Goal: Task Accomplishment & Management: Manage account settings

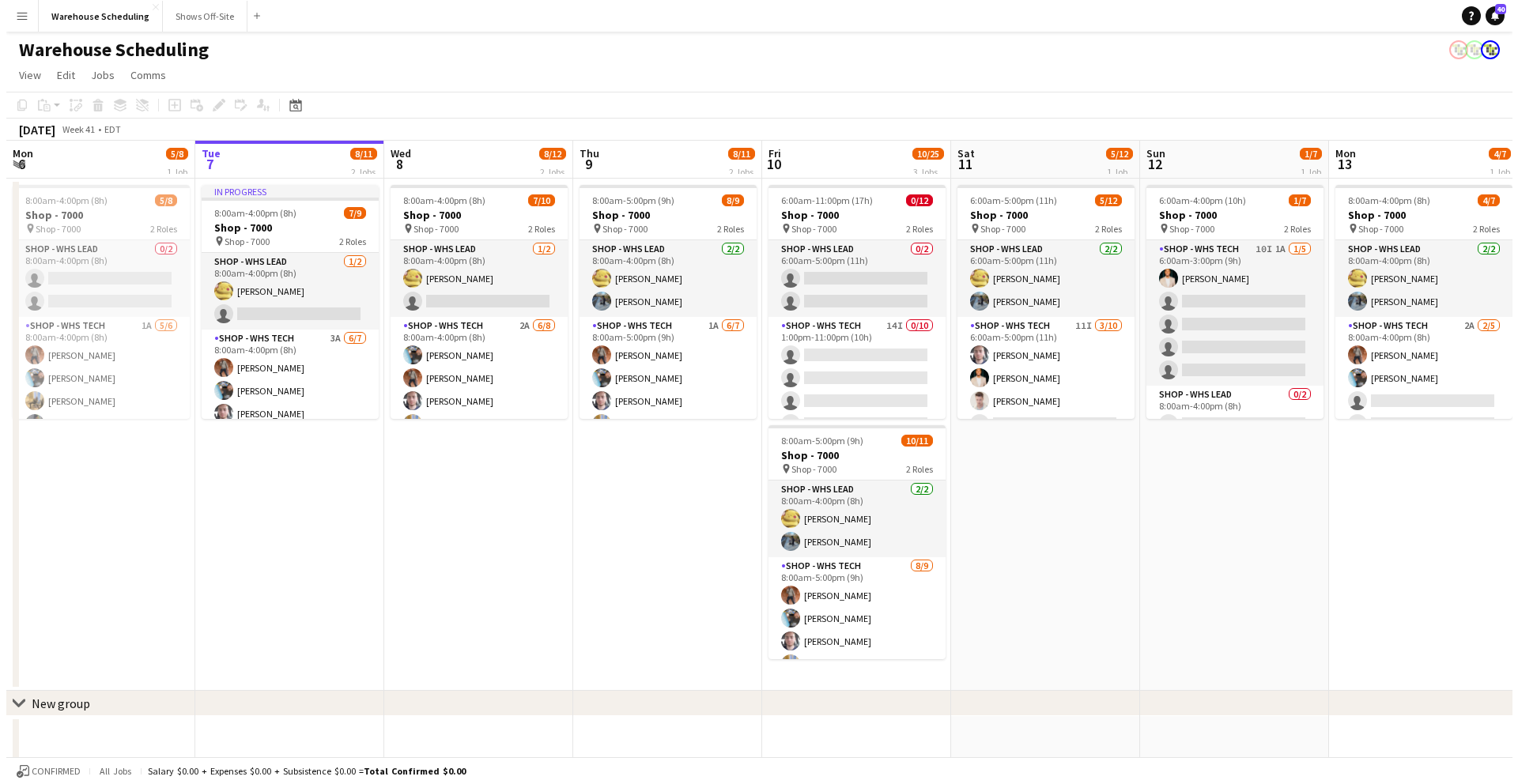
scroll to position [0, 378]
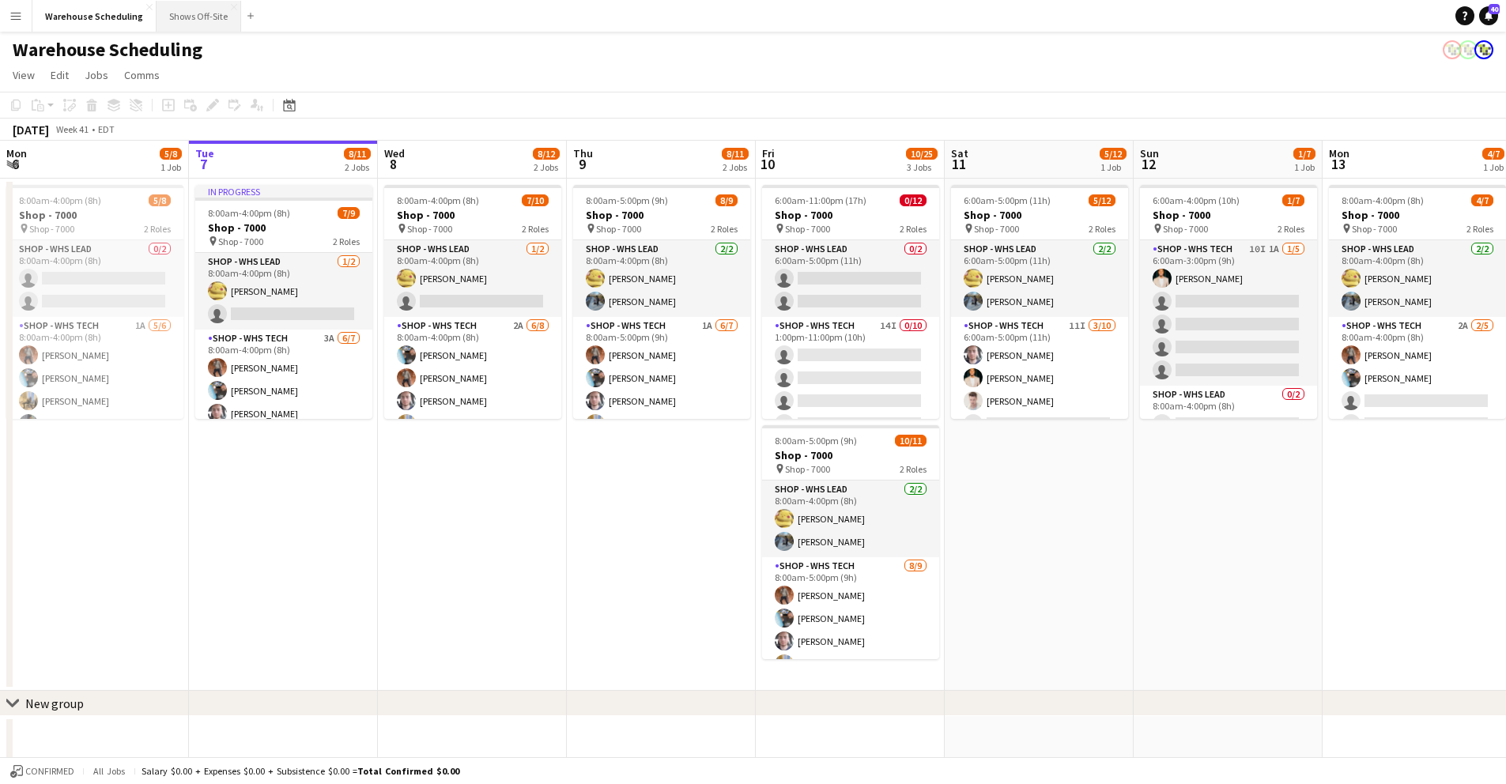
click at [192, 18] on button "Shows Off-Site Close" at bounding box center [199, 16] width 85 height 31
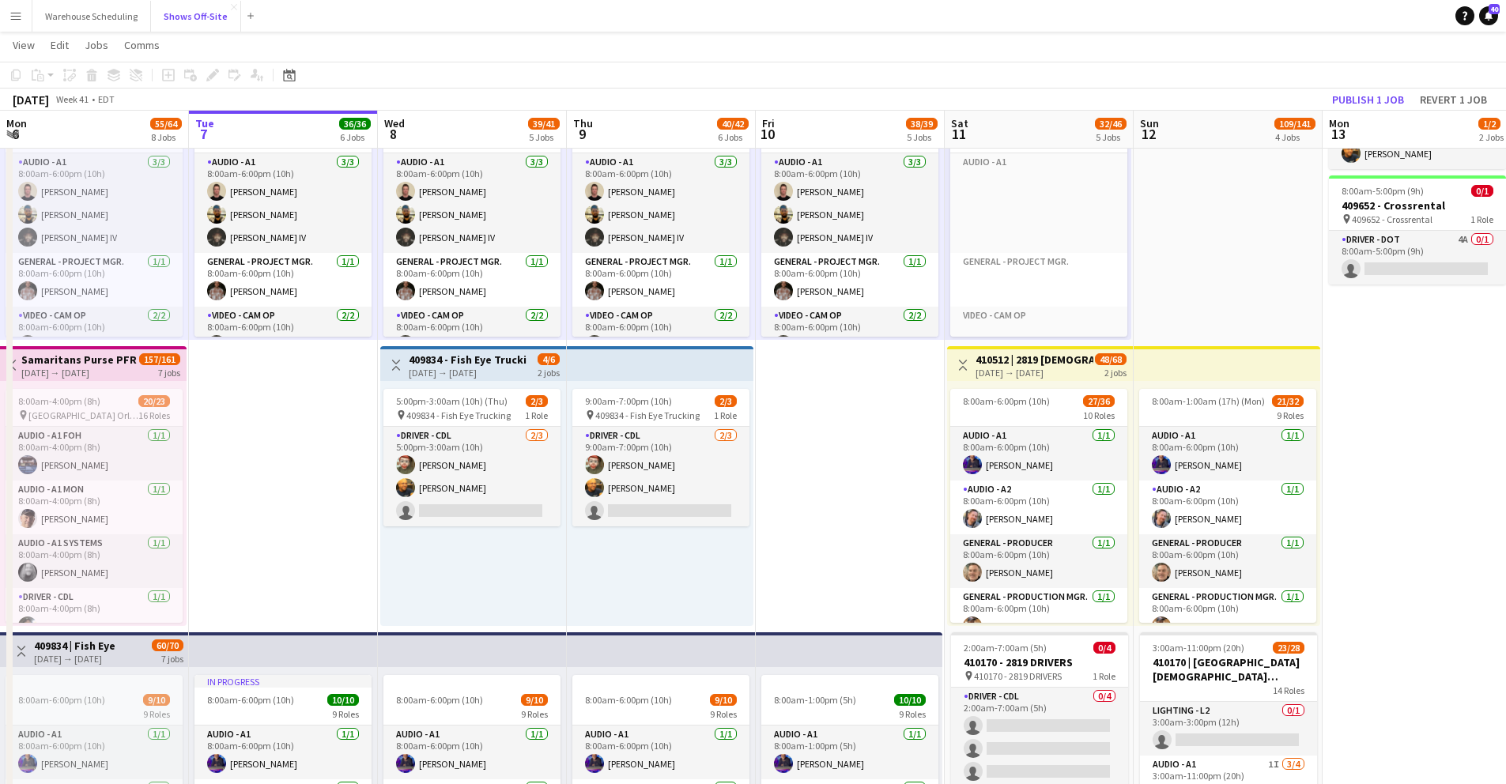
scroll to position [126, 0]
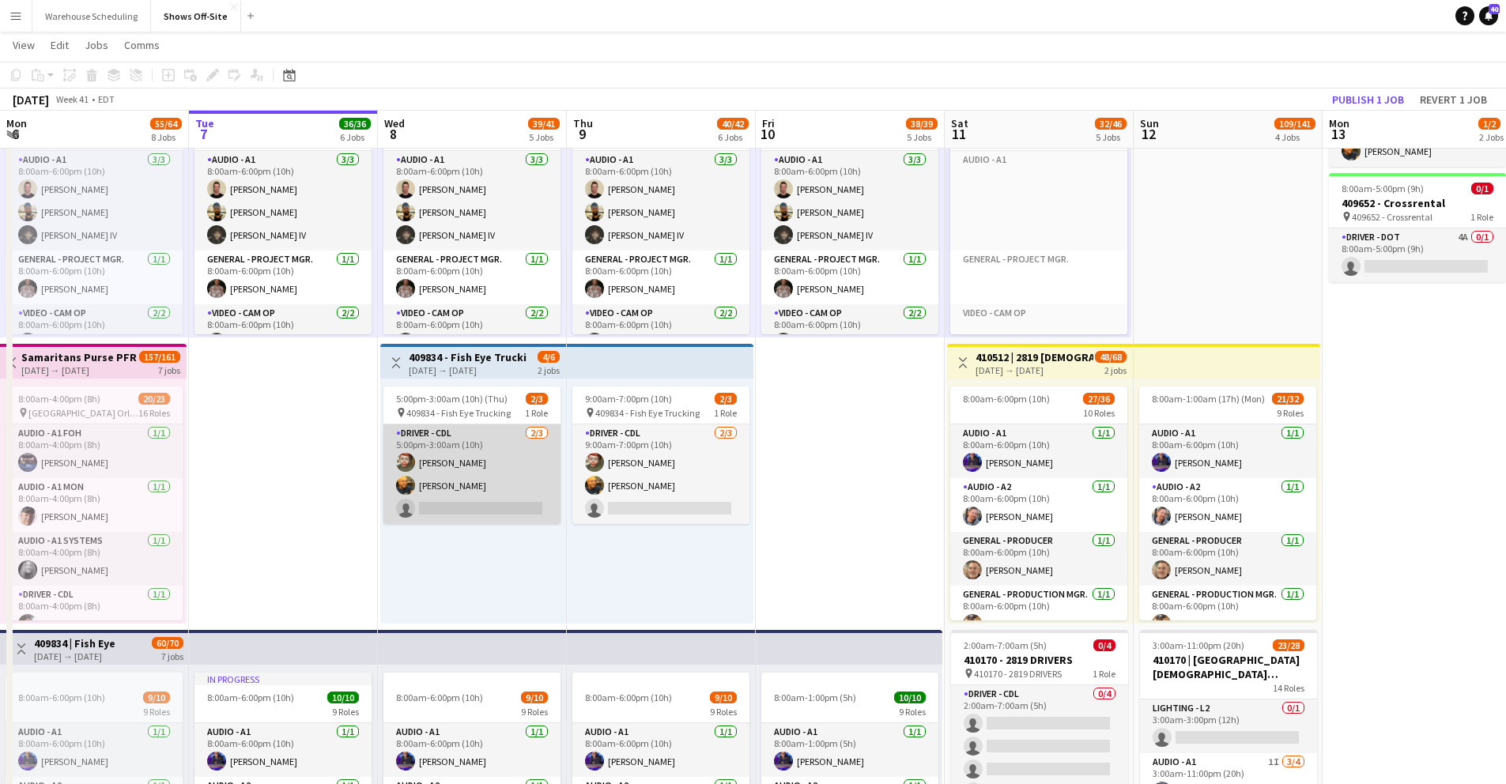
click at [429, 514] on app-card-role "Driver - CDL [DATE] 5:00pm-3:00am (10h) [PERSON_NAME] [PERSON_NAME] single-neut…" at bounding box center [472, 475] width 177 height 100
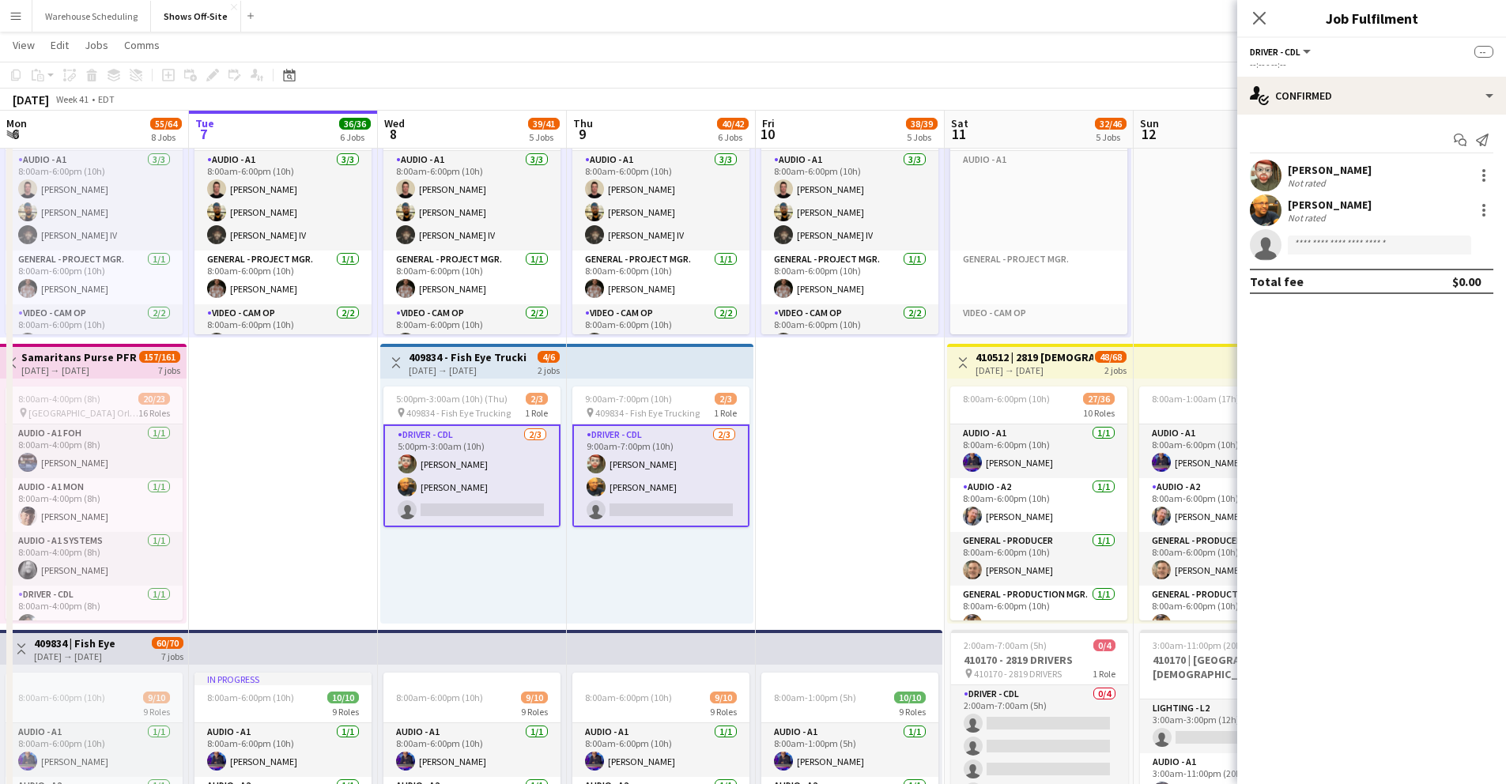
scroll to position [0, 380]
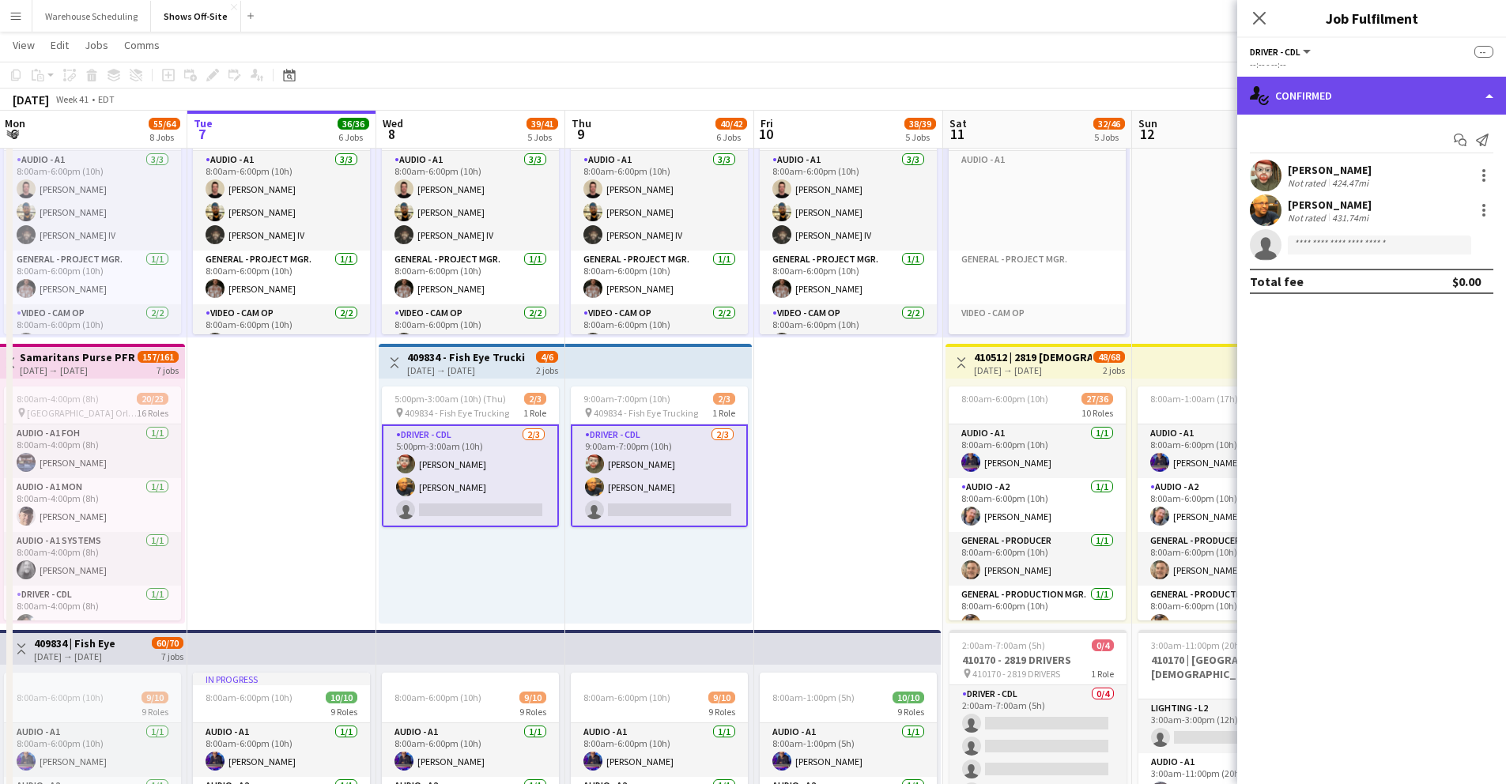
click at [1316, 95] on div "single-neutral-actions-check-2 Confirmed" at bounding box center [1372, 96] width 269 height 38
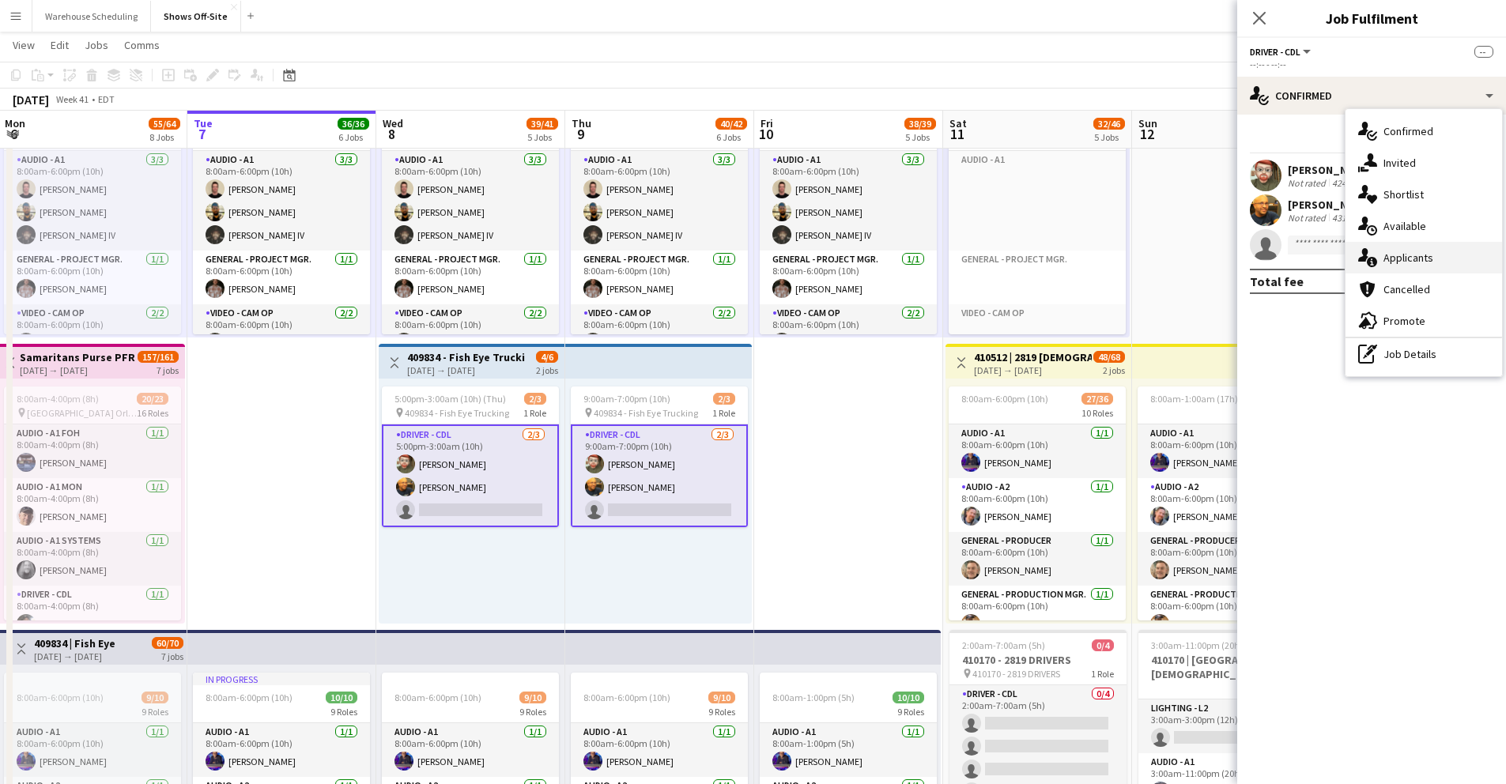
click at [1416, 261] on span "Applicants" at bounding box center [1409, 258] width 50 height 14
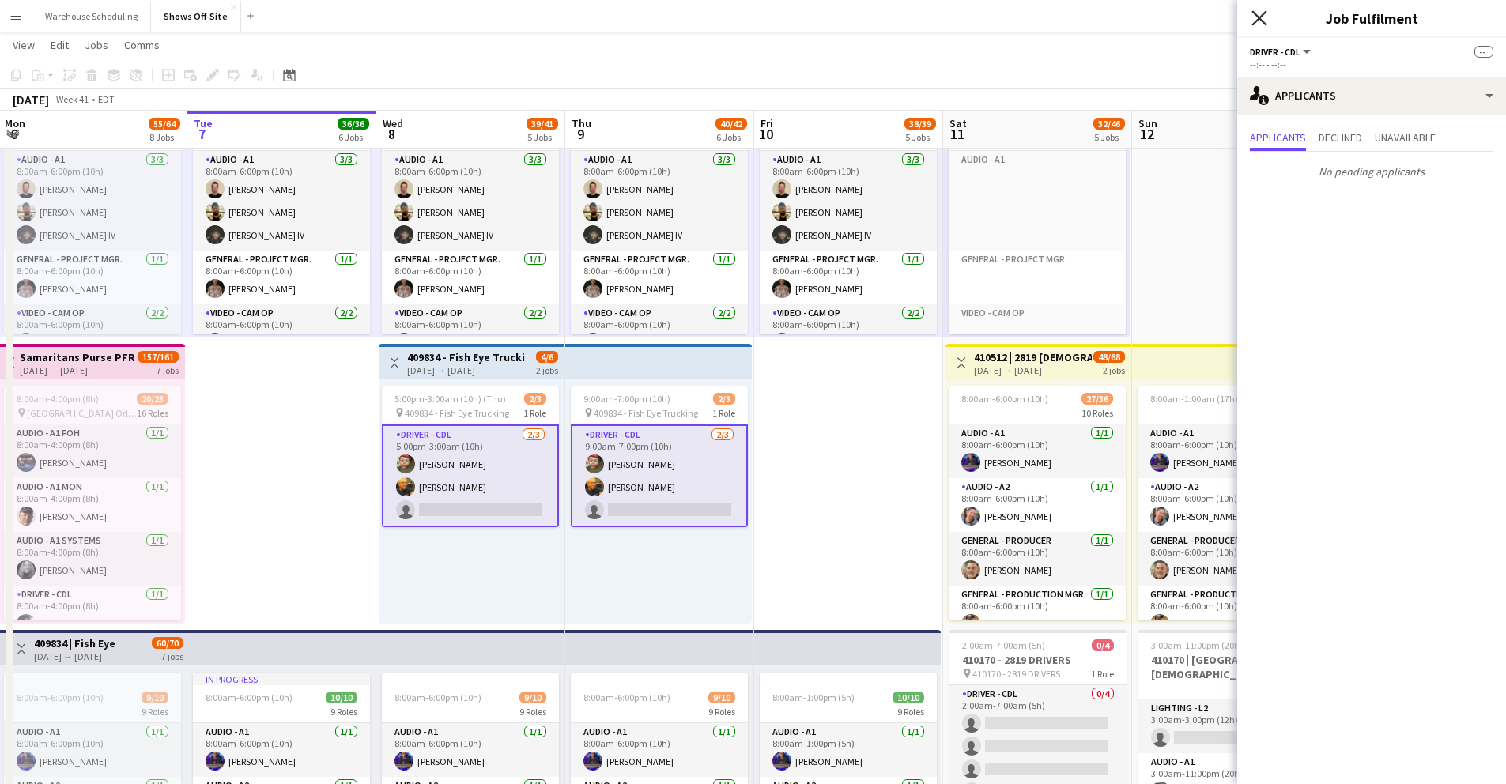
click at [1254, 20] on icon "Close pop-in" at bounding box center [1259, 17] width 15 height 15
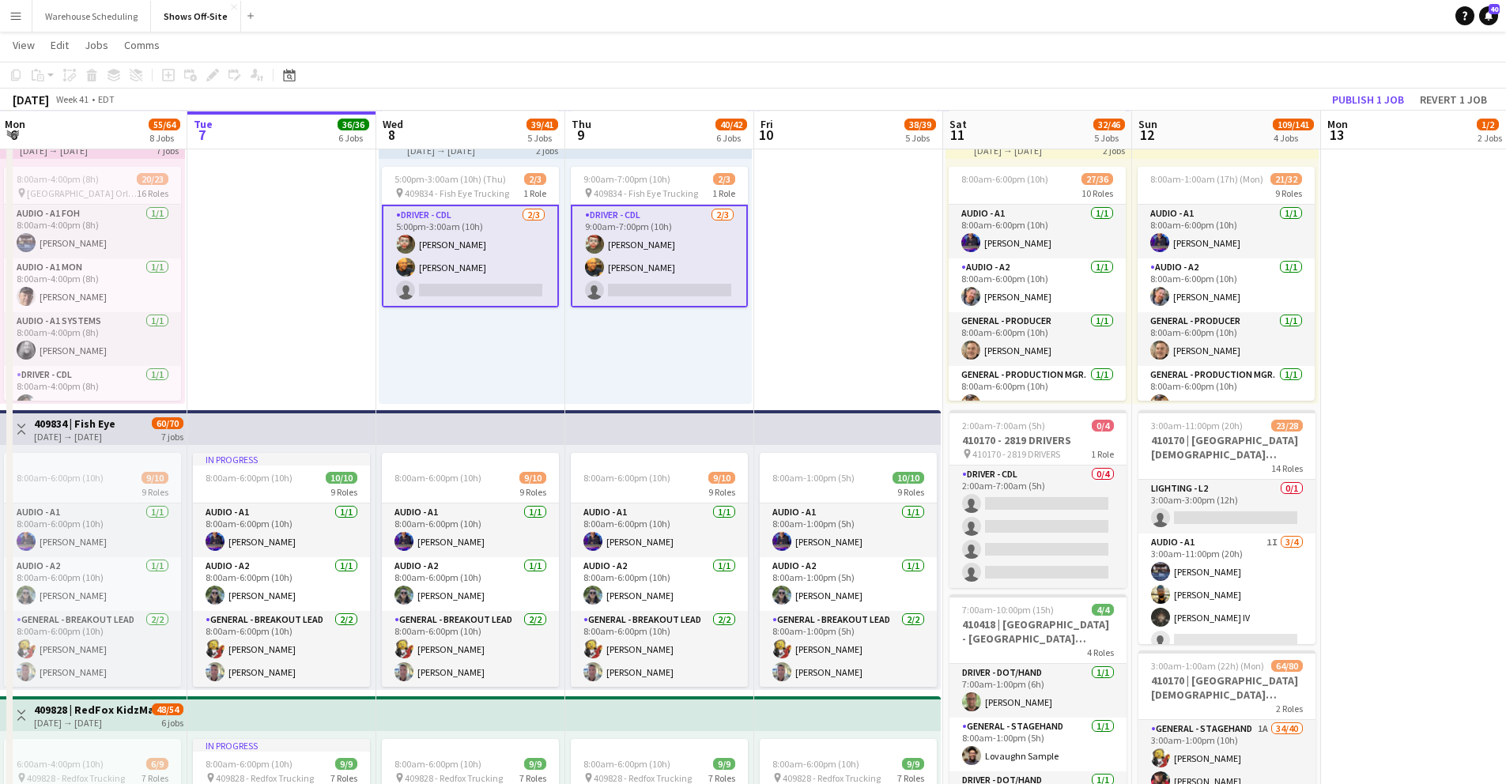
scroll to position [346, 0]
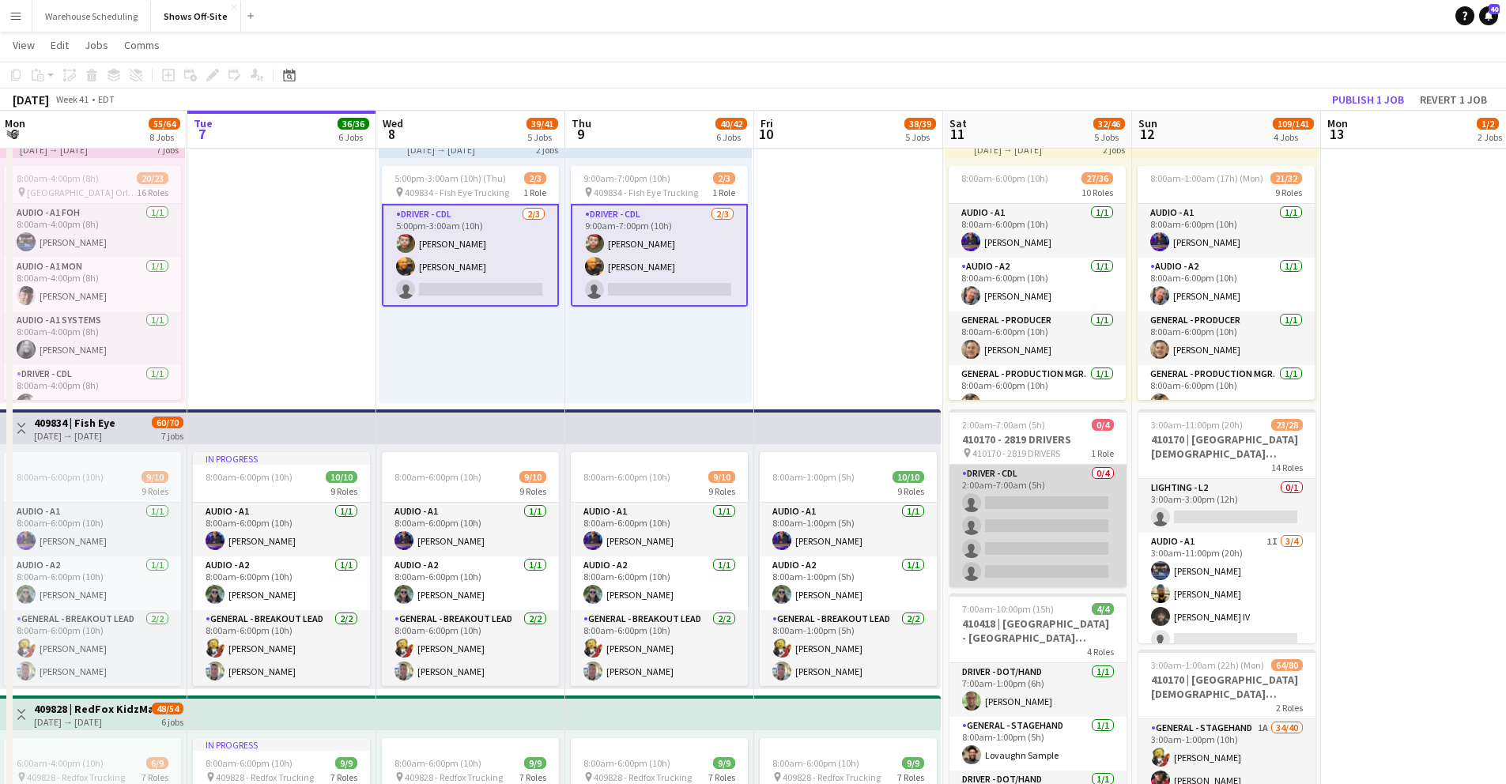
click at [1020, 505] on app-card-role "Driver - CDL 0/4 2:00am-7:00am (5h) single-neutral-actions single-neutral-actio…" at bounding box center [1038, 526] width 177 height 123
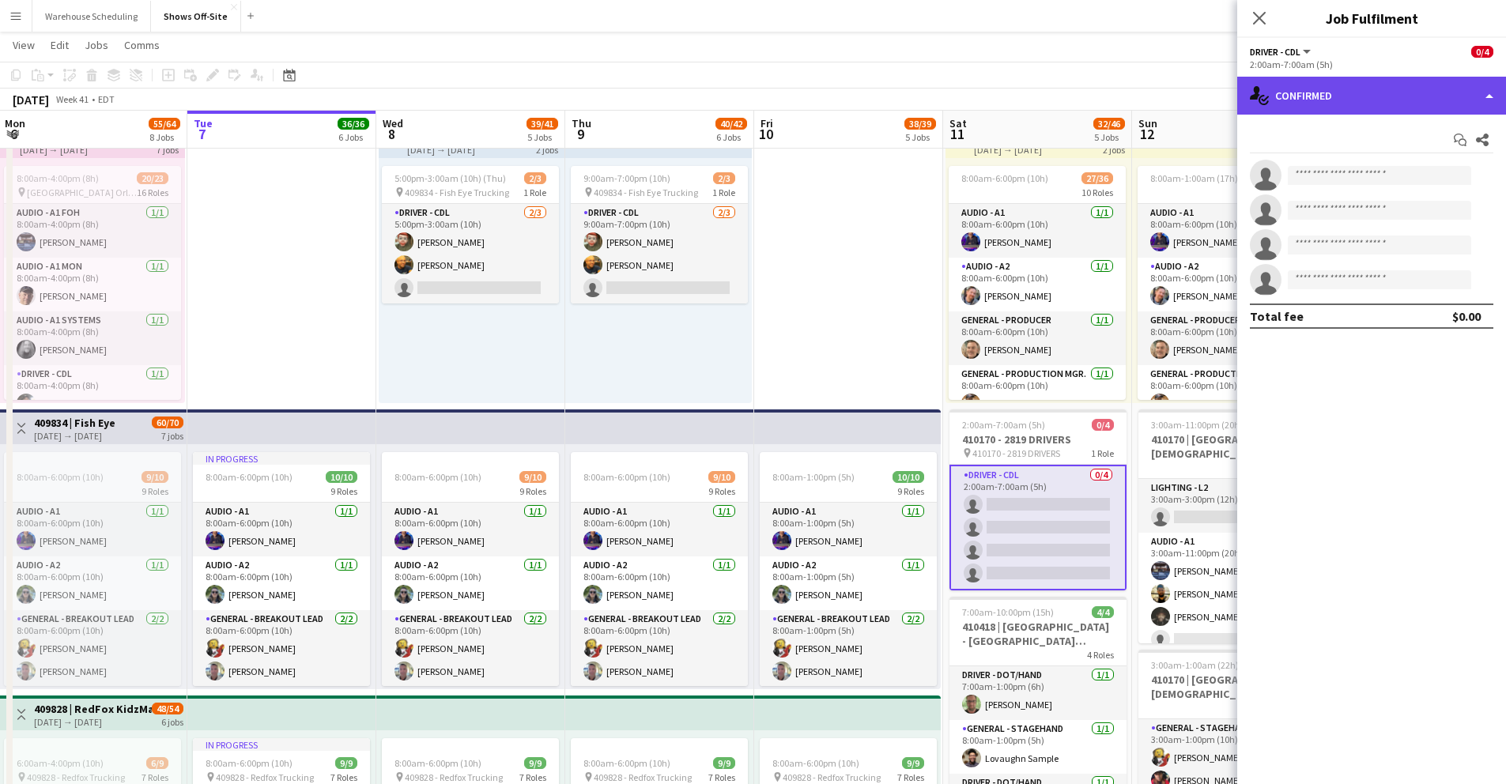
click at [1330, 95] on div "single-neutral-actions-check-2 Confirmed" at bounding box center [1372, 96] width 269 height 38
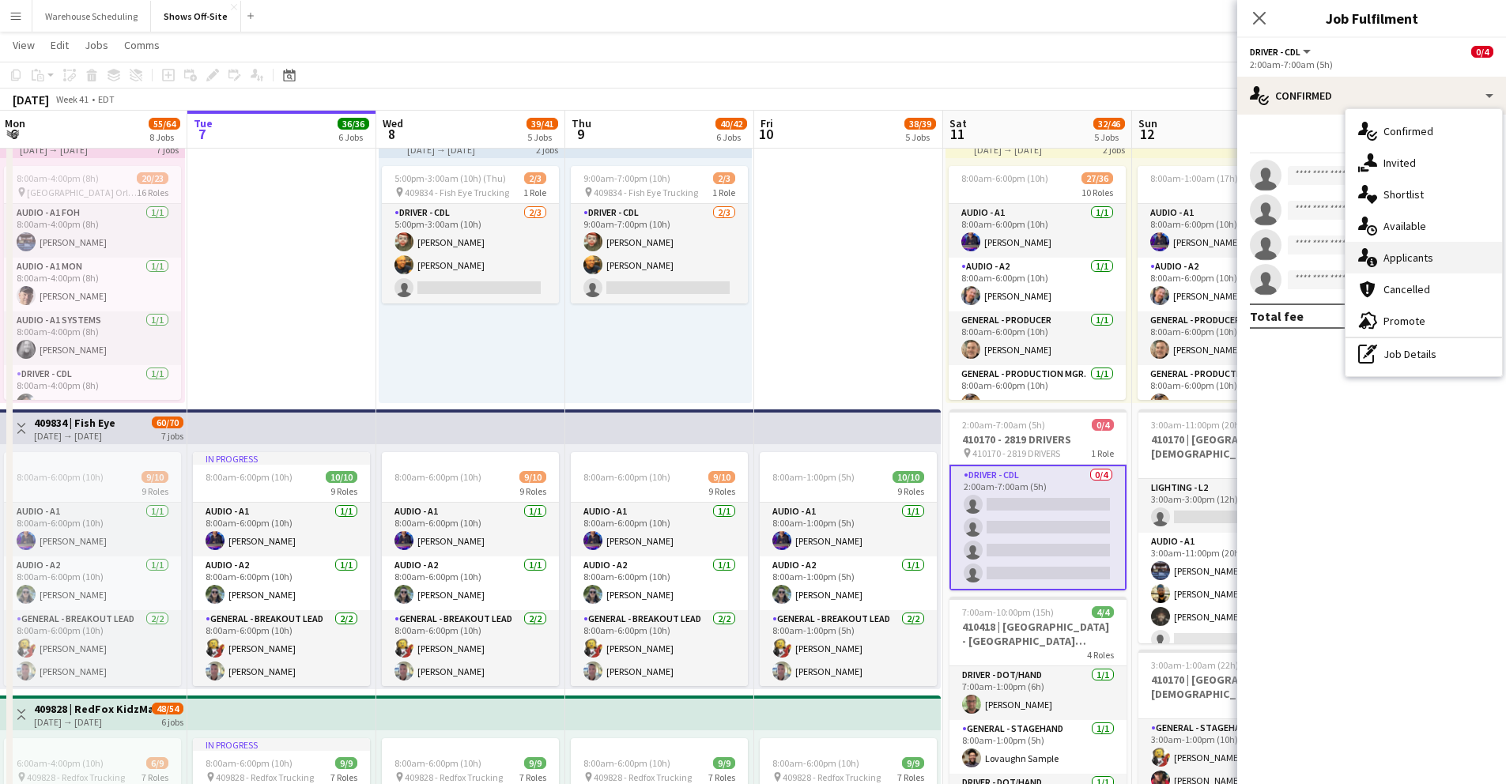
click at [1411, 265] on div "single-neutral-actions-information Applicants" at bounding box center [1424, 258] width 157 height 32
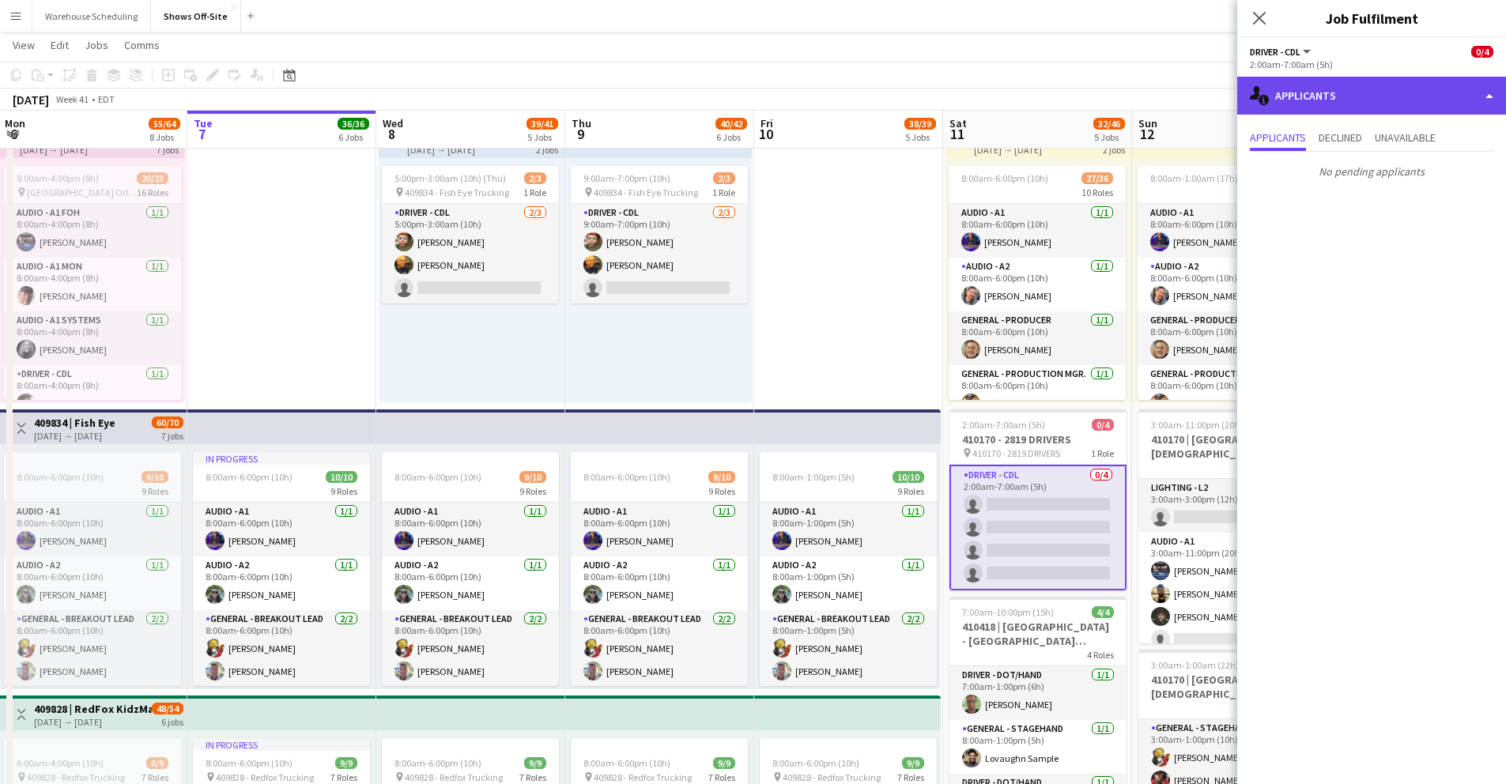
click at [1311, 102] on div "single-neutral-actions-information Applicants" at bounding box center [1372, 96] width 269 height 38
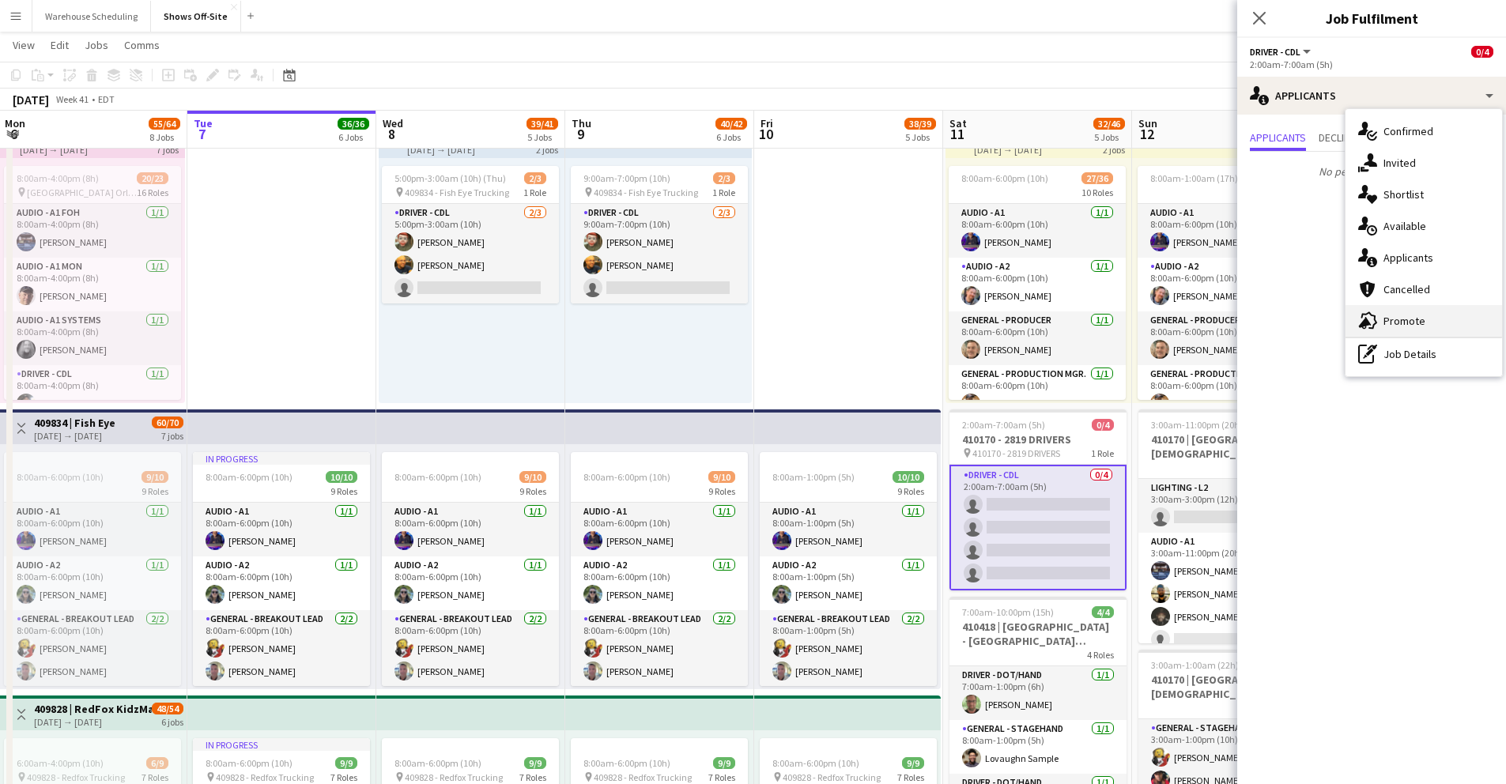
click at [1416, 317] on span "Promote" at bounding box center [1405, 321] width 42 height 14
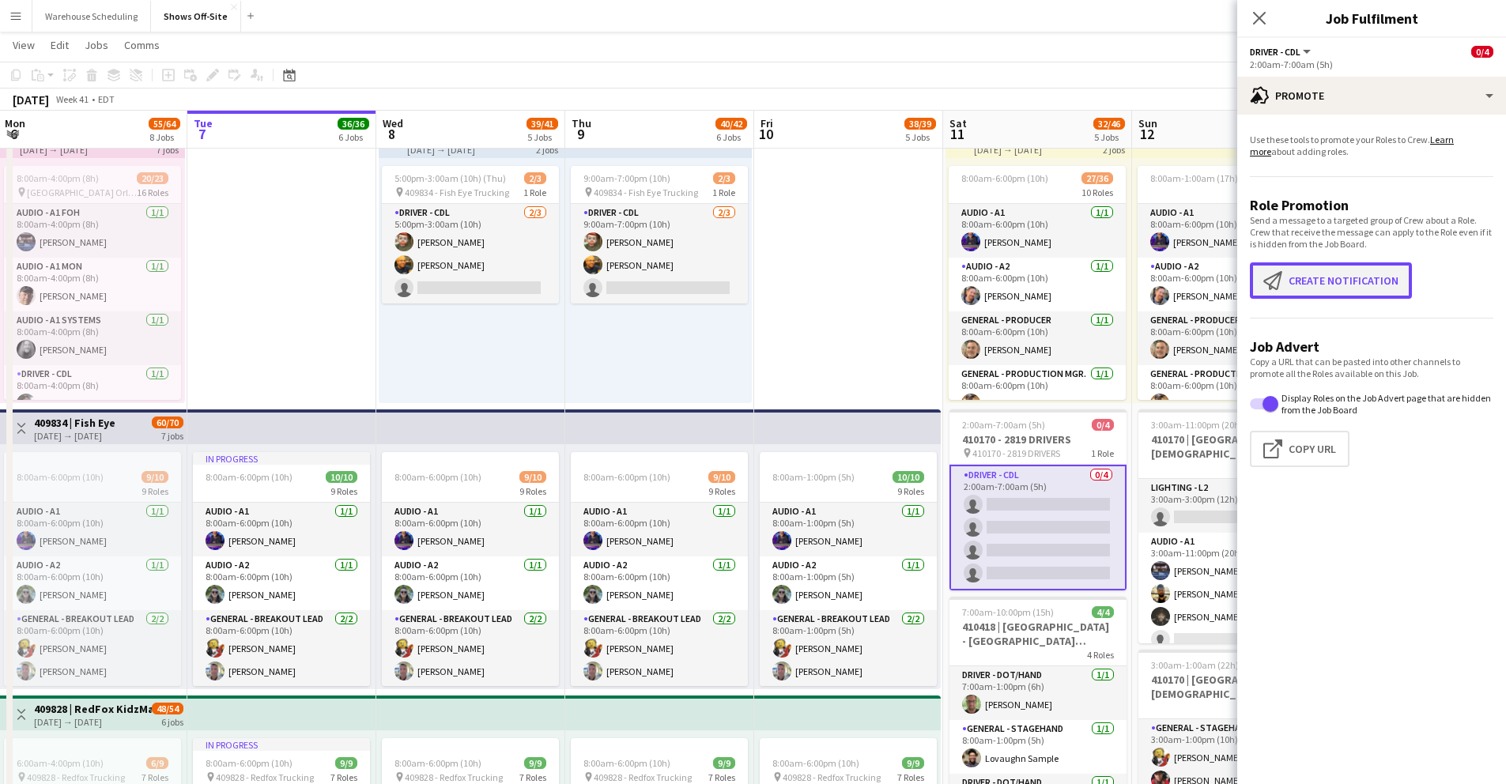
click at [1323, 284] on button "Create notification Create notification" at bounding box center [1331, 281] width 162 height 36
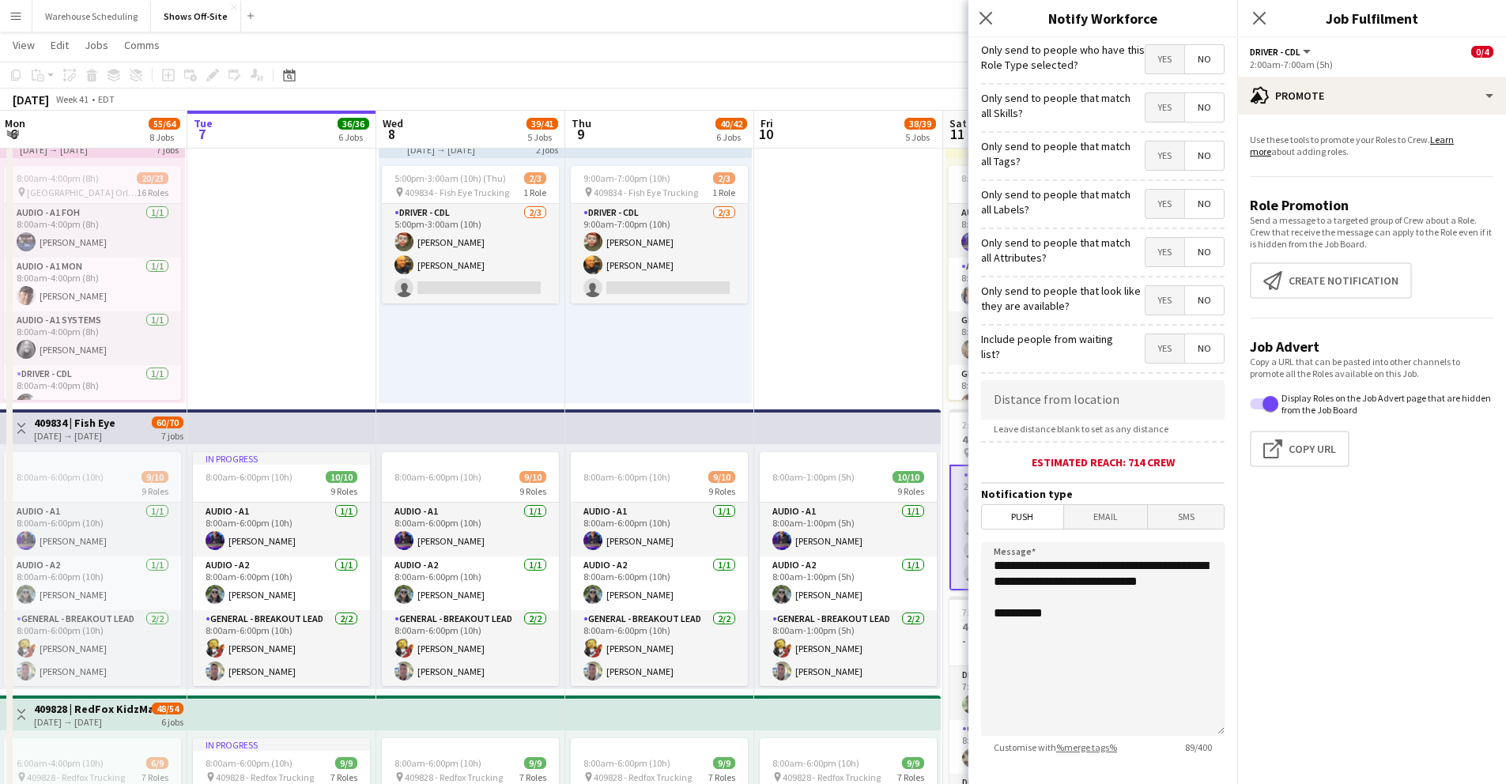
click at [1146, 58] on span "Yes" at bounding box center [1165, 59] width 39 height 28
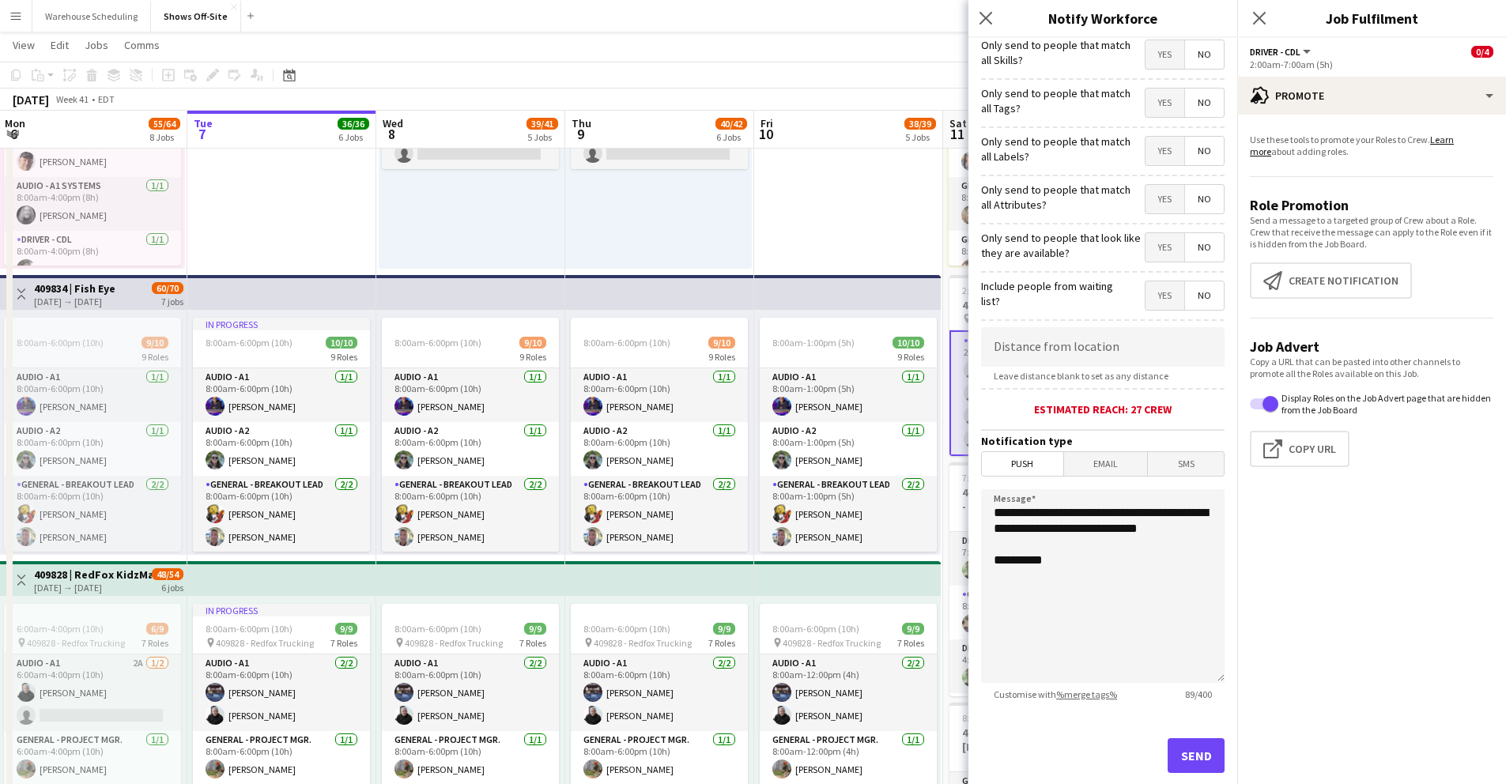
scroll to position [0, 0]
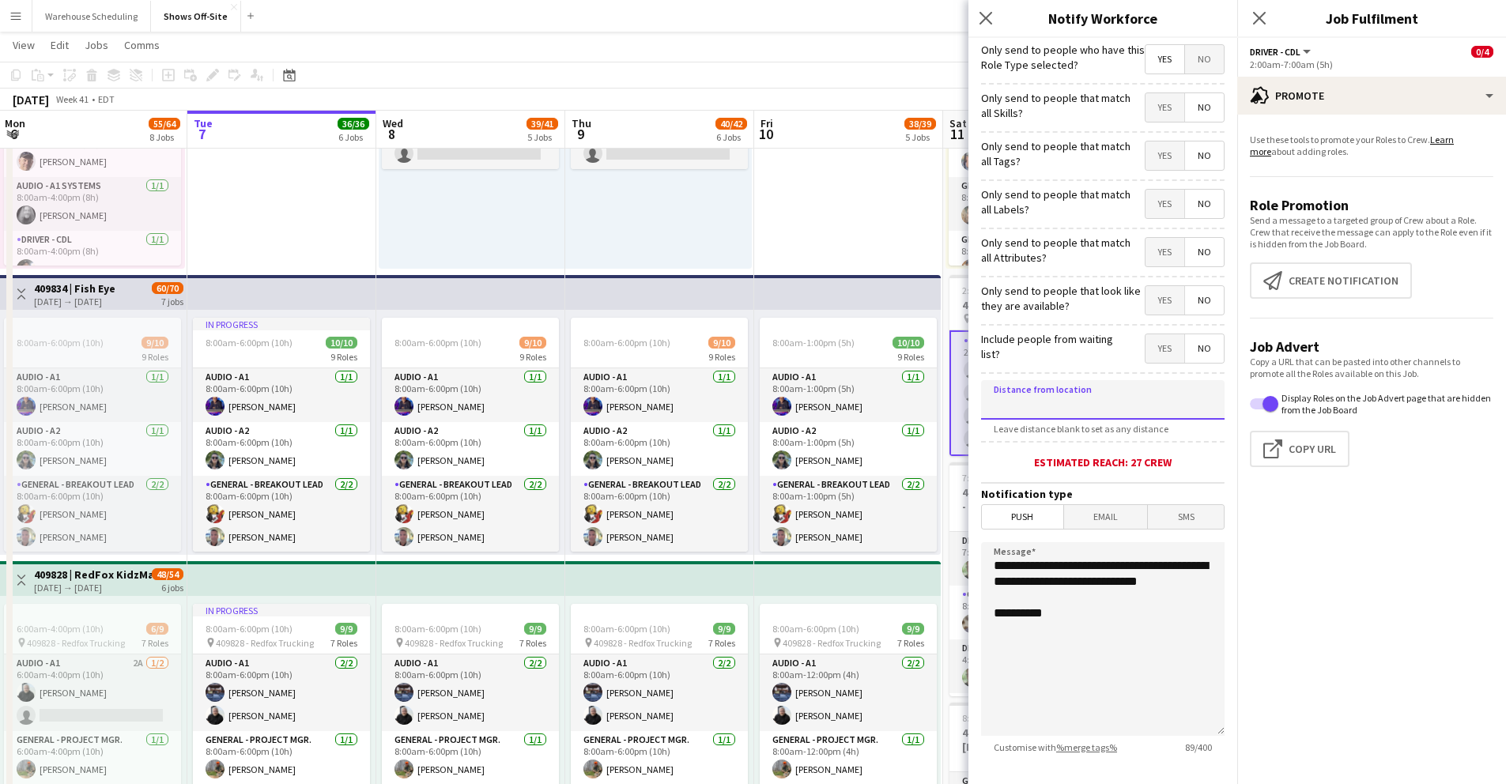
click at [1067, 401] on input at bounding box center [1103, 400] width 244 height 40
click at [1067, 400] on input at bounding box center [1103, 400] width 244 height 40
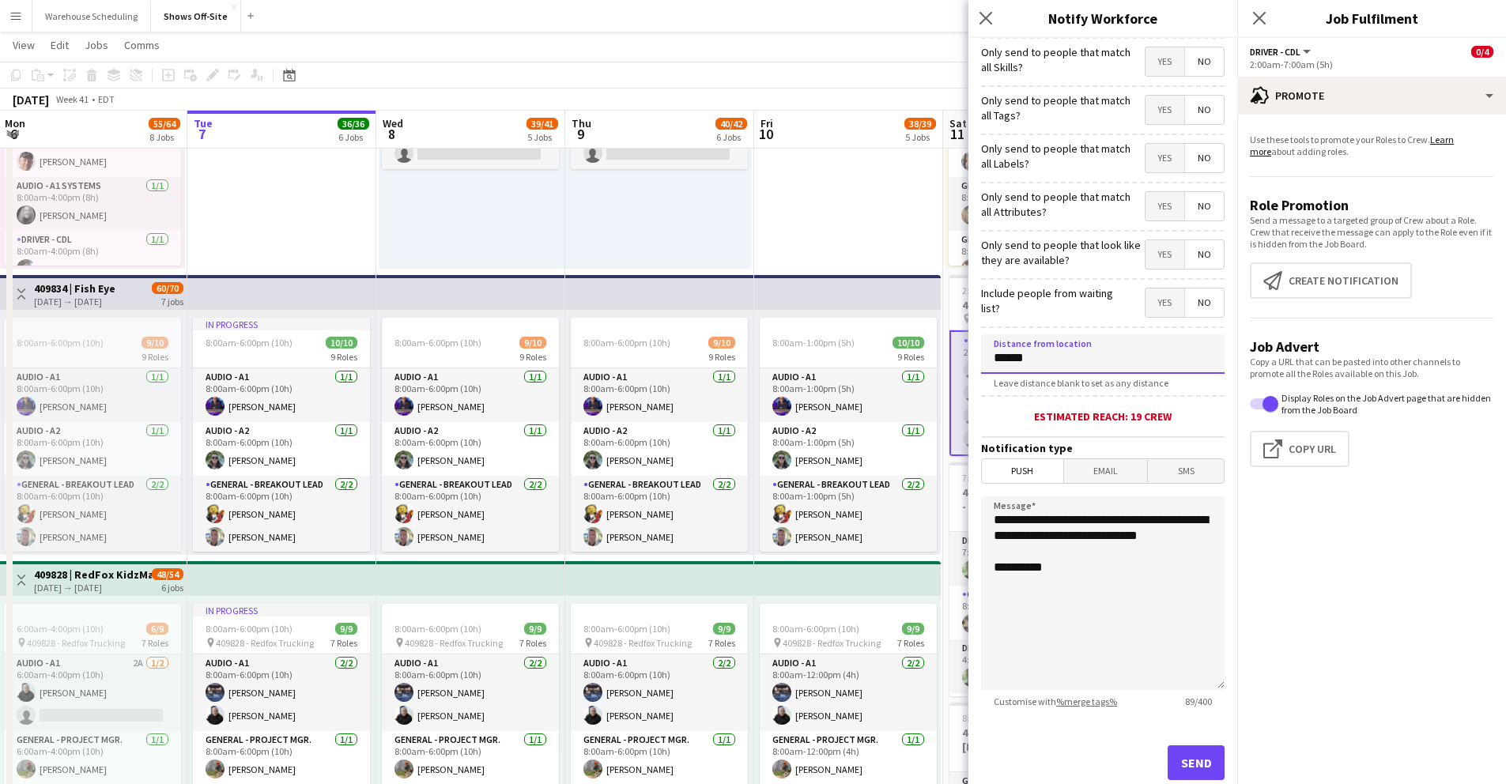
scroll to position [86, 0]
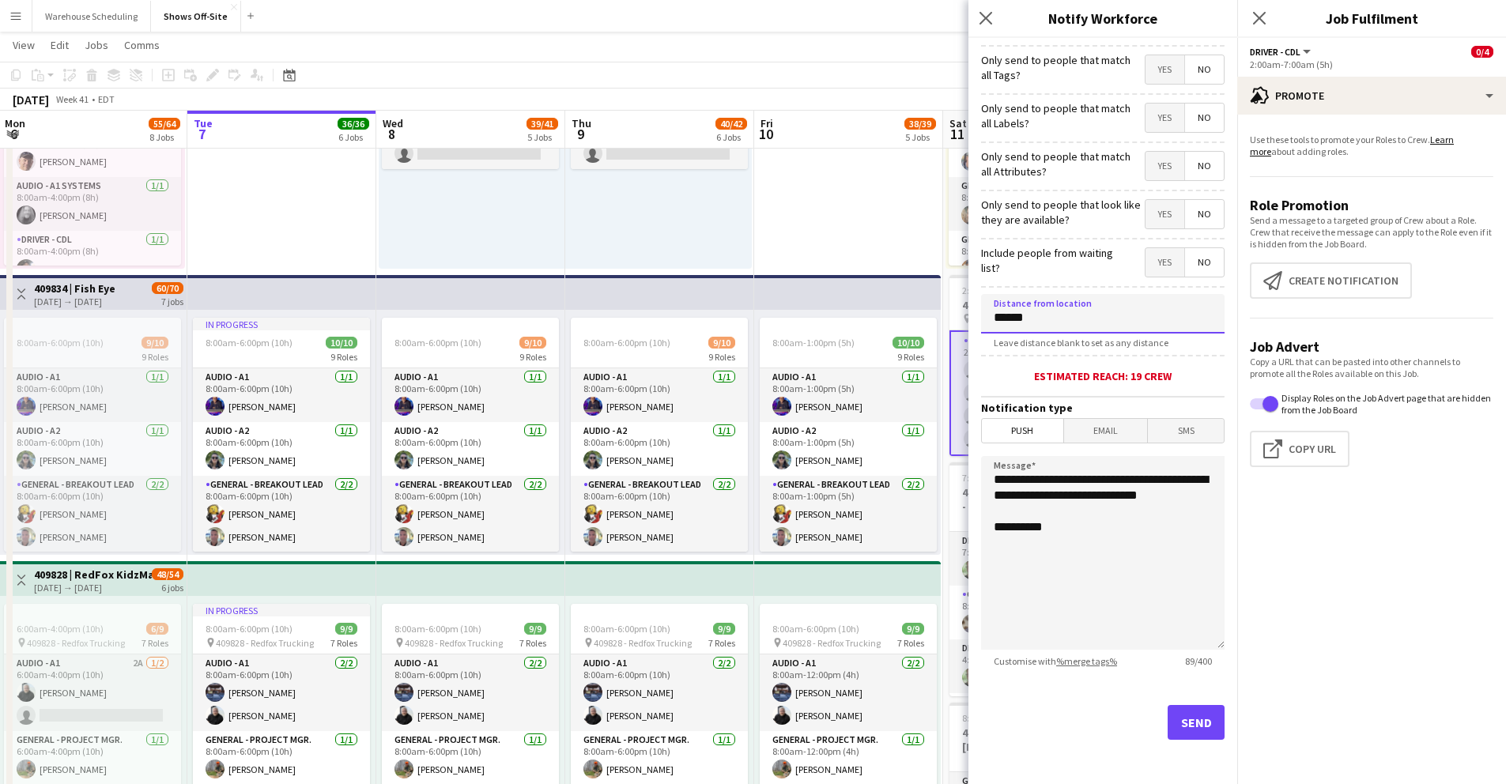
type input "******"
click at [1182, 727] on button "Send" at bounding box center [1196, 722] width 57 height 35
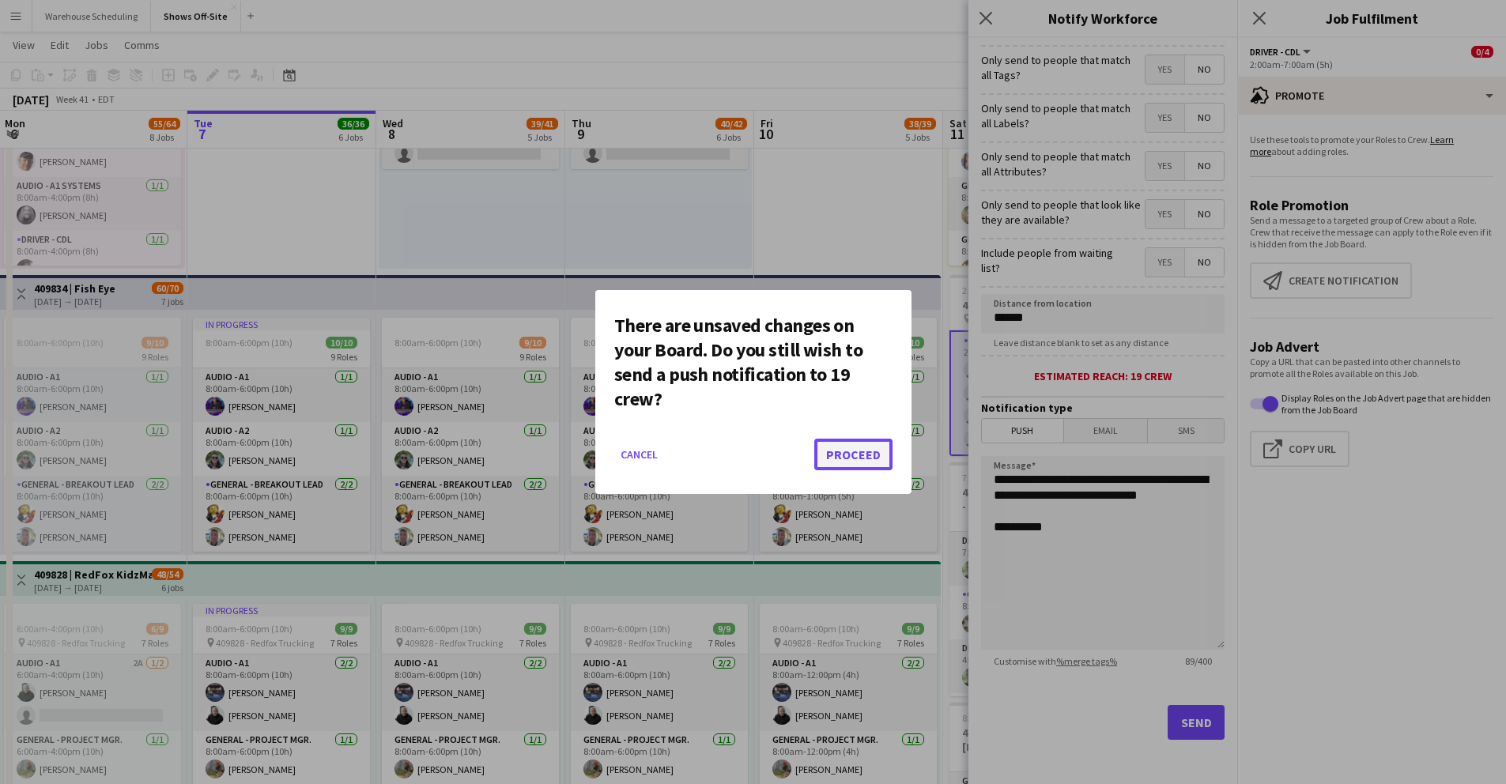
click at [840, 458] on button "Proceed" at bounding box center [853, 455] width 78 height 32
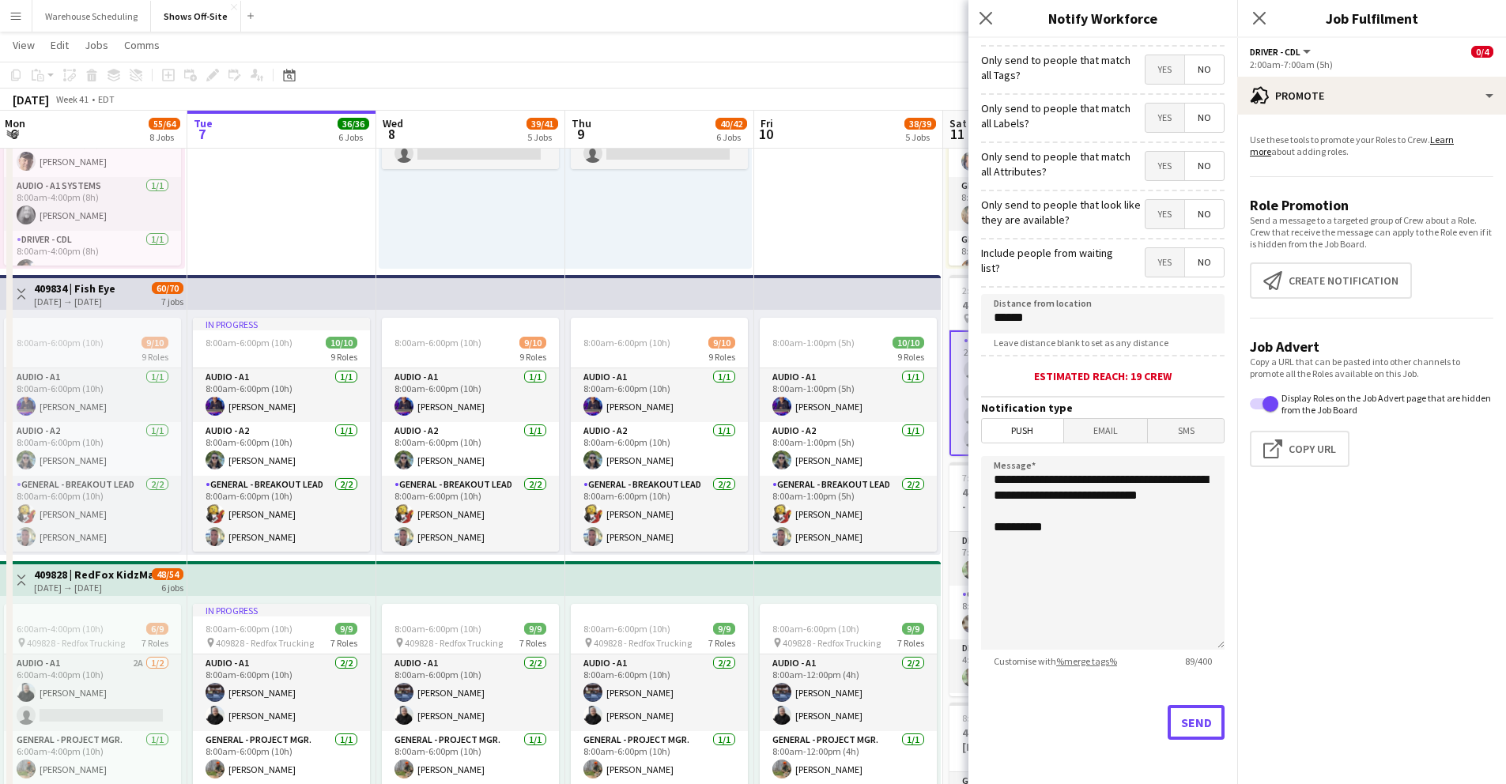
scroll to position [481, 0]
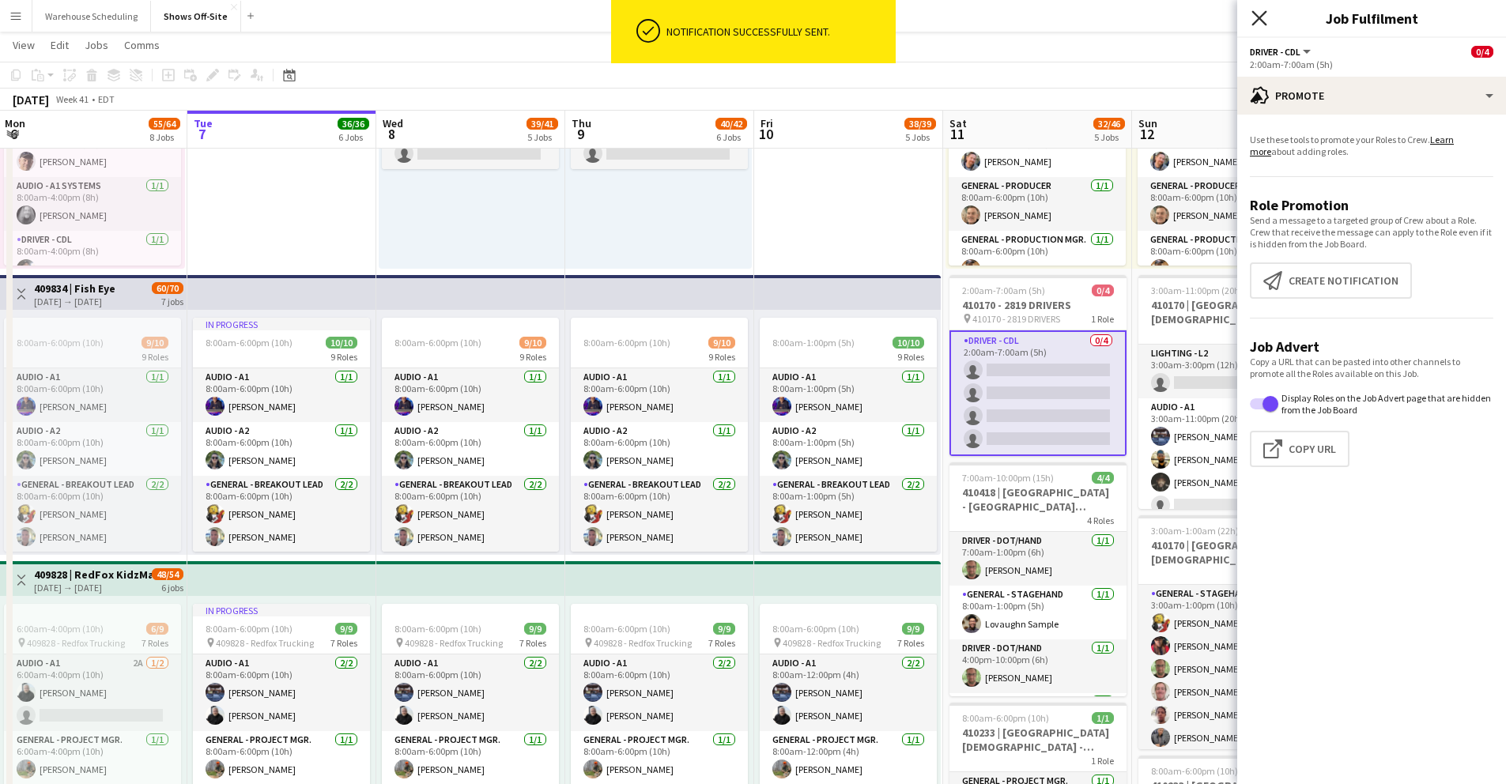
click at [1263, 17] on icon "Close pop-in" at bounding box center [1259, 17] width 15 height 15
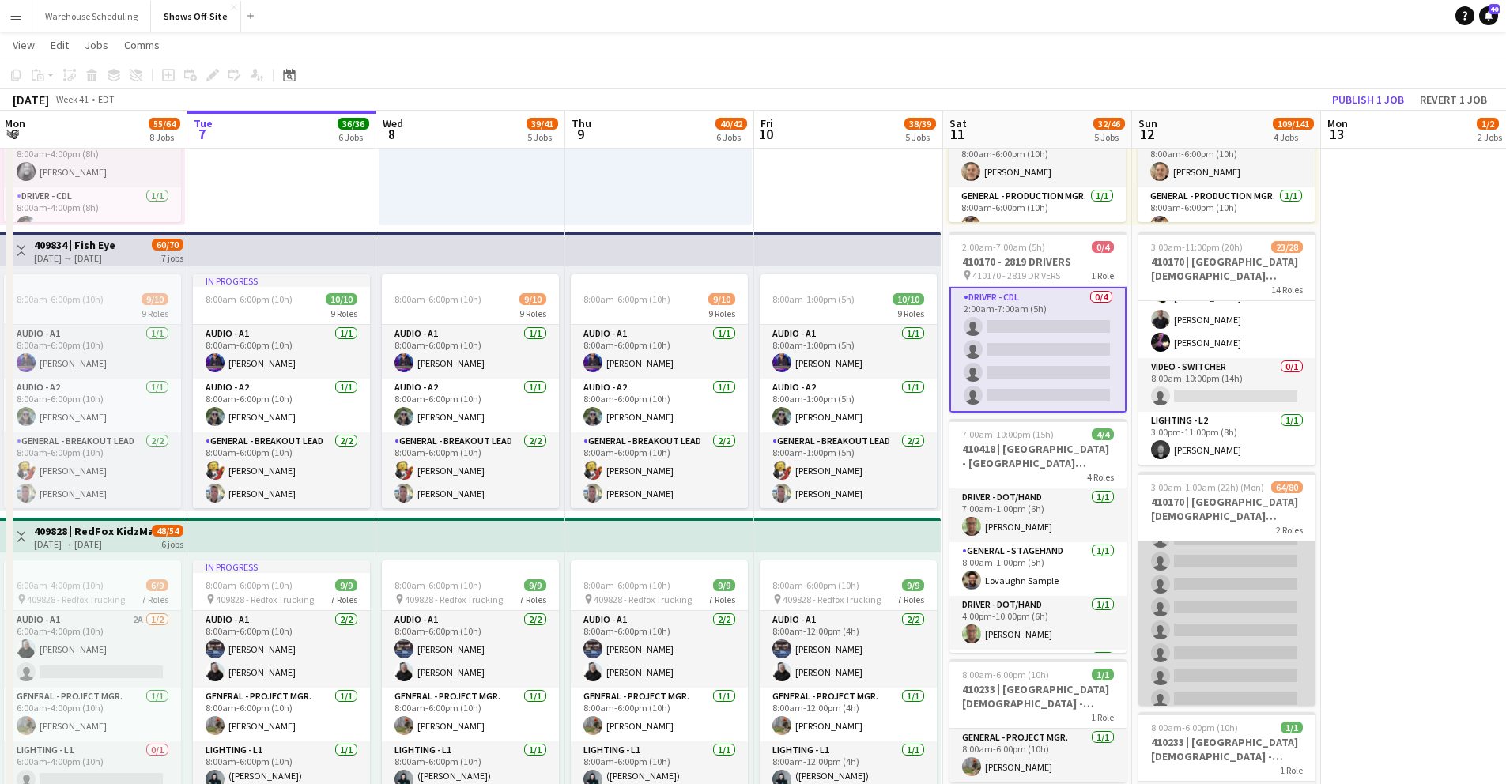
scroll to position [1732, 0]
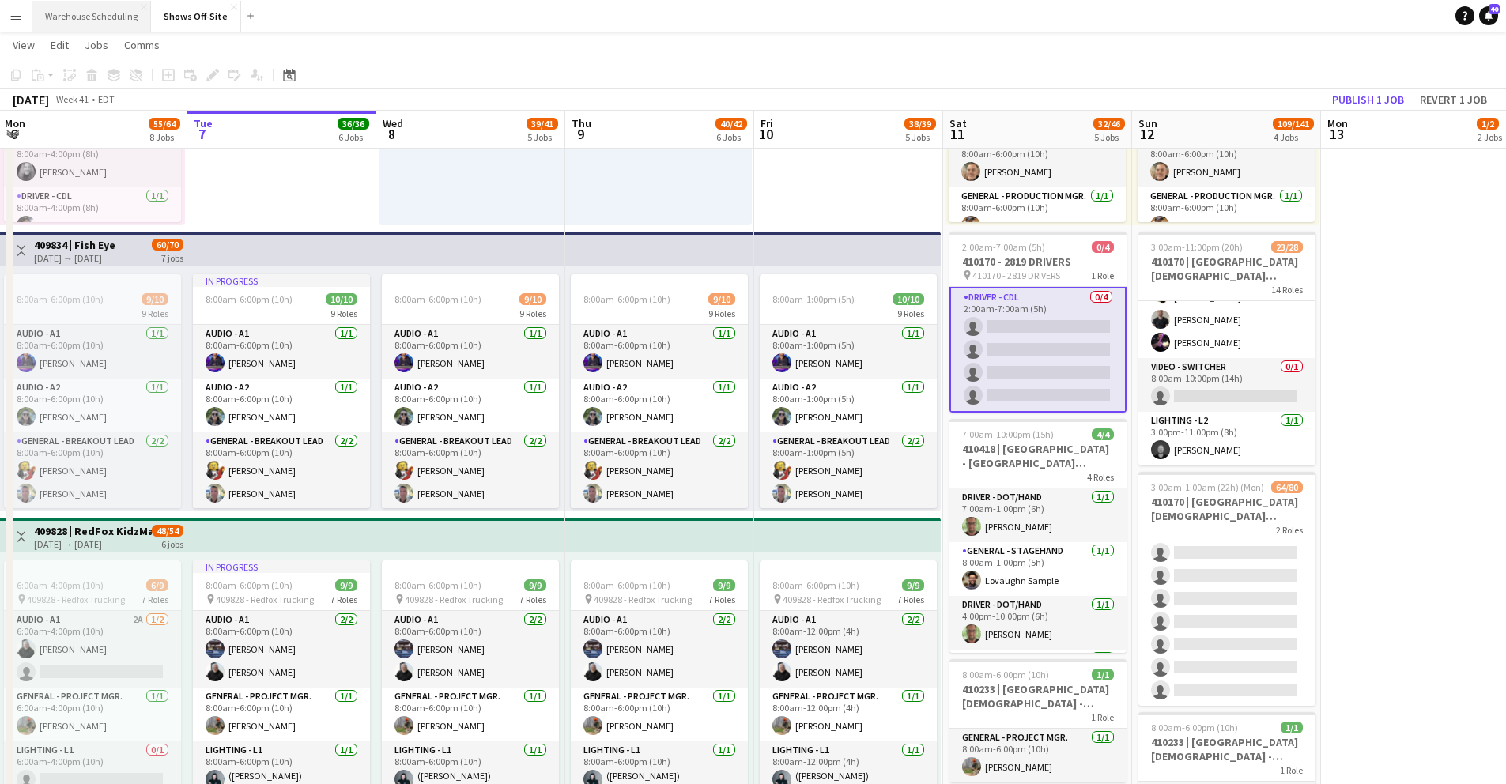
click at [130, 13] on button "Warehouse Scheduling Close" at bounding box center [91, 16] width 119 height 31
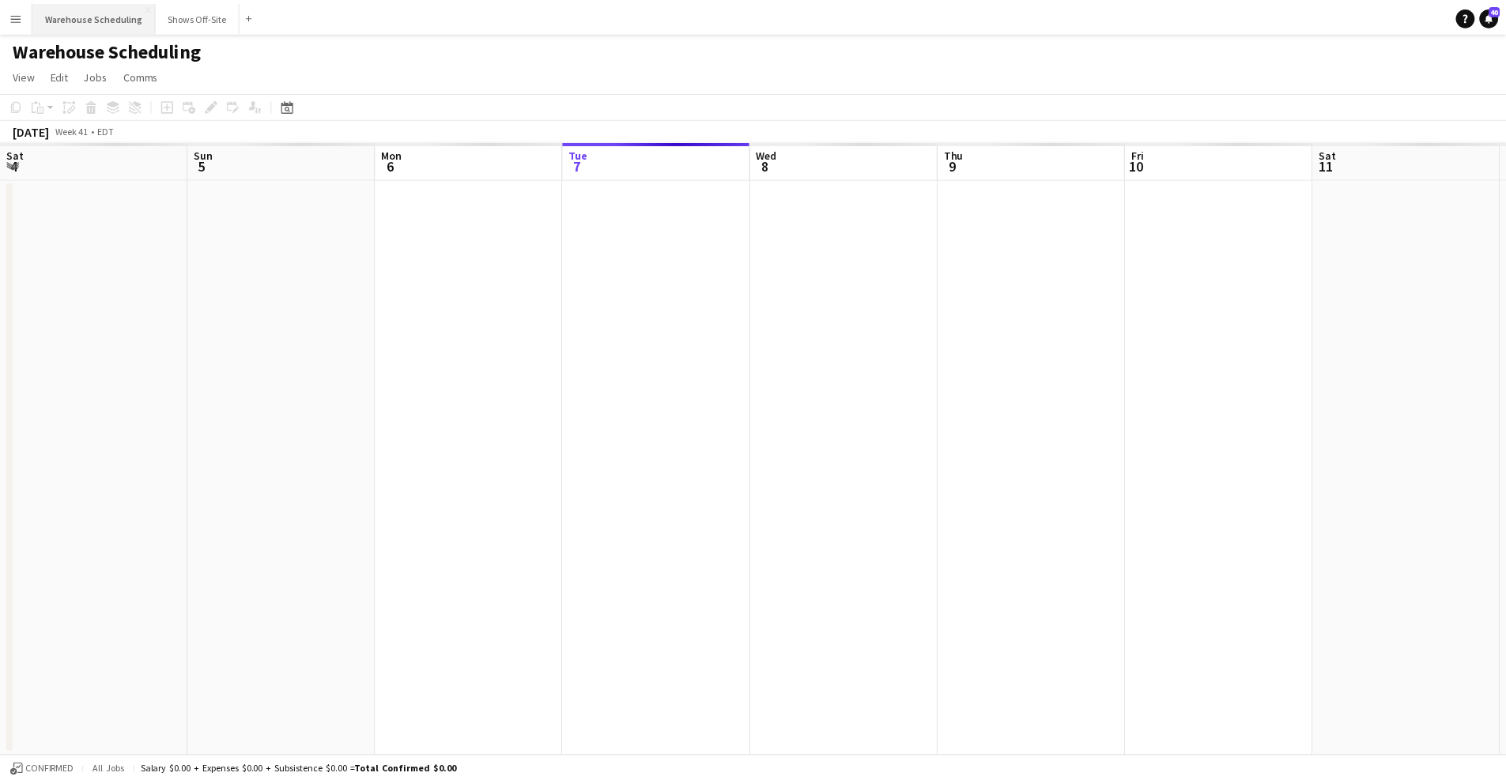
scroll to position [0, 378]
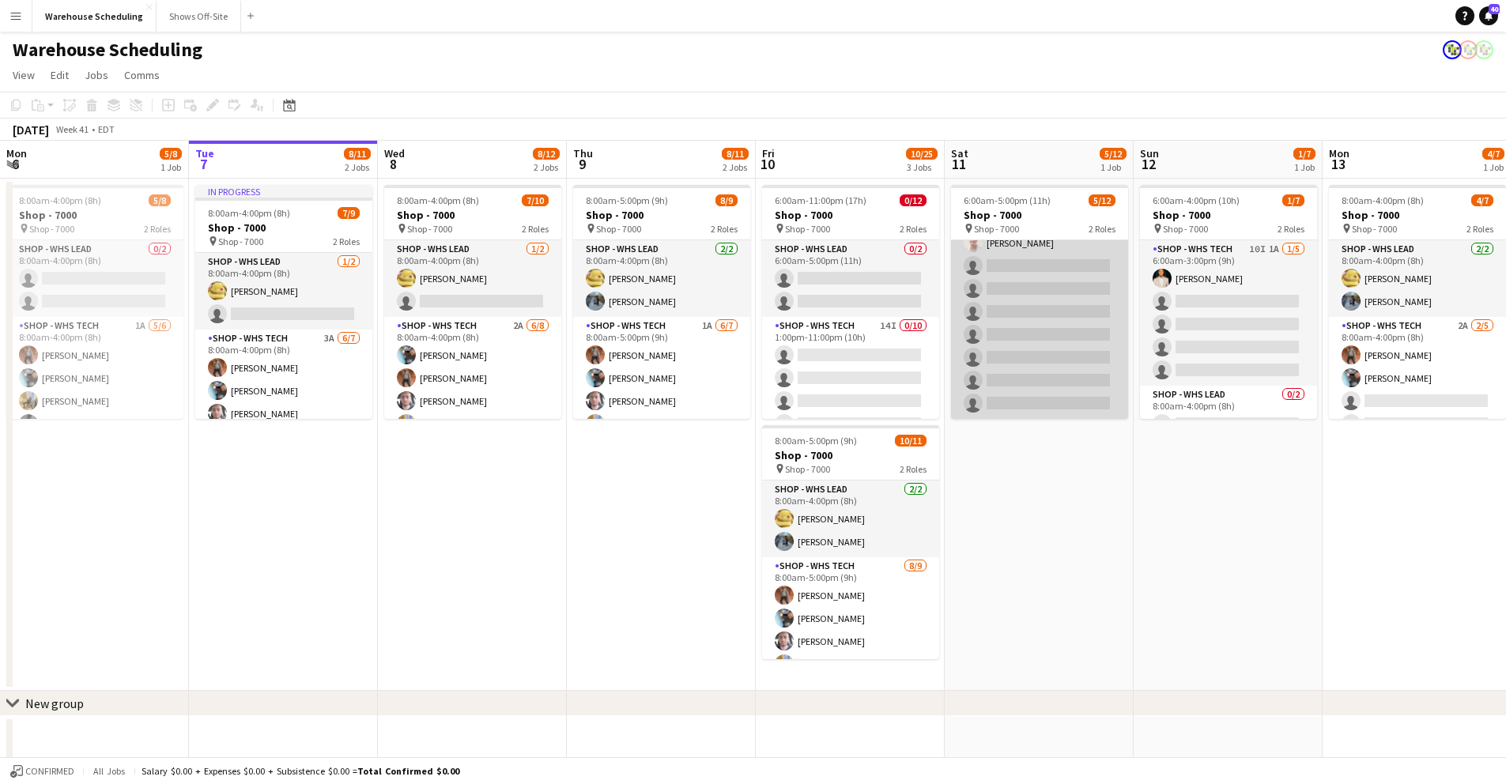
click at [1015, 259] on app-card-role "Shop - WHS Tech 11I [DATE] 6:00am-5:00pm (11h) [PERSON_NAME] [PERSON_NAME] [PER…" at bounding box center [1039, 289] width 177 height 260
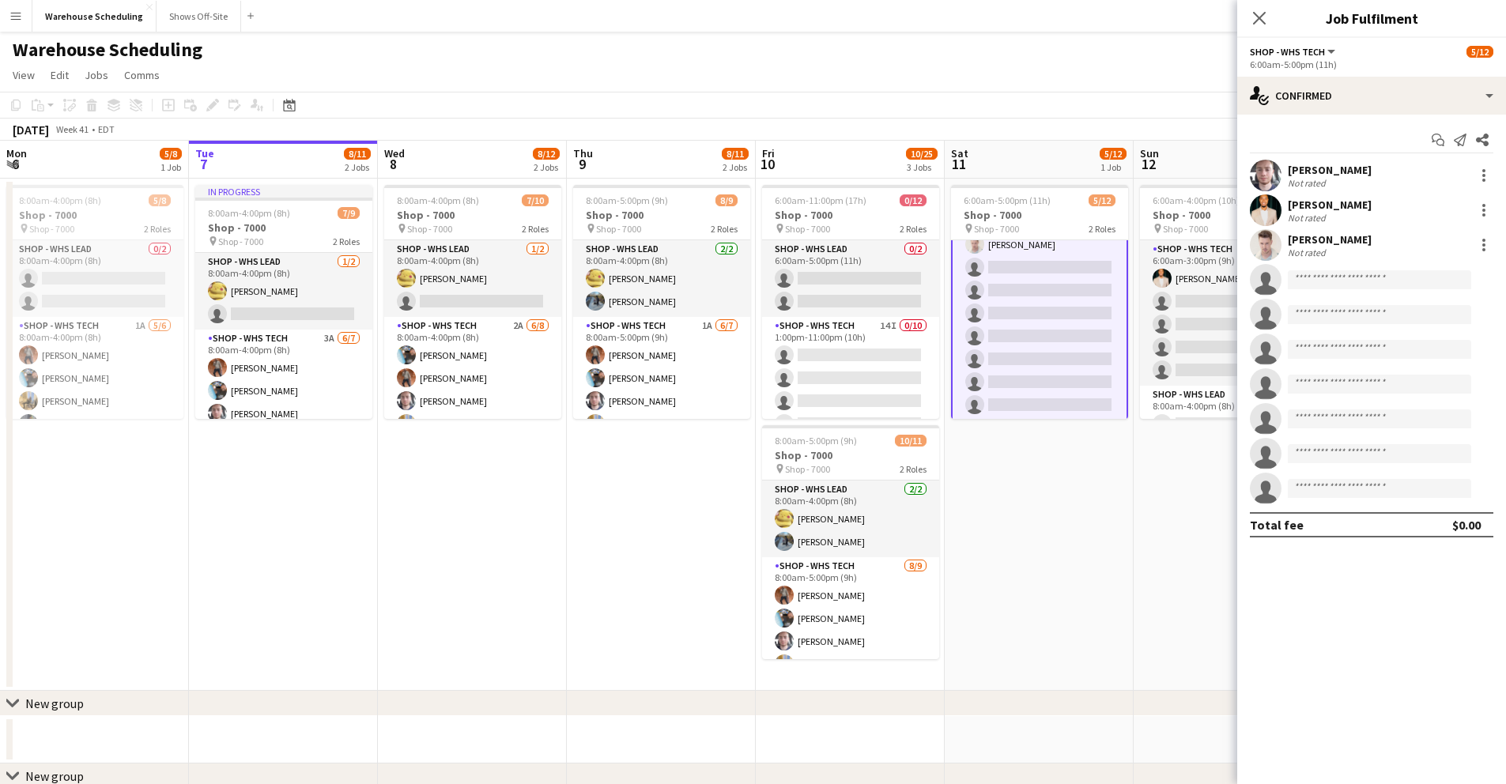
scroll to position [160, 0]
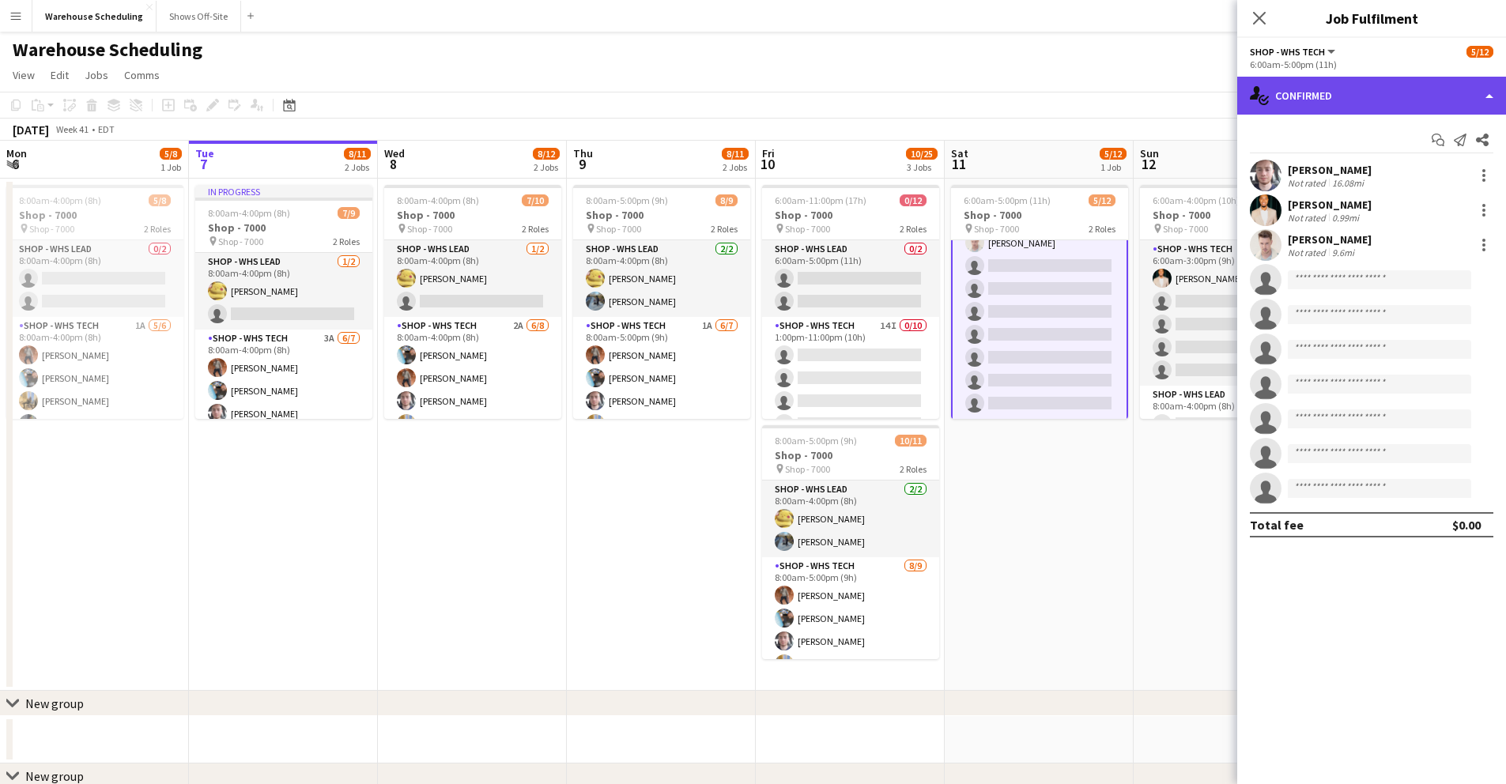
click at [1300, 111] on div "single-neutral-actions-check-2 Confirmed" at bounding box center [1372, 96] width 269 height 38
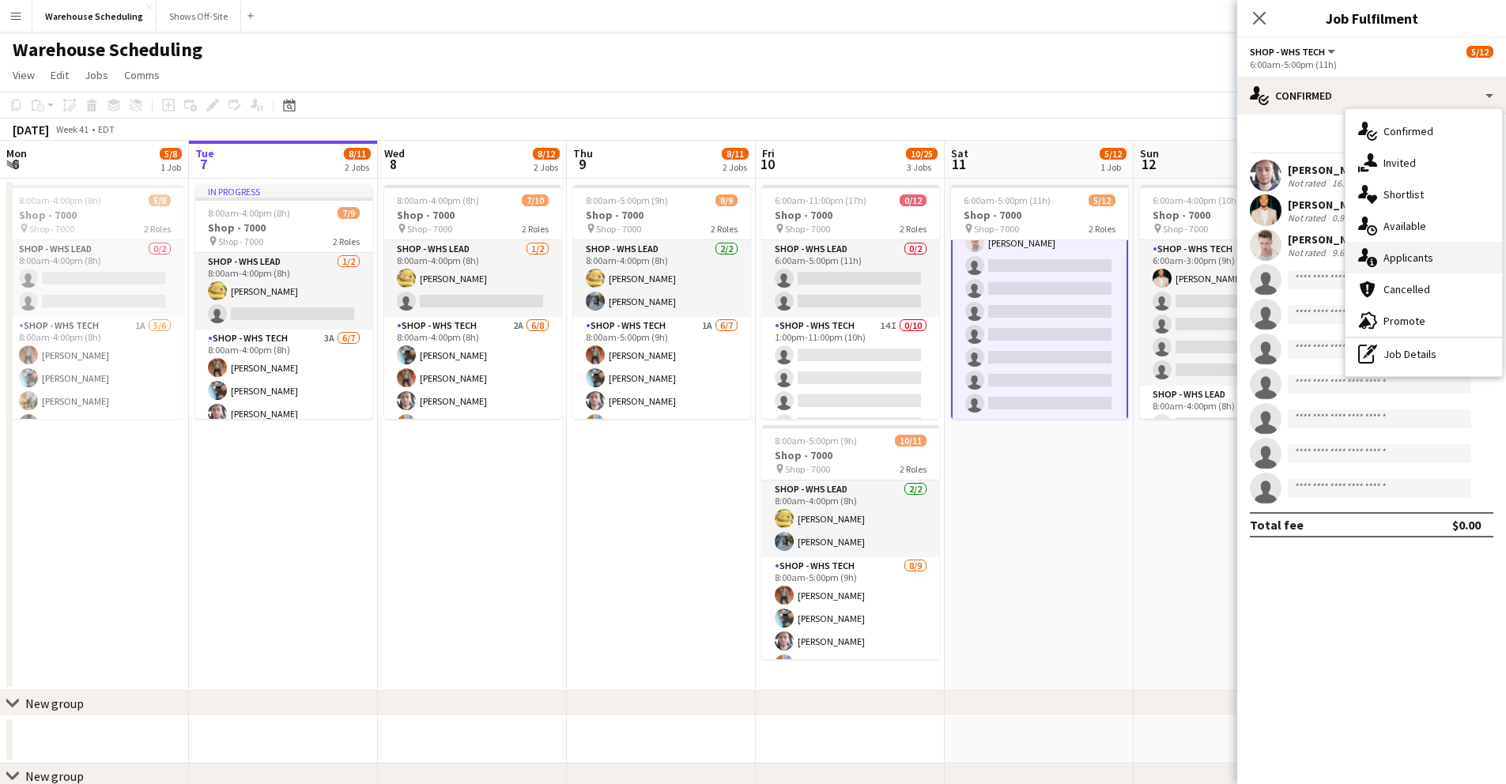
click at [1412, 256] on span "Applicants" at bounding box center [1409, 258] width 50 height 14
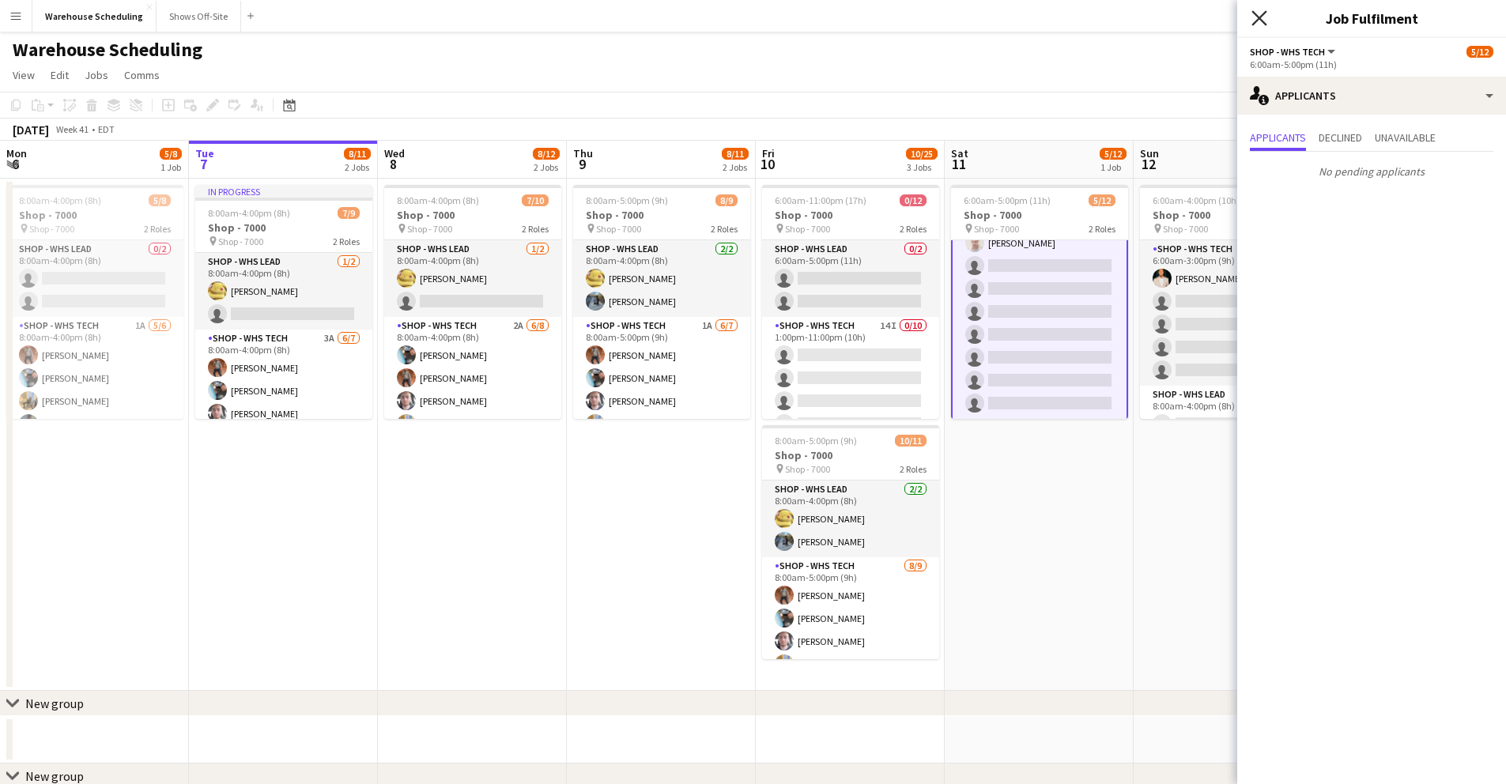
click at [1257, 20] on icon at bounding box center [1259, 17] width 15 height 15
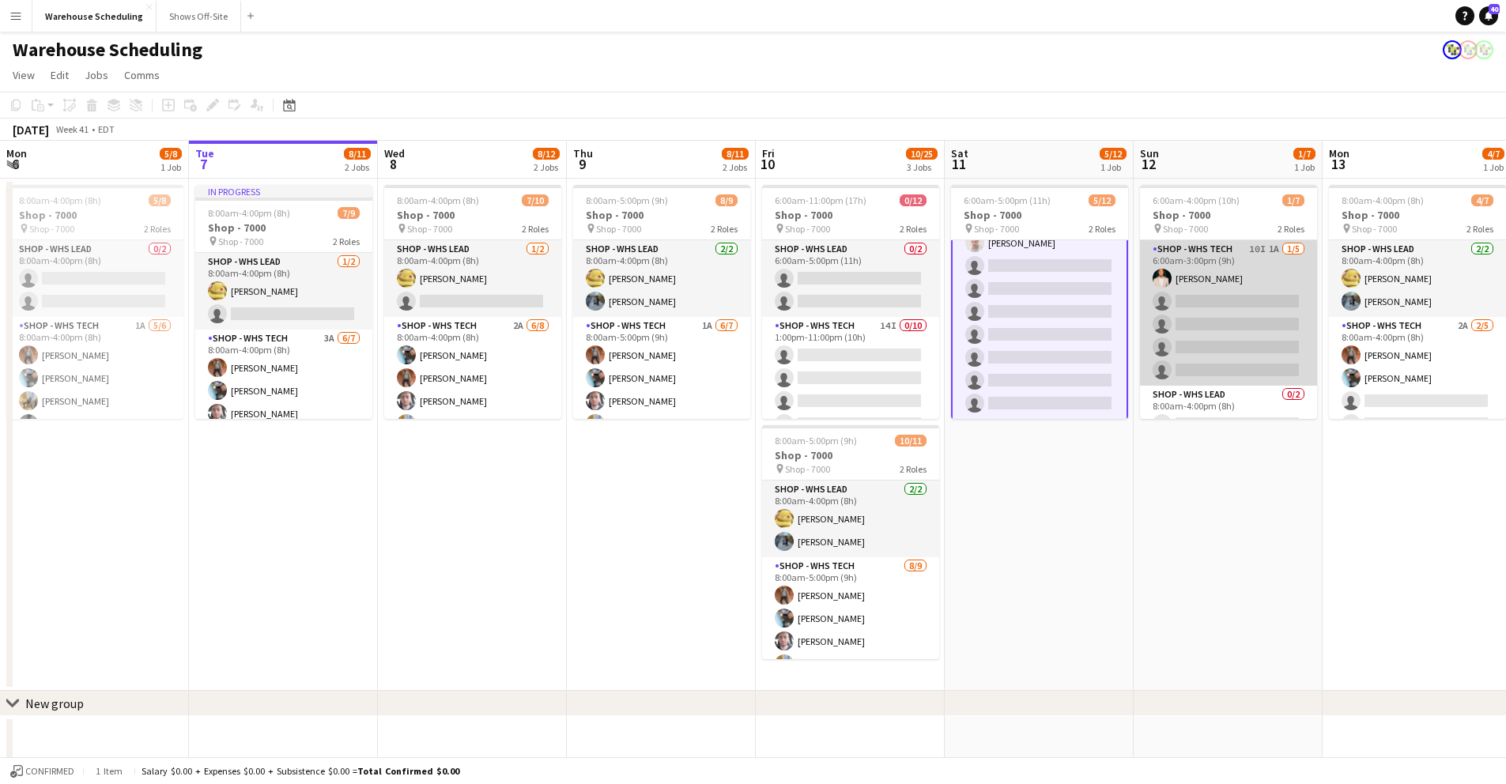
click at [1219, 296] on app-card-role "Shop - WHS Tech 10I 1A [DATE] 6:00am-3:00pm (9h) [PERSON_NAME] single-neutral-a…" at bounding box center [1228, 312] width 177 height 145
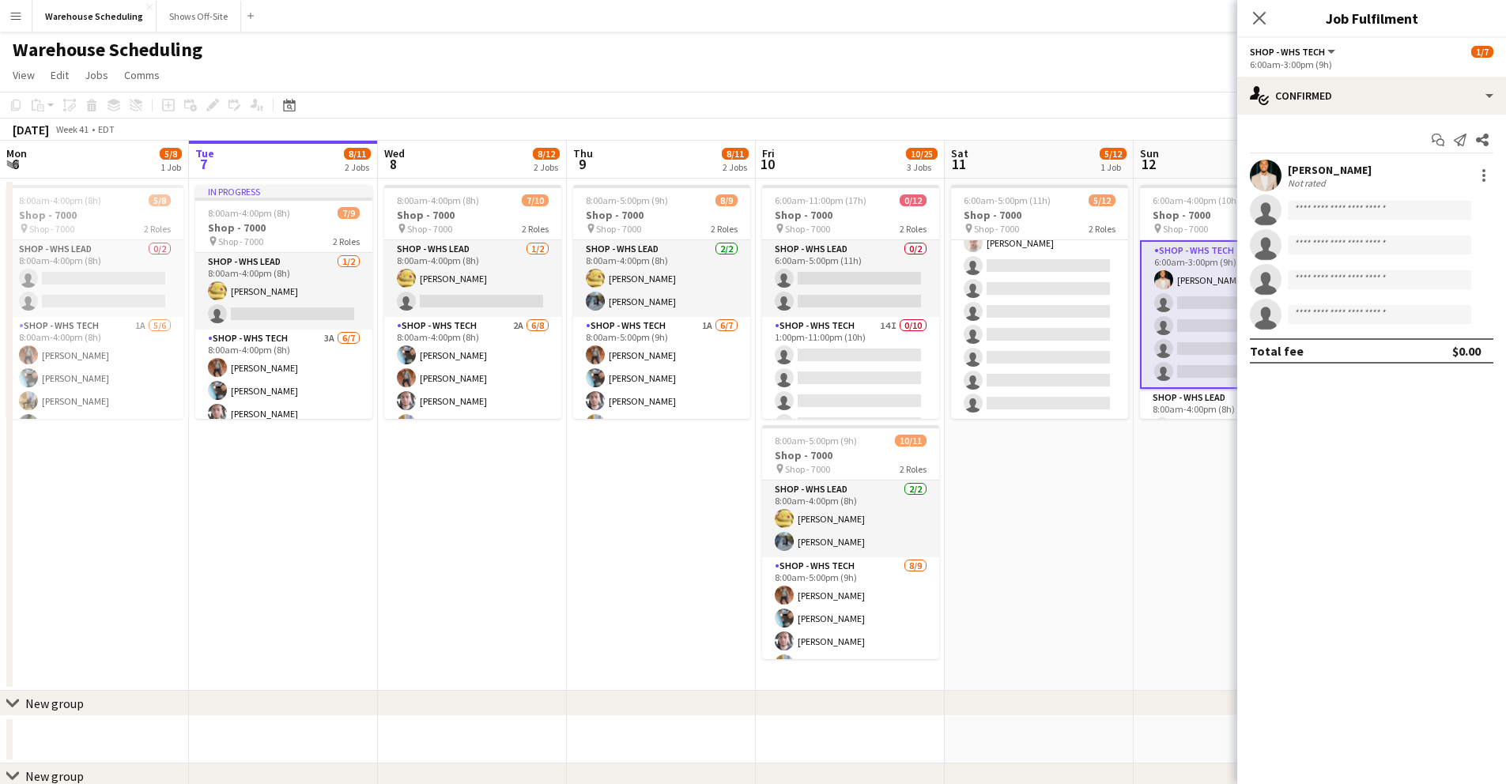
scroll to position [158, 0]
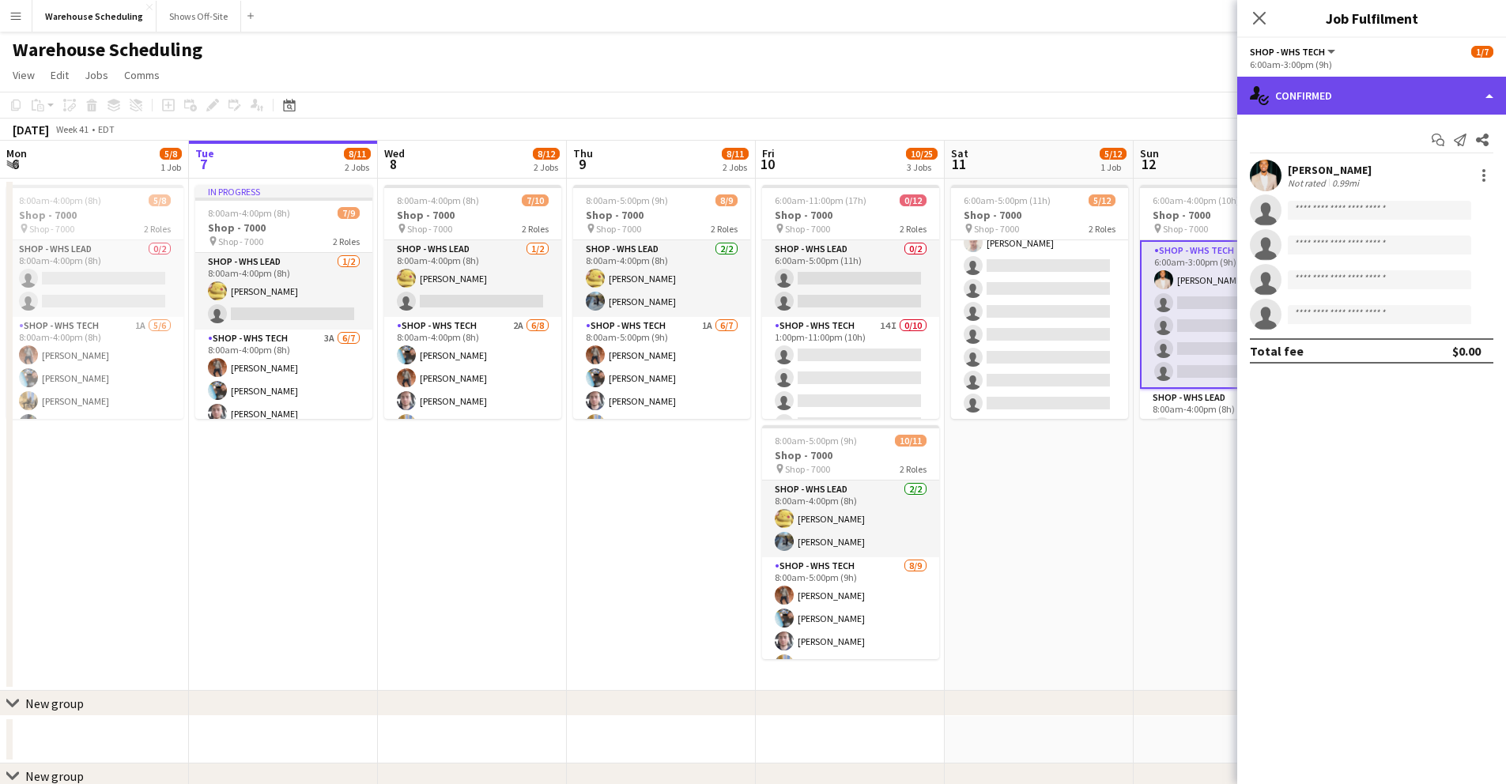
click at [1340, 100] on div "single-neutral-actions-check-2 Confirmed" at bounding box center [1372, 96] width 269 height 38
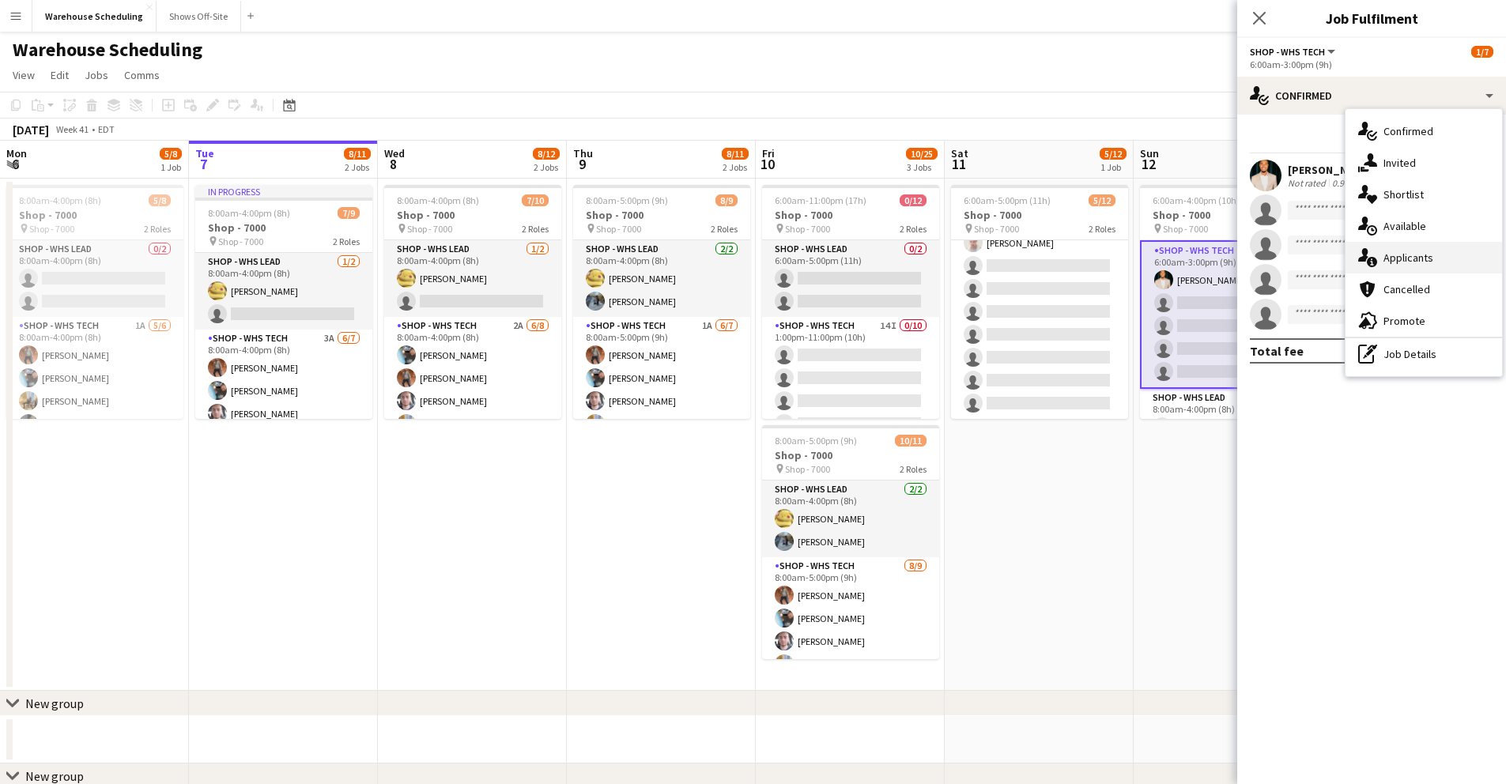
click at [1415, 254] on span "Applicants" at bounding box center [1409, 258] width 50 height 14
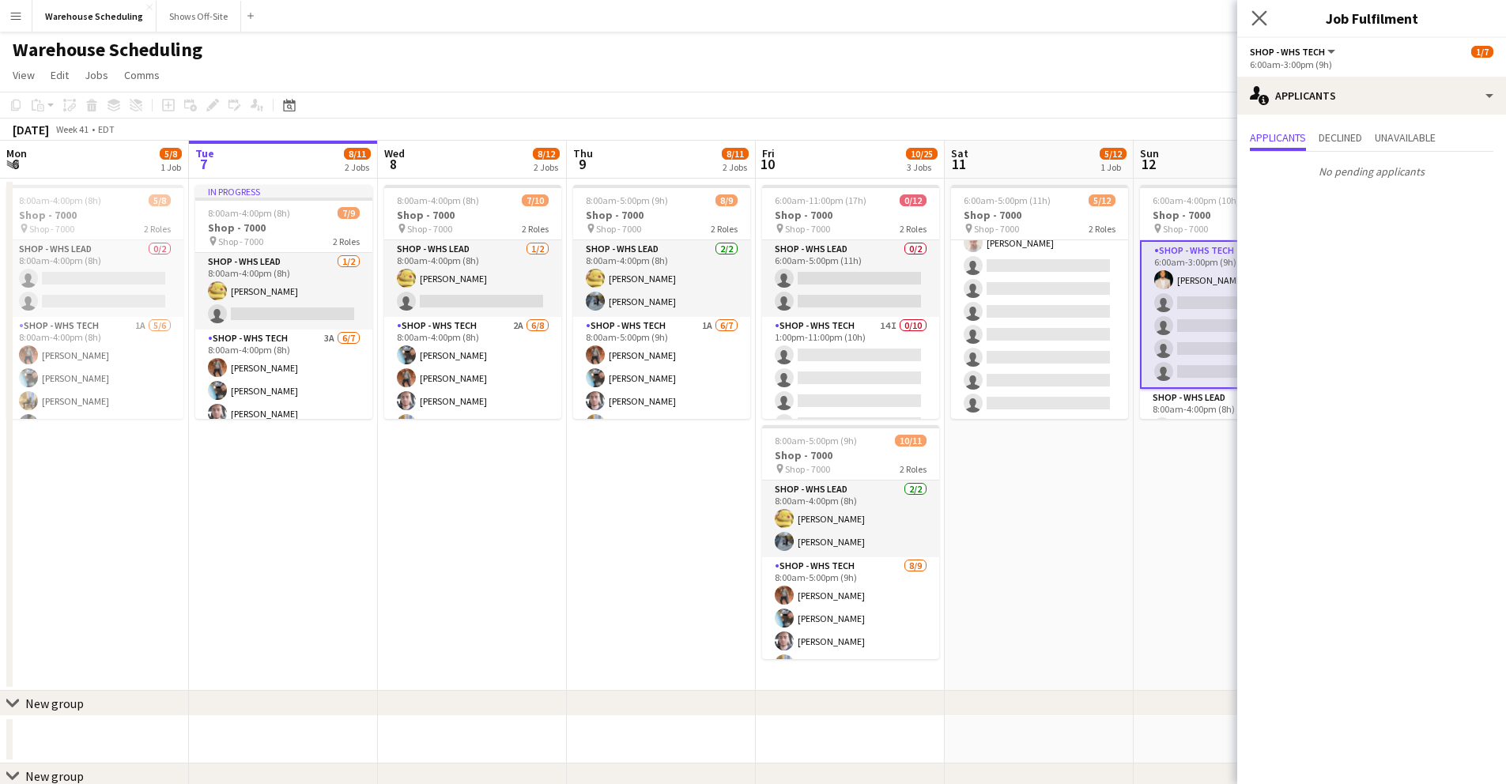
click at [1261, 25] on app-icon "Close pop-in" at bounding box center [1260, 18] width 23 height 23
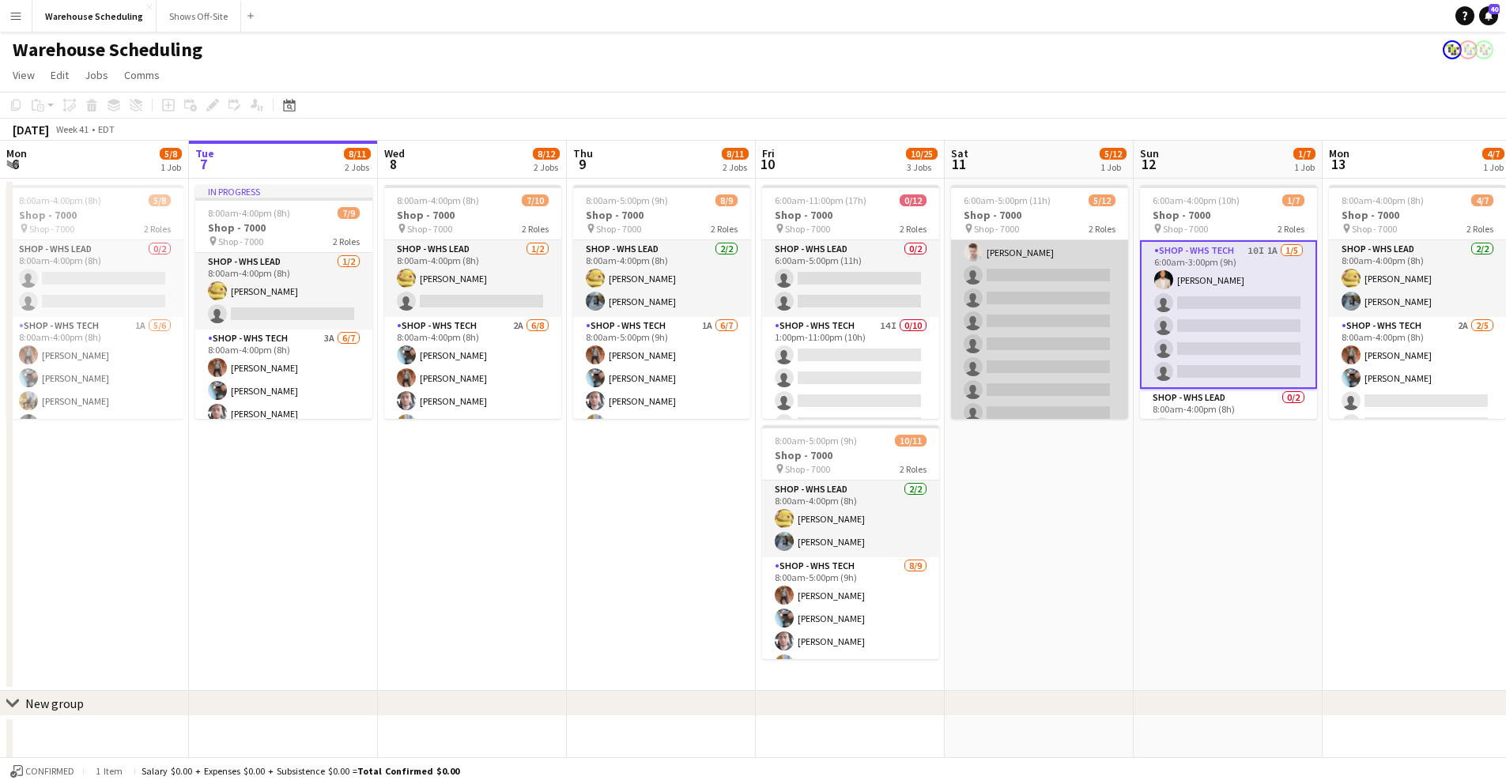
scroll to position [134, 0]
click at [1021, 289] on app-card-role "Shop - WHS Tech 11I [DATE] 6:00am-5:00pm (11h) [PERSON_NAME] [PERSON_NAME] [PER…" at bounding box center [1039, 313] width 177 height 260
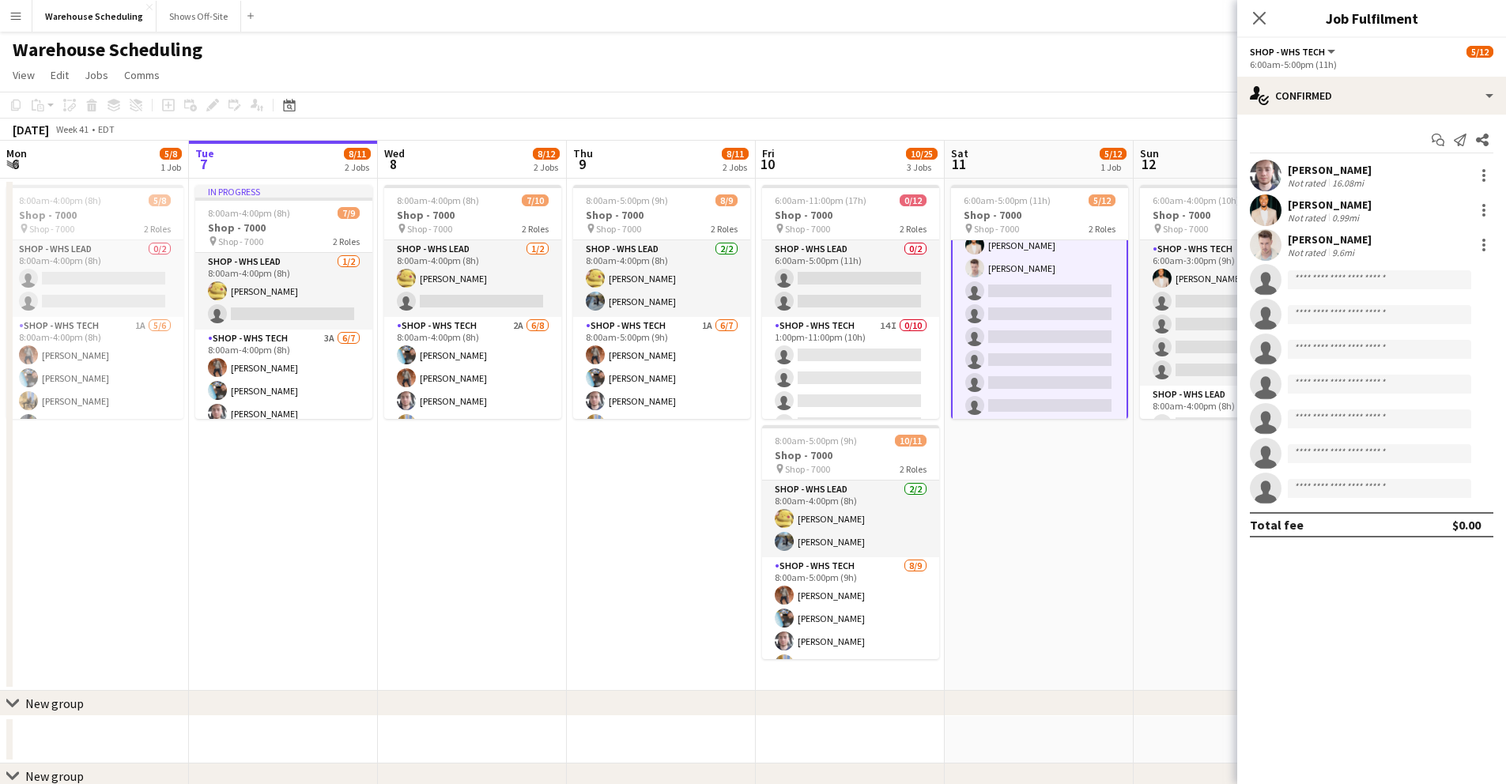
scroll to position [136, 0]
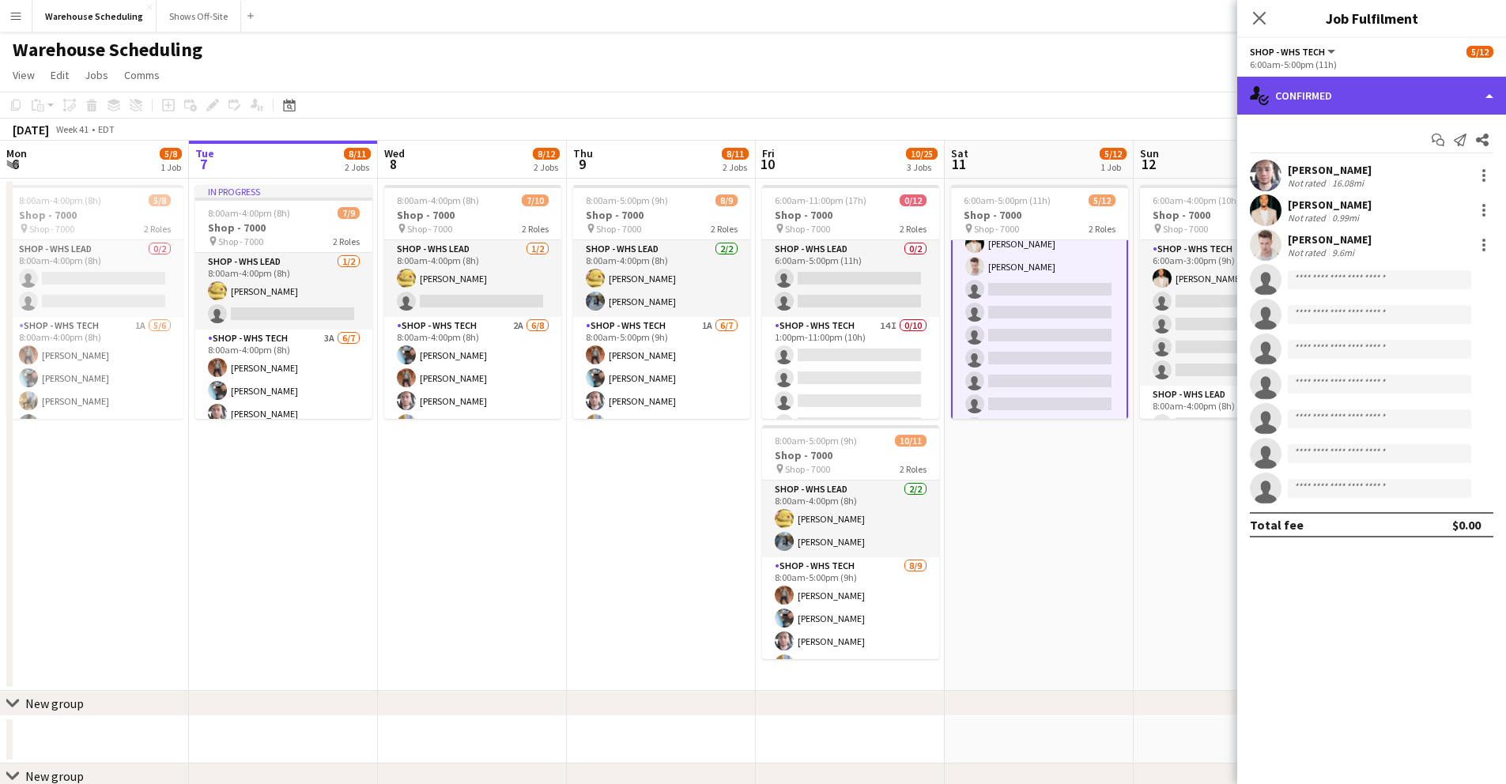
click at [1312, 105] on div "single-neutral-actions-check-2 Confirmed" at bounding box center [1372, 96] width 269 height 38
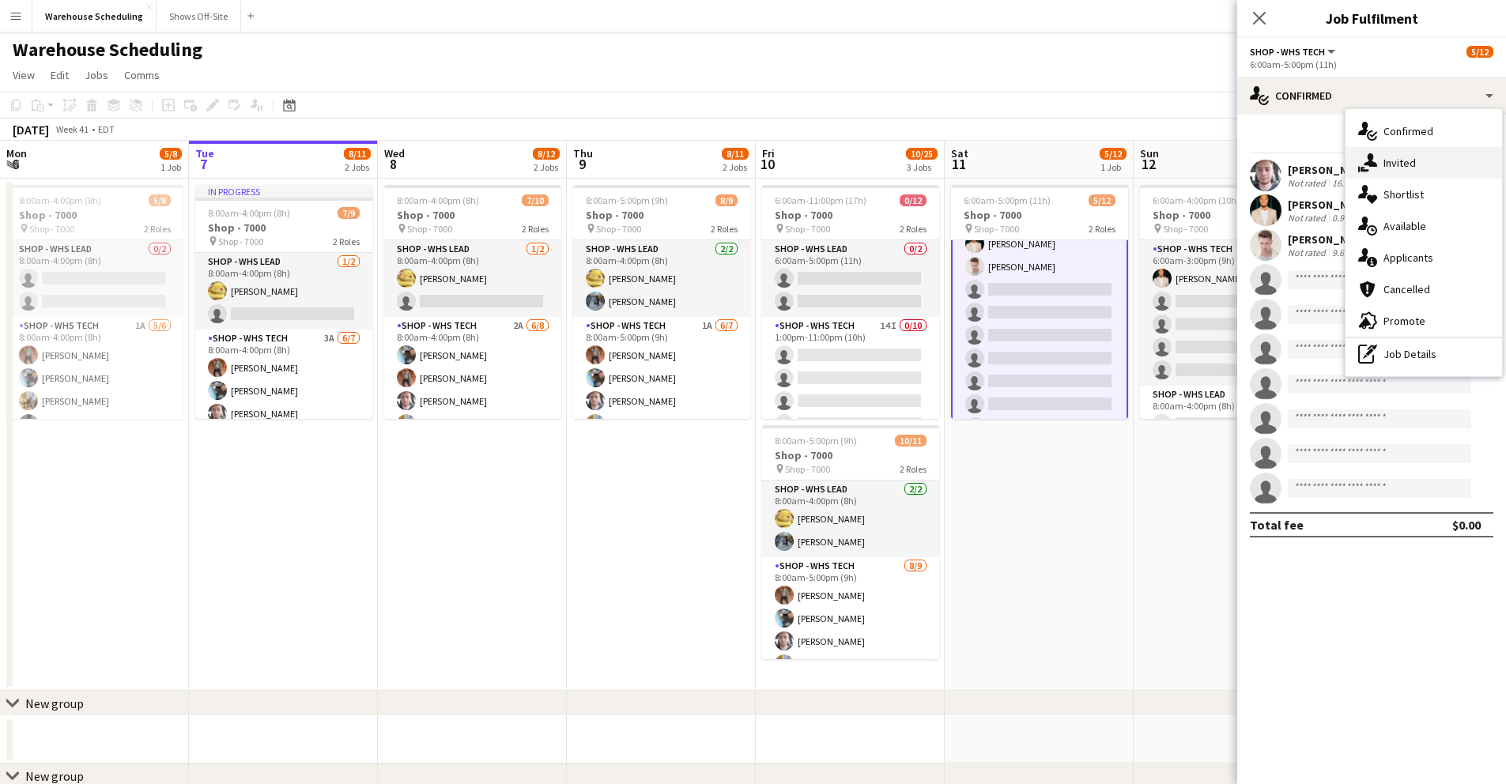
click at [1401, 166] on span "Invited" at bounding box center [1400, 163] width 32 height 14
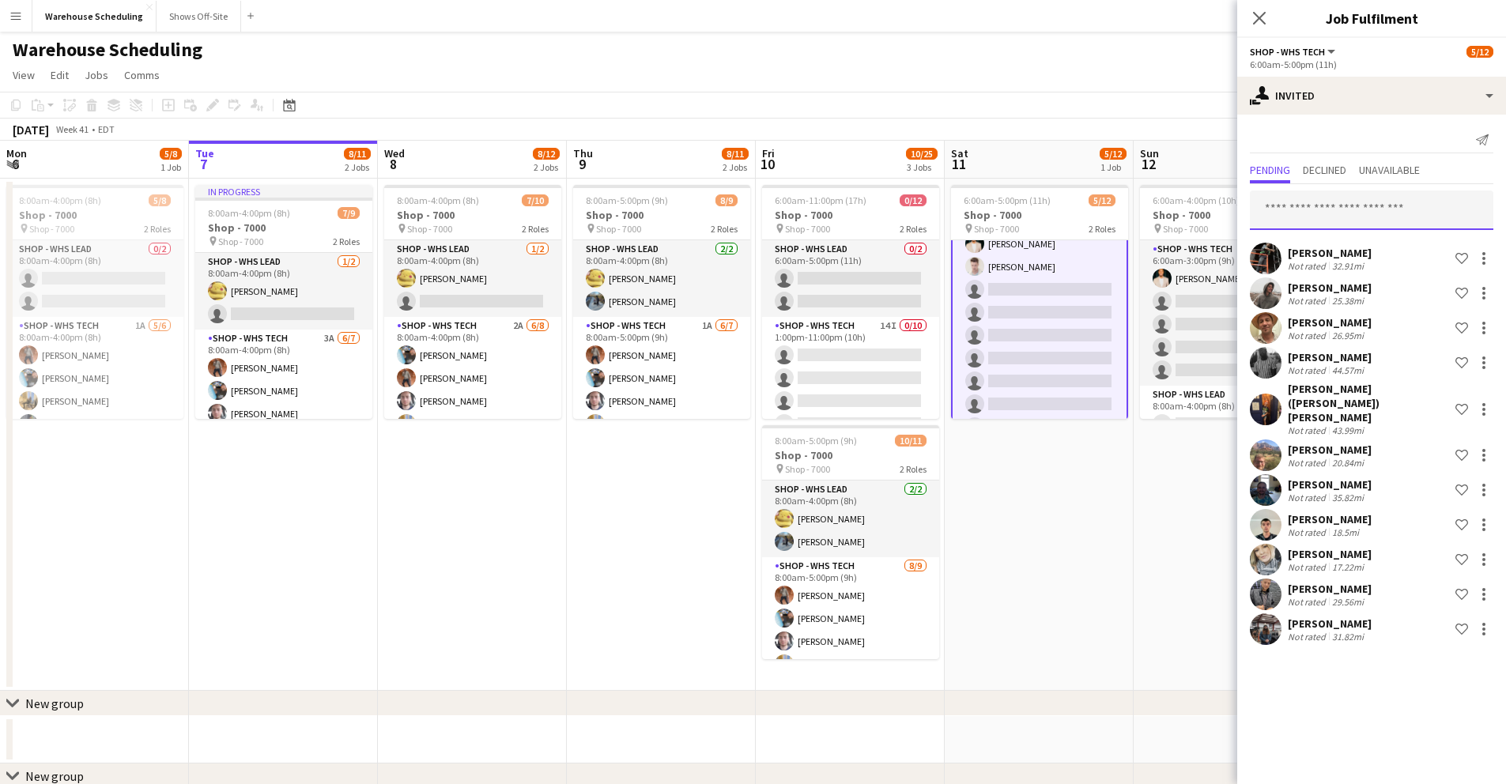
click at [1290, 214] on input "text" at bounding box center [1372, 211] width 244 height 40
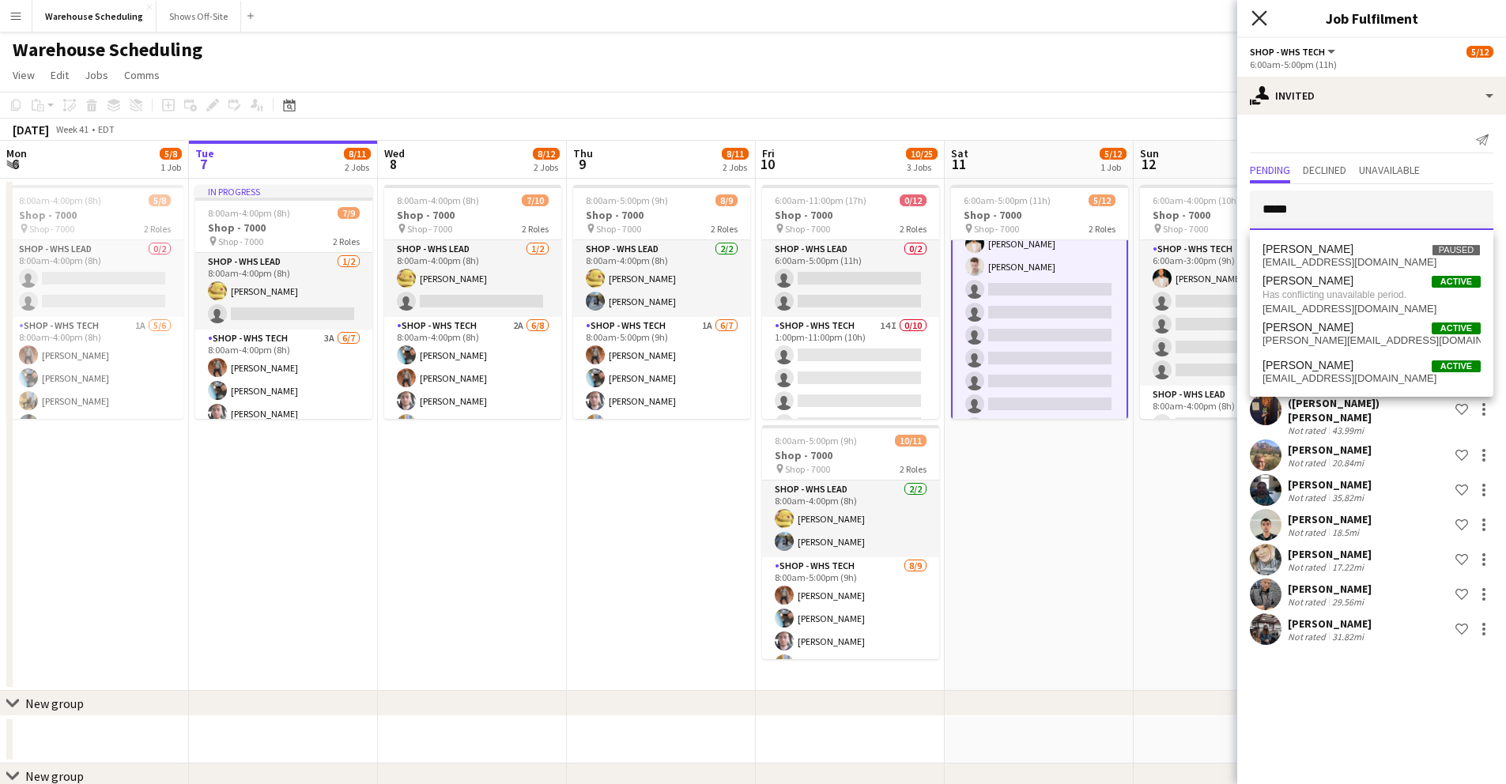
type input "*****"
click at [1258, 18] on icon at bounding box center [1259, 17] width 15 height 15
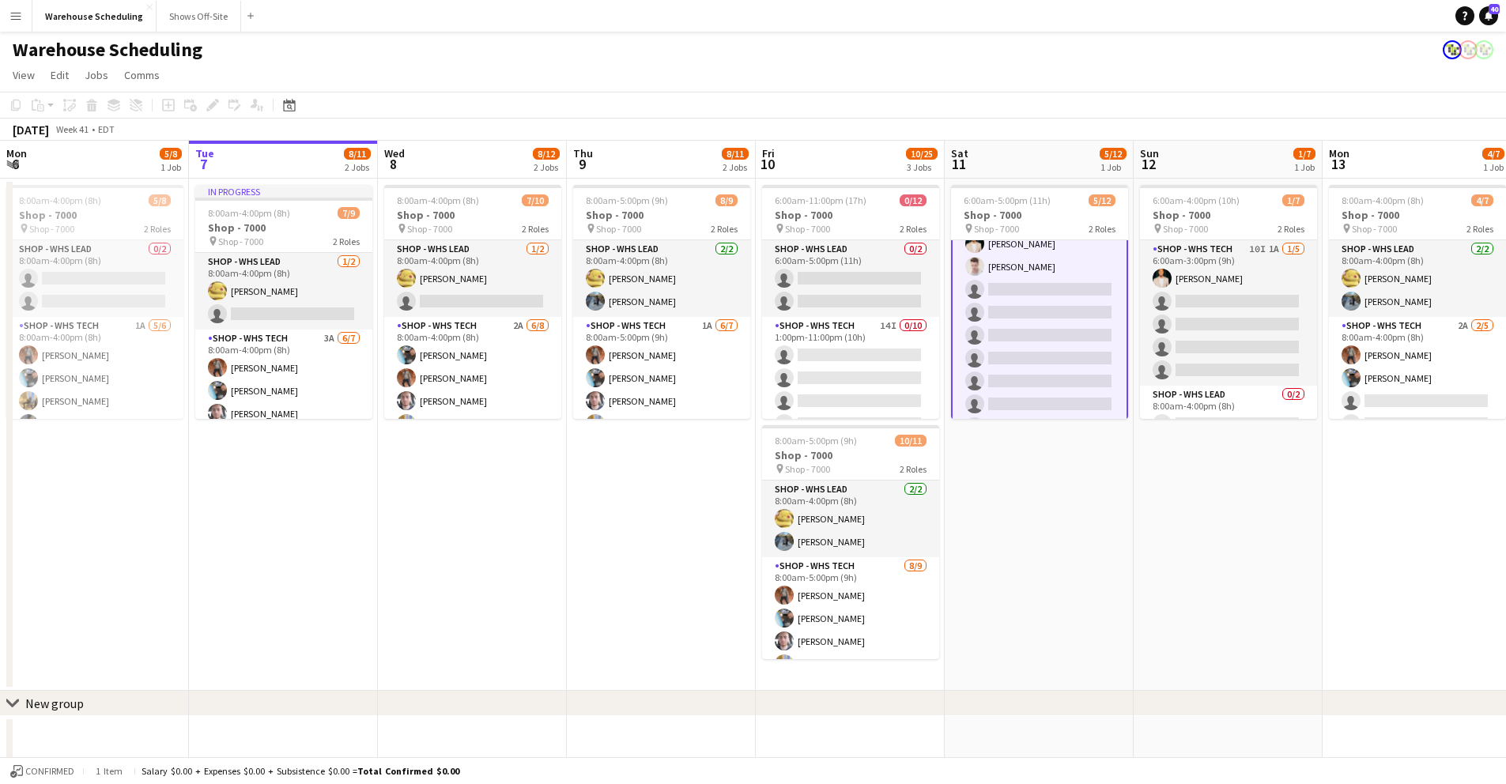
click at [21, 12] on app-icon "Menu" at bounding box center [15, 15] width 13 height 13
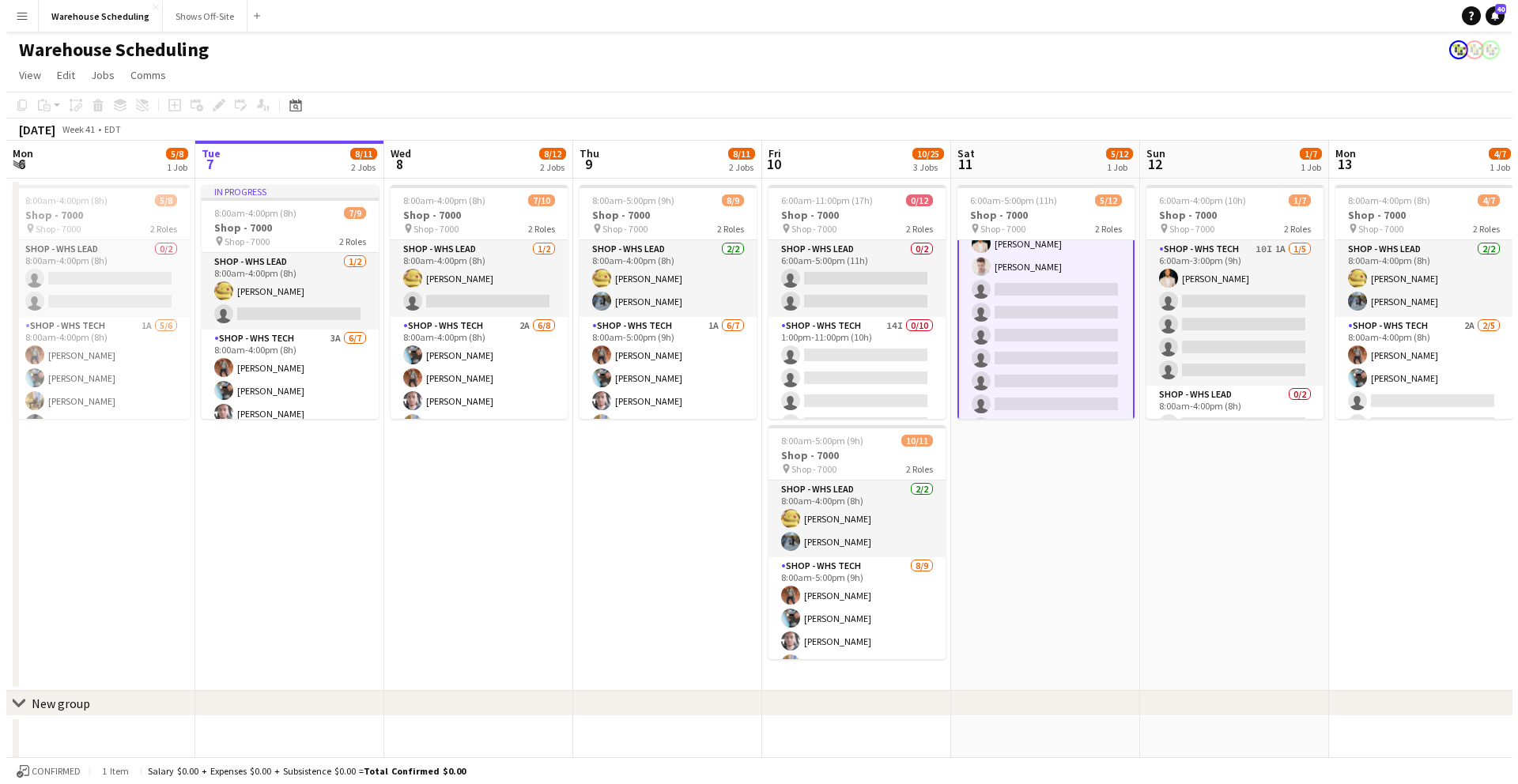
scroll to position [134, 0]
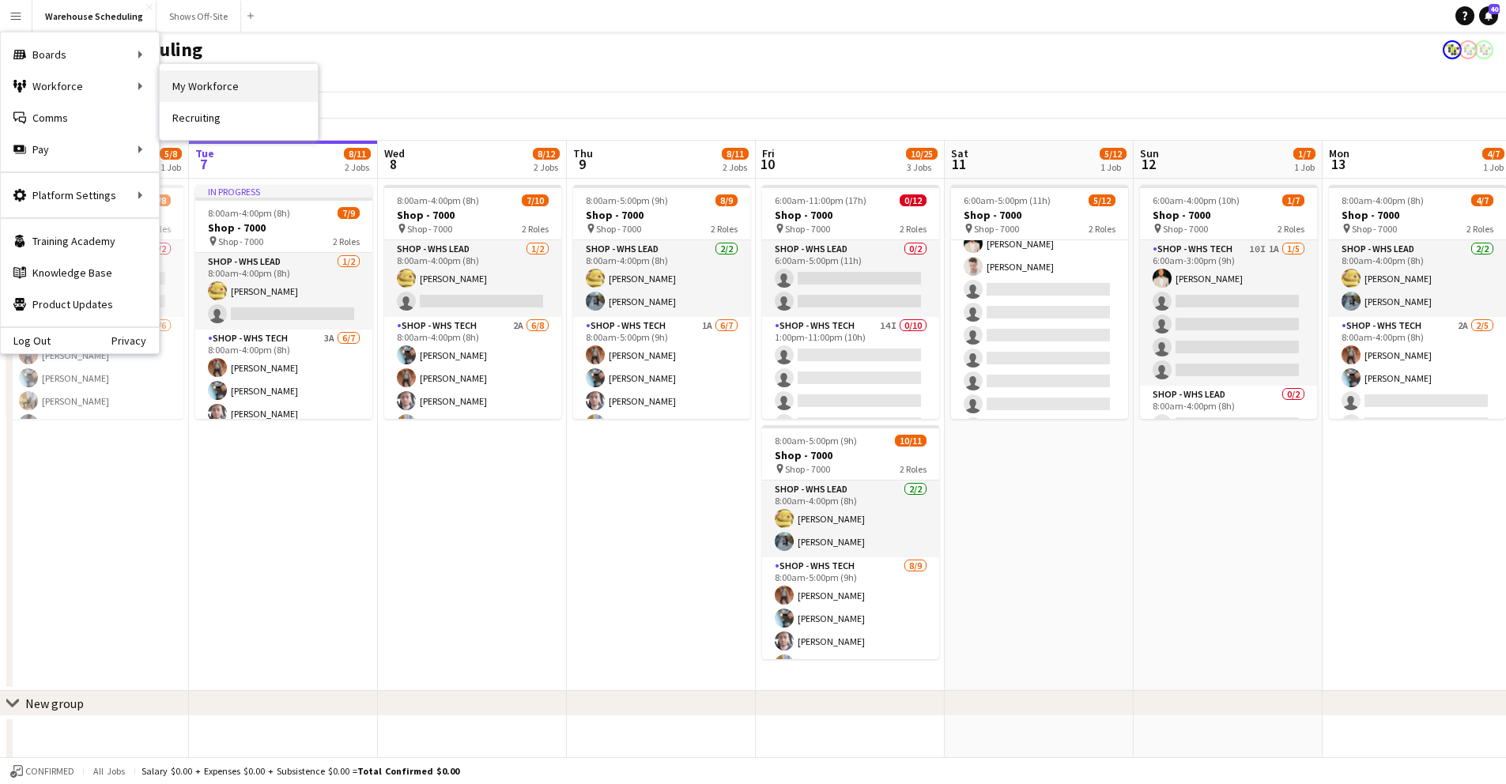
click at [243, 89] on link "My Workforce" at bounding box center [239, 86] width 158 height 32
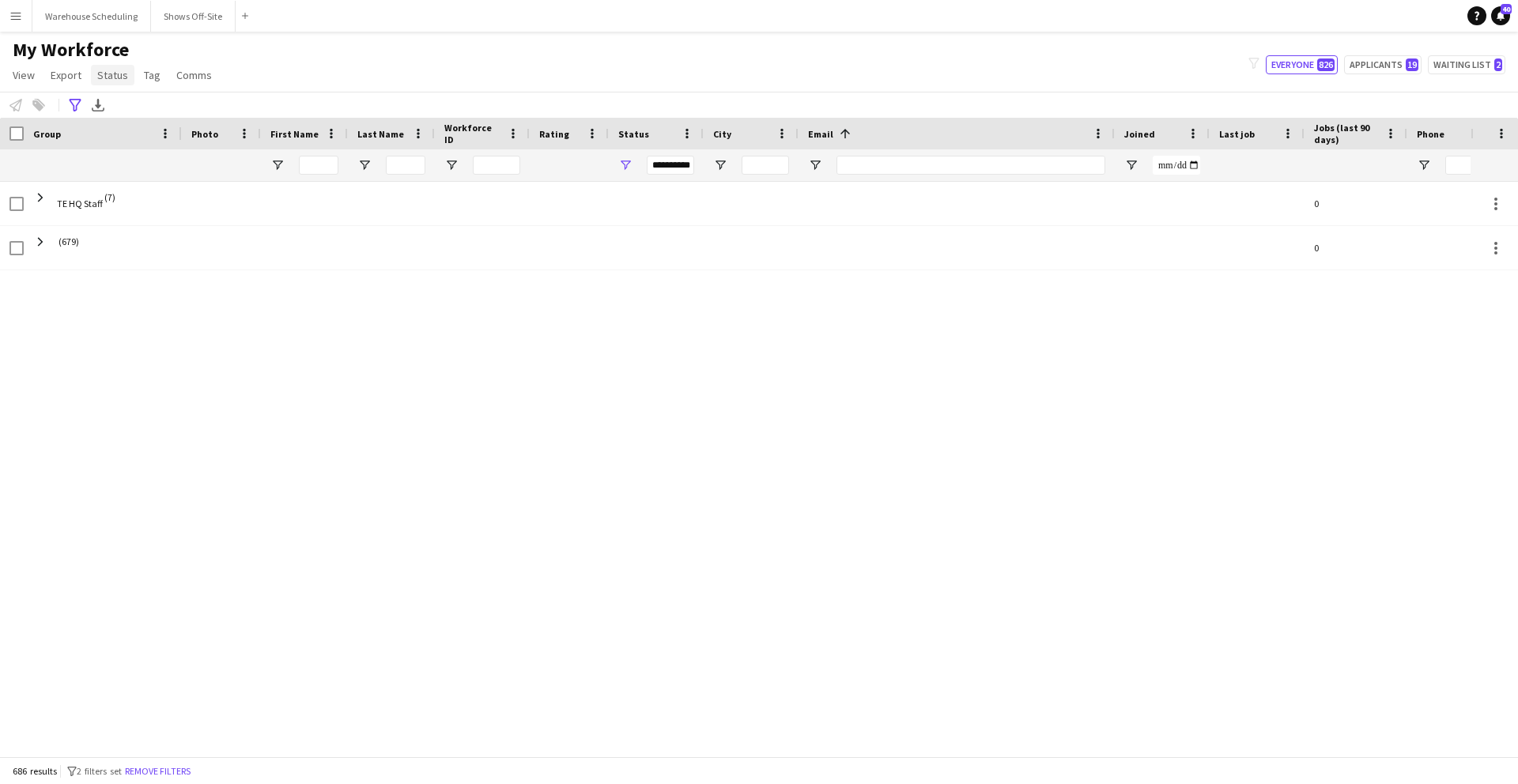
click at [103, 74] on span "Status" at bounding box center [112, 75] width 31 height 14
click at [298, 350] on div "TE HQ Staff (7) 0 (679) 0" at bounding box center [735, 463] width 1471 height 563
drag, startPoint x: 681, startPoint y: 165, endPoint x: 675, endPoint y: 174, distance: 10.8
click at [681, 165] on div "**********" at bounding box center [670, 165] width 47 height 19
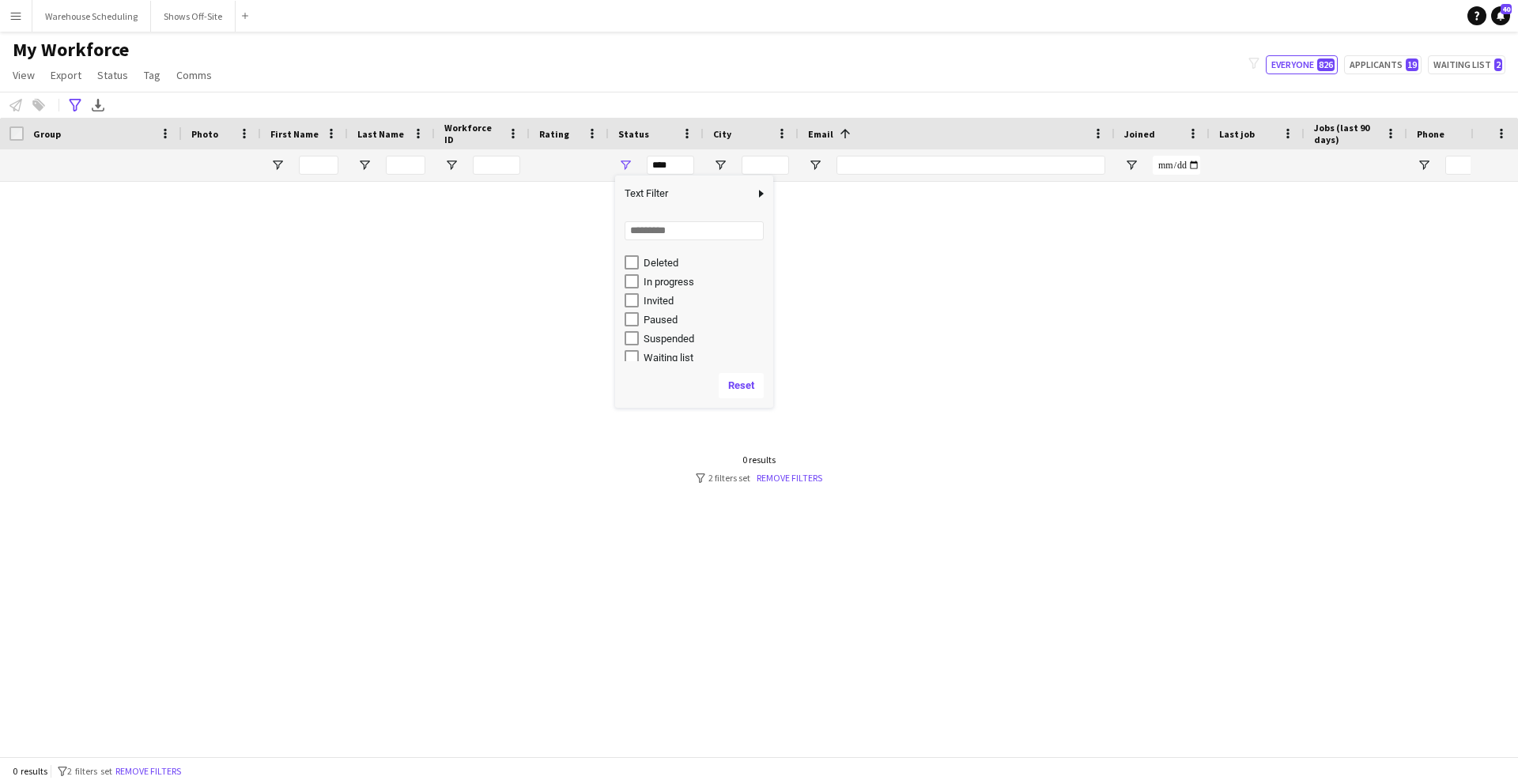
scroll to position [95, 0]
type input "**********"
click at [455, 424] on div "TE HQ Staff (1) 0 (63) 0" at bounding box center [735, 463] width 1471 height 563
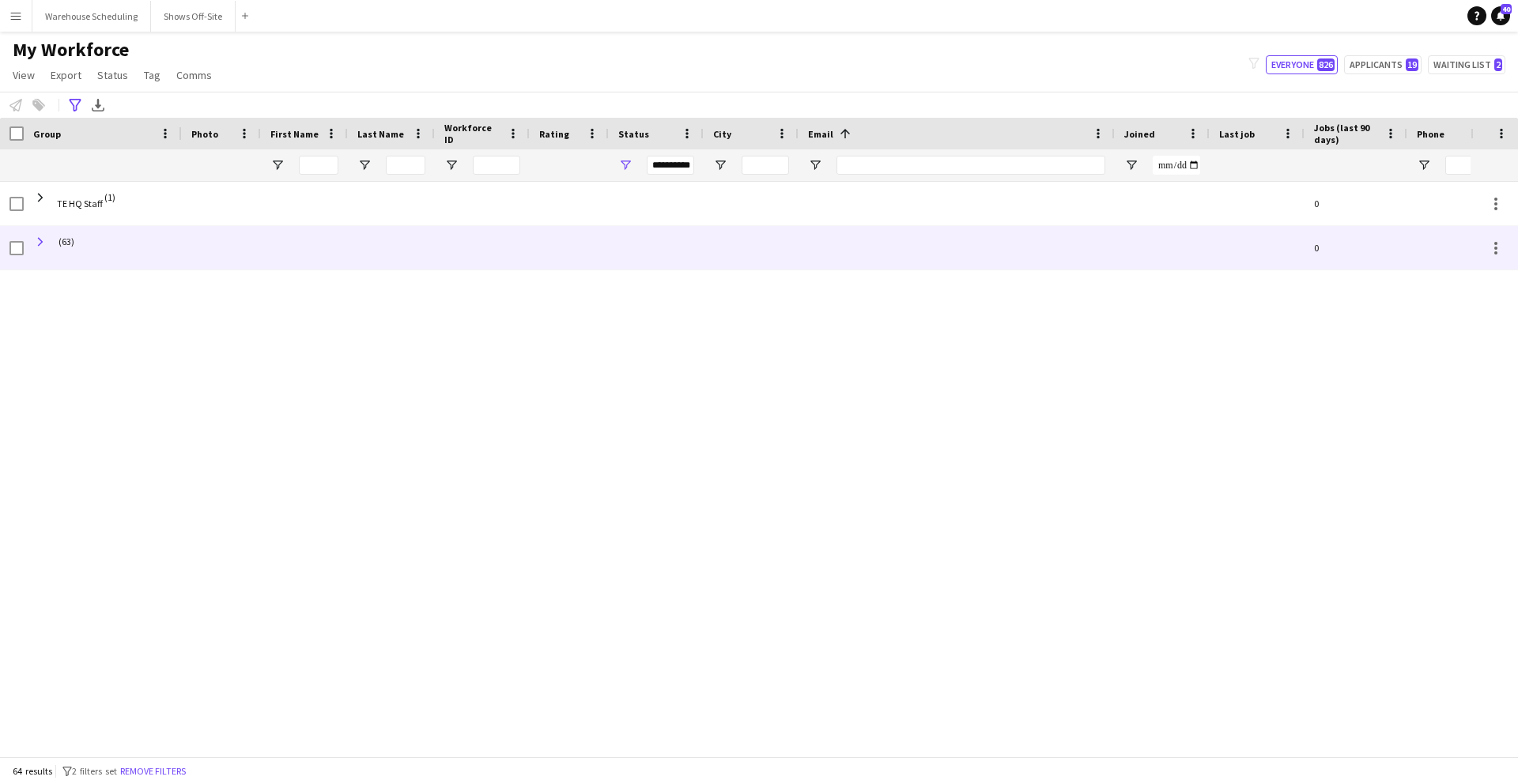
click at [40, 242] on span at bounding box center [40, 242] width 14 height 14
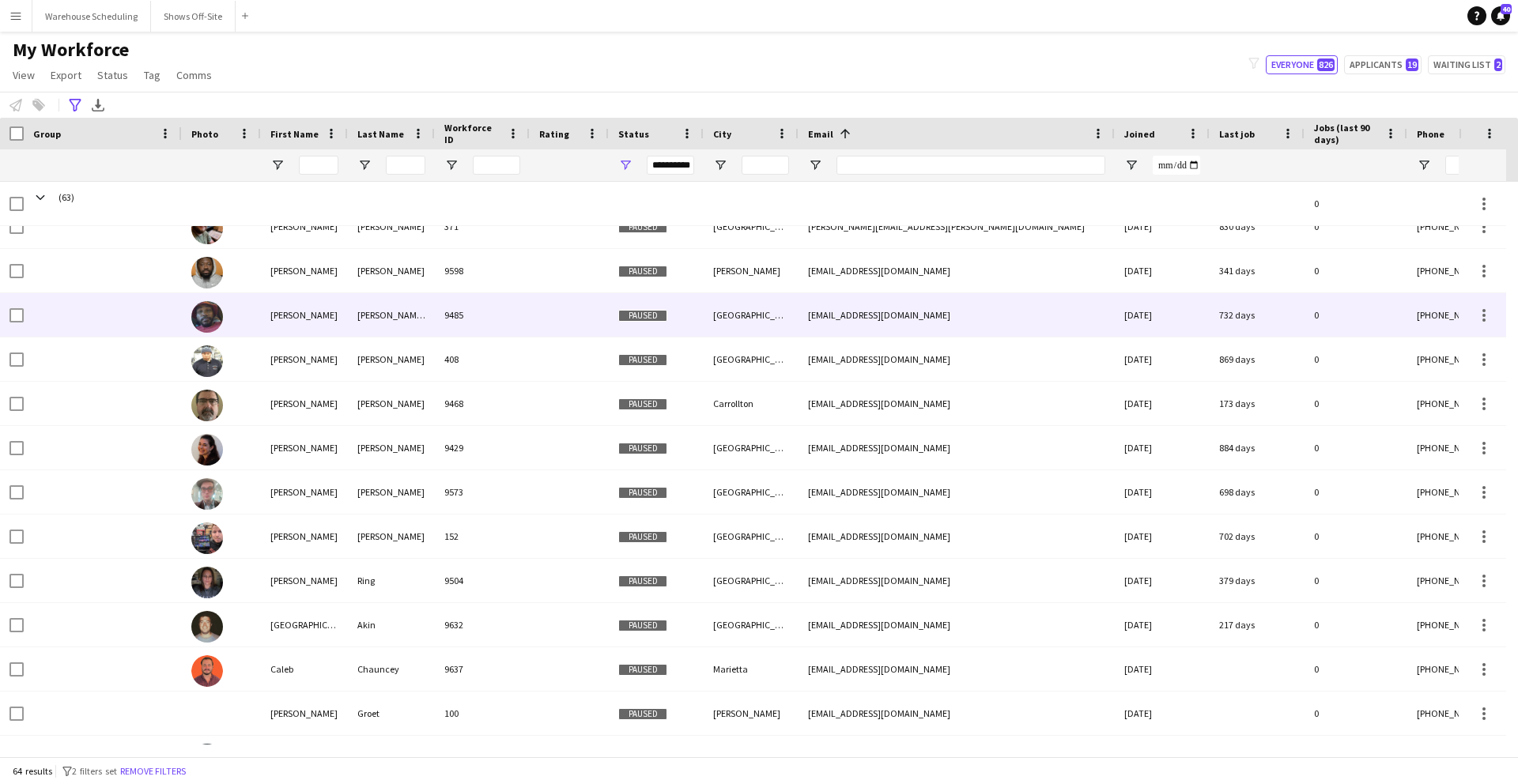
scroll to position [0, 0]
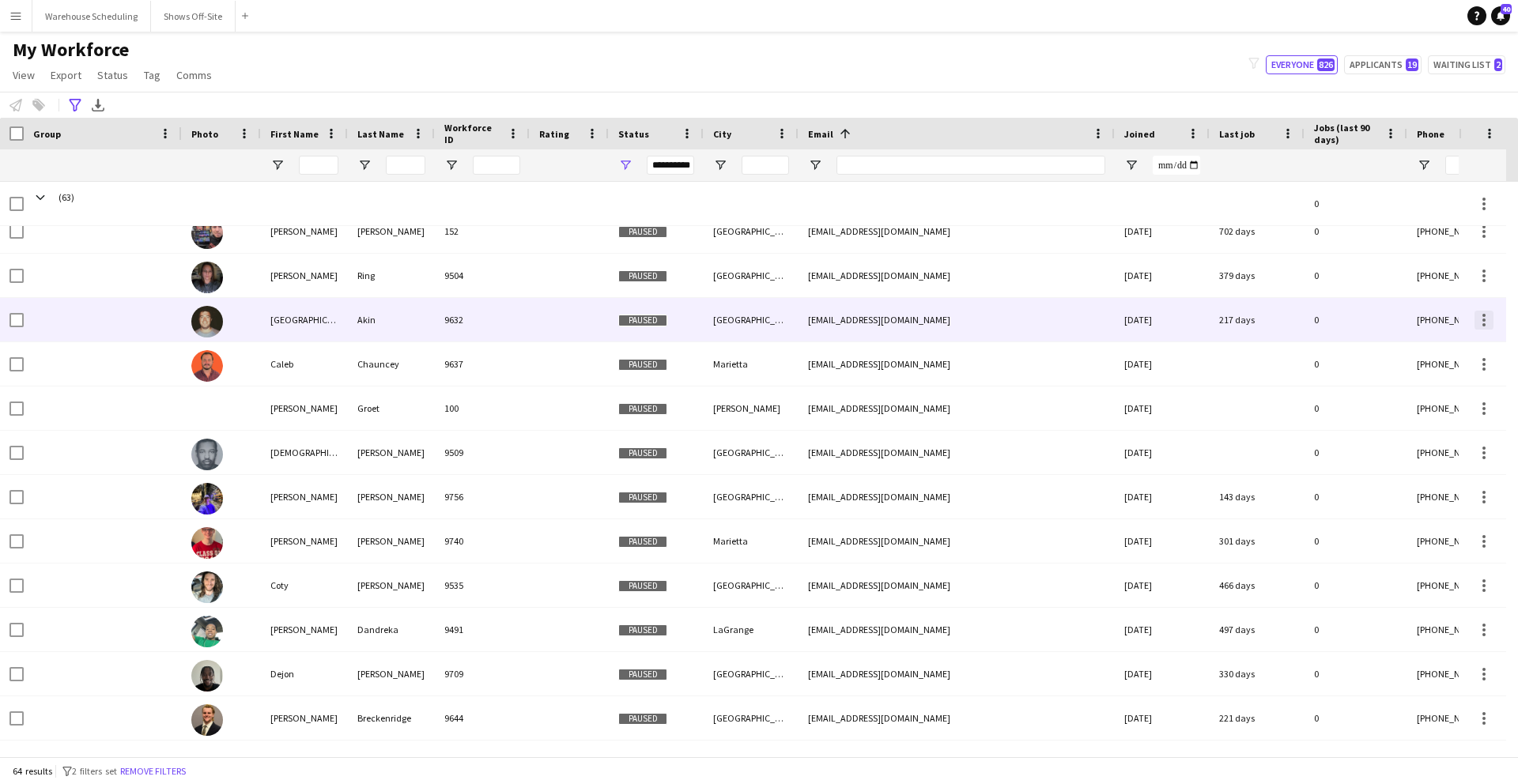
click at [1416, 315] on div at bounding box center [1484, 315] width 3 height 3
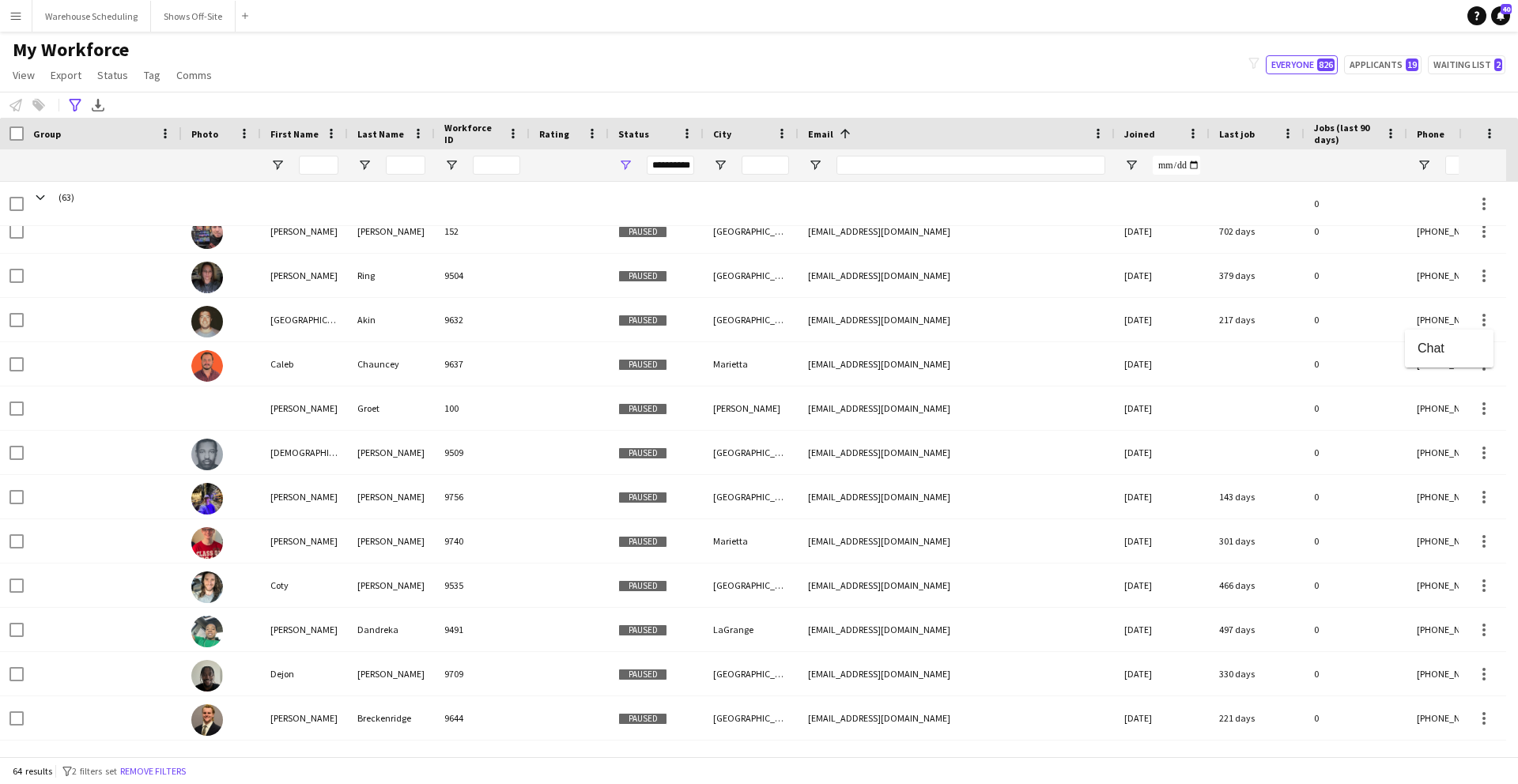
click at [977, 308] on div at bounding box center [759, 392] width 1518 height 784
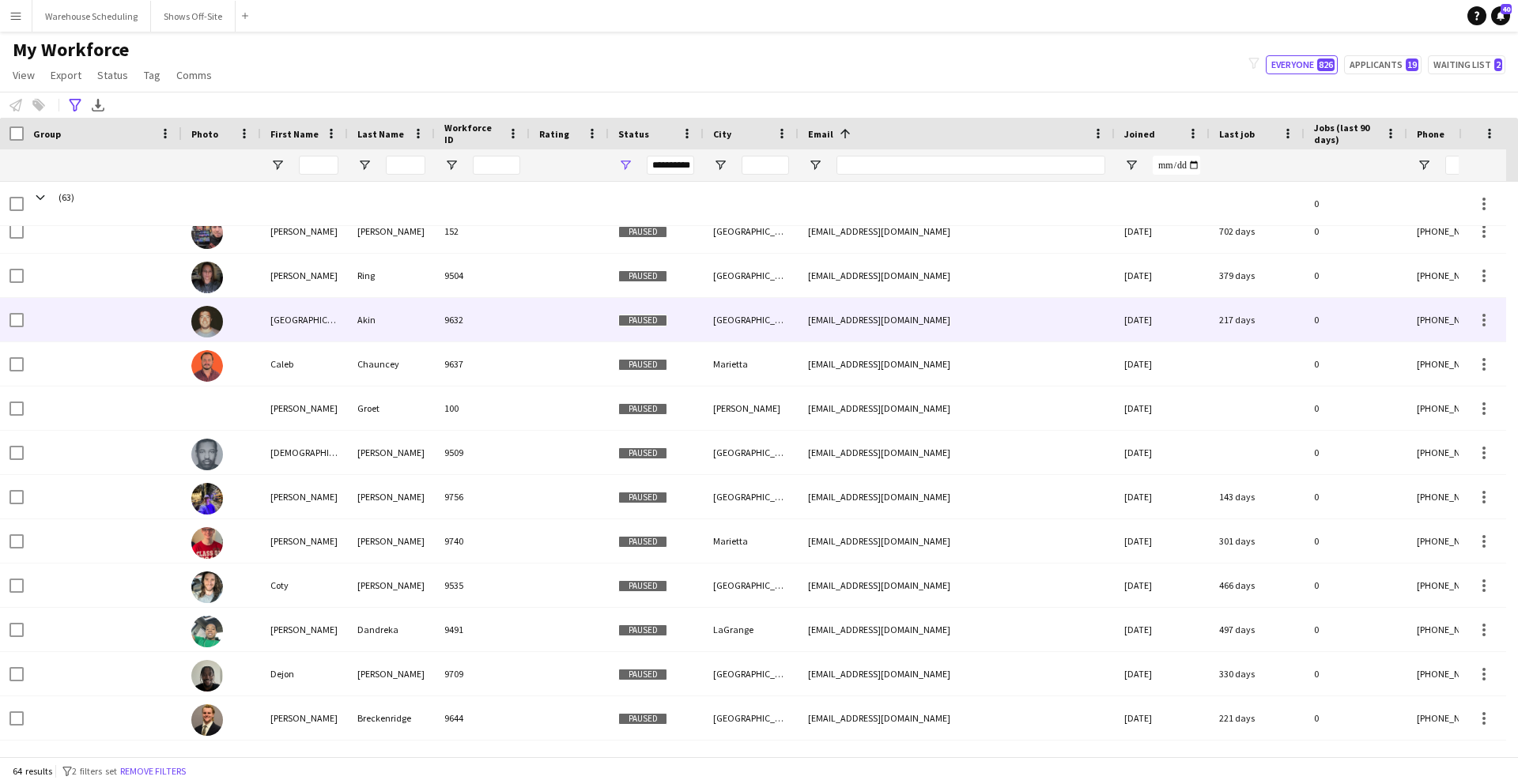
click at [572, 323] on div at bounding box center [569, 319] width 79 height 43
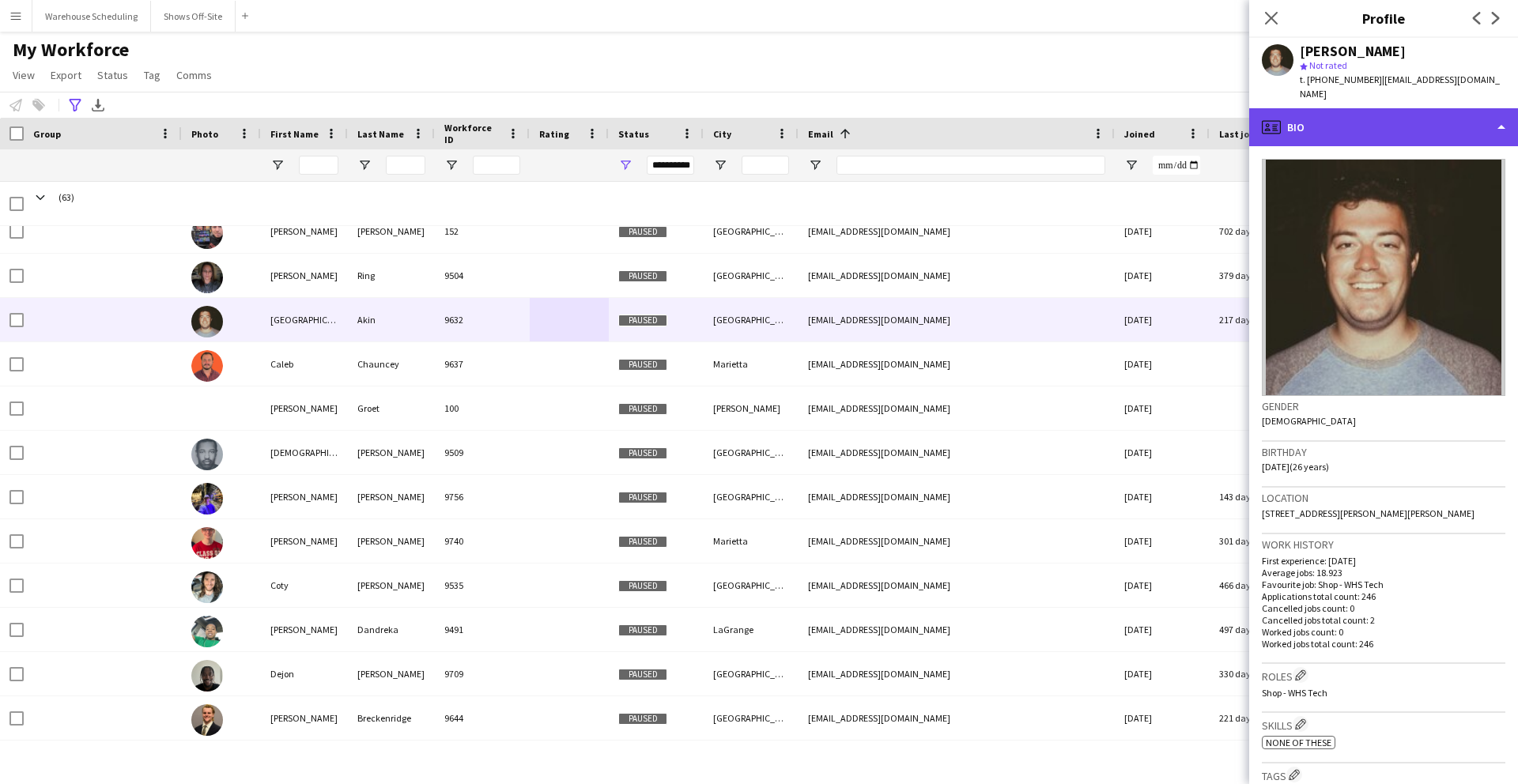
click at [1376, 108] on div "profile Bio" at bounding box center [1383, 127] width 269 height 38
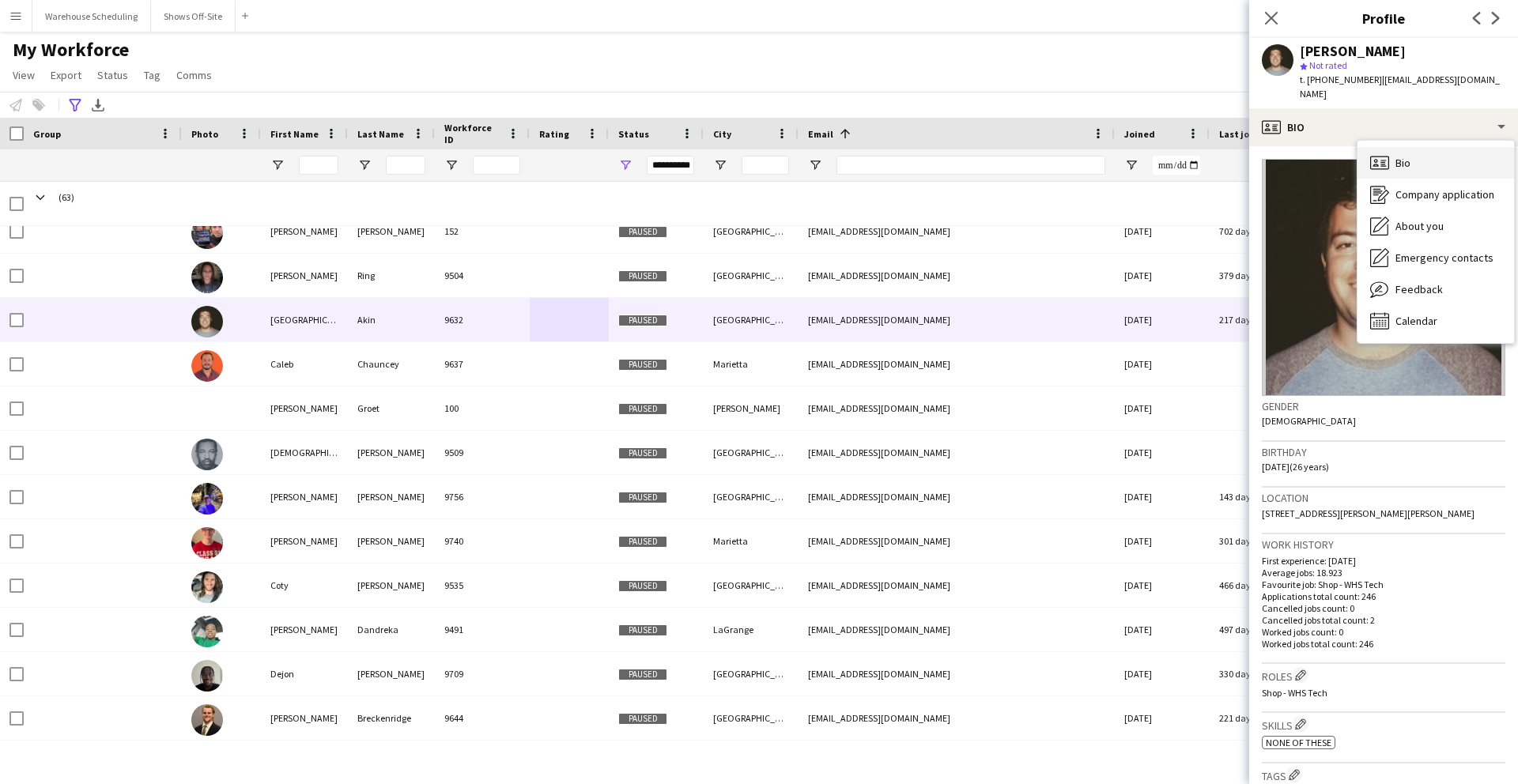
click at [1405, 156] on span "Bio" at bounding box center [1403, 163] width 15 height 14
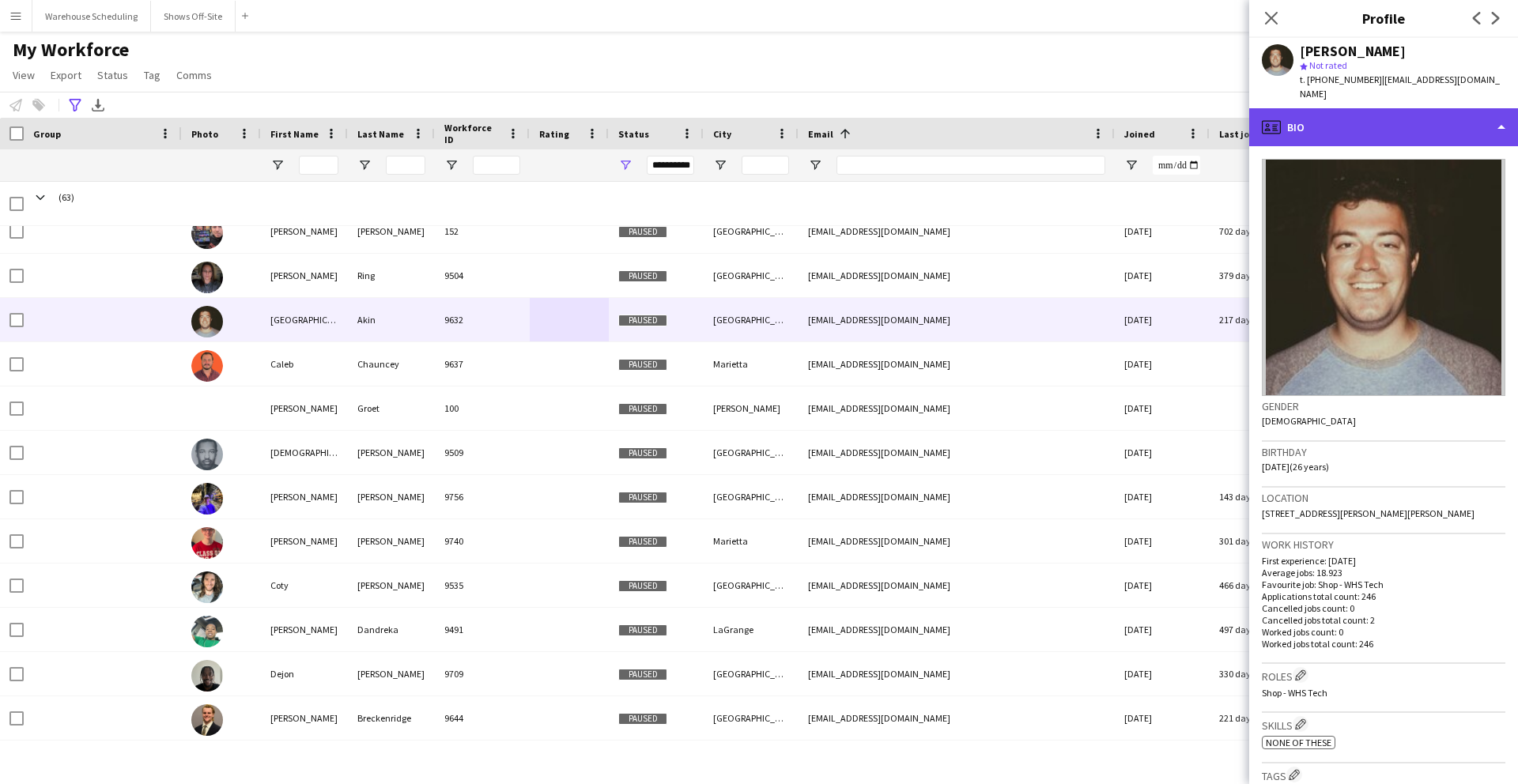
click at [1321, 108] on div "profile Bio" at bounding box center [1383, 127] width 269 height 38
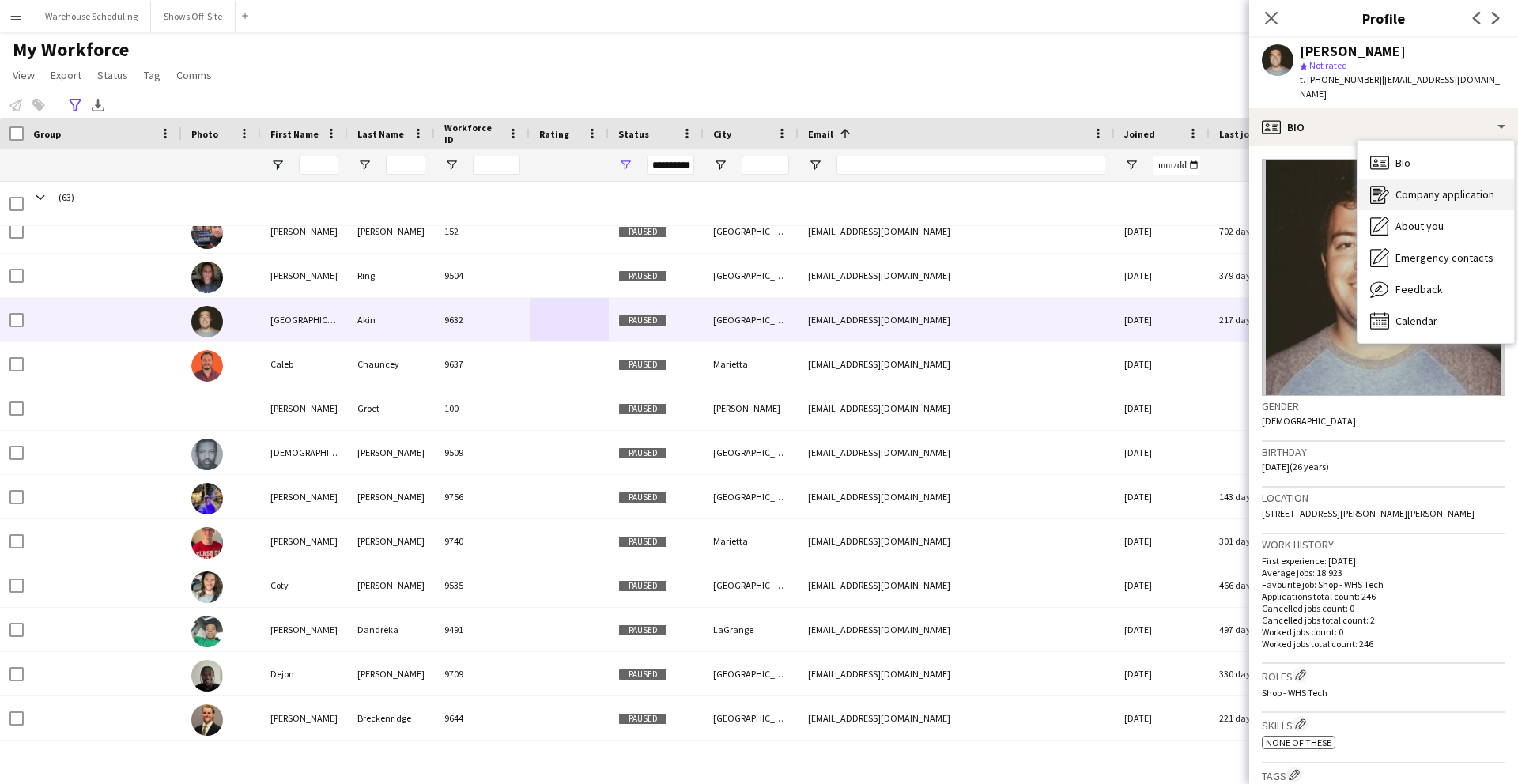
click at [1416, 187] on span "Company application" at bounding box center [1445, 194] width 99 height 14
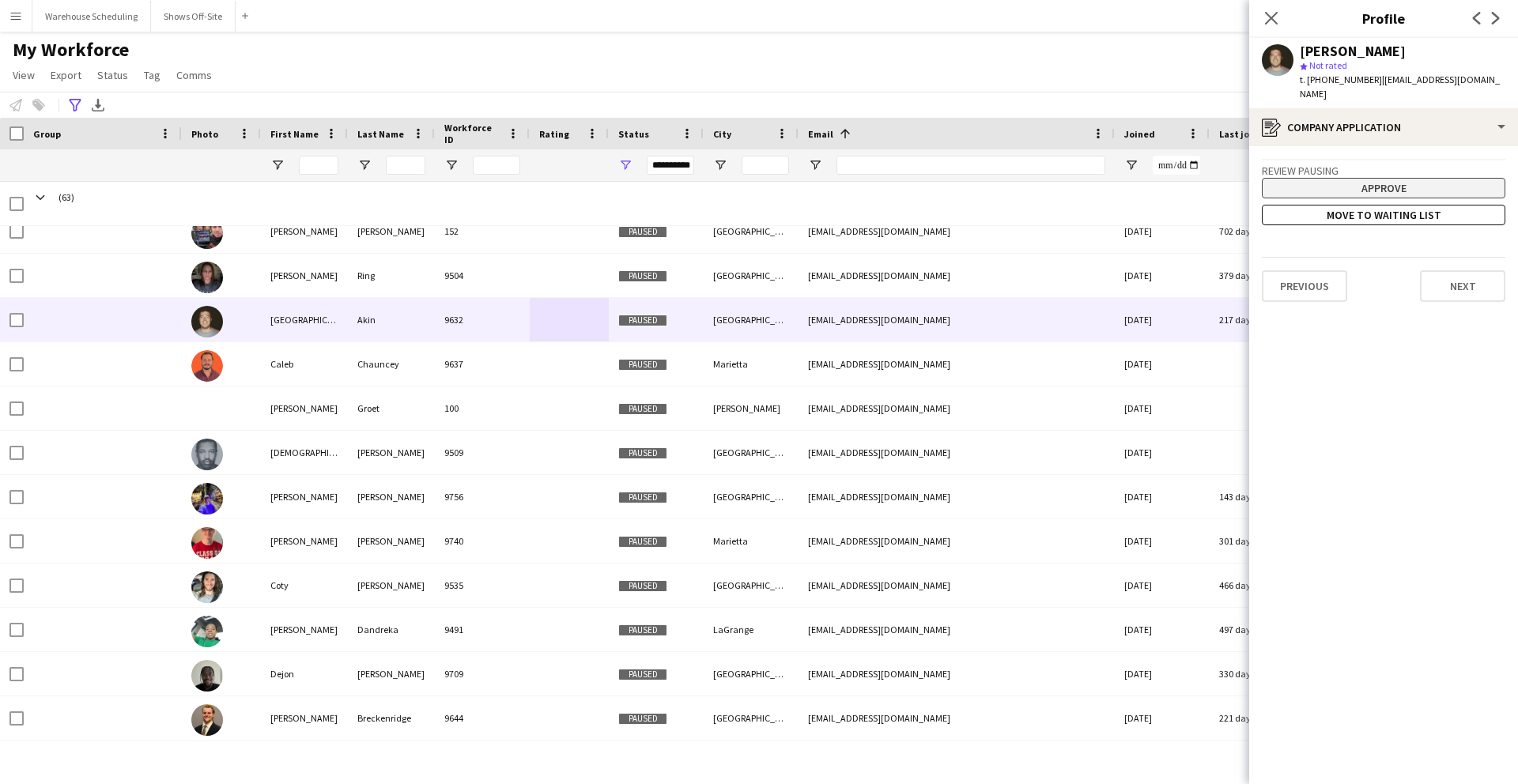
click at [1353, 178] on button "Approve" at bounding box center [1384, 188] width 244 height 21
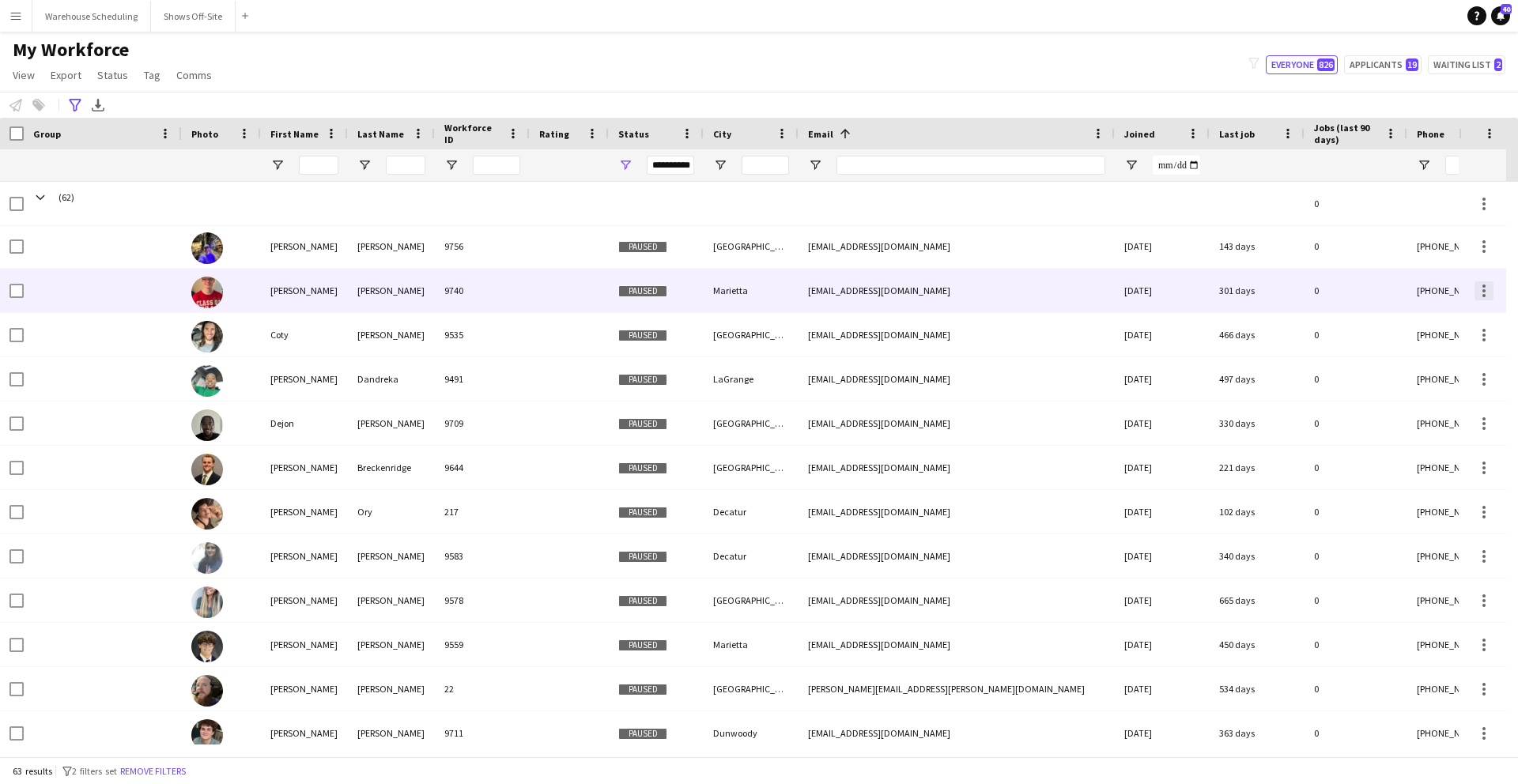
click at [1416, 295] on div at bounding box center [1484, 291] width 19 height 19
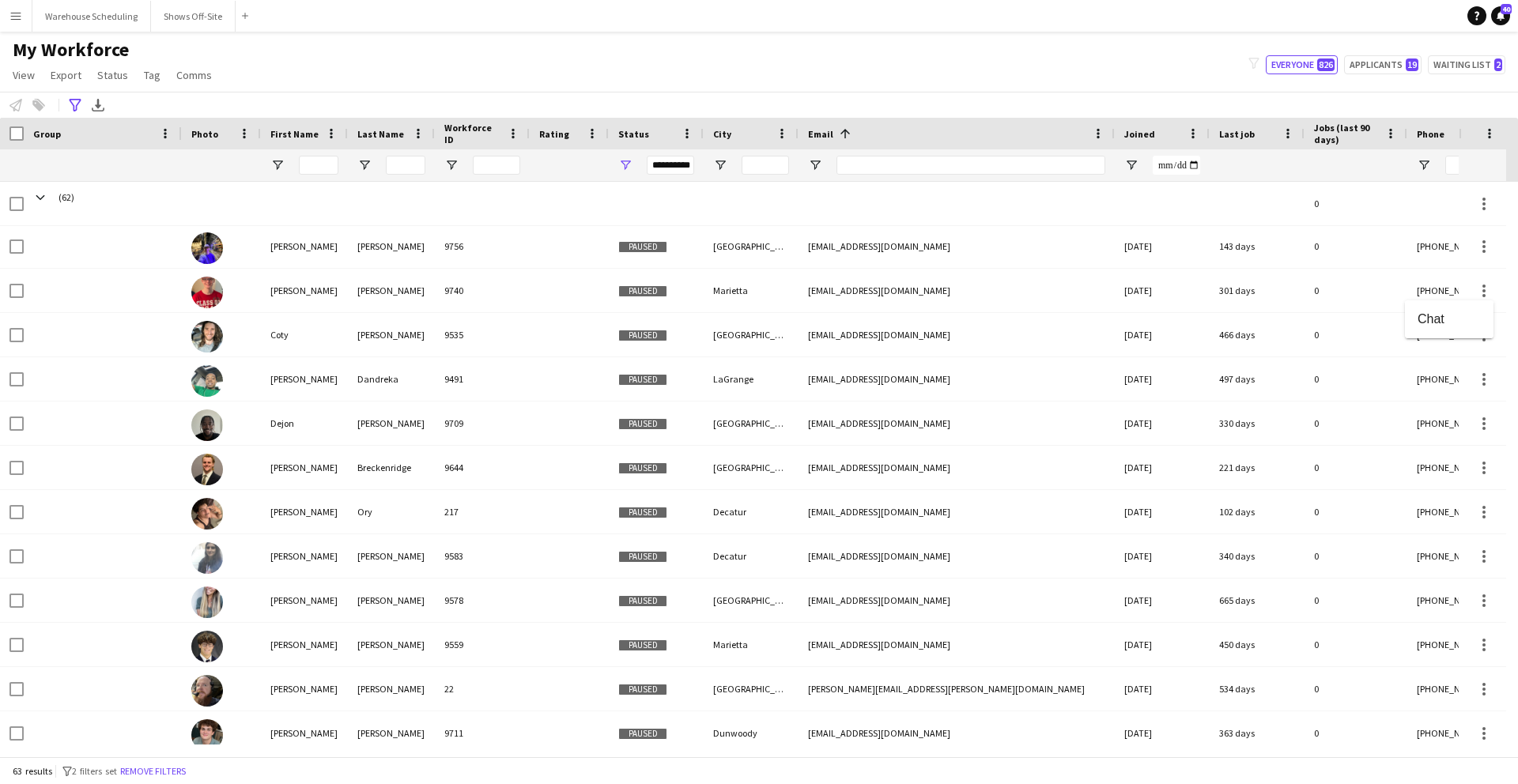
click at [1345, 300] on div at bounding box center [759, 392] width 1518 height 784
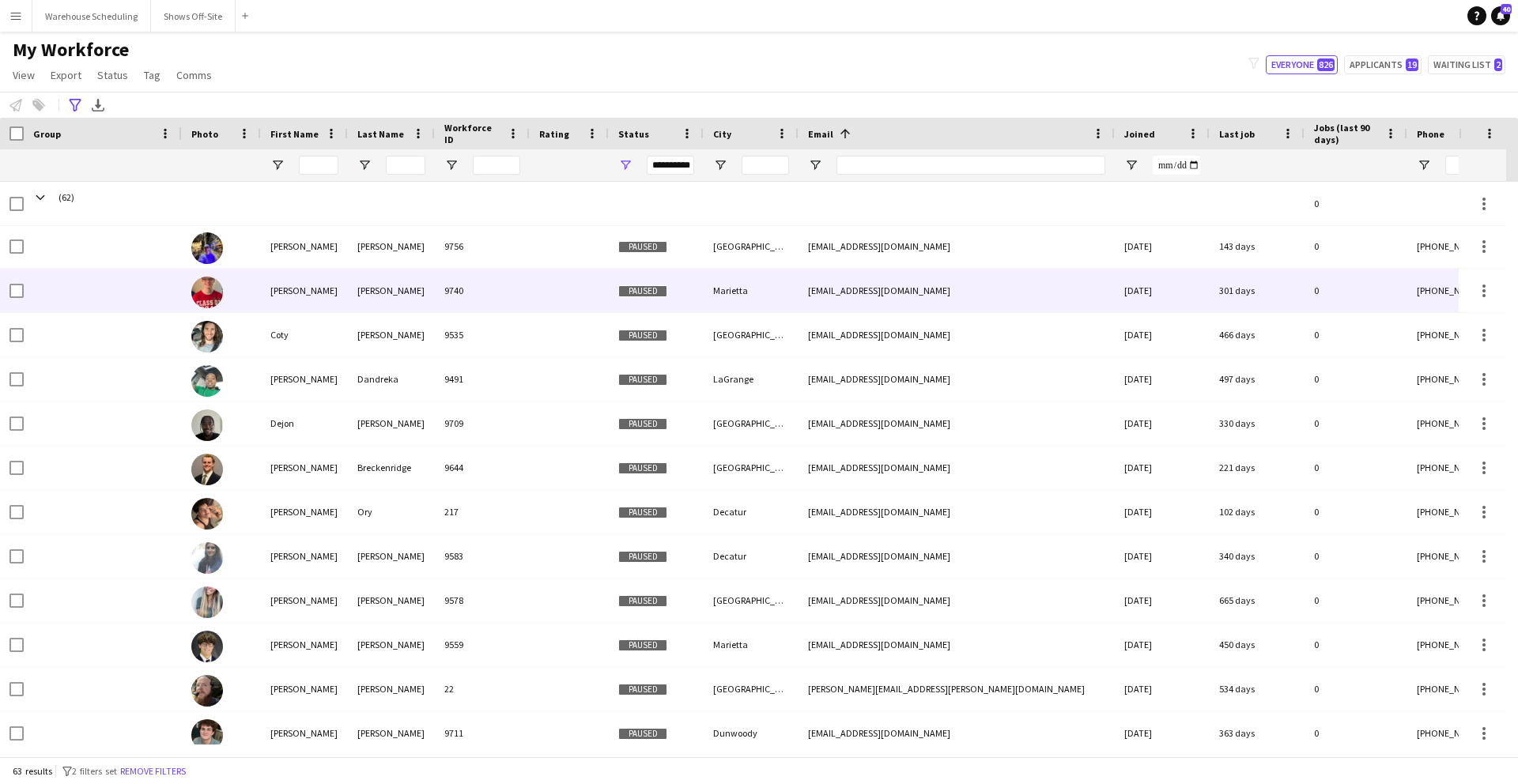
click at [1094, 289] on div "[EMAIL_ADDRESS][DOMAIN_NAME]" at bounding box center [957, 290] width 316 height 43
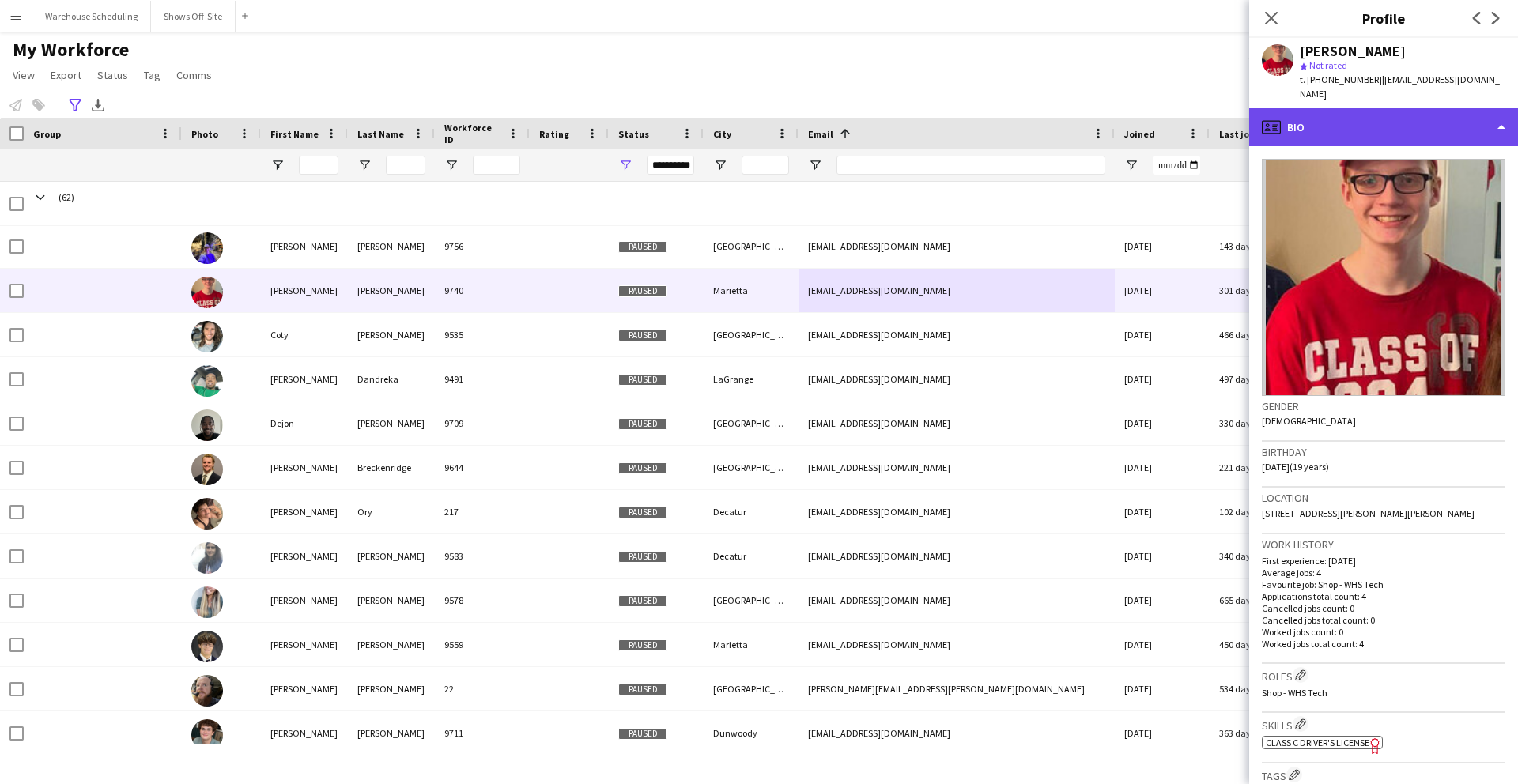
click at [1363, 108] on div "profile Bio" at bounding box center [1383, 127] width 269 height 38
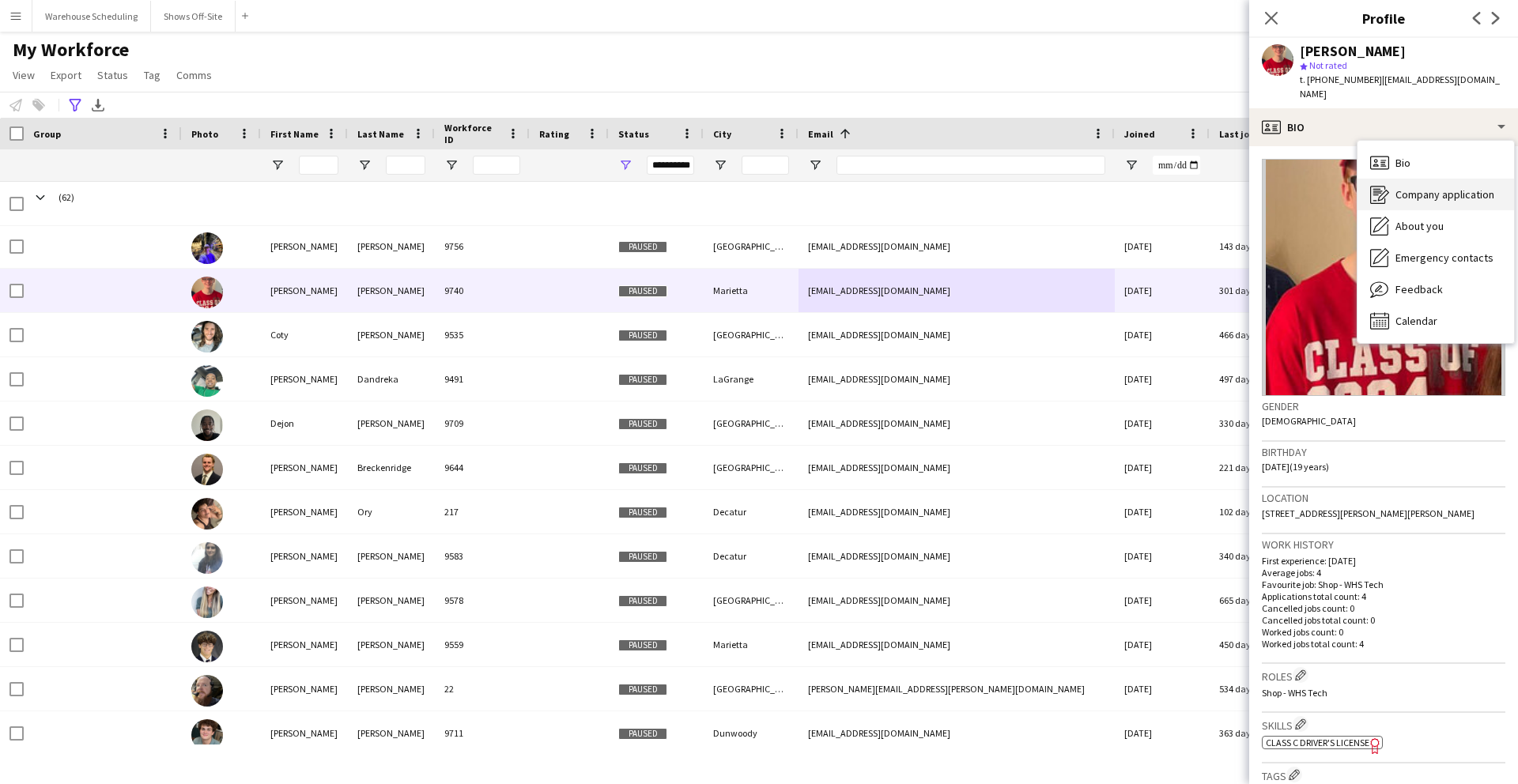
click at [1416, 187] on span "Company application" at bounding box center [1445, 194] width 99 height 14
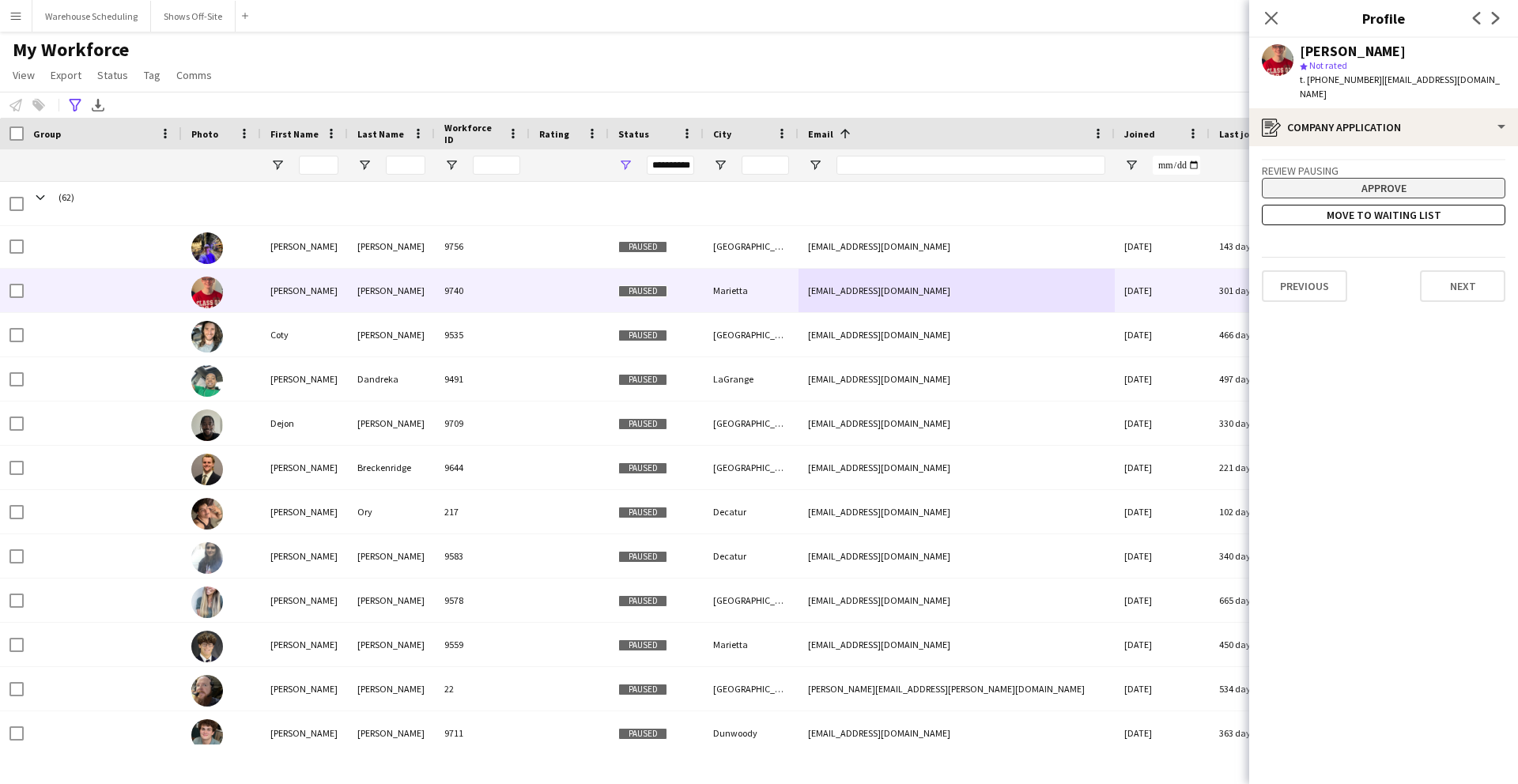
click at [1384, 178] on button "Approve" at bounding box center [1384, 188] width 244 height 21
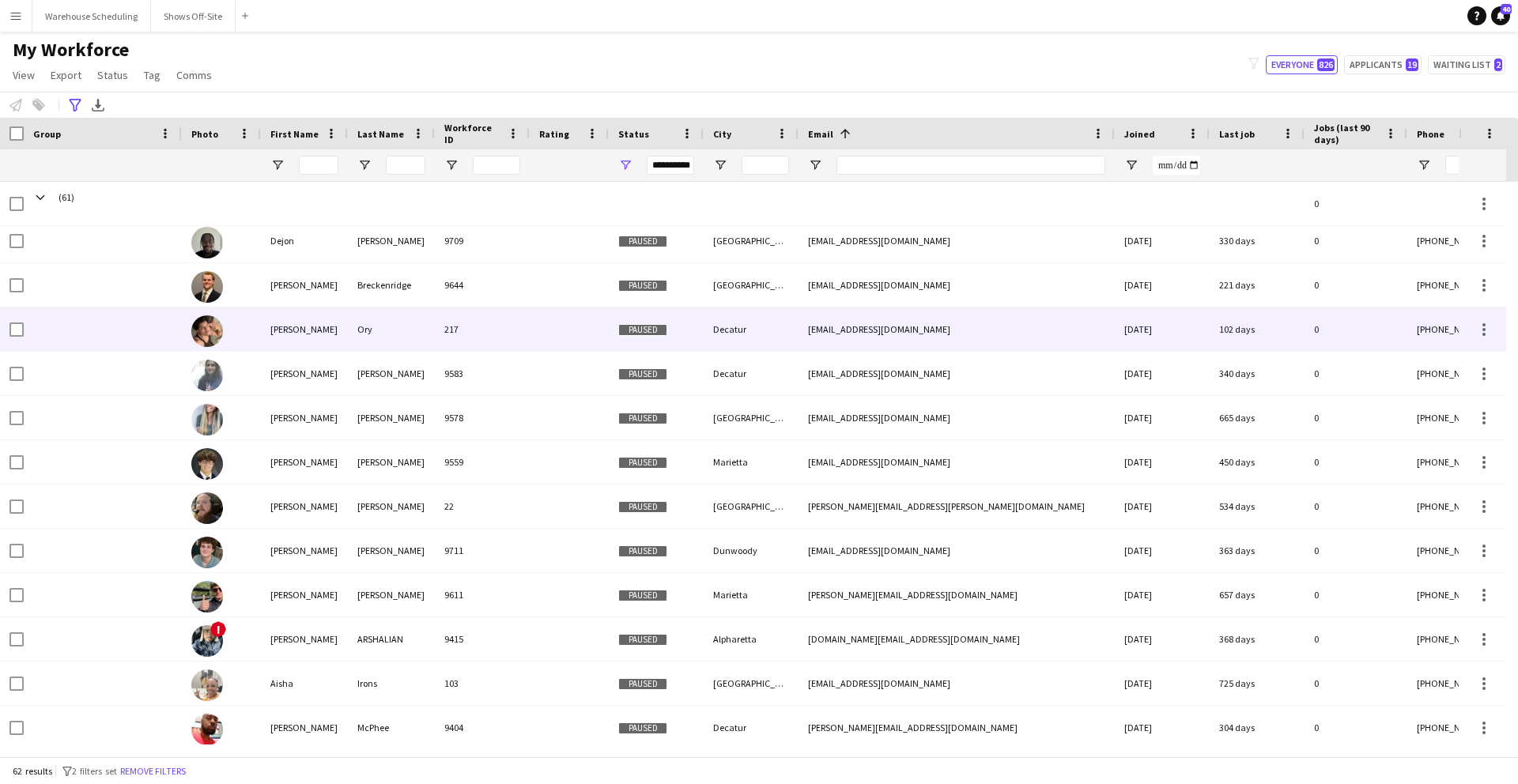
click at [537, 331] on div at bounding box center [569, 329] width 79 height 43
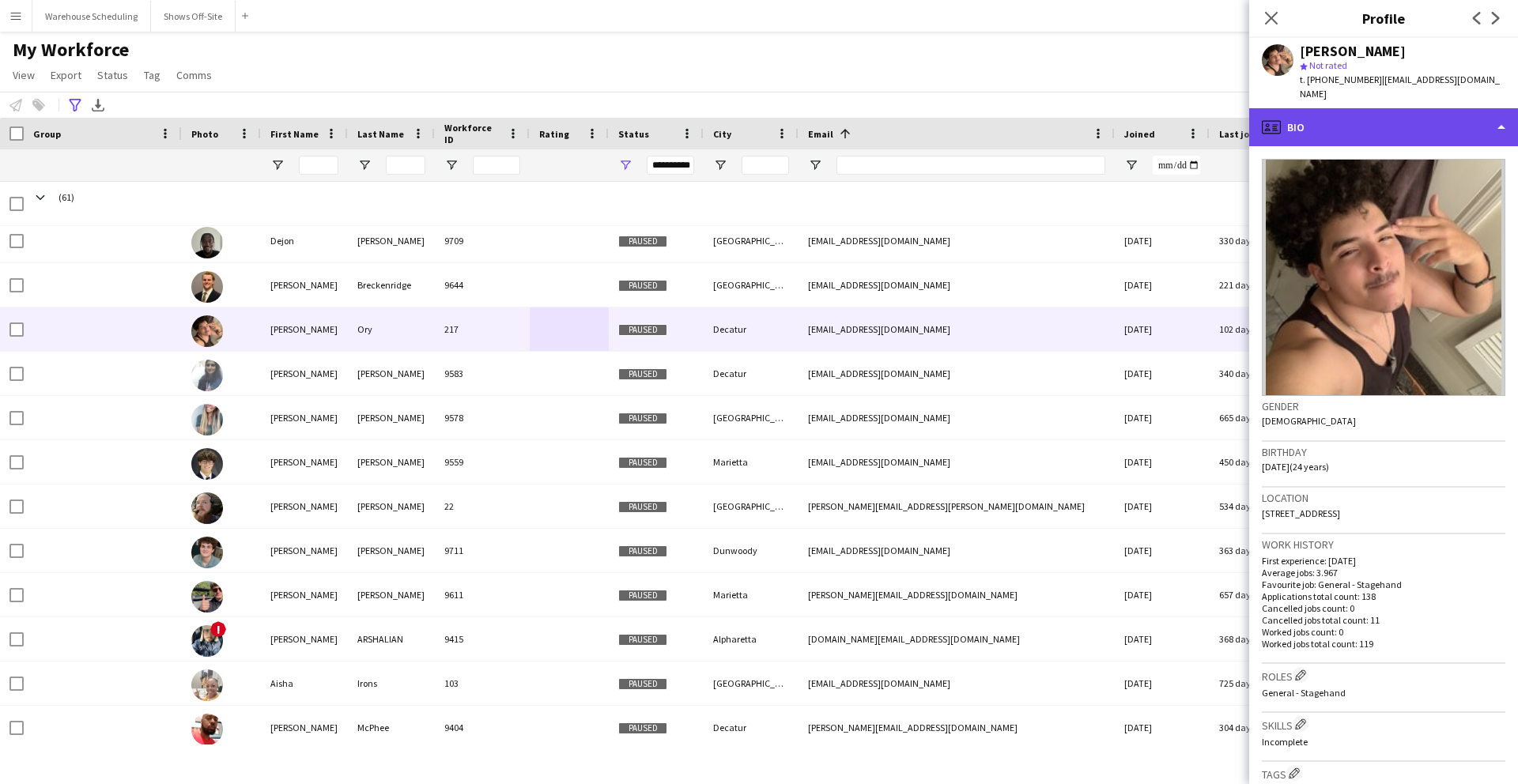
click at [1356, 108] on div "profile Bio" at bounding box center [1383, 127] width 269 height 38
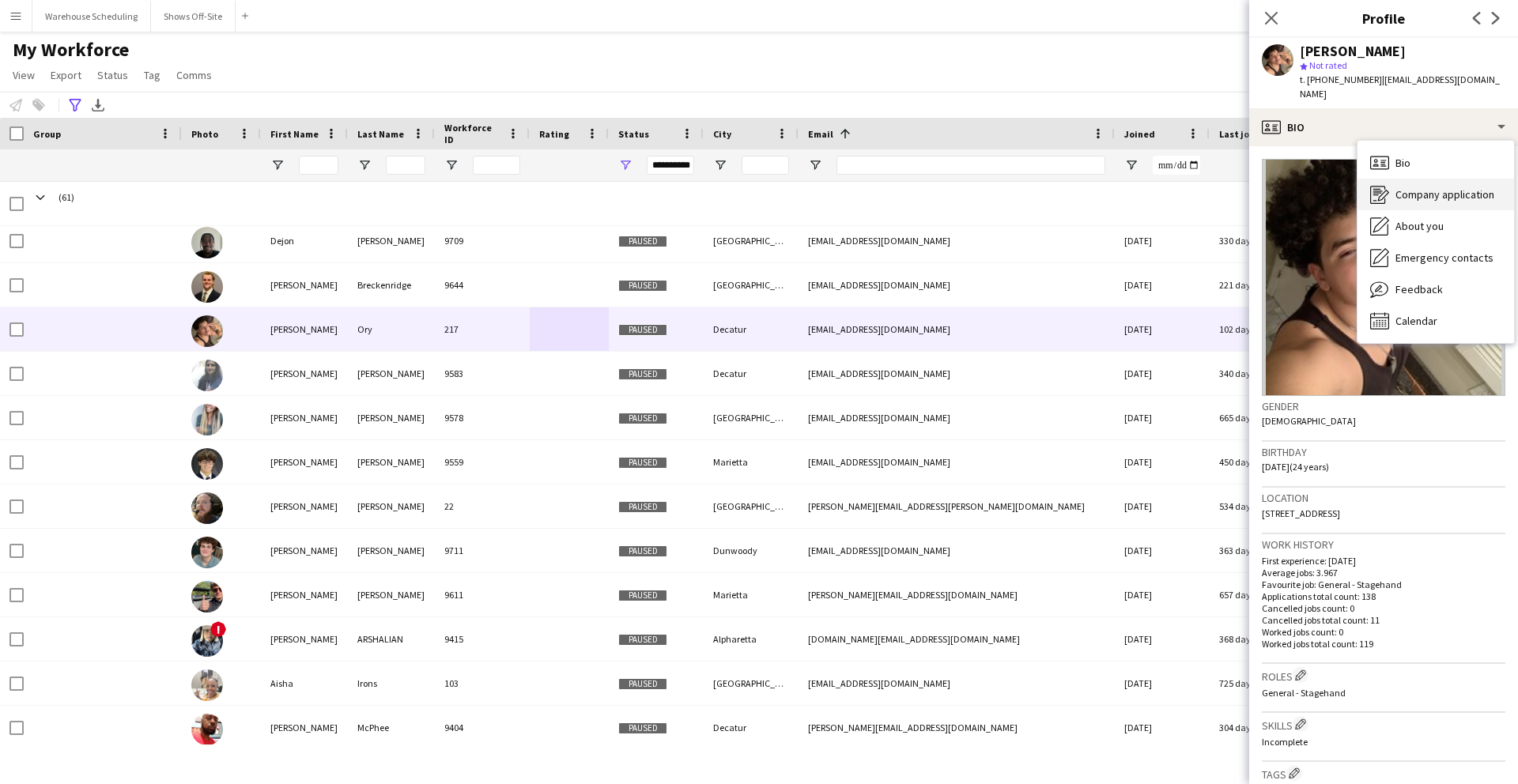
click at [1415, 187] on span "Company application" at bounding box center [1445, 194] width 99 height 14
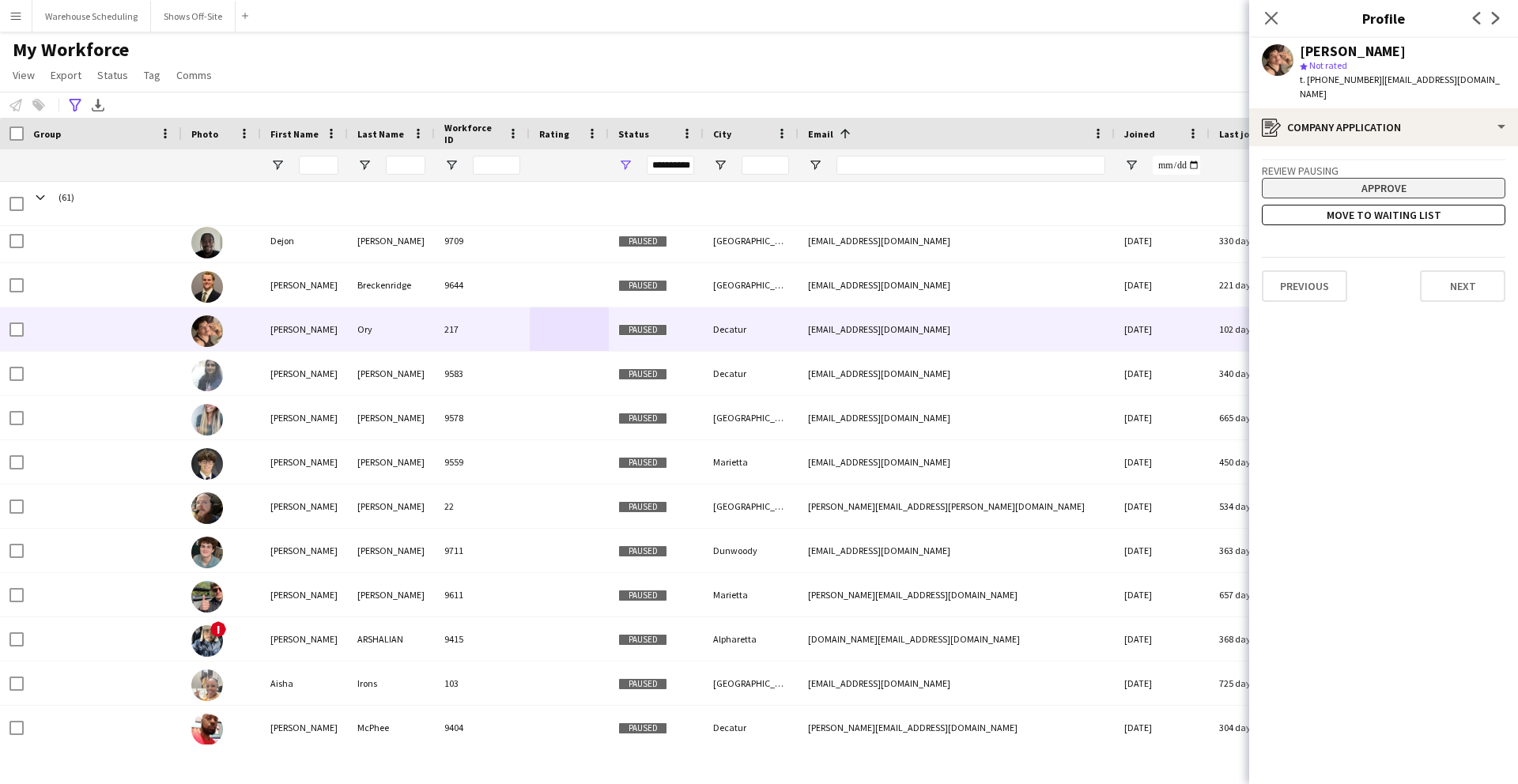
click at [1354, 178] on button "Approve" at bounding box center [1384, 188] width 244 height 21
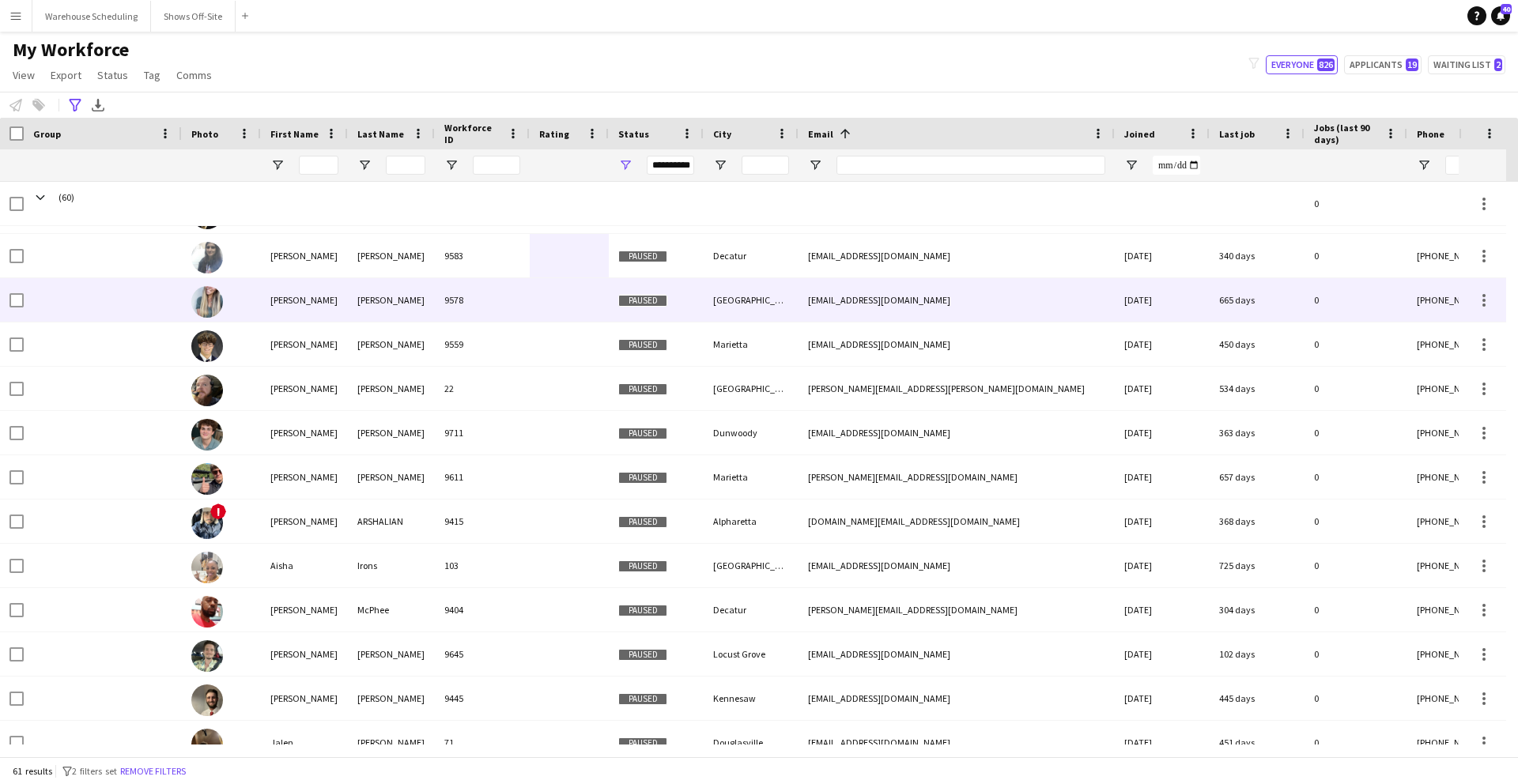
click at [504, 307] on div "9578" at bounding box center [482, 299] width 95 height 43
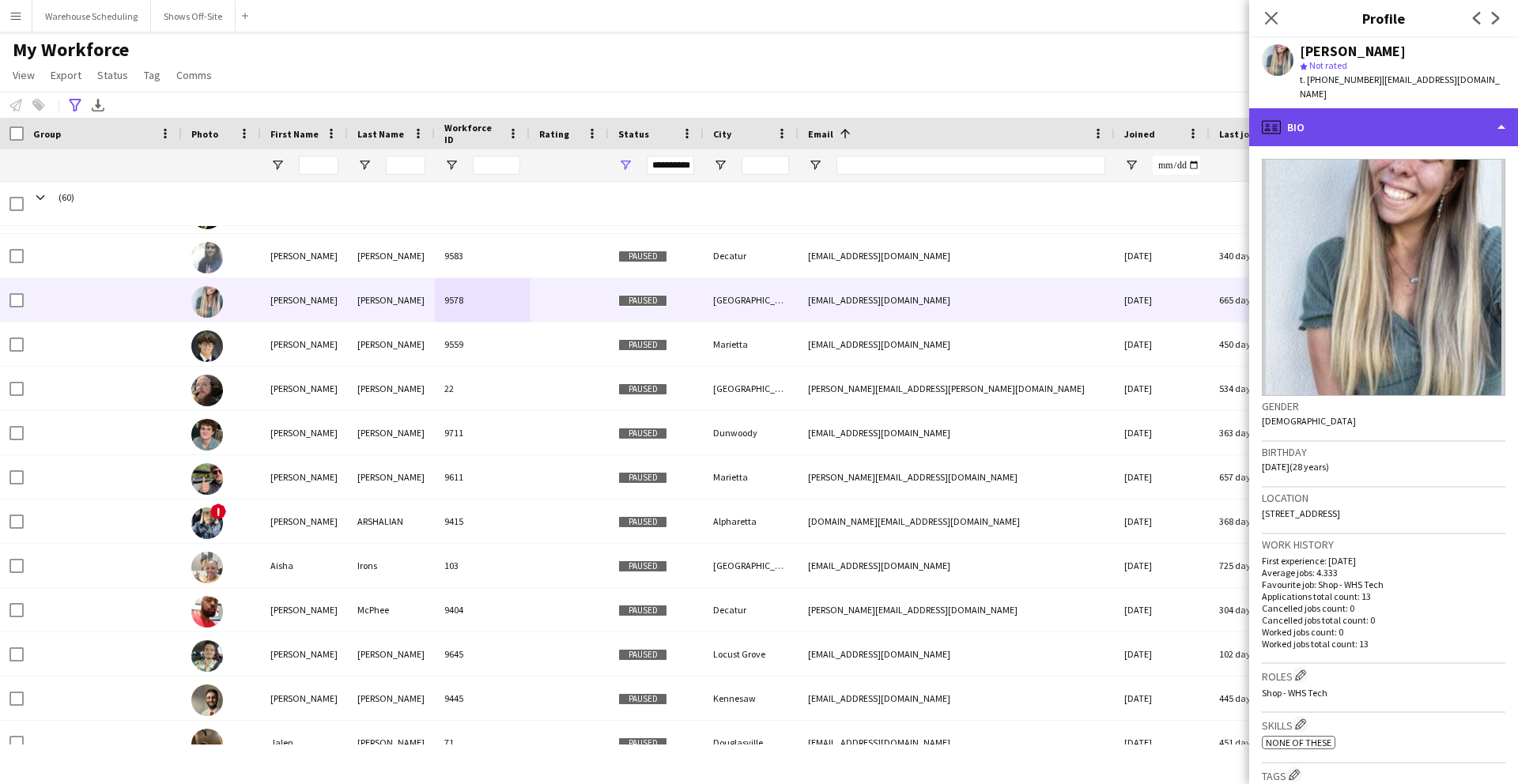
click at [1324, 115] on div "profile Bio" at bounding box center [1383, 127] width 269 height 38
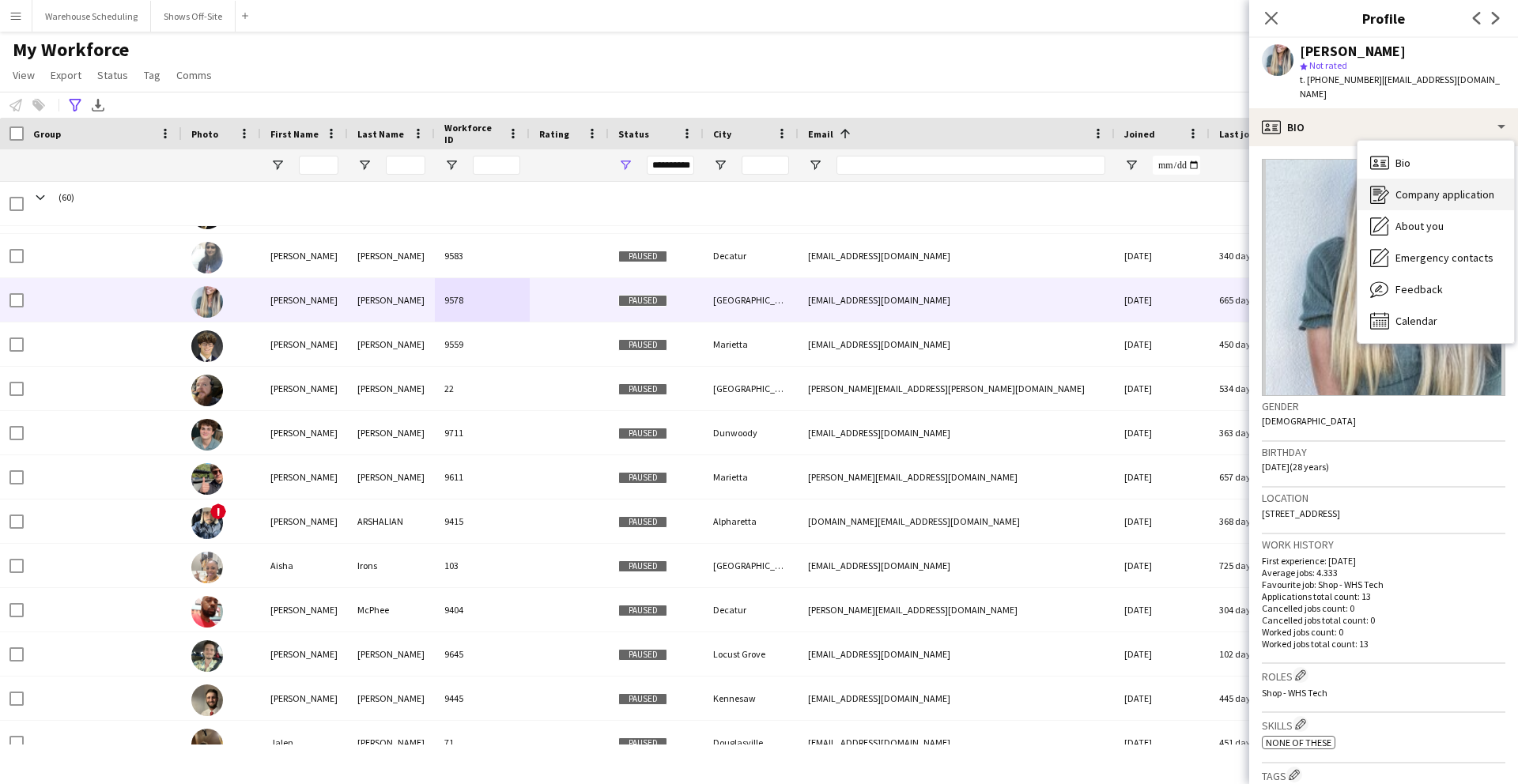
click at [1416, 187] on span "Company application" at bounding box center [1445, 194] width 99 height 14
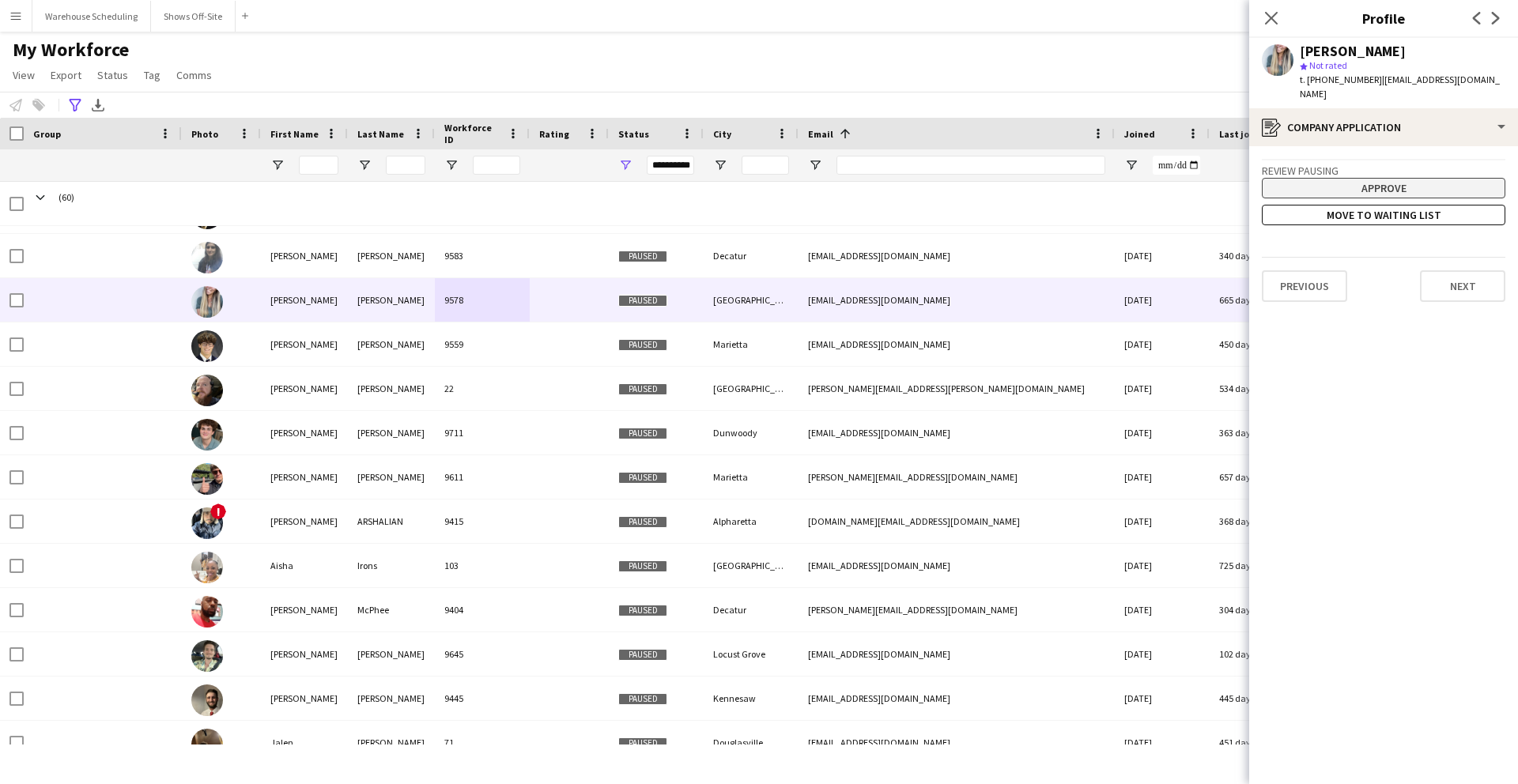
click at [1362, 178] on button "Approve" at bounding box center [1384, 188] width 244 height 21
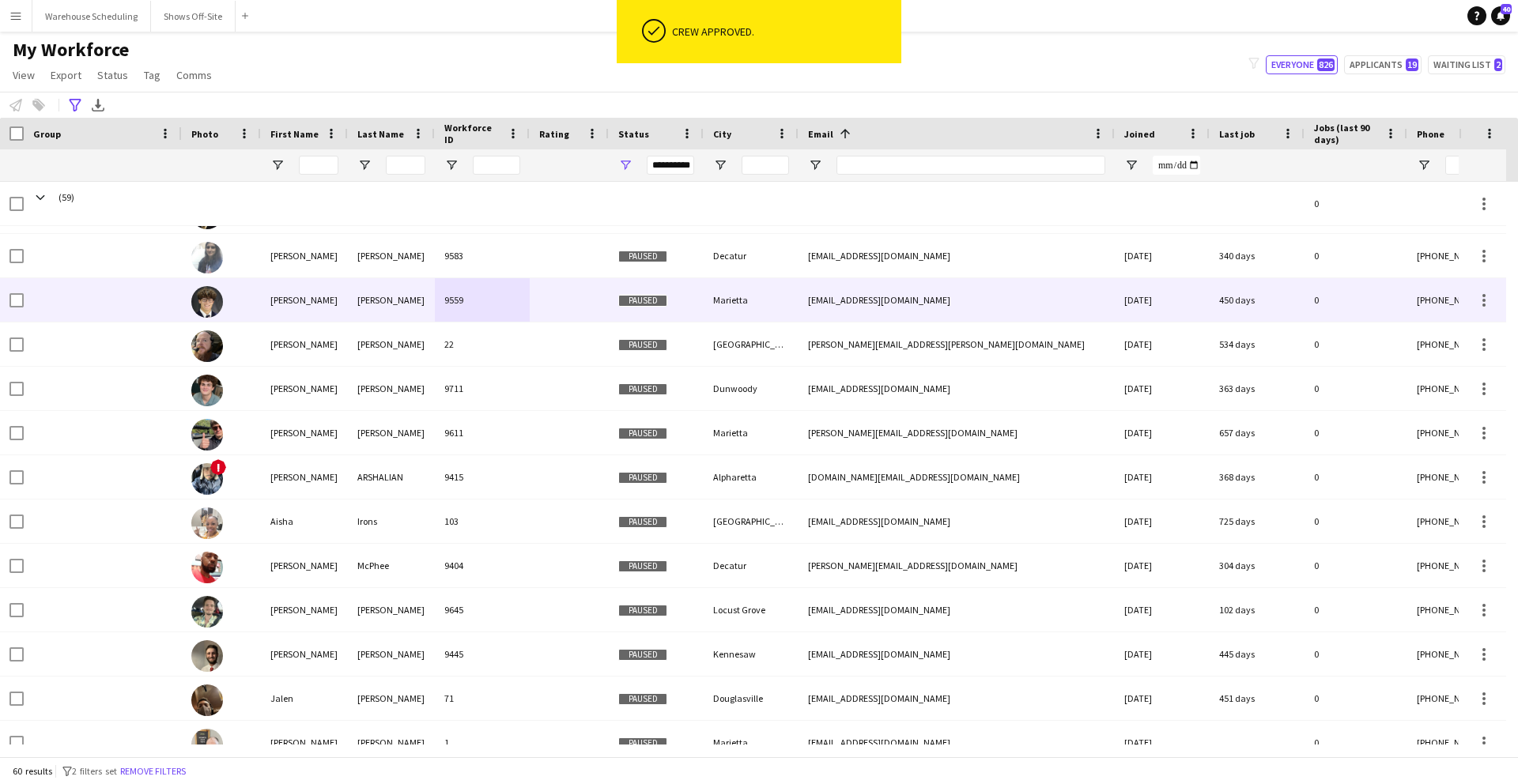
click at [586, 307] on div at bounding box center [569, 299] width 79 height 43
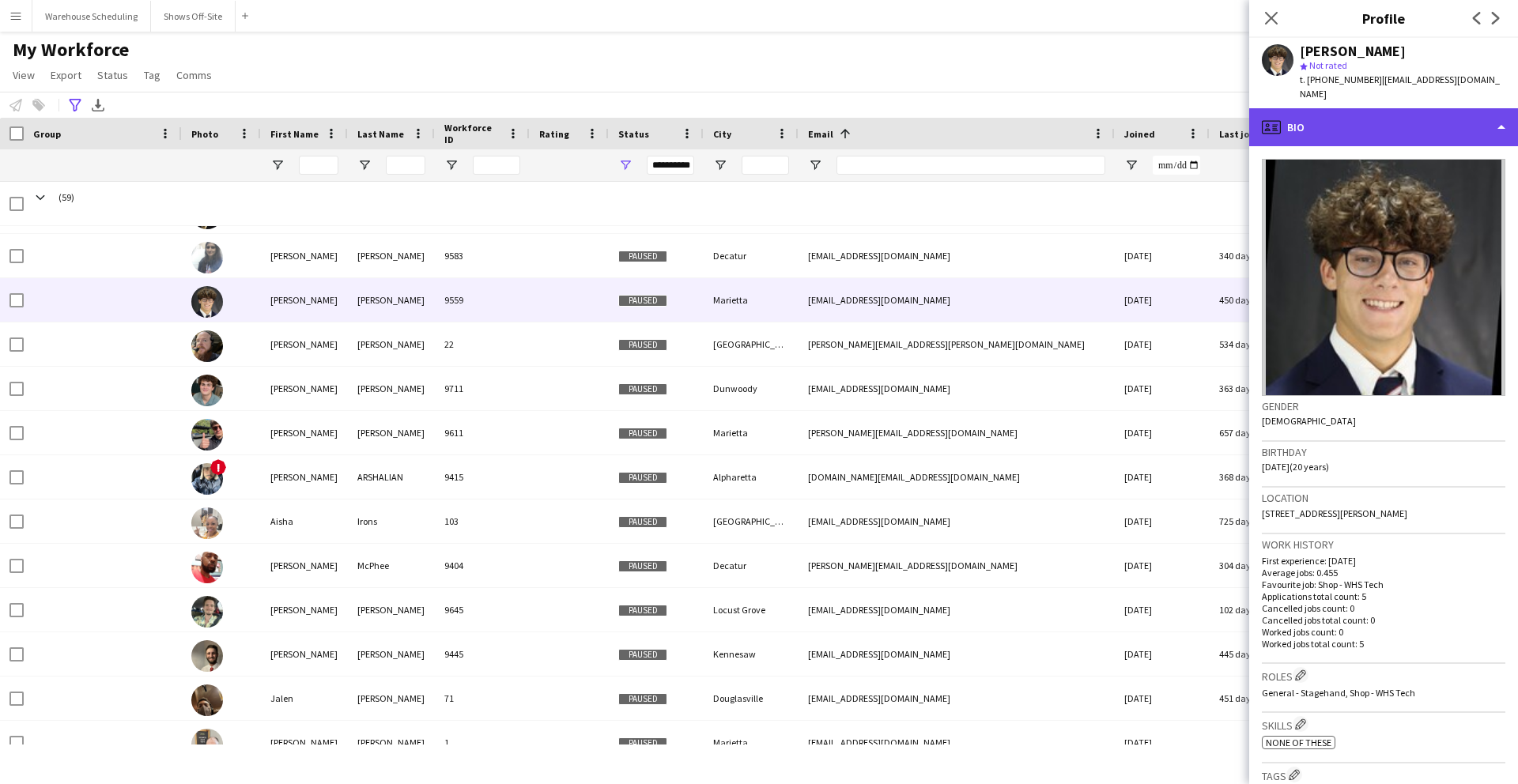
click at [1316, 110] on div "profile Bio" at bounding box center [1383, 127] width 269 height 38
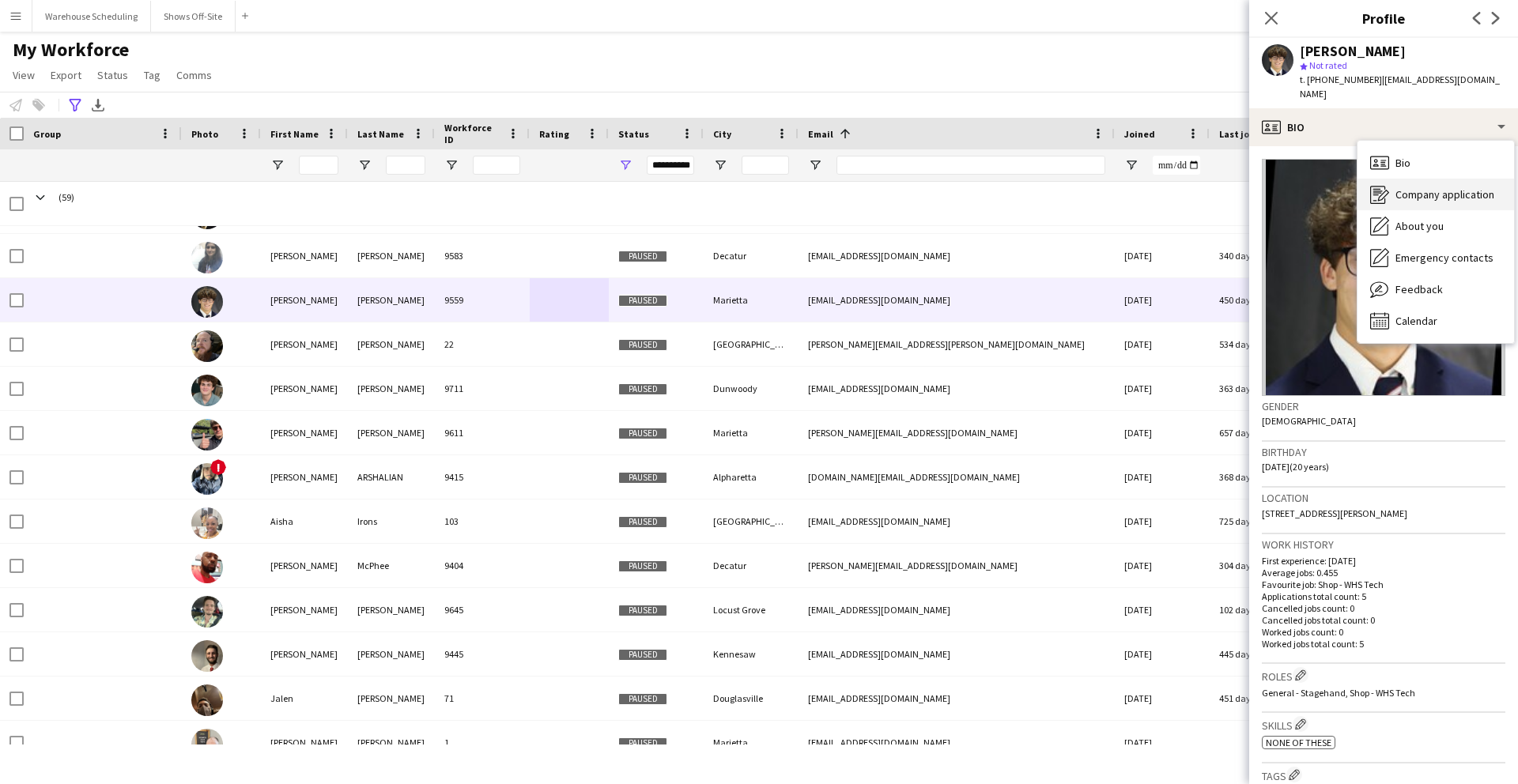
click at [1416, 187] on span "Company application" at bounding box center [1445, 194] width 99 height 14
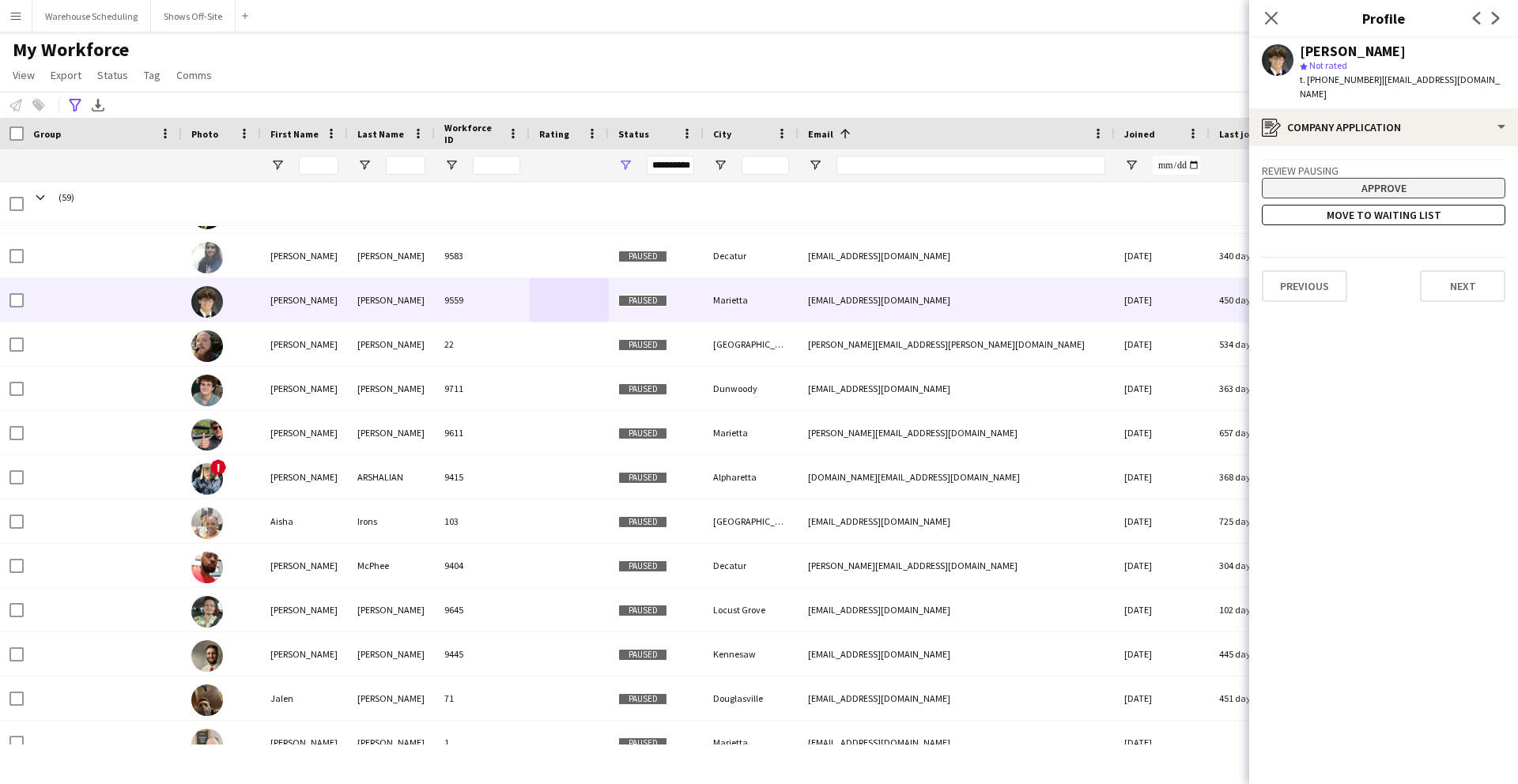
click at [1347, 178] on button "Approve" at bounding box center [1384, 188] width 244 height 21
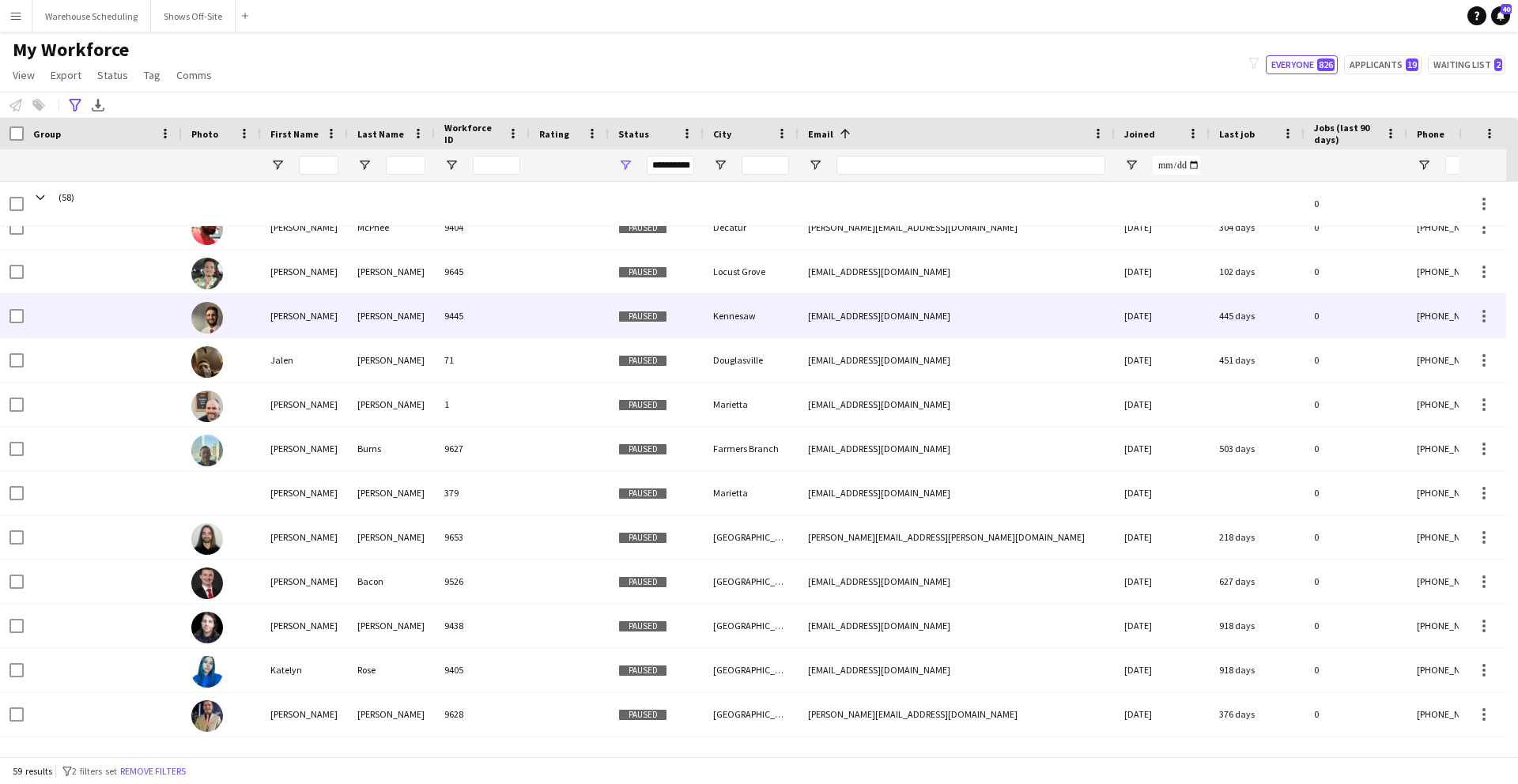
click at [546, 321] on div at bounding box center [569, 315] width 79 height 43
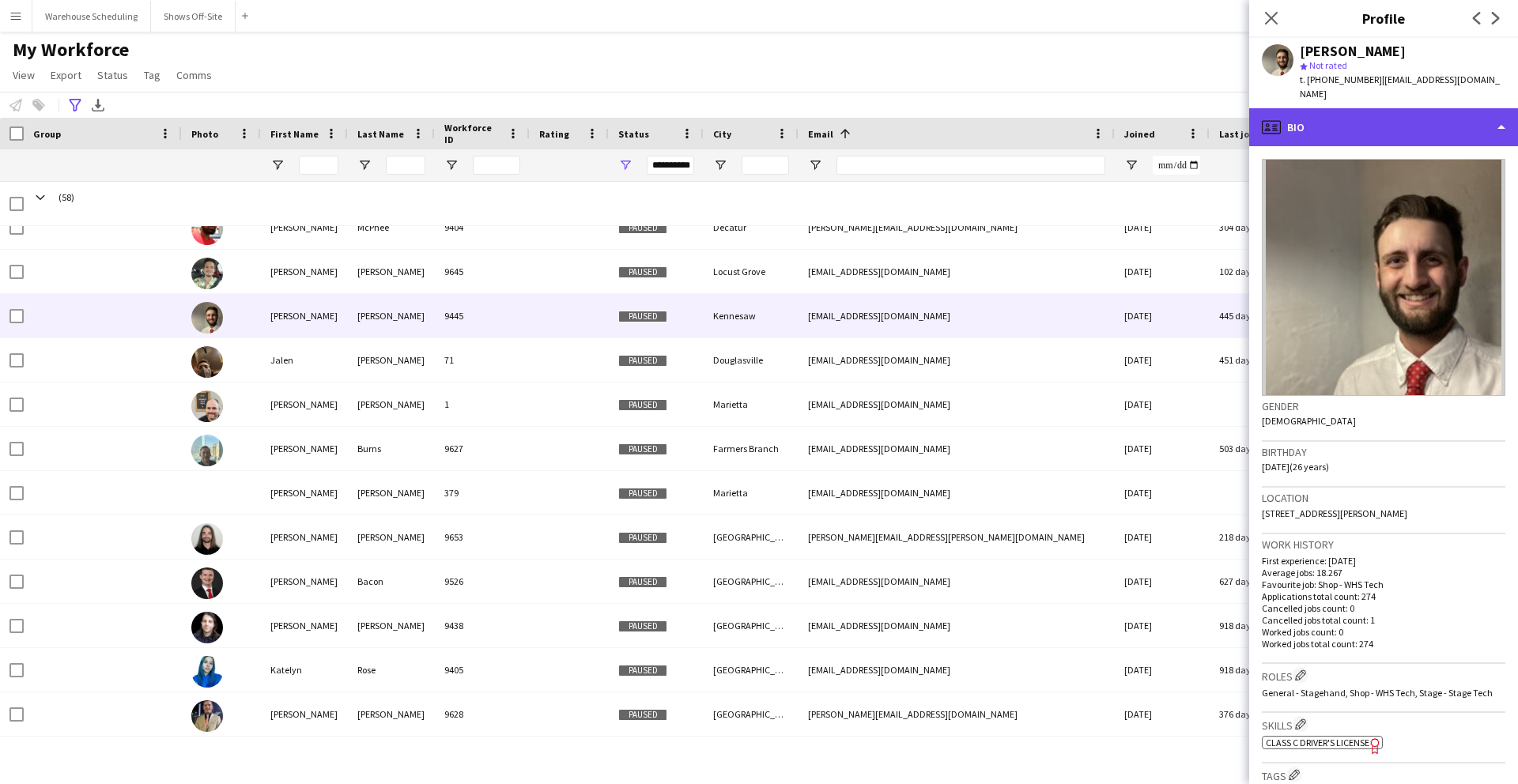
click at [1382, 108] on div "profile Bio" at bounding box center [1383, 127] width 269 height 38
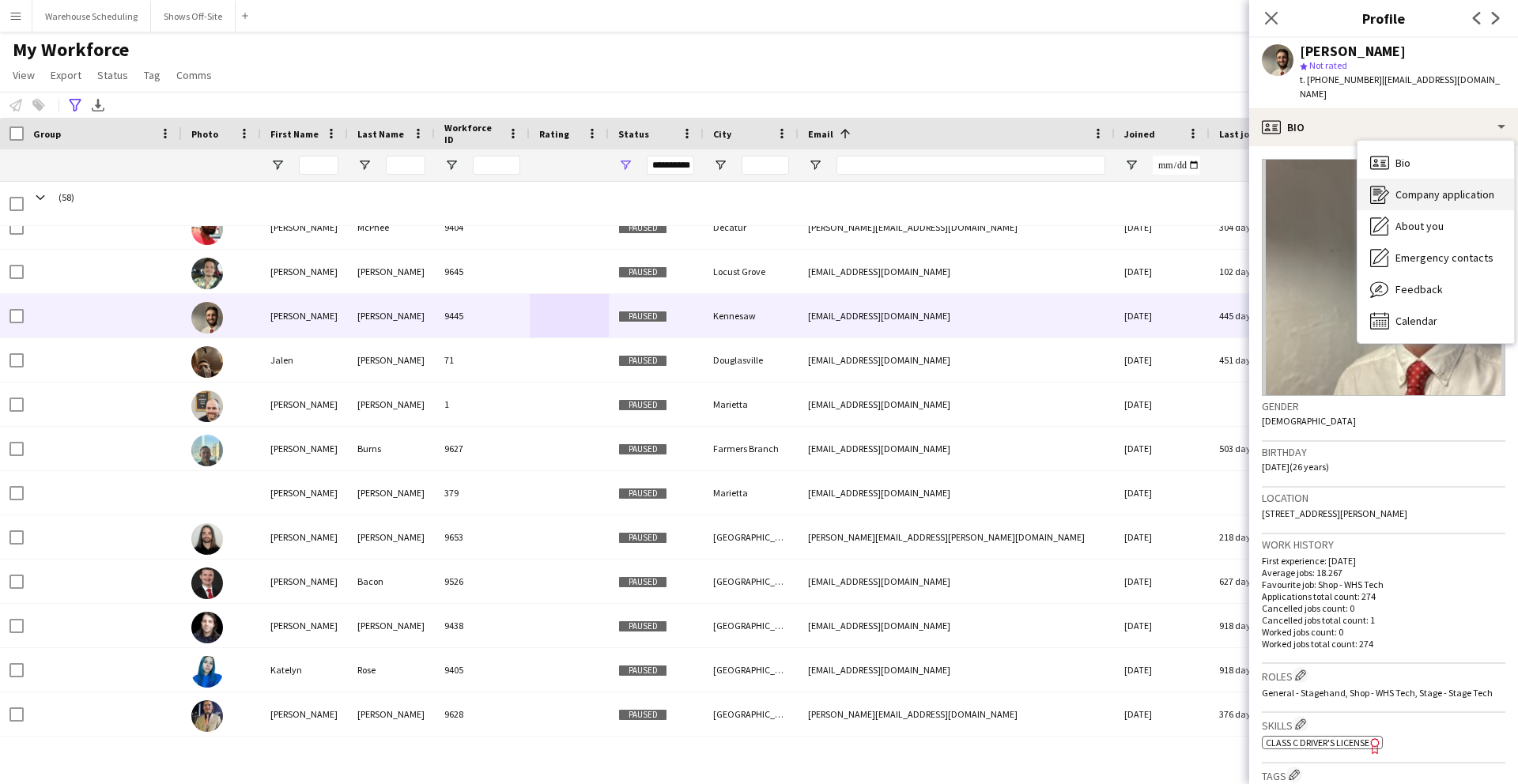
click at [1416, 187] on span "Company application" at bounding box center [1445, 194] width 99 height 14
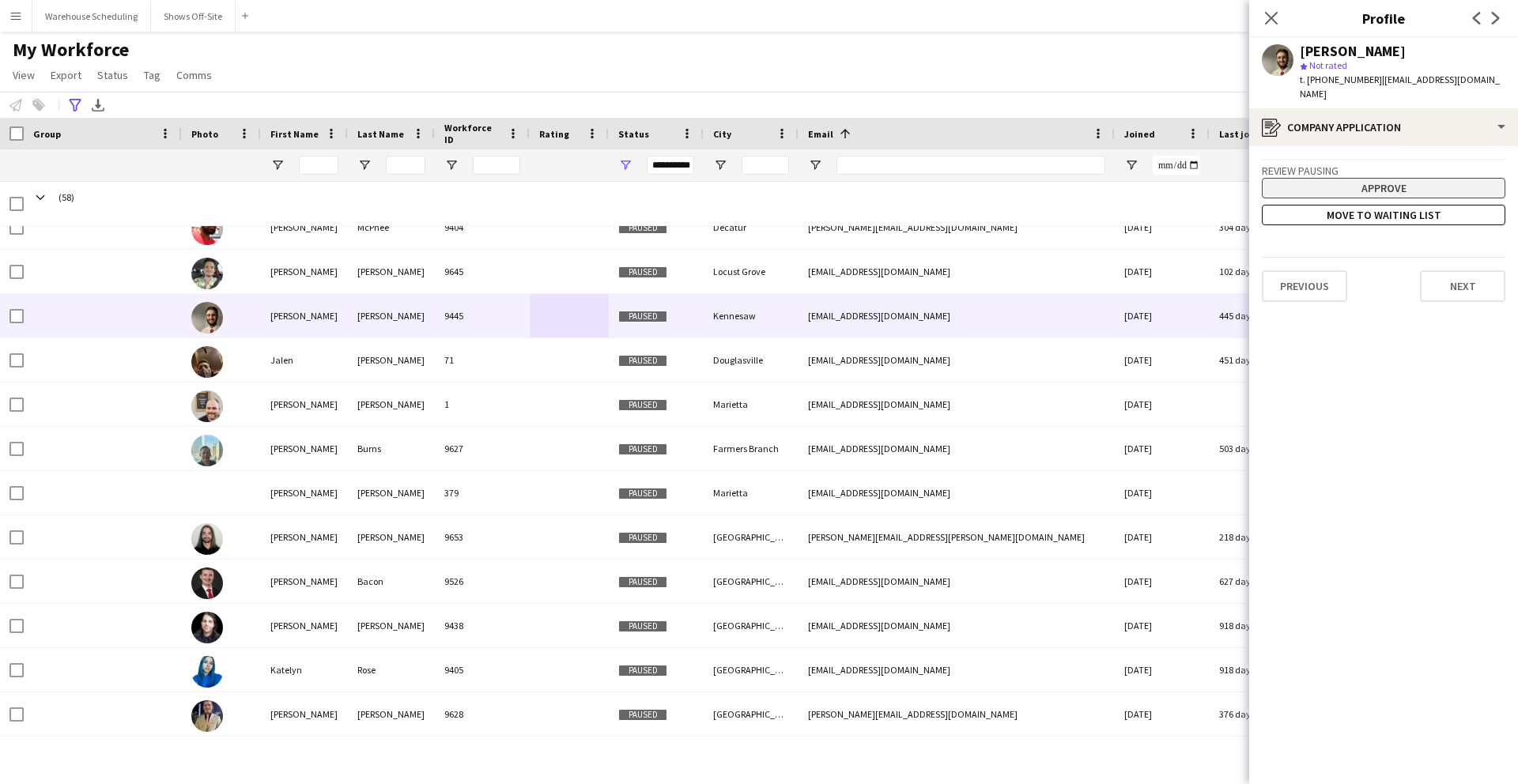
click at [1359, 178] on button "Approve" at bounding box center [1384, 188] width 244 height 21
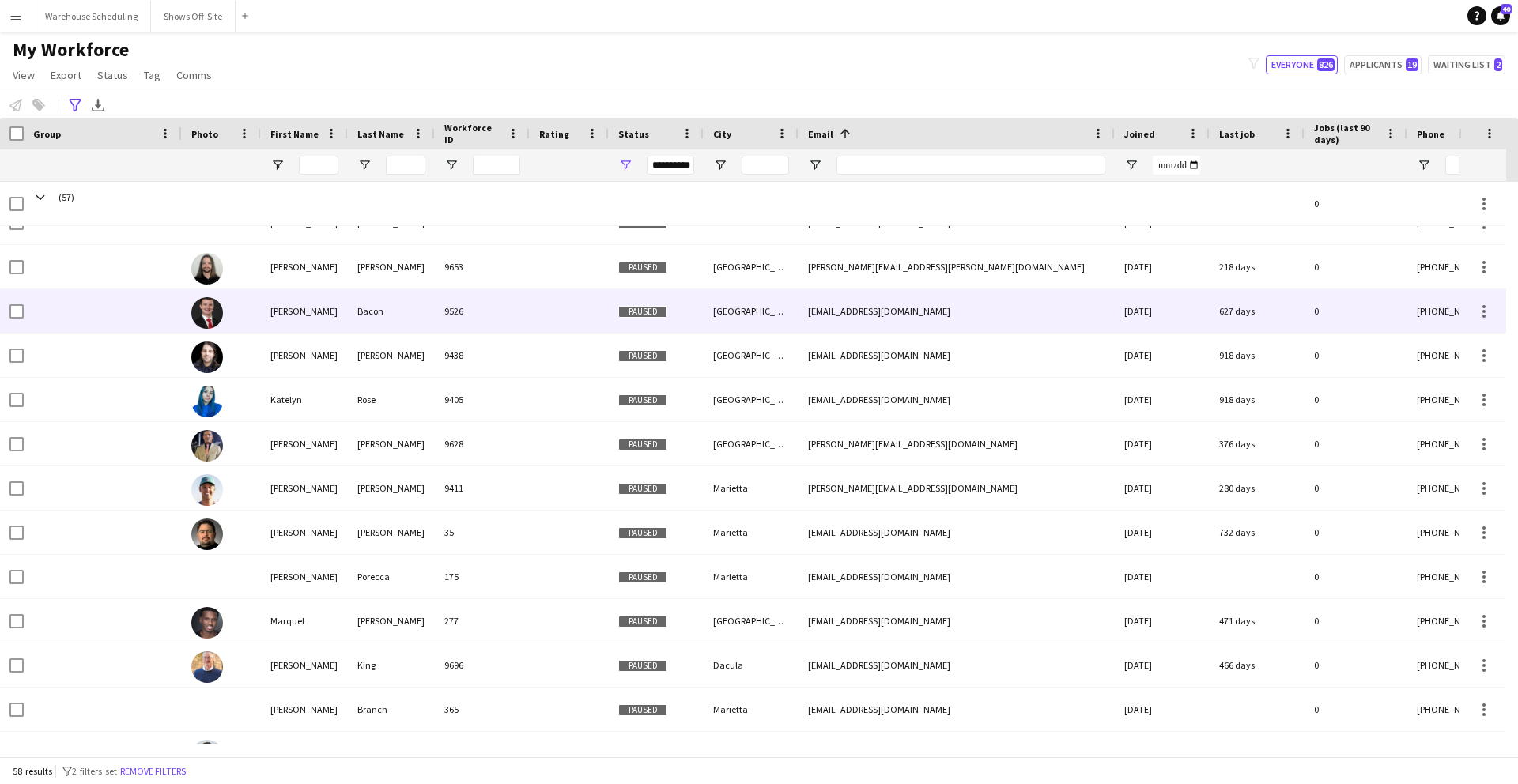
click at [538, 319] on div at bounding box center [569, 310] width 79 height 43
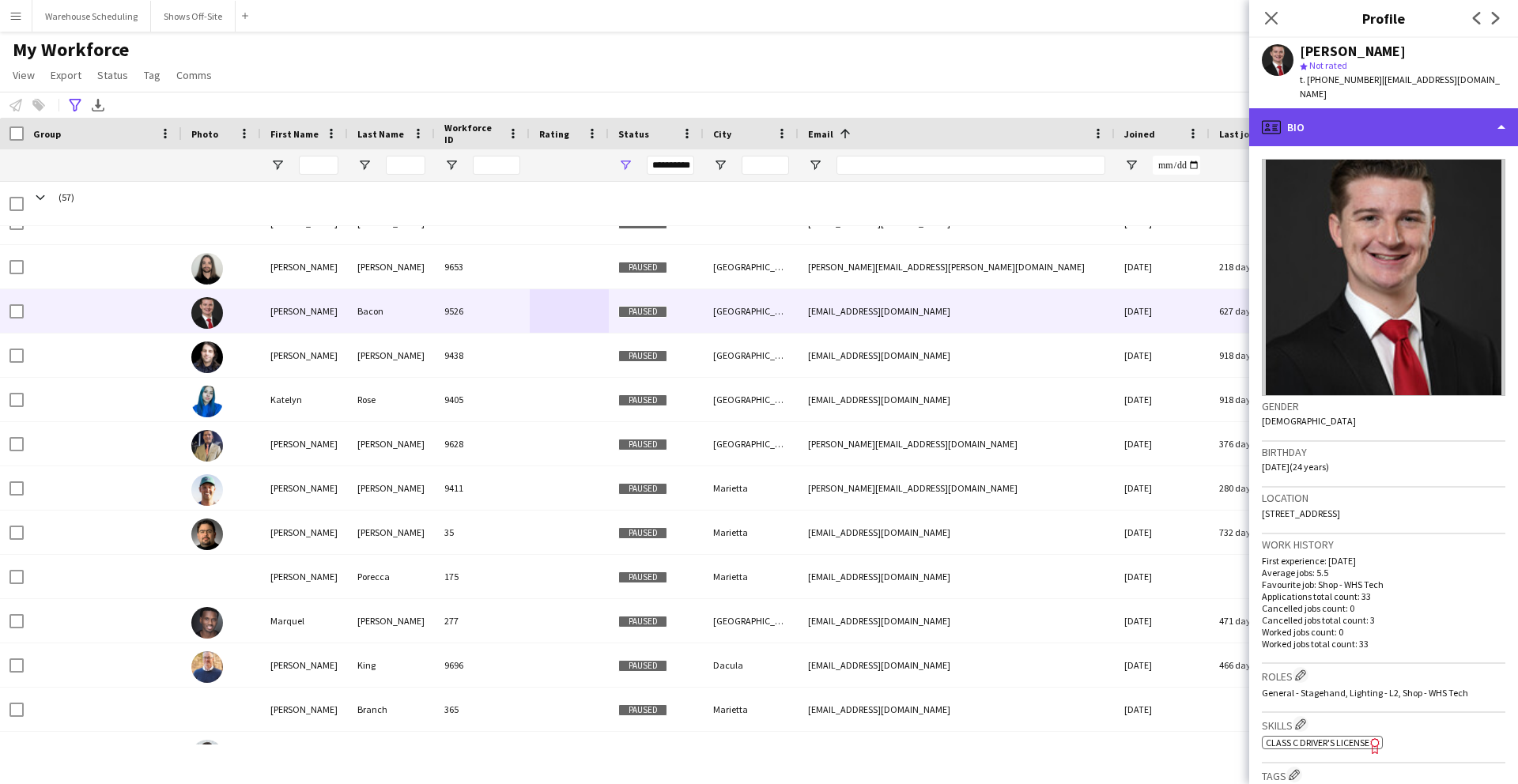
click at [1367, 116] on div "profile Bio" at bounding box center [1383, 127] width 269 height 38
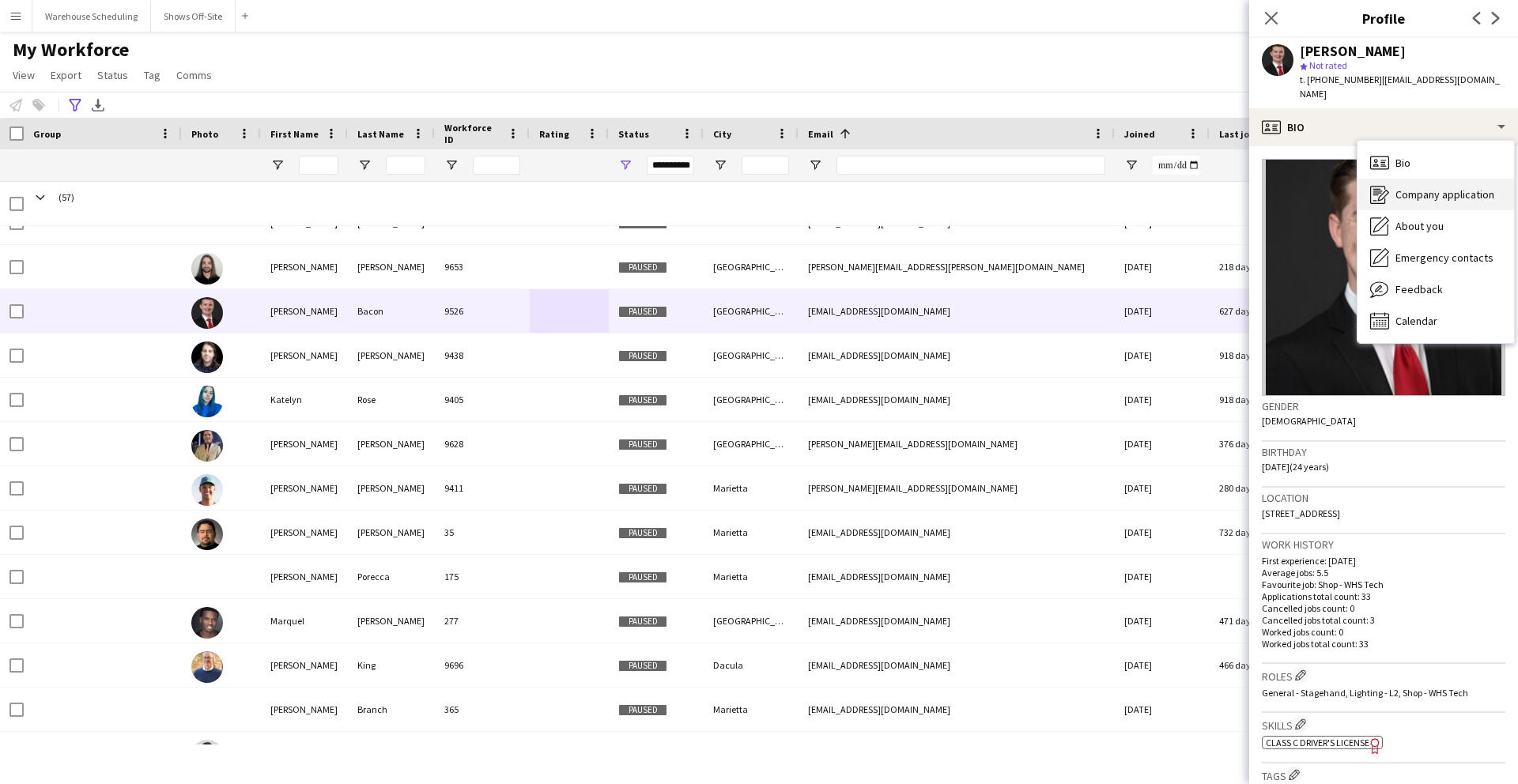
click at [1416, 187] on span "Company application" at bounding box center [1445, 194] width 99 height 14
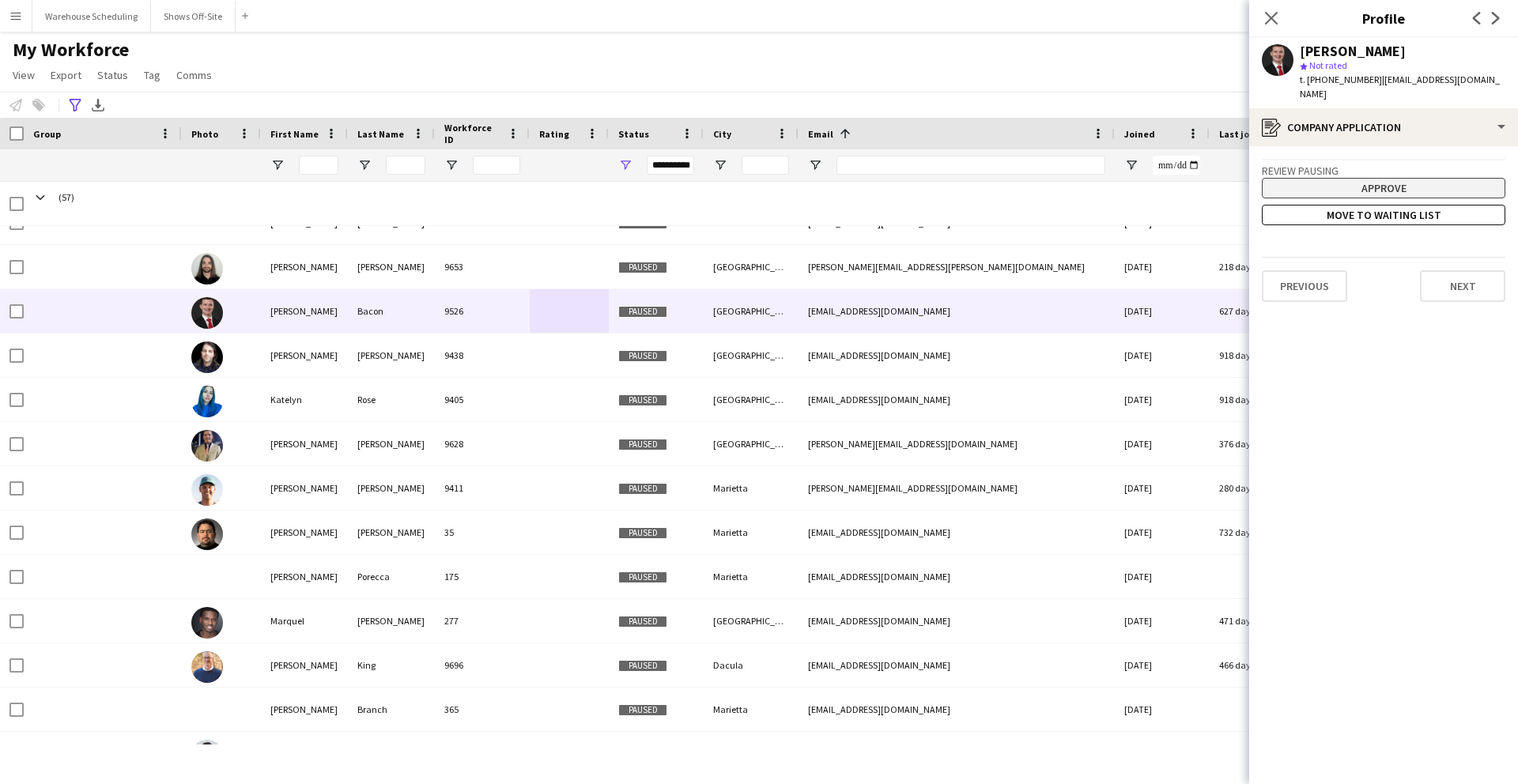
click at [1369, 178] on button "Approve" at bounding box center [1384, 188] width 244 height 21
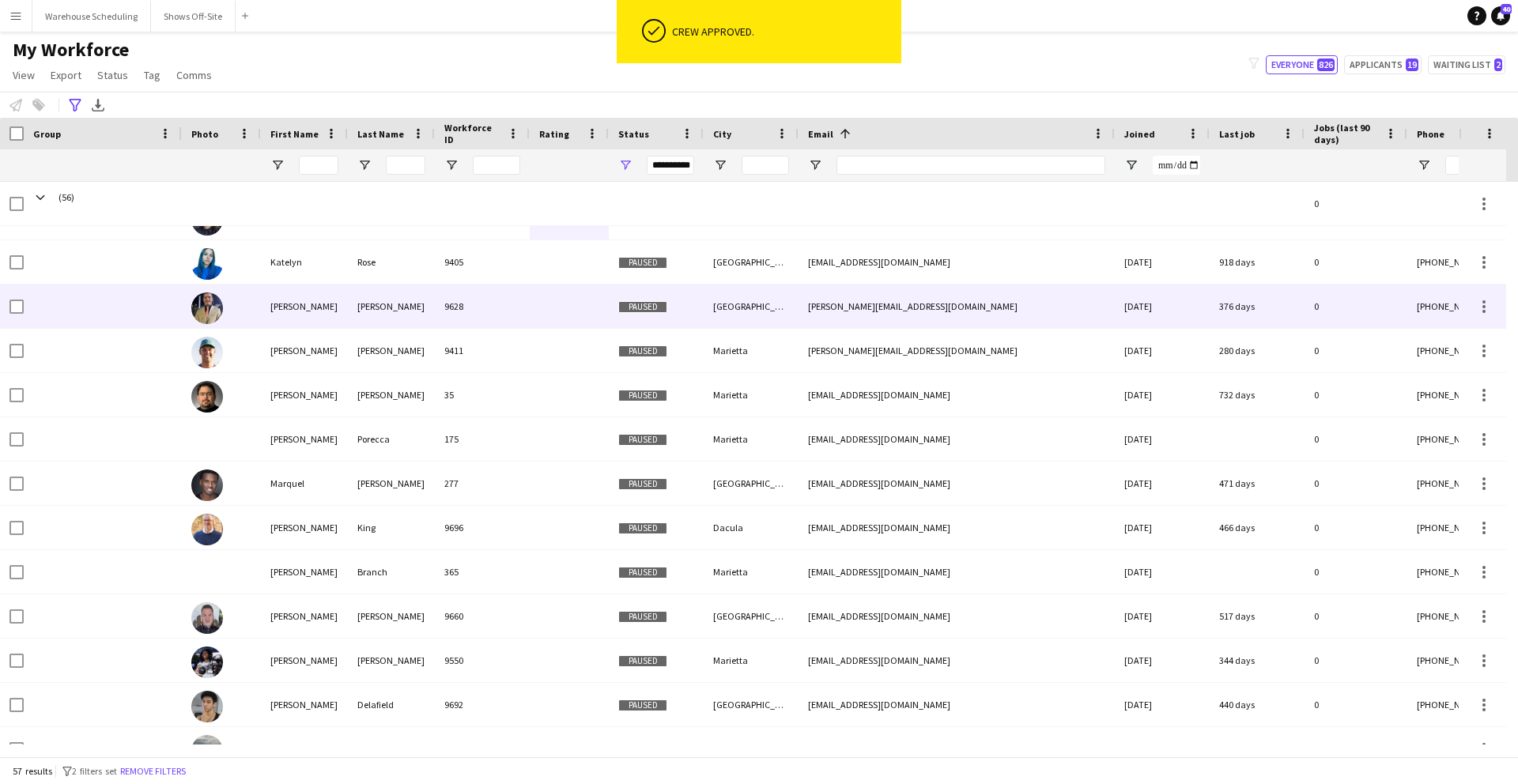
click at [537, 308] on div at bounding box center [569, 306] width 79 height 43
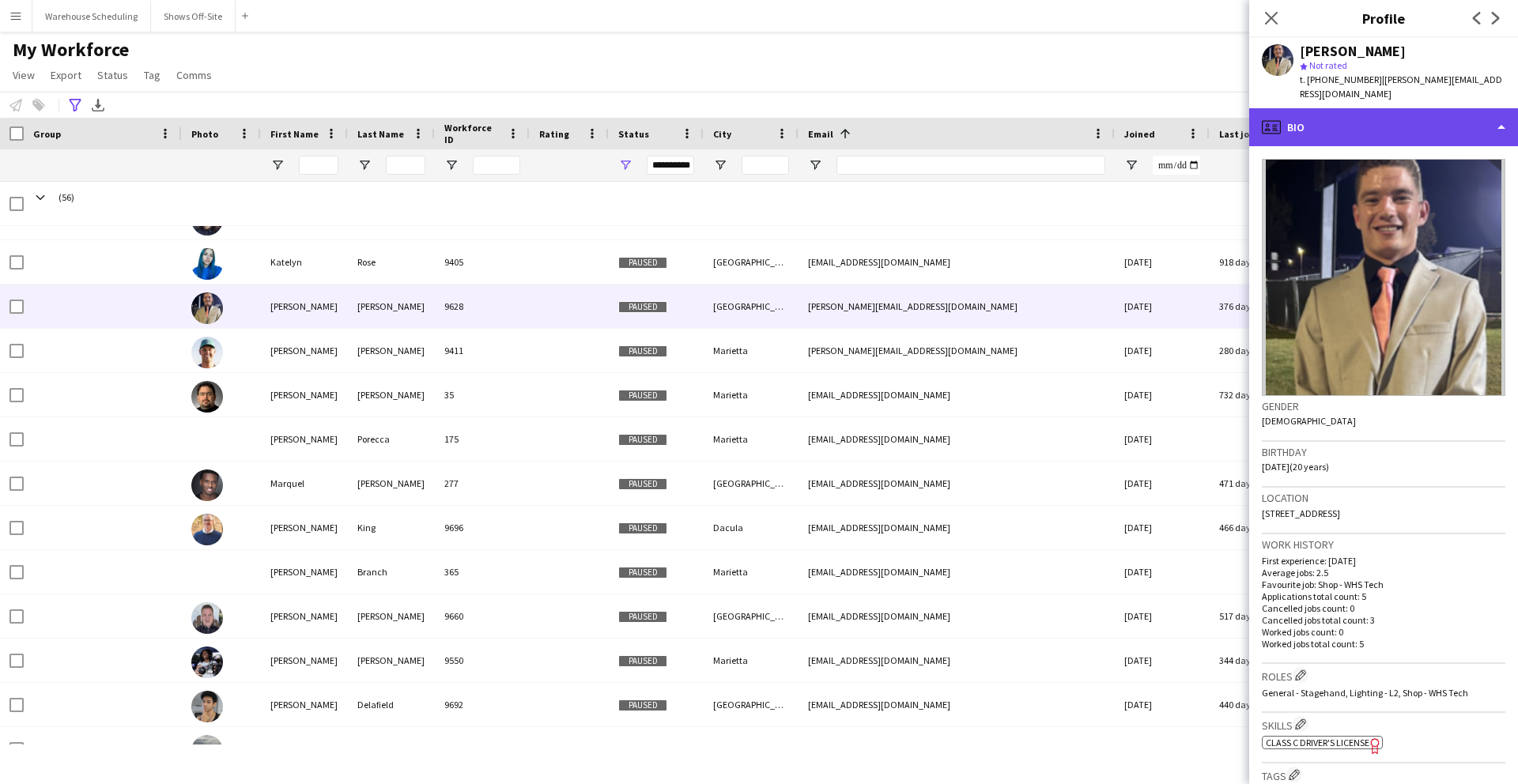
click at [1381, 115] on div "profile Bio" at bounding box center [1383, 127] width 269 height 38
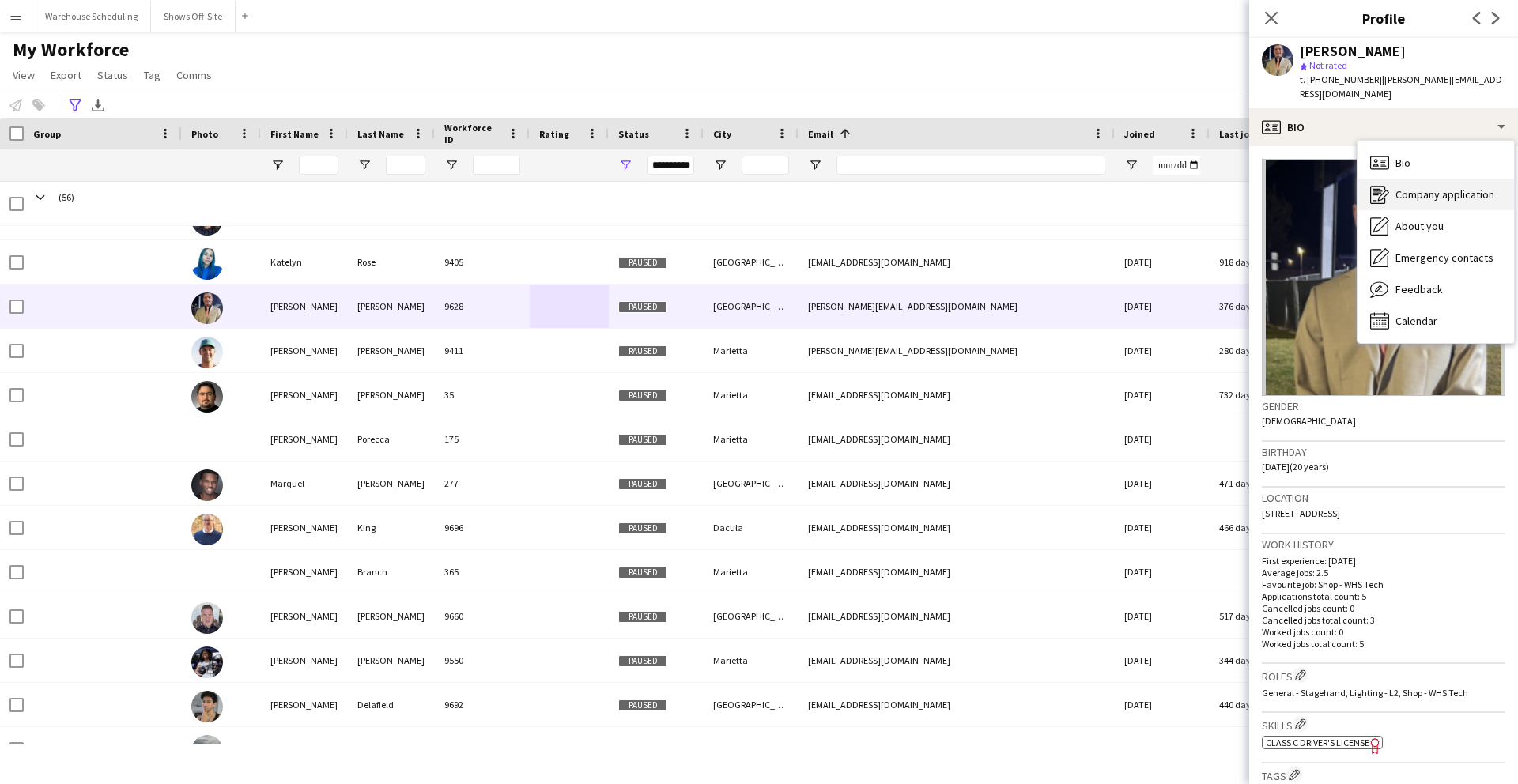
click at [1416, 187] on span "Company application" at bounding box center [1445, 194] width 99 height 14
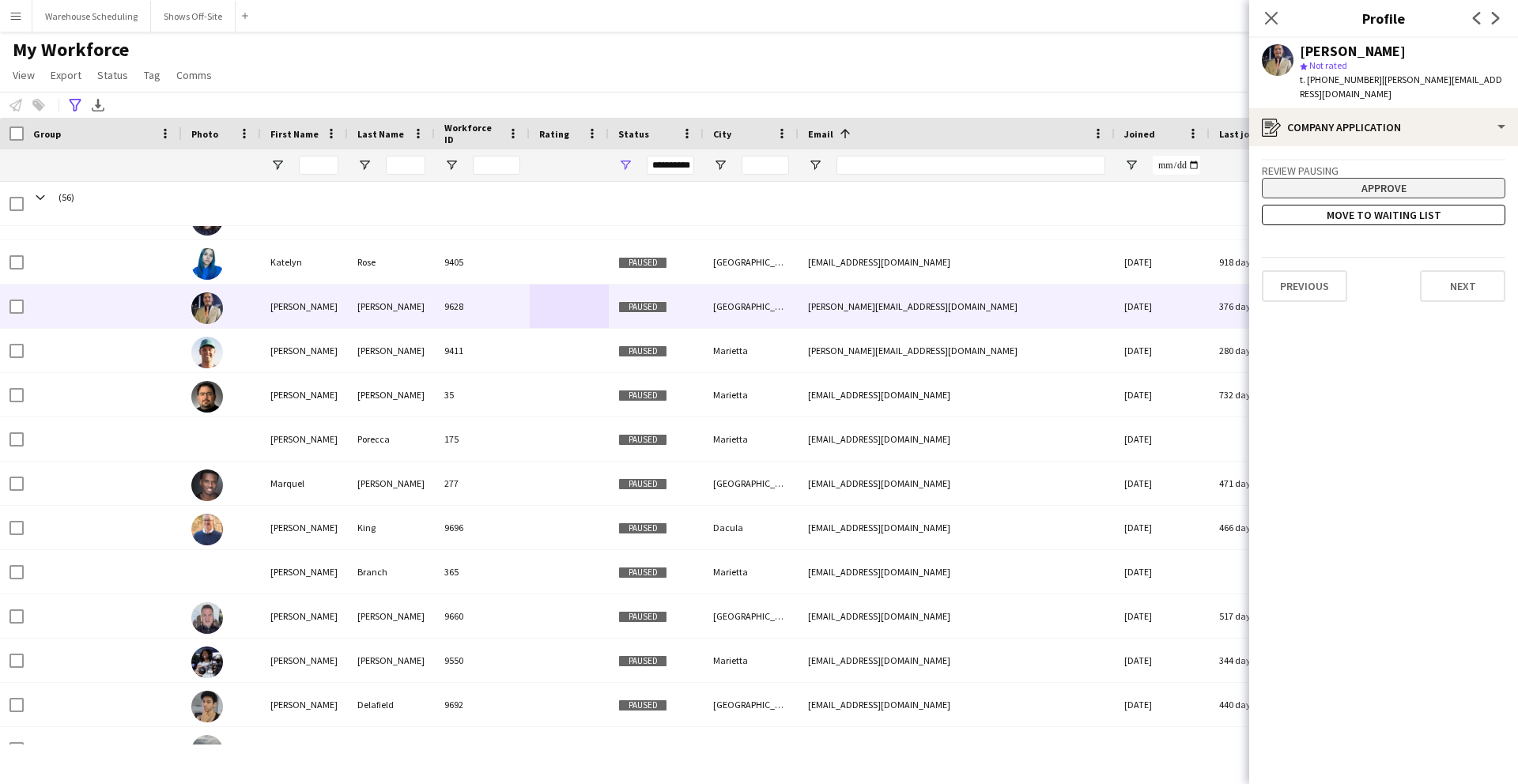
click at [1366, 178] on button "Approve" at bounding box center [1384, 188] width 244 height 21
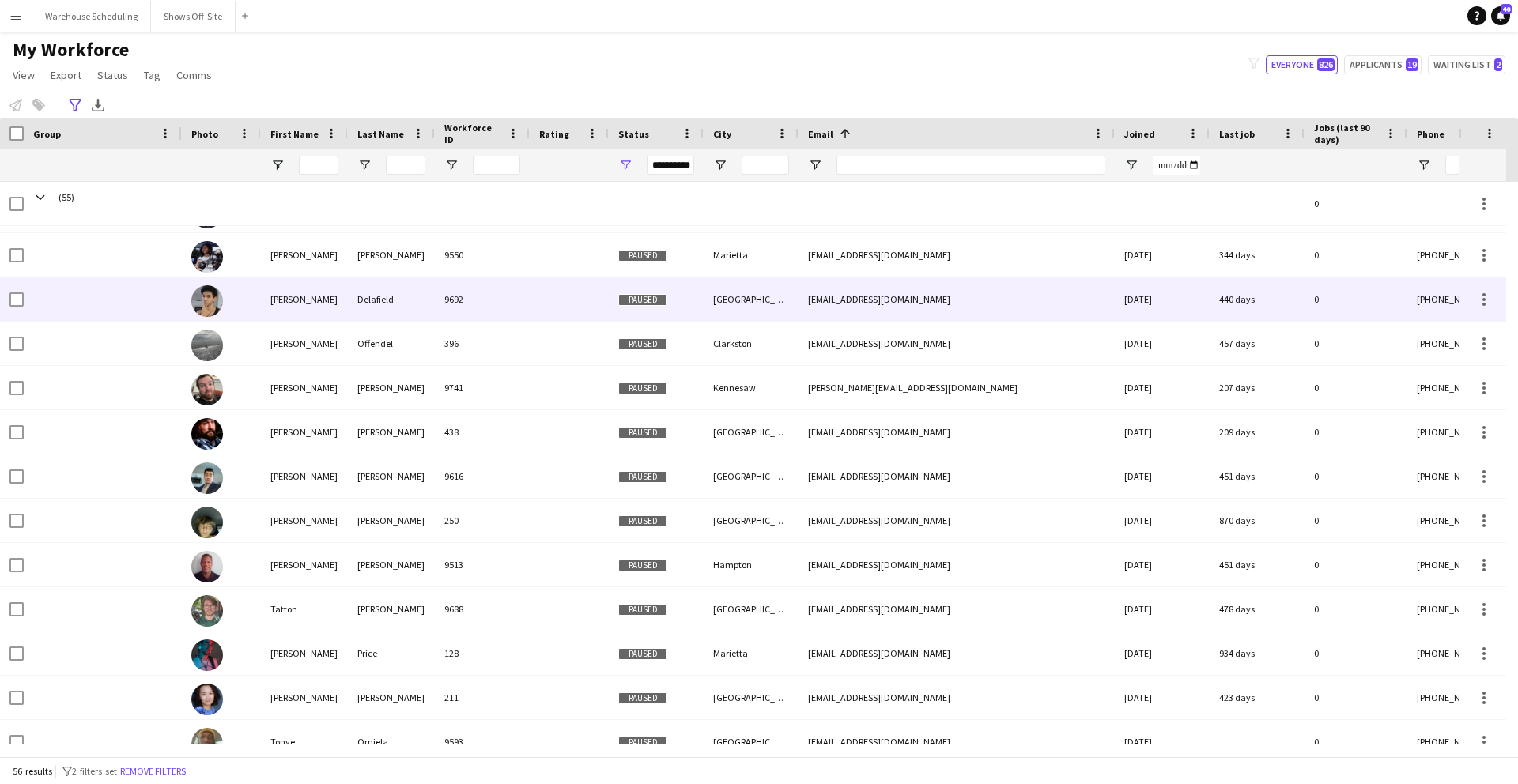
click at [537, 300] on div at bounding box center [569, 299] width 79 height 43
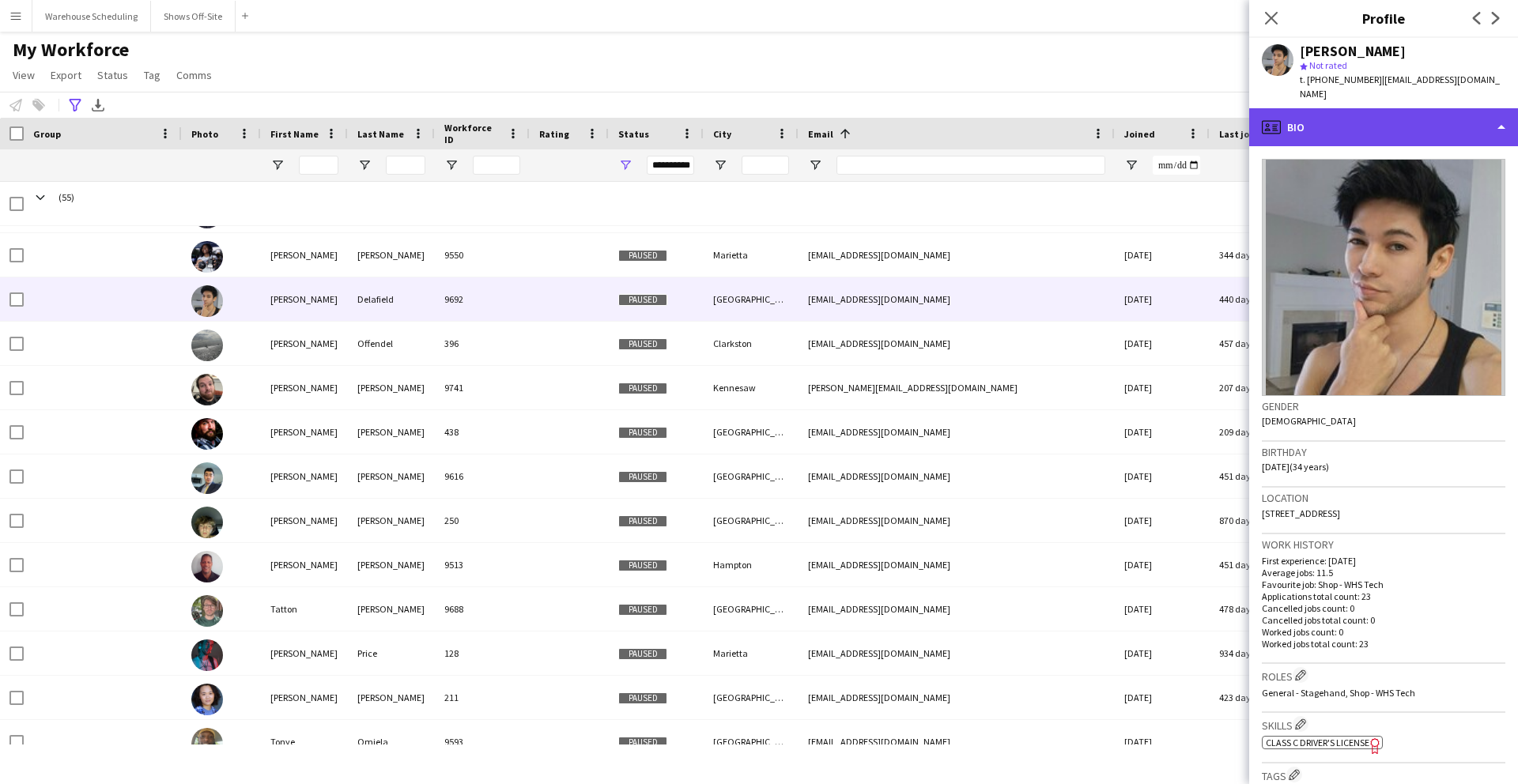
click at [1357, 119] on div "profile Bio" at bounding box center [1383, 127] width 269 height 38
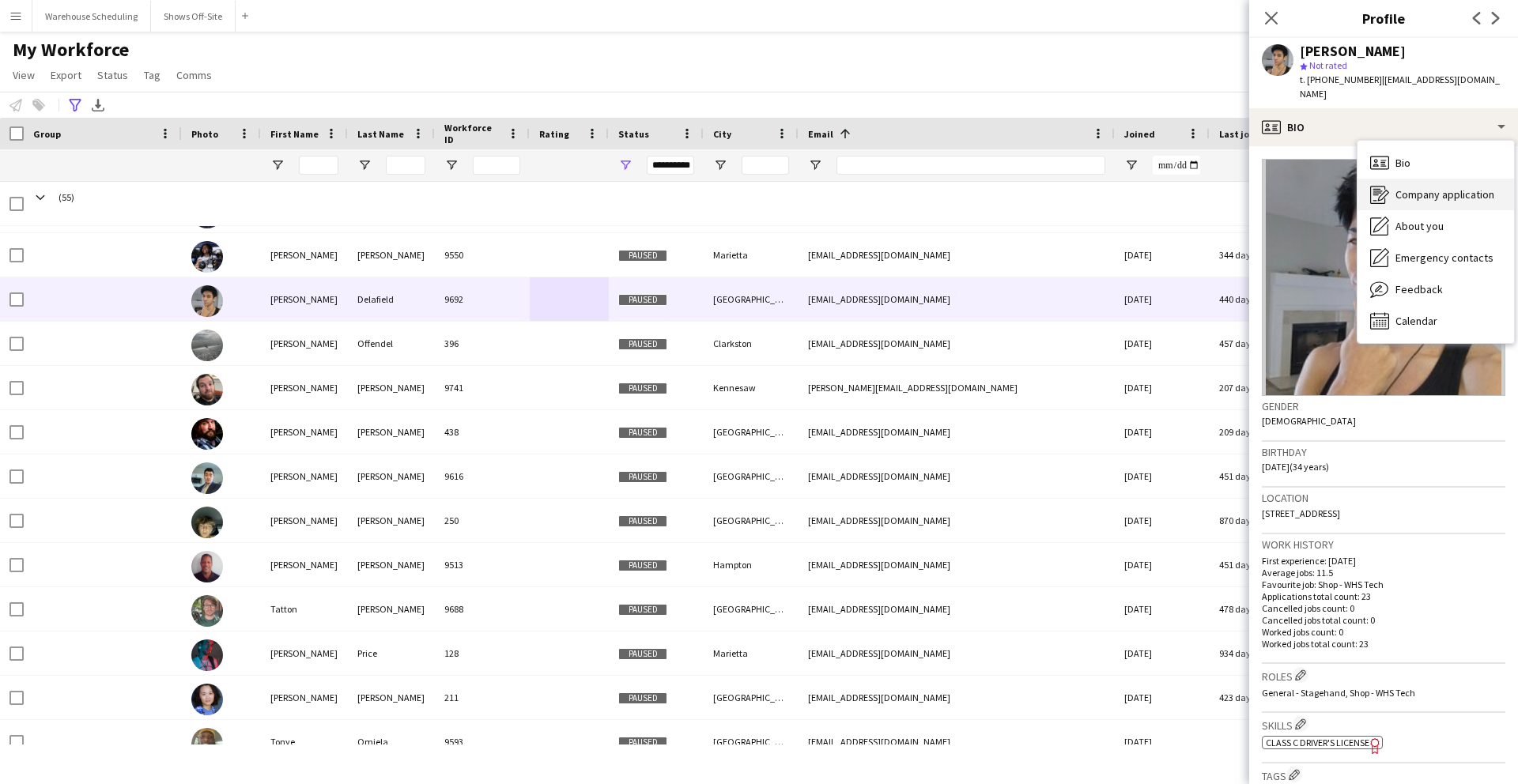
click at [1416, 187] on span "Company application" at bounding box center [1445, 194] width 99 height 14
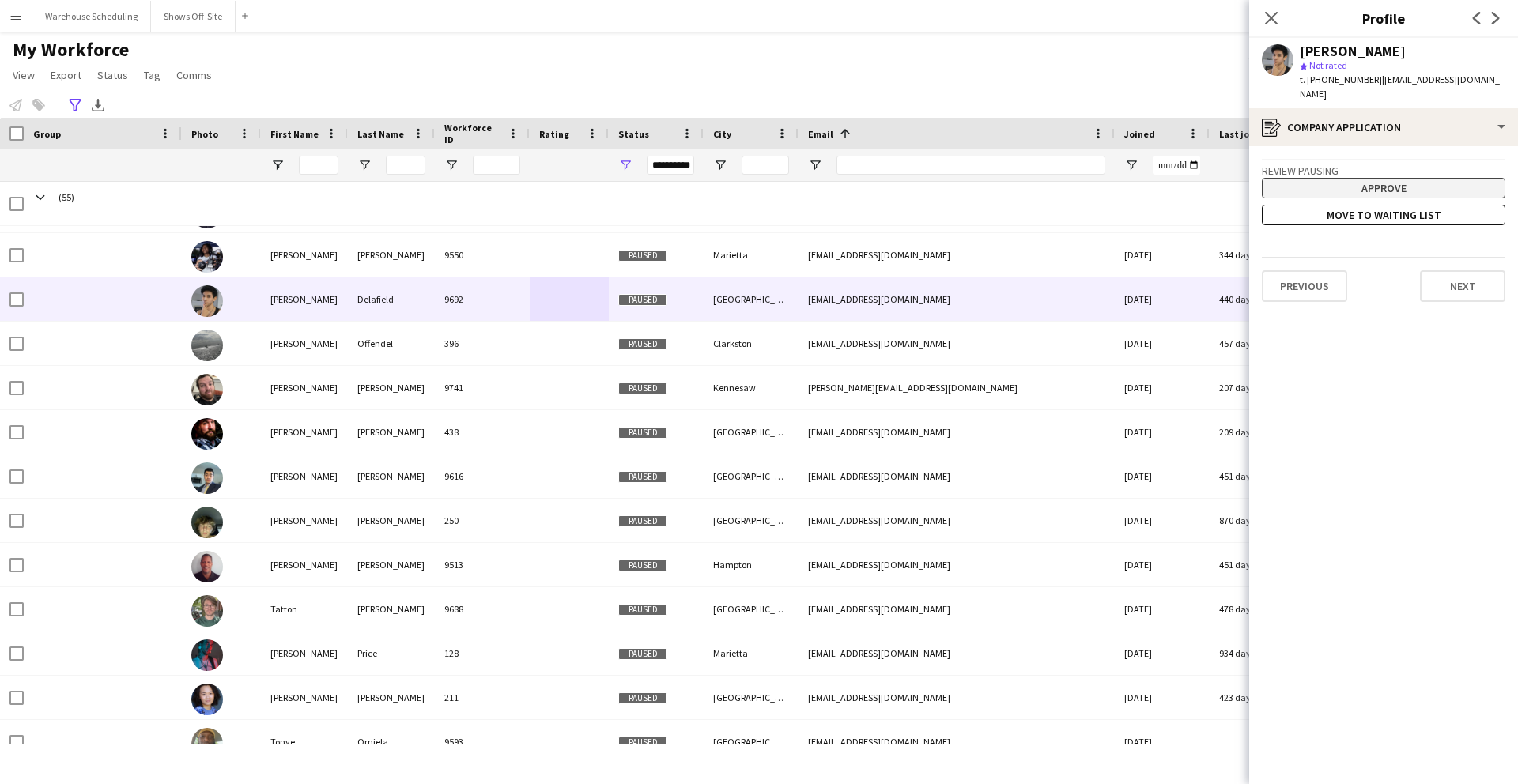
click at [1366, 178] on button "Approve" at bounding box center [1384, 188] width 244 height 21
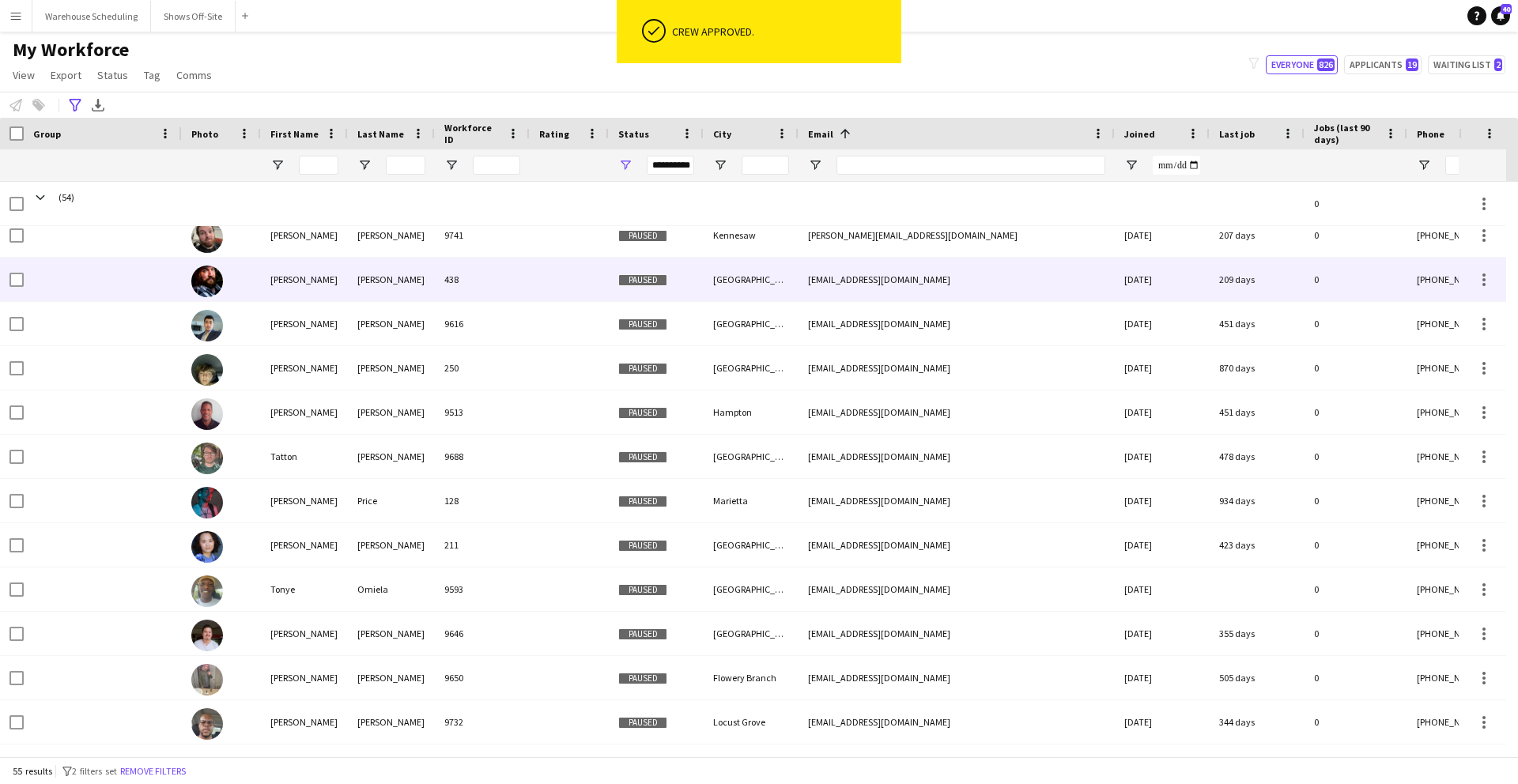
click at [544, 276] on div at bounding box center [569, 279] width 79 height 43
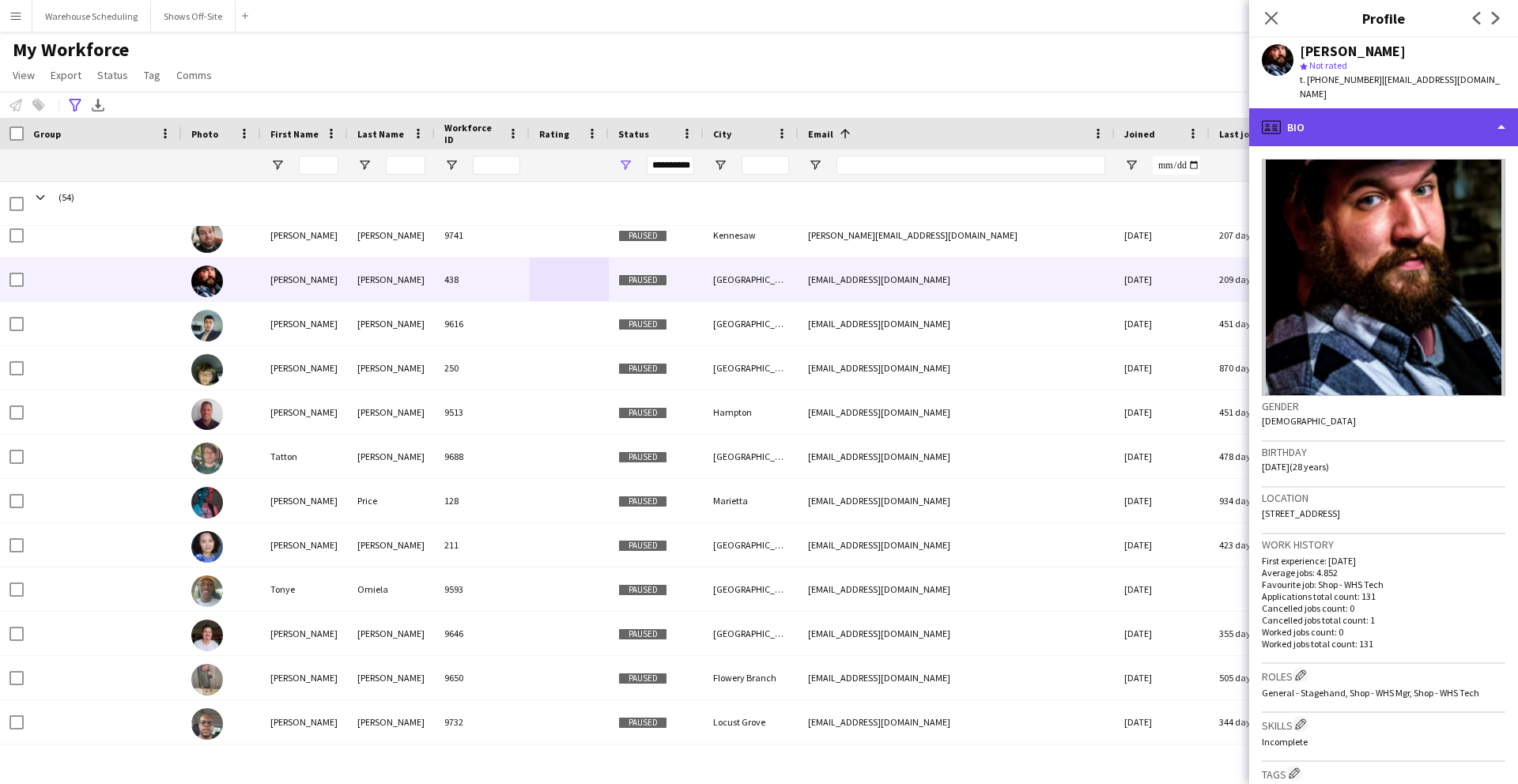
click at [1416, 108] on div "profile Bio" at bounding box center [1383, 127] width 269 height 38
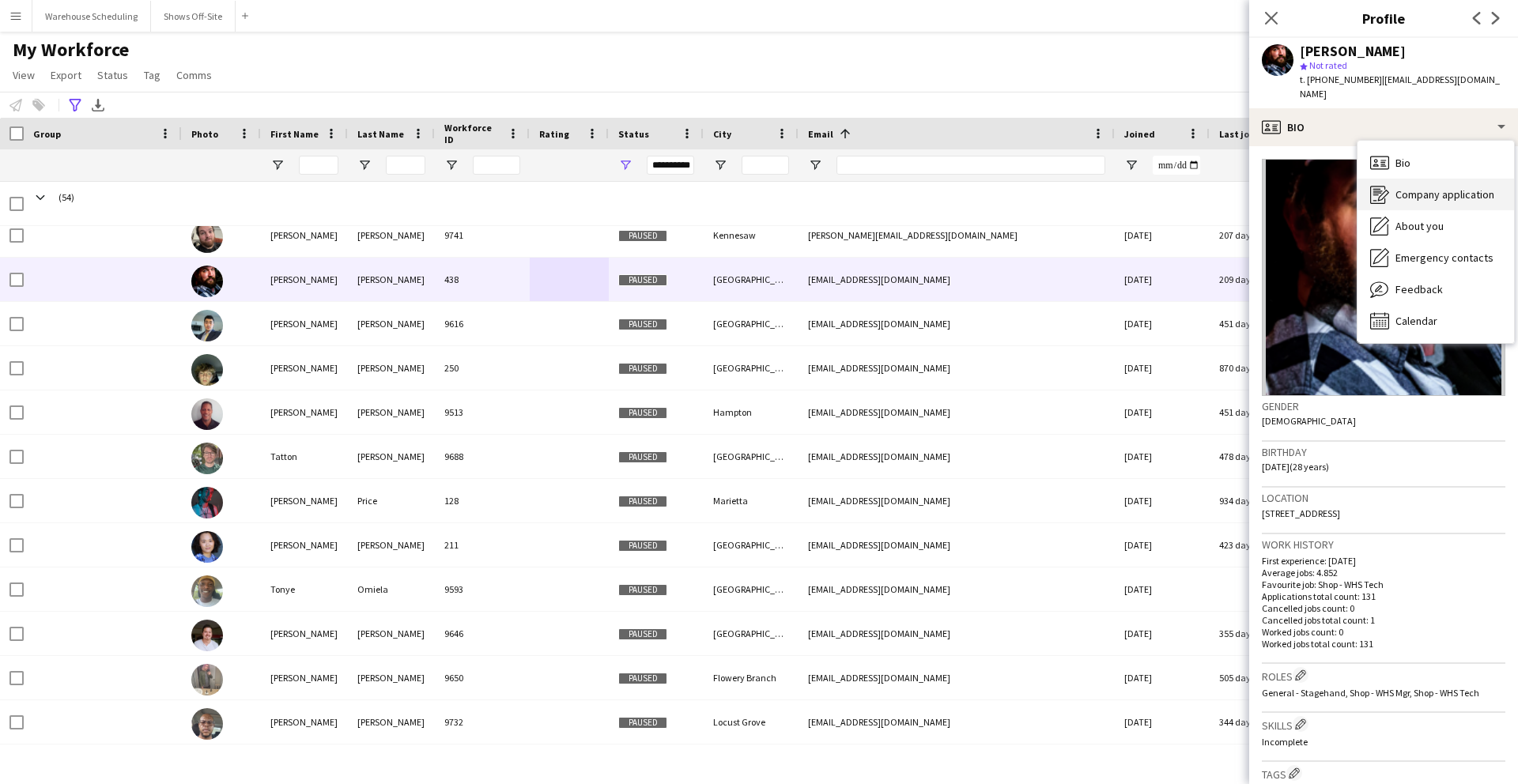
click at [1416, 187] on span "Company application" at bounding box center [1445, 194] width 99 height 14
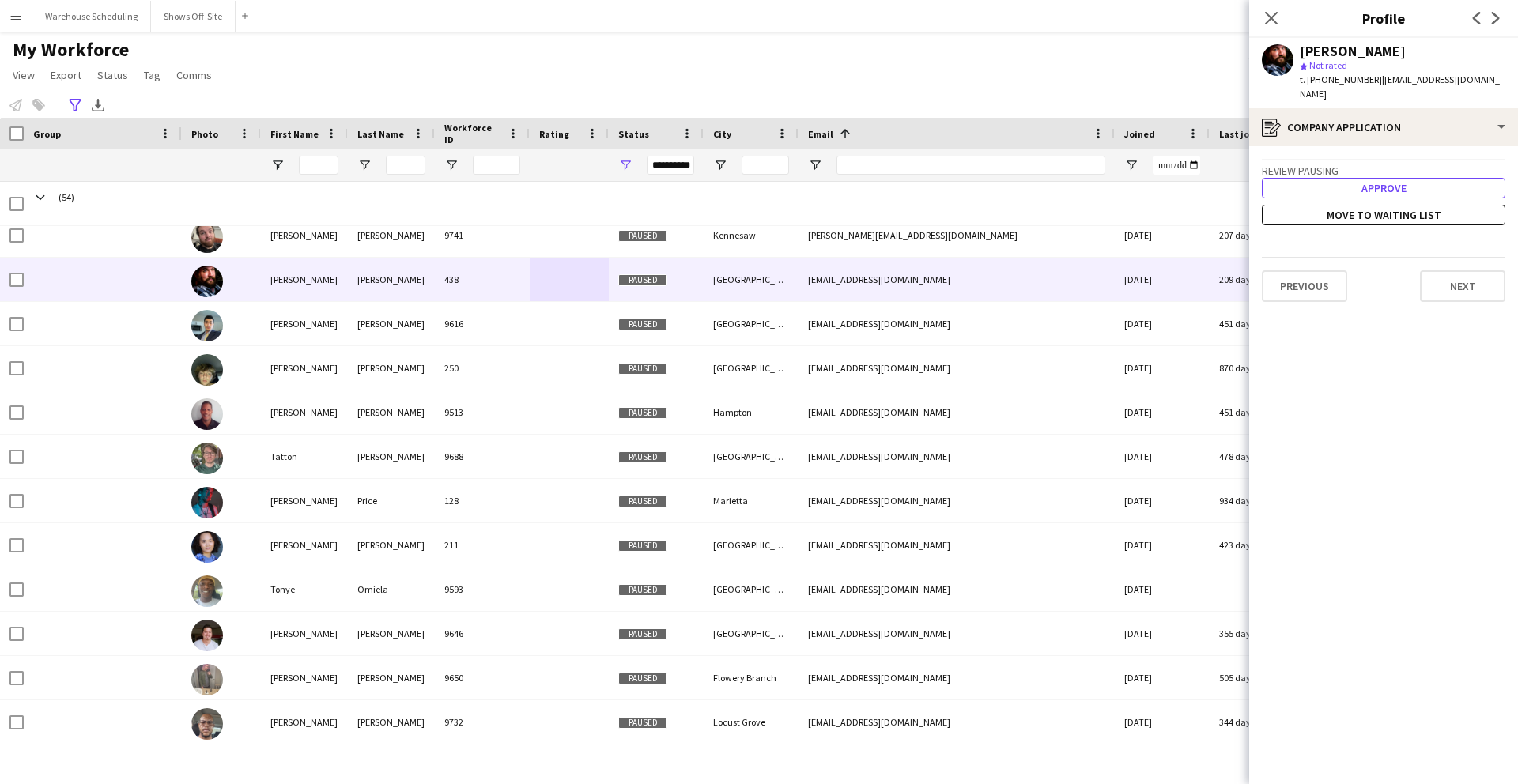
click at [1366, 178] on button "Approve" at bounding box center [1384, 188] width 244 height 21
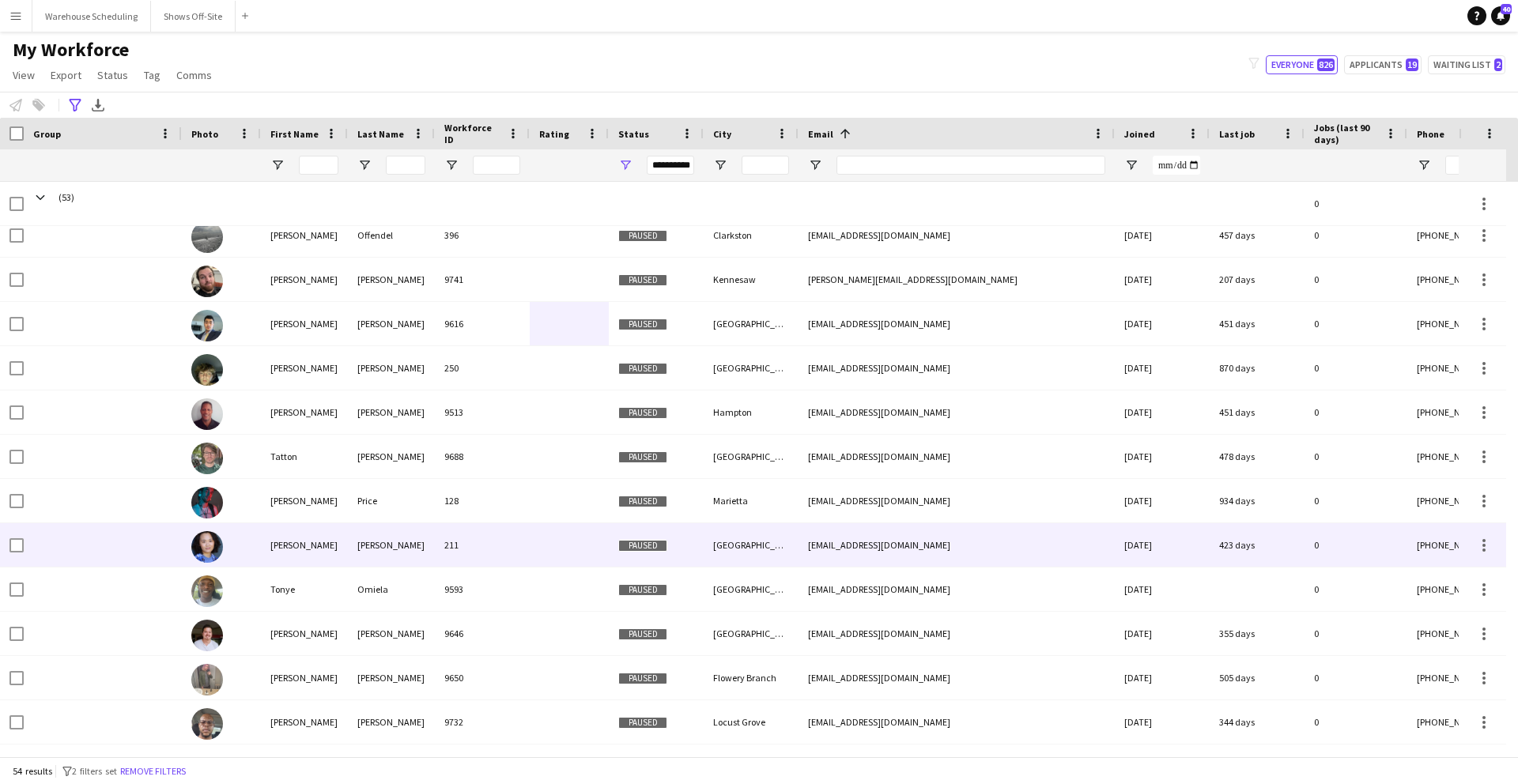
click at [515, 550] on div "211" at bounding box center [482, 544] width 95 height 43
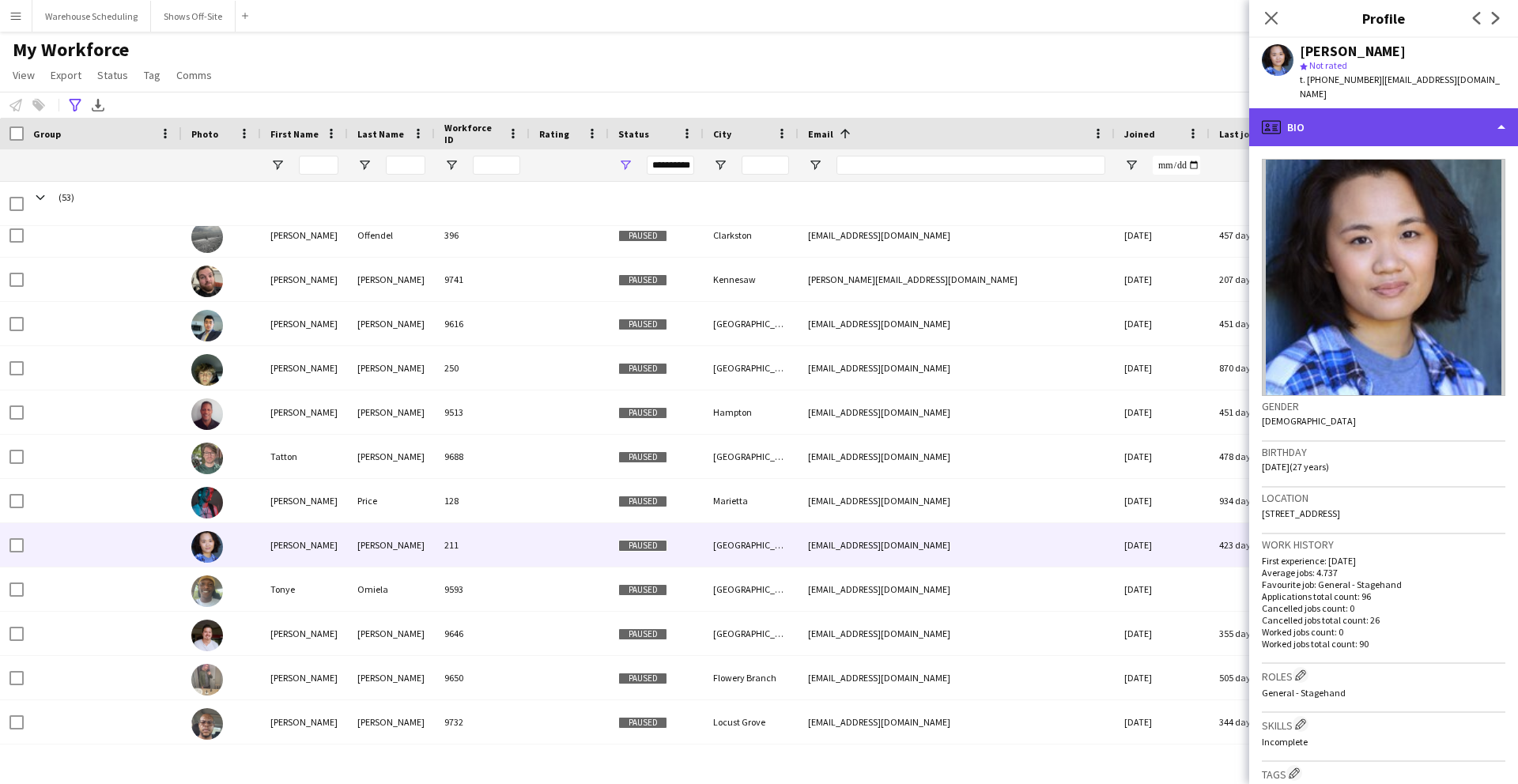
click at [1401, 118] on div "profile Bio" at bounding box center [1383, 127] width 269 height 38
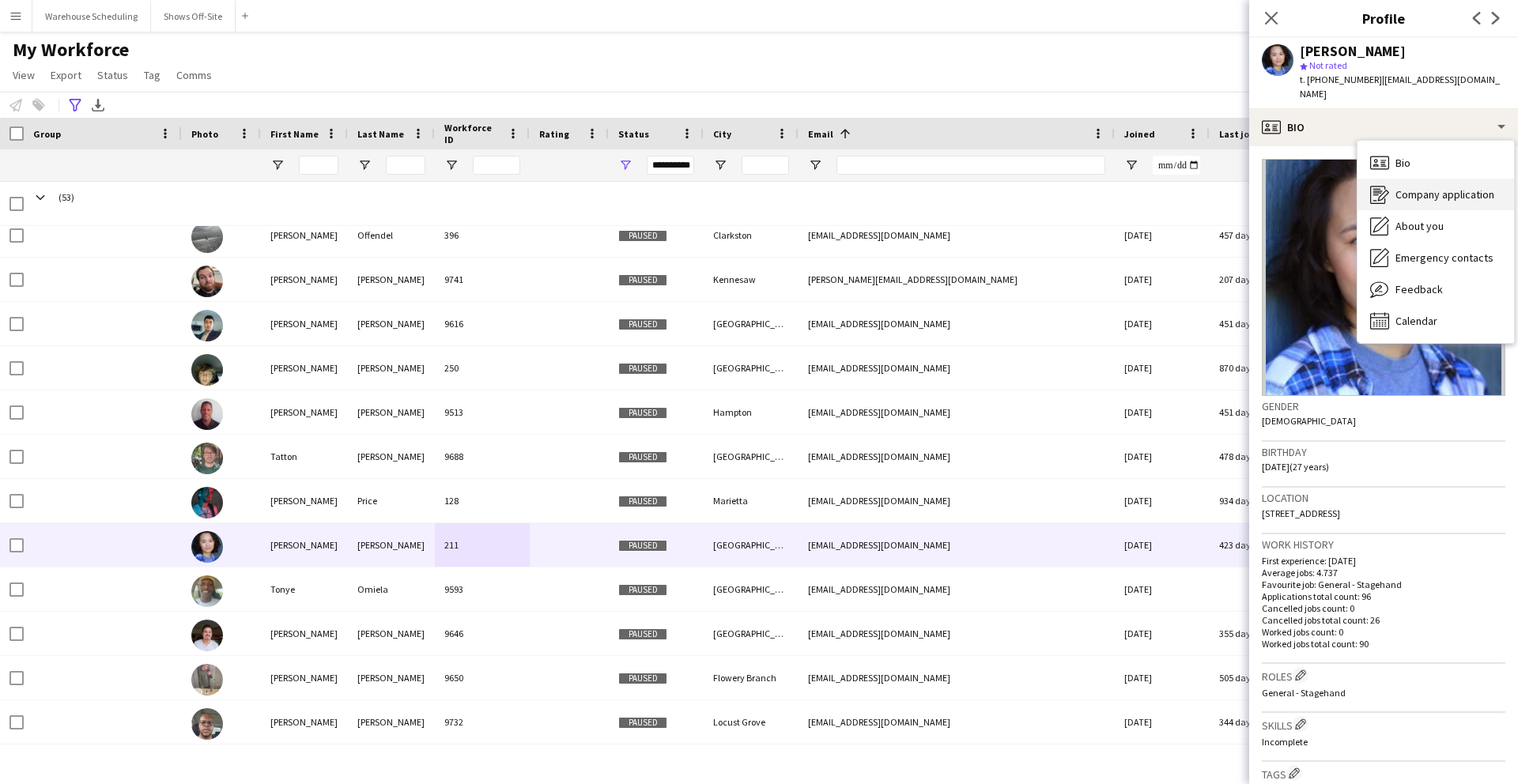
click at [1416, 187] on span "Company application" at bounding box center [1445, 194] width 99 height 14
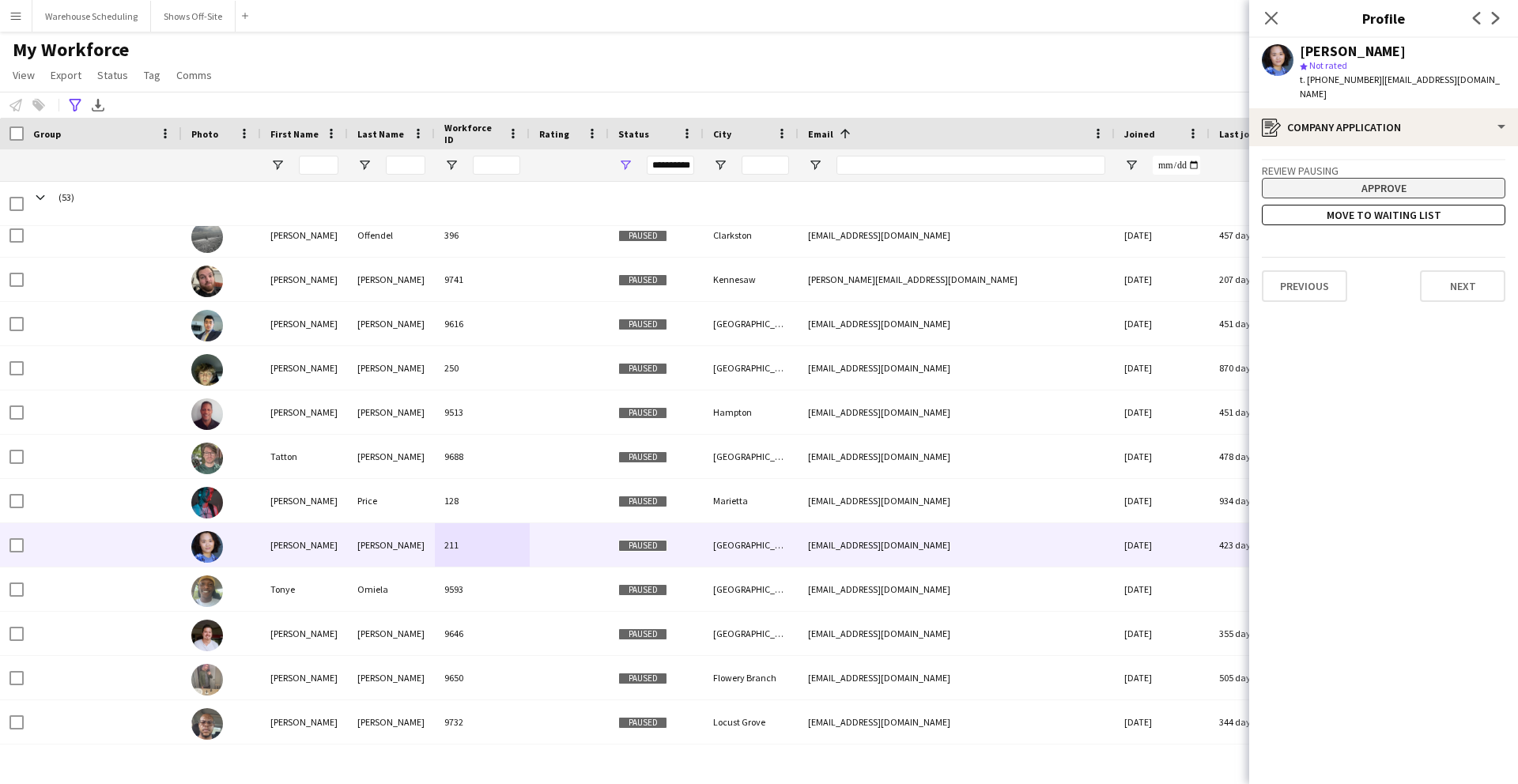
click at [1358, 178] on button "Approve" at bounding box center [1384, 188] width 244 height 21
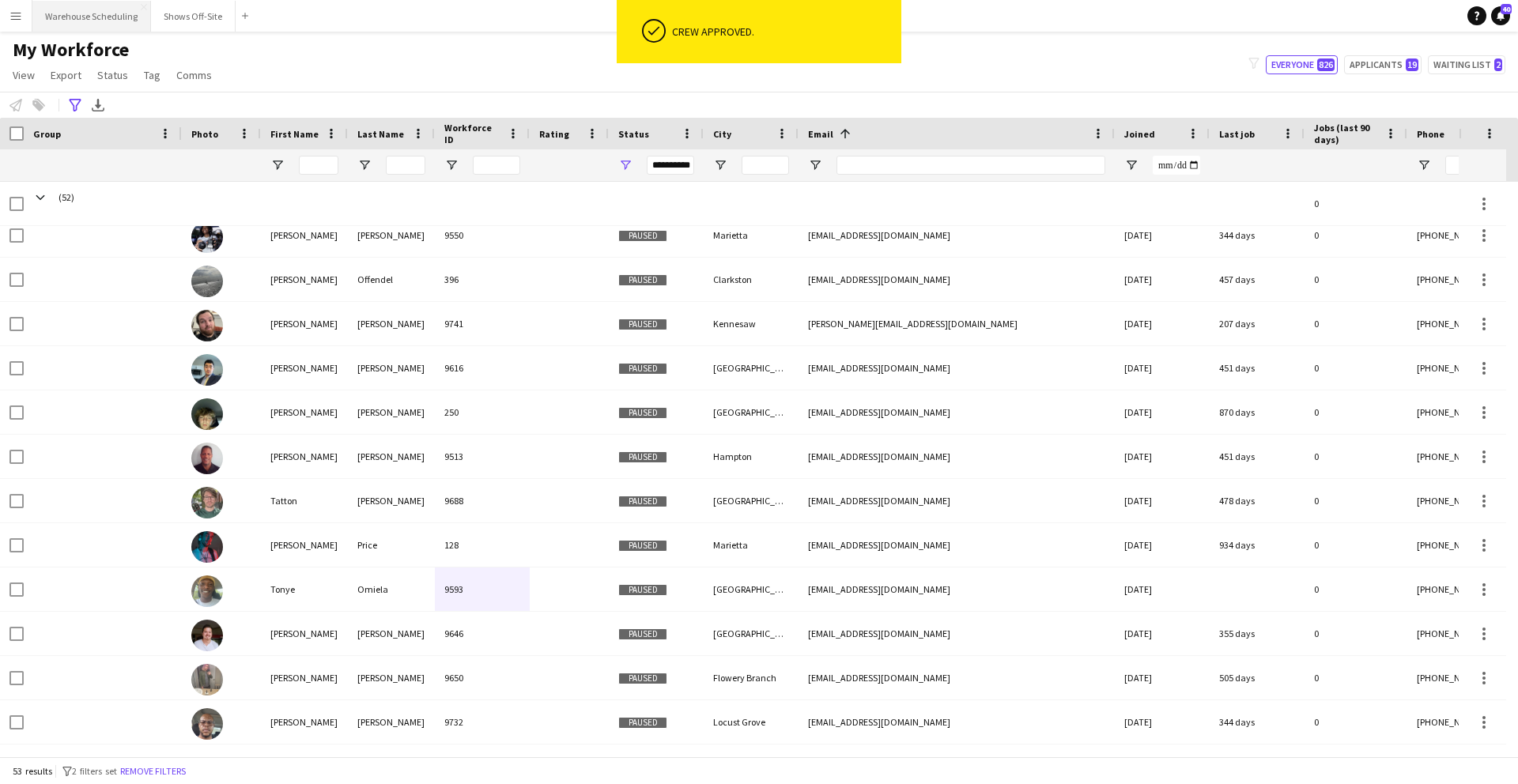
click at [97, 8] on button "Warehouse Scheduling Close" at bounding box center [91, 16] width 119 height 31
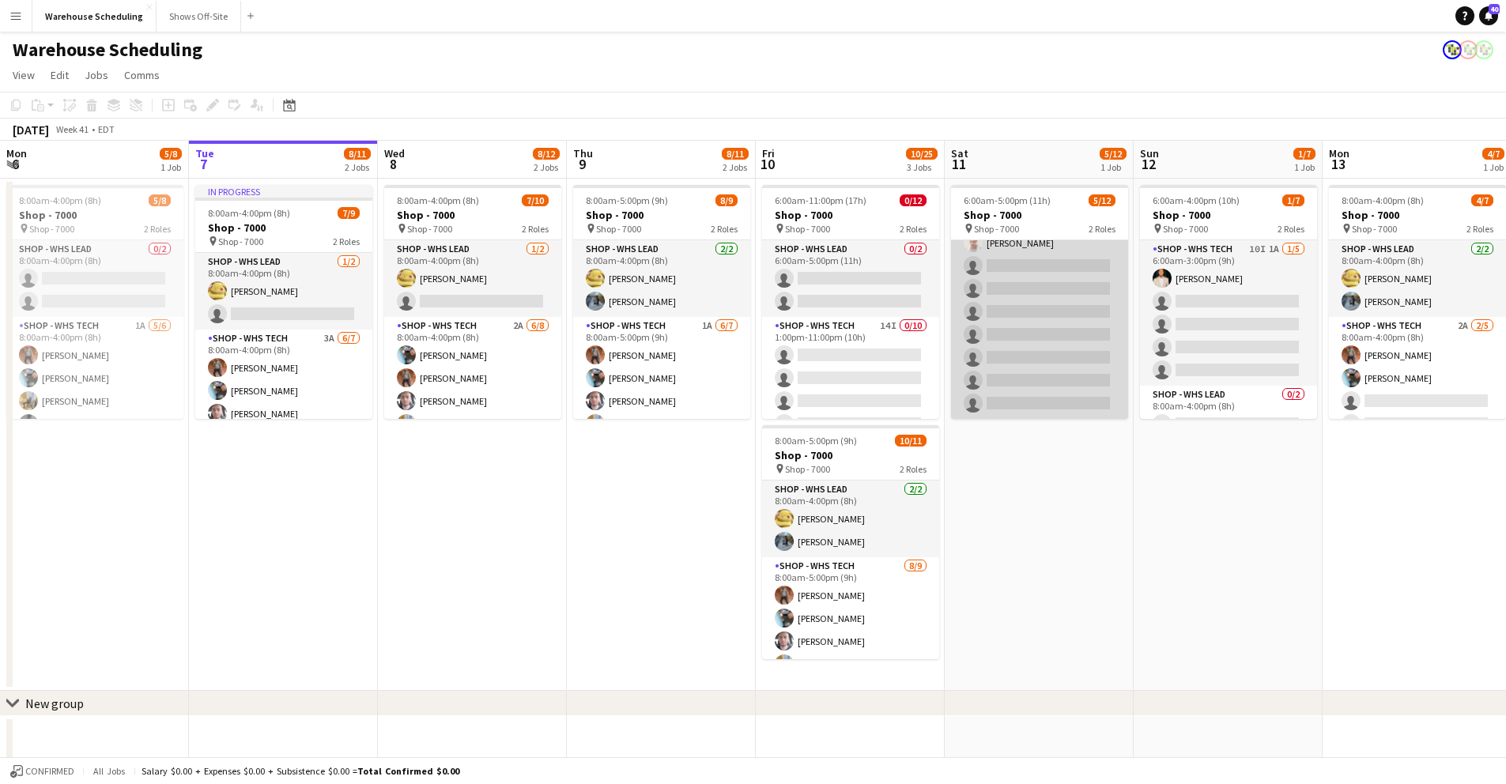
click at [1008, 258] on app-card-role "Shop - WHS Tech 11I [DATE] 6:00am-5:00pm (11h) [PERSON_NAME] [PERSON_NAME] [PER…" at bounding box center [1039, 289] width 177 height 260
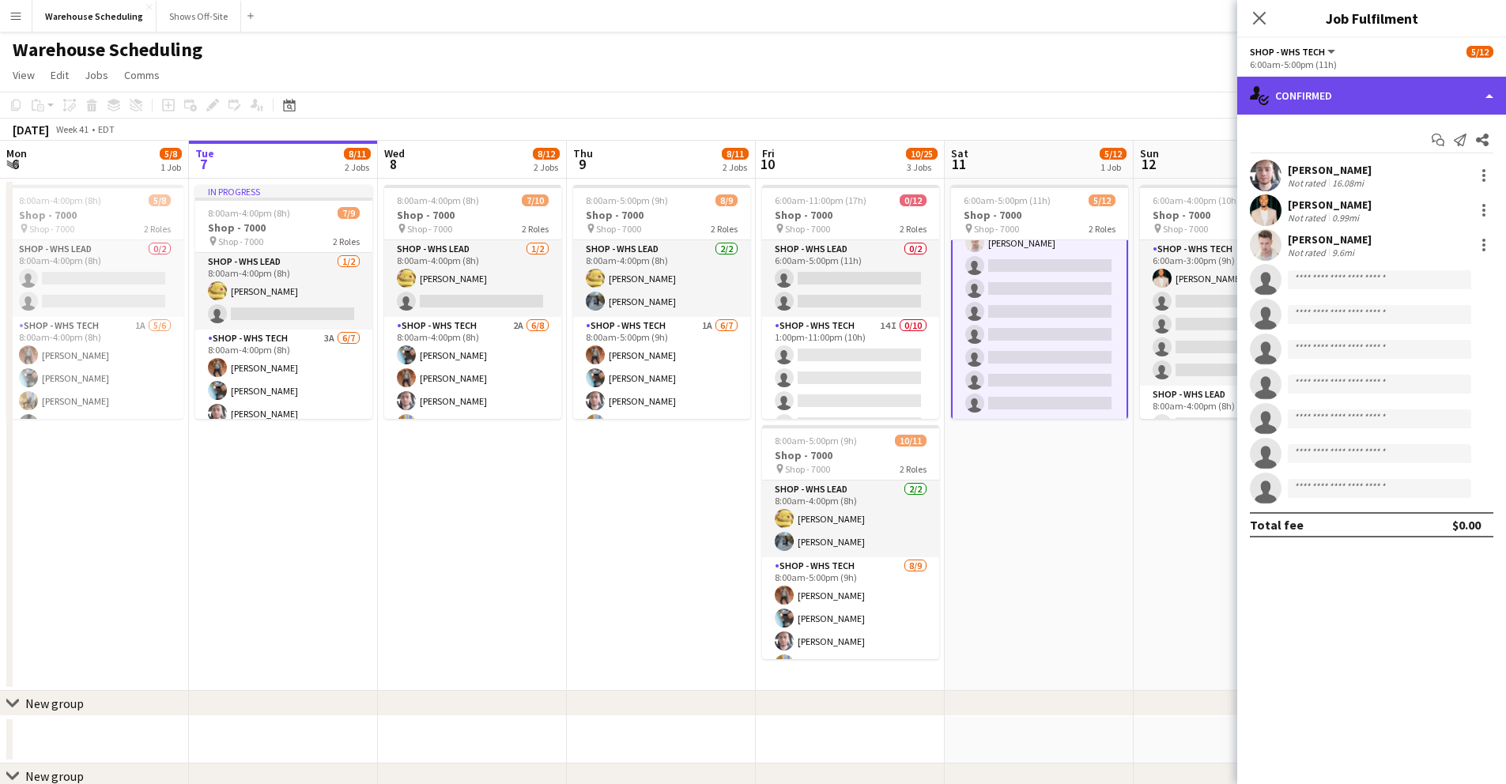
drag, startPoint x: 1309, startPoint y: 92, endPoint x: 1313, endPoint y: 104, distance: 12.5
click at [1309, 92] on div "single-neutral-actions-check-2 Confirmed" at bounding box center [1372, 96] width 269 height 38
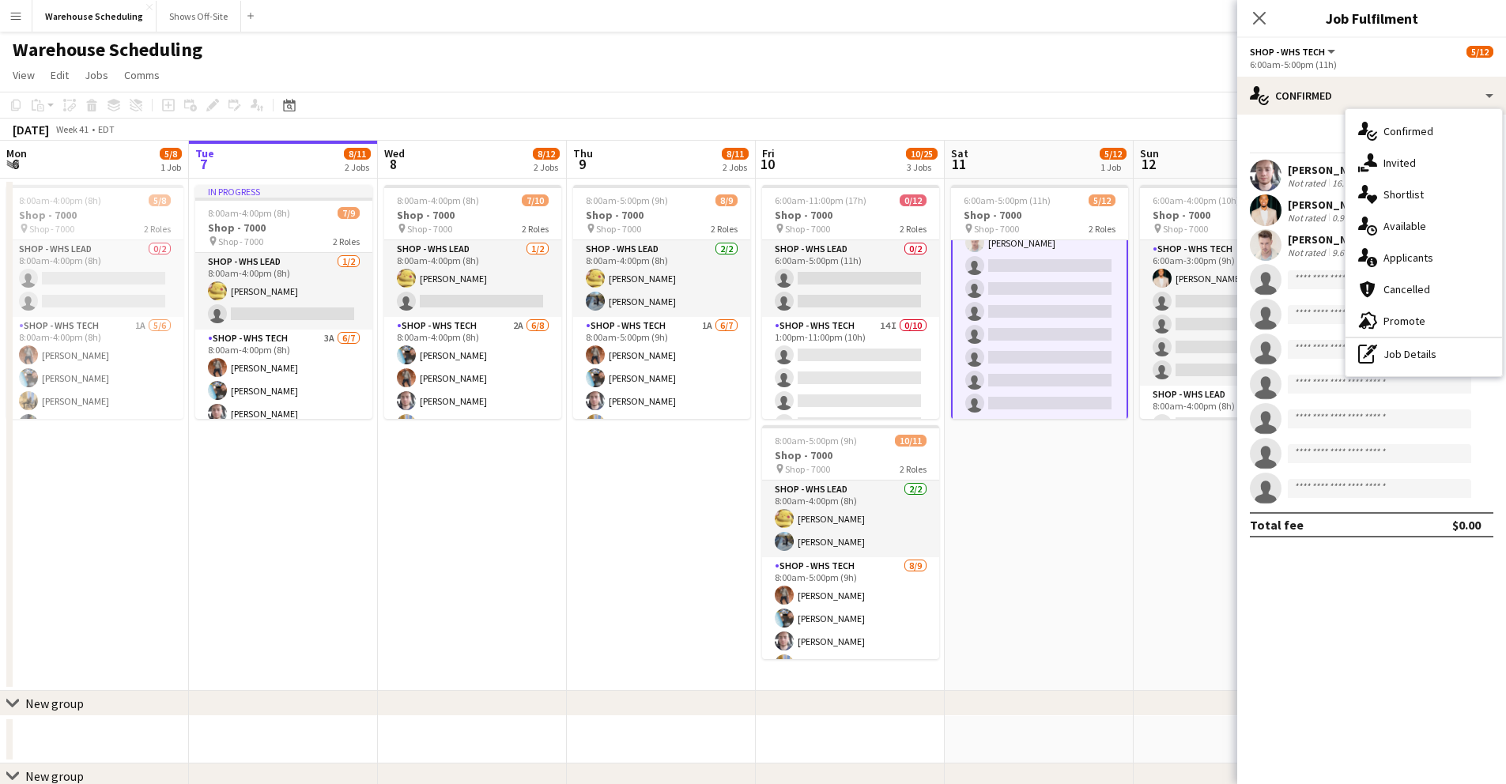
click at [1390, 156] on span "Invited" at bounding box center [1400, 163] width 32 height 14
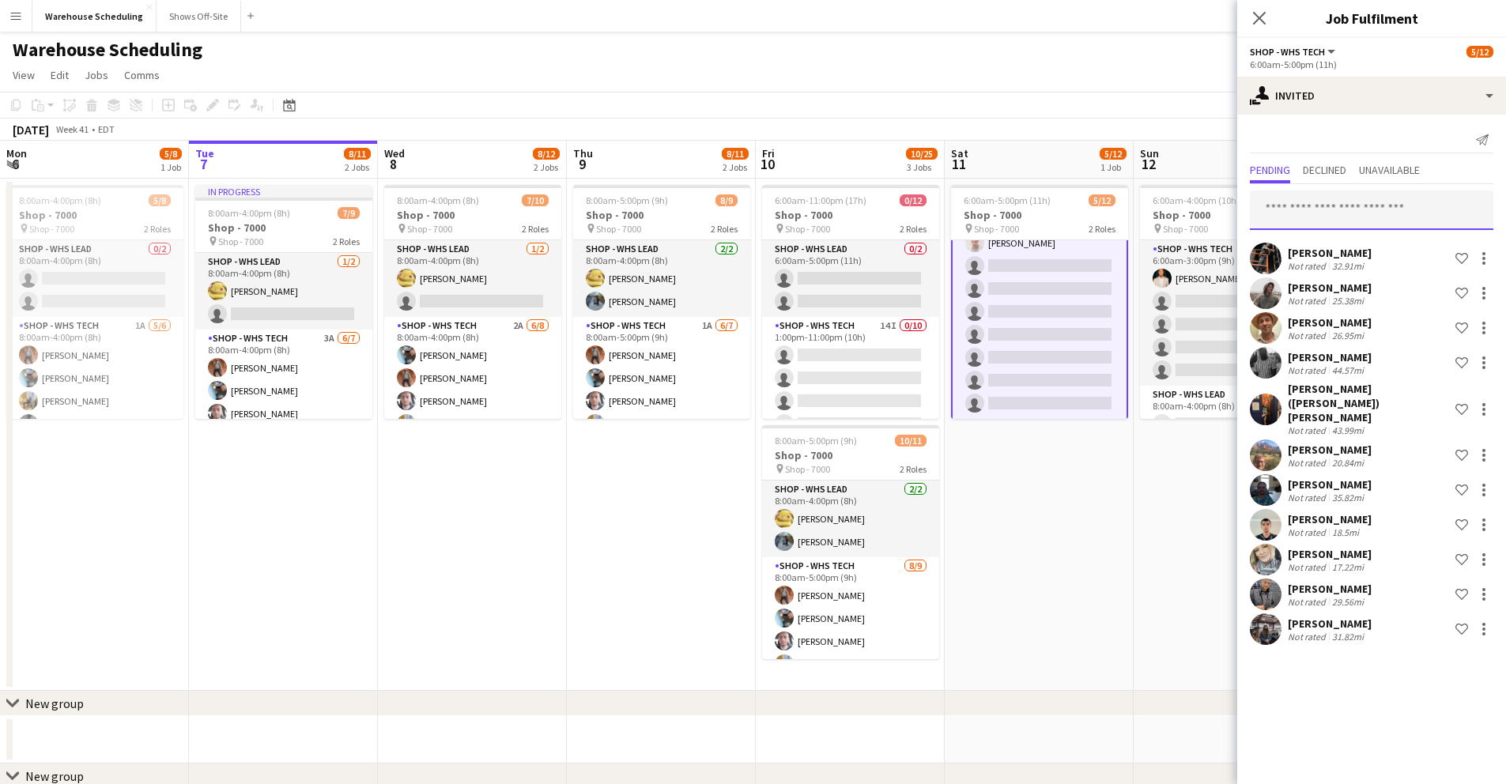
click at [1306, 210] on input "text" at bounding box center [1372, 211] width 244 height 40
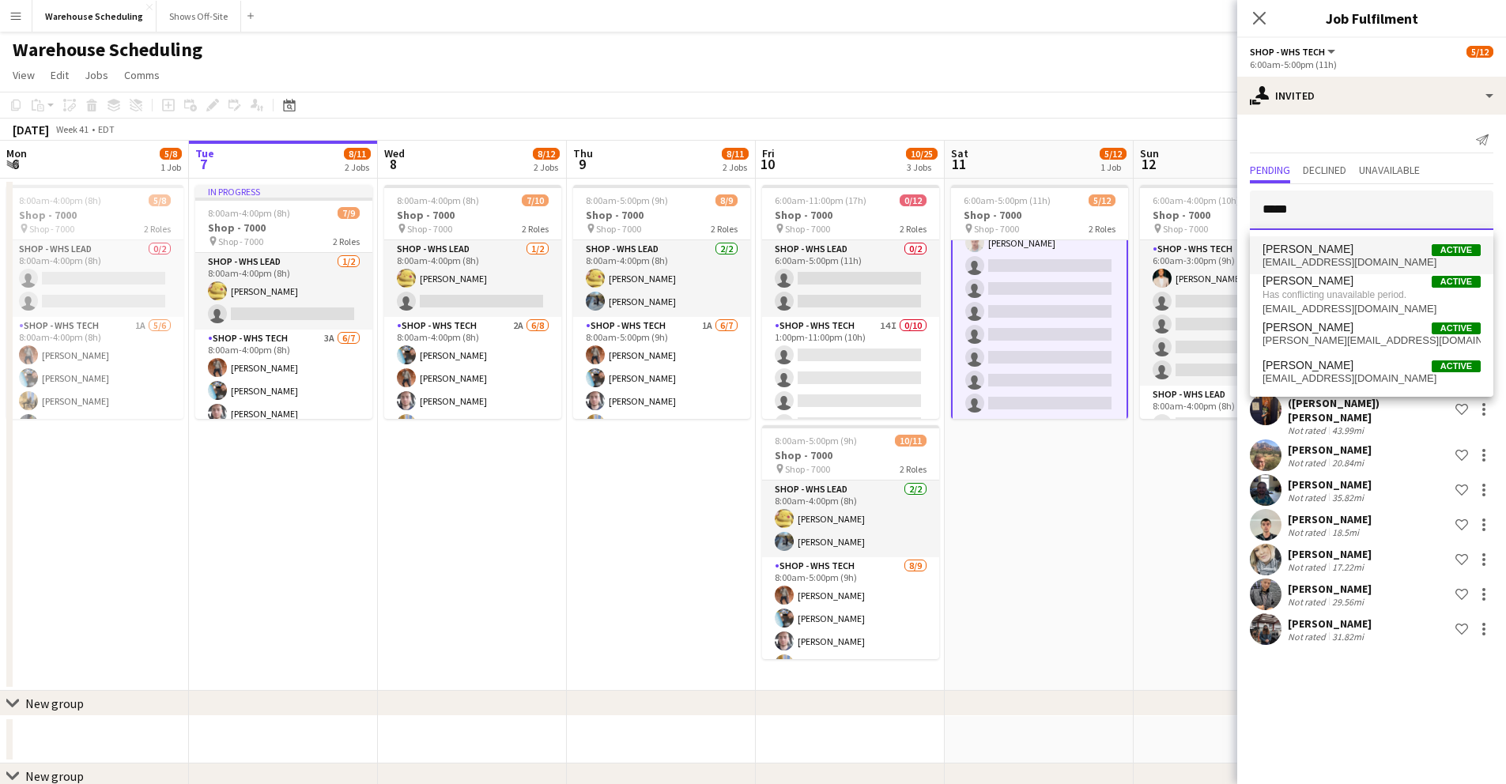
type input "*****"
click at [1365, 249] on span "[PERSON_NAME] Active" at bounding box center [1372, 249] width 218 height 13
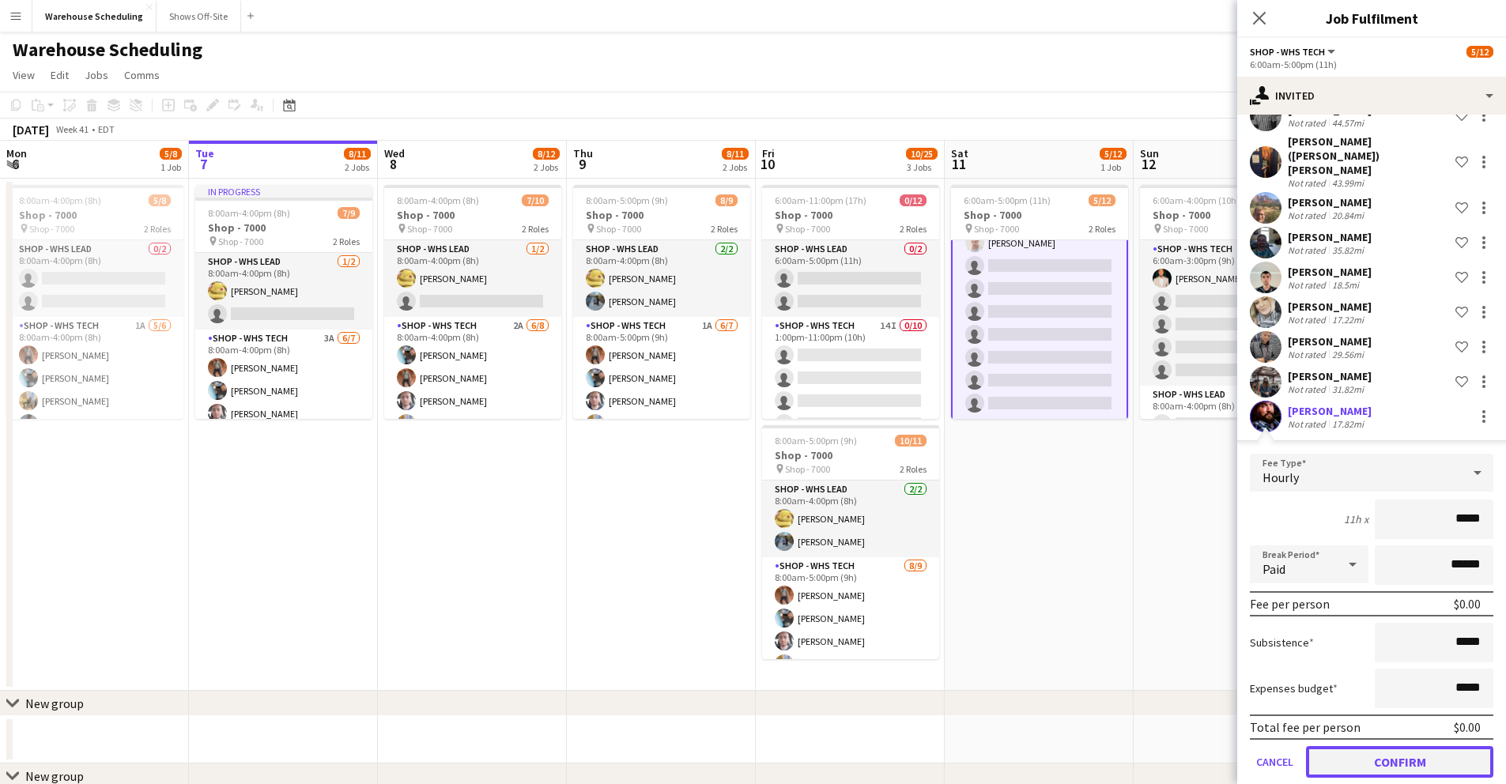
click at [1416, 746] on button "Confirm" at bounding box center [1399, 762] width 187 height 32
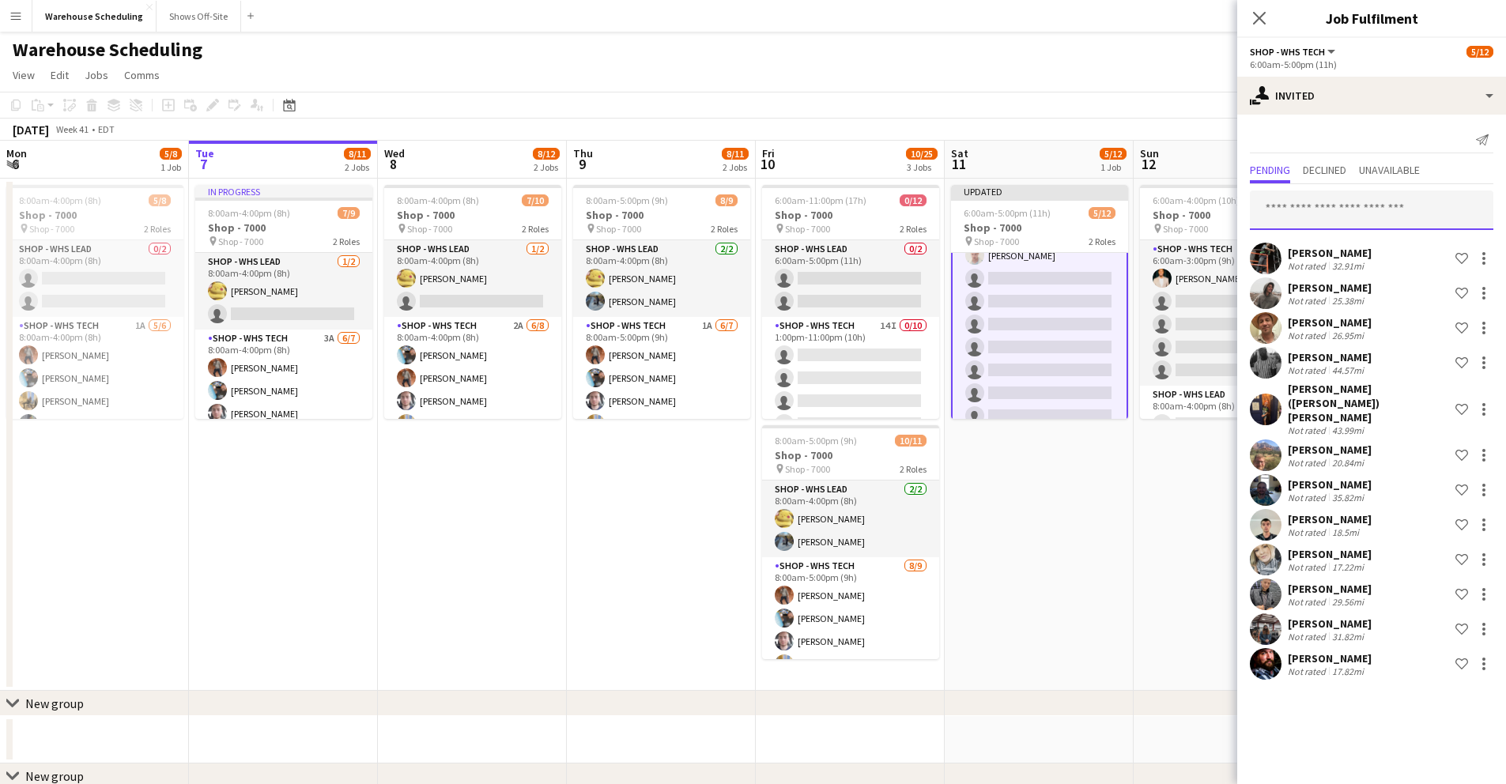
click at [1321, 202] on input "text" at bounding box center [1372, 211] width 244 height 40
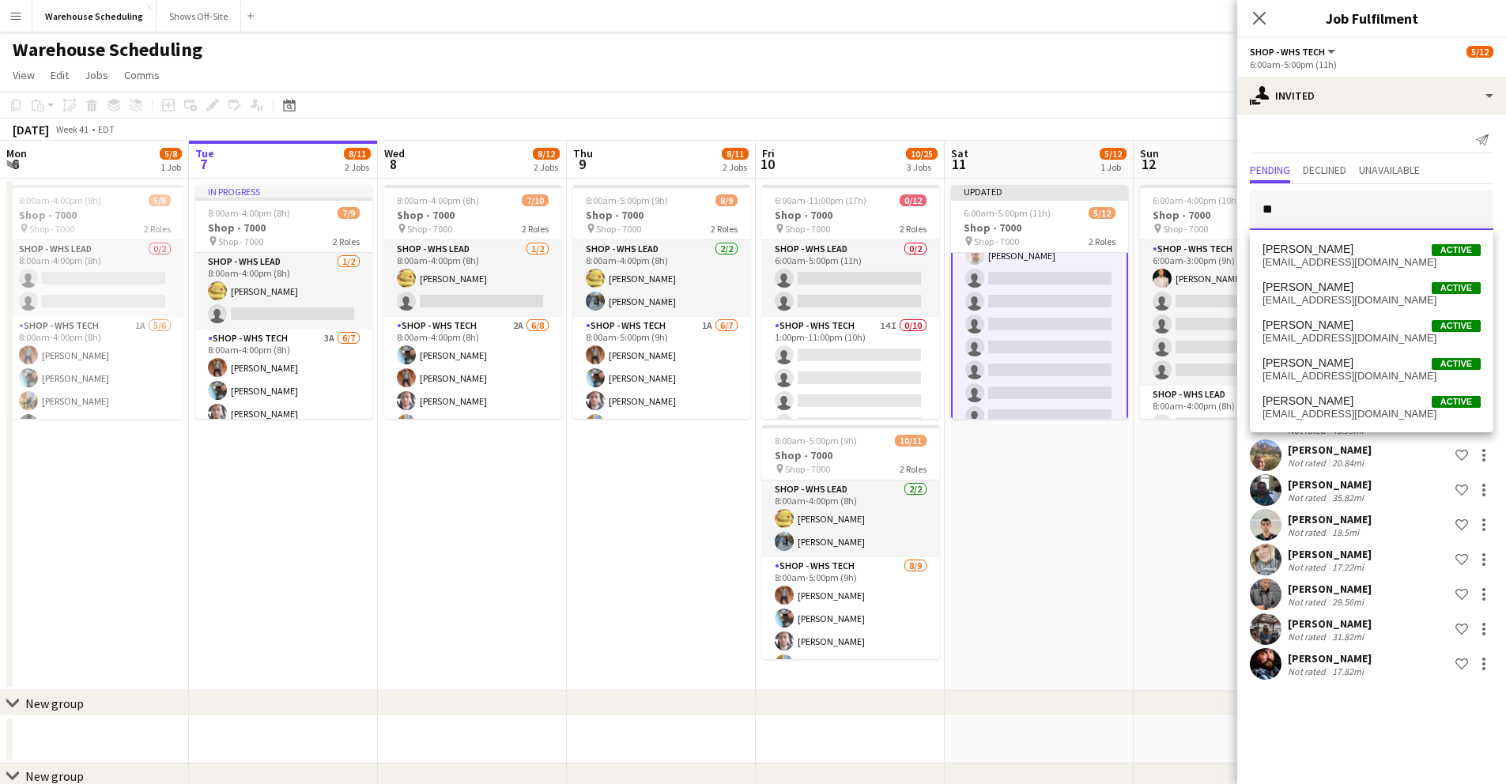
type input "*"
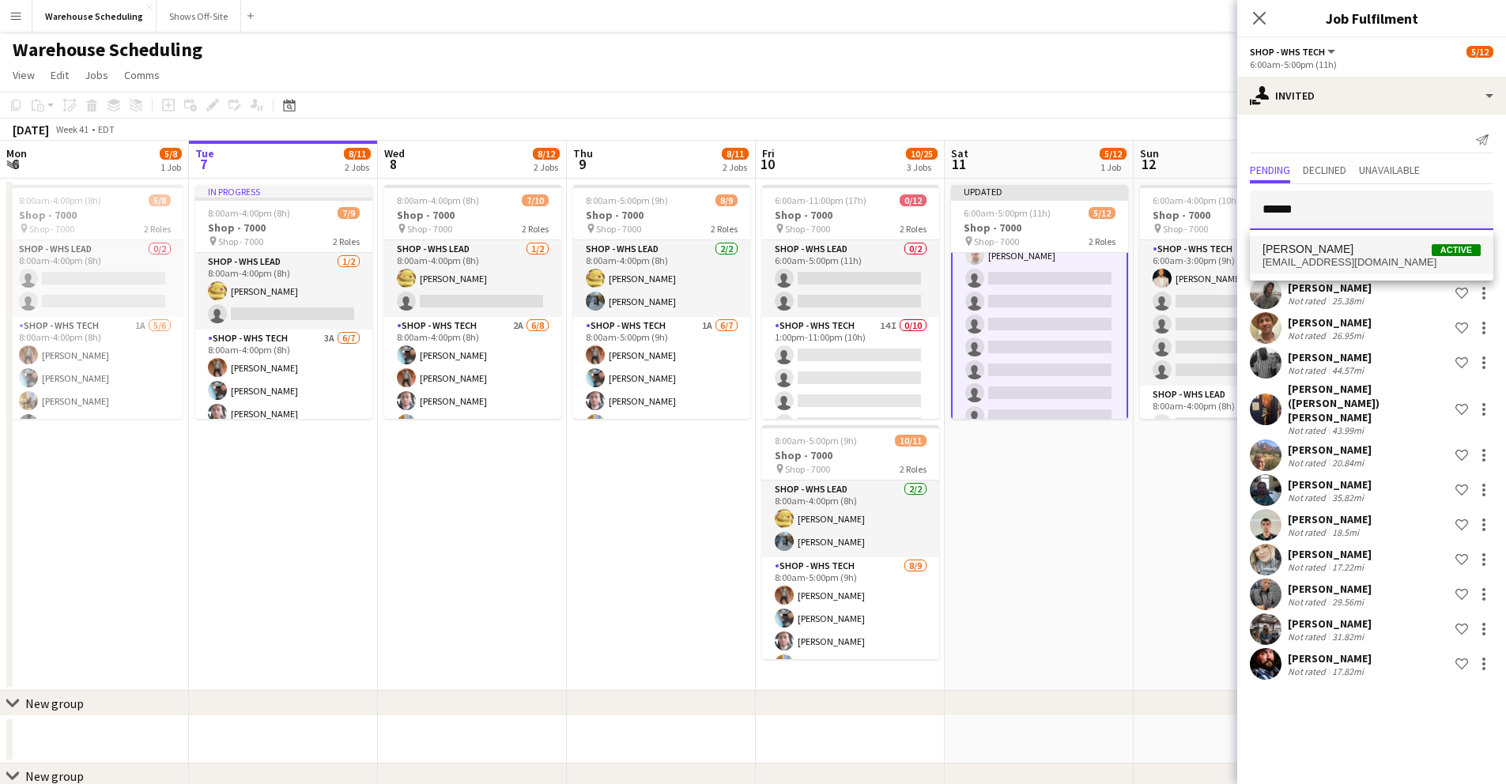
type input "******"
click at [1335, 267] on span "[EMAIL_ADDRESS][DOMAIN_NAME]" at bounding box center [1372, 262] width 218 height 13
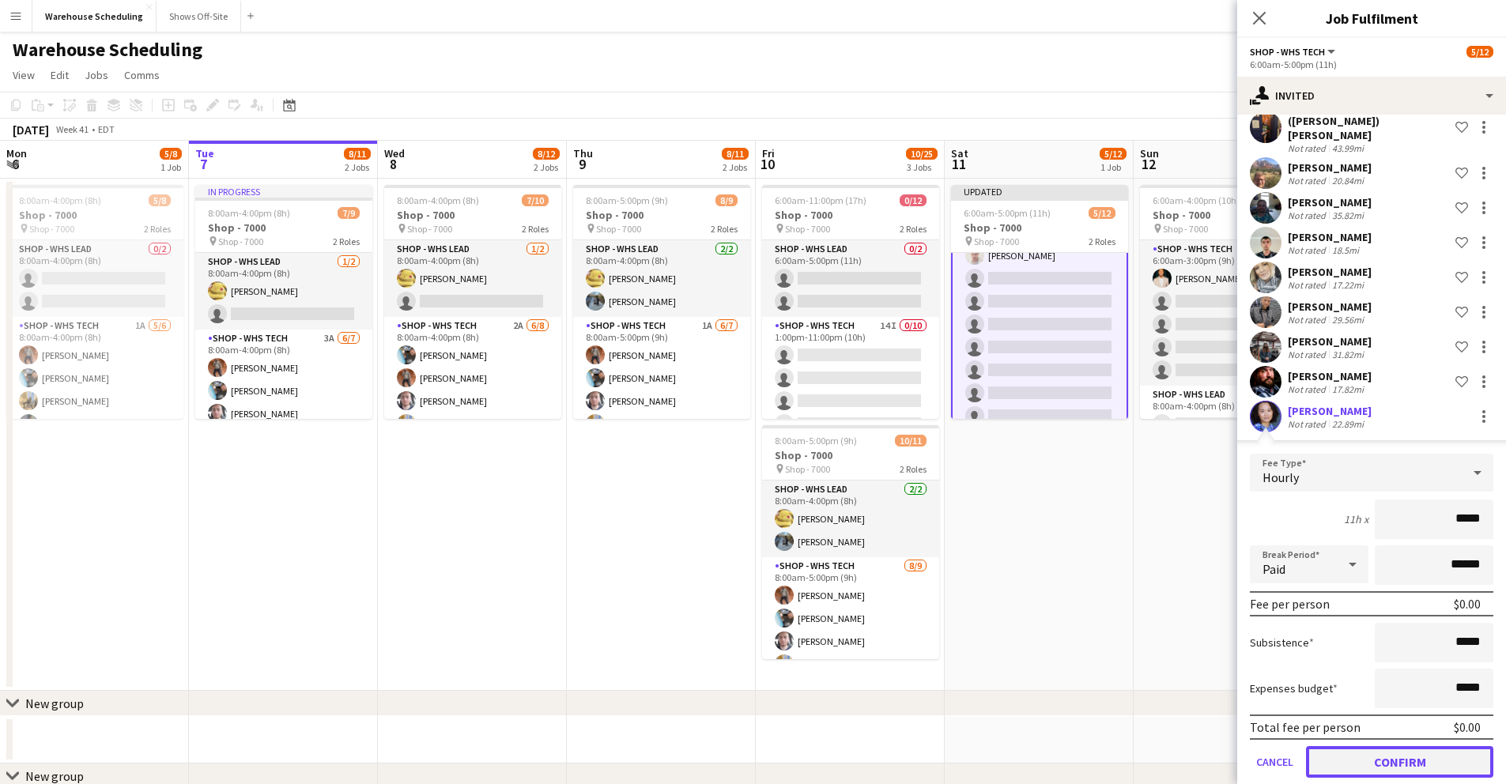
click at [1416, 746] on button "Confirm" at bounding box center [1399, 762] width 187 height 32
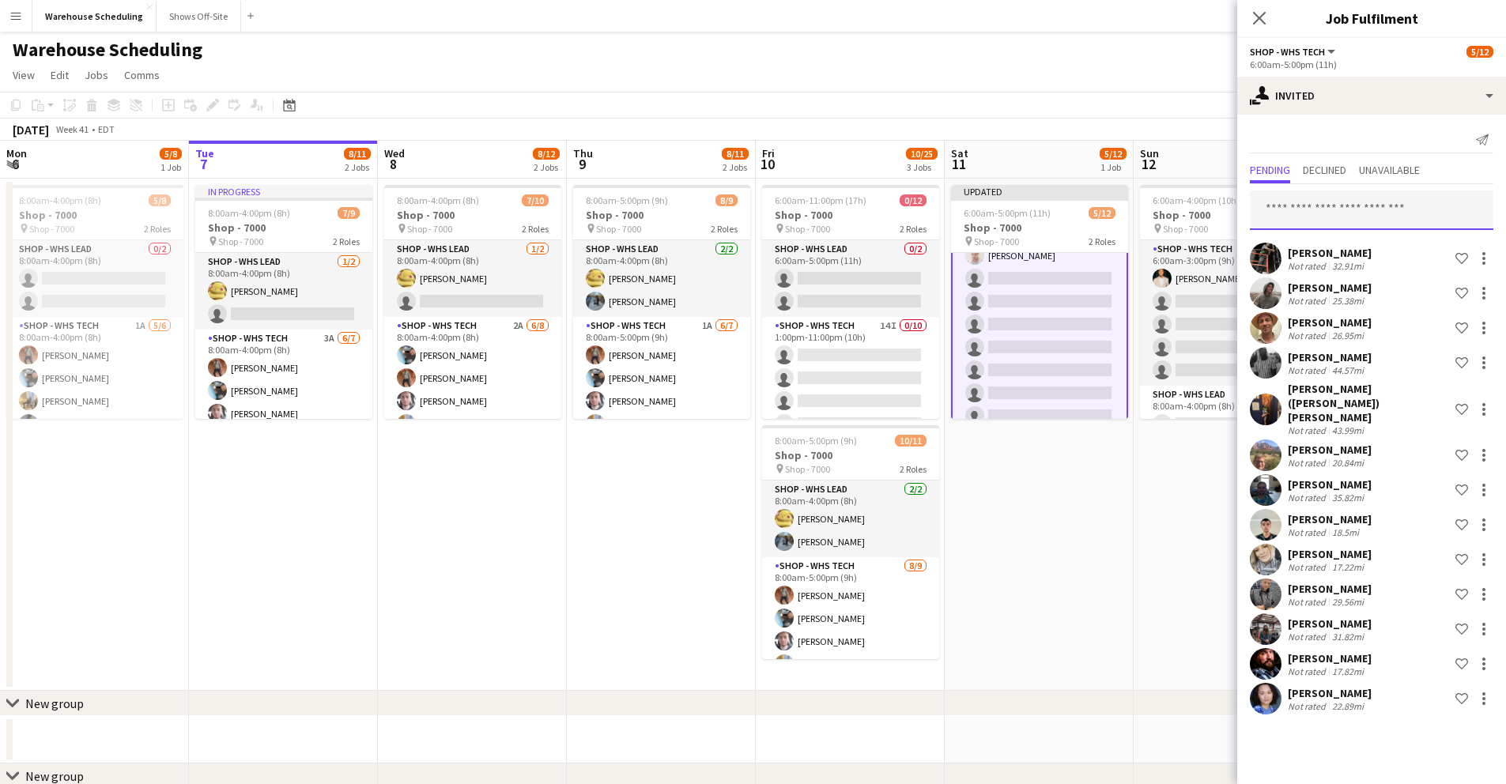
click at [1379, 214] on input "text" at bounding box center [1372, 211] width 244 height 40
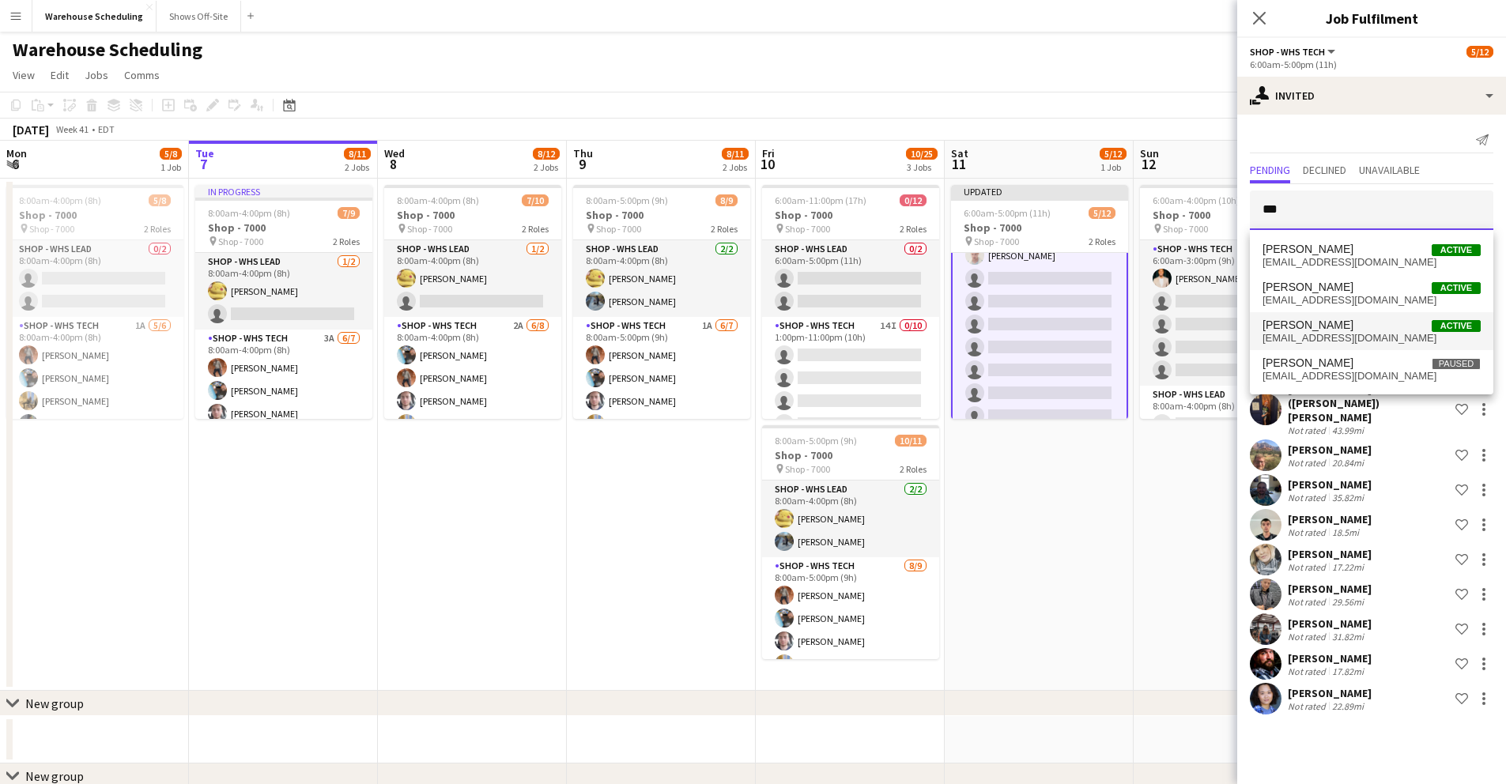
type input "***"
click at [1355, 323] on span "[PERSON_NAME] Active" at bounding box center [1372, 325] width 218 height 13
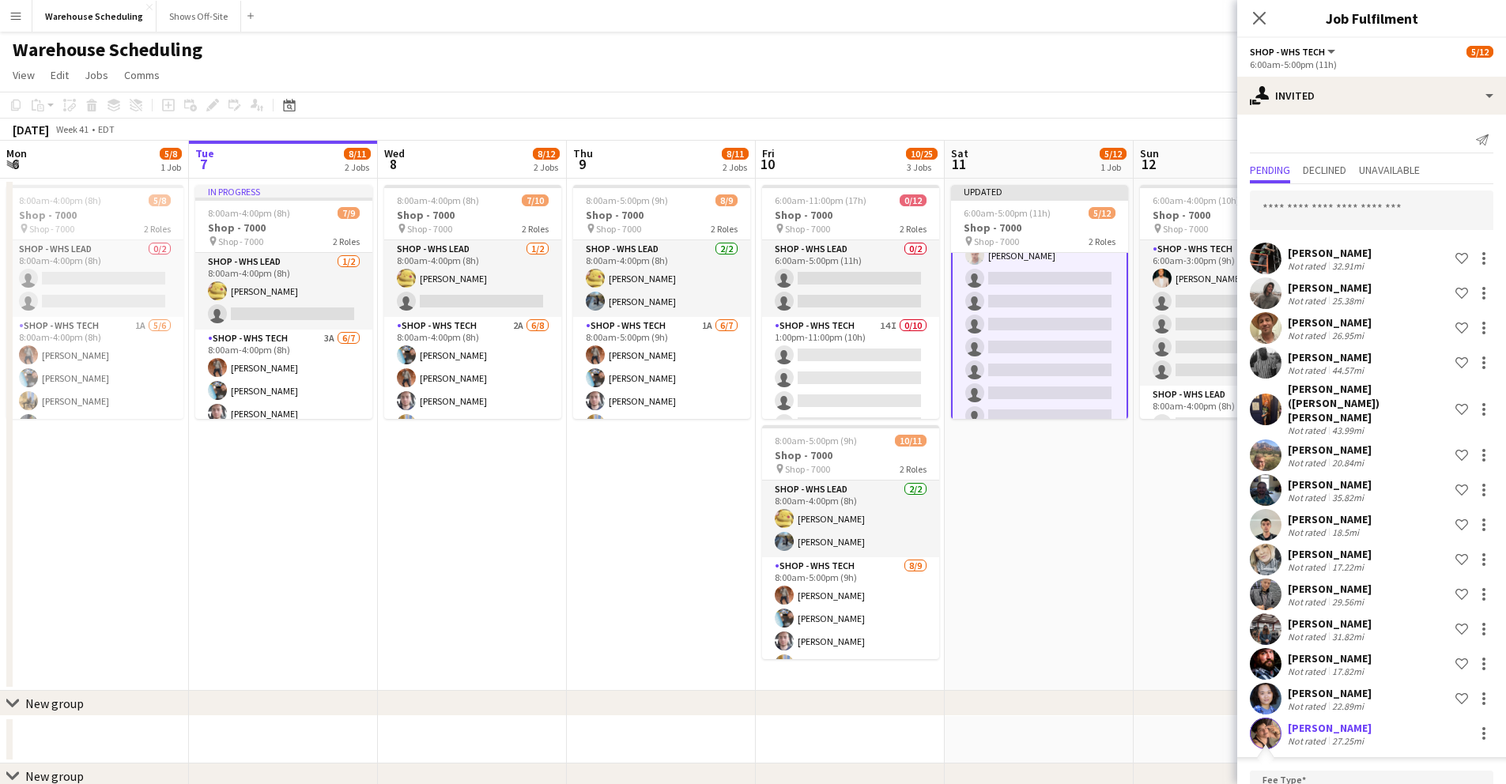
scroll to position [266, 0]
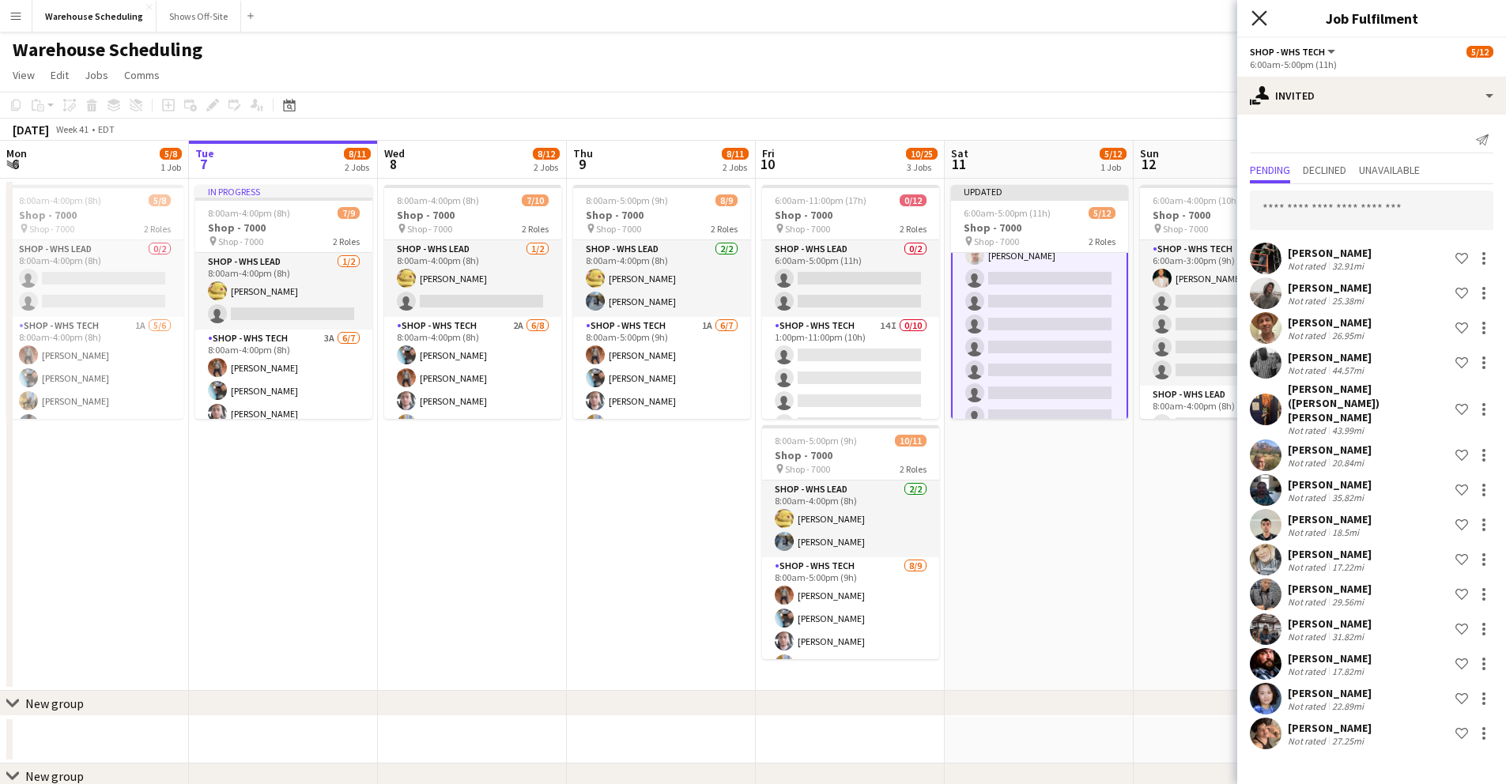
click at [1260, 17] on icon at bounding box center [1259, 17] width 15 height 15
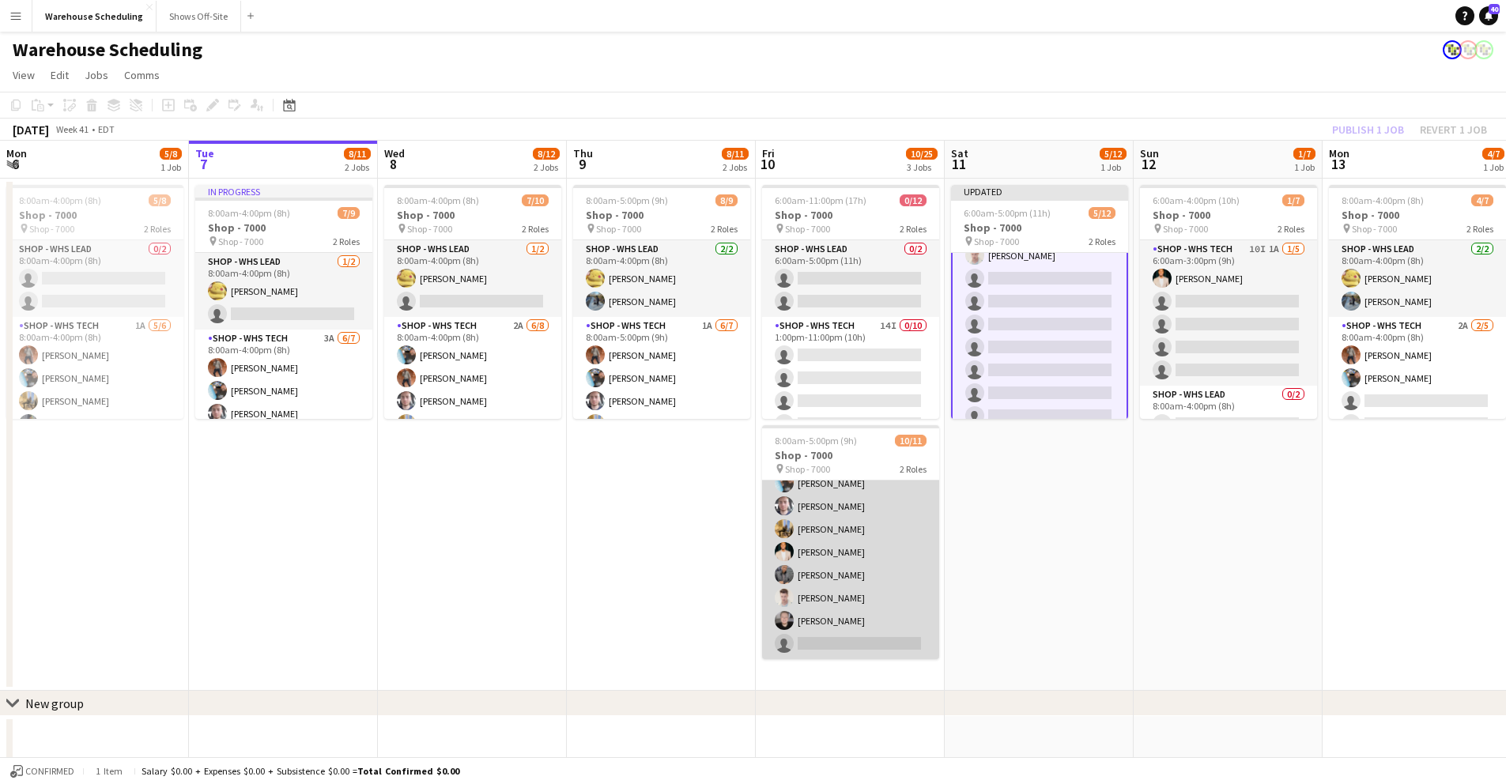
scroll to position [21, 0]
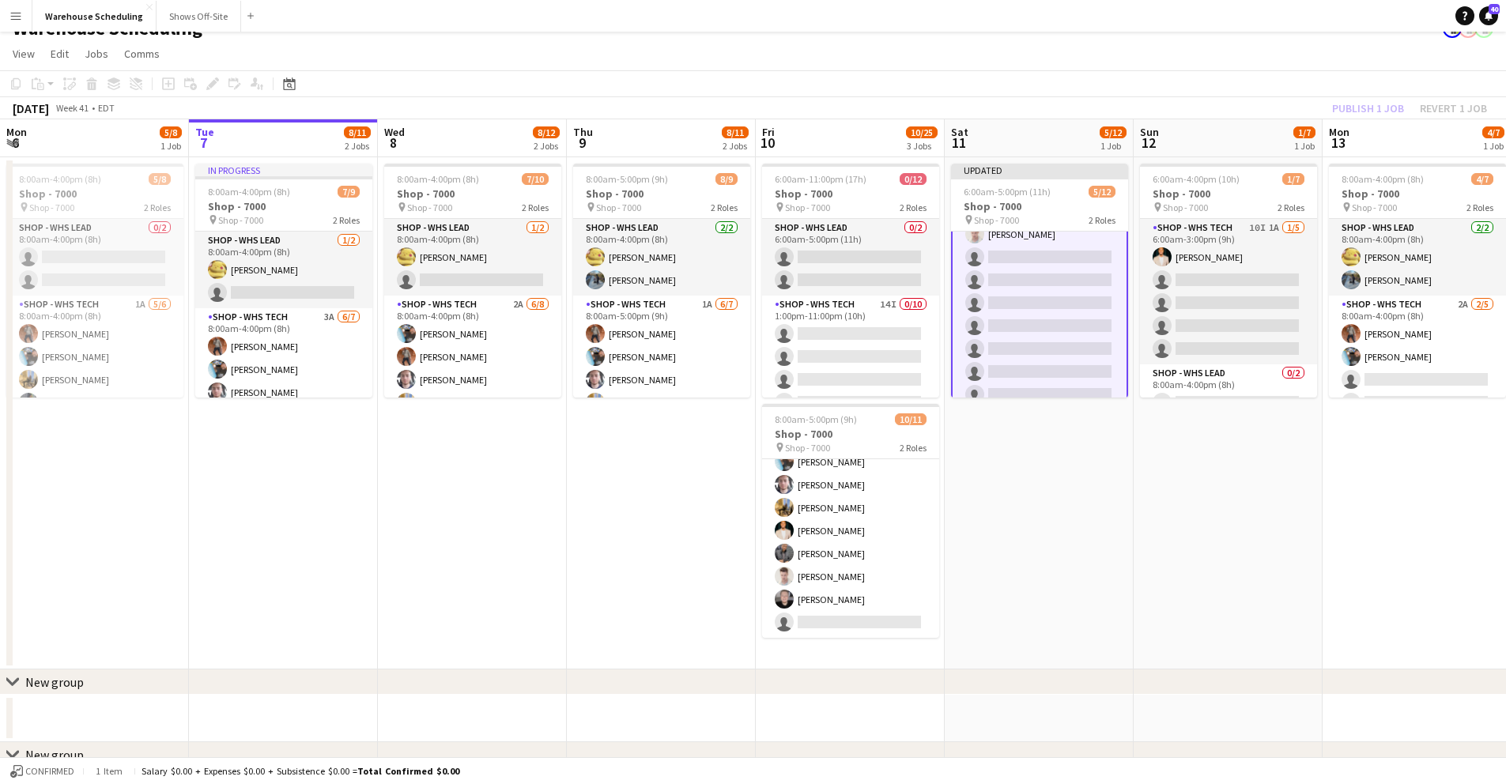
click at [1031, 261] on app-card-role "Shop - WHS Tech 14I [DATE] 6:00am-5:00pm (11h) [PERSON_NAME] [PERSON_NAME] [PER…" at bounding box center [1039, 280] width 177 height 263
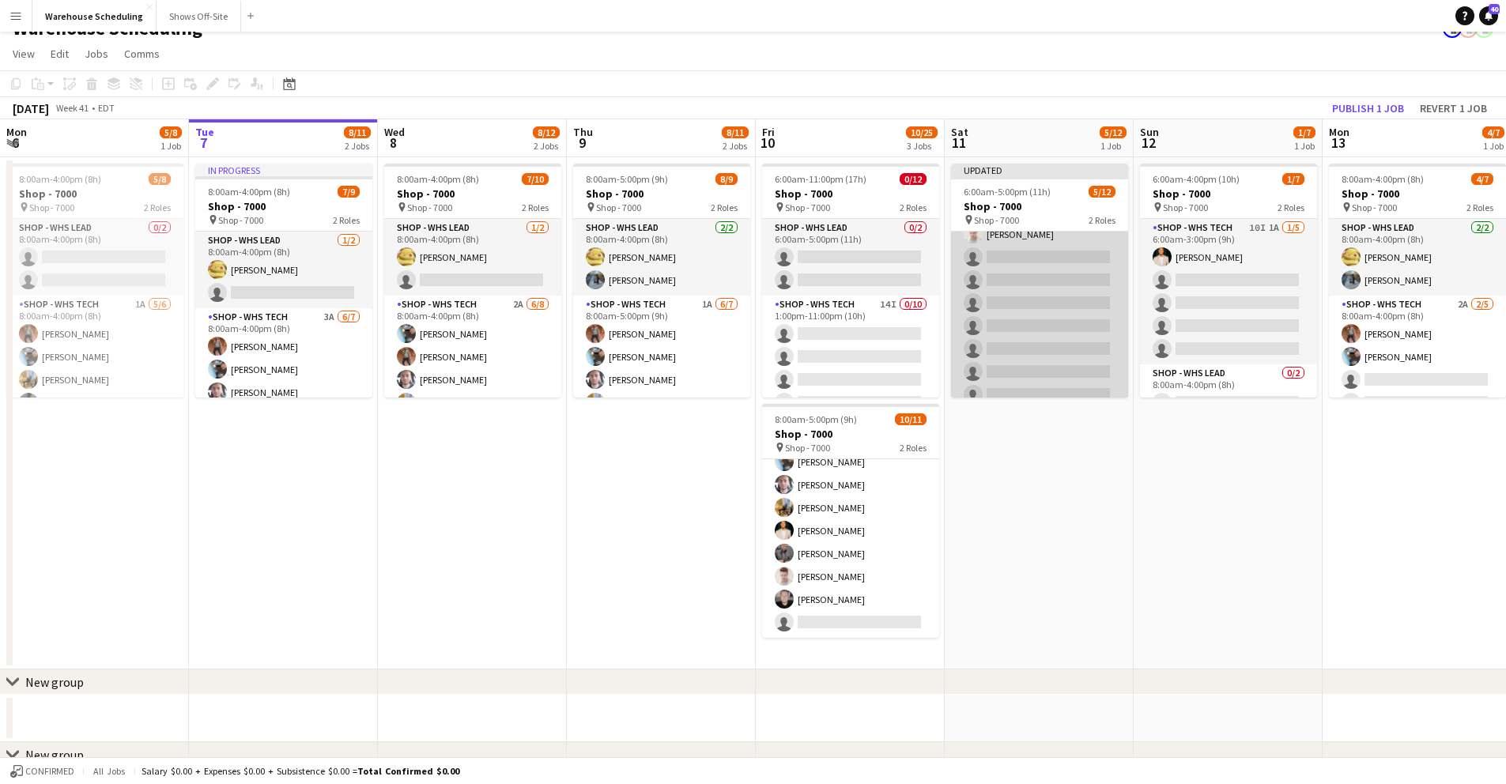
click at [1064, 266] on app-card-role "Shop - WHS Tech 14I [DATE] 6:00am-5:00pm (11h) [PERSON_NAME] [PERSON_NAME] [PER…" at bounding box center [1039, 280] width 177 height 260
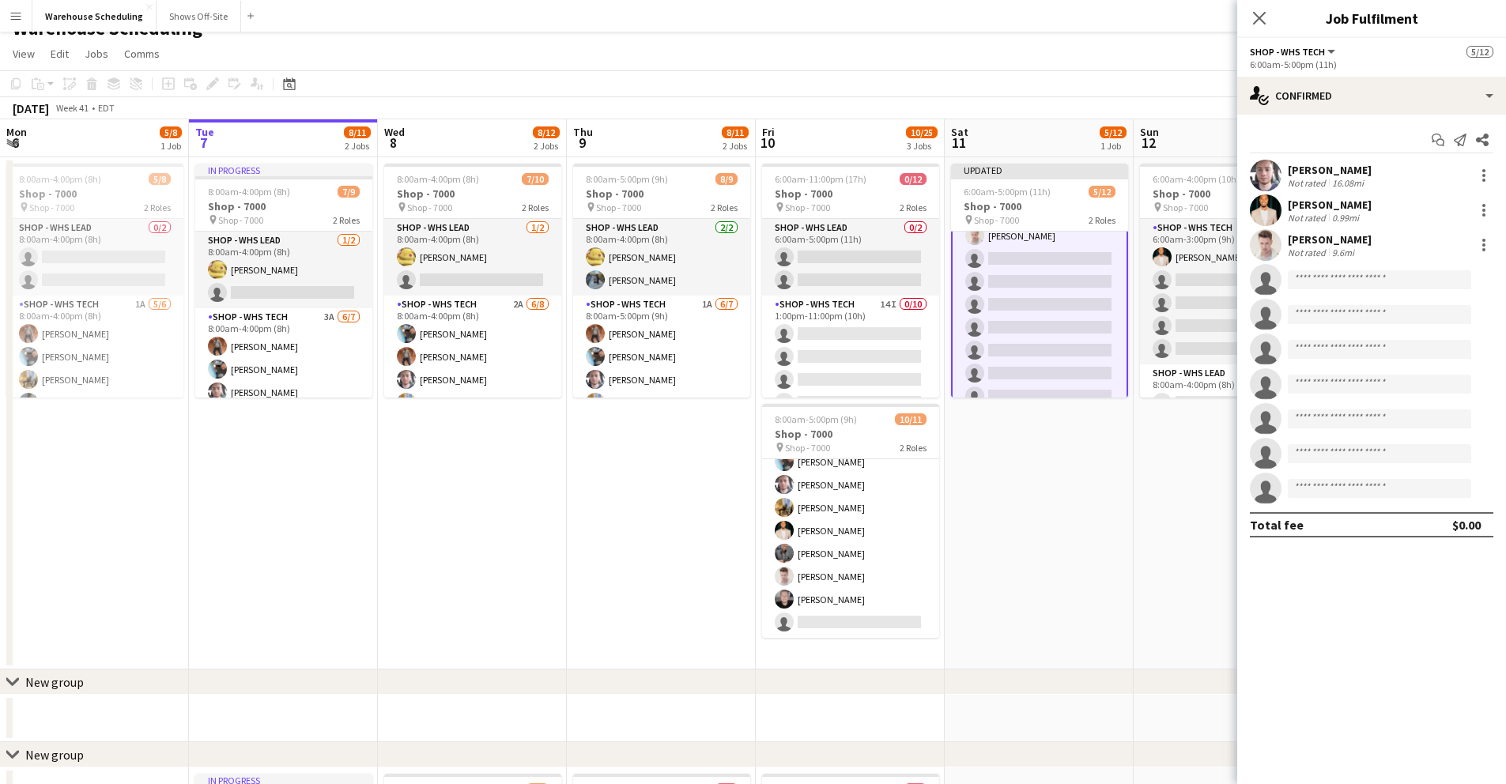
scroll to position [160, 0]
click at [1389, 100] on div "single-neutral-actions-check-2 Confirmed" at bounding box center [1372, 96] width 269 height 38
click at [1416, 162] on div "single-neutral-actions-share-1 Invited" at bounding box center [1424, 163] width 157 height 32
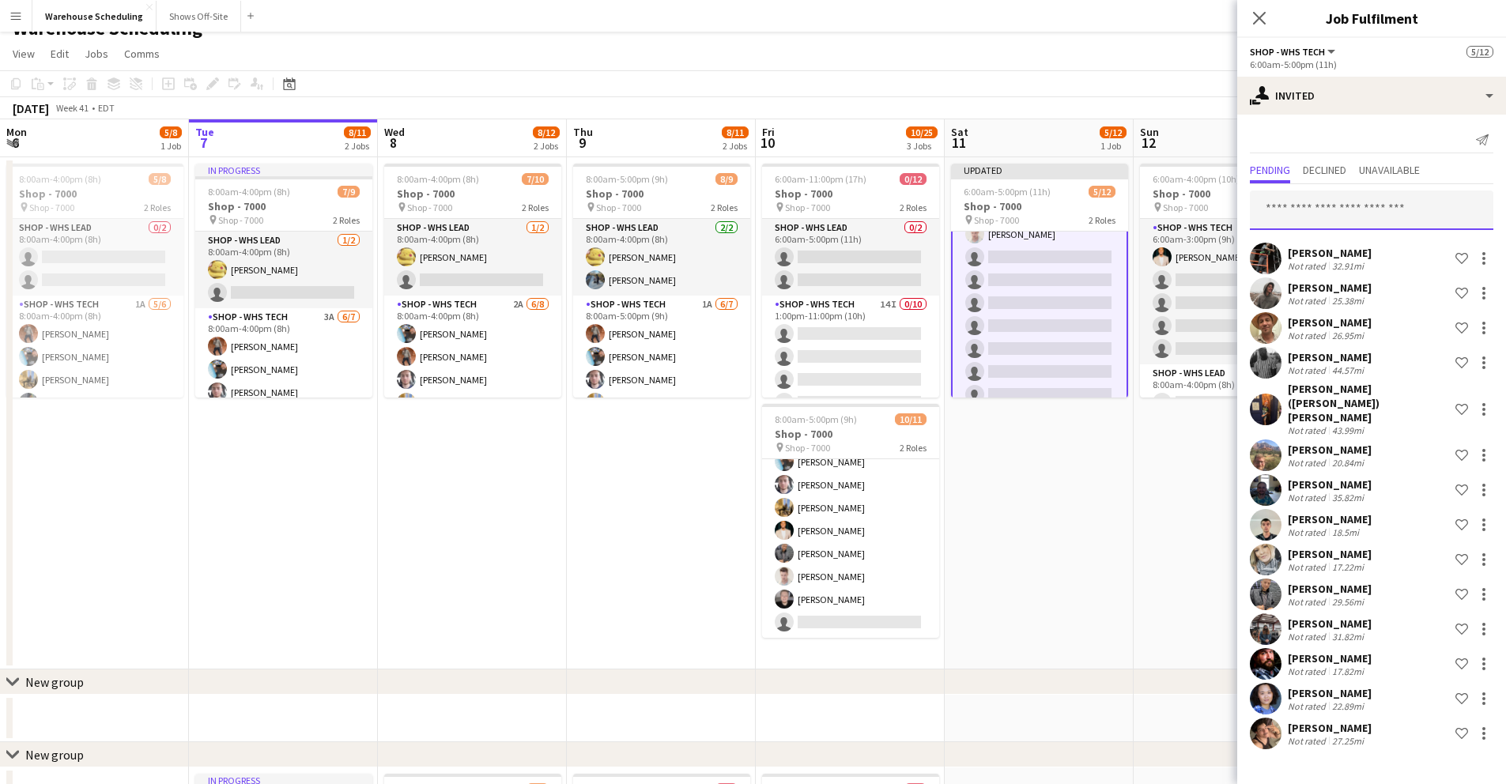
click at [1343, 206] on input "text" at bounding box center [1372, 211] width 244 height 40
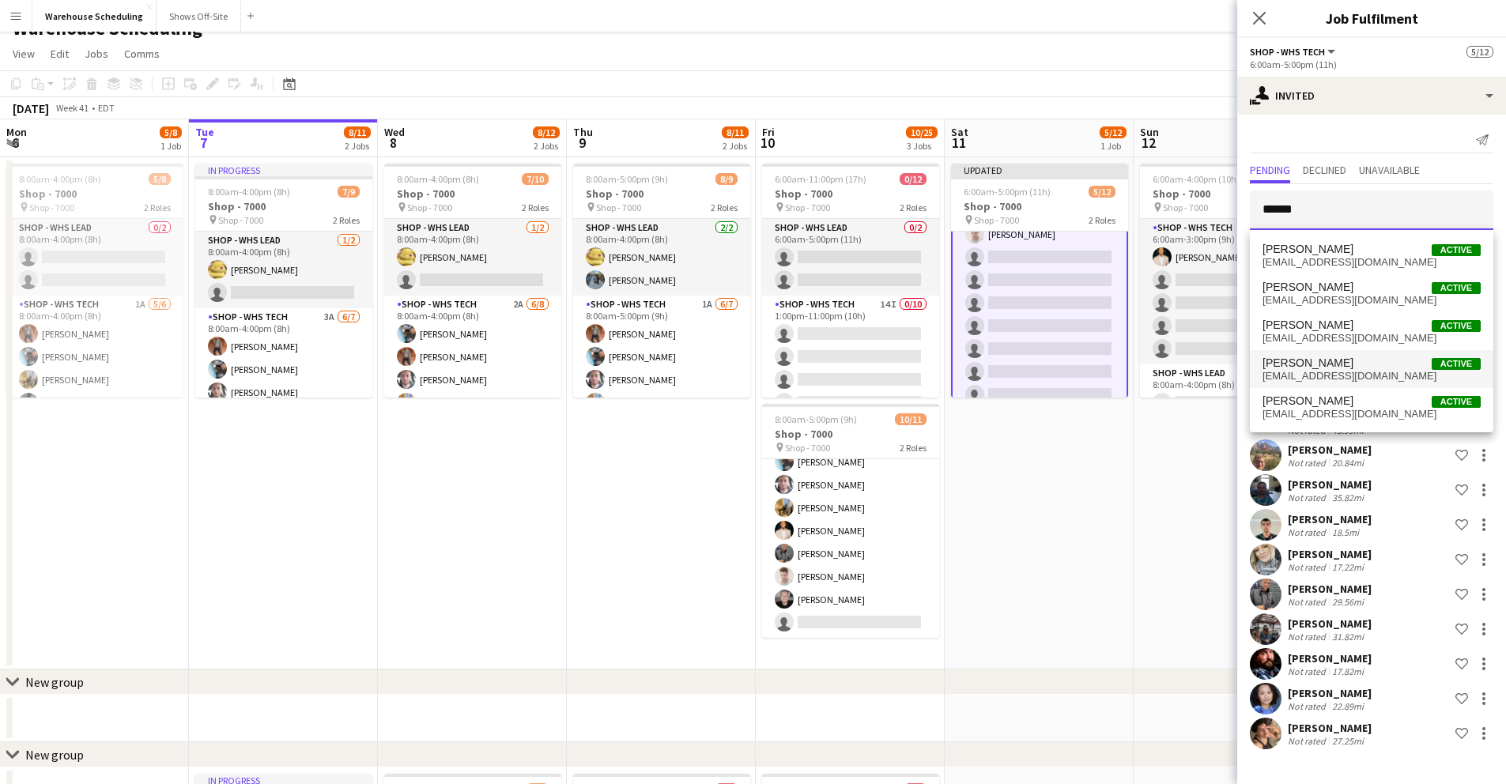
type input "******"
click at [1364, 366] on span "[PERSON_NAME] Active" at bounding box center [1372, 363] width 218 height 13
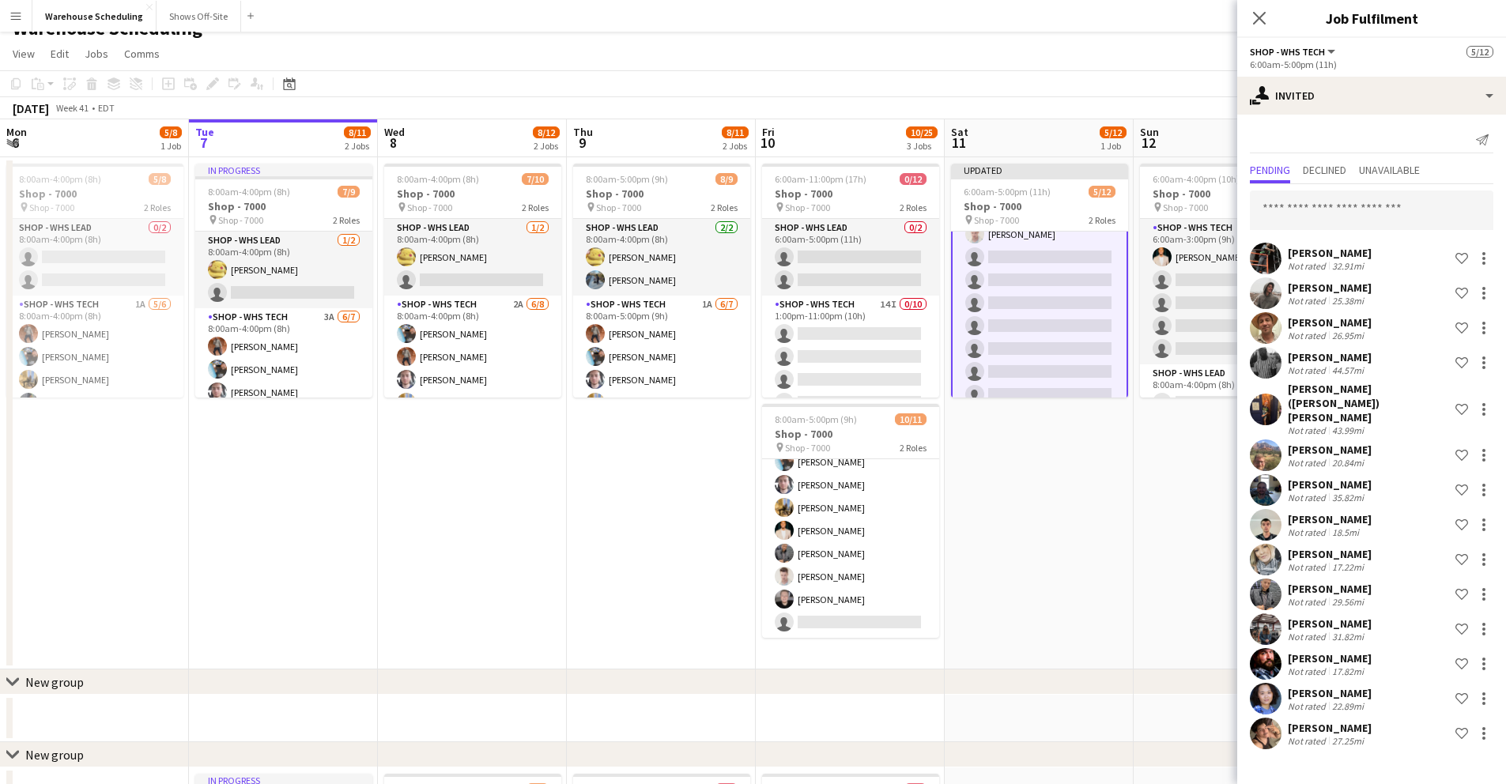
scroll to position [300, 0]
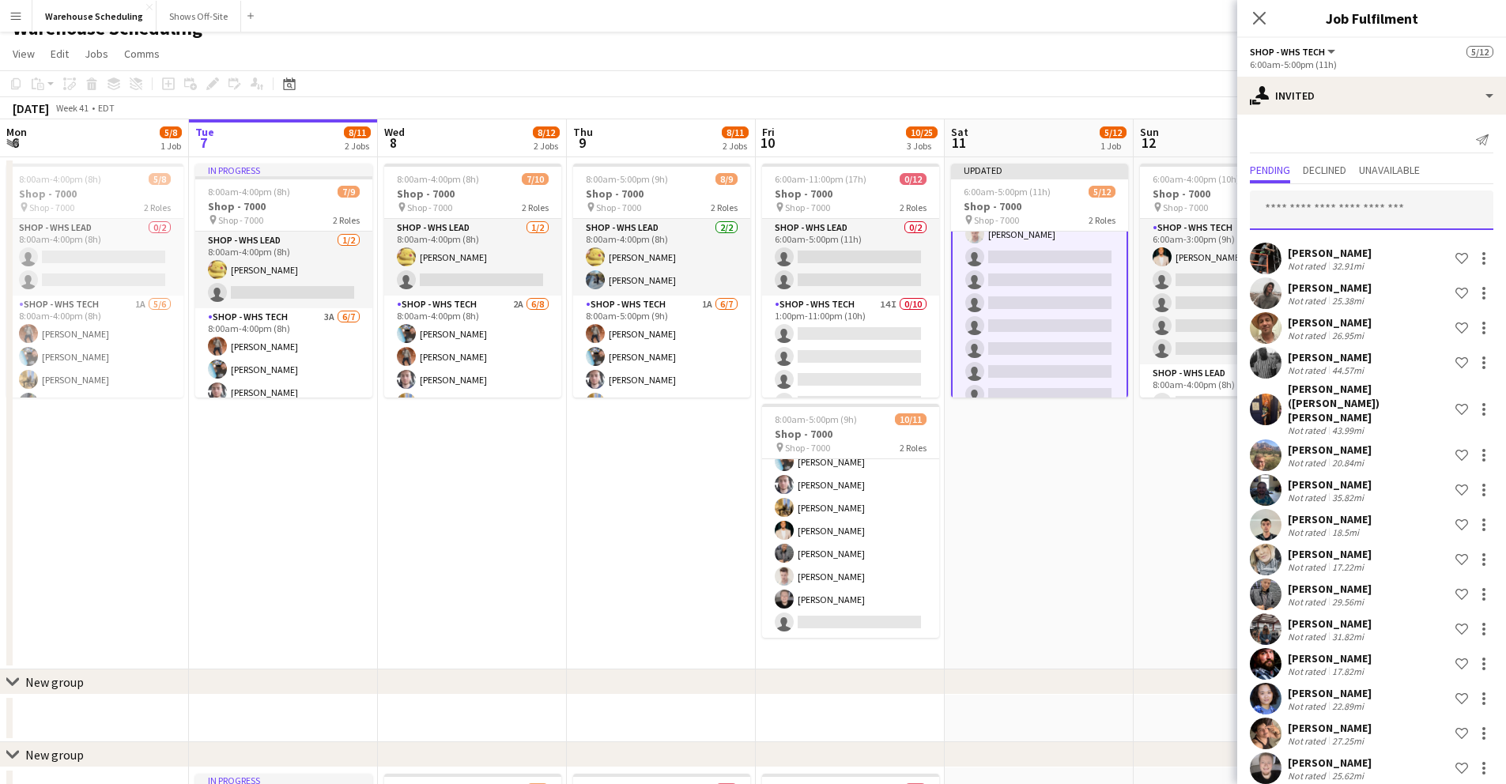
click at [1362, 214] on input "text" at bounding box center [1372, 211] width 244 height 40
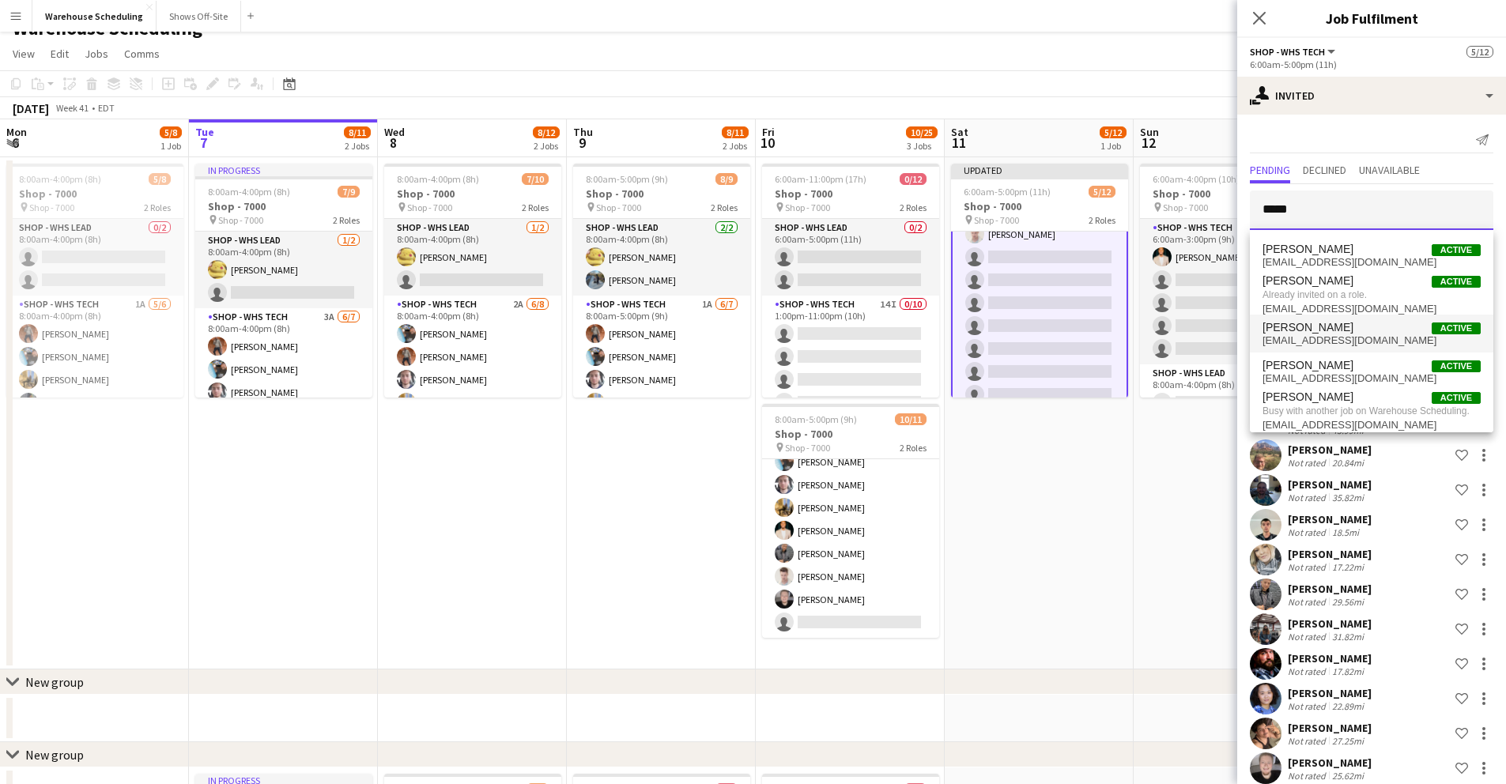
type input "*****"
click at [1356, 340] on span "[EMAIL_ADDRESS][DOMAIN_NAME]" at bounding box center [1372, 340] width 218 height 13
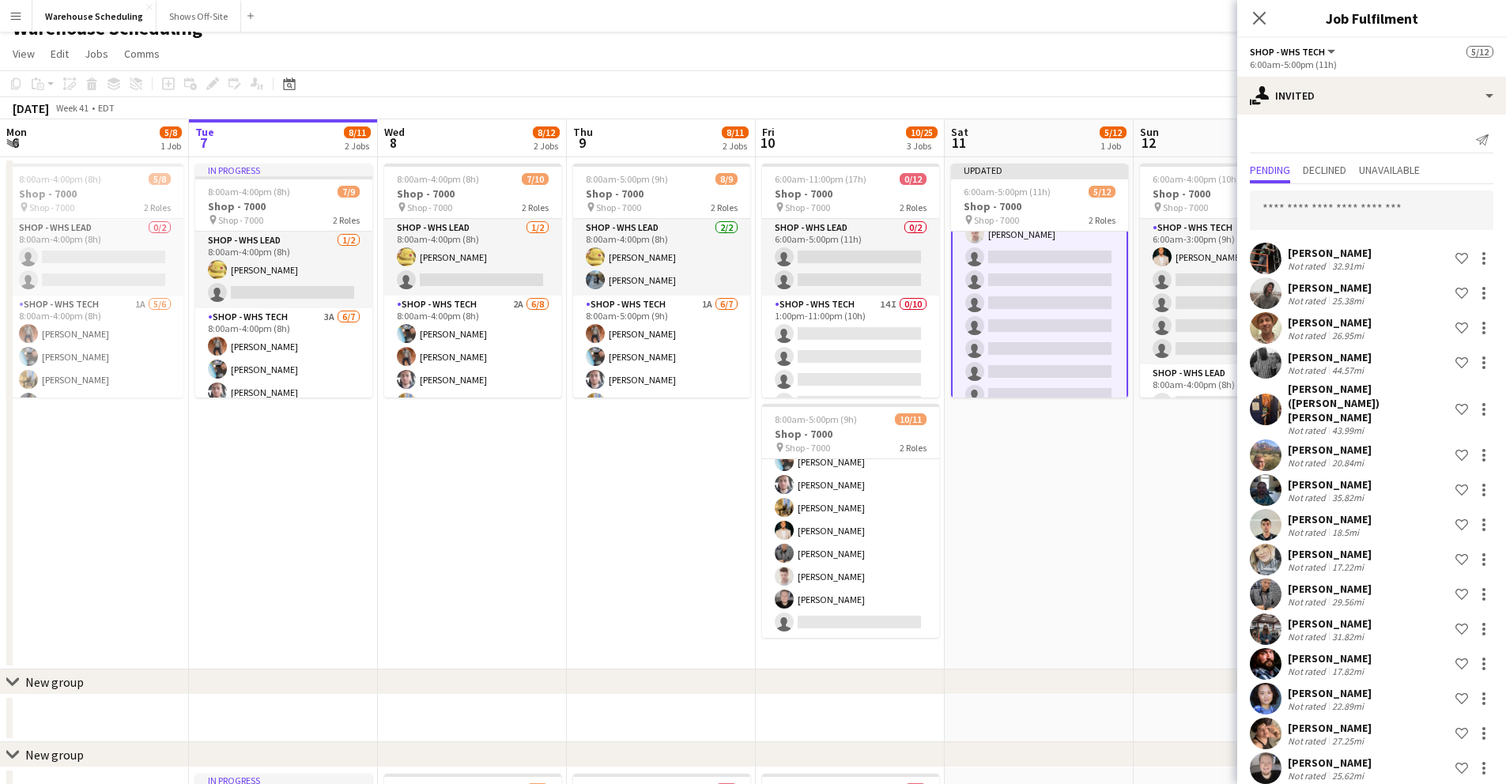
scroll to position [335, 0]
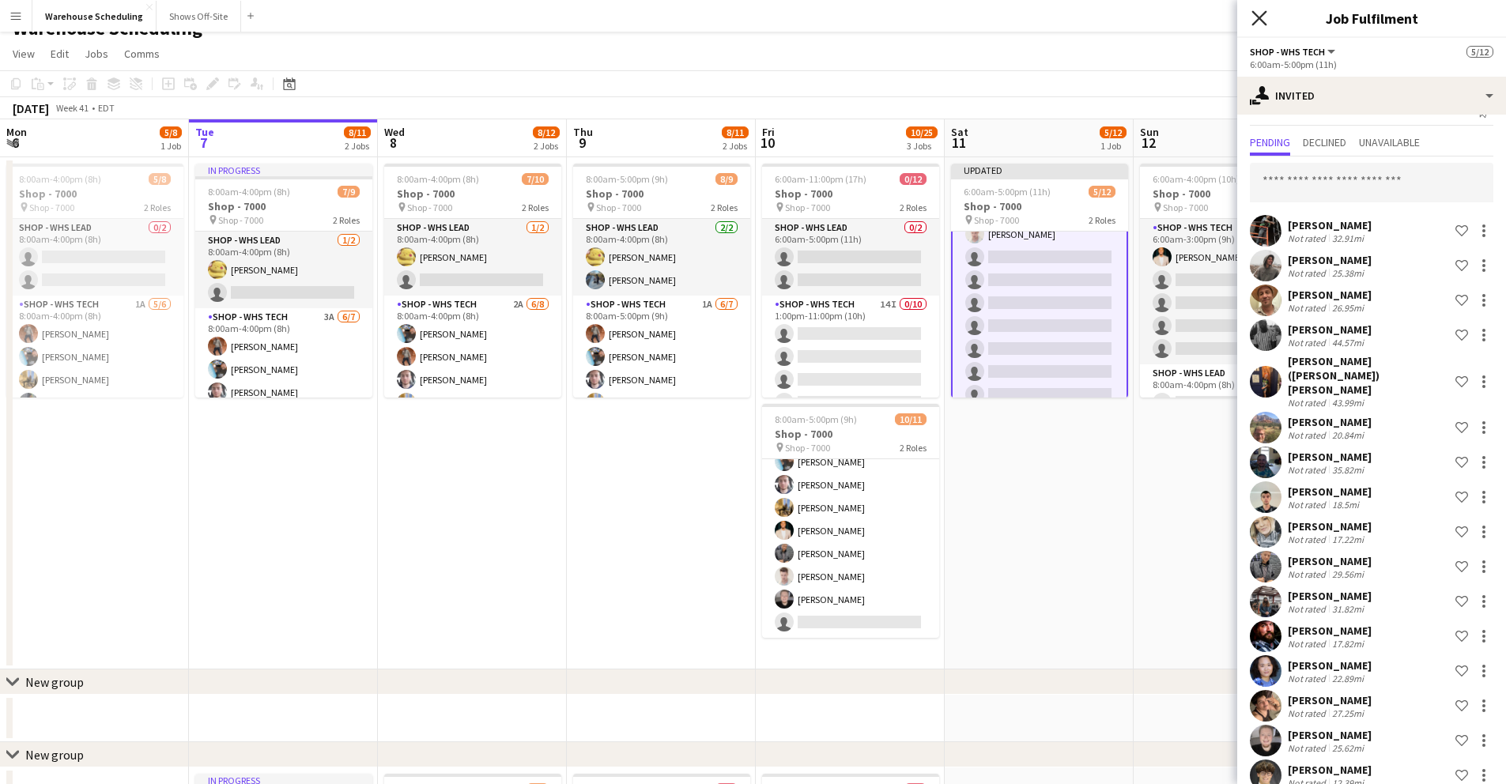
click at [1264, 17] on icon "Close pop-in" at bounding box center [1259, 17] width 15 height 15
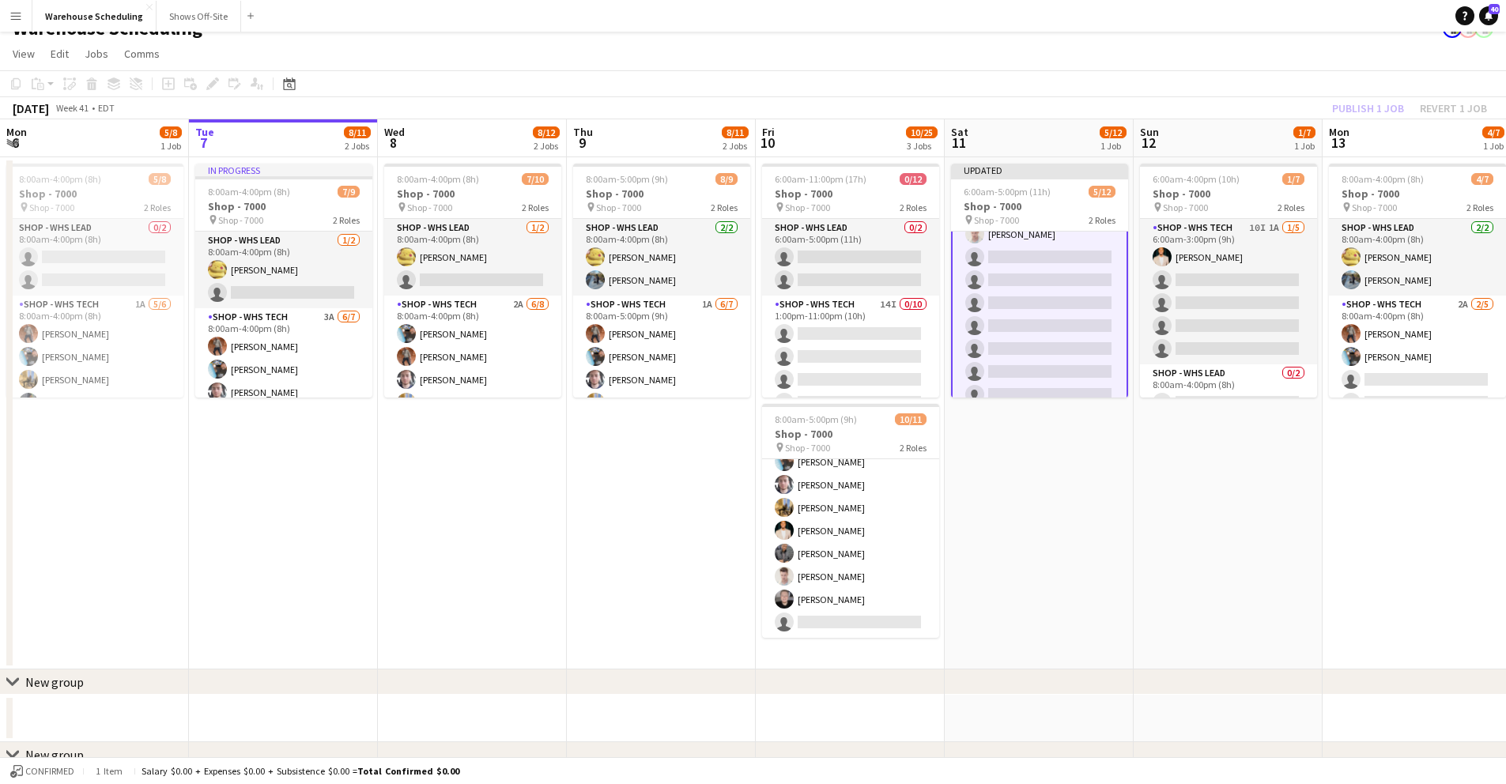
click at [1292, 100] on div "[DATE] Week 41 • EDT Publish 1 job Revert 1 job" at bounding box center [753, 108] width 1506 height 22
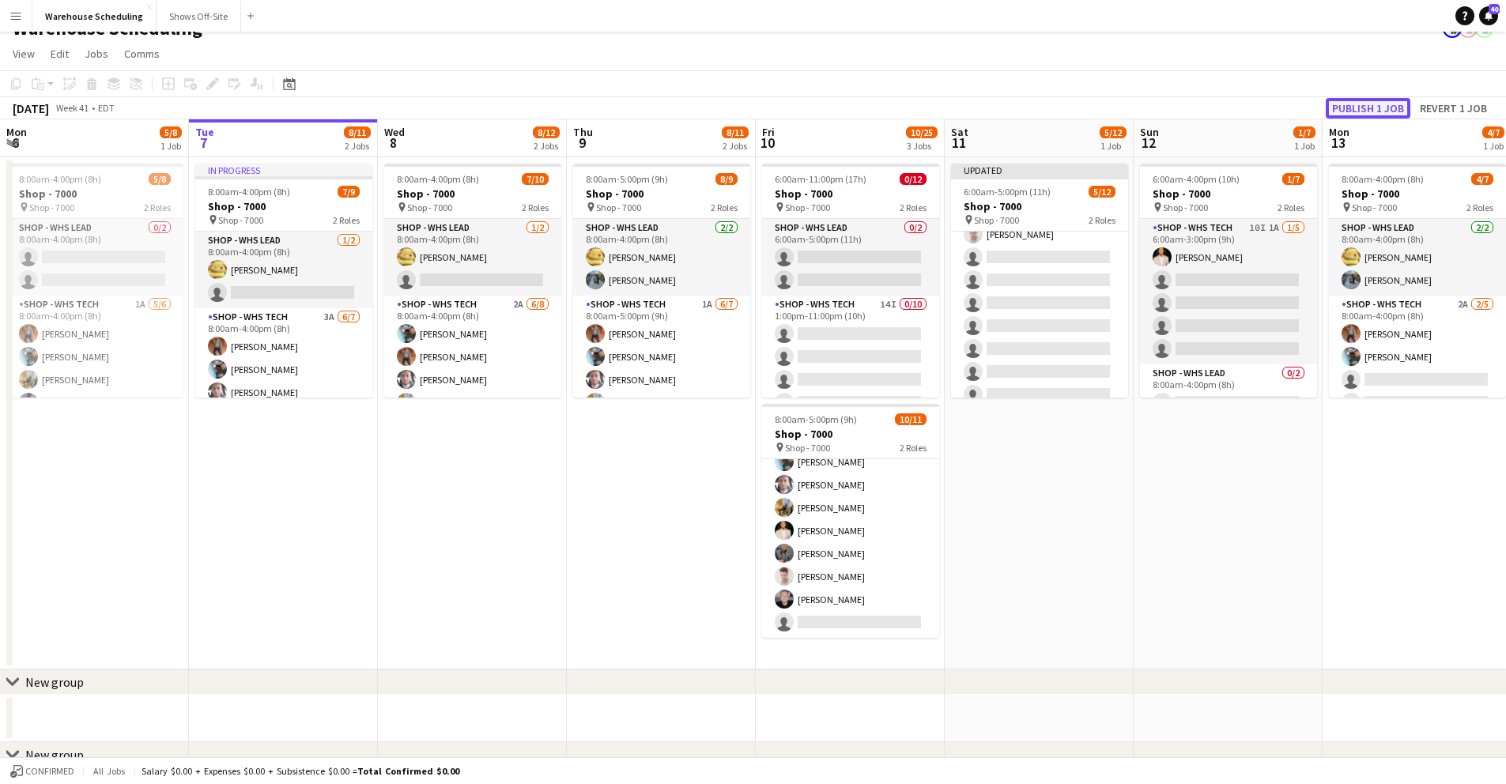
click at [1366, 106] on button "Publish 1 job" at bounding box center [1368, 108] width 85 height 21
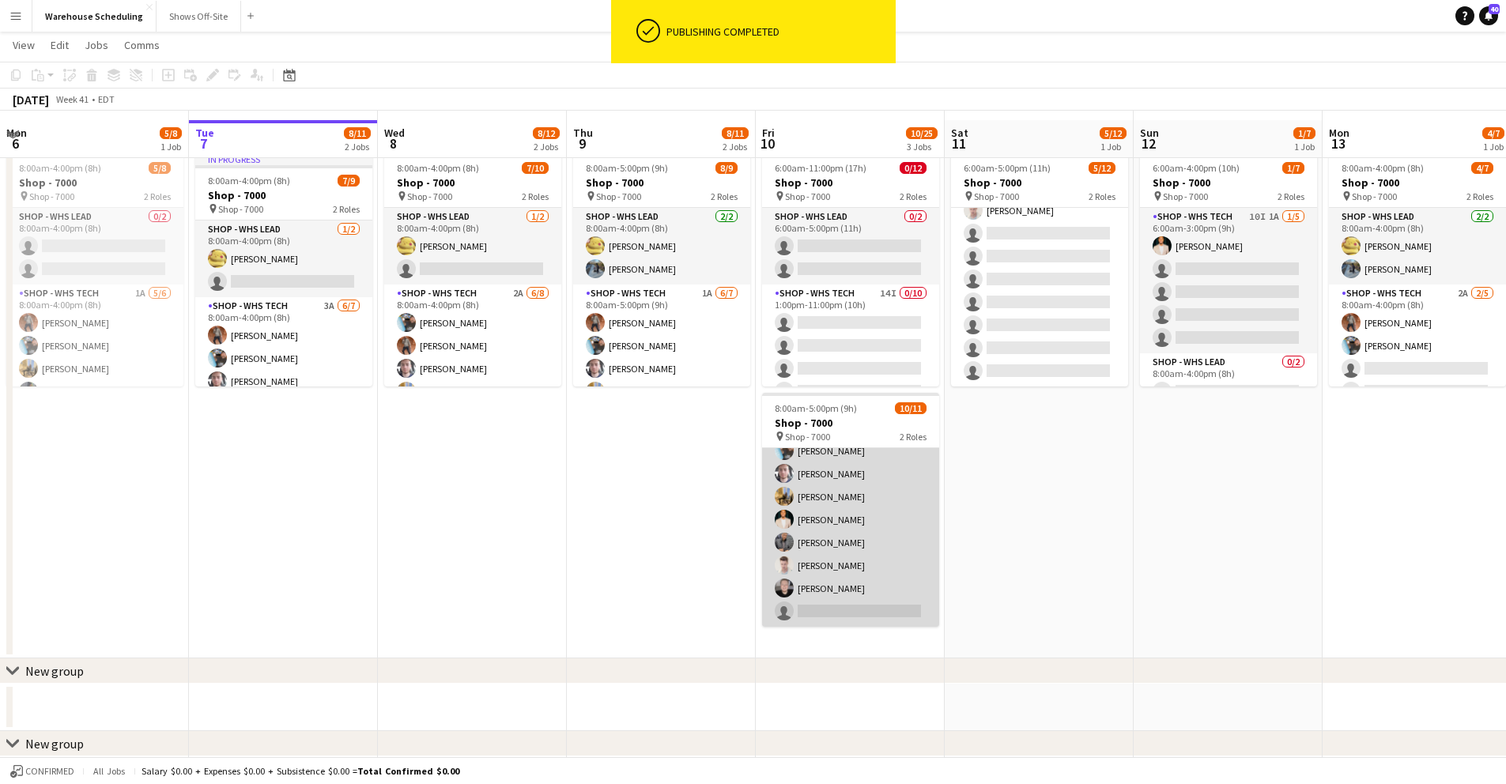
scroll to position [45, 0]
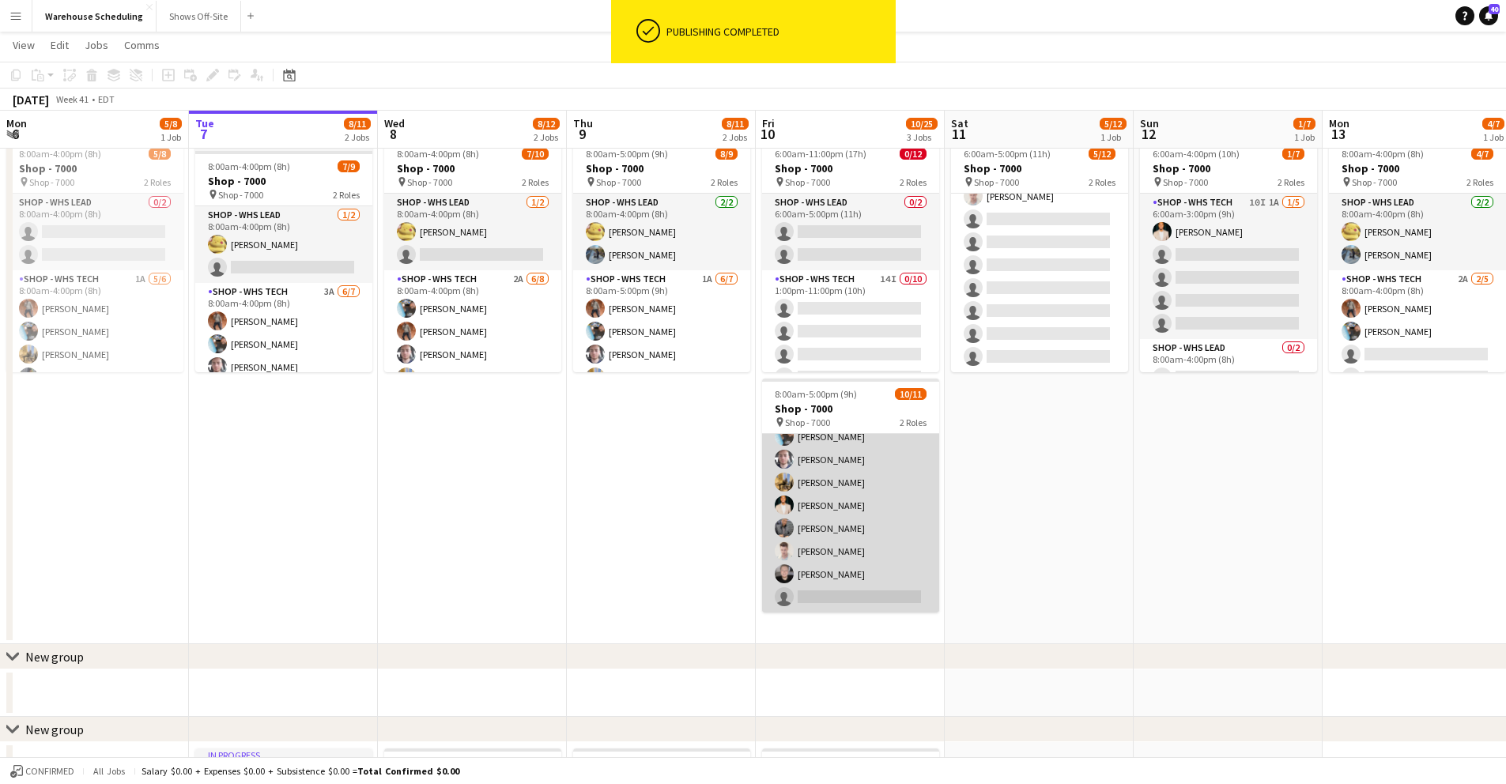
click at [827, 590] on app-card-role "Shop - WHS Tech [DATE] 8:00am-5:00pm (9h) [PERSON_NAME] [PERSON_NAME] [PERSON_N…" at bounding box center [850, 494] width 177 height 237
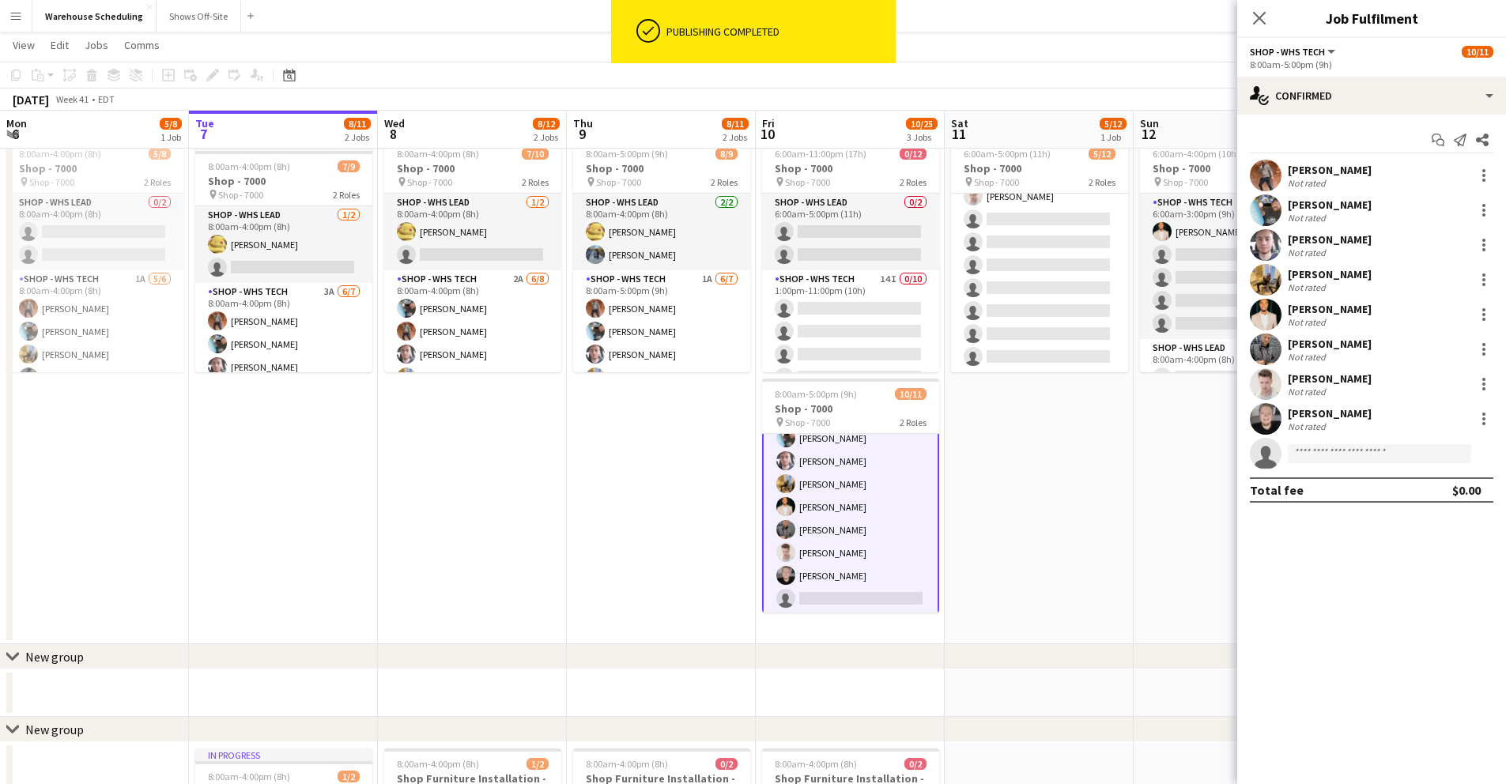
scroll to position [137, 0]
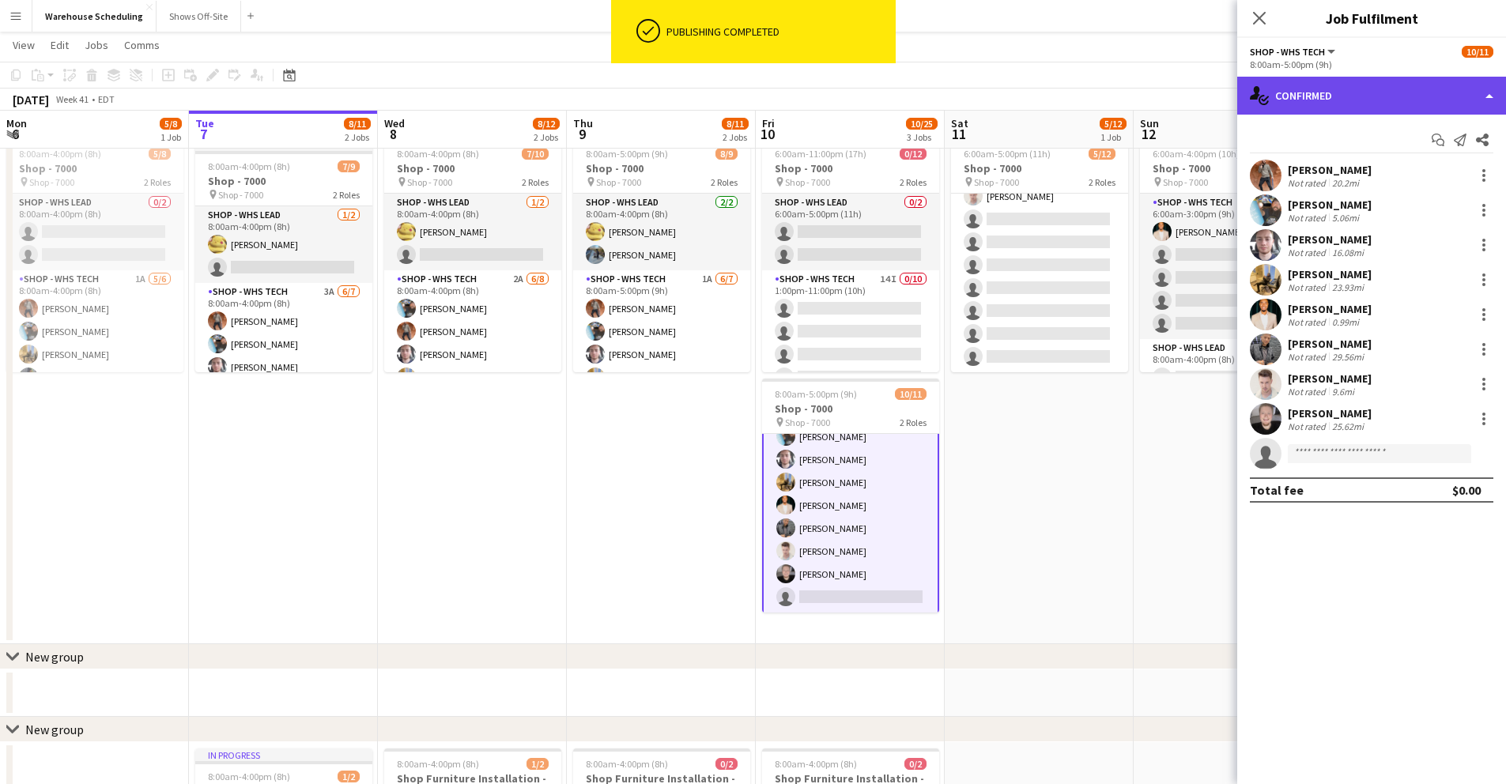
click at [1389, 86] on div "single-neutral-actions-check-2 Confirmed" at bounding box center [1372, 96] width 269 height 38
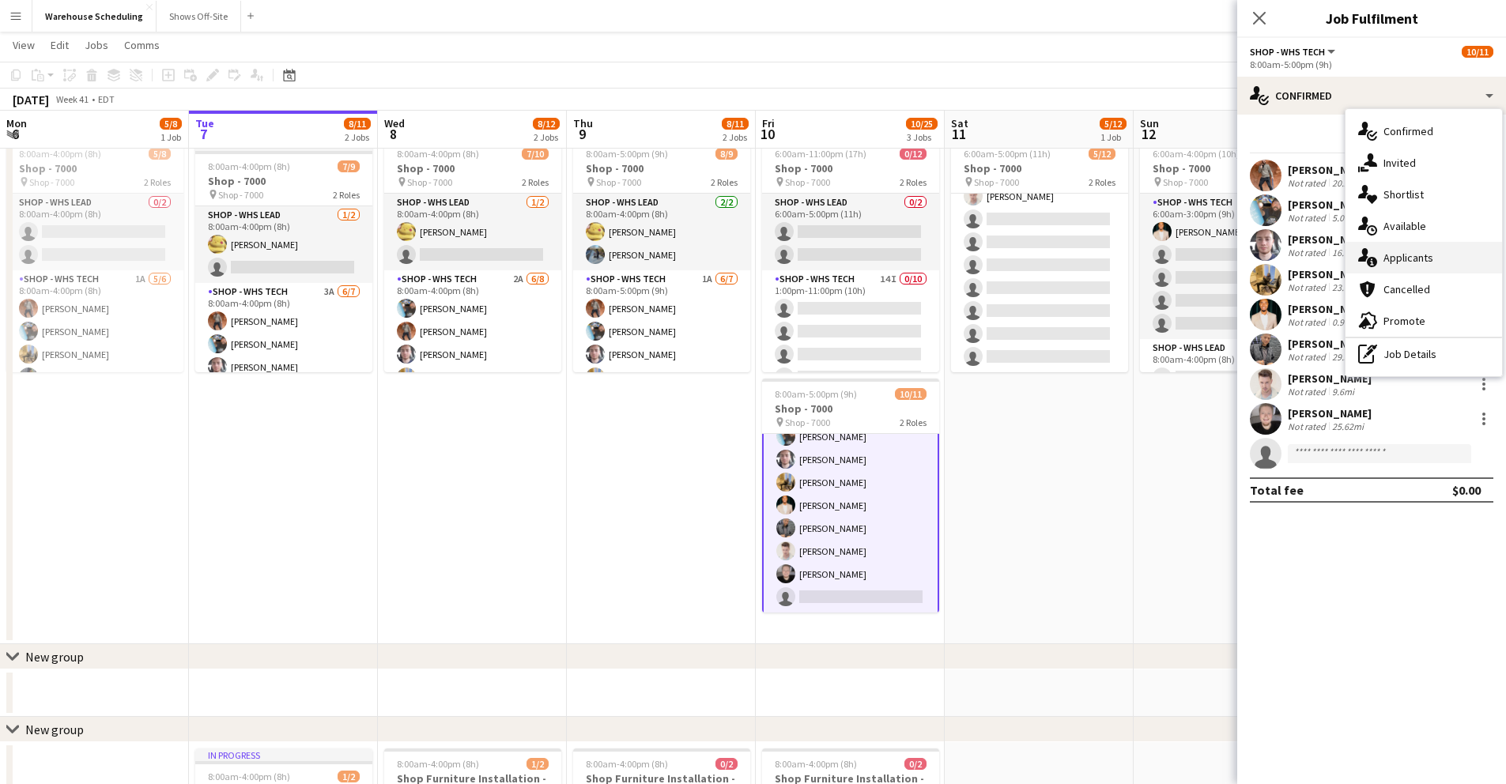
click at [1416, 253] on div "single-neutral-actions-information Applicants" at bounding box center [1424, 258] width 157 height 32
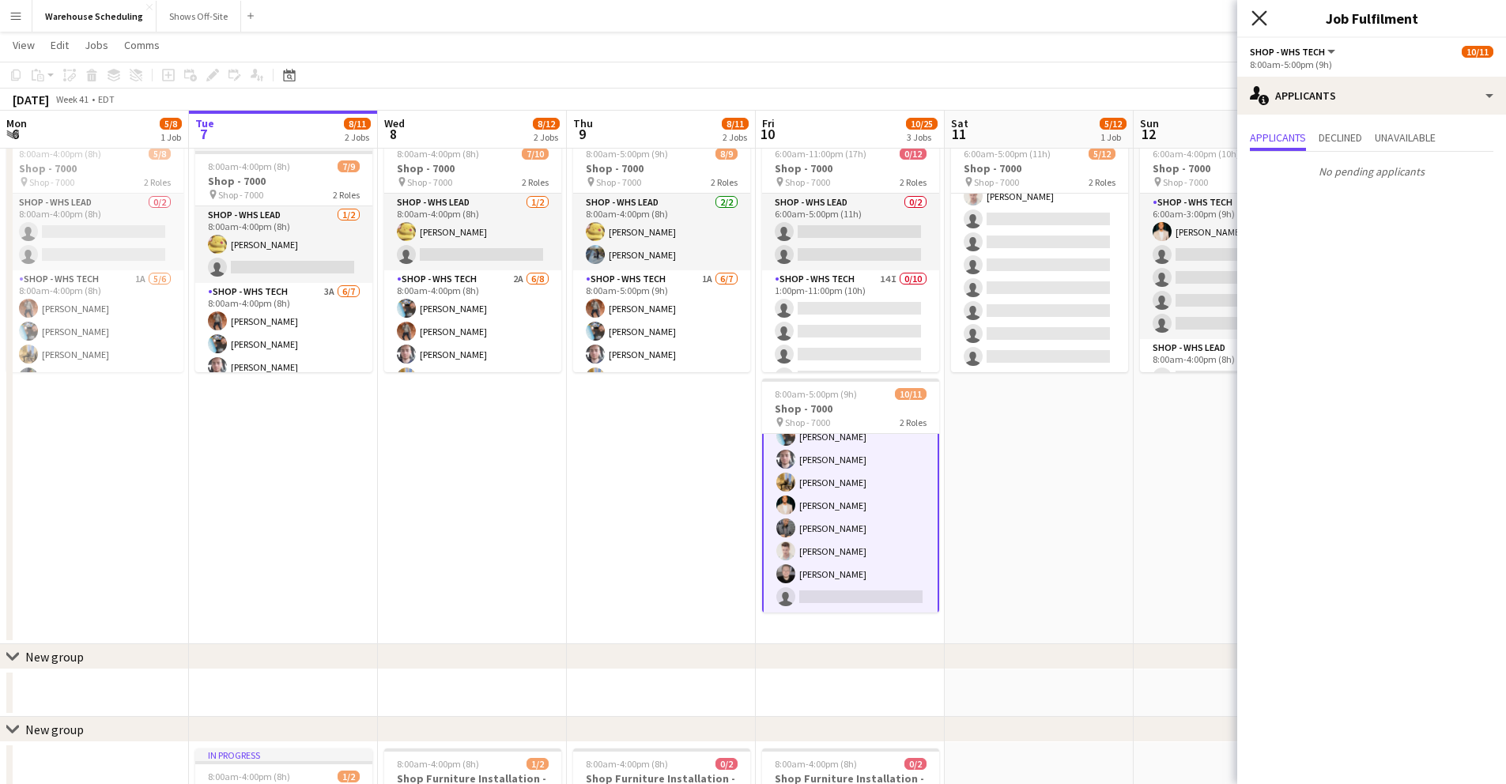
click at [1259, 18] on icon at bounding box center [1259, 17] width 15 height 15
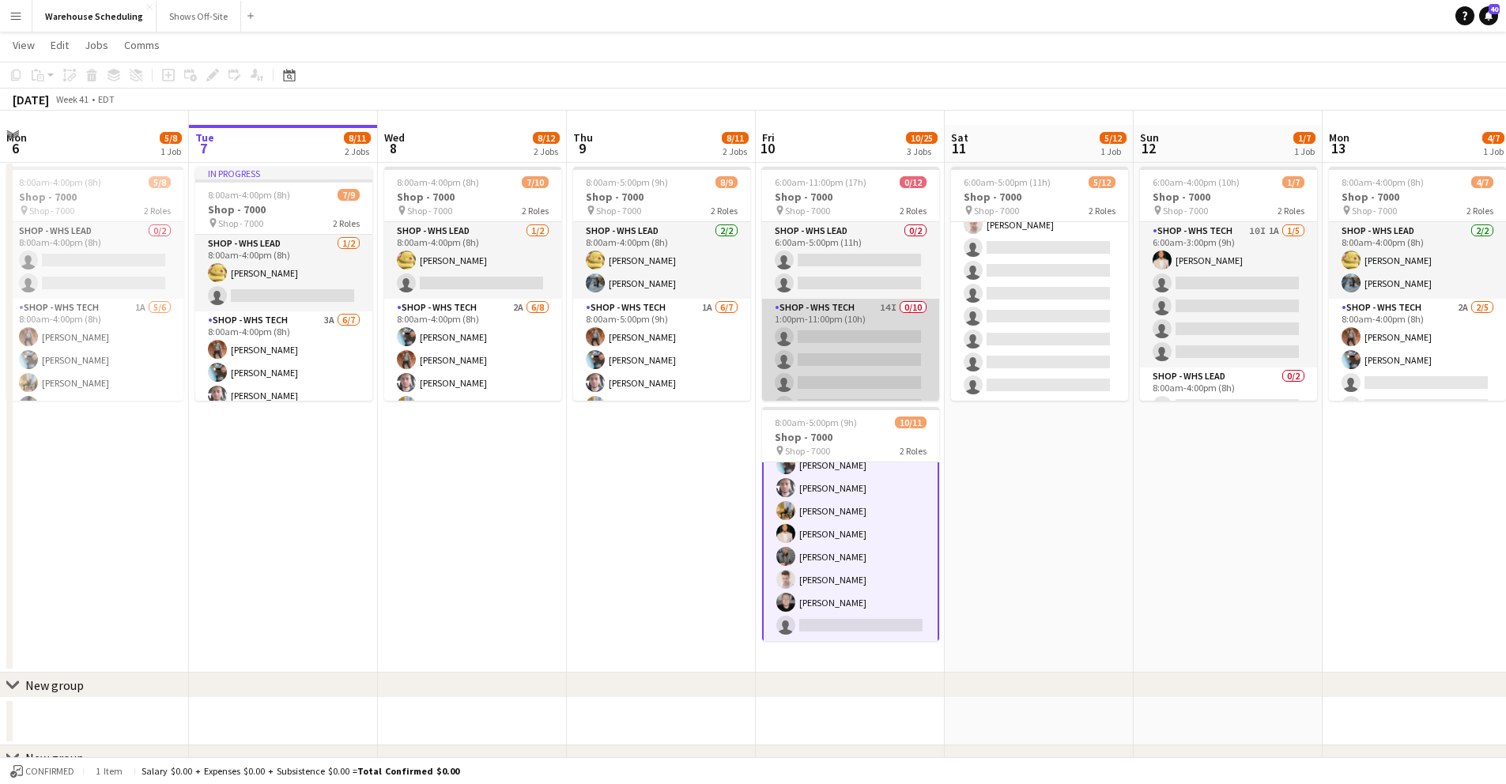
scroll to position [0, 0]
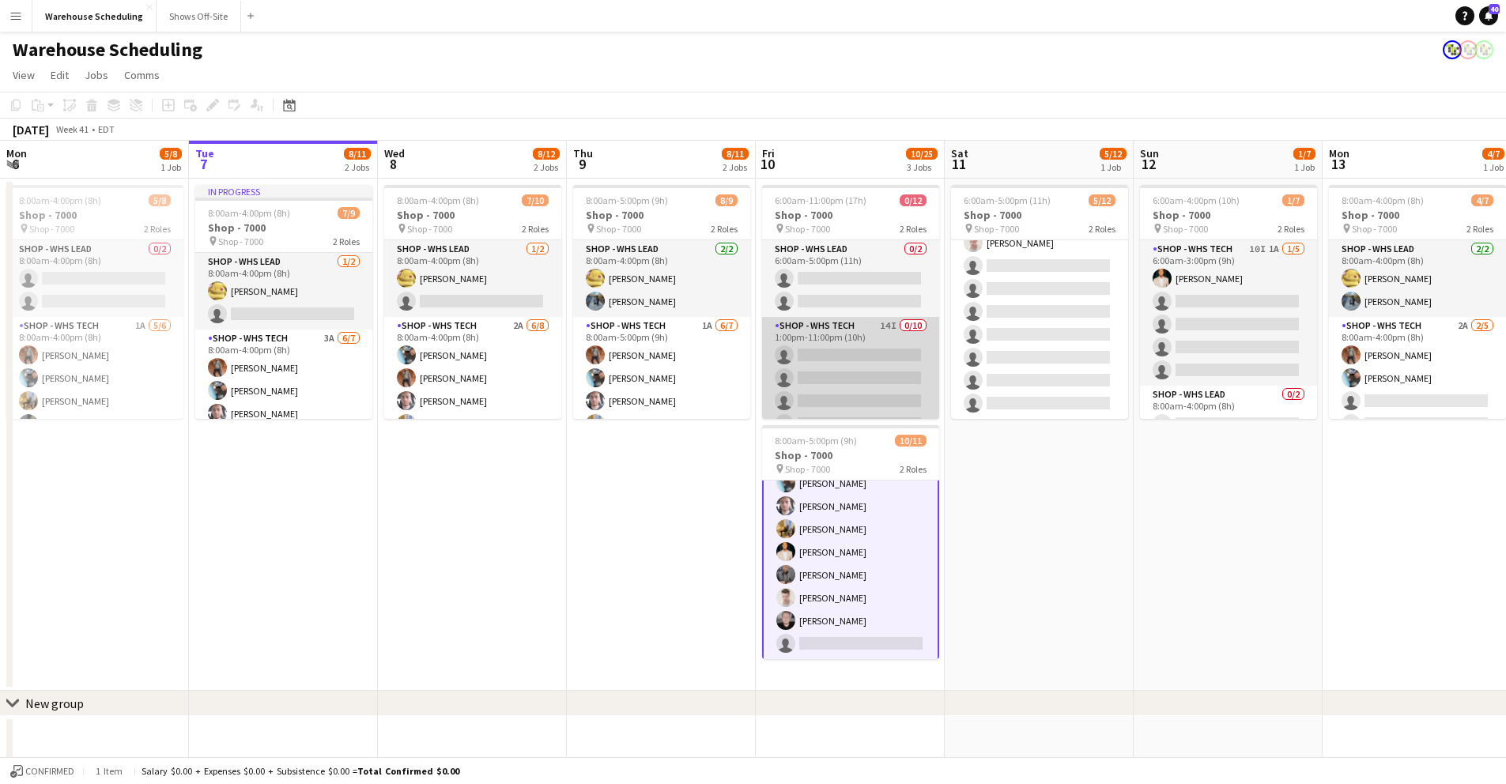
click at [825, 364] on app-card-role "Shop - WHS Tech 14I 0/10 1:00pm-11:00pm (10h) single-neutral-actions single-neu…" at bounding box center [850, 447] width 177 height 260
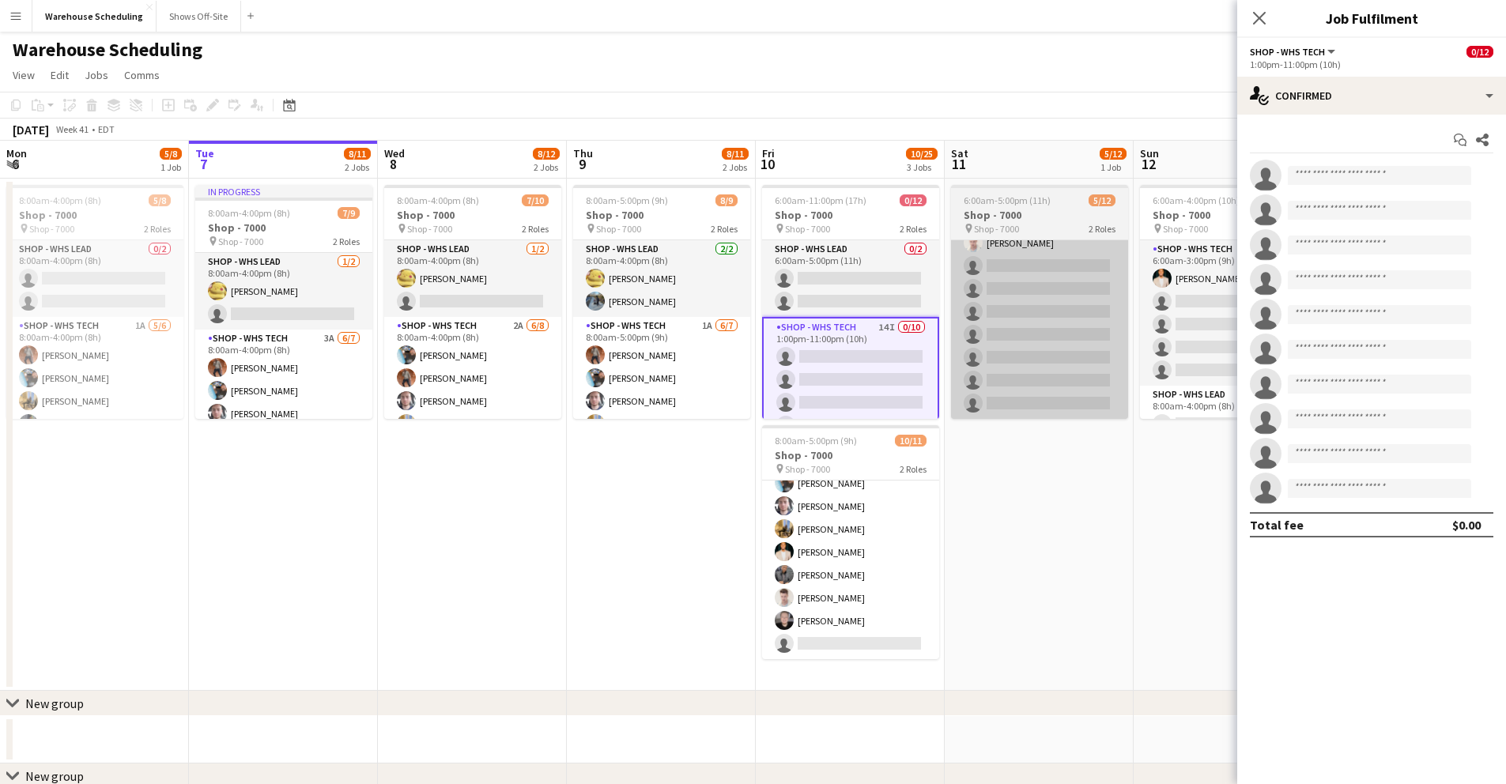
scroll to position [135, 0]
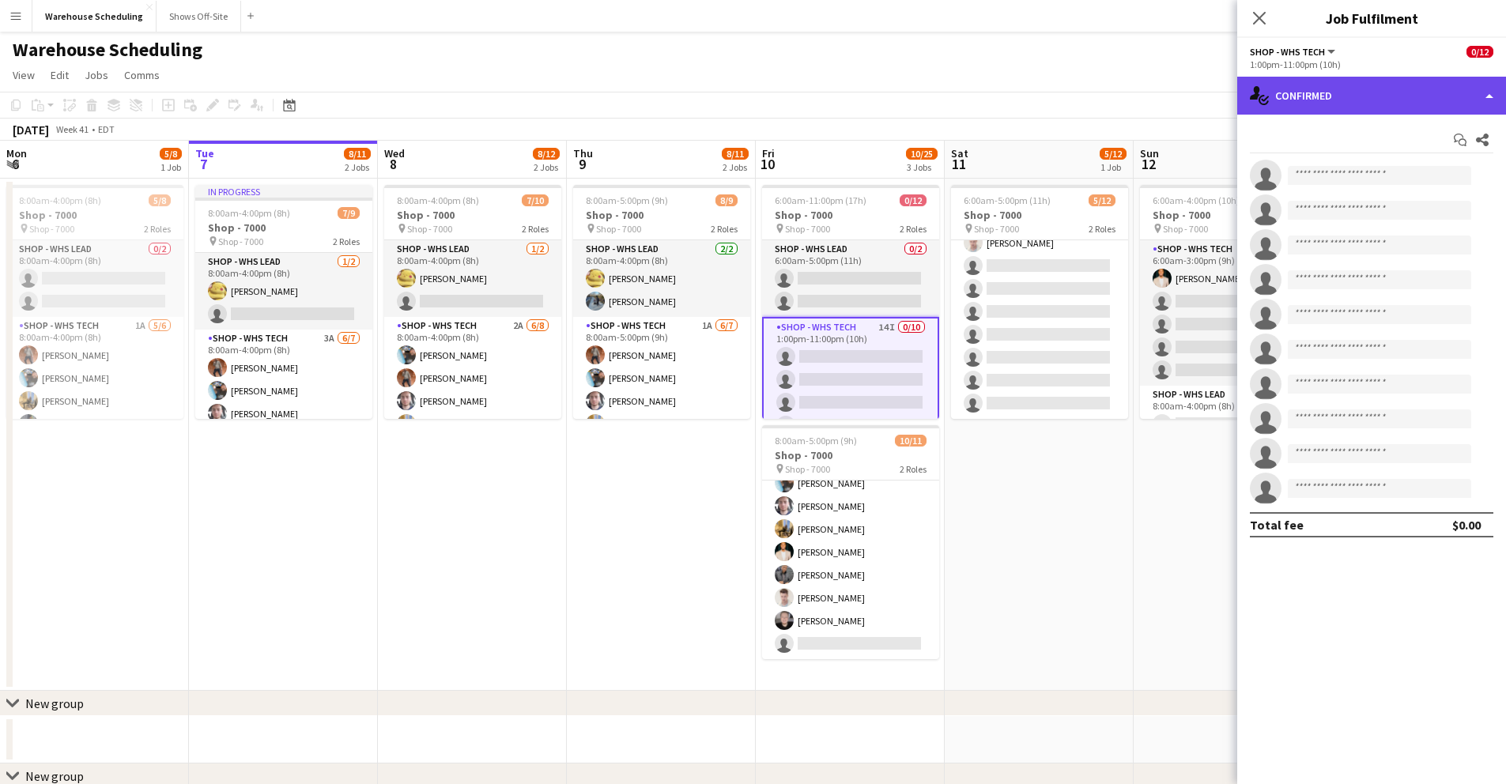
click at [1290, 96] on div "single-neutral-actions-check-2 Confirmed" at bounding box center [1372, 96] width 269 height 38
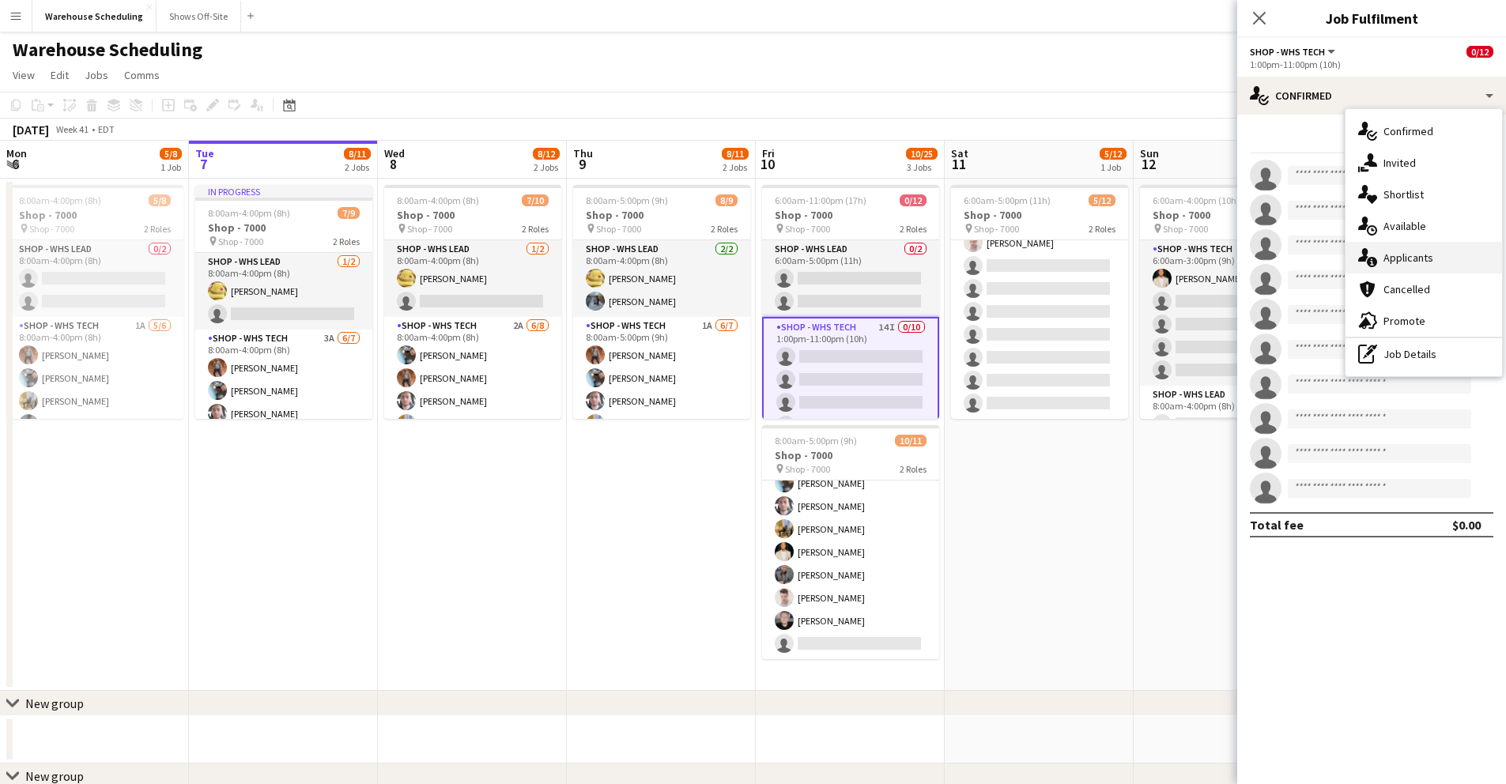
click at [1416, 252] on div "single-neutral-actions-information Applicants" at bounding box center [1424, 258] width 157 height 32
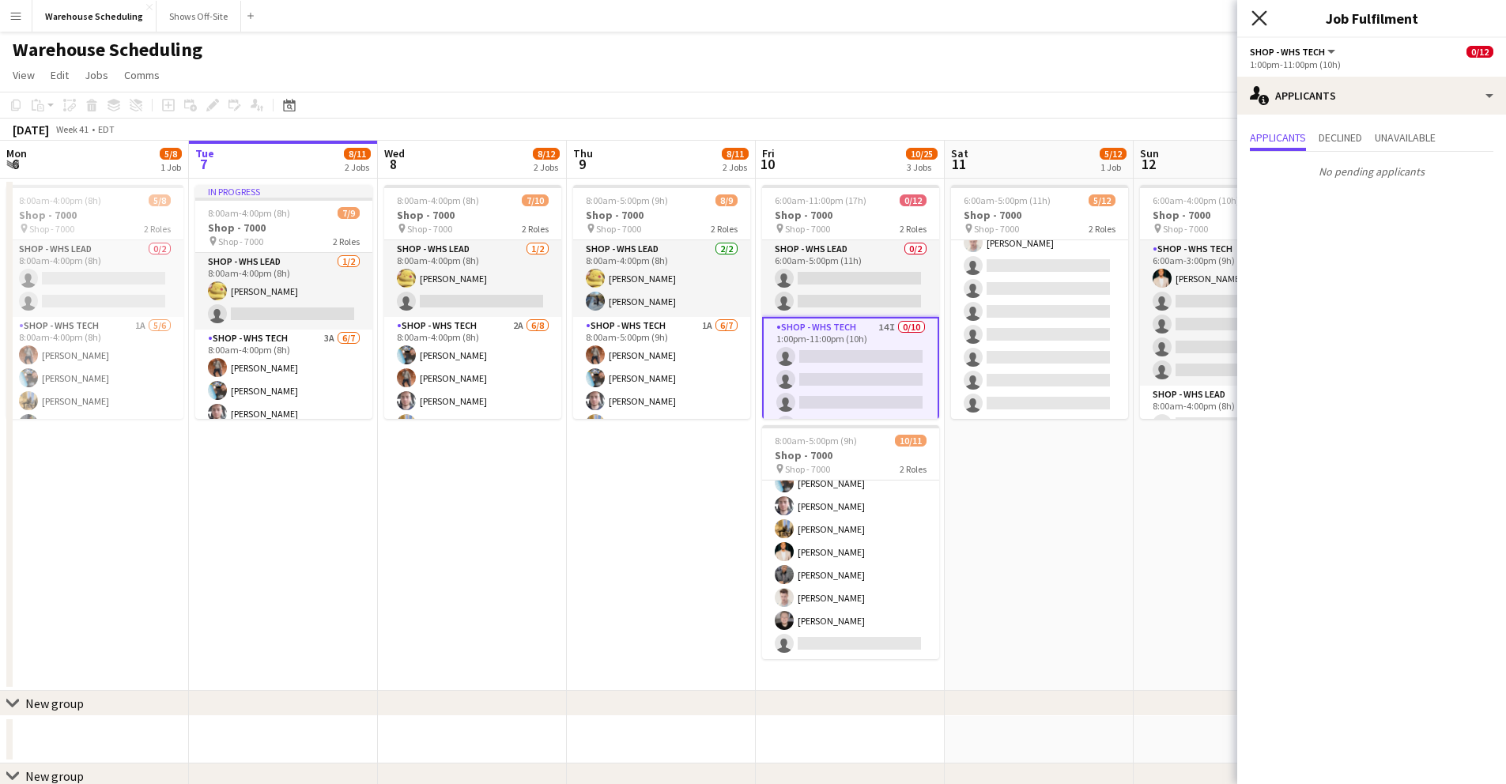
click at [1263, 12] on icon "Close pop-in" at bounding box center [1259, 17] width 15 height 15
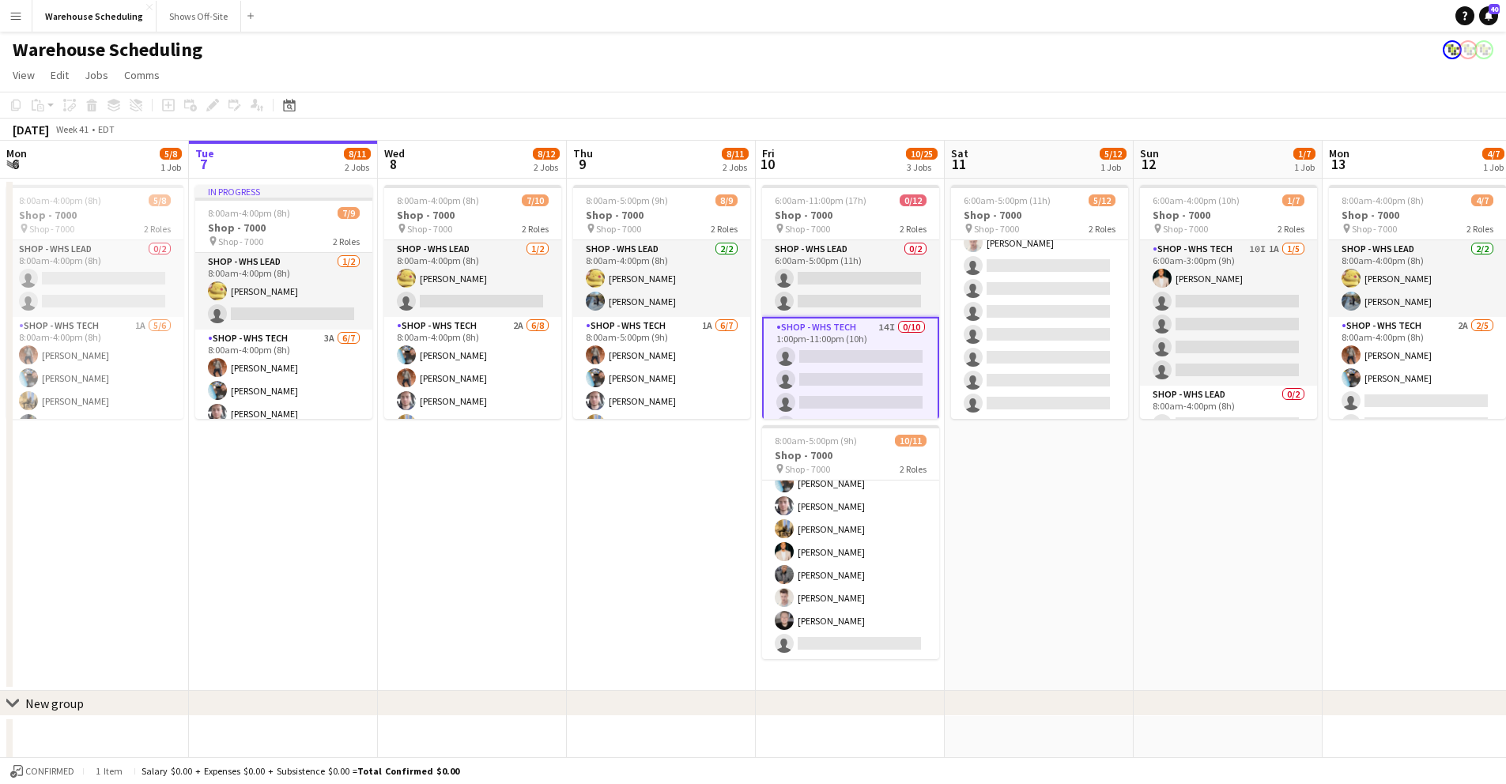
click at [853, 350] on app-card-role "Shop - WHS Tech 14I 0/10 1:00pm-11:00pm (10h) single-neutral-actions single-neu…" at bounding box center [850, 448] width 177 height 263
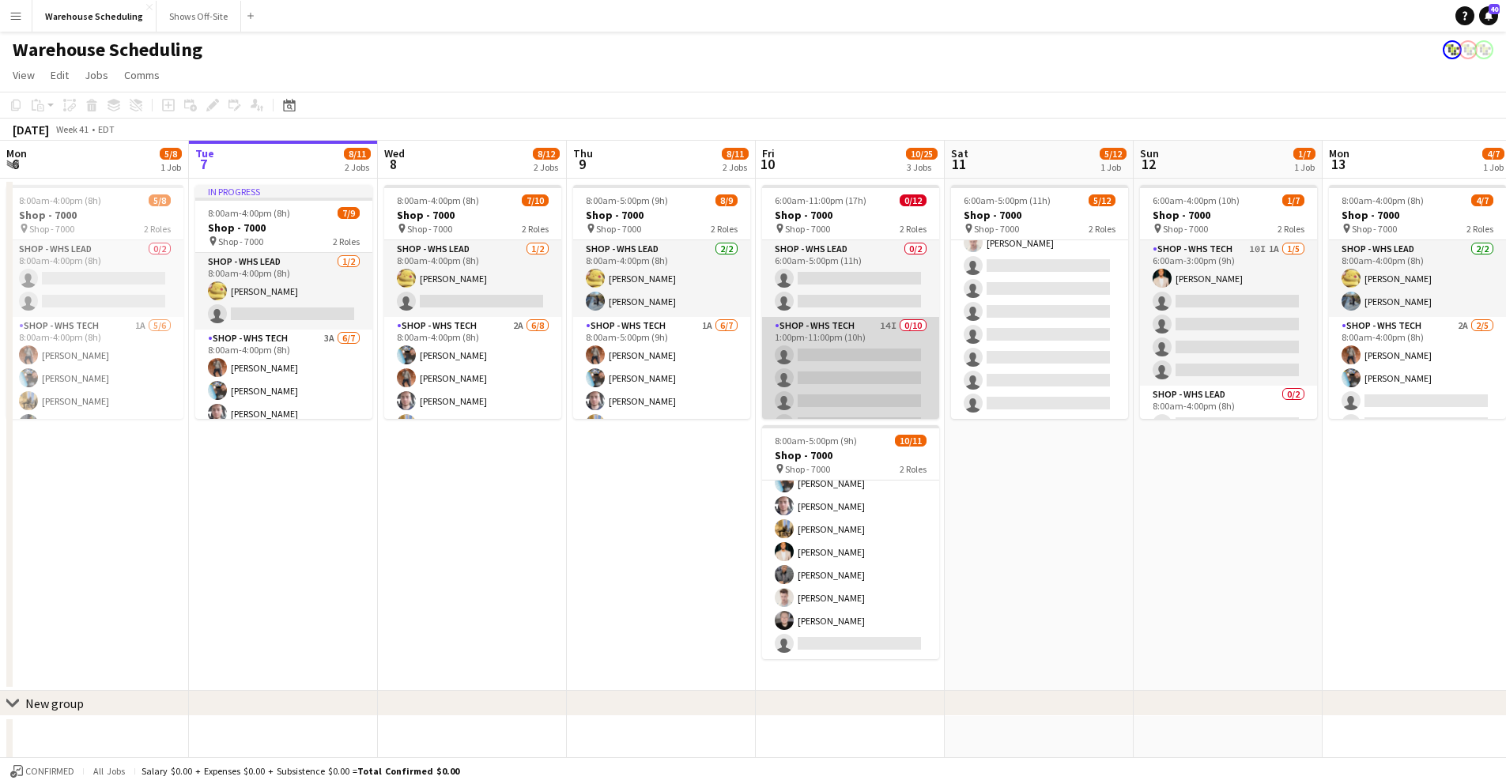
click at [879, 346] on app-card-role "Shop - WHS Tech 14I 0/10 1:00pm-11:00pm (10h) single-neutral-actions single-neu…" at bounding box center [850, 447] width 177 height 260
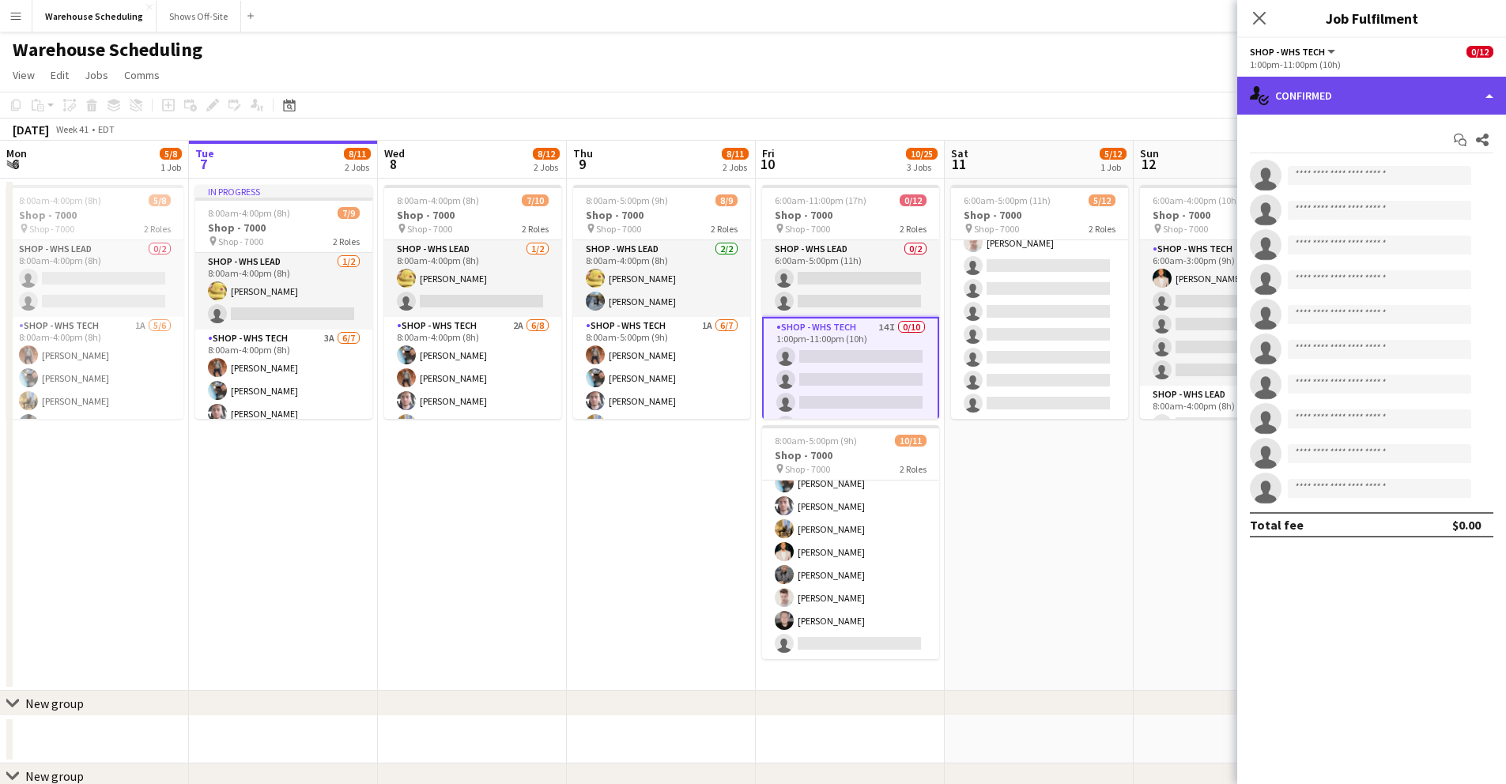
click at [1344, 106] on div "single-neutral-actions-check-2 Confirmed" at bounding box center [1372, 96] width 269 height 38
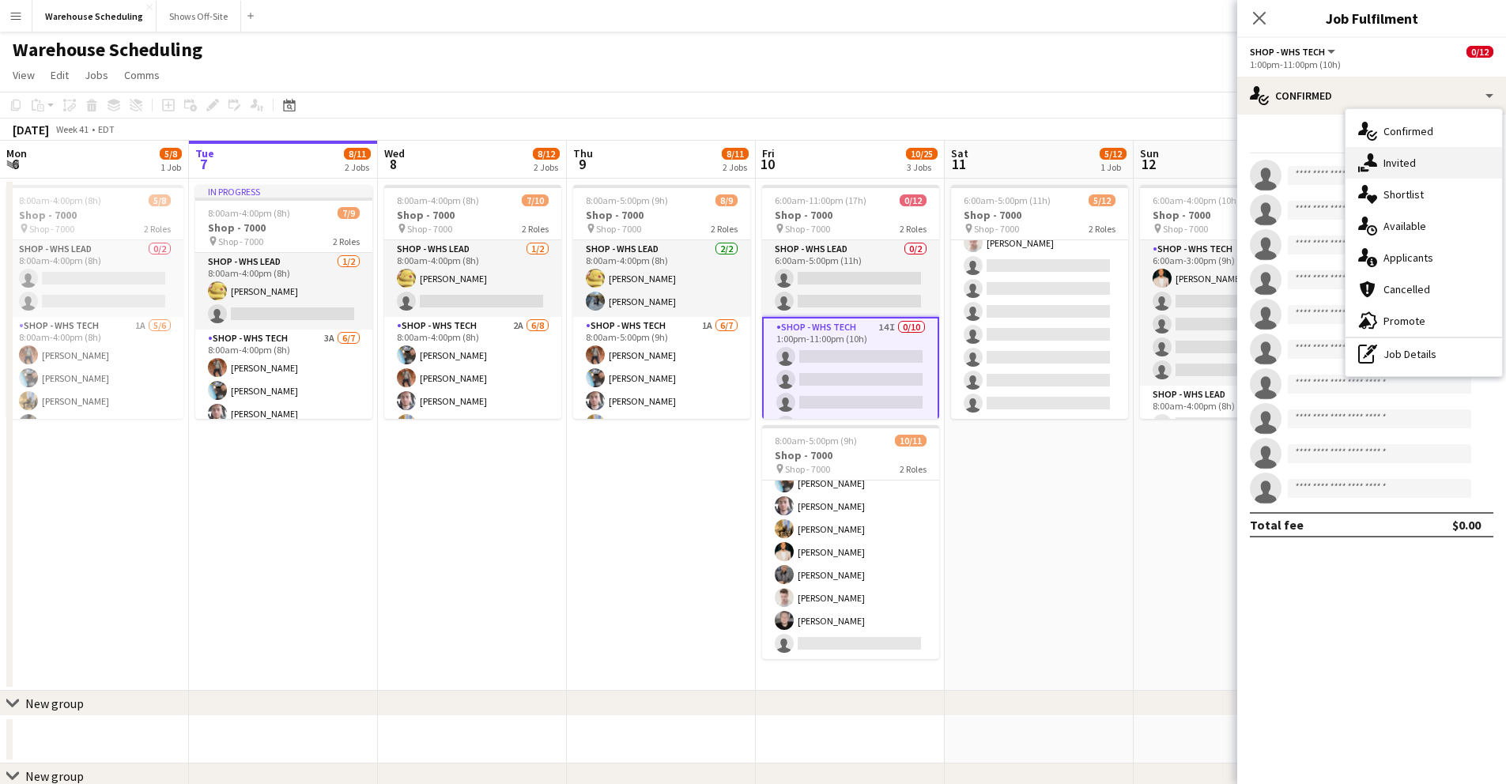
click at [1399, 165] on span "Invited" at bounding box center [1400, 163] width 32 height 14
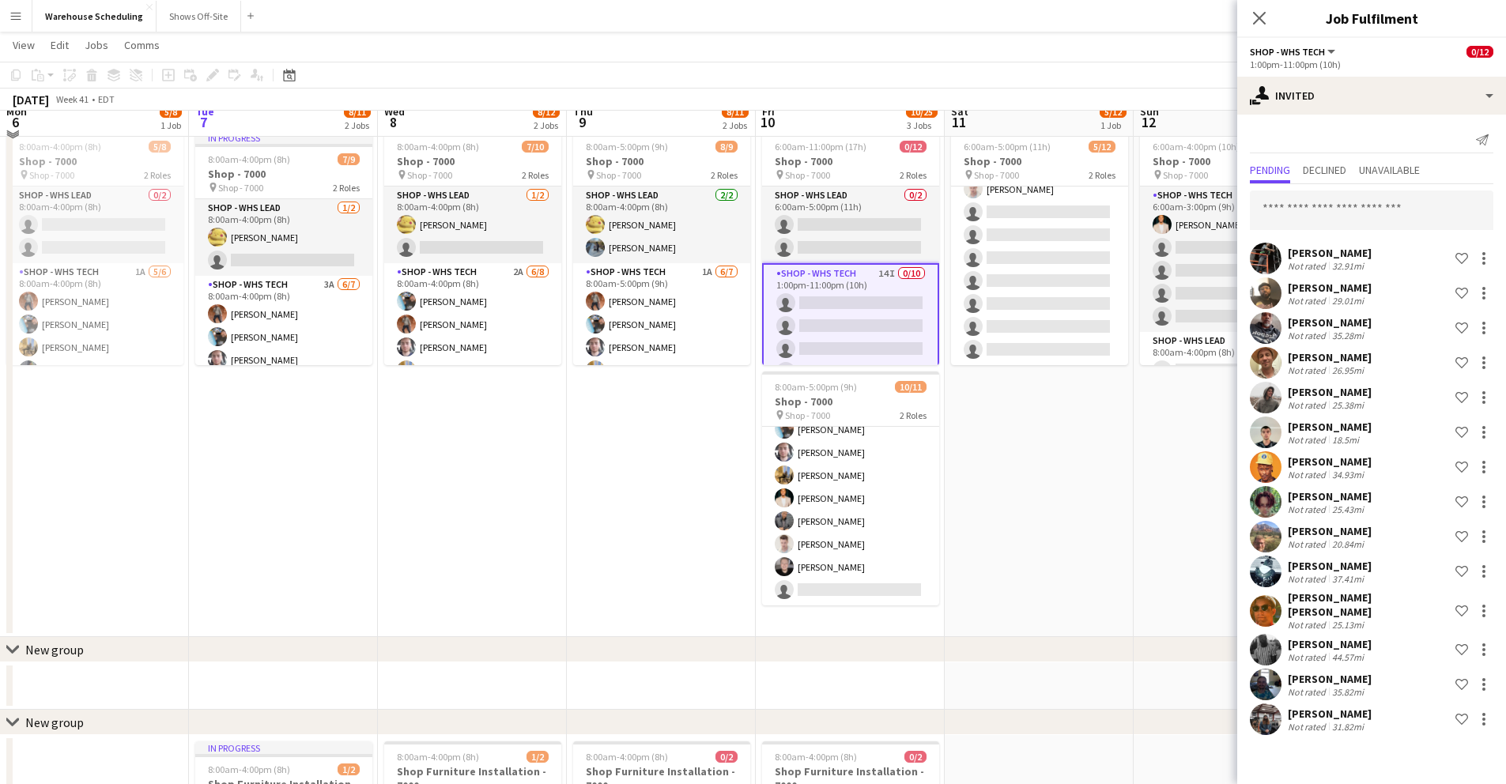
scroll to position [31, 0]
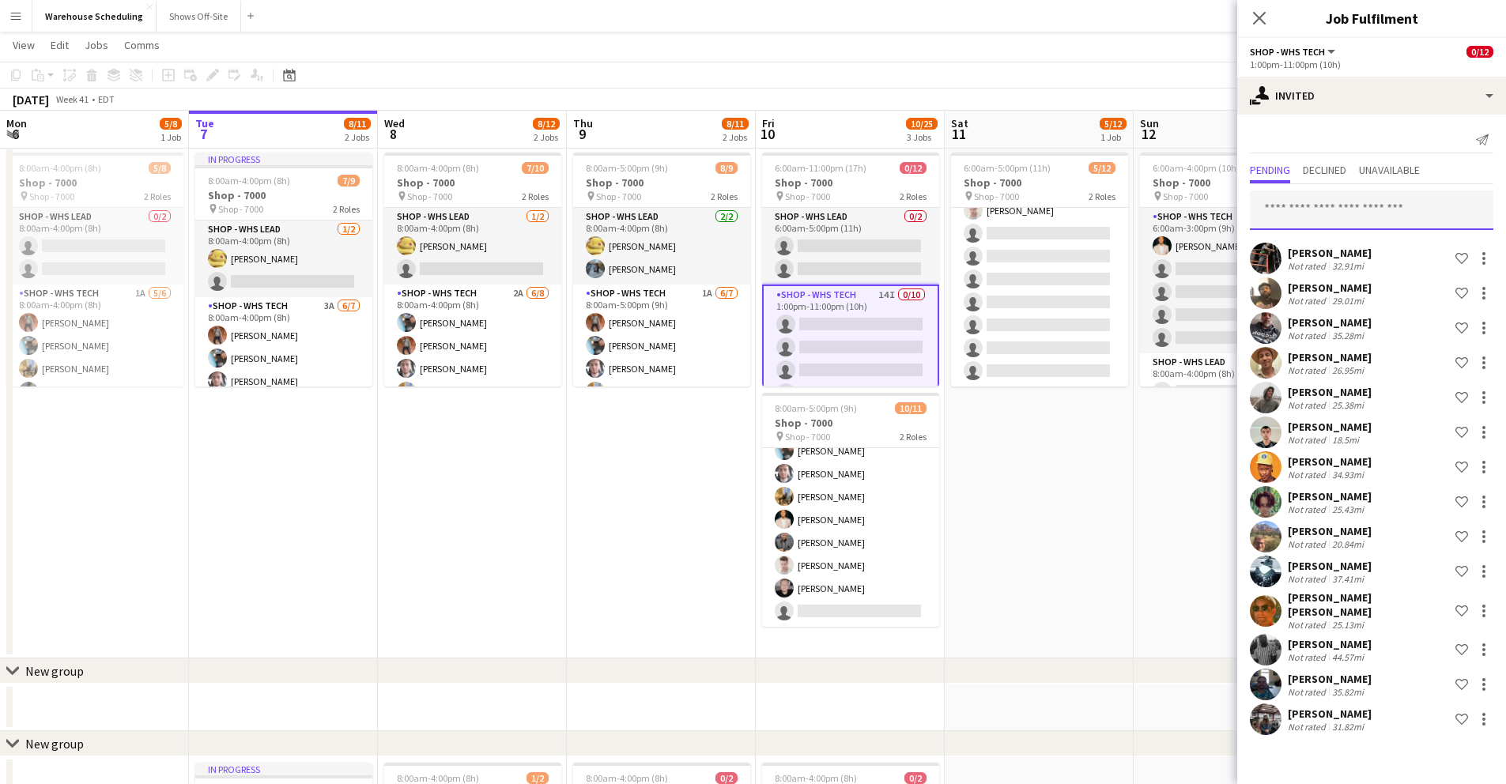
click at [1313, 207] on input "text" at bounding box center [1372, 211] width 244 height 40
type input "*"
click at [1416, 255] on div at bounding box center [1484, 258] width 19 height 19
click at [1416, 408] on span "Cancel invitation" at bounding box center [1434, 401] width 93 height 13
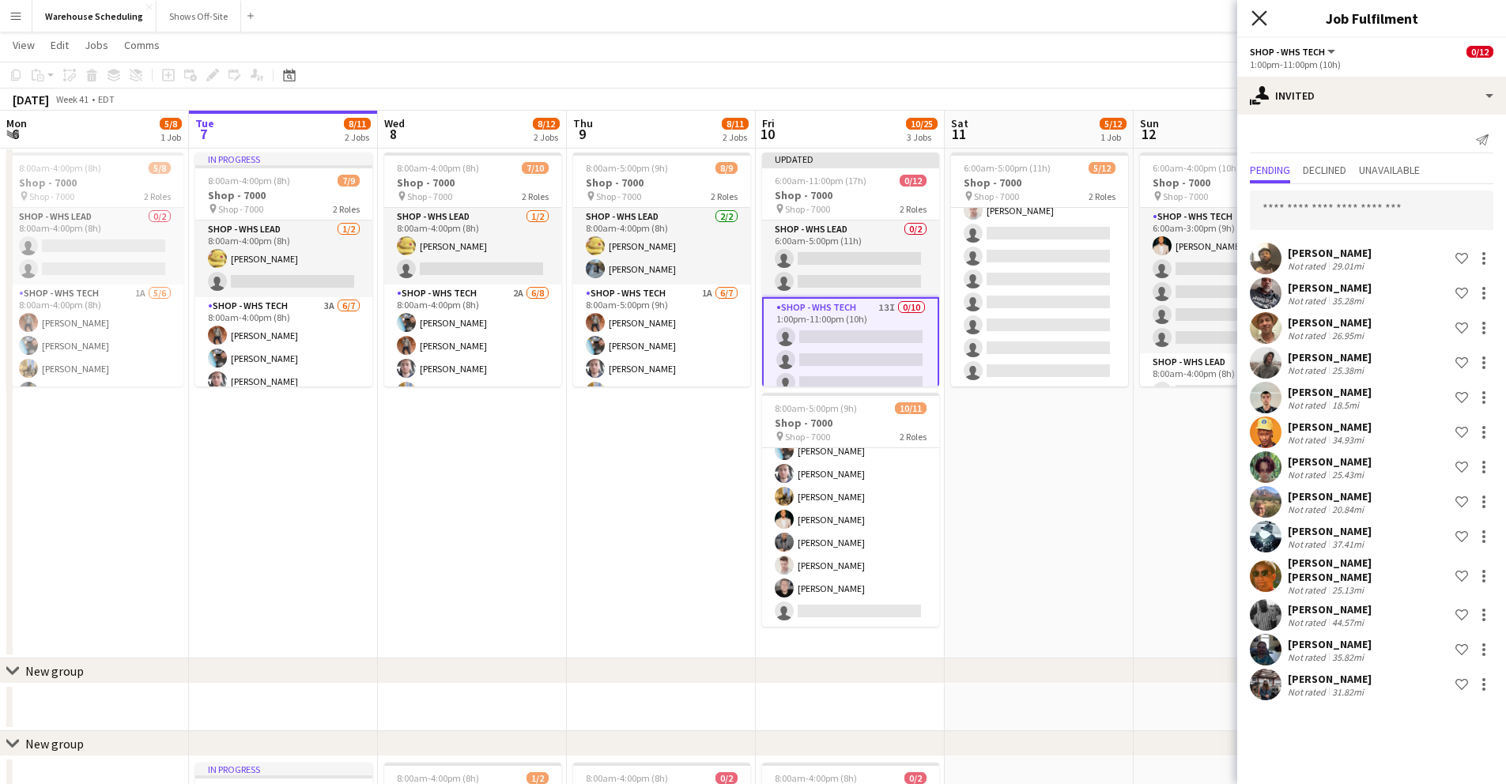
click at [1264, 13] on icon at bounding box center [1259, 17] width 15 height 15
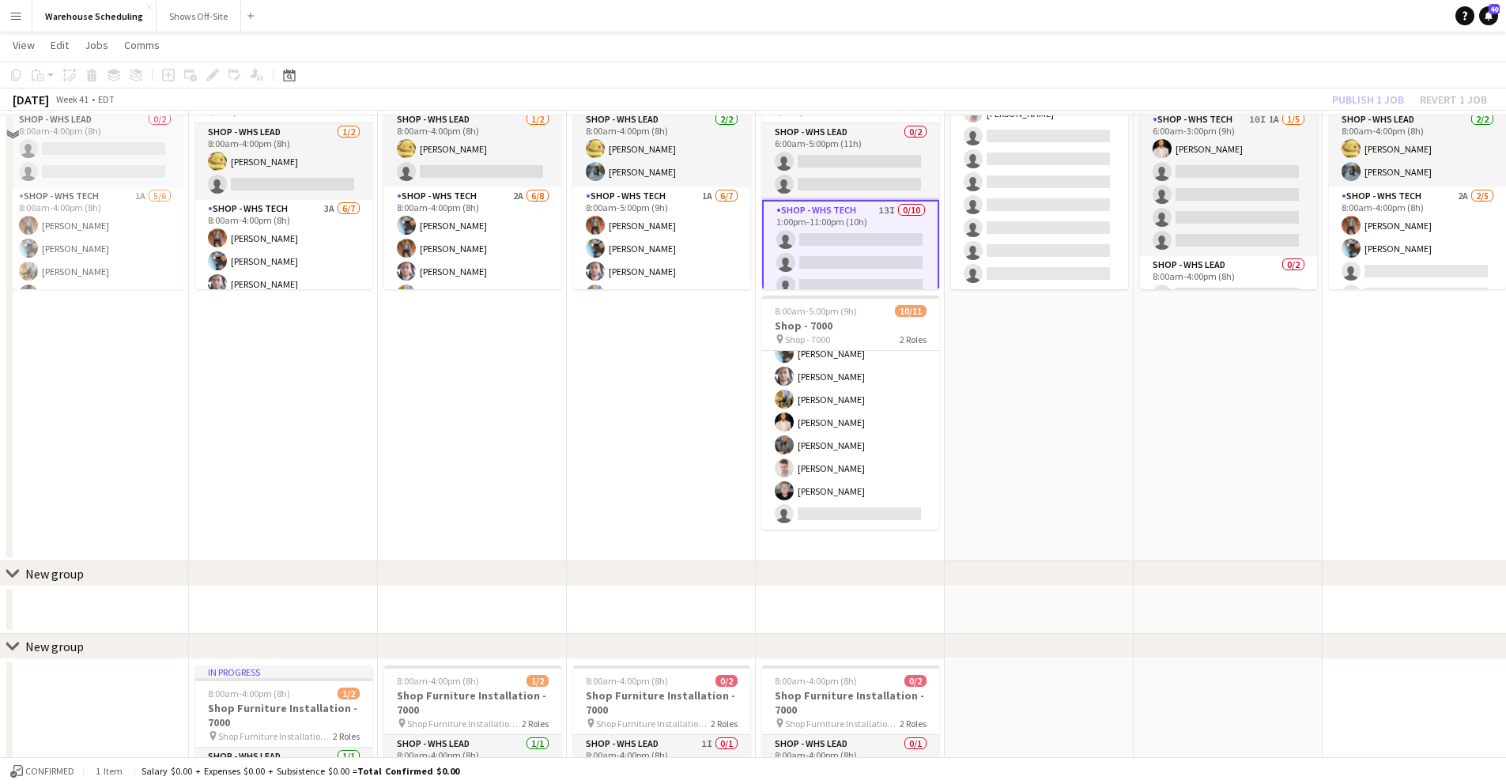
scroll to position [138, 0]
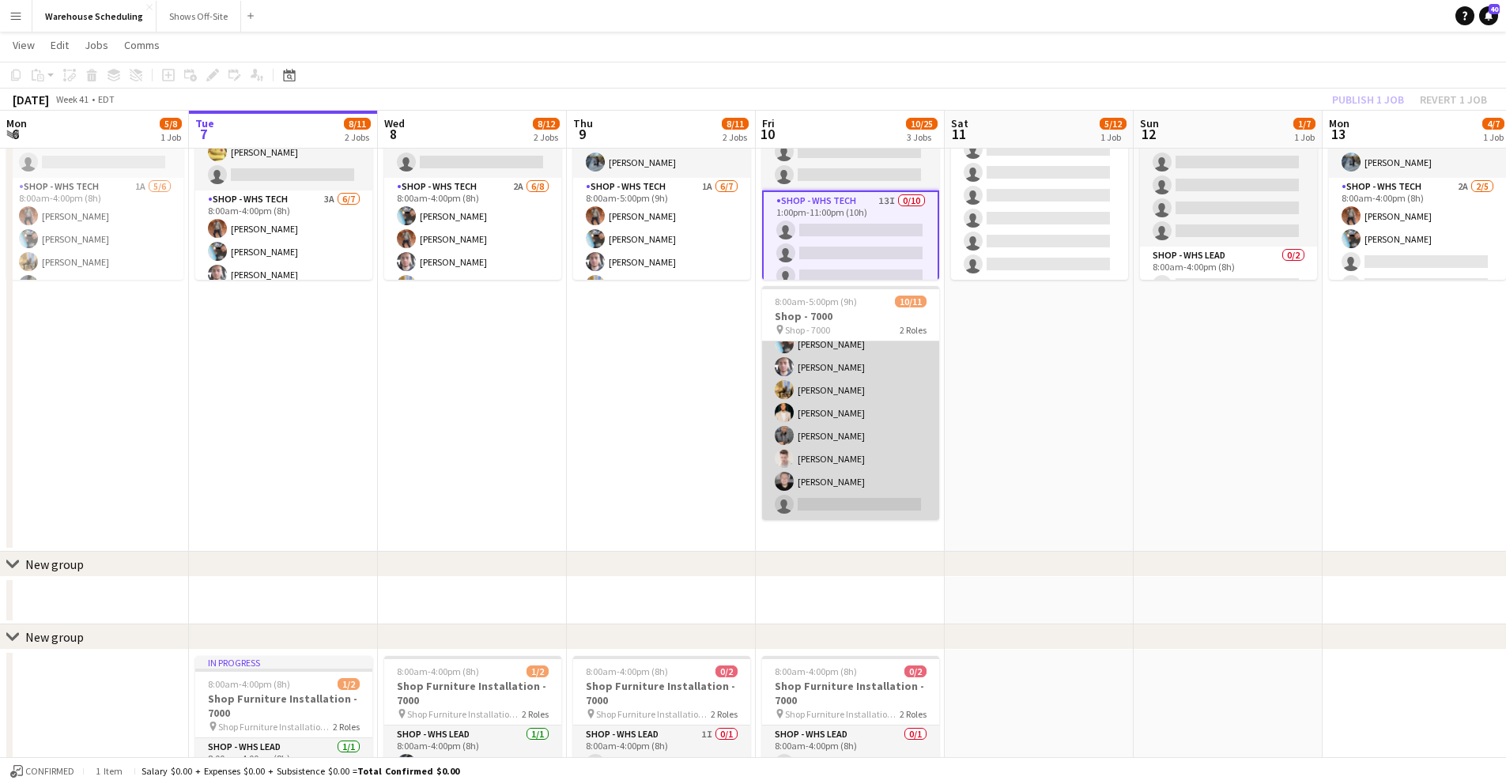
click at [825, 502] on app-card-role "Shop - WHS Tech [DATE] 8:00am-5:00pm (9h) [PERSON_NAME] [PERSON_NAME] [PERSON_N…" at bounding box center [850, 401] width 177 height 237
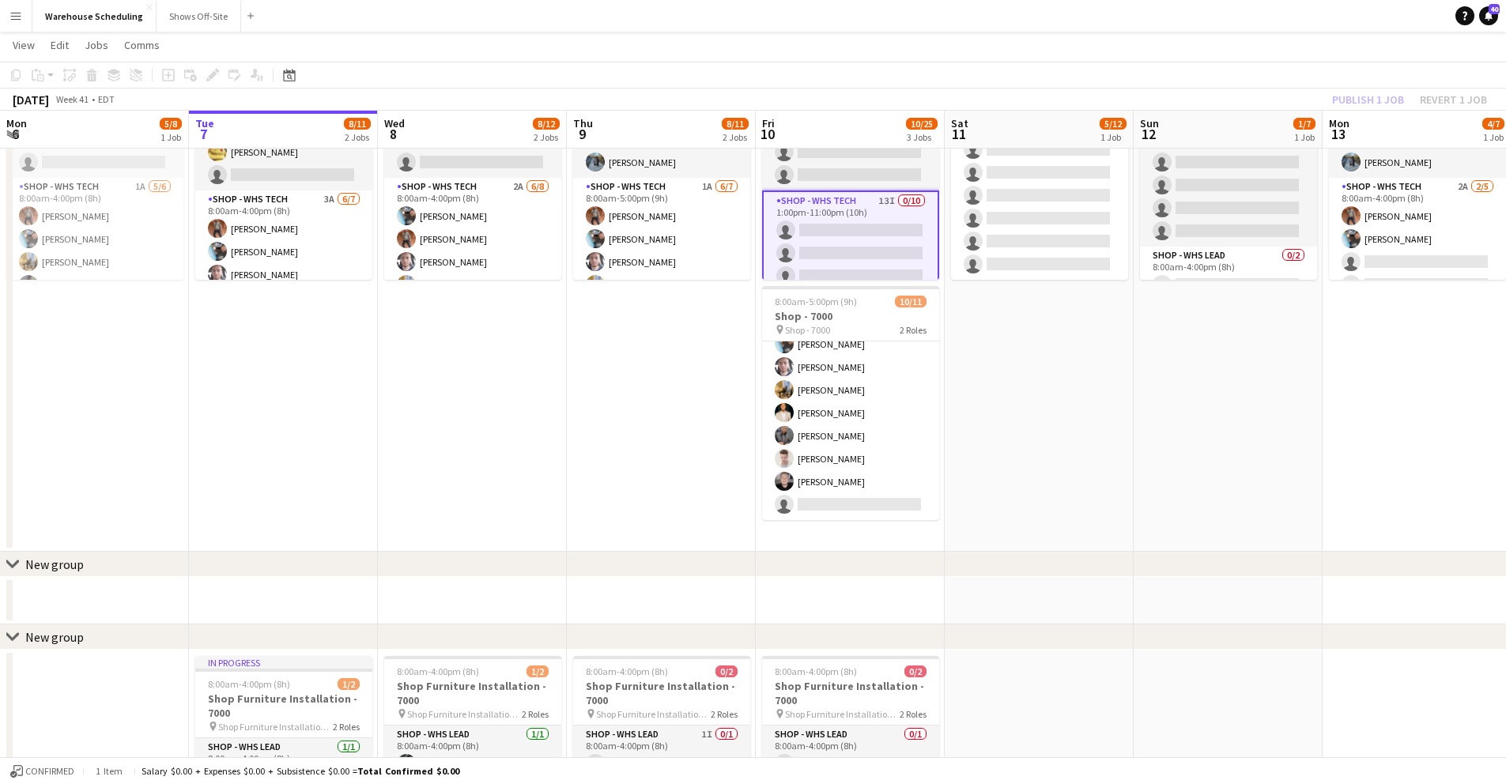
scroll to position [137, 0]
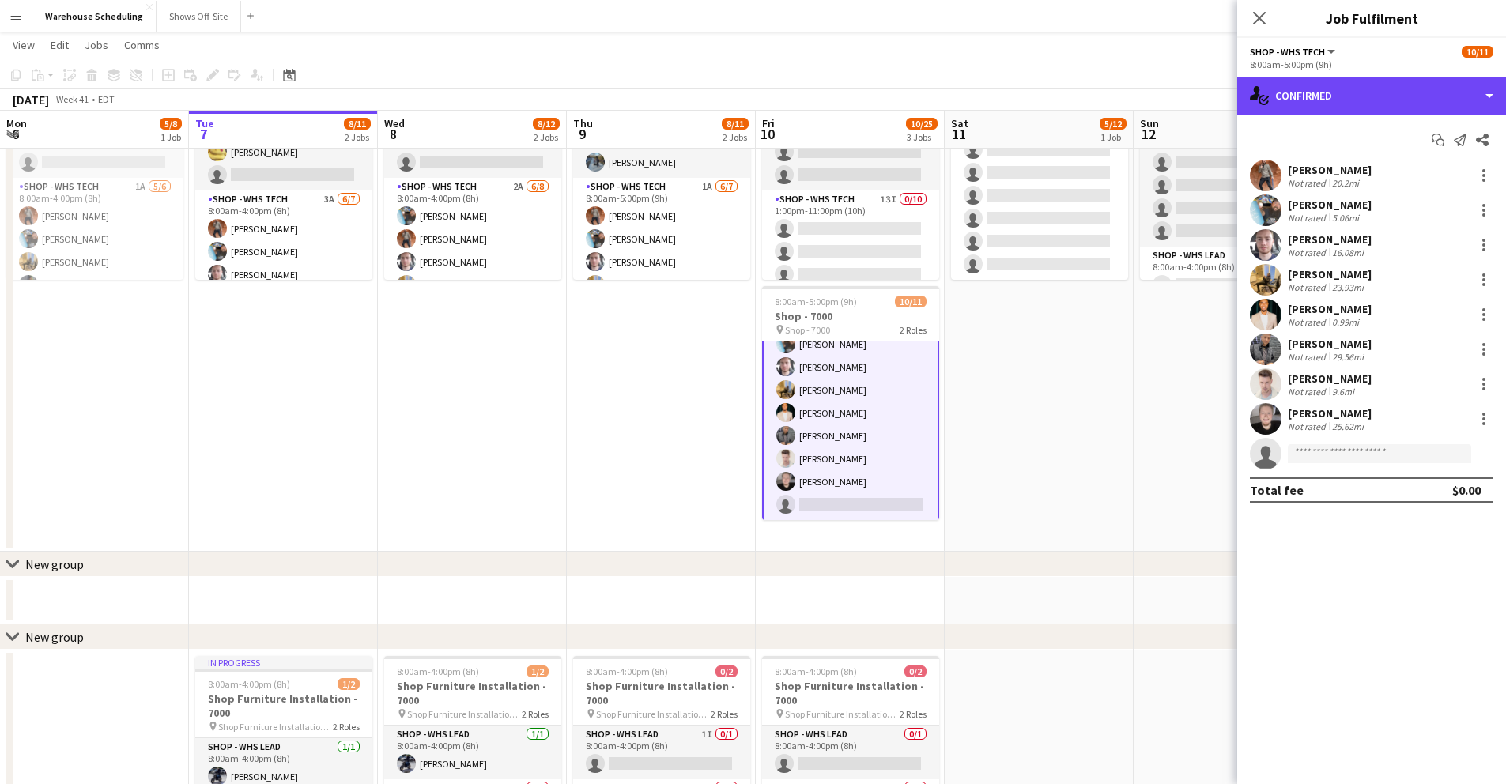
click at [1415, 105] on div "single-neutral-actions-check-2 Confirmed" at bounding box center [1372, 96] width 269 height 38
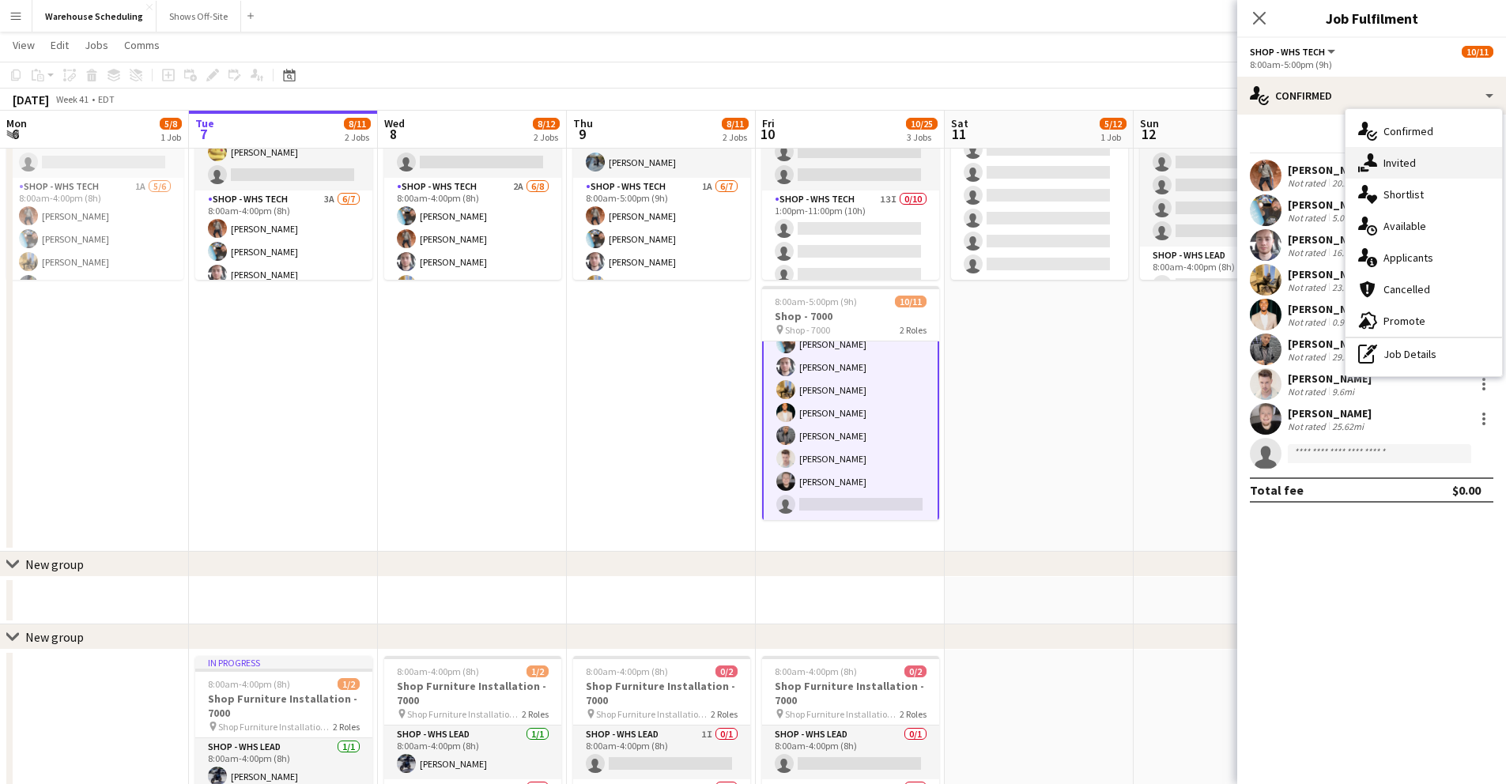
click at [1404, 160] on span "Invited" at bounding box center [1400, 163] width 32 height 14
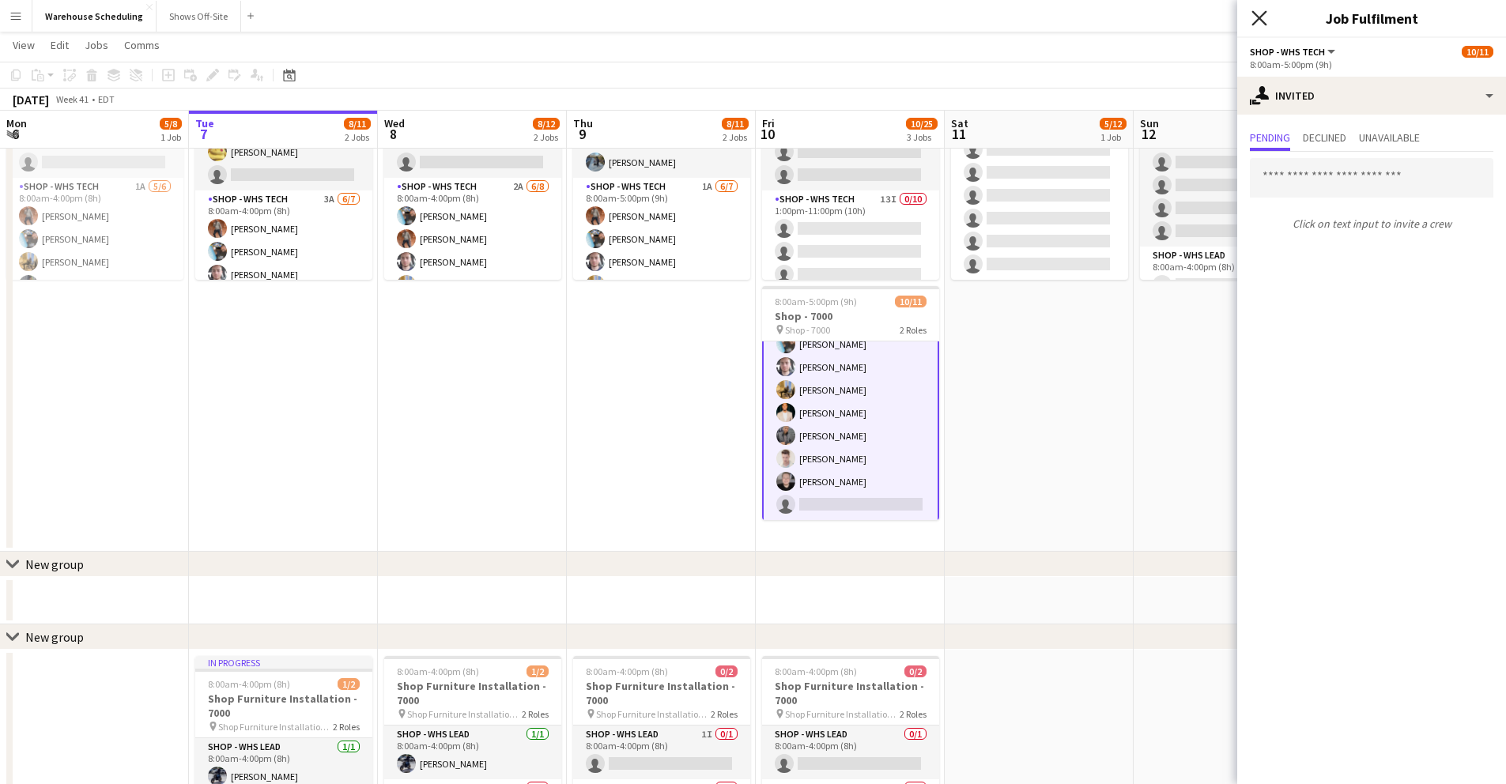
click at [1256, 18] on icon "Close pop-in" at bounding box center [1259, 17] width 15 height 15
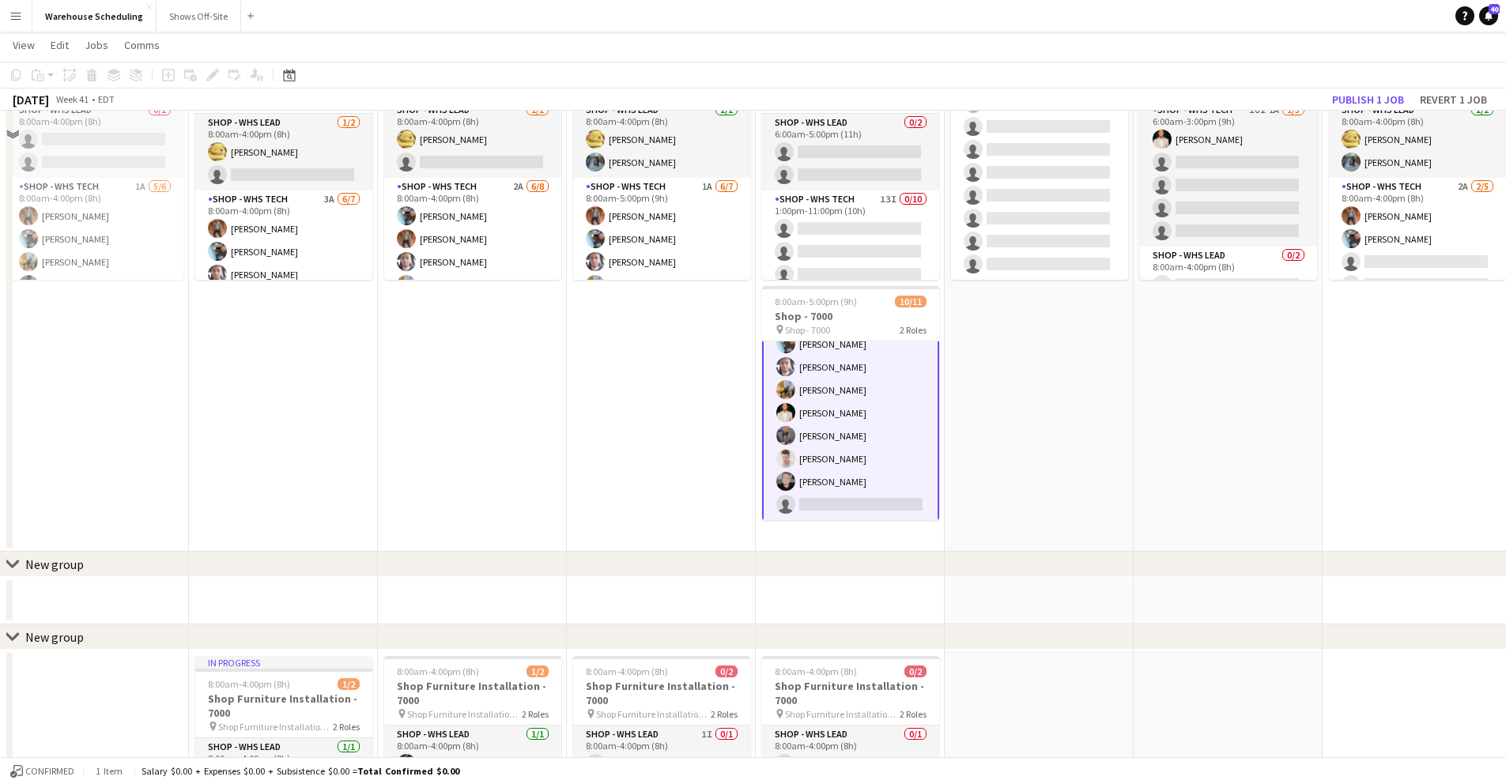
scroll to position [0, 0]
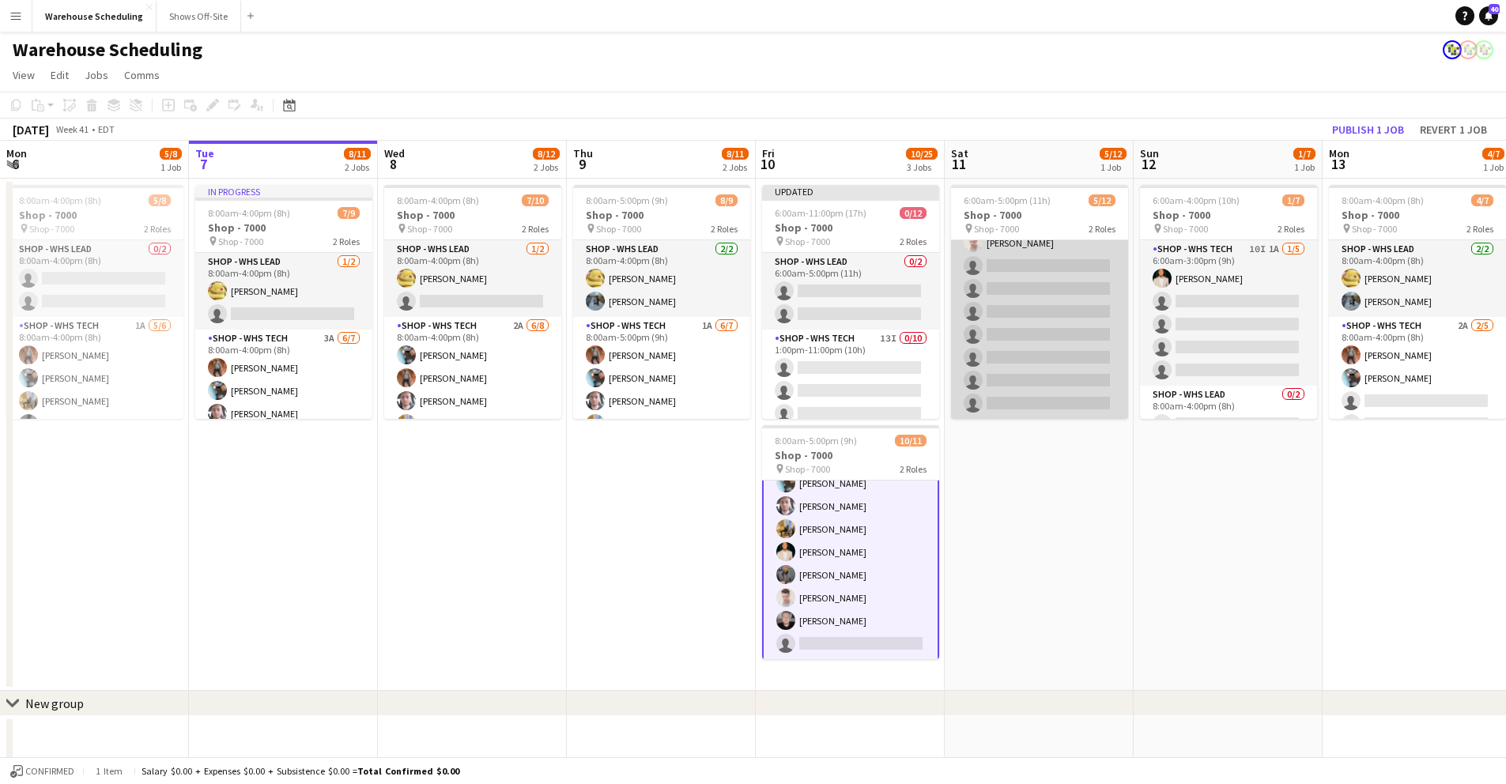
click at [1047, 299] on app-card-role "Shop - WHS Tech 16I [DATE] 6:00am-5:00pm (11h) [PERSON_NAME] [PERSON_NAME] [PER…" at bounding box center [1039, 289] width 177 height 260
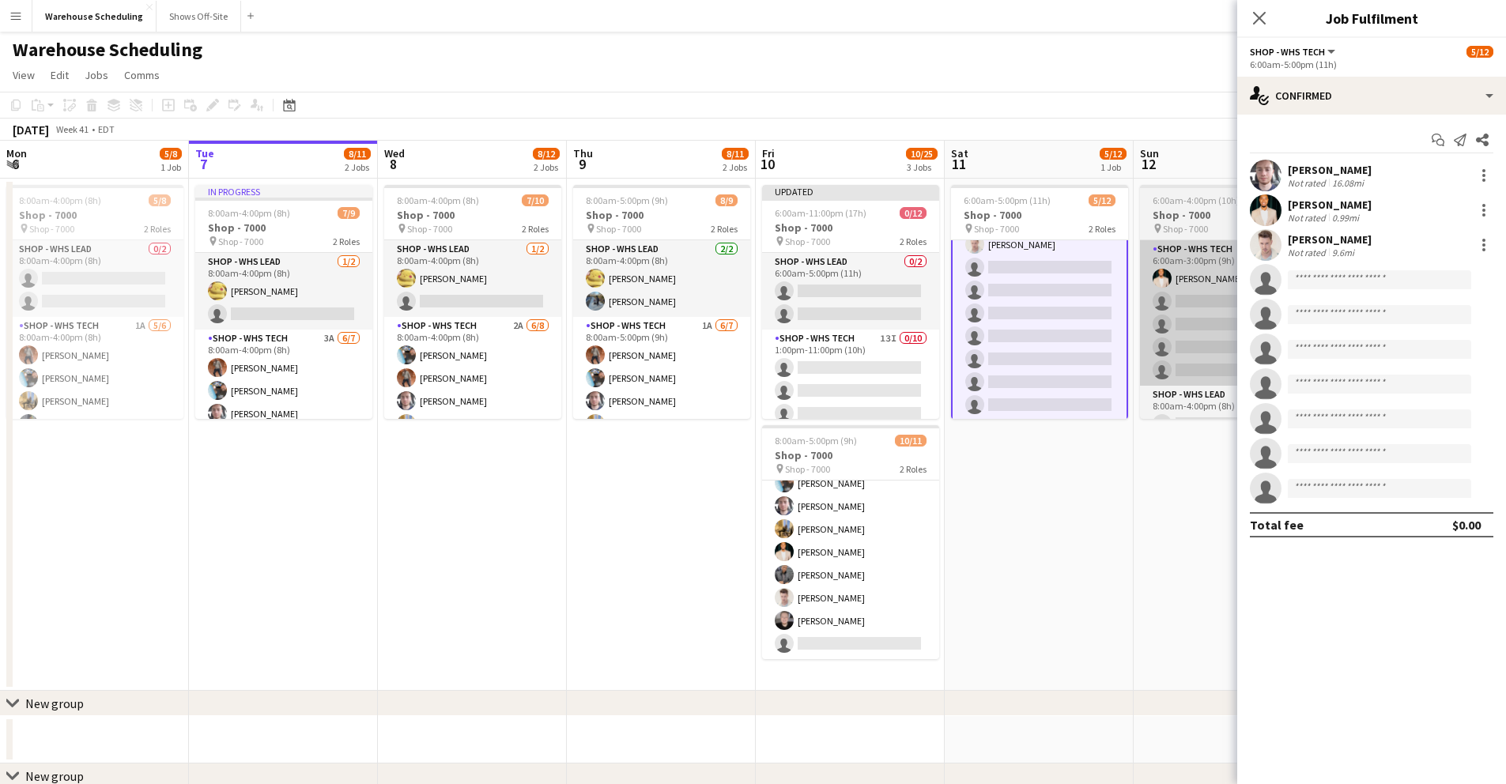
scroll to position [160, 0]
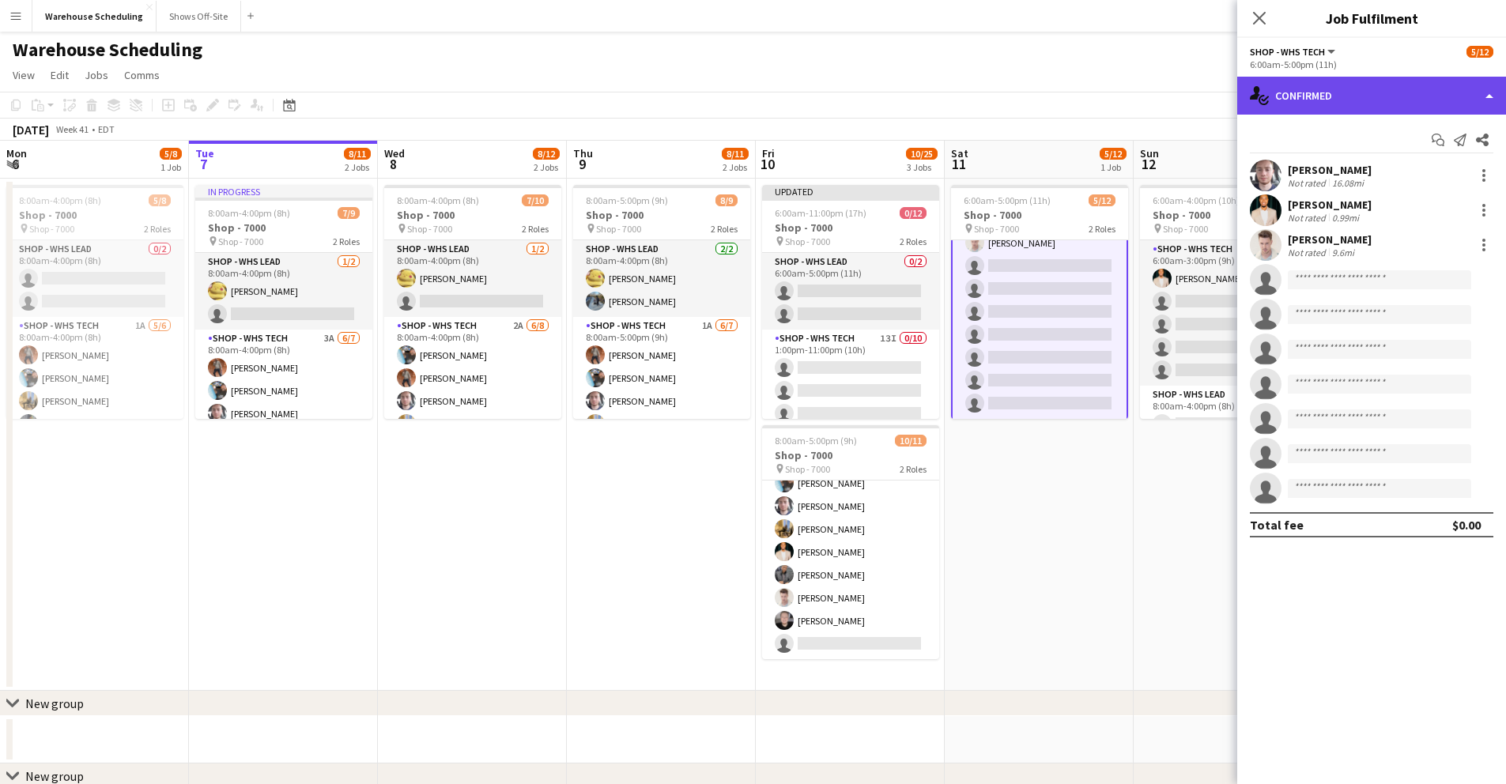
click at [1356, 96] on div "single-neutral-actions-check-2 Confirmed" at bounding box center [1372, 96] width 269 height 38
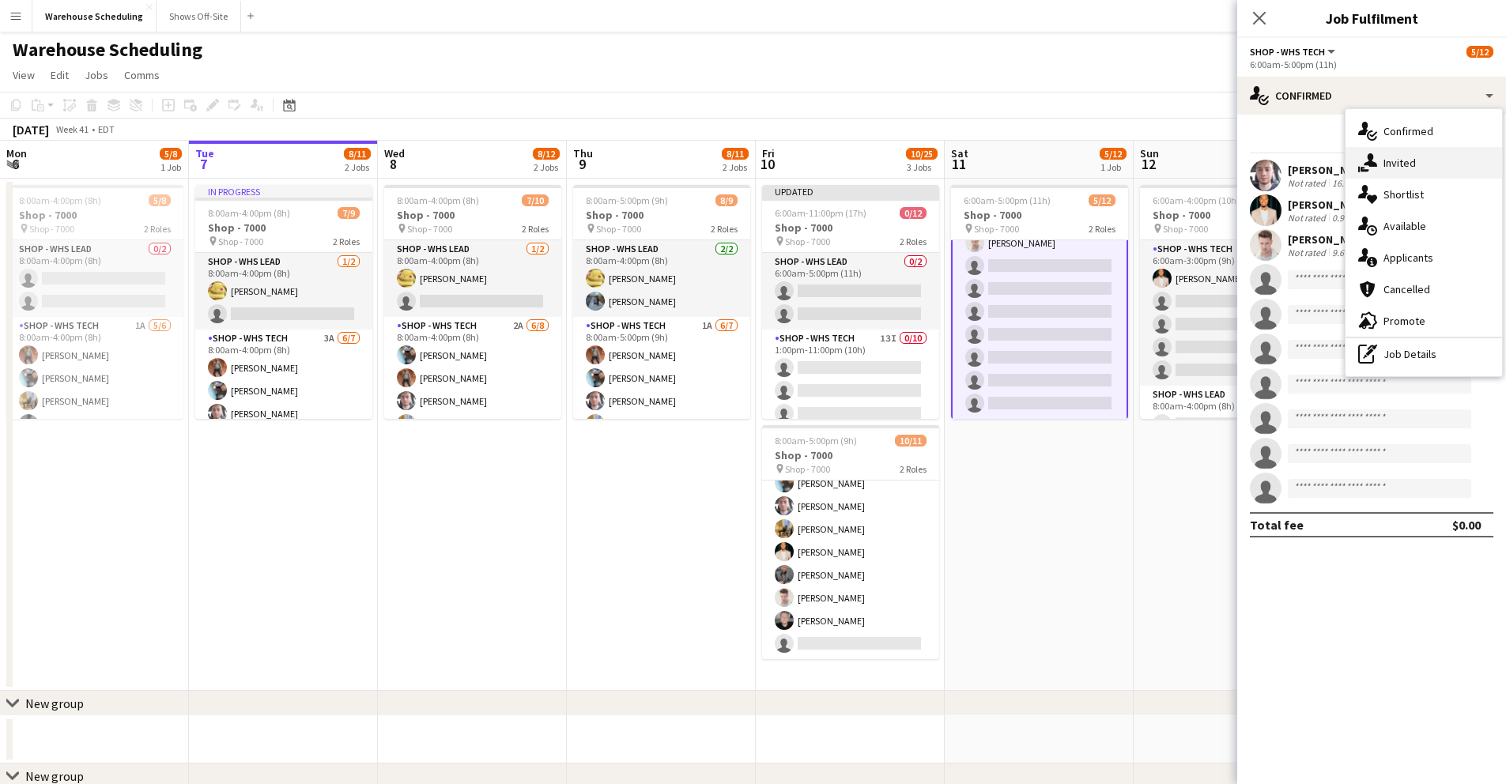
click at [1416, 165] on div "single-neutral-actions-share-1 Invited" at bounding box center [1424, 163] width 157 height 32
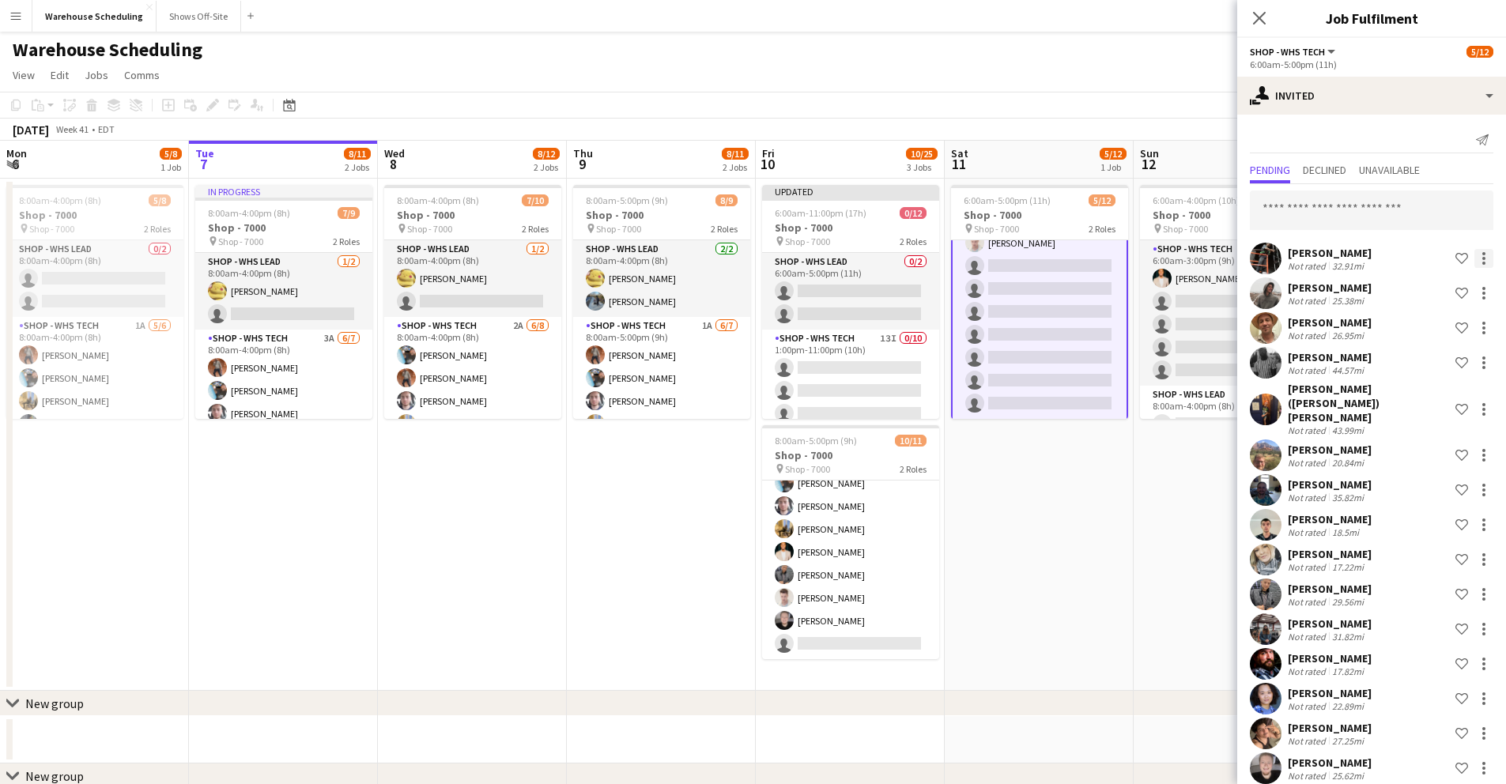
click at [1416, 255] on div at bounding box center [1484, 253] width 3 height 3
click at [1416, 402] on span "Cancel invitation" at bounding box center [1422, 401] width 93 height 13
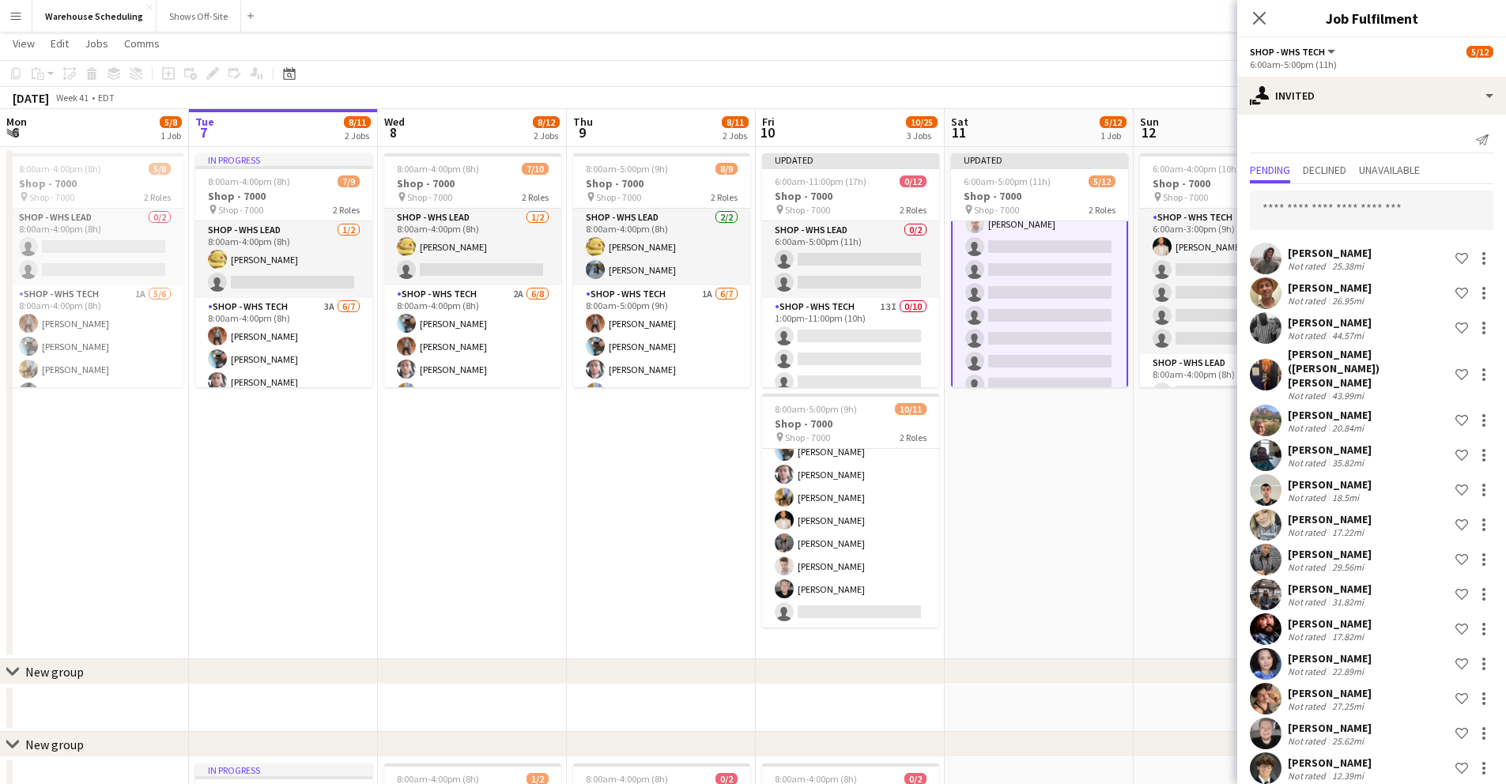
scroll to position [0, 0]
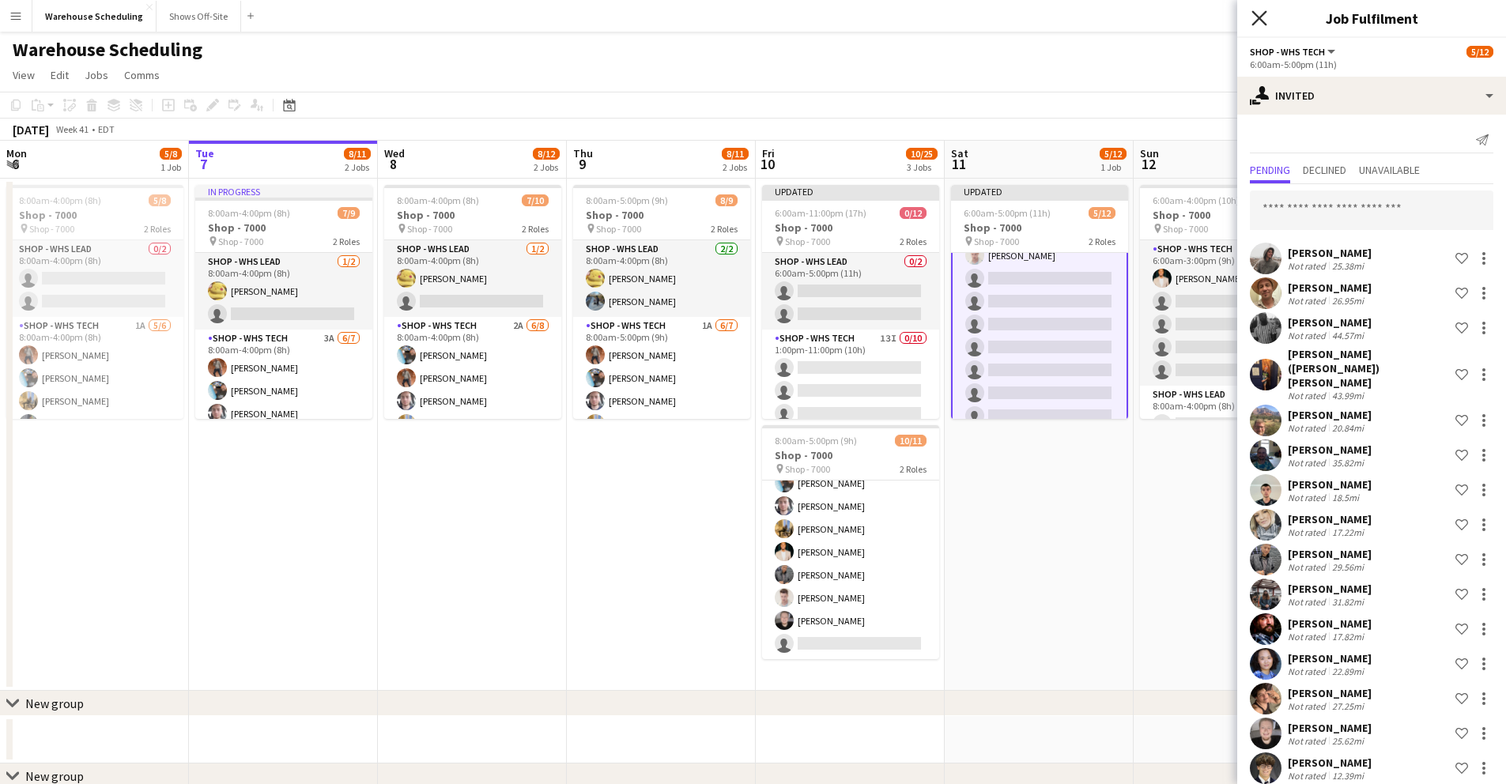
click at [1263, 17] on icon "Close pop-in" at bounding box center [1259, 17] width 15 height 15
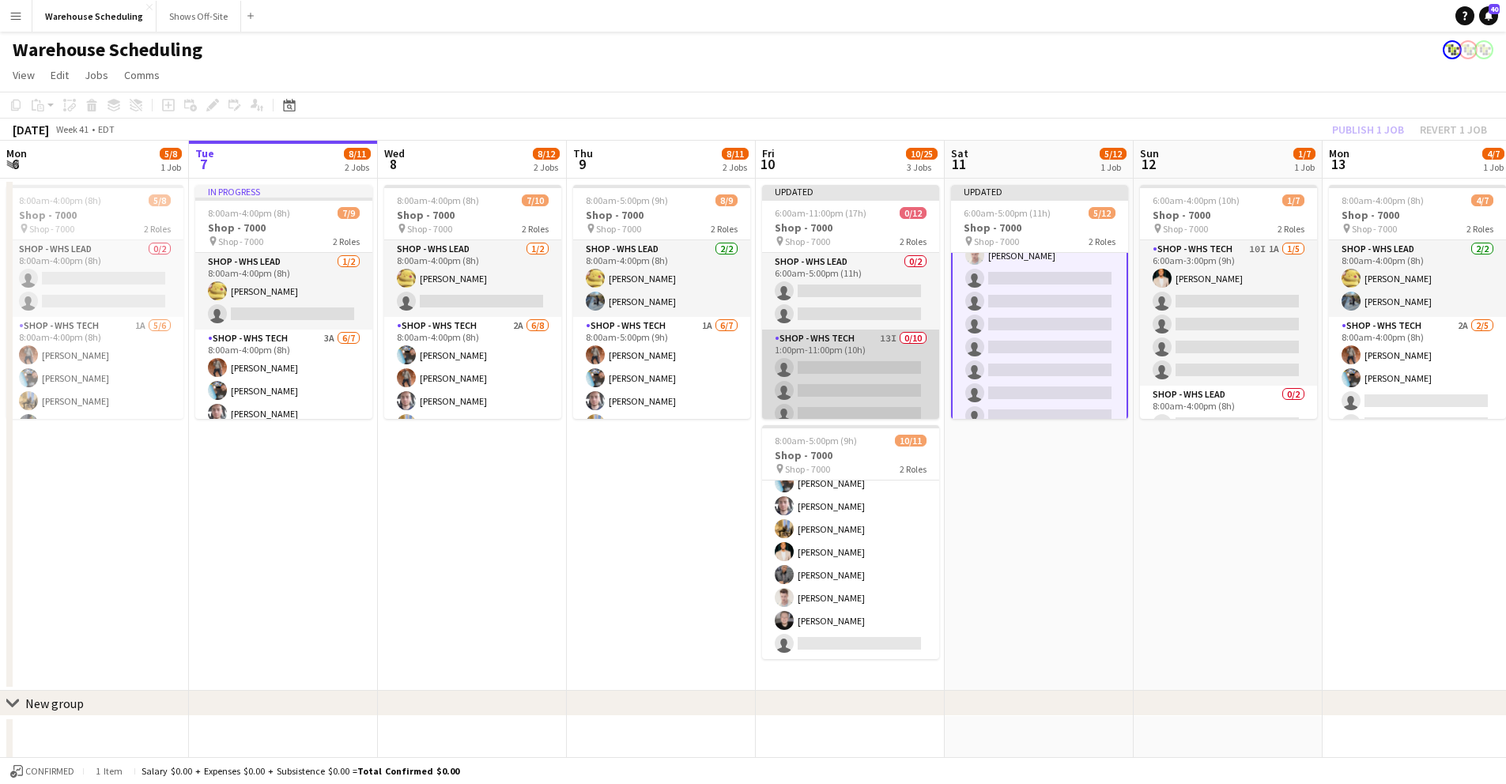
click at [856, 361] on app-card-role "Shop - WHS Tech 13I 0/10 1:00pm-11:00pm (10h) single-neutral-actions single-neu…" at bounding box center [850, 460] width 177 height 260
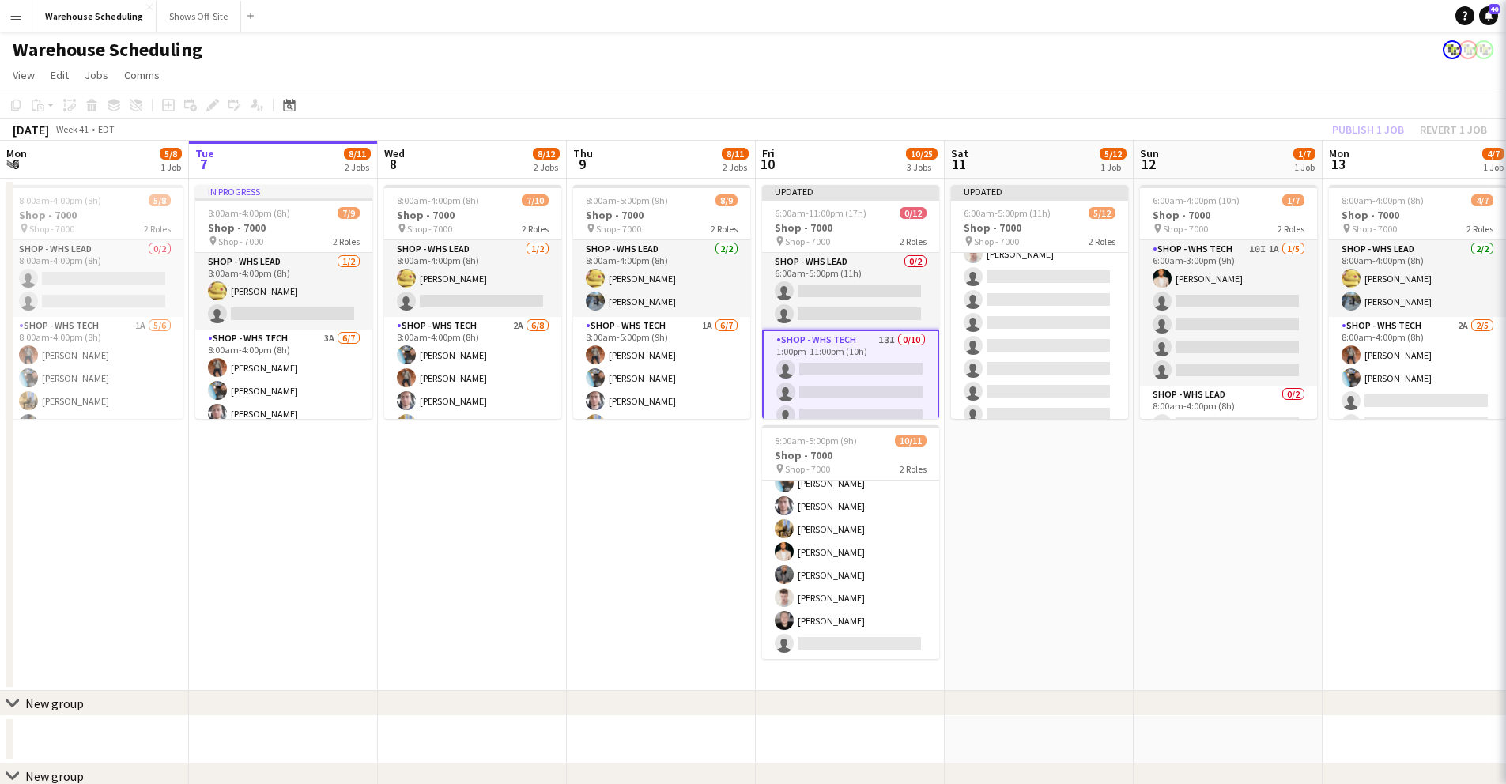
scroll to position [158, 0]
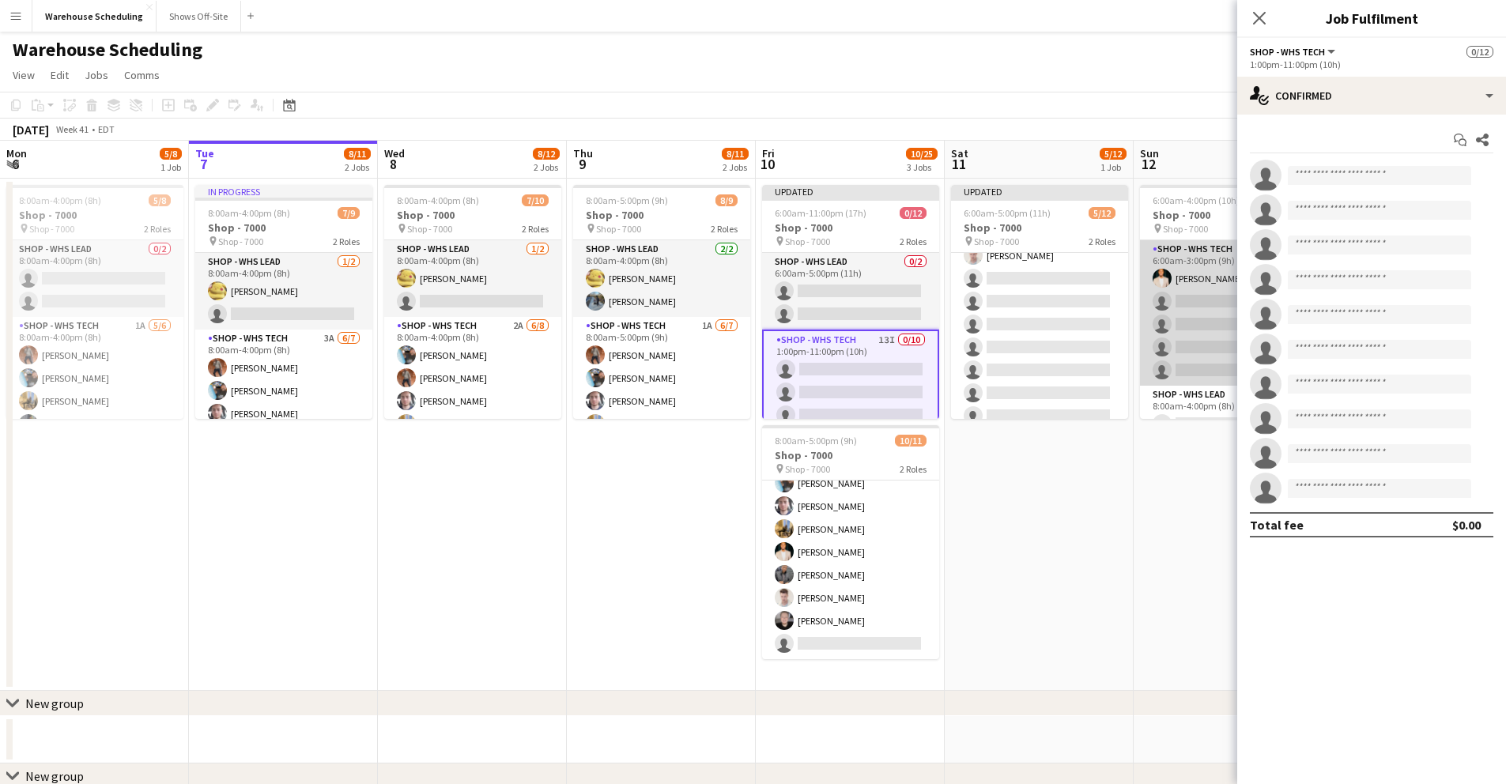
click at [1205, 289] on app-card-role "Shop - WHS Tech 10I 1A [DATE] 6:00am-3:00pm (9h) [PERSON_NAME] single-neutral-a…" at bounding box center [1228, 312] width 177 height 145
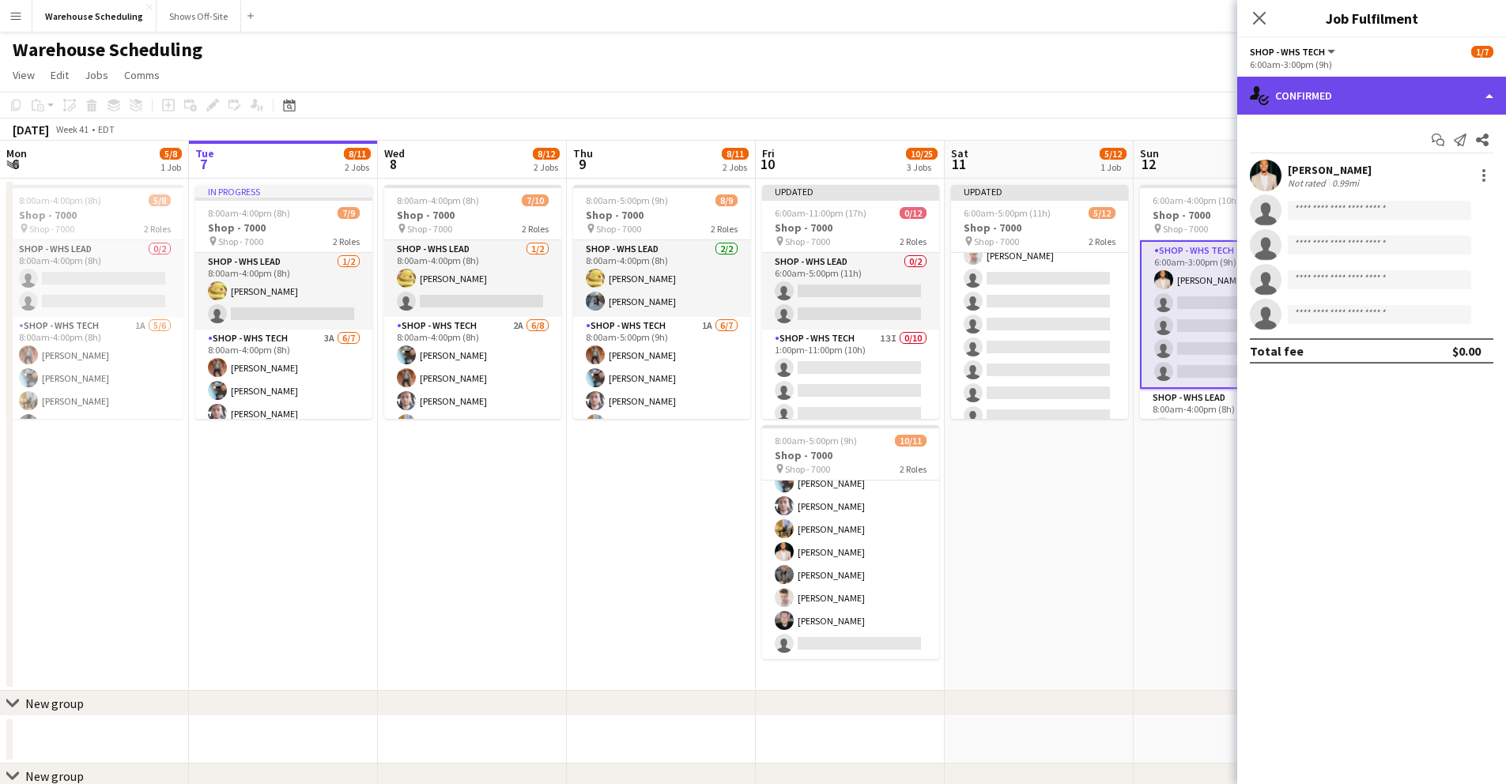
click at [1346, 94] on div "single-neutral-actions-check-2 Confirmed" at bounding box center [1372, 96] width 269 height 38
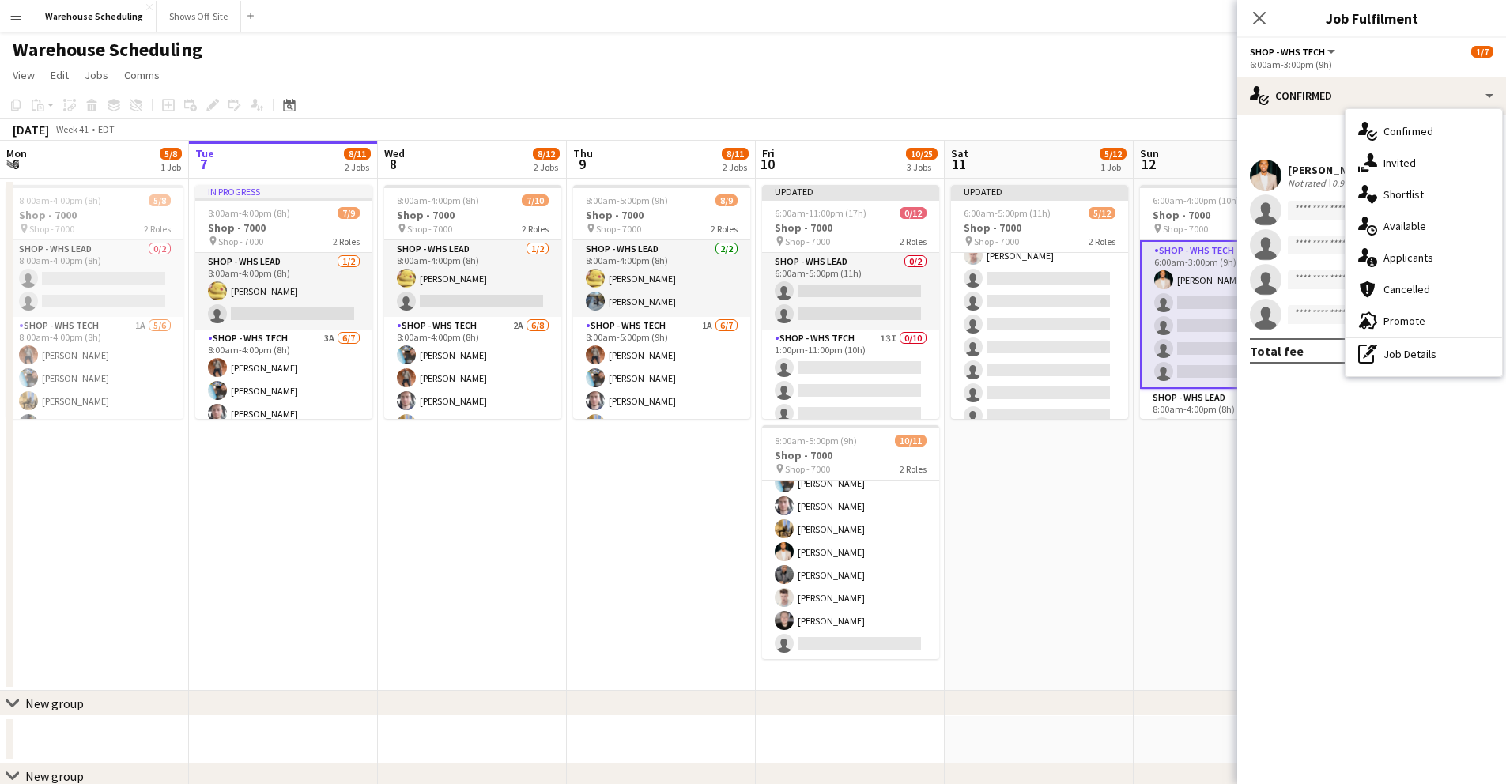
click at [1409, 167] on span "Invited" at bounding box center [1400, 163] width 32 height 14
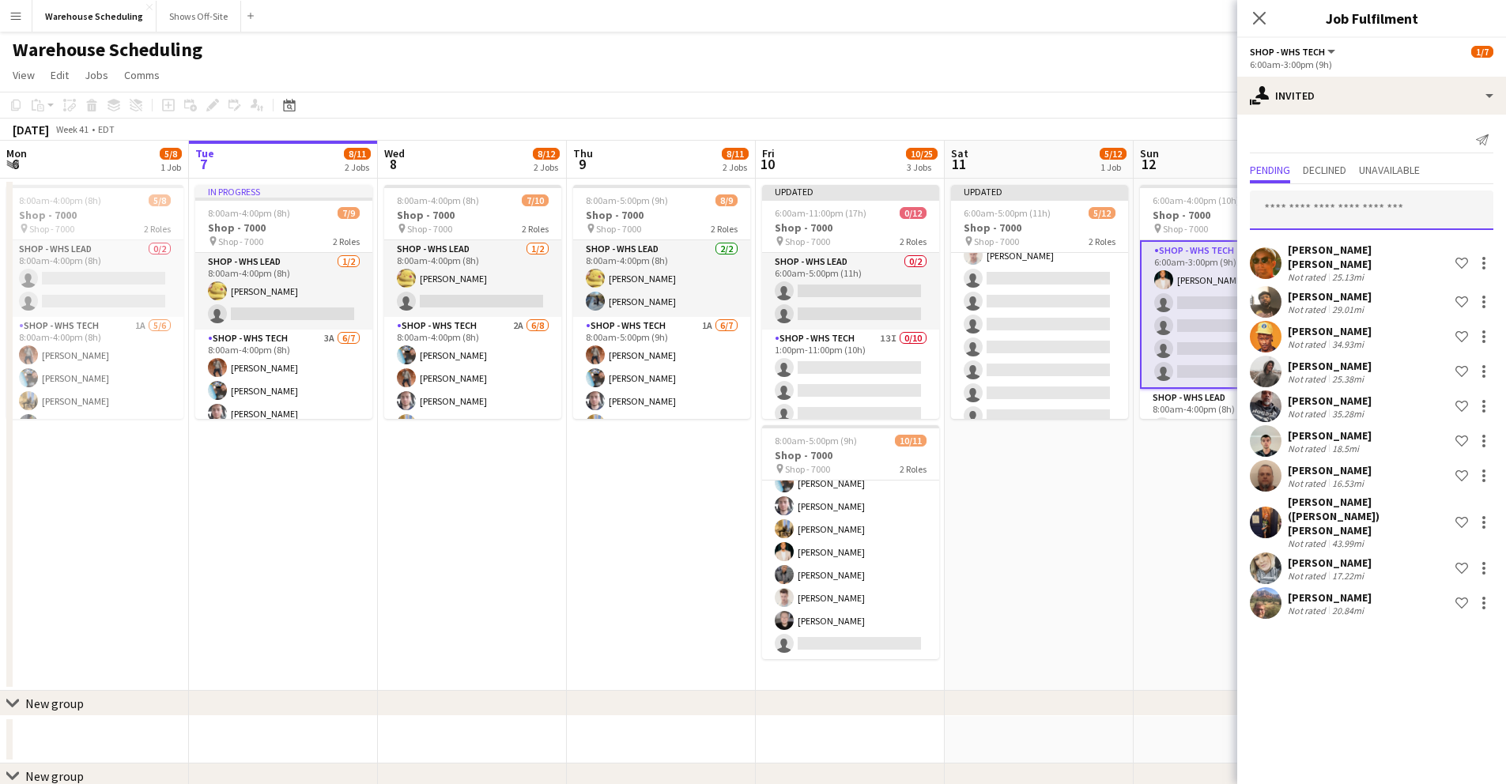
click at [1329, 198] on input "text" at bounding box center [1372, 211] width 244 height 40
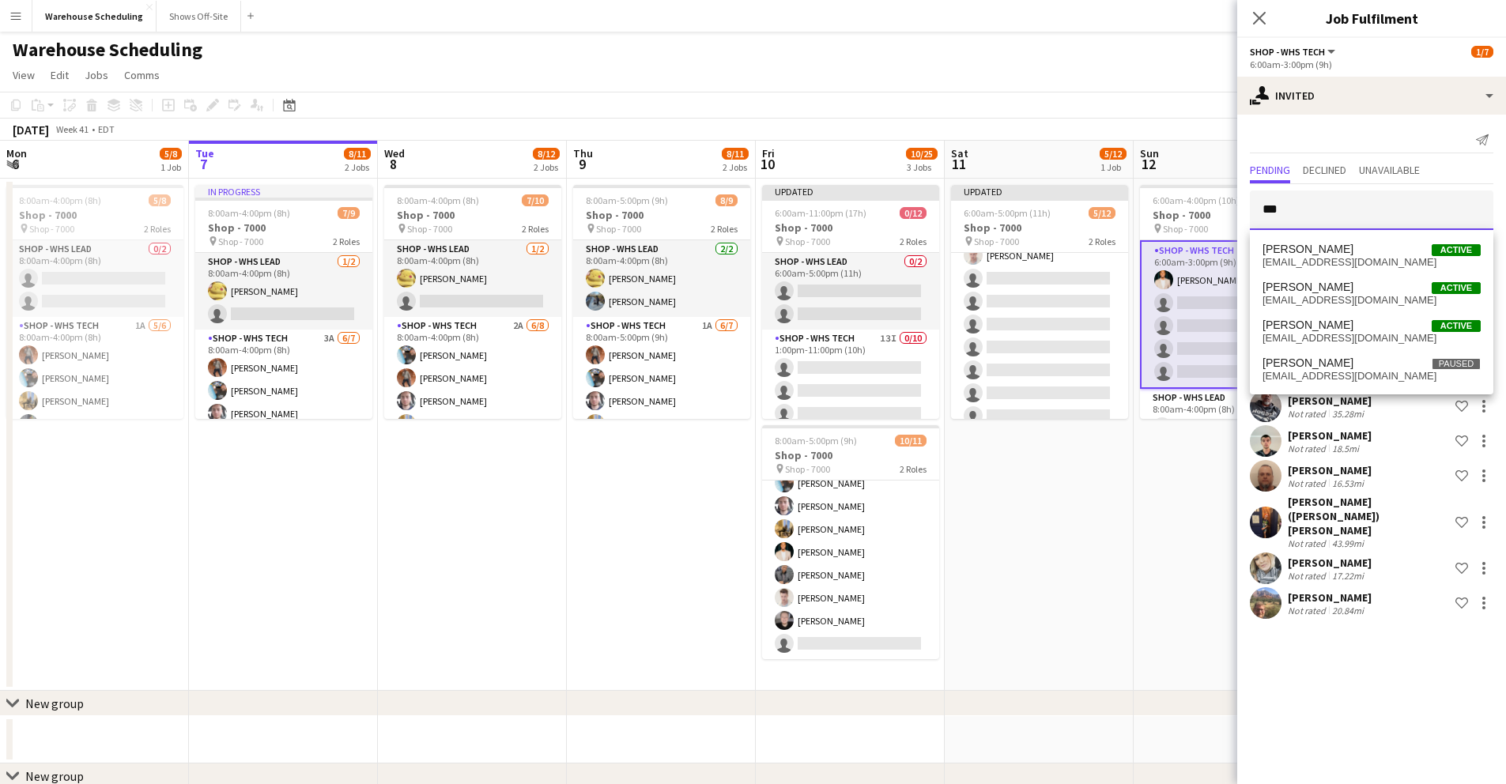
type input "***"
click at [1354, 322] on span "[PERSON_NAME] Active" at bounding box center [1372, 325] width 218 height 13
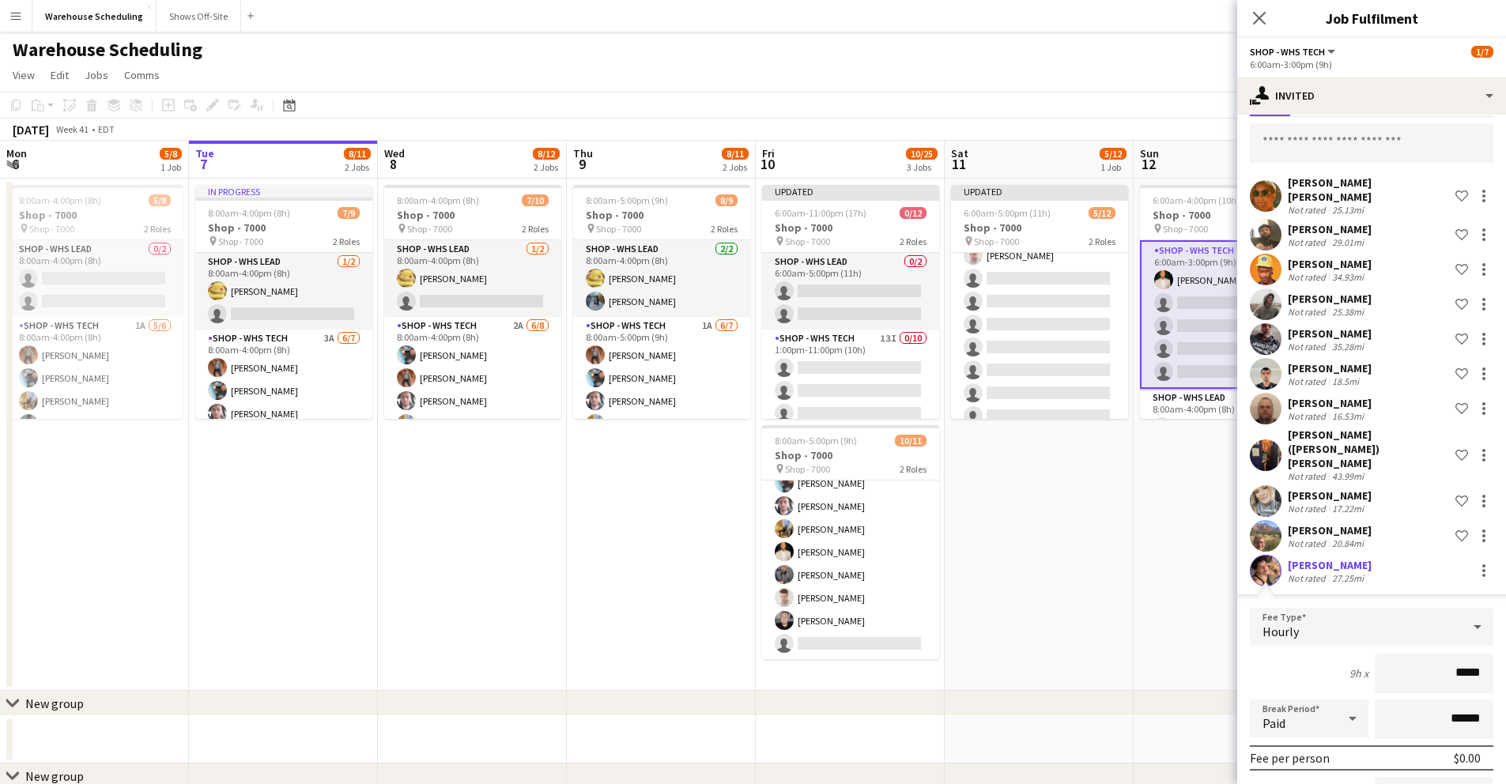
scroll to position [213, 0]
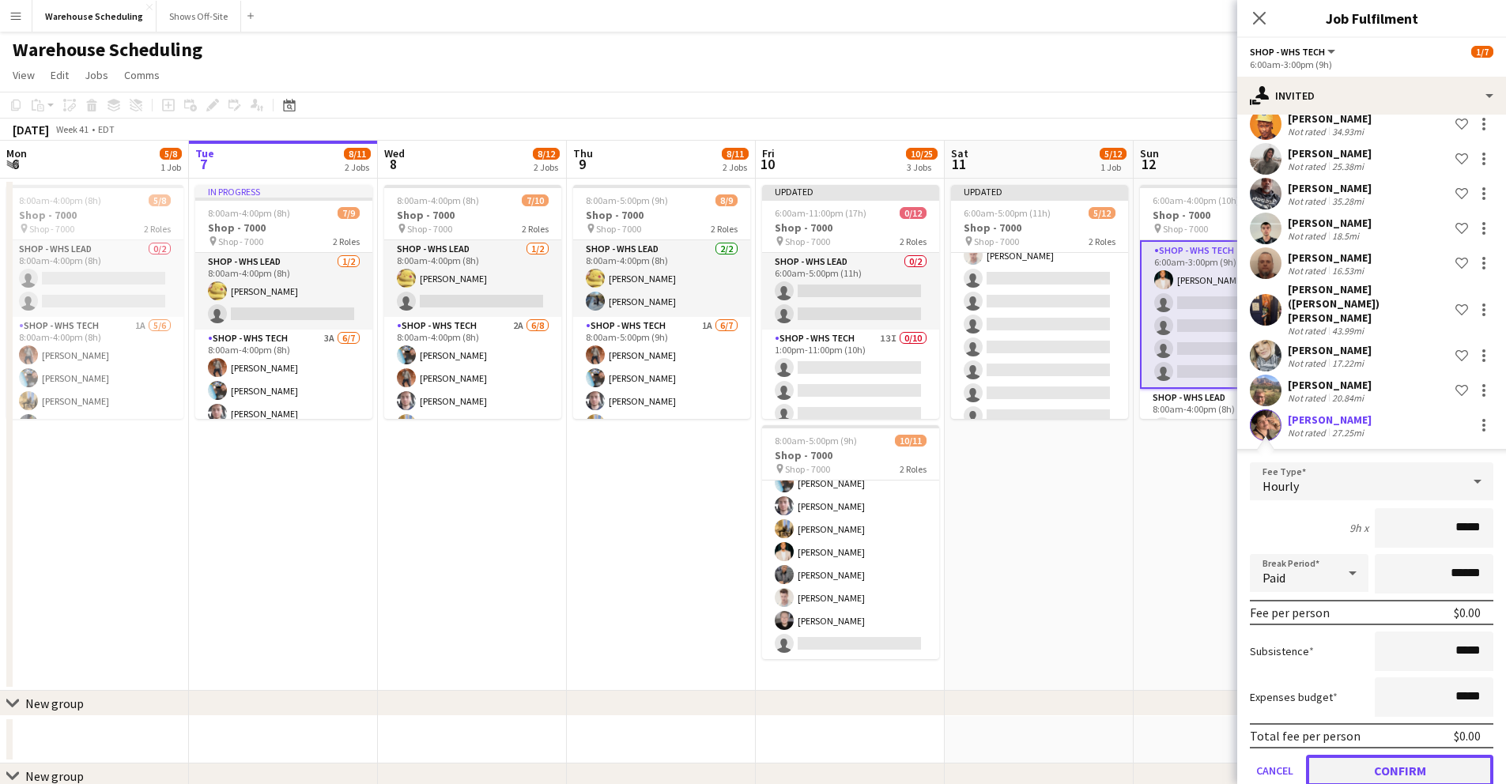
click at [1416, 755] on button "Confirm" at bounding box center [1399, 771] width 187 height 32
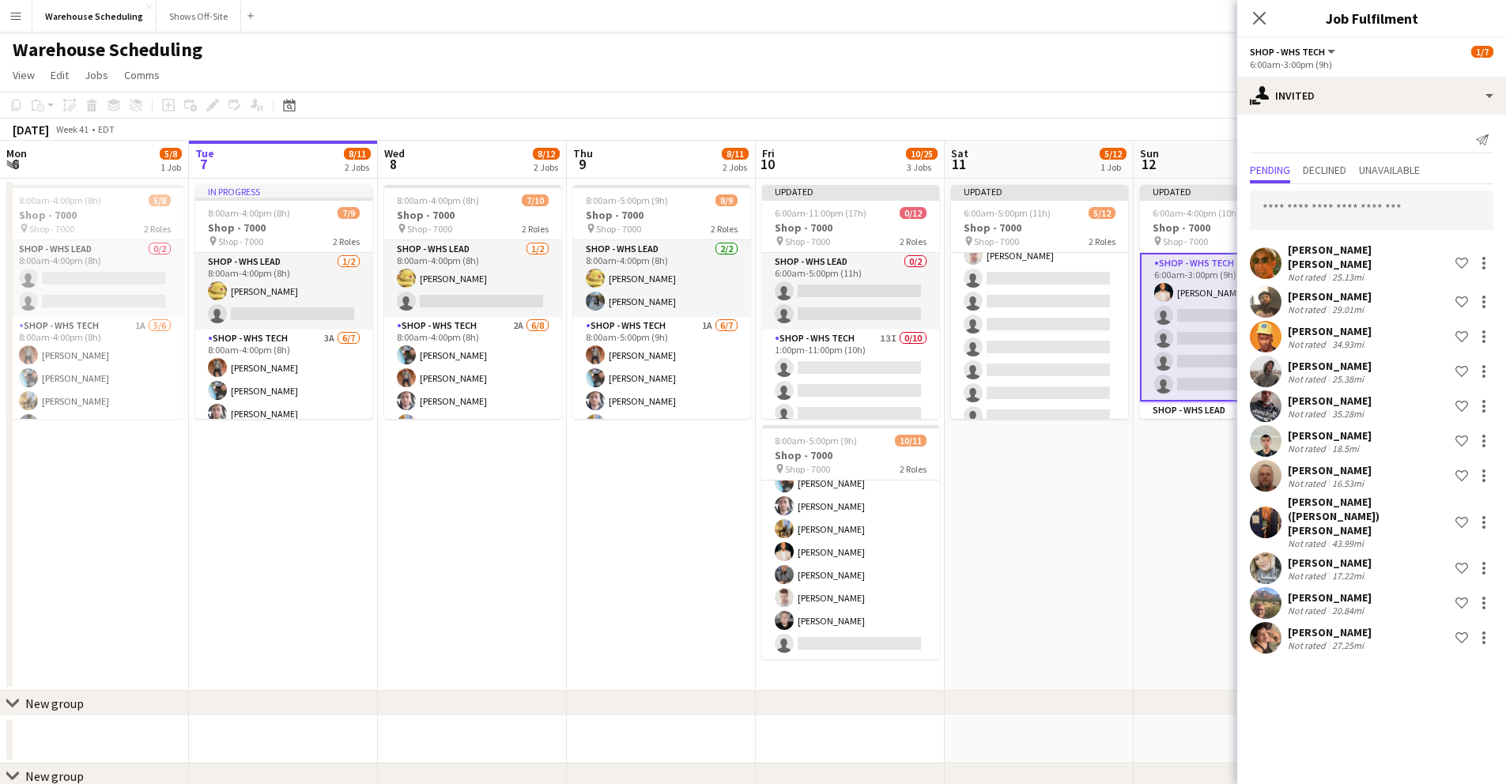
scroll to position [0, 0]
click at [1336, 202] on input "text" at bounding box center [1372, 211] width 244 height 40
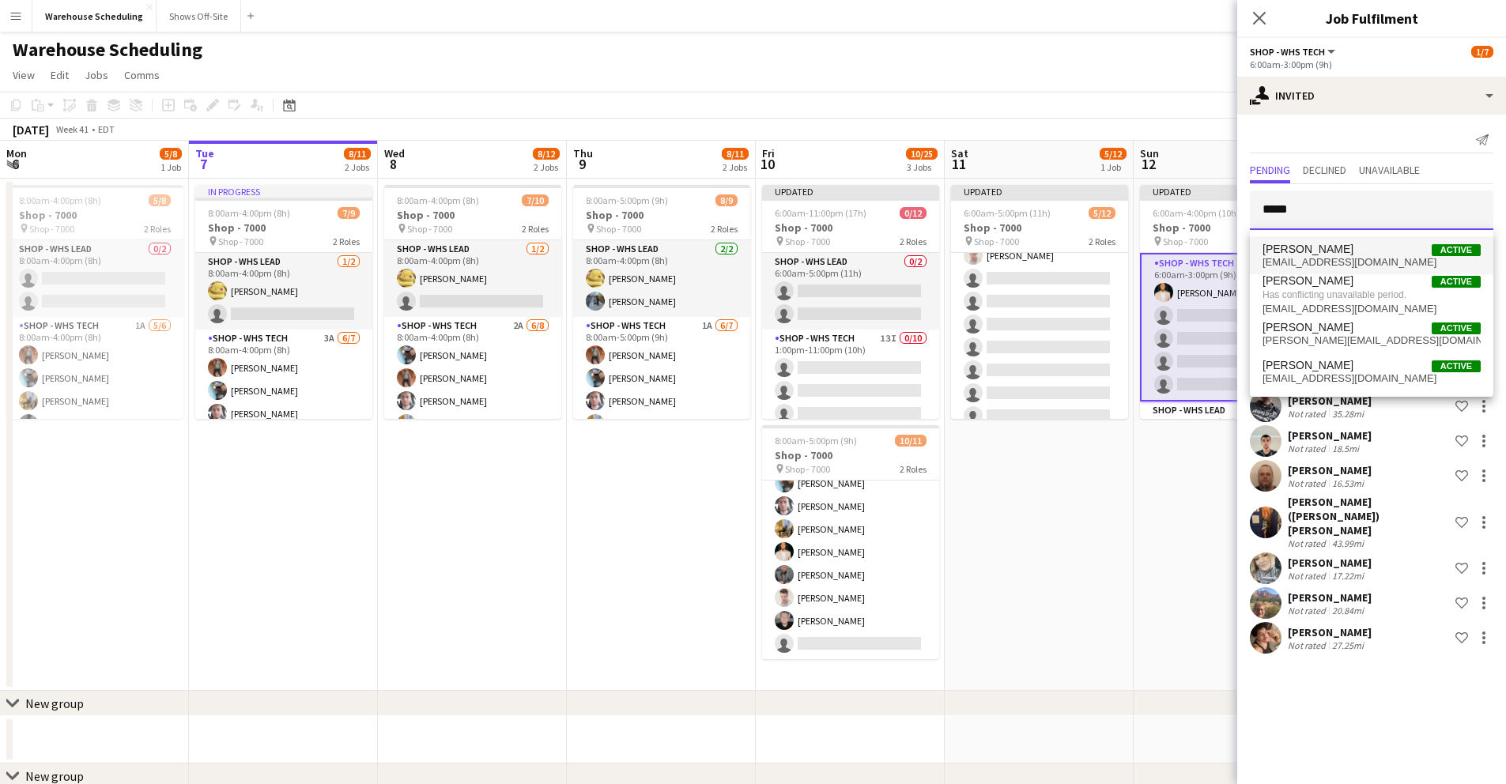
type input "*****"
click at [1345, 251] on span "[PERSON_NAME] Active" at bounding box center [1372, 249] width 218 height 13
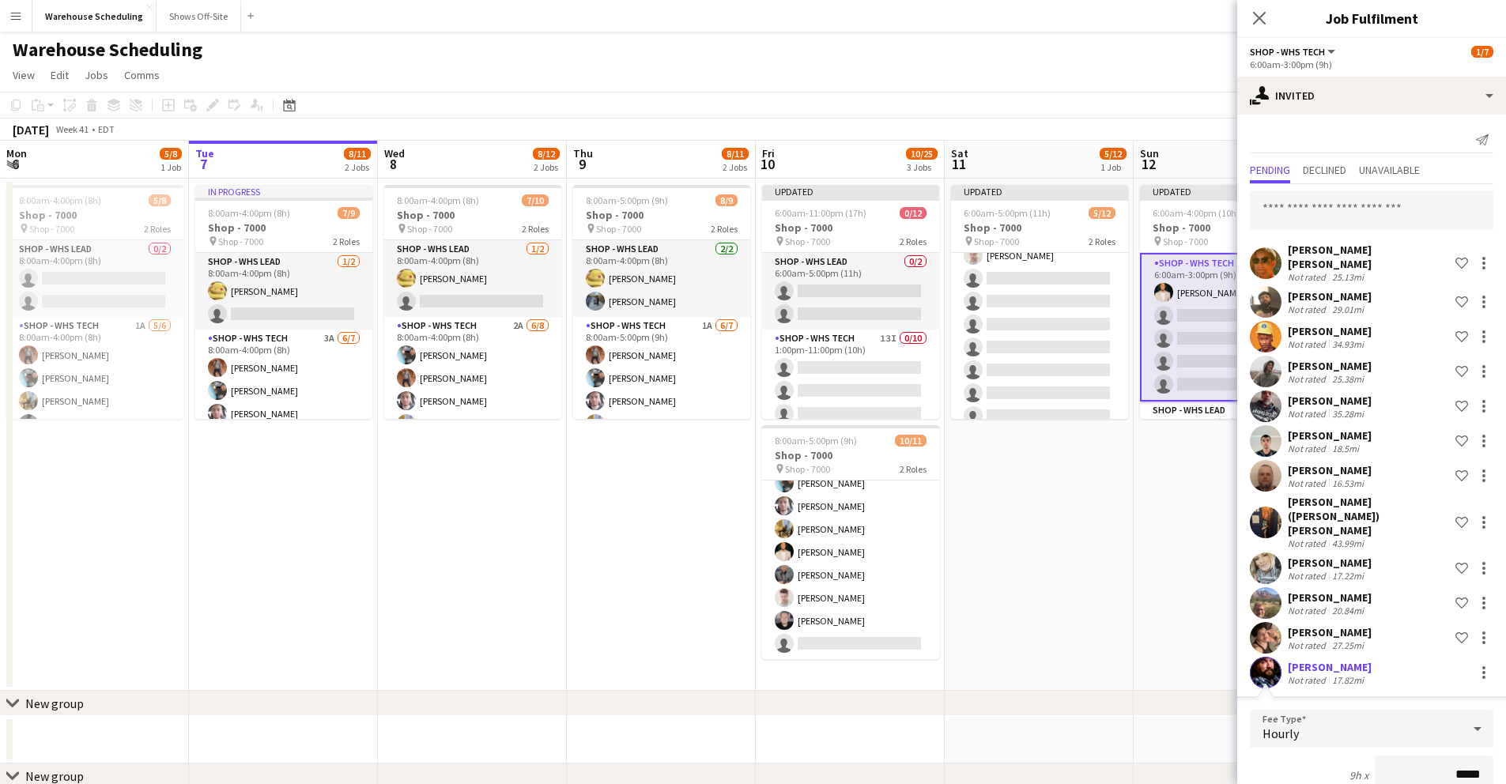
scroll to position [248, 0]
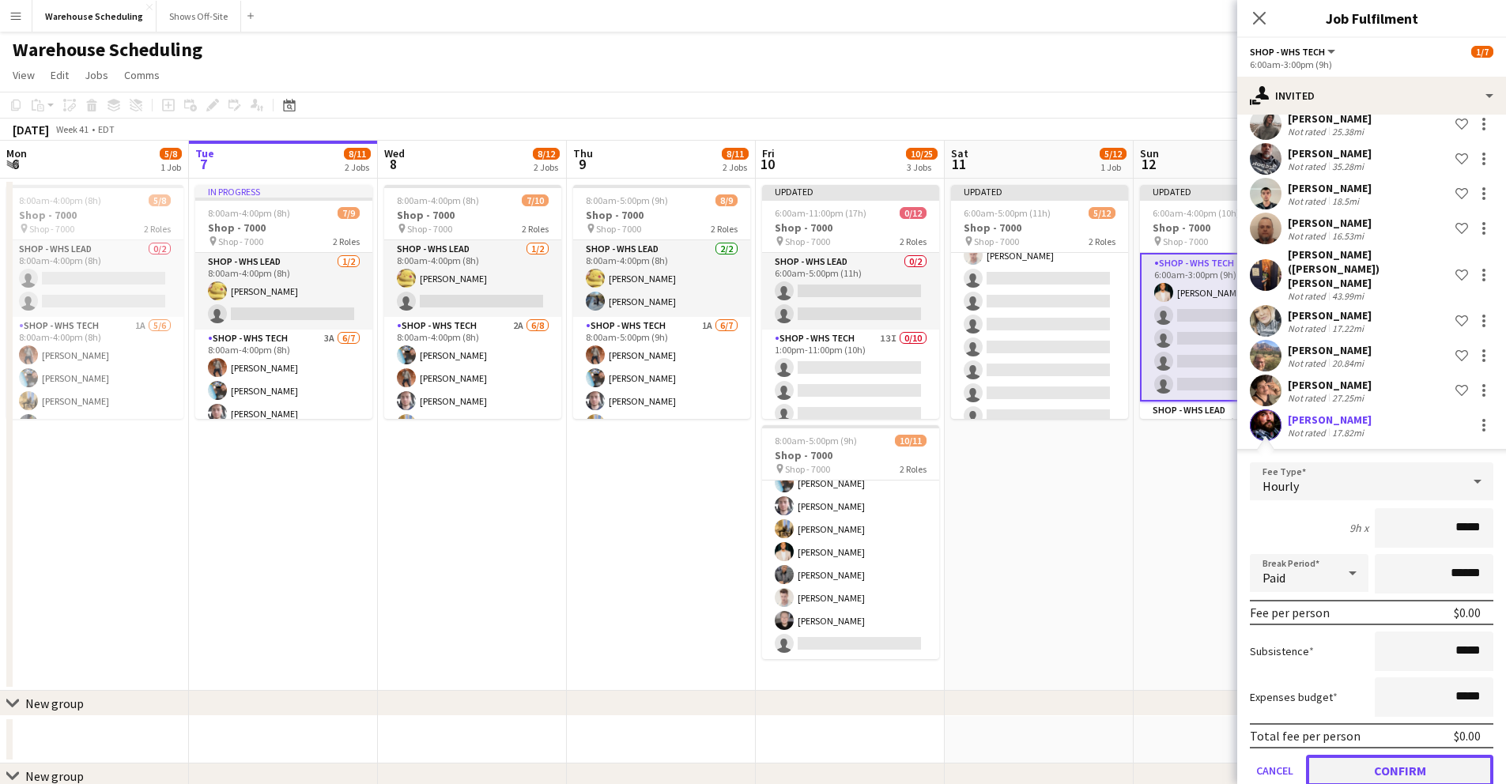
click at [1416, 755] on button "Confirm" at bounding box center [1399, 771] width 187 height 32
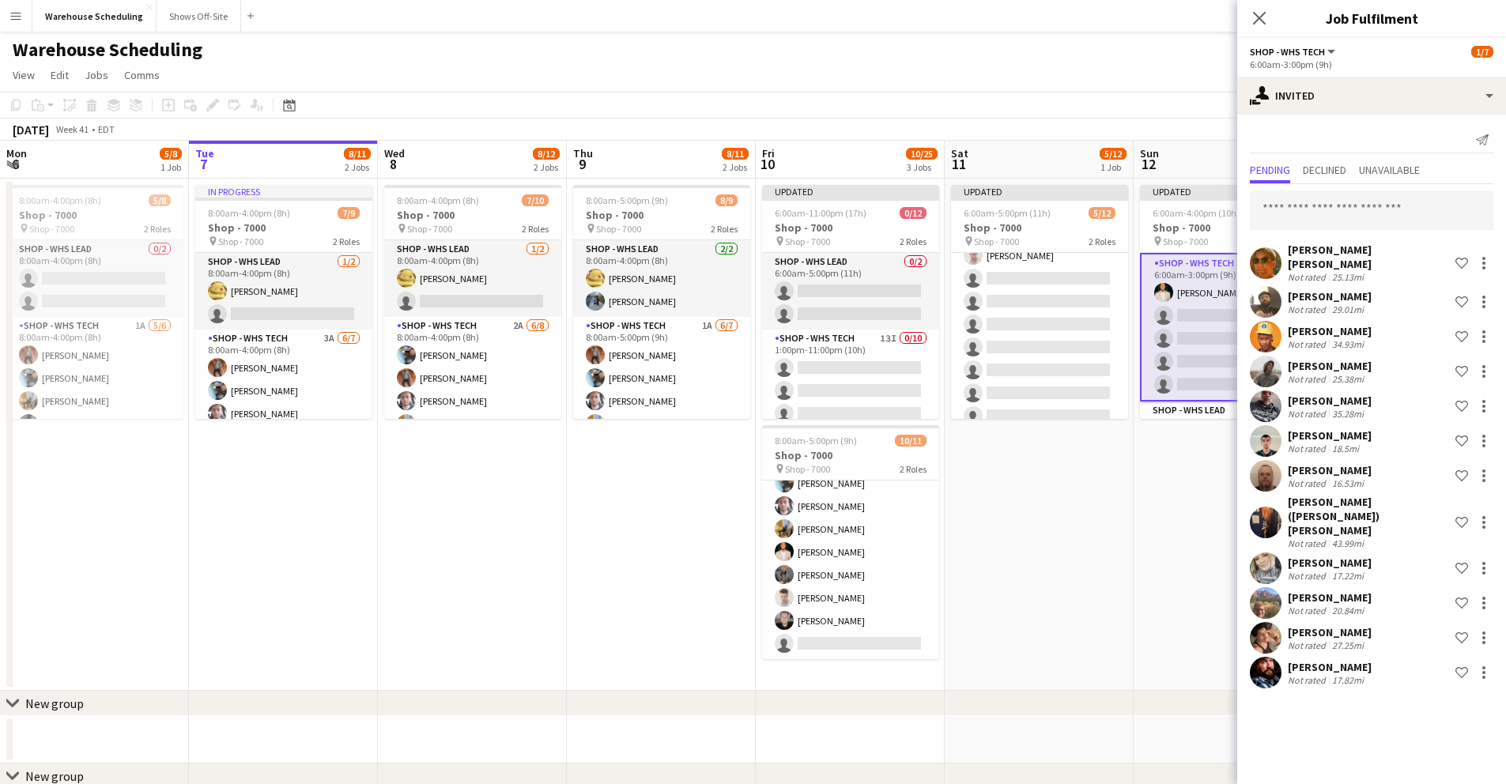
scroll to position [0, 0]
click at [1255, 18] on icon "Close pop-in" at bounding box center [1259, 17] width 15 height 15
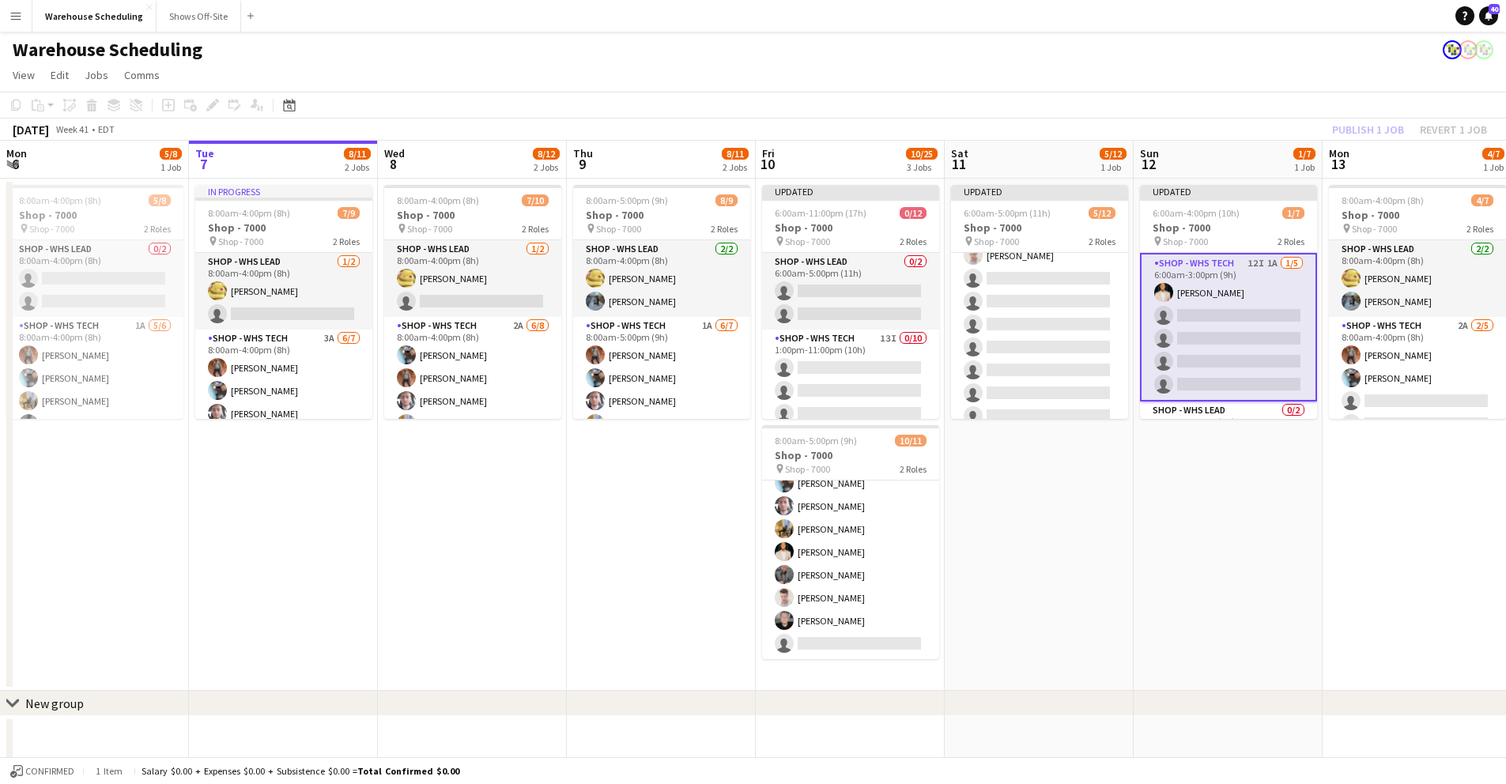
click at [1200, 83] on app-page-menu "View Day view expanded Day view collapsed Month view Date picker Jump to [DATE]…" at bounding box center [753, 77] width 1506 height 30
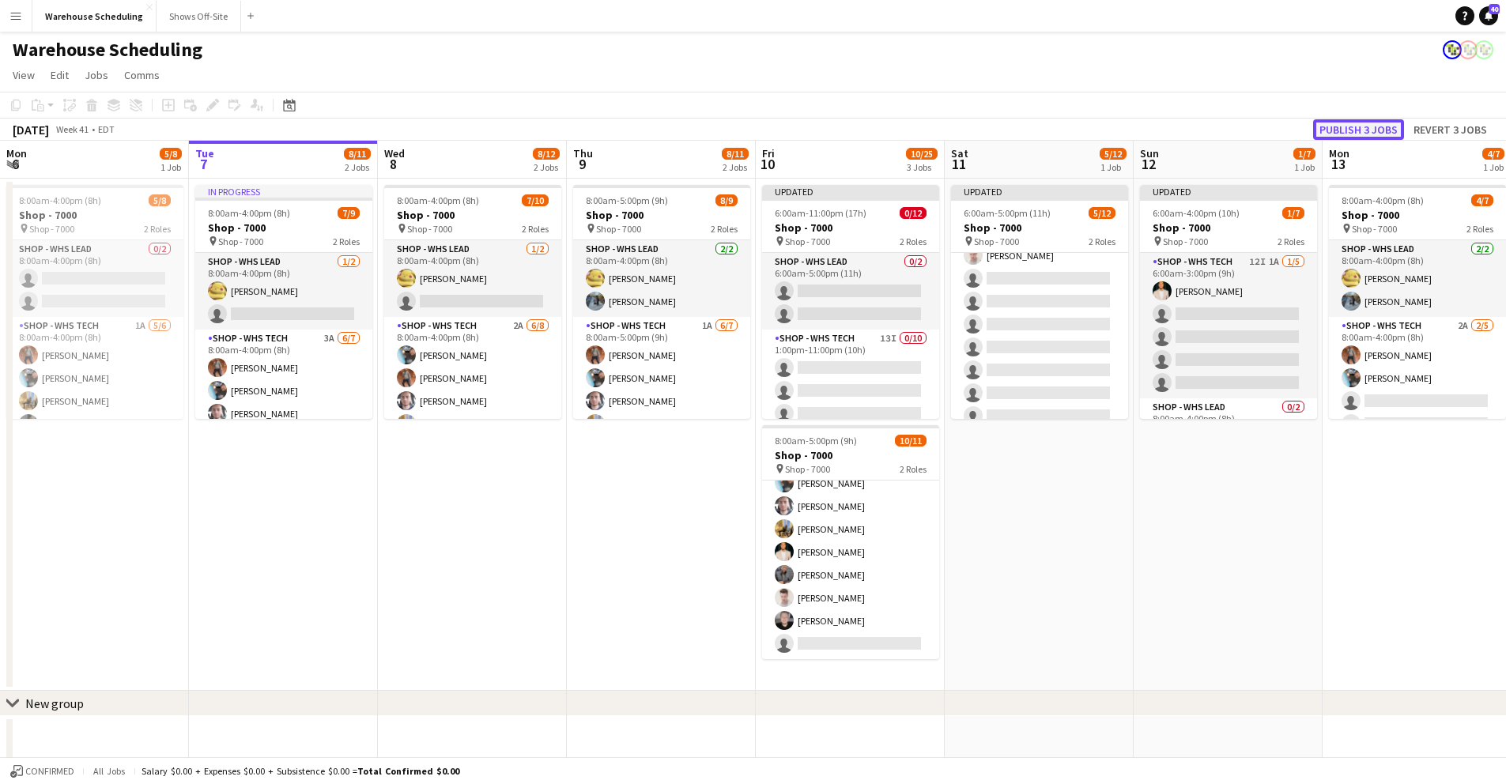
click at [1385, 126] on button "Publish 3 jobs" at bounding box center [1358, 129] width 91 height 21
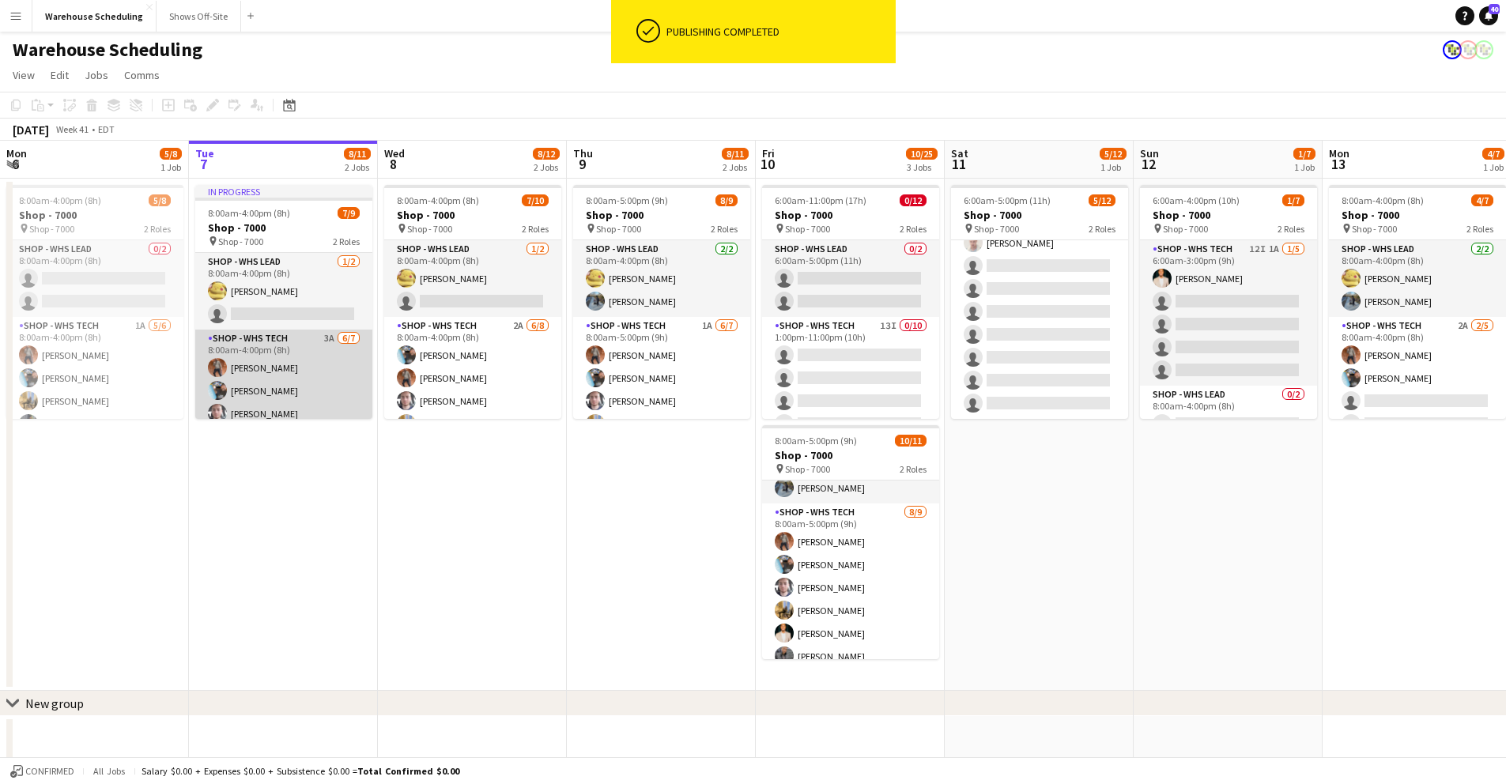
scroll to position [102, 0]
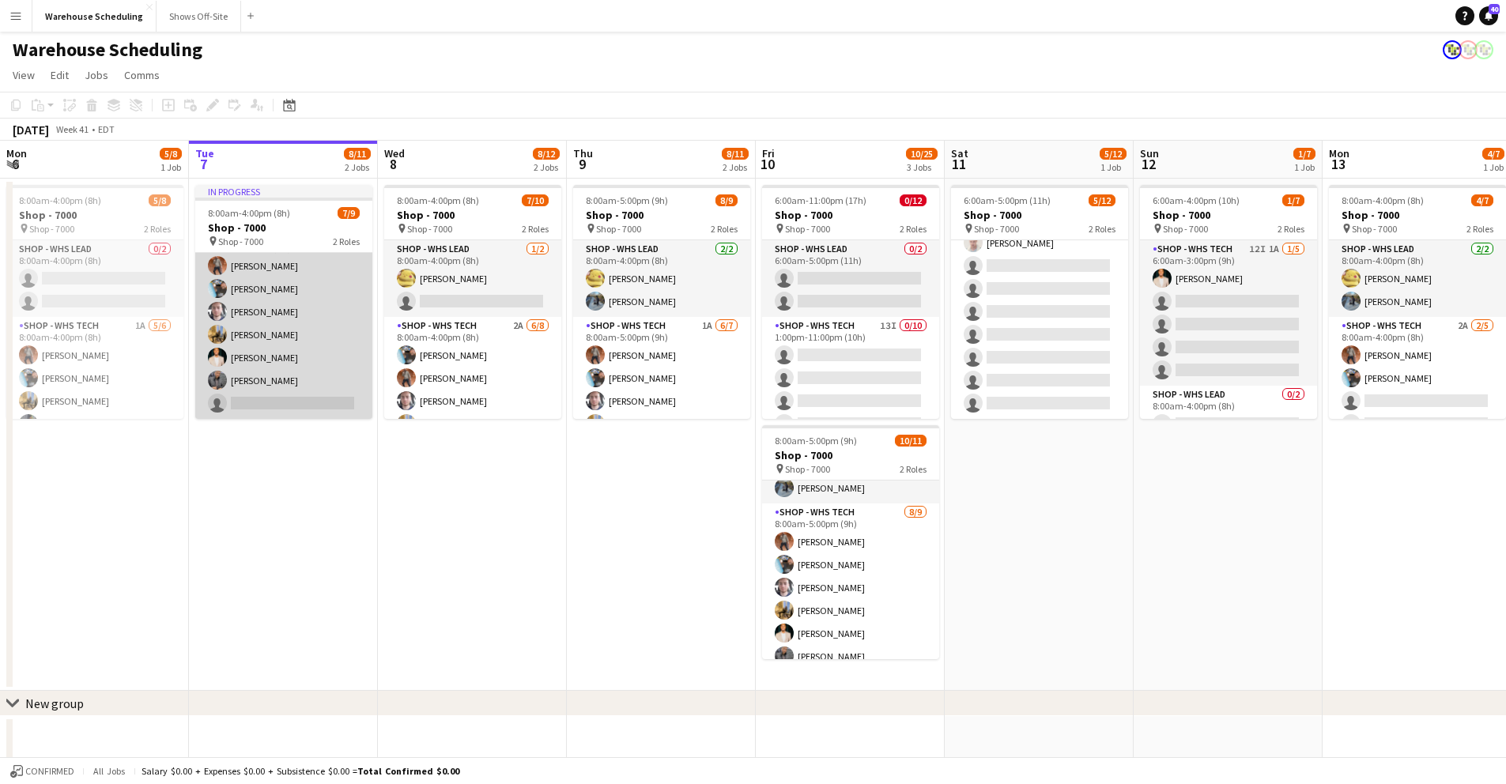
click at [270, 330] on app-card-role "Shop - WHS Tech 3A [DATE] 8:00am-4:00pm (8h) [PERSON_NAME] [PERSON_NAME] [PERSO…" at bounding box center [283, 323] width 177 height 191
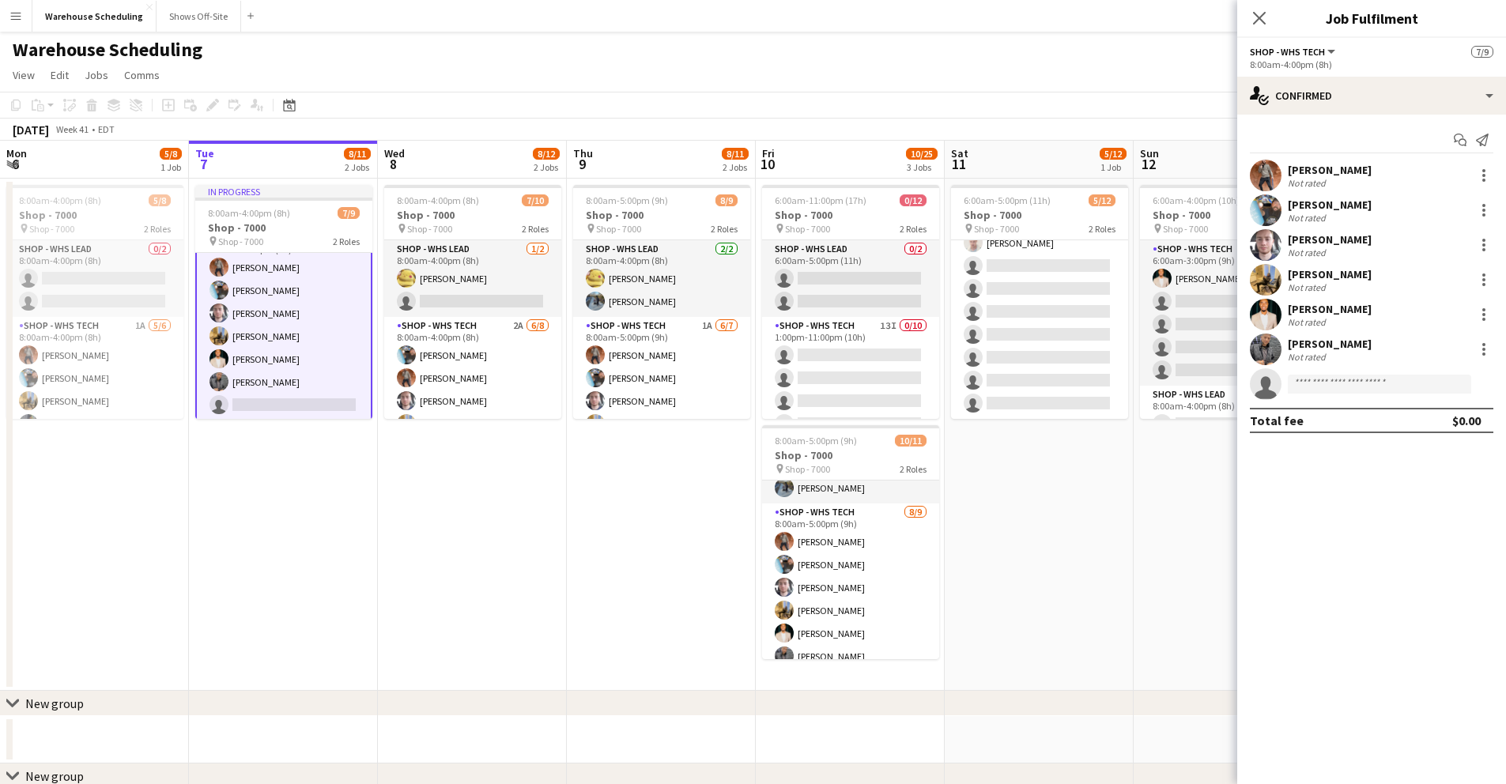
scroll to position [104, 0]
click at [1416, 279] on div at bounding box center [1484, 279] width 19 height 19
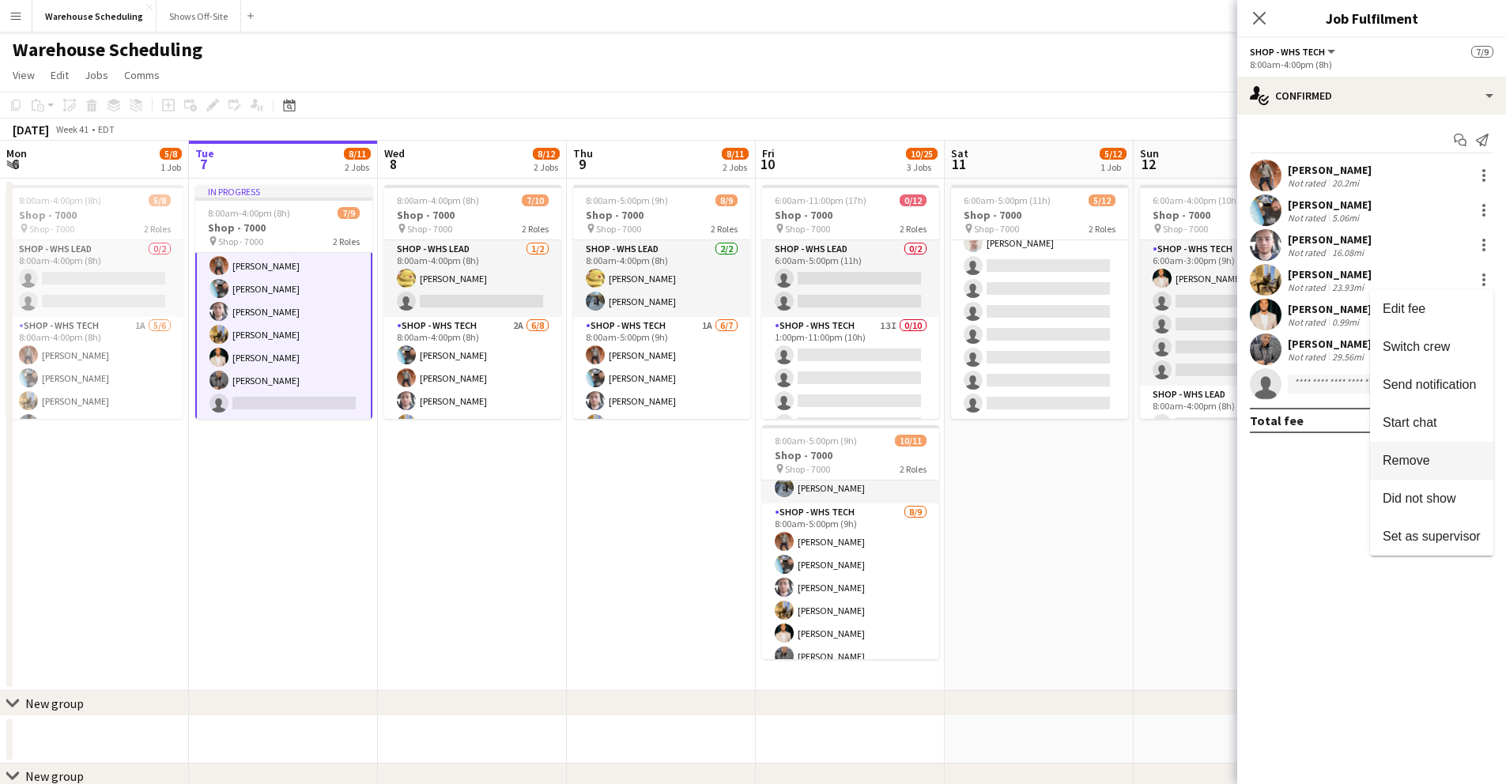
click at [1416, 455] on span "Remove" at bounding box center [1432, 461] width 98 height 14
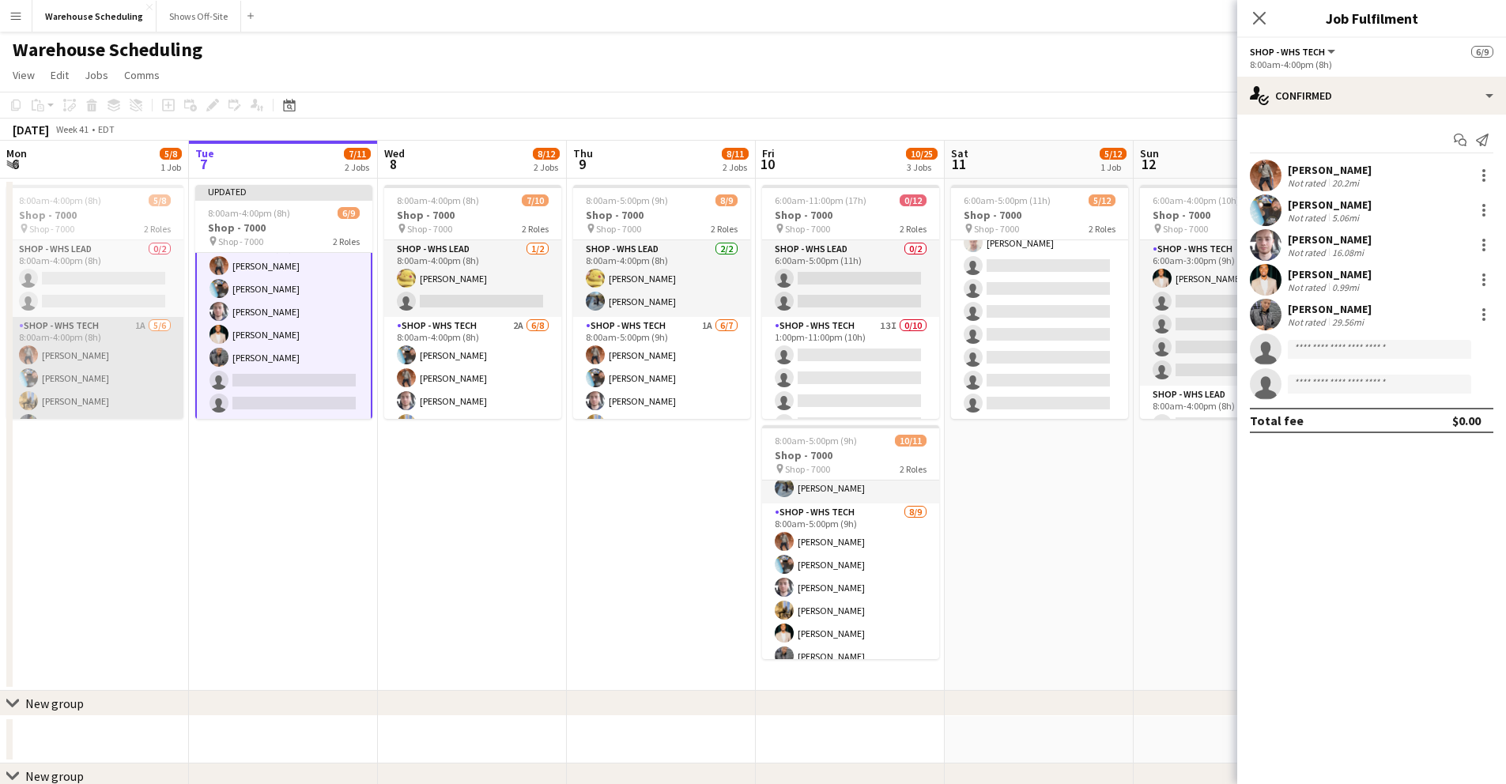
scroll to position [22, 0]
click at [87, 373] on app-card-role "Shop - WHS Tech 1A [DATE] 8:00am-4:00pm (8h) [PERSON_NAME] [PERSON_NAME] [PERSO…" at bounding box center [94, 379] width 177 height 168
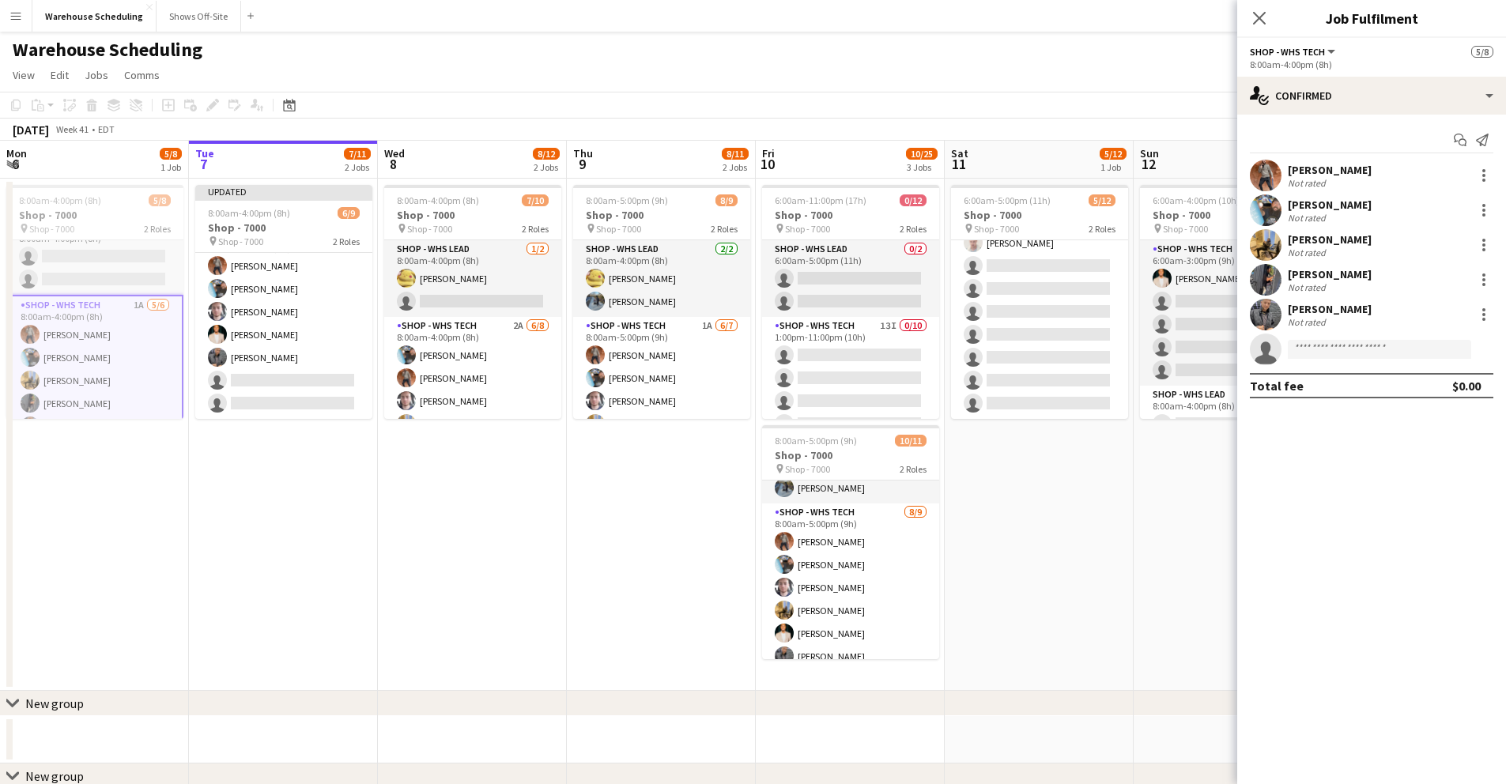
scroll to position [102, 0]
click at [1416, 244] on div at bounding box center [1484, 245] width 19 height 19
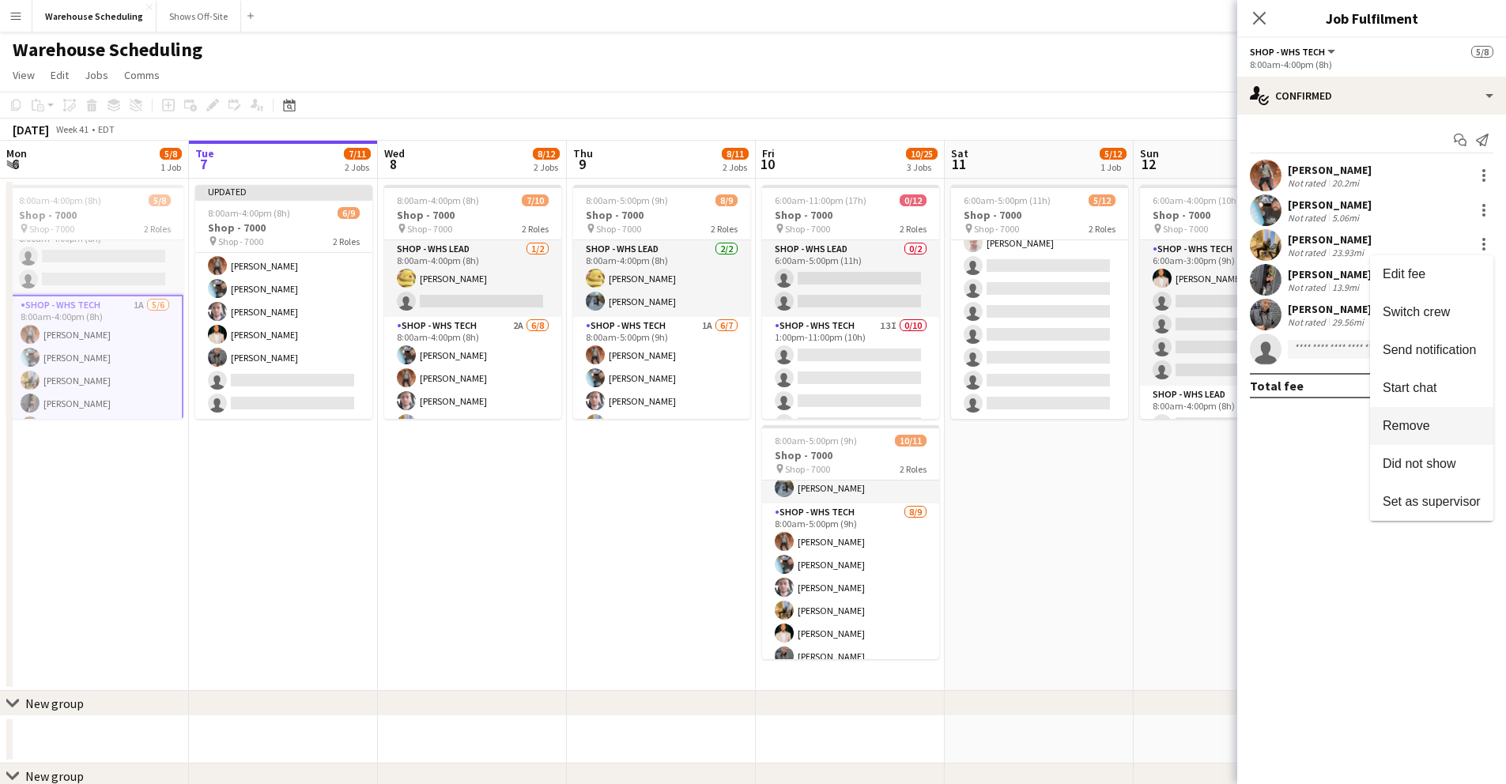
click at [1415, 429] on span "Remove" at bounding box center [1406, 425] width 47 height 13
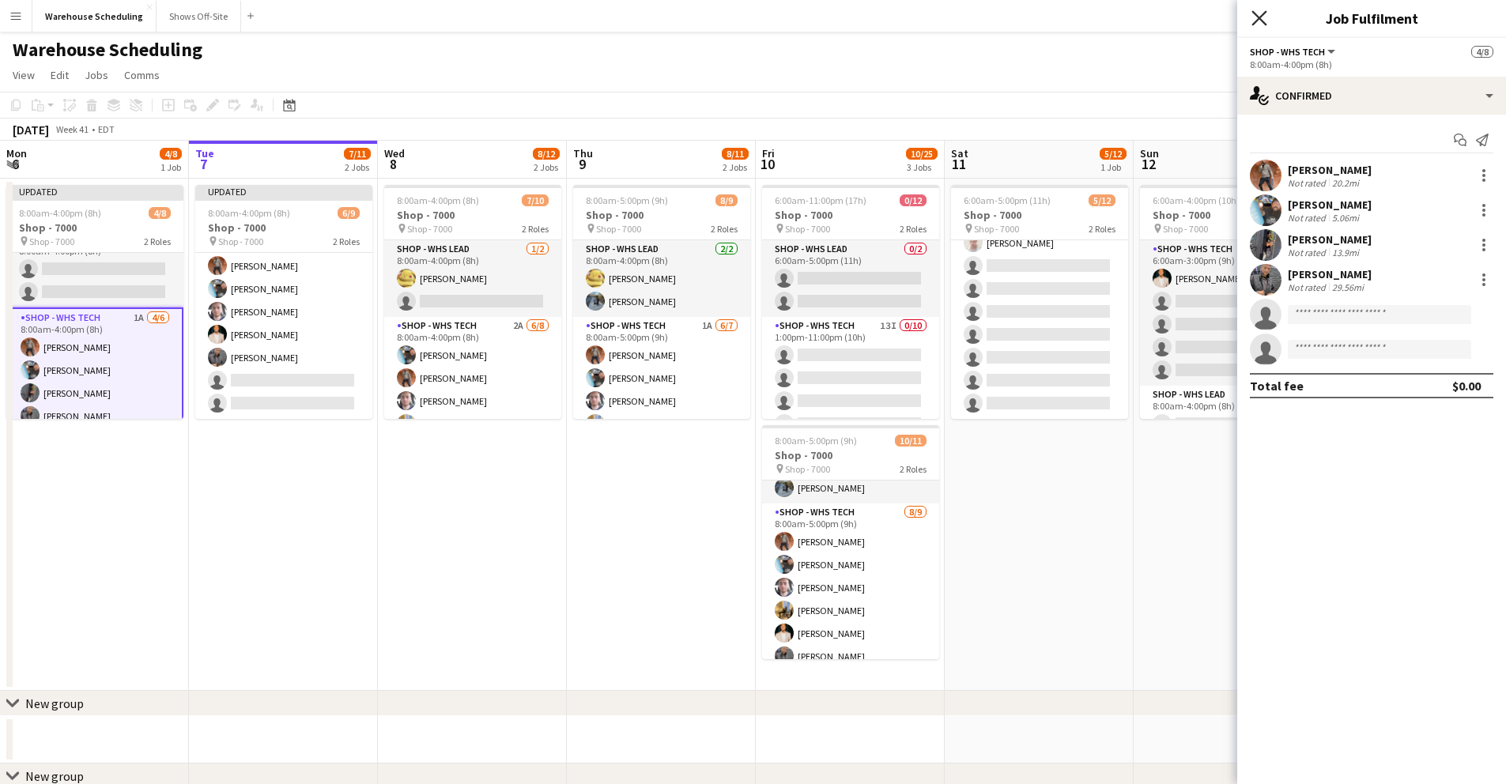
click at [1256, 20] on icon at bounding box center [1259, 17] width 15 height 15
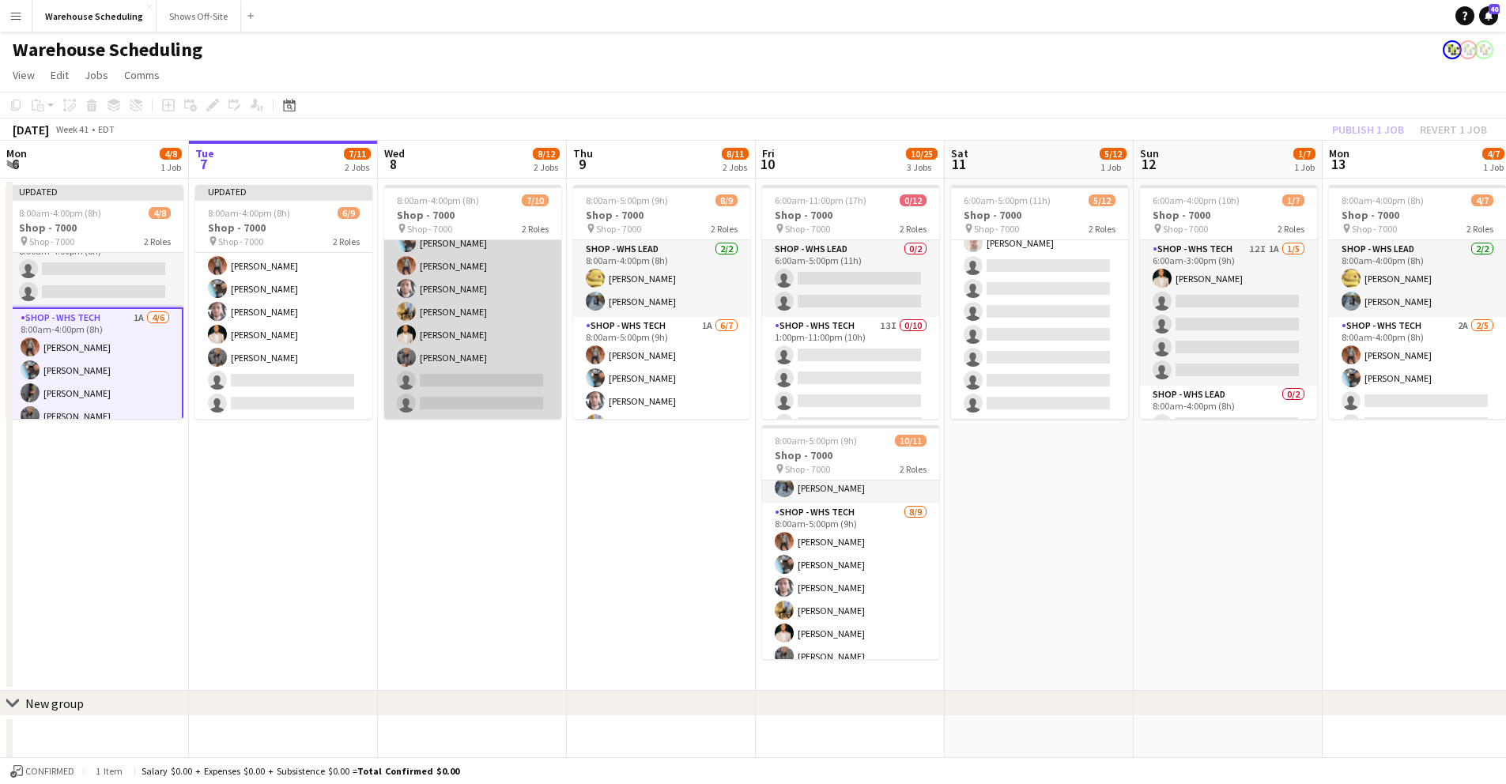
click at [429, 315] on app-card-role "Shop - WHS Tech 2A [DATE] 8:00am-4:00pm (8h) [PERSON_NAME] [PERSON_NAME] [PERSO…" at bounding box center [472, 312] width 177 height 214
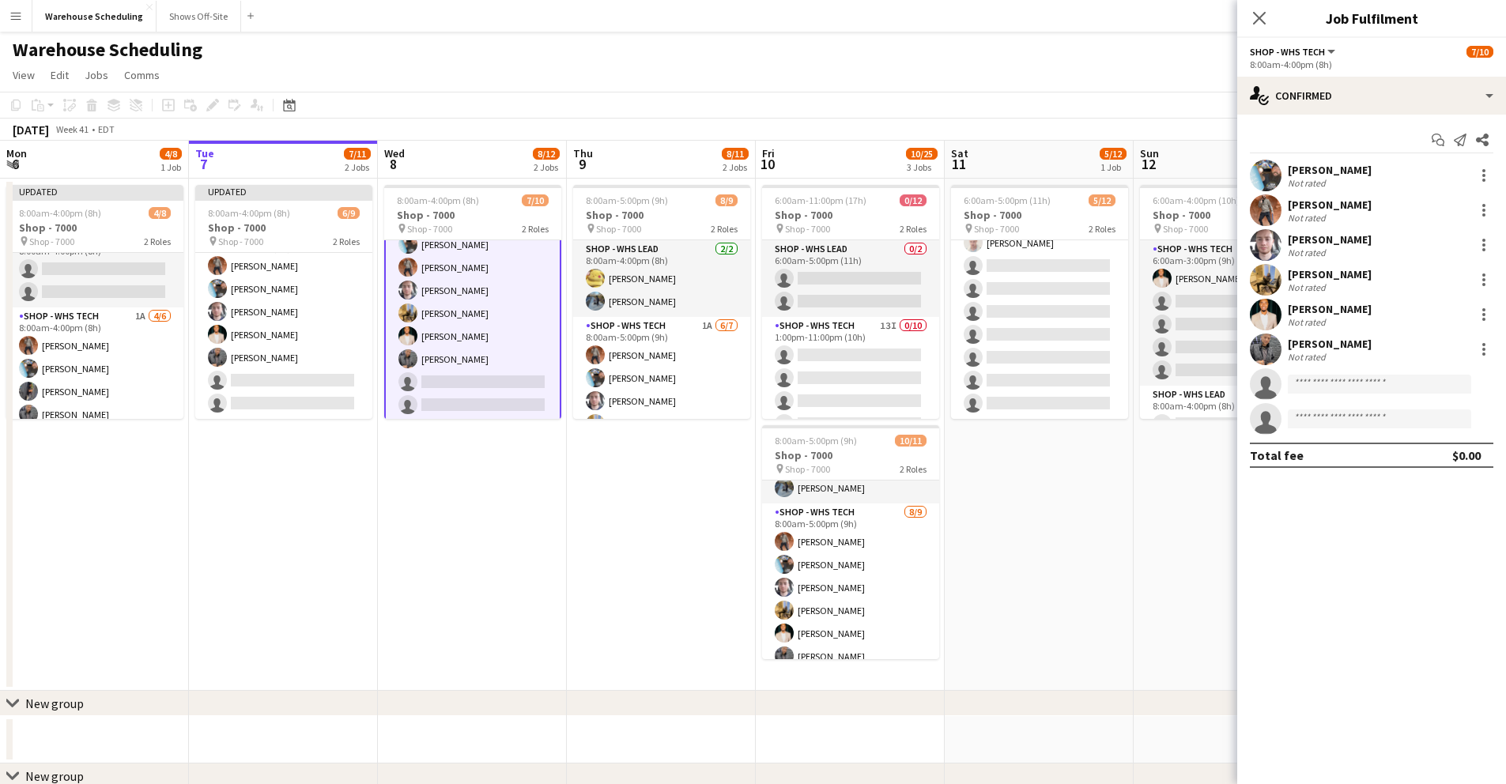
scroll to position [114, 0]
click at [1416, 275] on div at bounding box center [1484, 279] width 19 height 19
click at [1416, 455] on span "Remove" at bounding box center [1406, 460] width 47 height 13
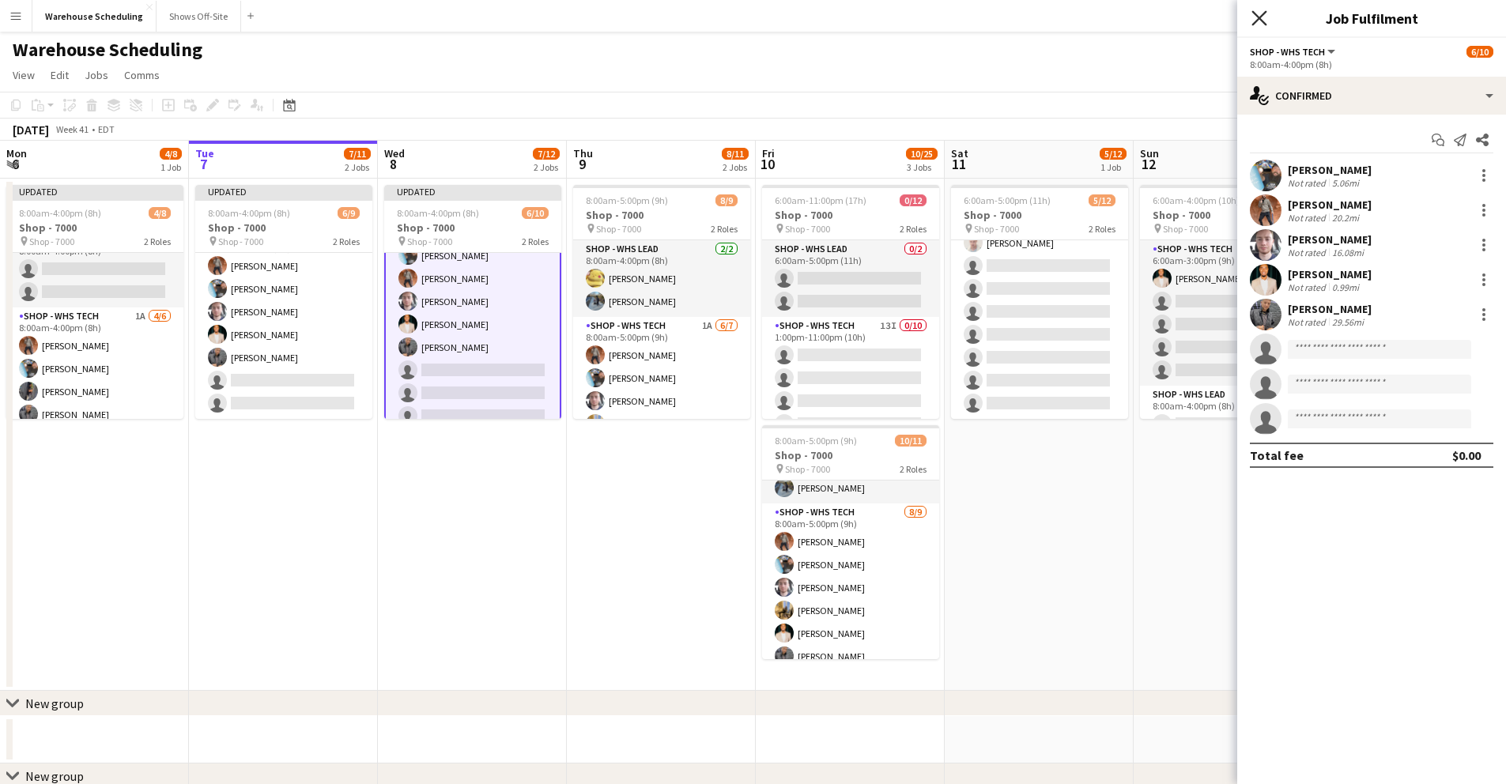
click at [1259, 18] on icon at bounding box center [1259, 17] width 15 height 15
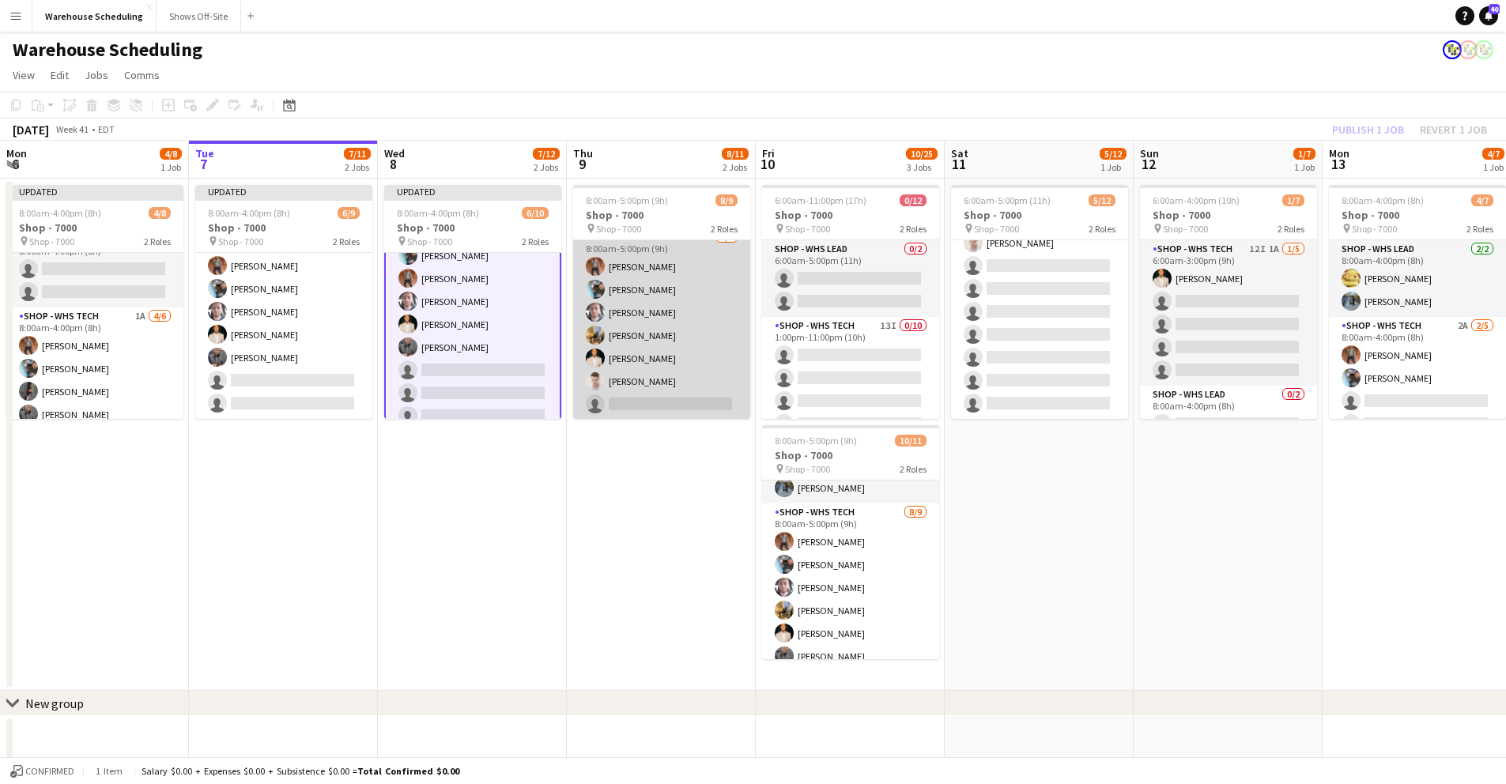
scroll to position [89, 0]
click at [649, 337] on app-card-role "Shop - WHS Tech 1A [DATE] 8:00am-5:00pm (9h) [PERSON_NAME] [PERSON_NAME] [PERSO…" at bounding box center [661, 323] width 177 height 191
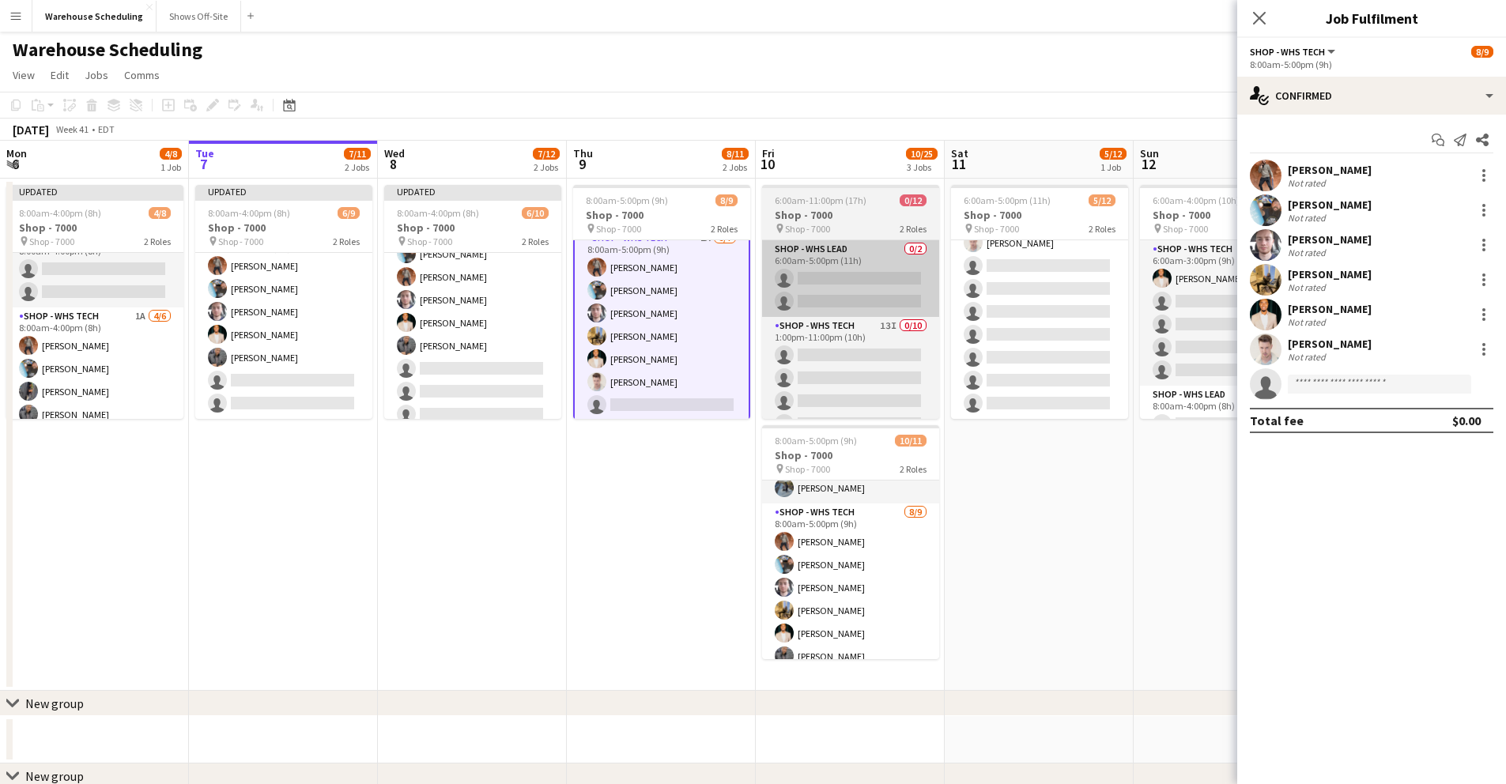
scroll to position [91, 0]
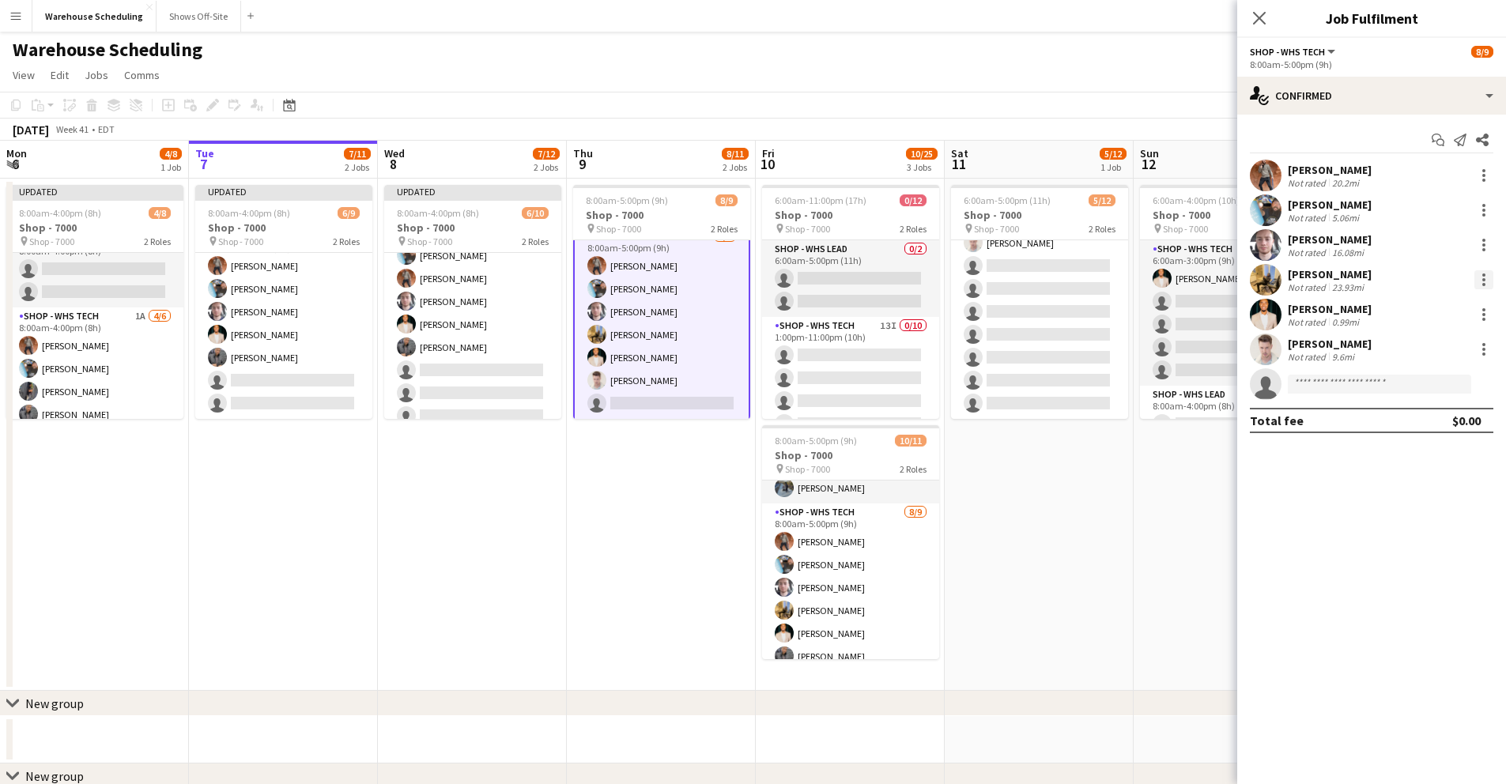
click at [1416, 278] on div at bounding box center [1484, 279] width 3 height 3
click at [1416, 459] on span "Remove" at bounding box center [1432, 461] width 98 height 14
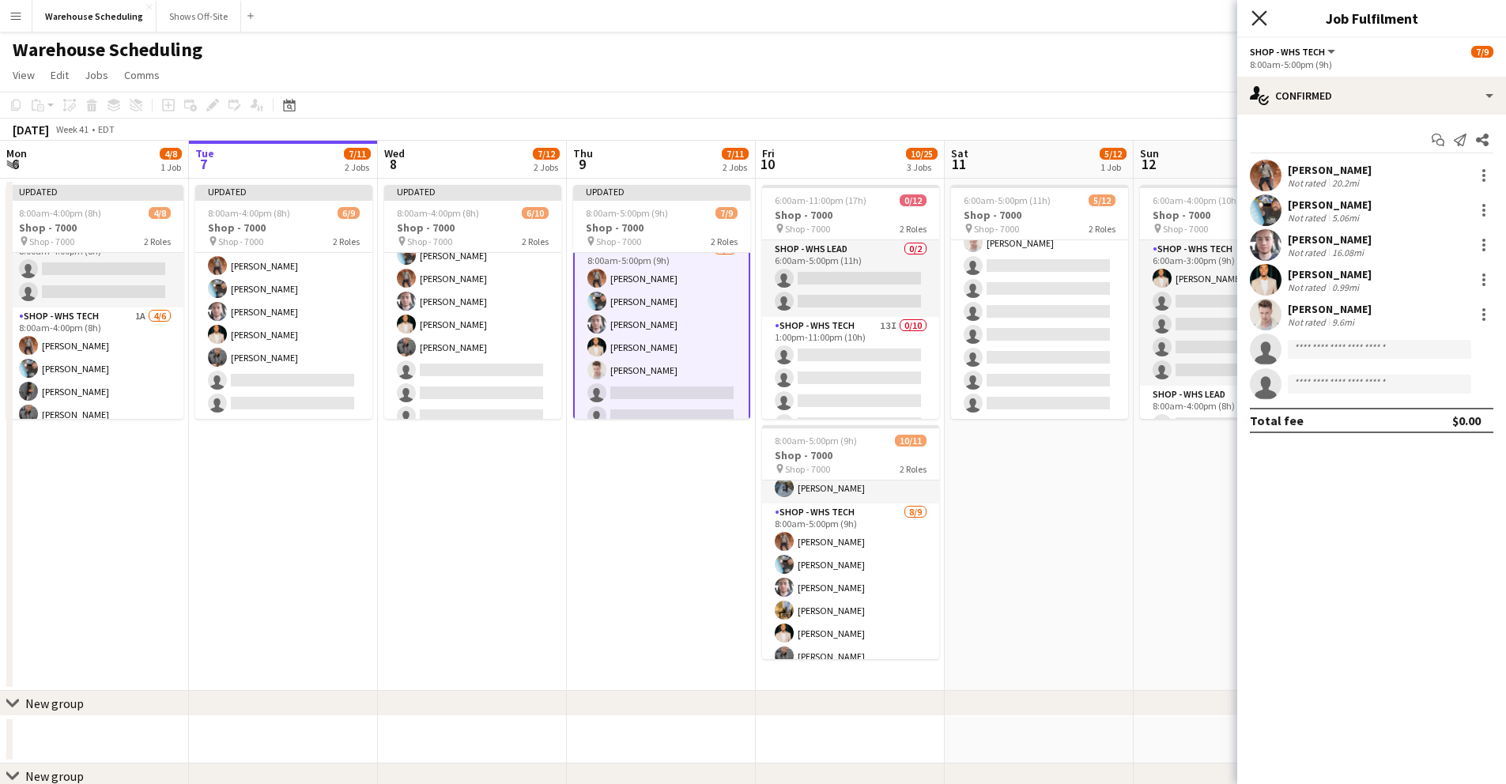
drag, startPoint x: 1262, startPoint y: 17, endPoint x: 1218, endPoint y: 47, distance: 53.1
click at [1262, 17] on icon "Close pop-in" at bounding box center [1259, 18] width 13 height 13
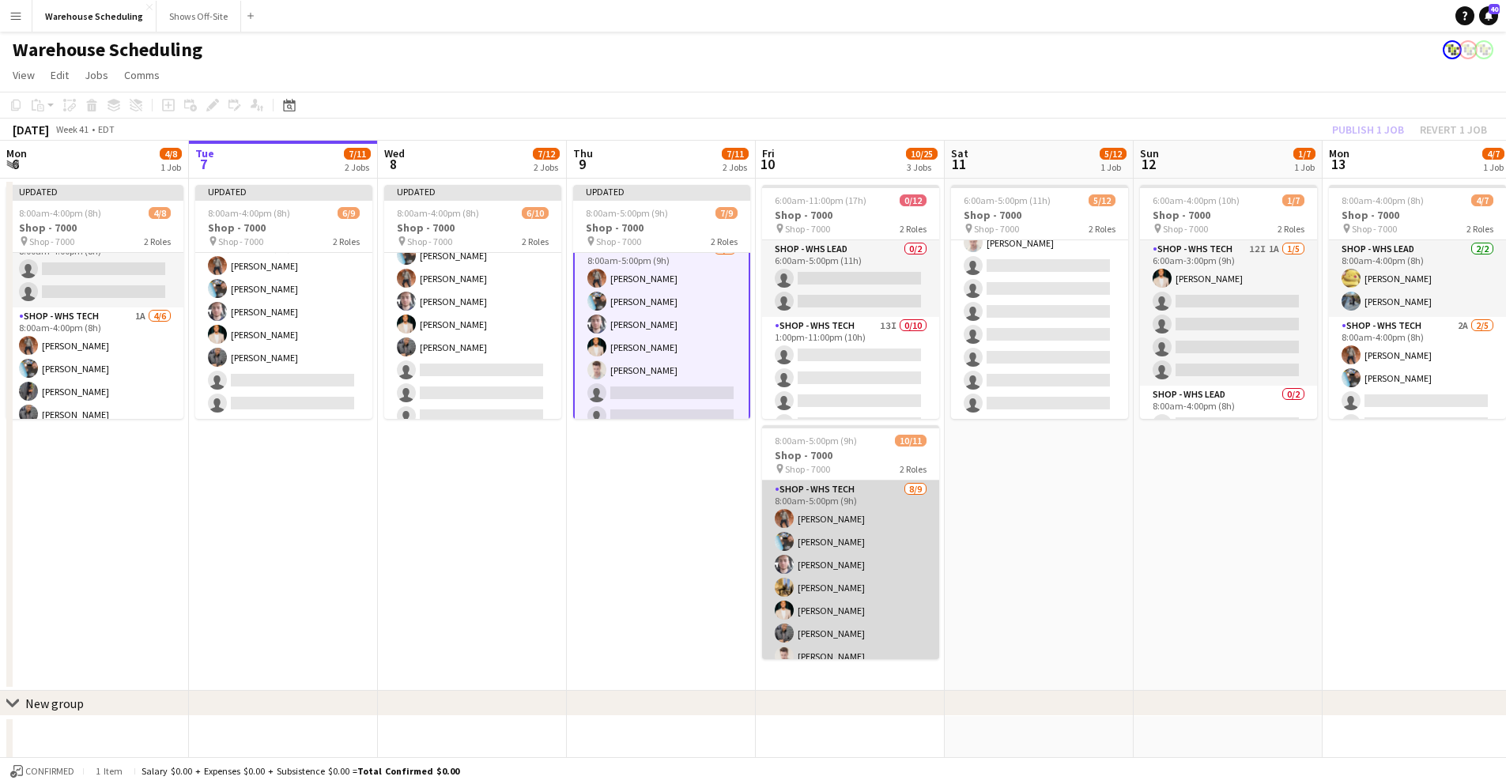
scroll to position [79, 0]
click at [833, 586] on app-card-role "Shop - WHS Tech [DATE] 8:00am-5:00pm (9h) [PERSON_NAME] [PERSON_NAME] [PERSON_N…" at bounding box center [850, 596] width 177 height 237
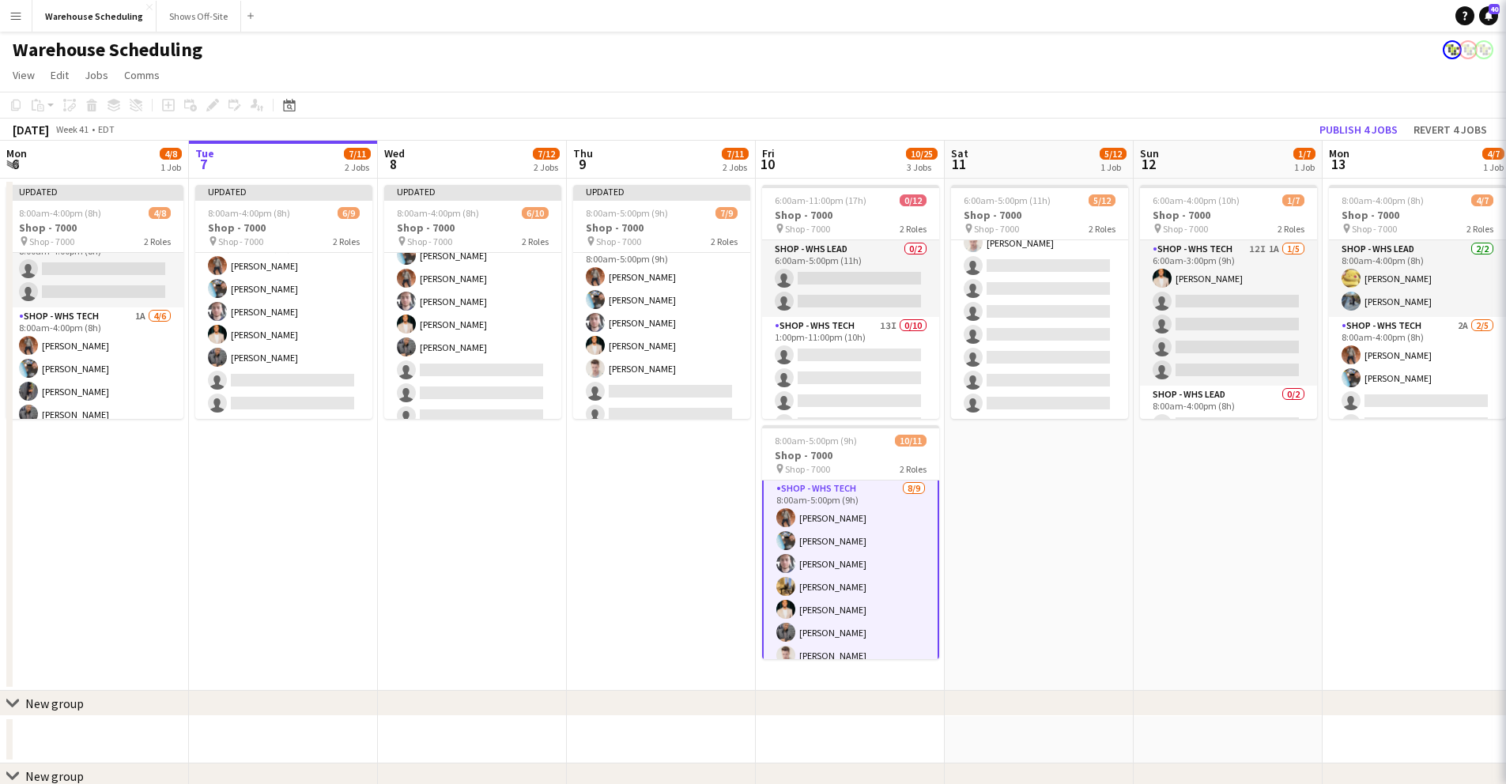
scroll to position [81, 0]
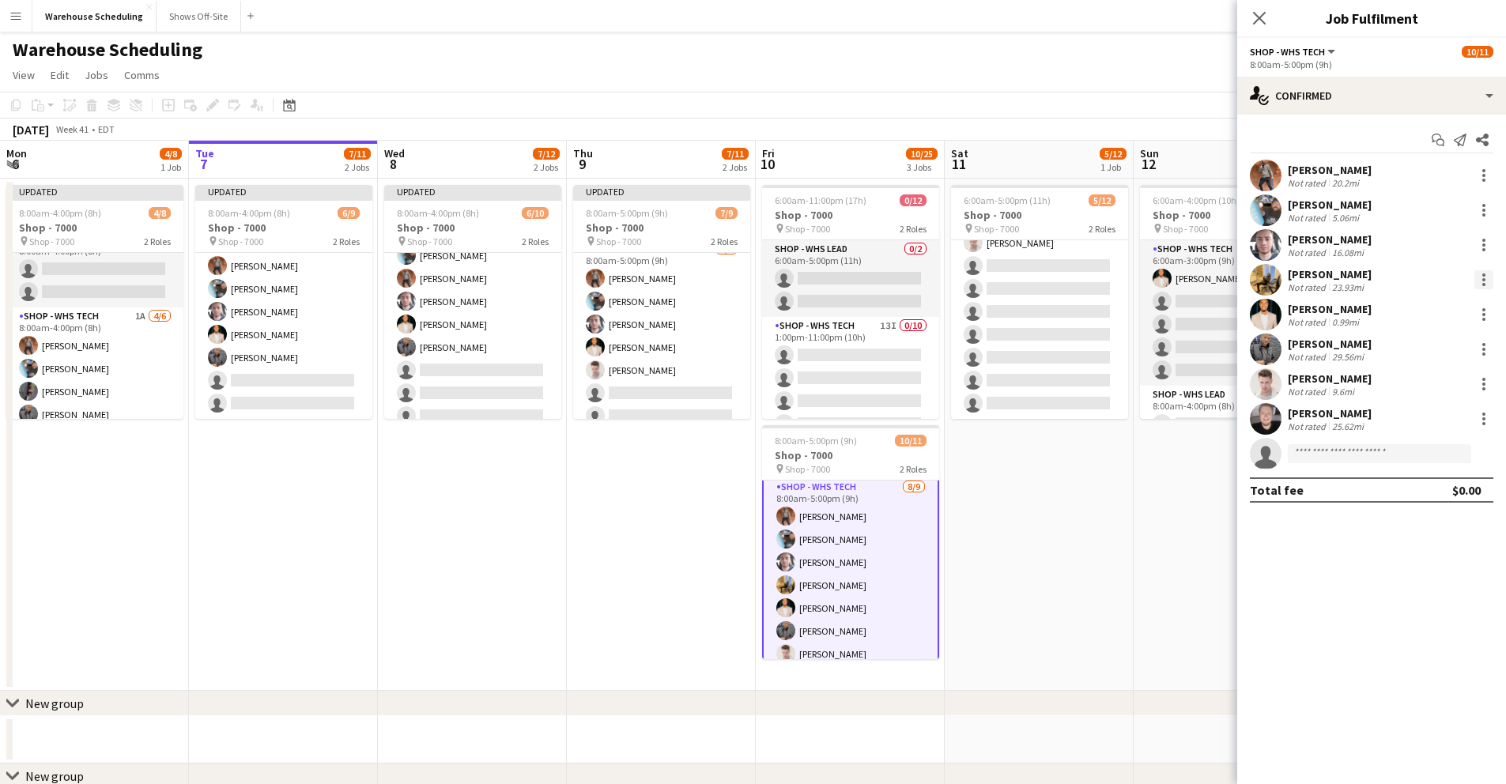
click at [1416, 279] on div at bounding box center [1484, 279] width 3 height 3
click at [1414, 459] on span "Remove" at bounding box center [1406, 460] width 47 height 13
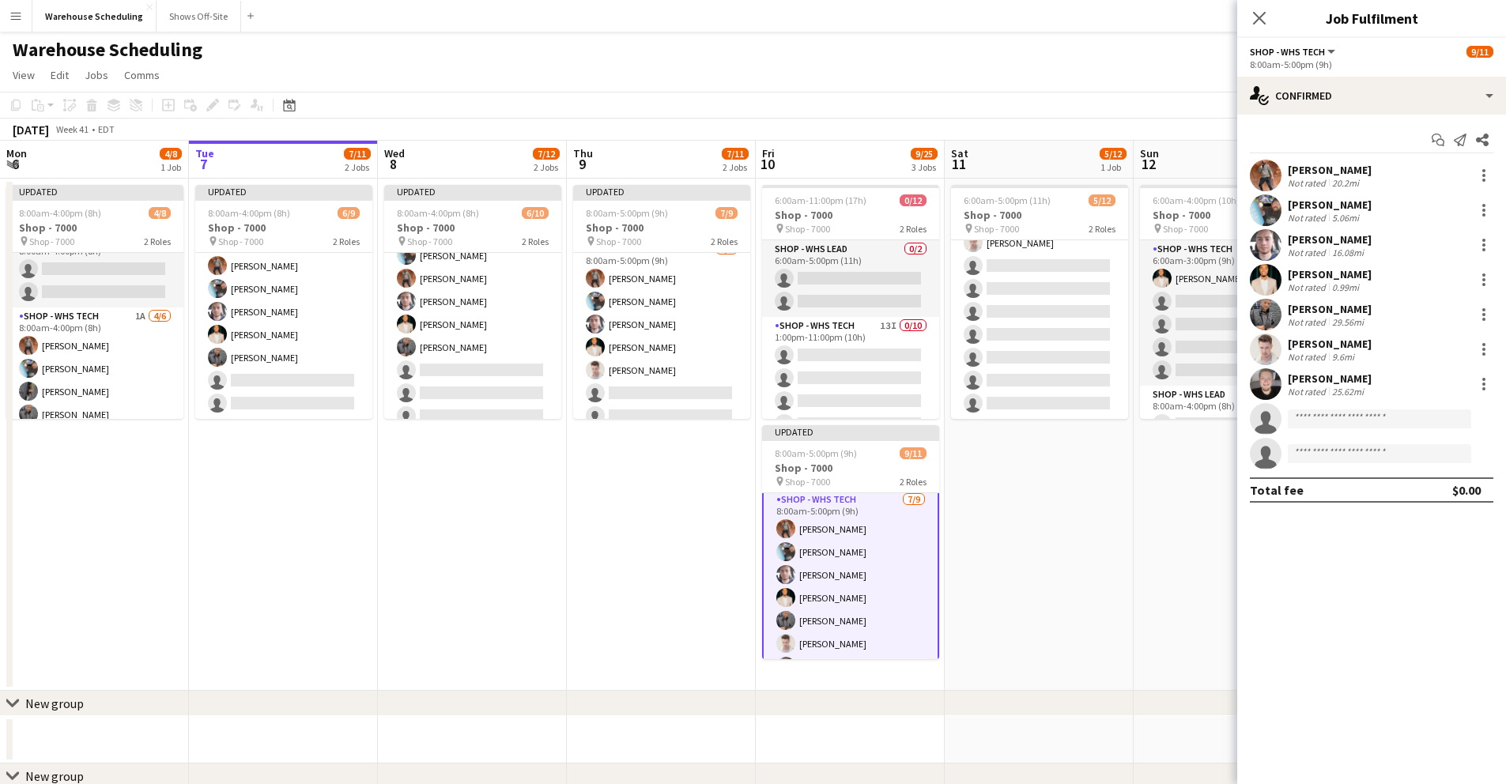
drag, startPoint x: 1269, startPoint y: 10, endPoint x: 1250, endPoint y: 23, distance: 22.8
click at [1268, 11] on app-icon "Close pop-in" at bounding box center [1259, 18] width 19 height 19
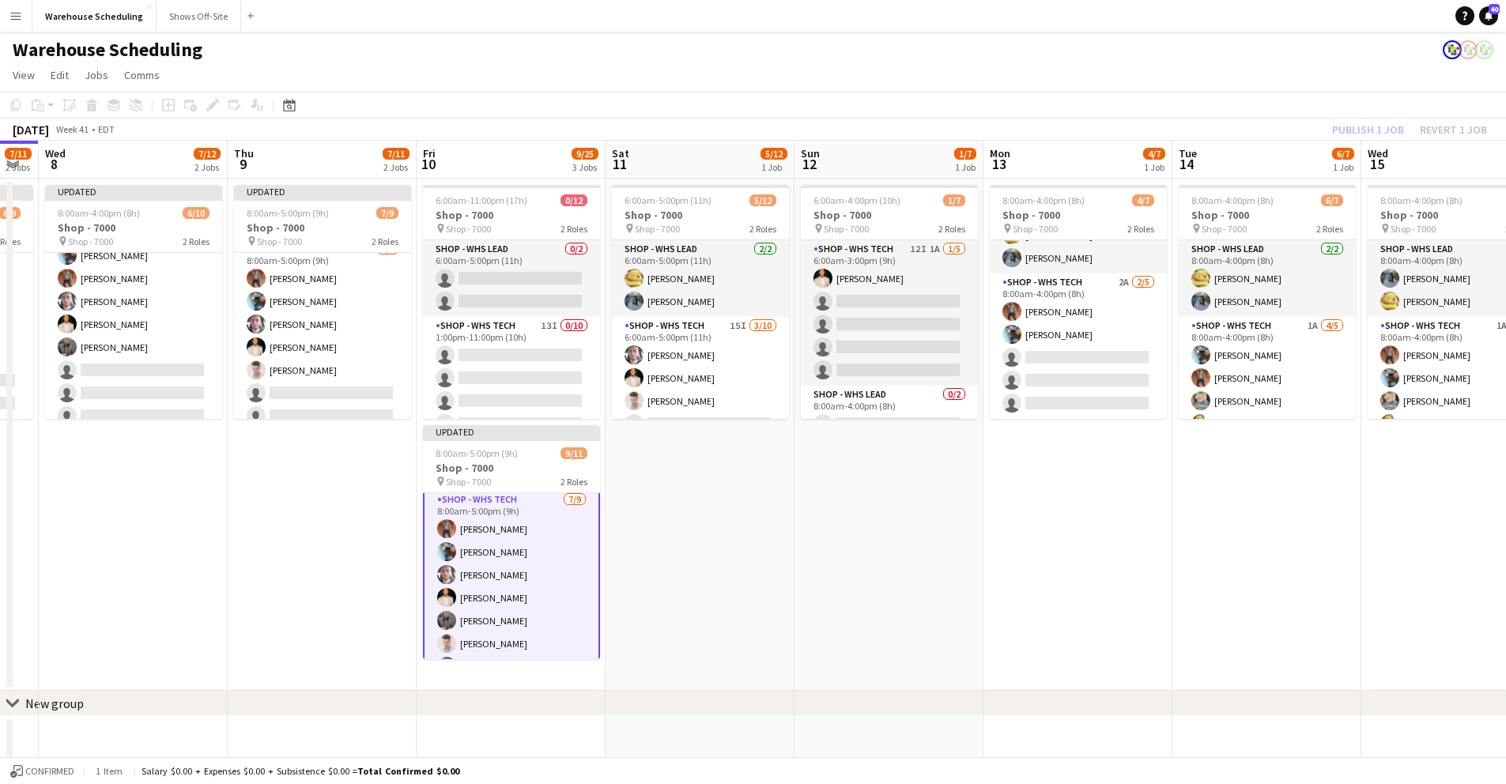
scroll to position [0, 564]
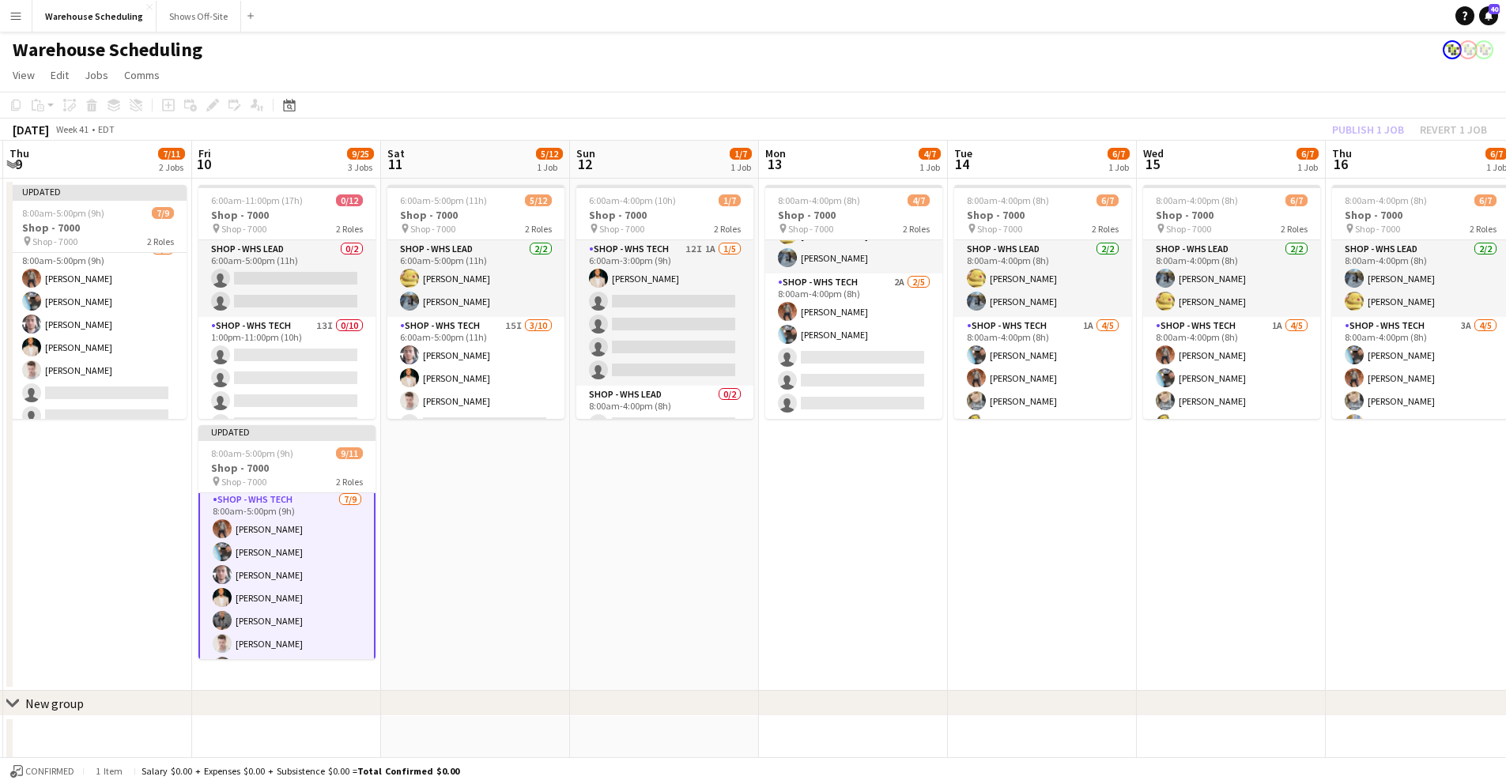
drag, startPoint x: 1277, startPoint y: 168, endPoint x: 714, endPoint y: 235, distance: 567.0
click at [714, 235] on app-calendar-viewport "Mon 6 4/8 1 Job Tue 7 7/11 2 Jobs Wed 8 7/12 2 Jobs Thu 9 7/11 2 Jobs Fri 10 9/…" at bounding box center [753, 580] width 1506 height 878
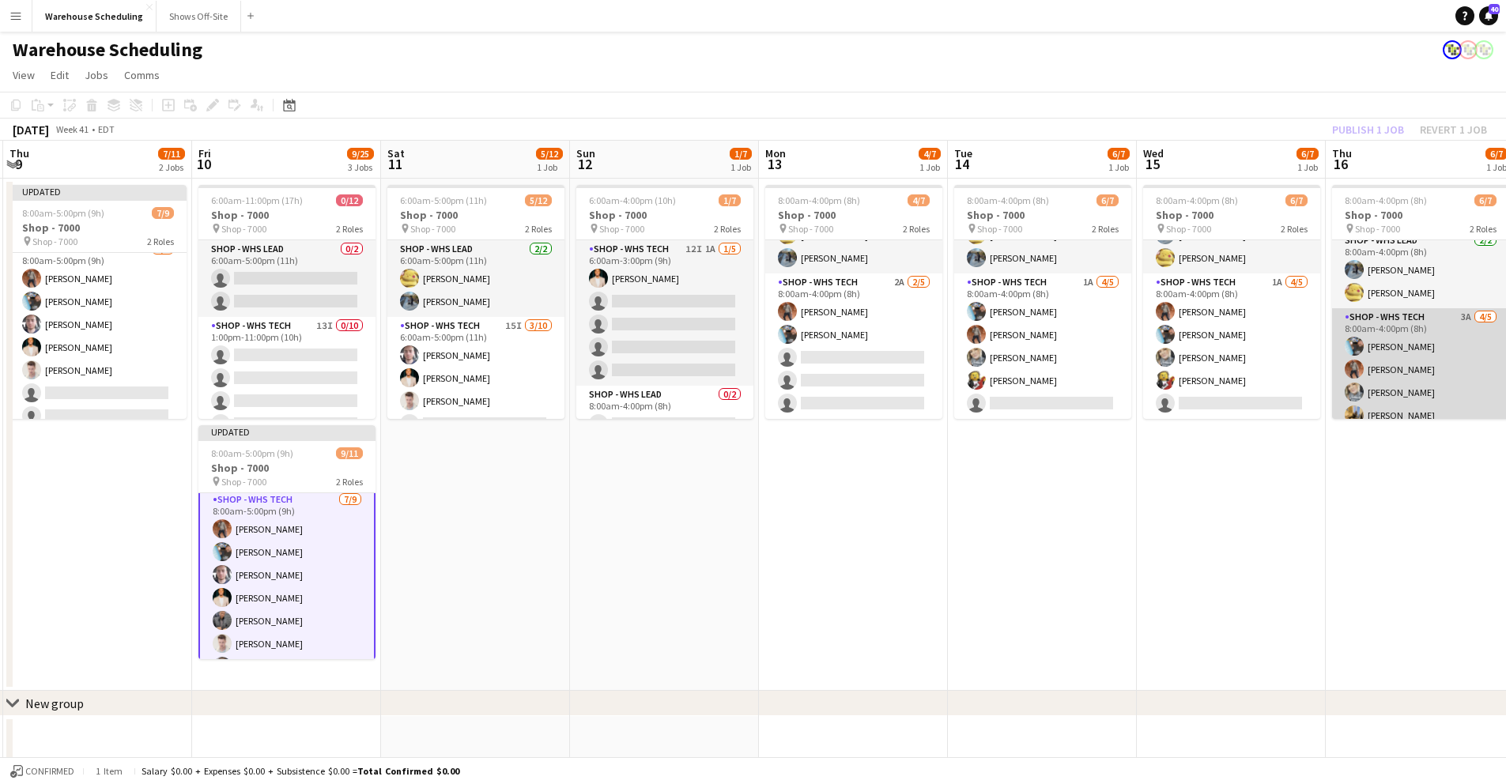
scroll to position [43, 0]
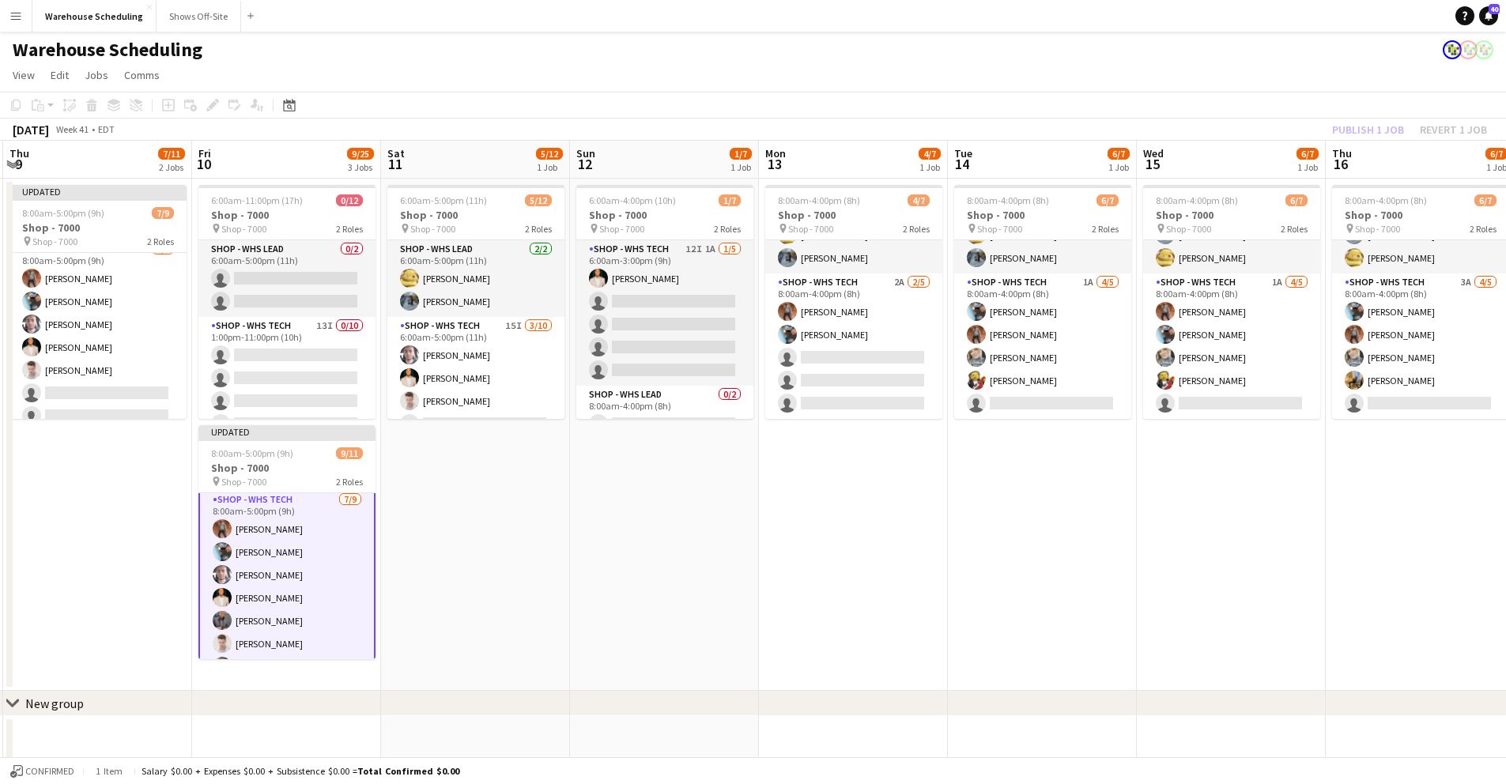
click at [1232, 114] on app-toolbar "Copy Paste Paste Command V Paste with crew Command Shift V Paste linked Job [GE…" at bounding box center [753, 105] width 1506 height 27
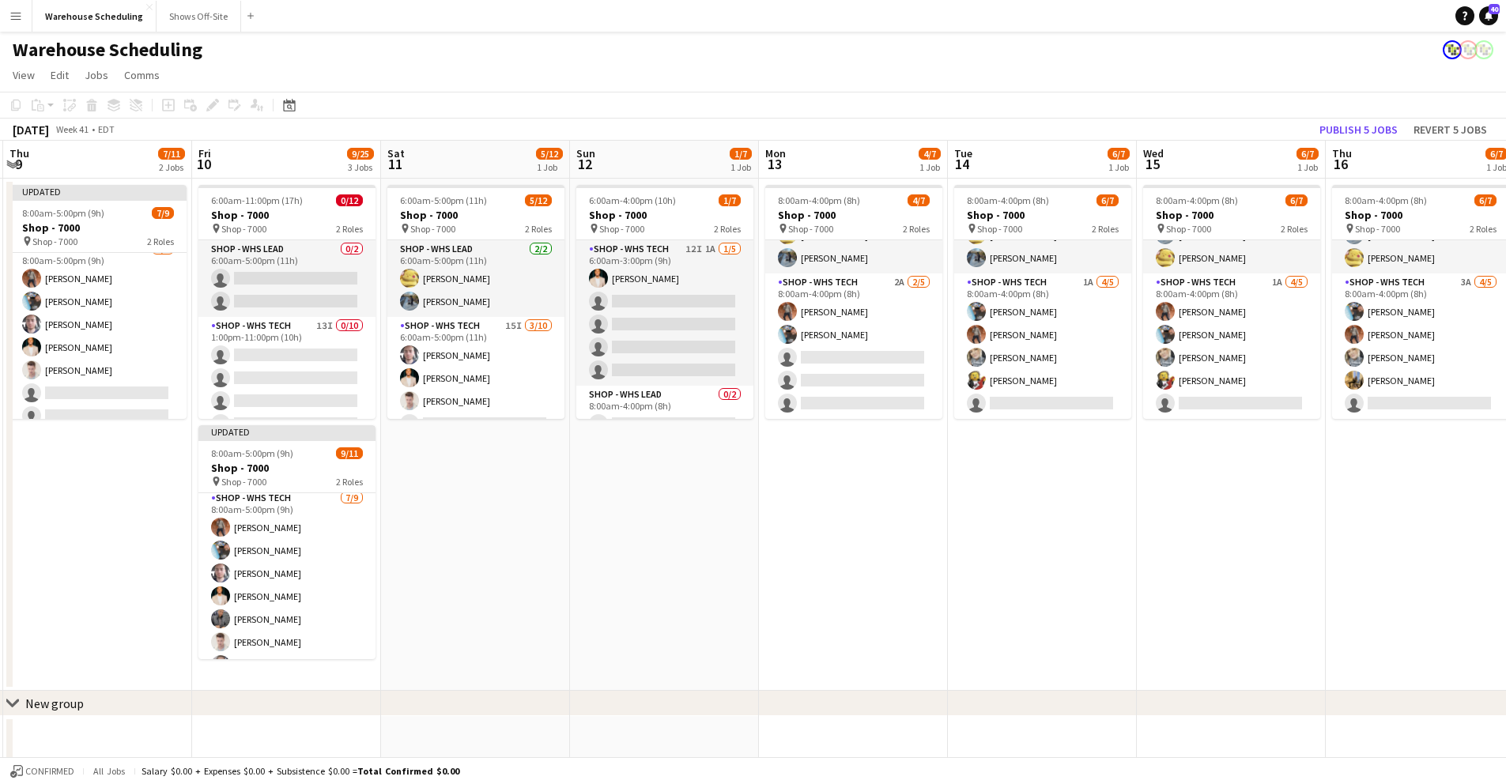
scroll to position [79, 0]
click at [1370, 125] on button "Publish 5 jobs" at bounding box center [1358, 129] width 91 height 21
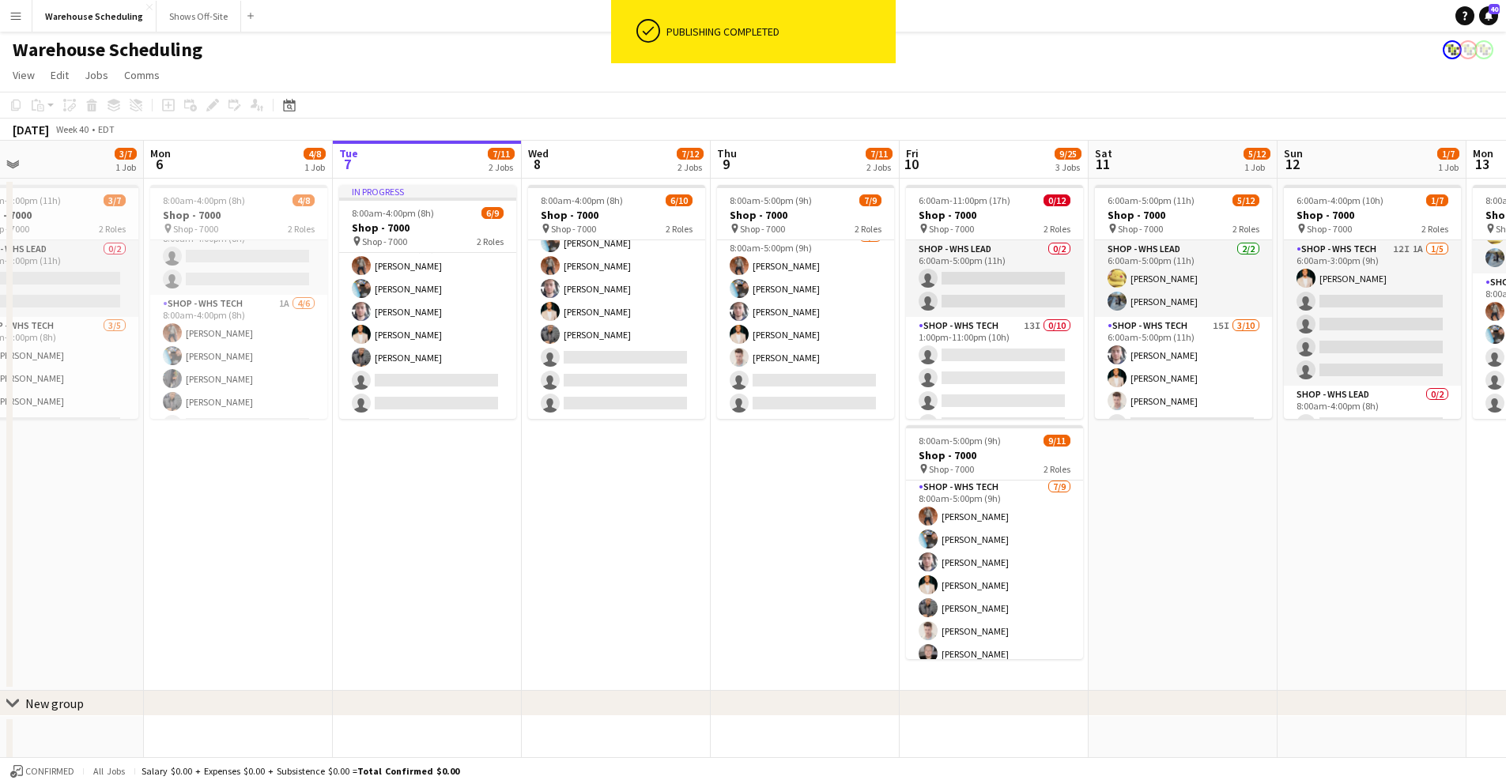
scroll to position [0, 409]
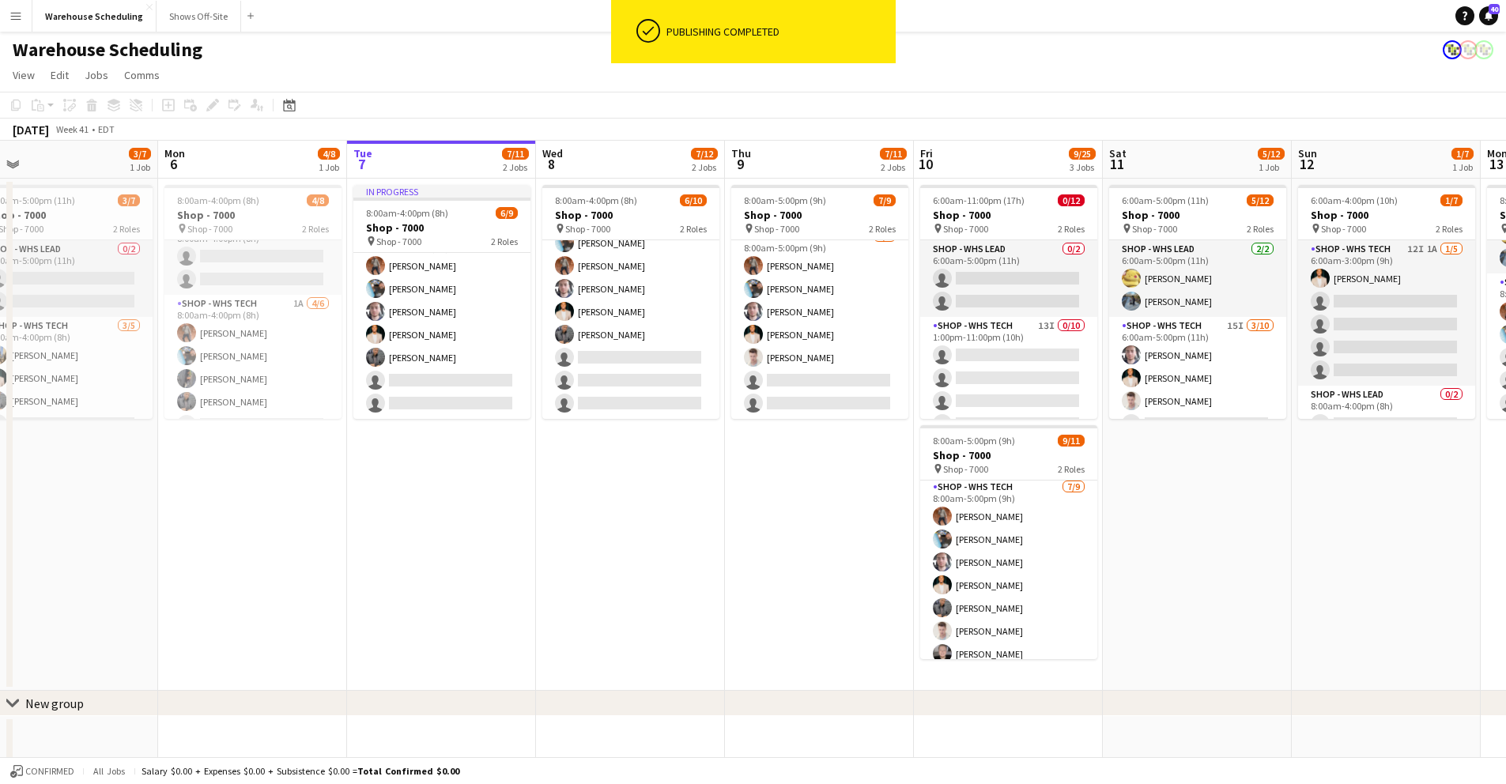
drag, startPoint x: 296, startPoint y: 151, endPoint x: 1018, endPoint y: 153, distance: 722.0
click at [1018, 153] on app-calendar-viewport "Fri 3 Sat 4 4/11 1 Job Sun 5 3/7 1 Job Mon 6 4/8 1 Job Tue 7 7/11 2 Jobs Wed 8 …" at bounding box center [753, 580] width 1506 height 878
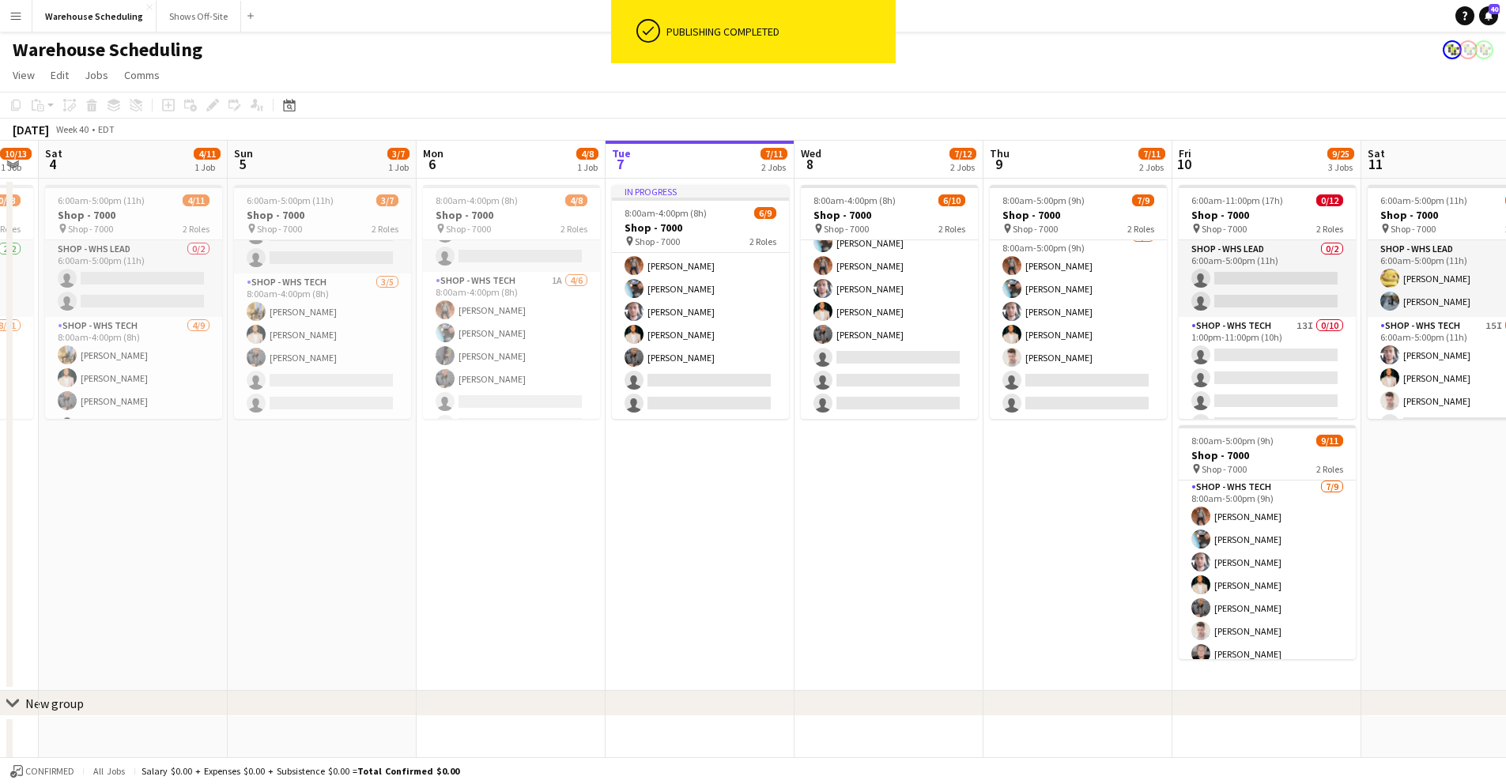
scroll to position [0, 325]
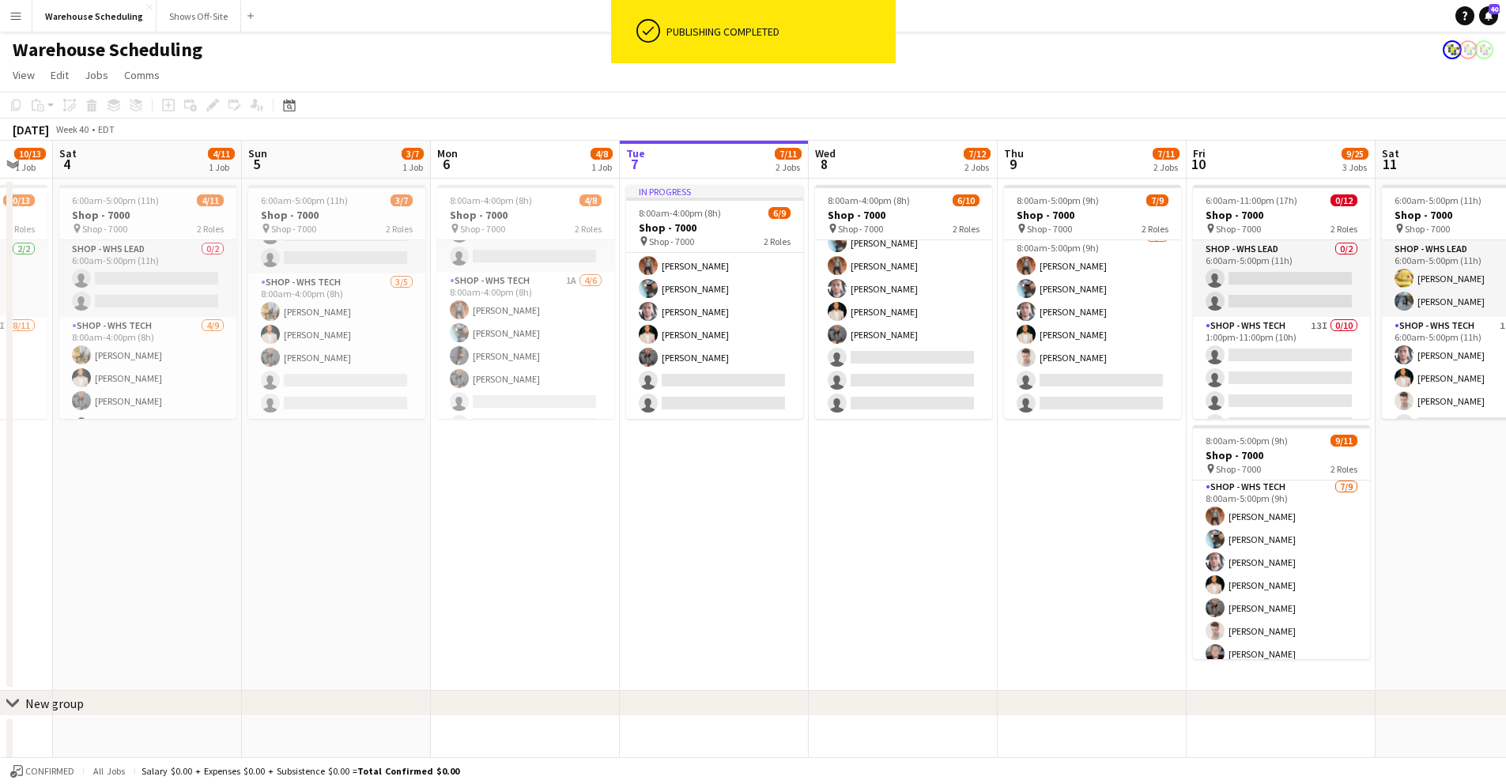
drag, startPoint x: 158, startPoint y: 465, endPoint x: 431, endPoint y: 461, distance: 272.8
click at [431, 461] on app-calendar-viewport "Thu 2 11/13 1 Job Fri 3 10/13 1 Job Sat 4 4/11 1 Job Sun 5 3/7 1 Job Mon 6 4/8 …" at bounding box center [753, 580] width 1506 height 878
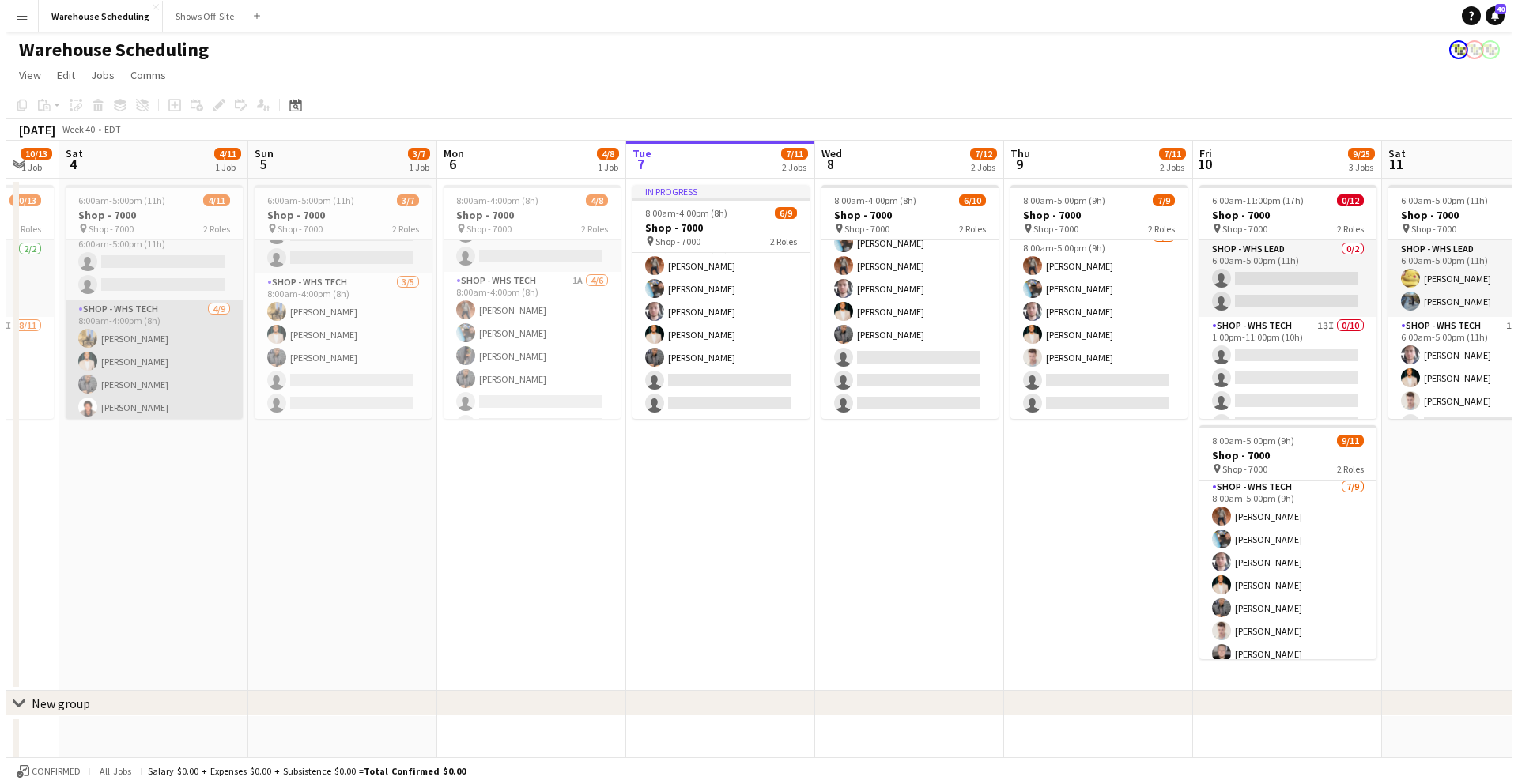
scroll to position [0, 0]
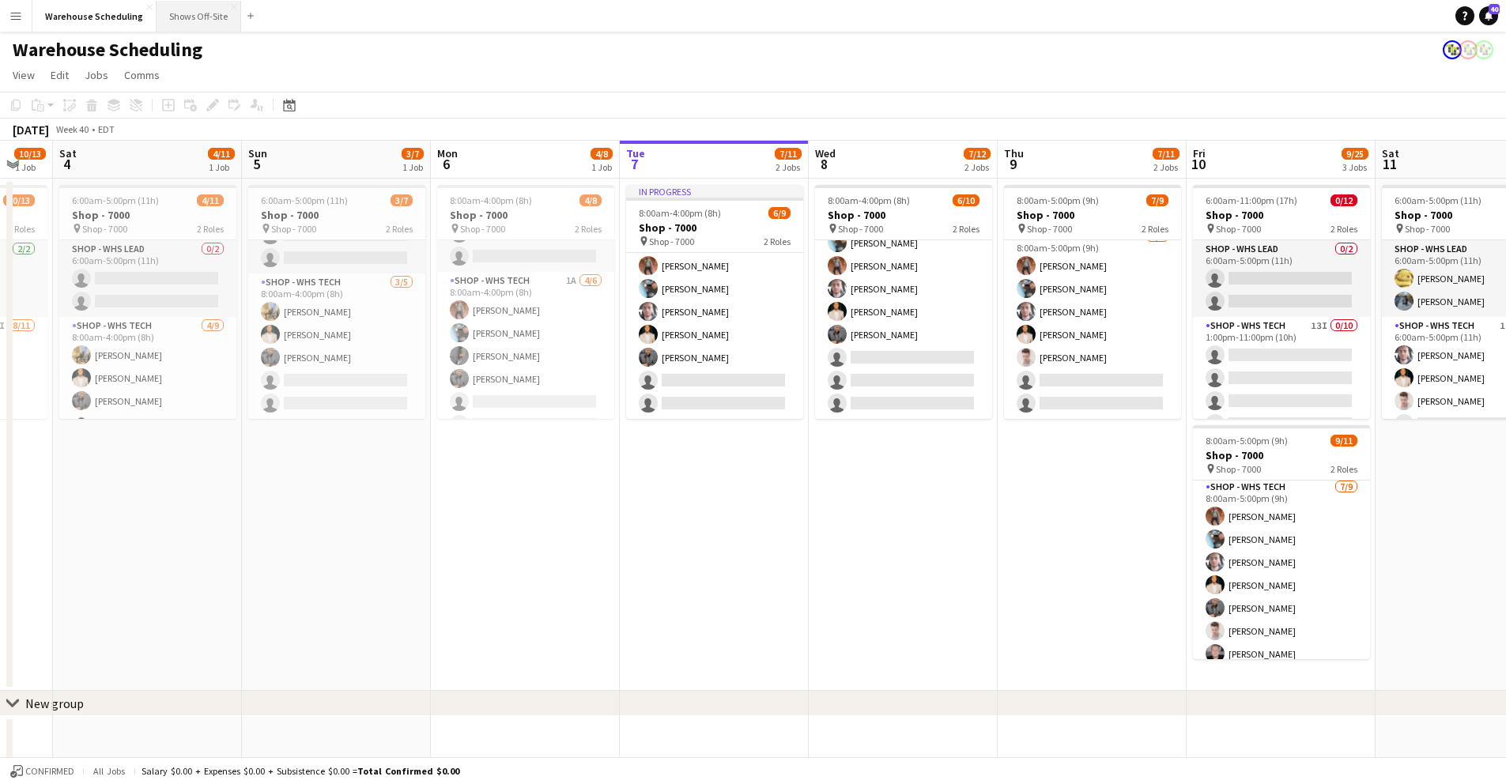
click at [198, 11] on button "Shows Off-Site Close" at bounding box center [199, 16] width 85 height 31
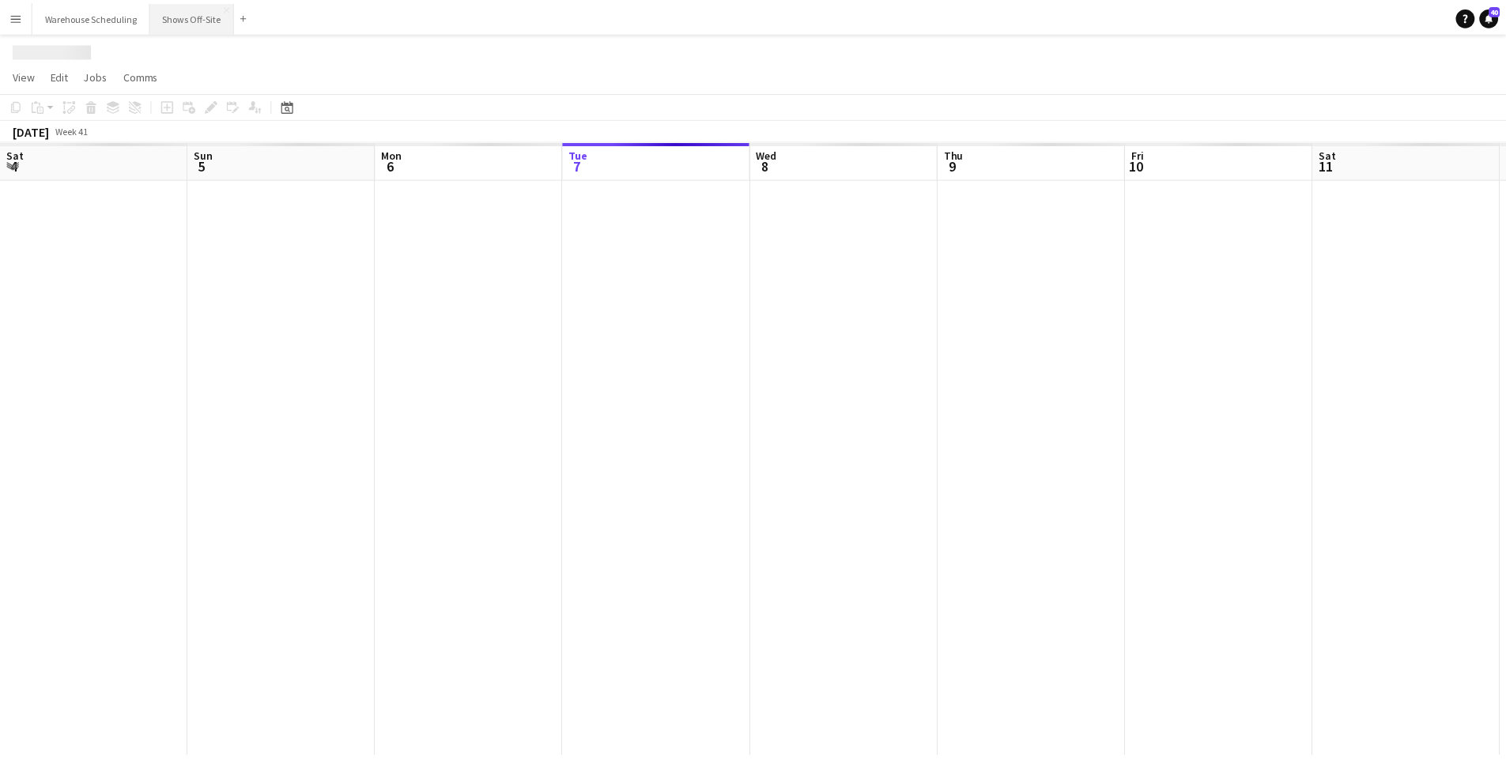
scroll to position [0, 378]
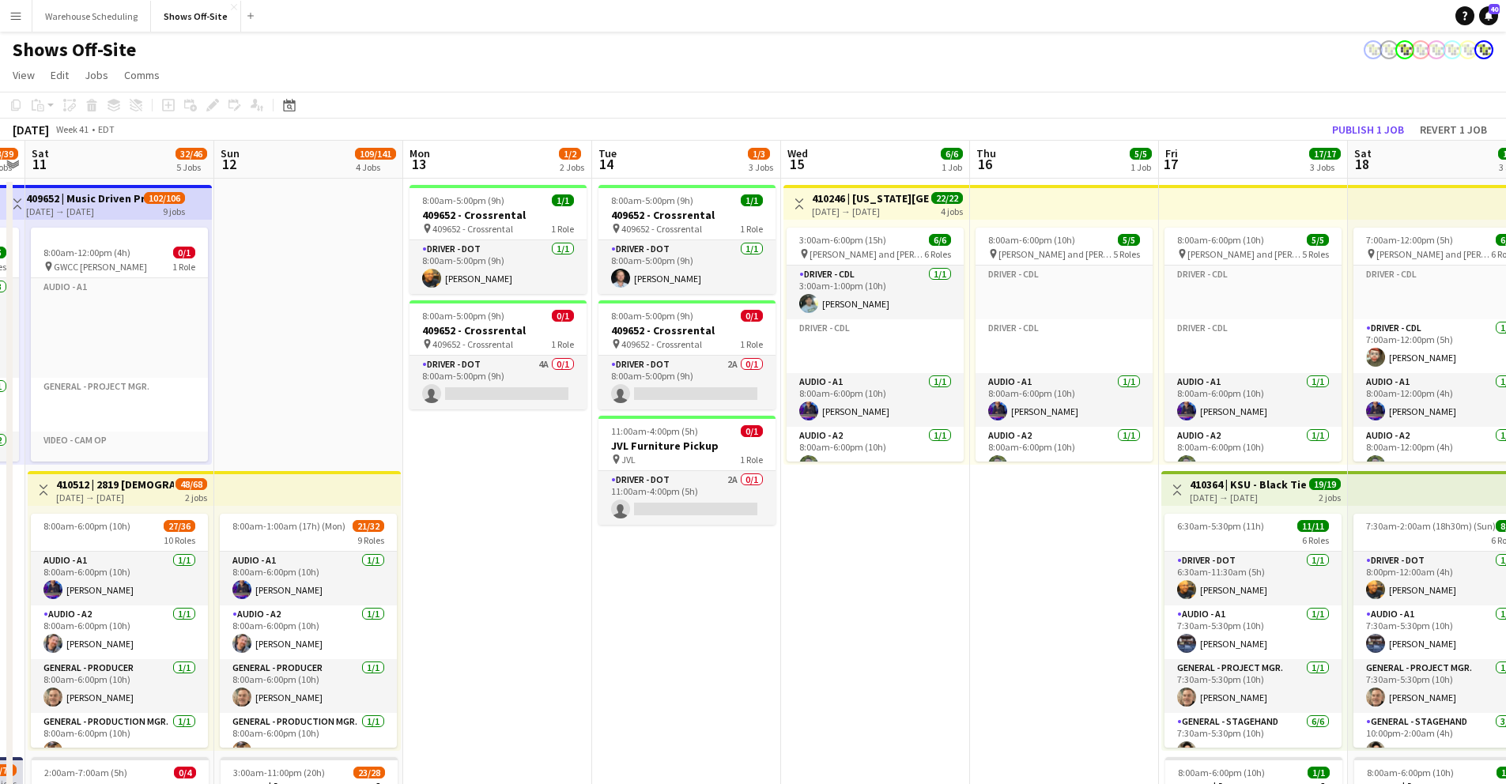
drag, startPoint x: 1175, startPoint y: 359, endPoint x: 255, endPoint y: 346, distance: 919.7
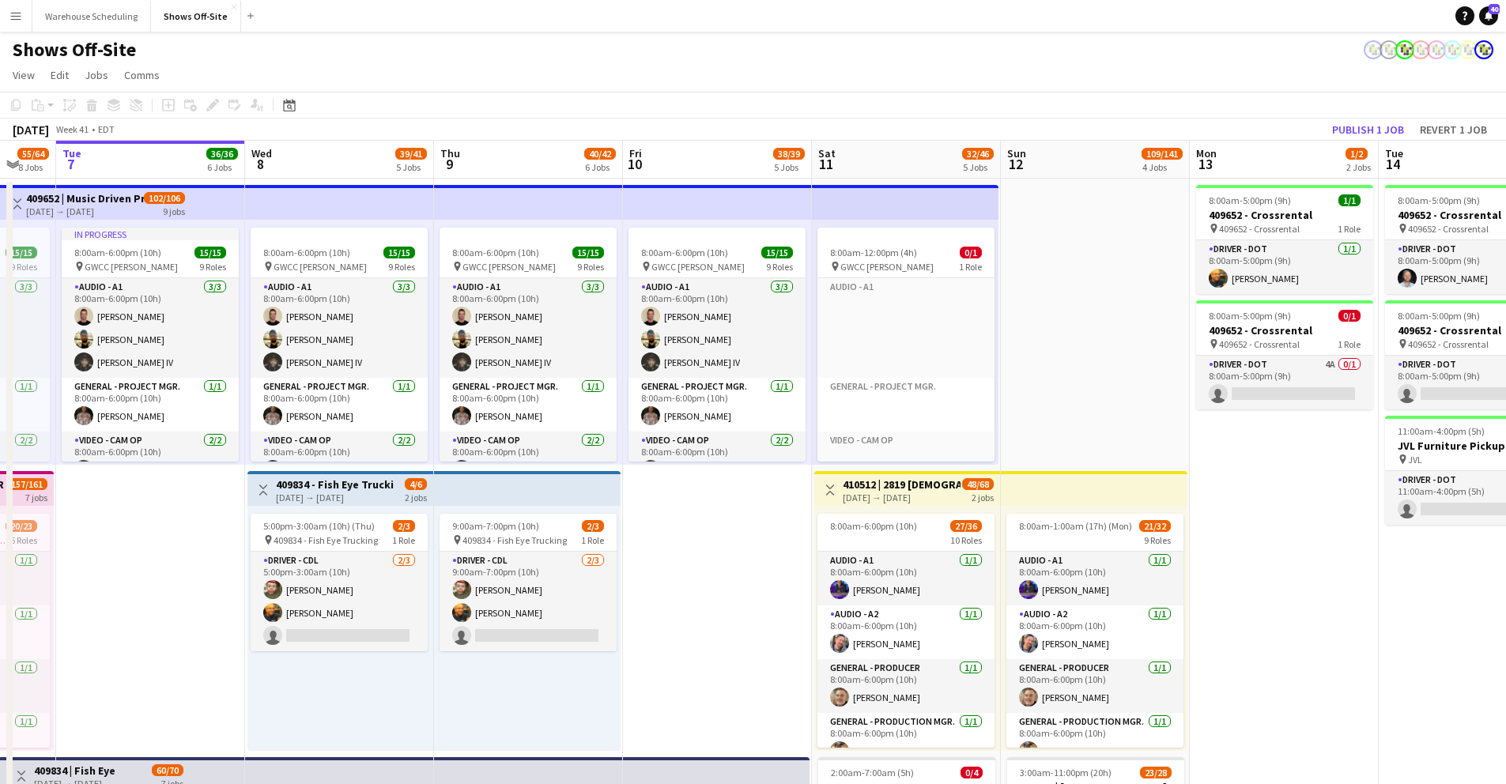
drag, startPoint x: 286, startPoint y: 360, endPoint x: 930, endPoint y: 471, distance: 653.3
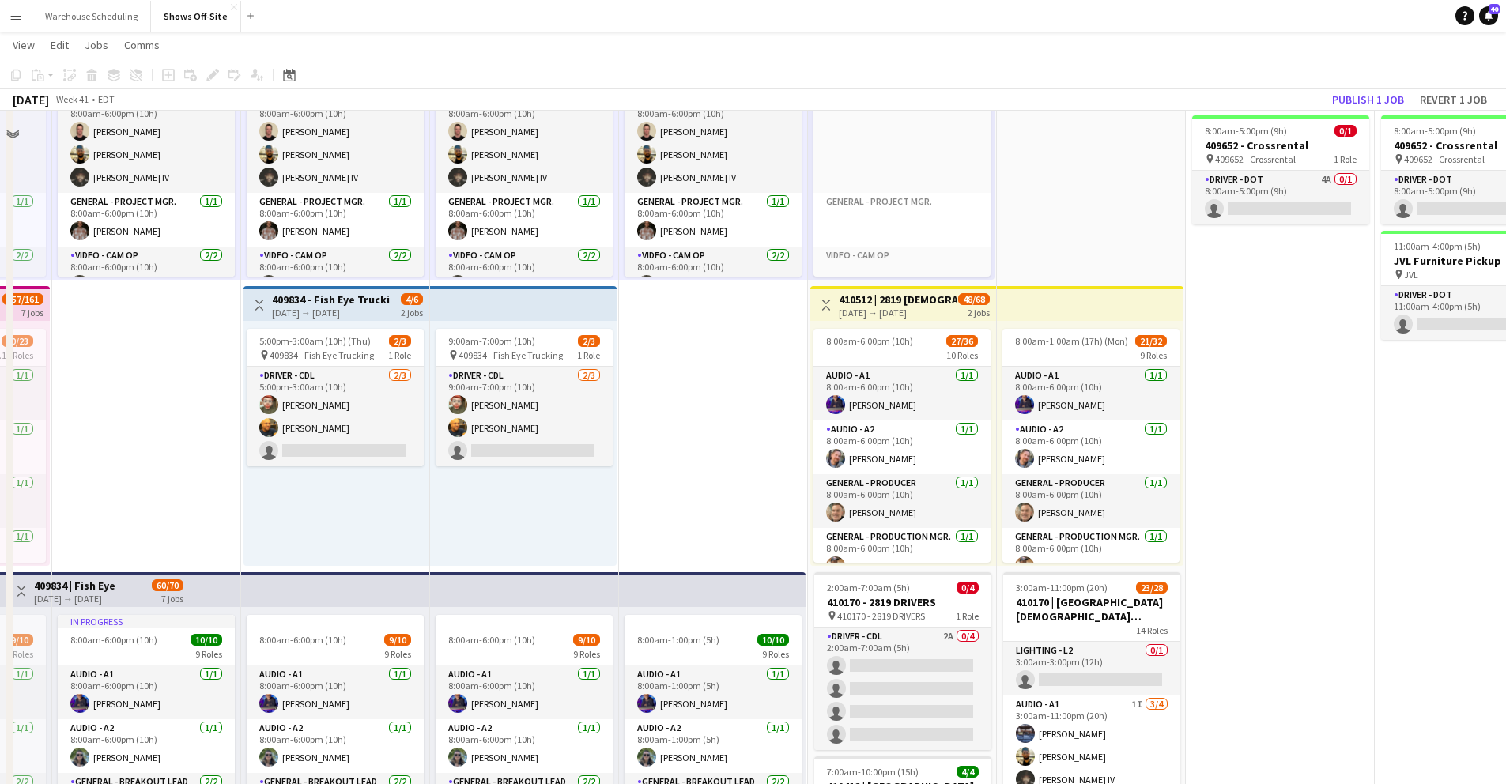
scroll to position [198, 0]
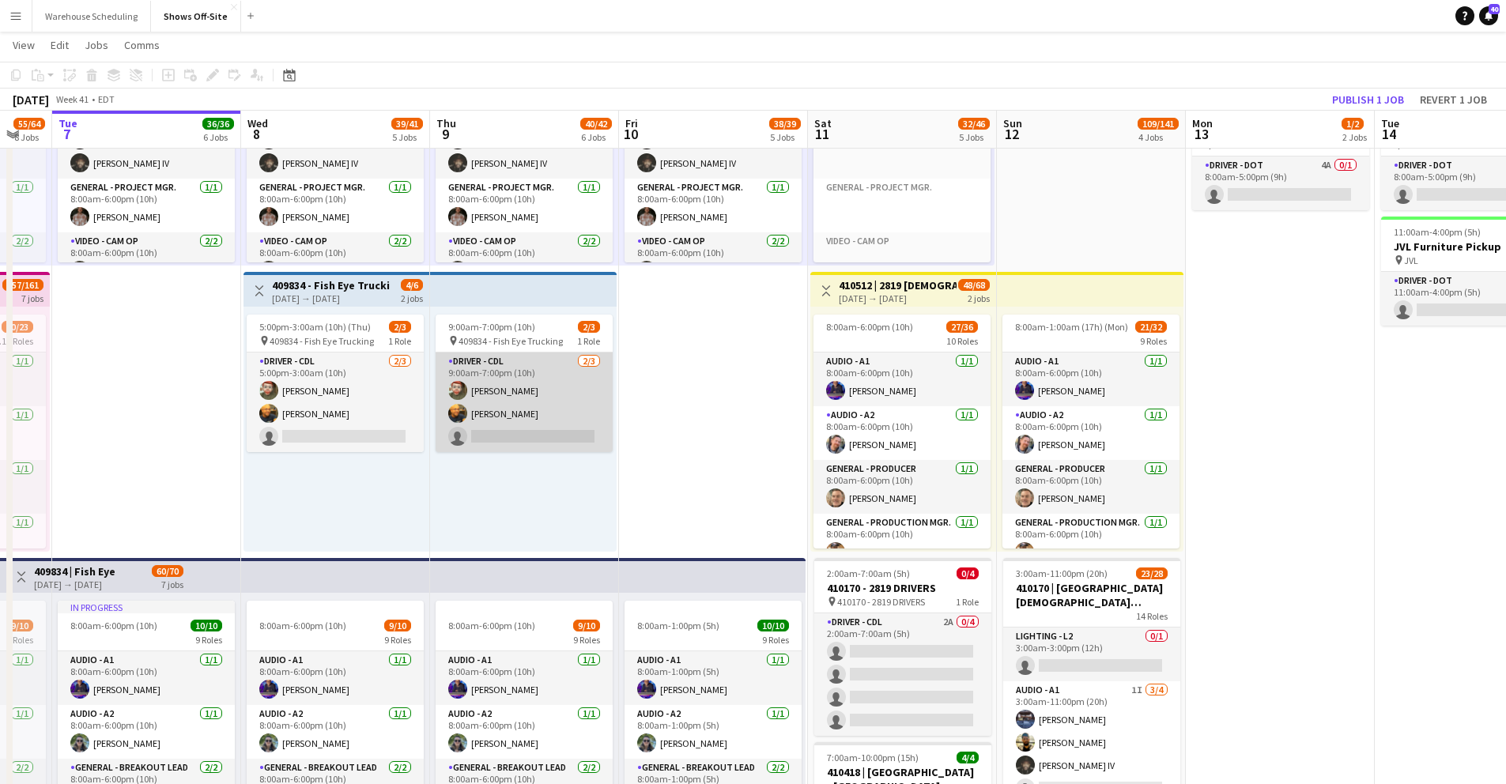
click at [497, 439] on app-card-role "Driver - CDL [DATE] 9:00am-7:00pm (10h) [PERSON_NAME] [PERSON_NAME] single-neut…" at bounding box center [524, 403] width 177 height 100
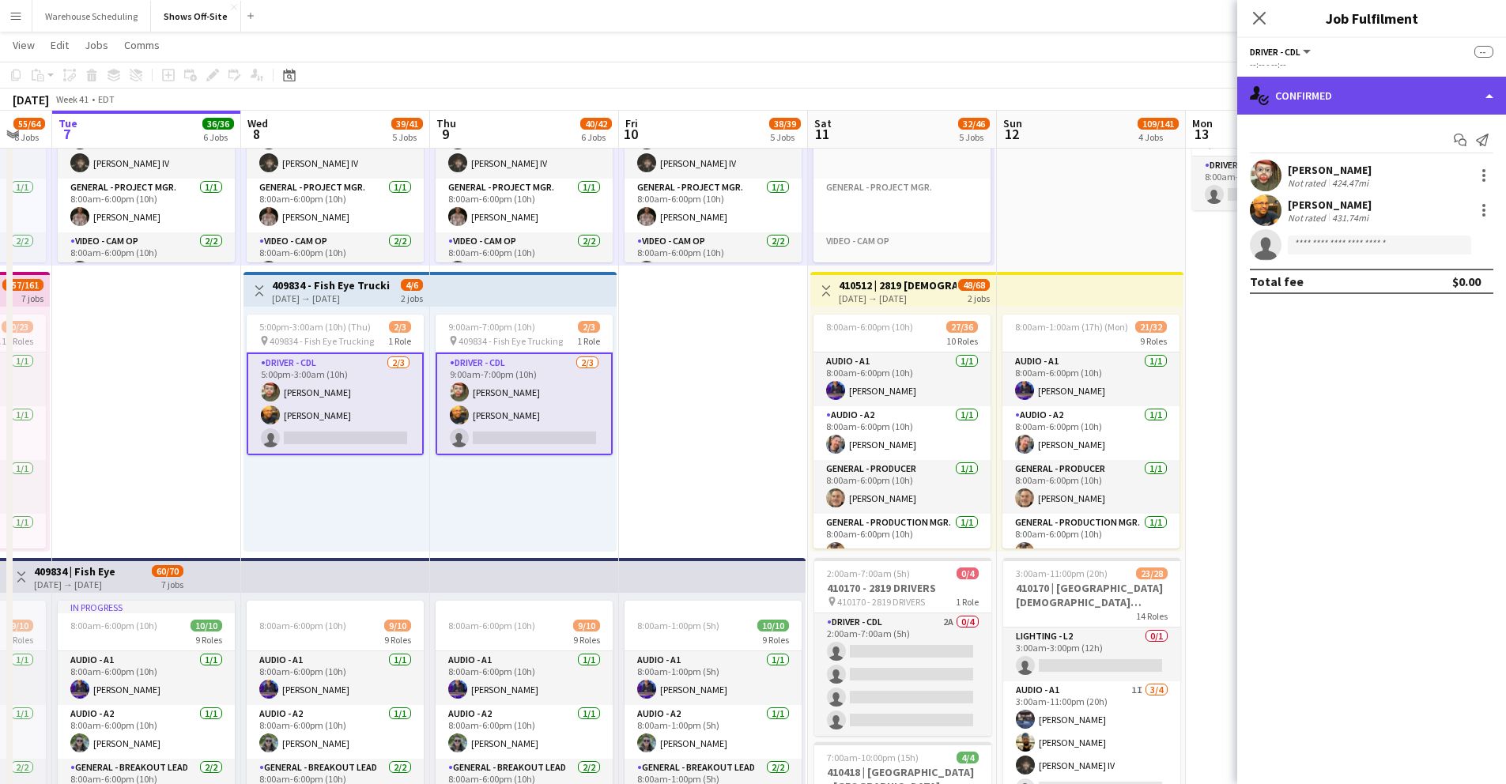
click at [1283, 97] on div "single-neutral-actions-check-2 Confirmed" at bounding box center [1372, 96] width 269 height 38
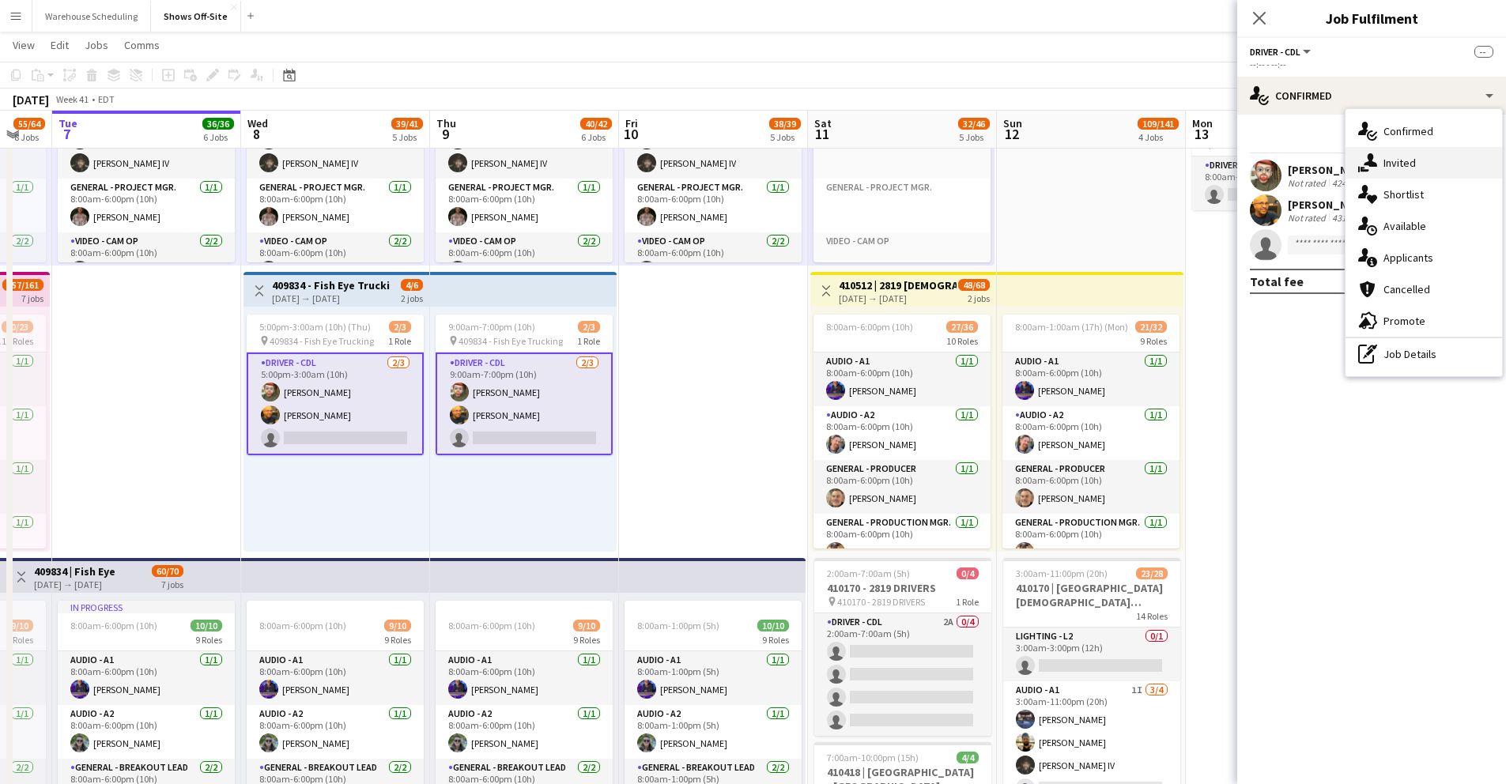
click at [1400, 167] on span "Invited" at bounding box center [1400, 163] width 32 height 14
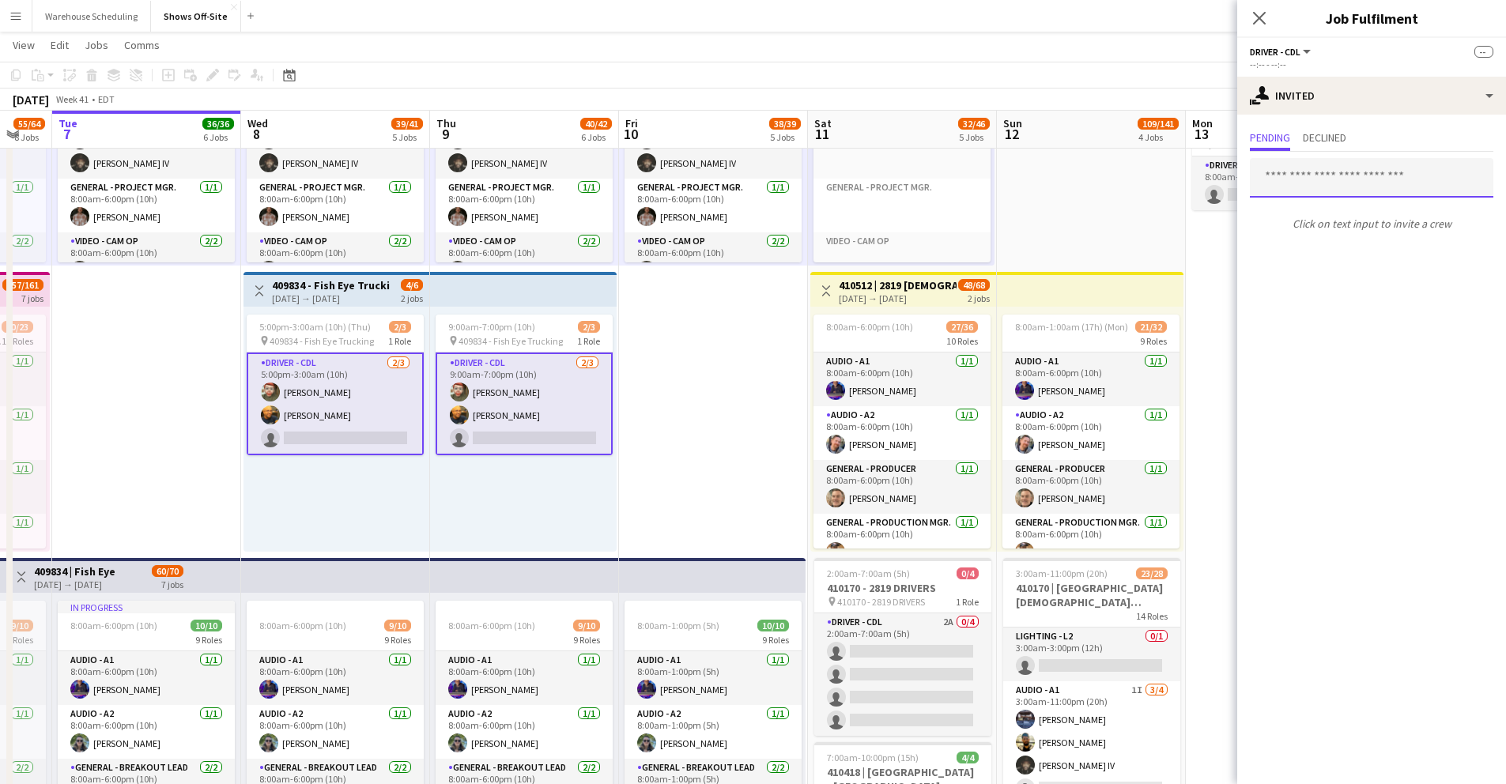
click at [1322, 173] on input "text" at bounding box center [1372, 178] width 244 height 40
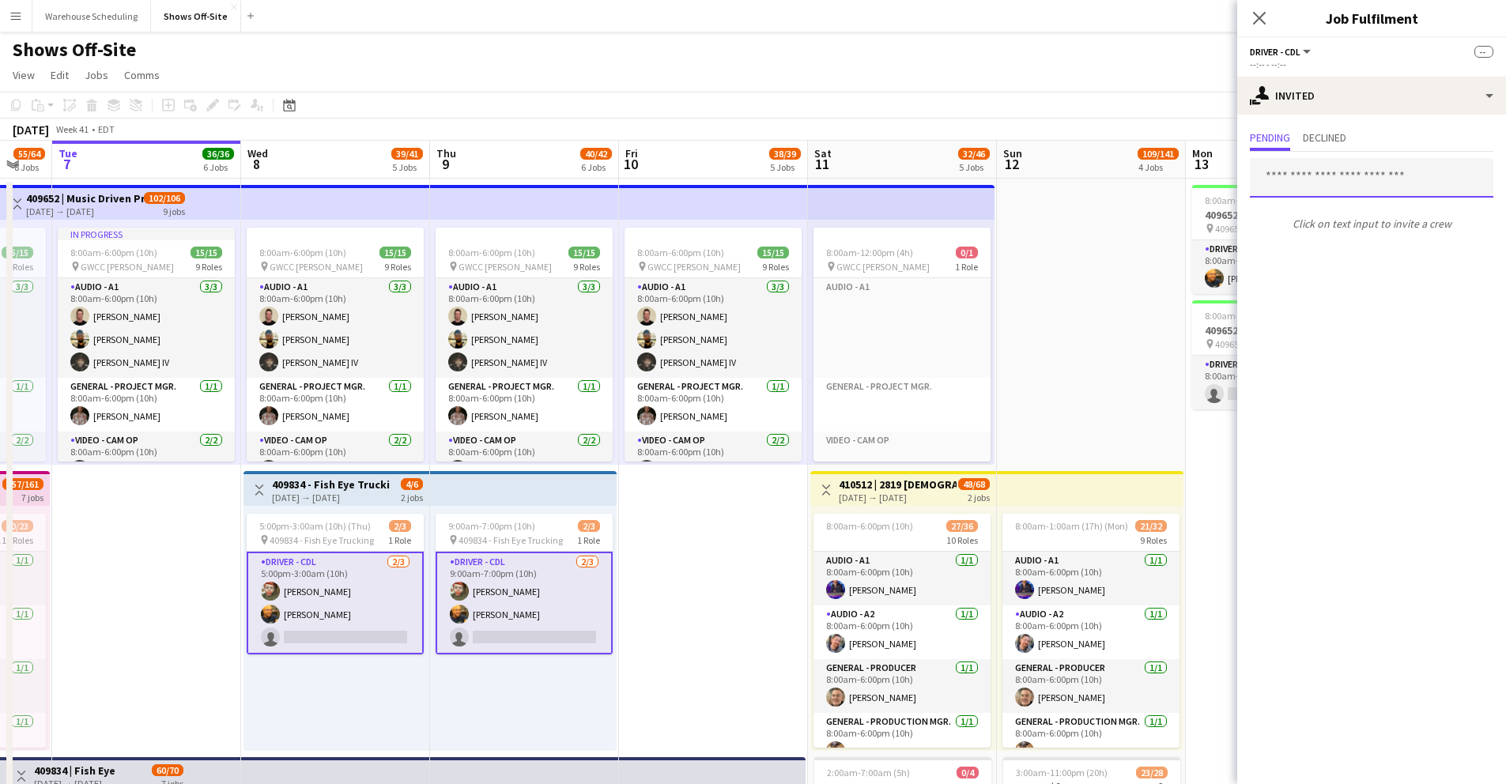
scroll to position [65, 0]
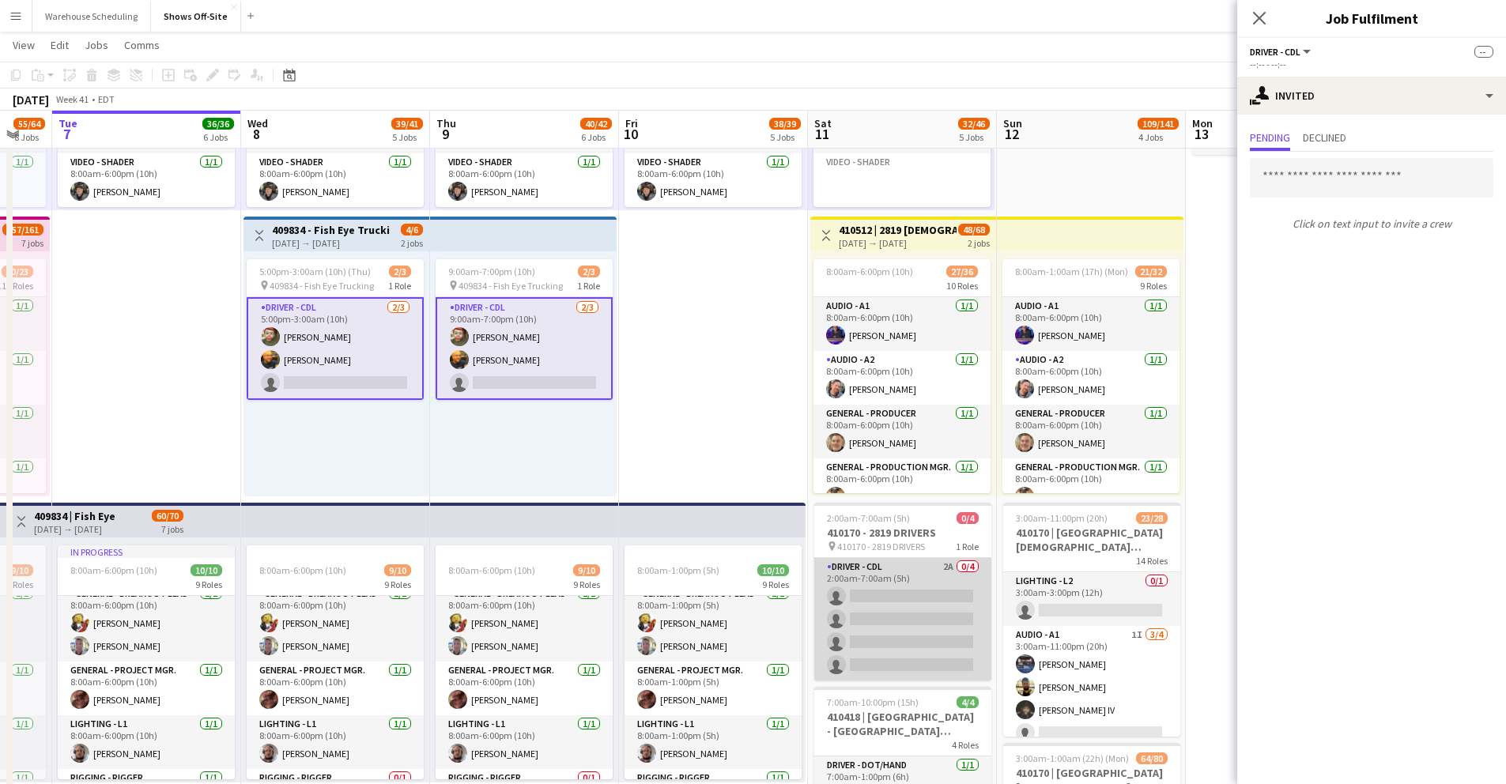
click at [882, 586] on app-card-role "Driver - CDL 2A 0/4 2:00am-7:00am (5h) single-neutral-actions single-neutral-ac…" at bounding box center [902, 619] width 177 height 123
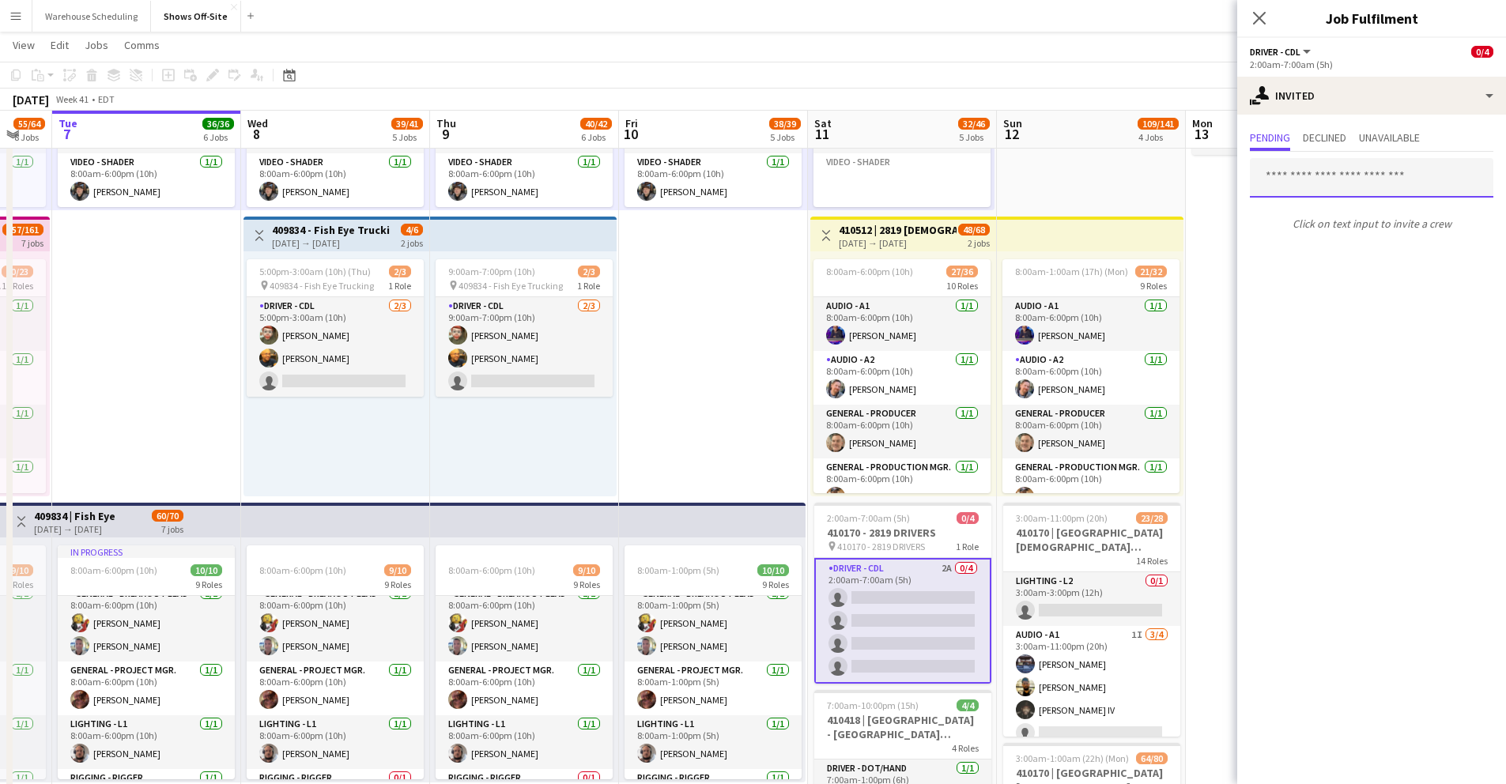
click at [1313, 185] on input "text" at bounding box center [1372, 178] width 244 height 40
type input "*******"
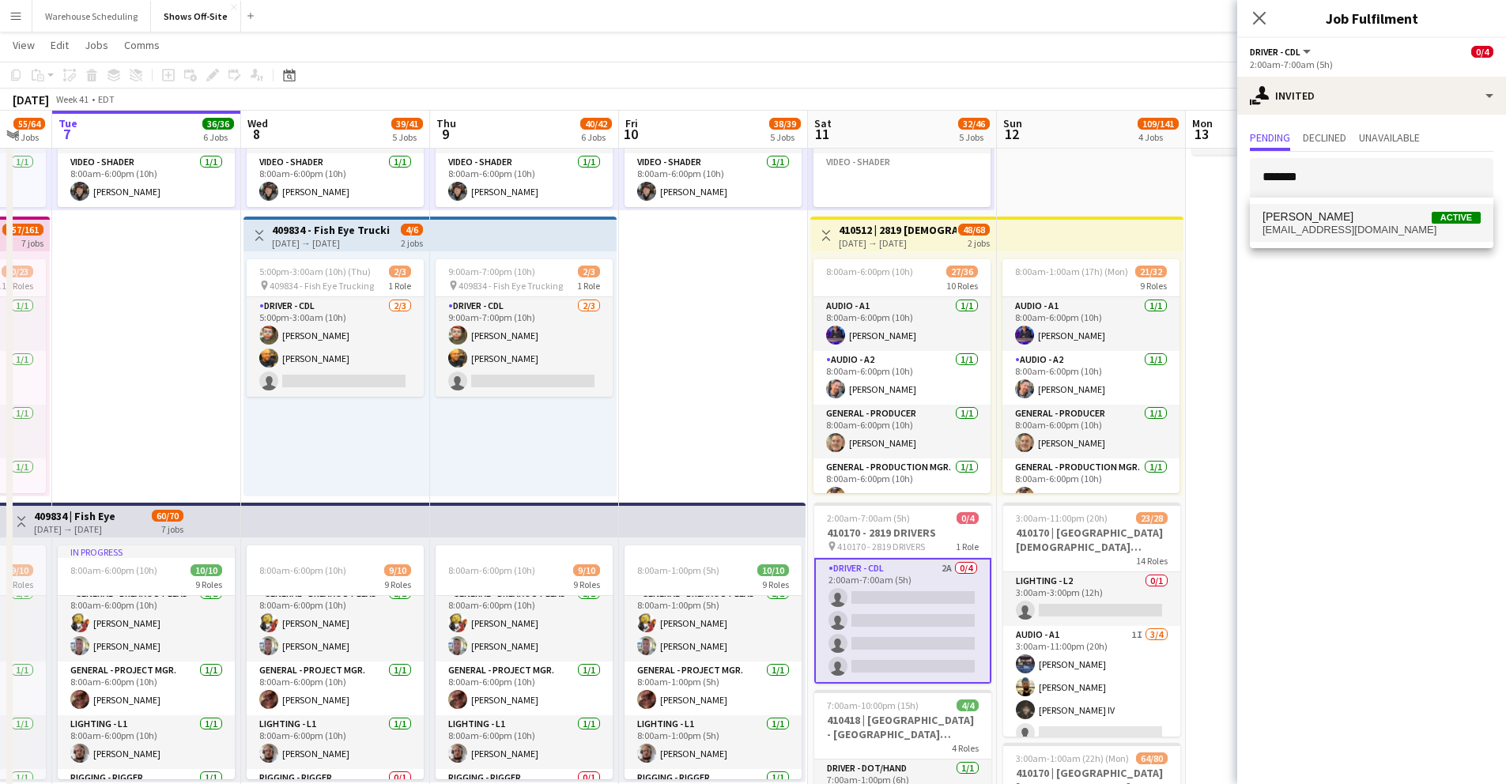
click at [1332, 221] on span "[PERSON_NAME]" at bounding box center [1308, 216] width 91 height 13
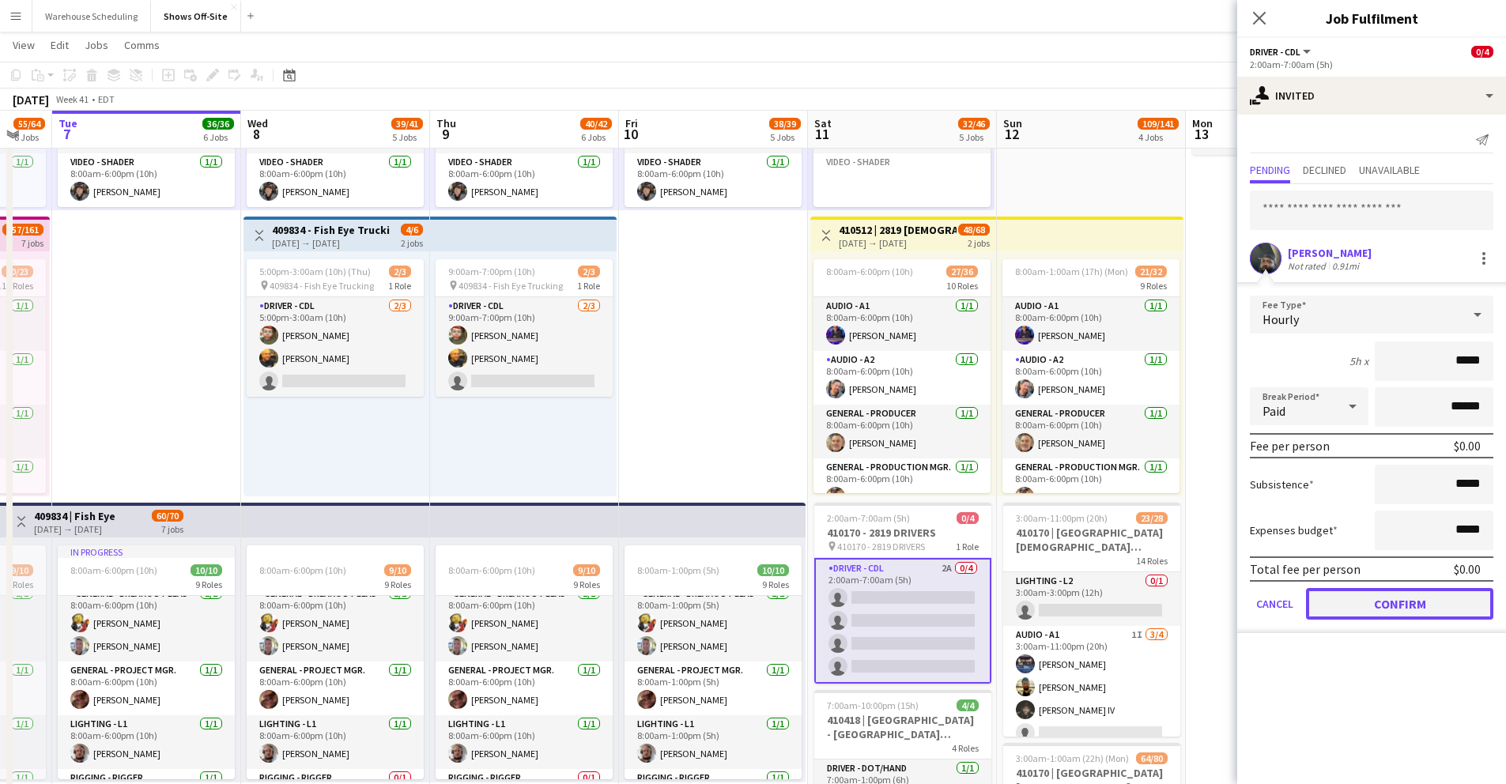
click at [1416, 592] on button "Confirm" at bounding box center [1399, 604] width 187 height 32
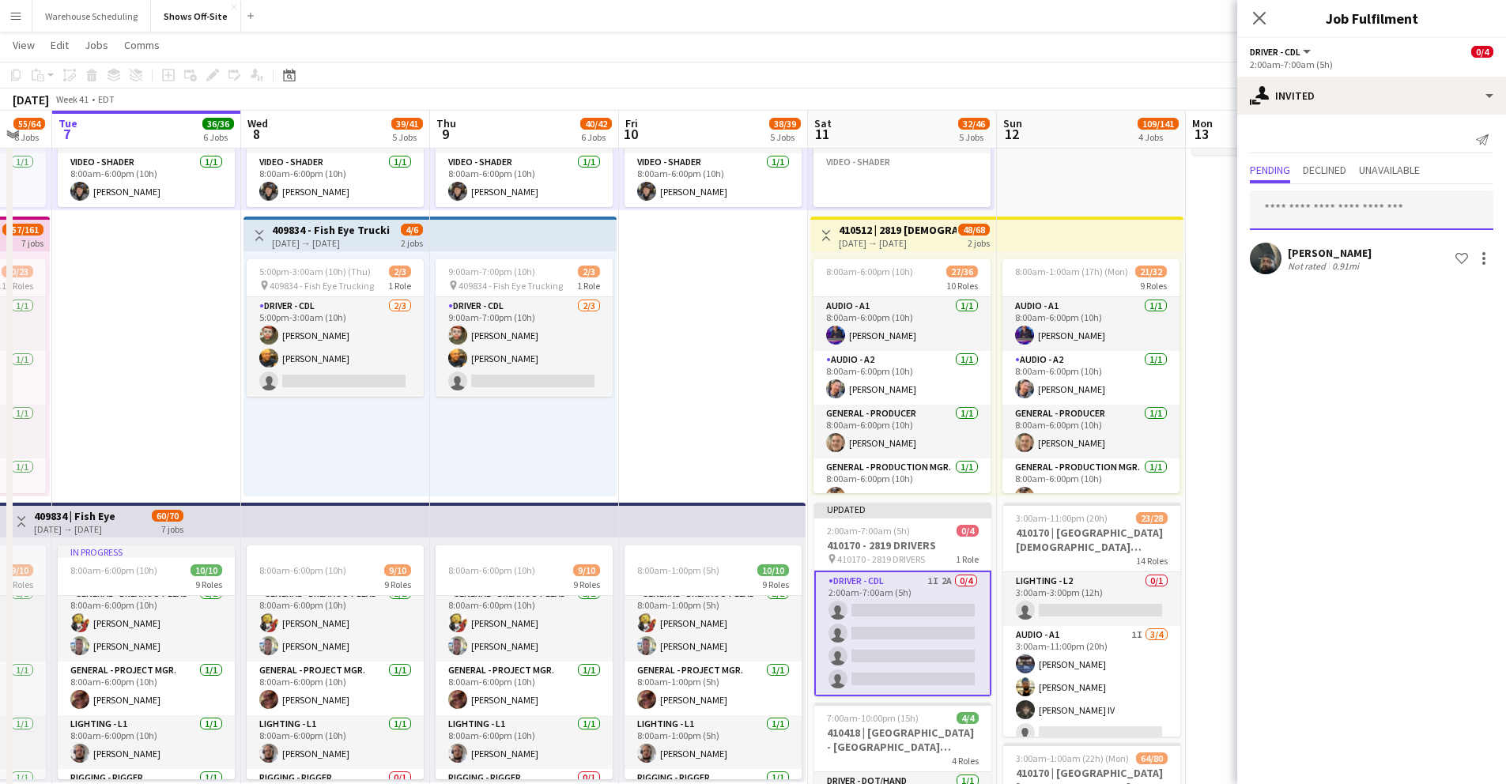
click at [1320, 211] on input "text" at bounding box center [1372, 211] width 244 height 40
type input "******"
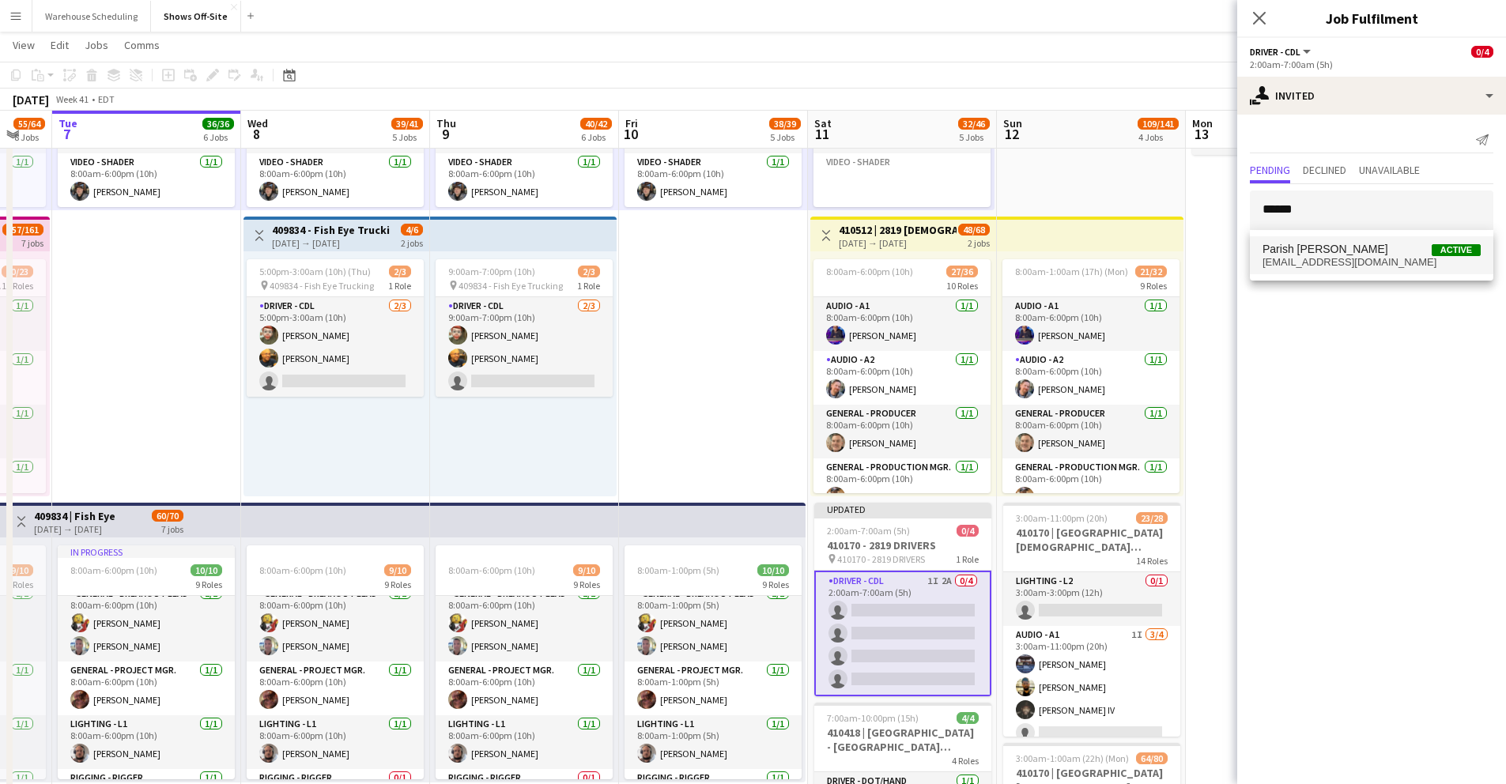
click at [1334, 257] on span "[EMAIL_ADDRESS][DOMAIN_NAME]" at bounding box center [1372, 262] width 218 height 13
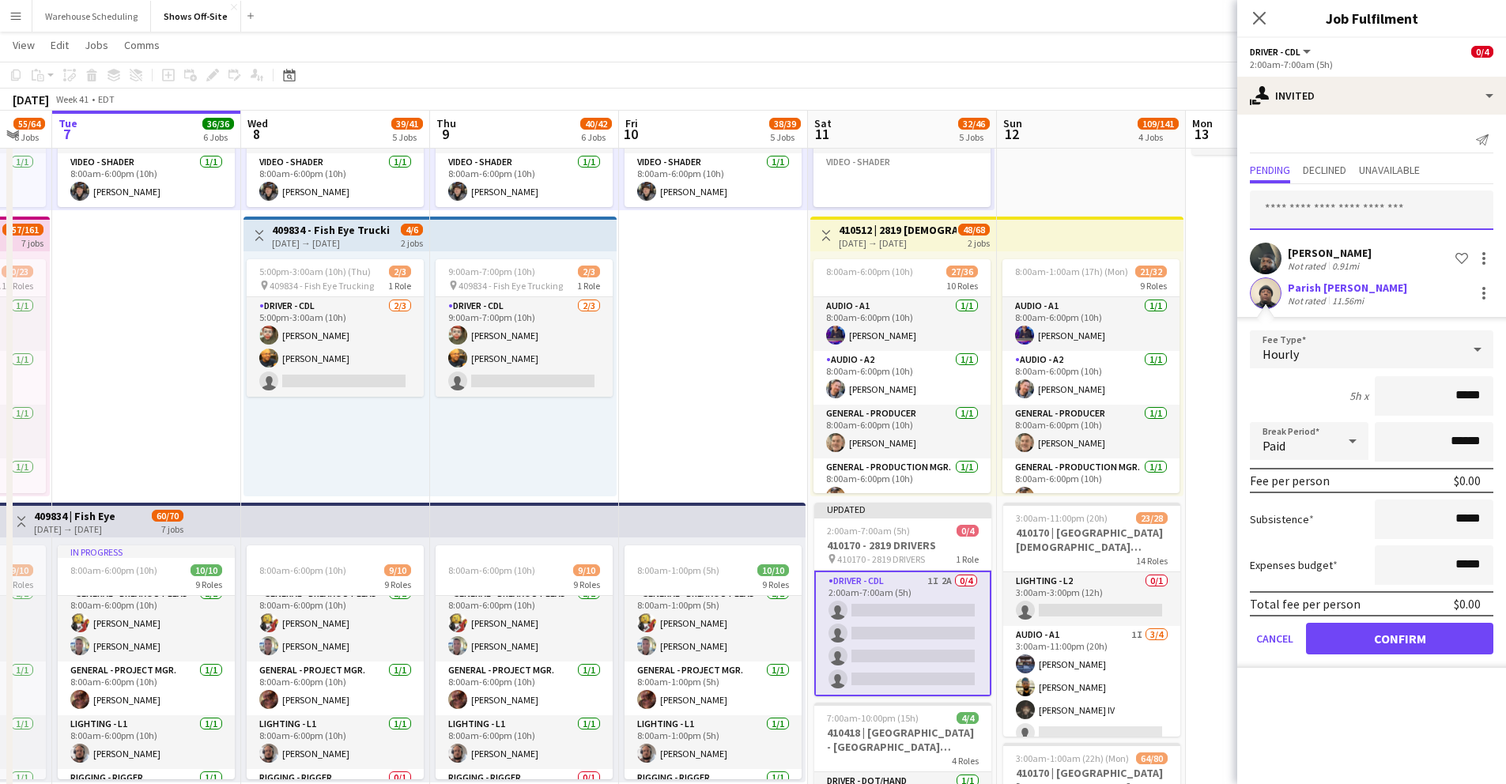
click at [1321, 207] on input "text" at bounding box center [1372, 211] width 244 height 40
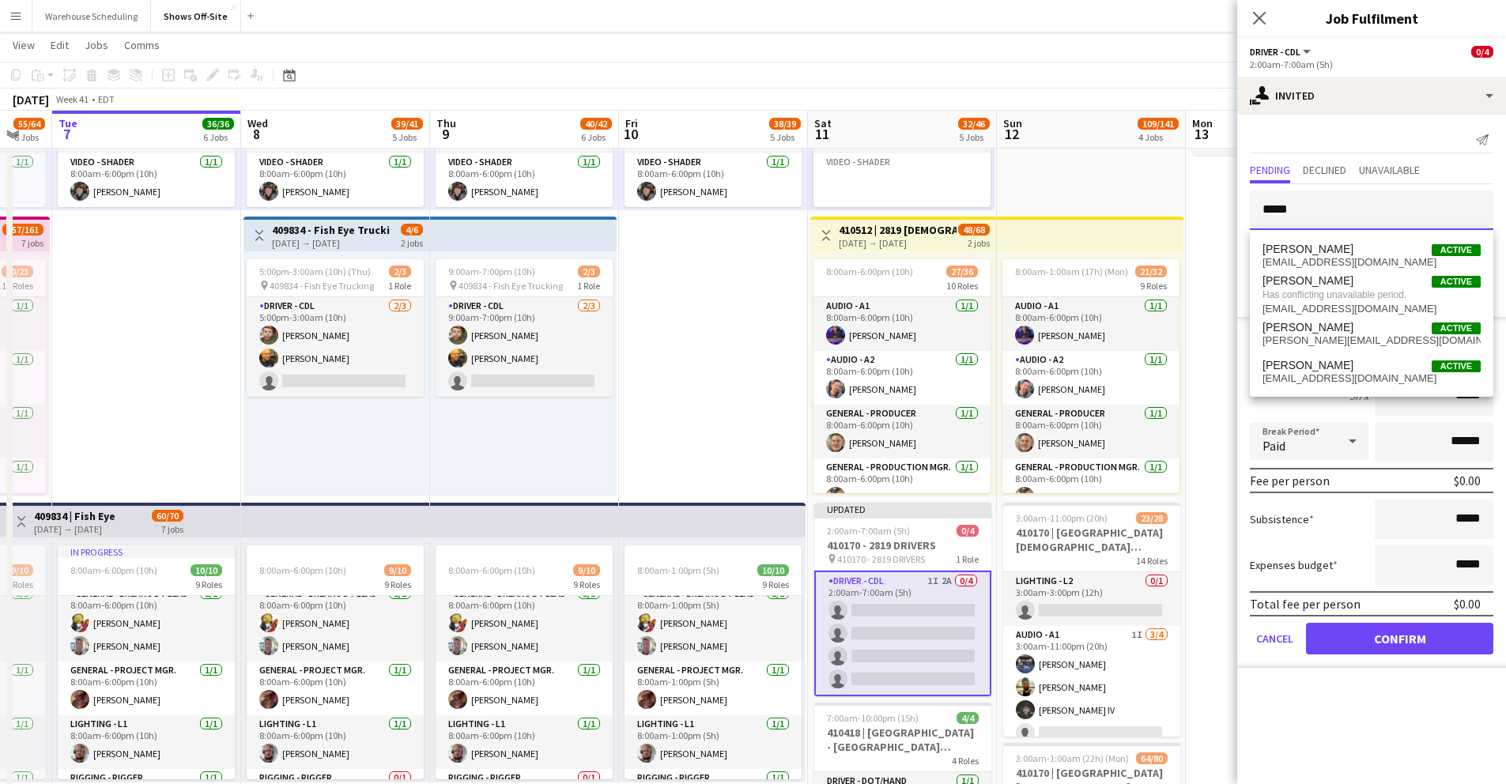
type input "*****"
click at [1297, 713] on mat-expansion-panel "user-plus Invited Send notification Pending Declined Unavailable ***** [PERSON_…" at bounding box center [1372, 450] width 269 height 670
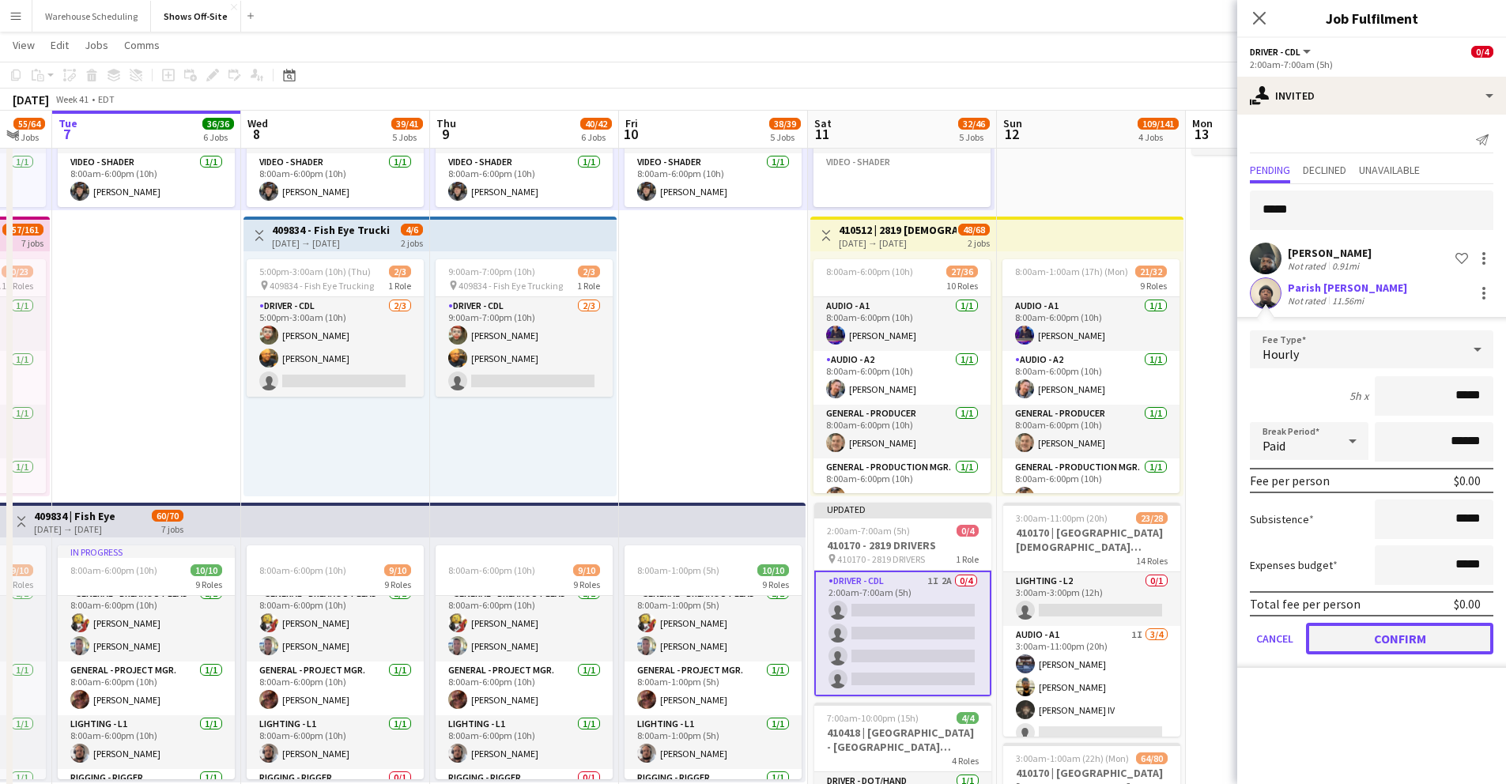
click at [1361, 647] on button "Confirm" at bounding box center [1399, 639] width 187 height 32
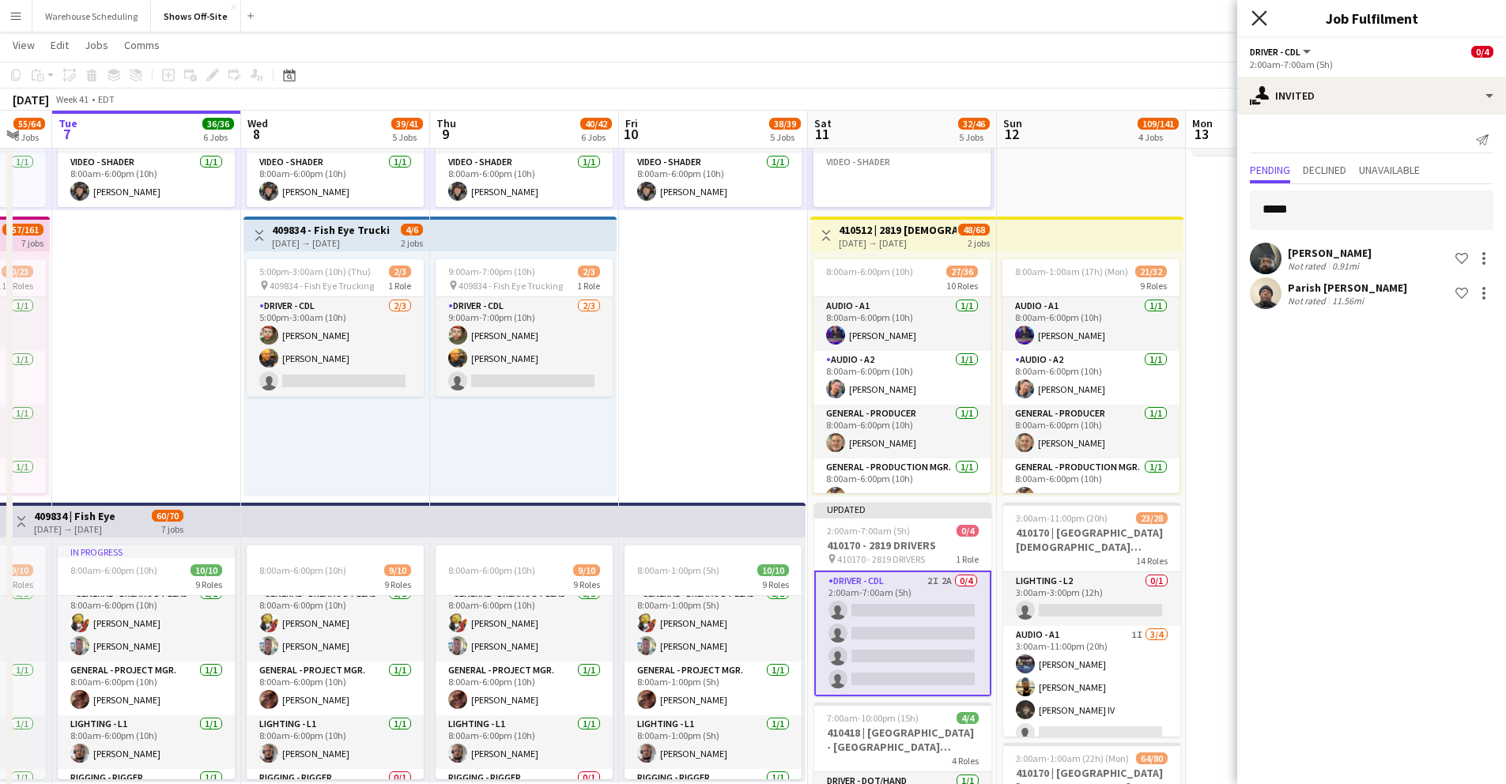
click at [1260, 20] on icon at bounding box center [1259, 17] width 15 height 15
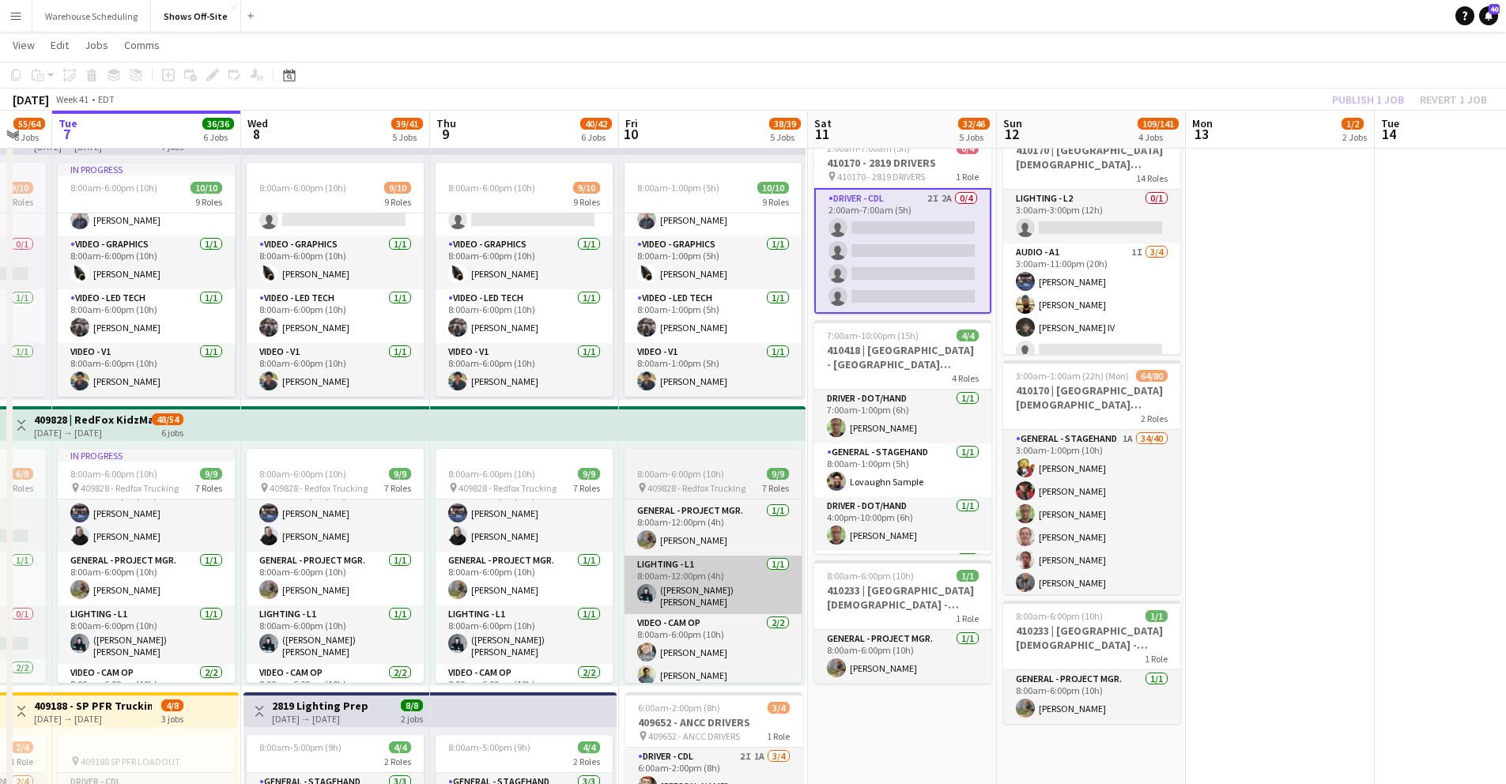
scroll to position [75, 0]
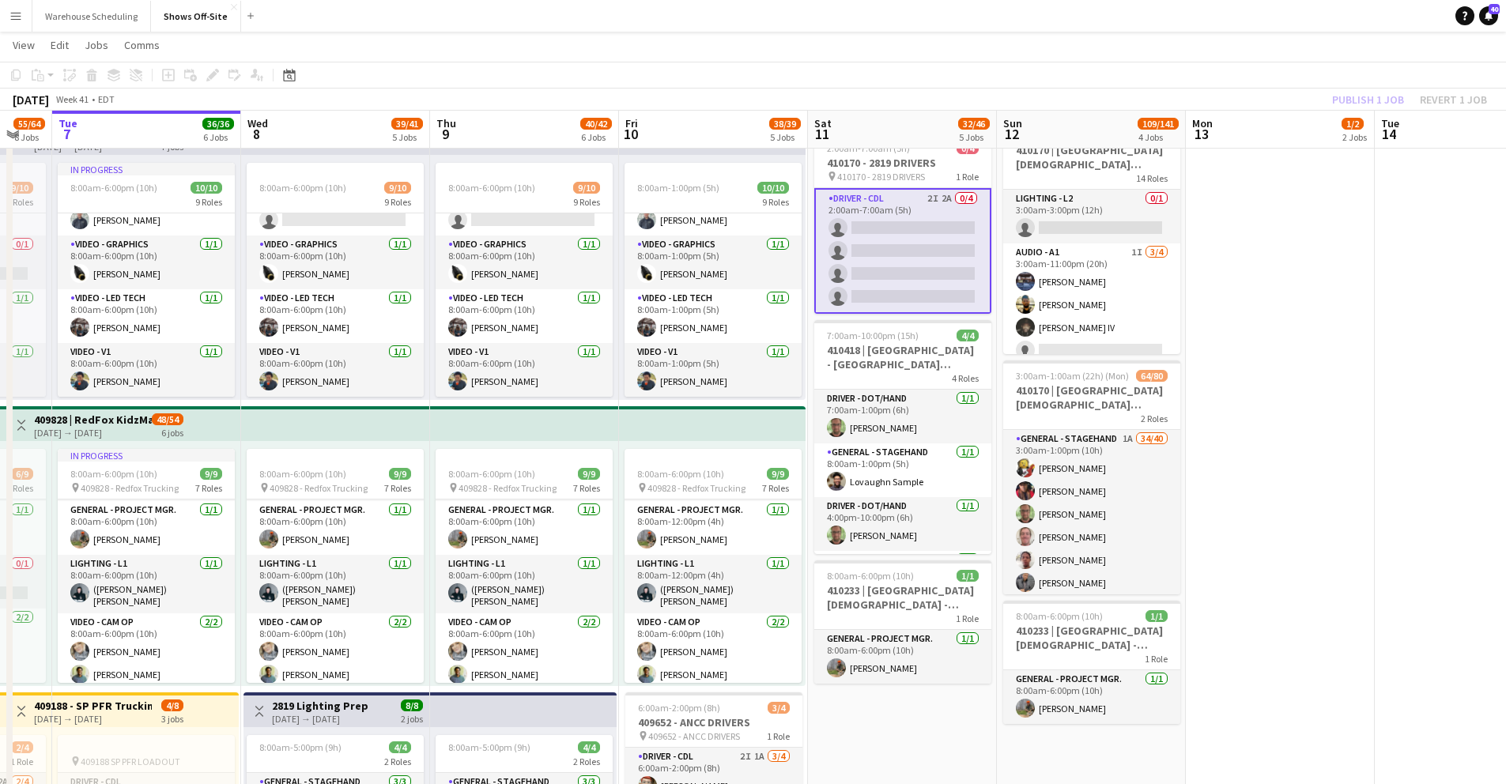
click at [878, 226] on app-card-role "Driver - CDL 2I 2A 0/4 2:00am-7:00am (5h) single-neutral-actions single-neutral…" at bounding box center [902, 251] width 177 height 126
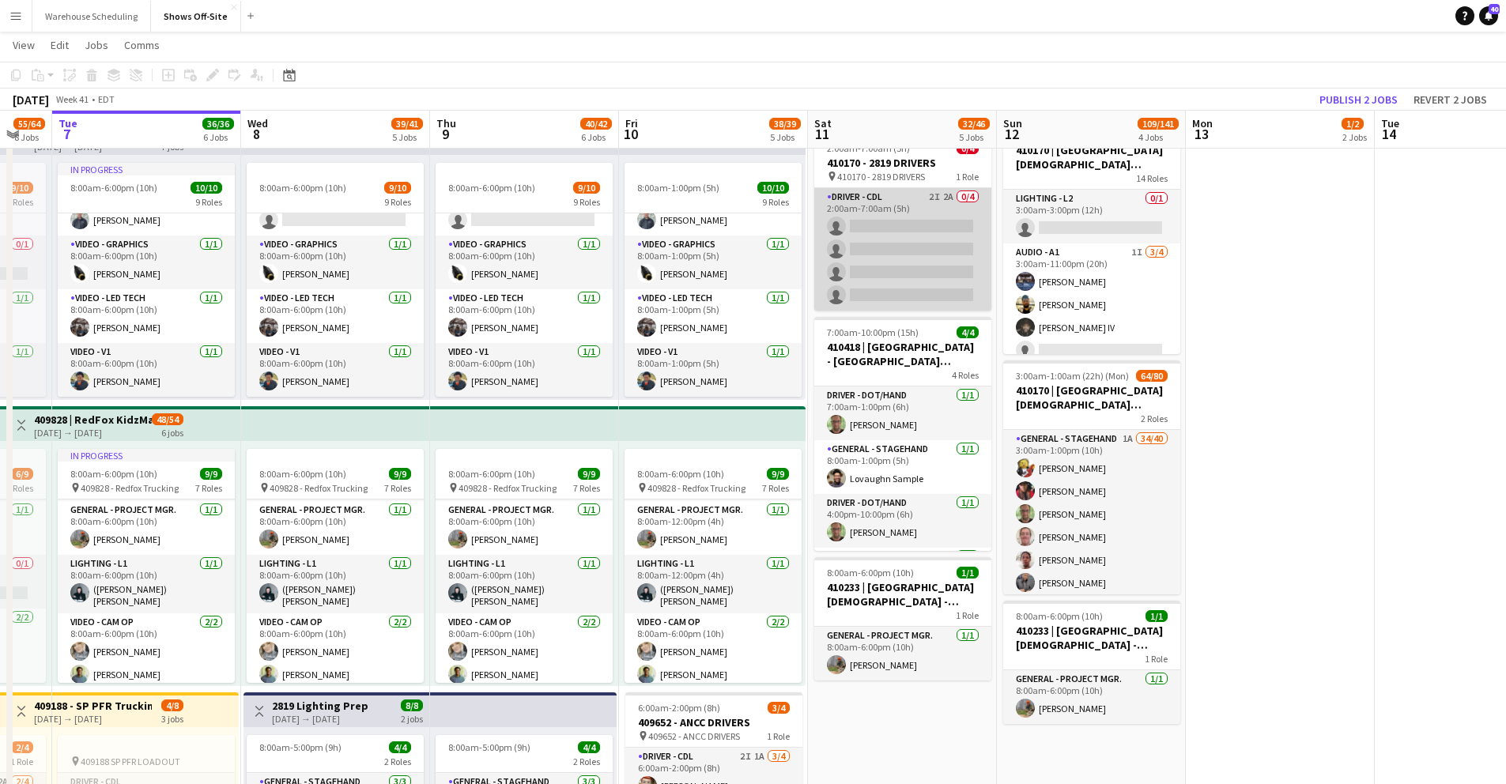
click at [902, 221] on app-card-role "Driver - CDL 2I 2A 0/4 2:00am-7:00am (5h) single-neutral-actions single-neutral…" at bounding box center [902, 249] width 177 height 123
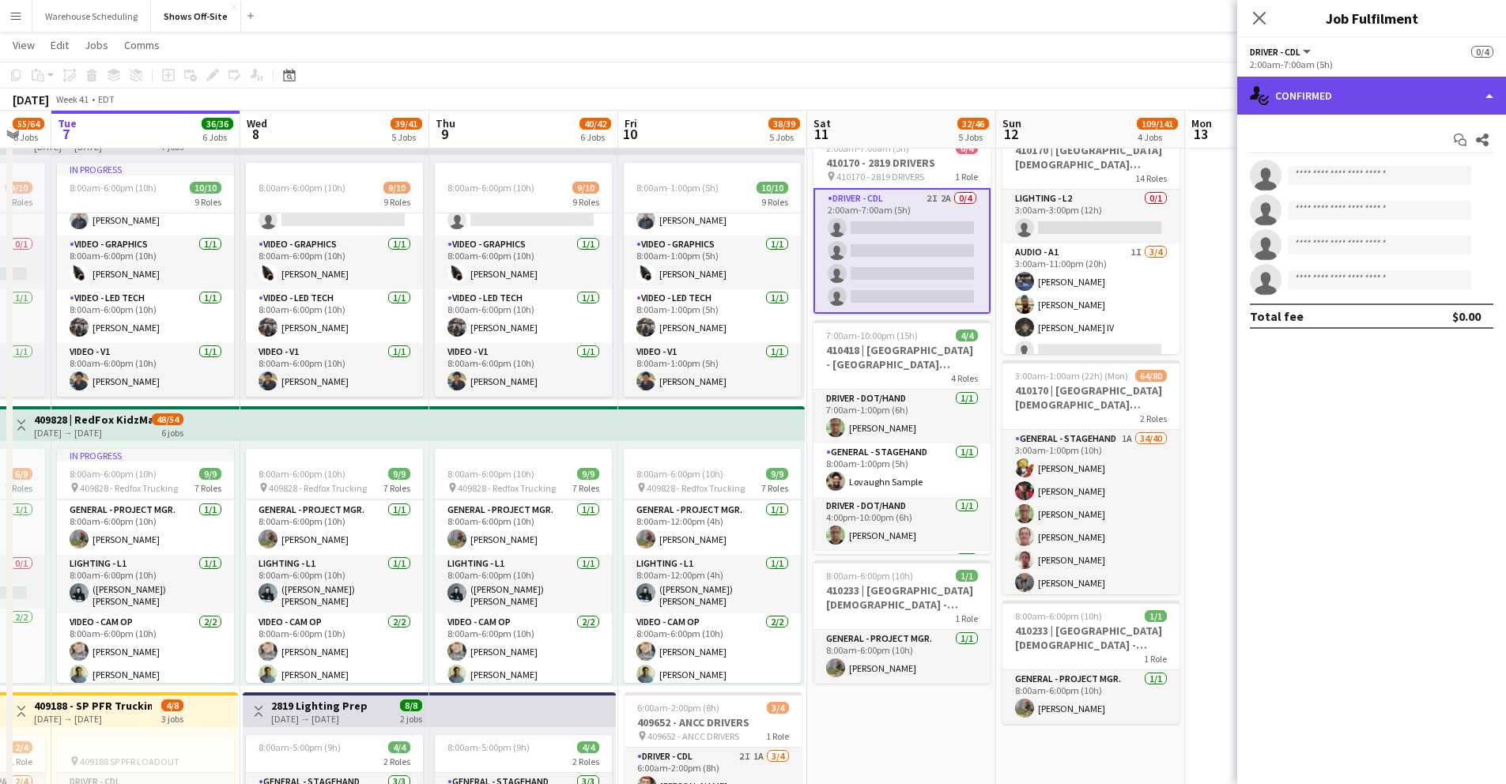
click at [1297, 96] on div "single-neutral-actions-check-2 Confirmed" at bounding box center [1372, 96] width 269 height 38
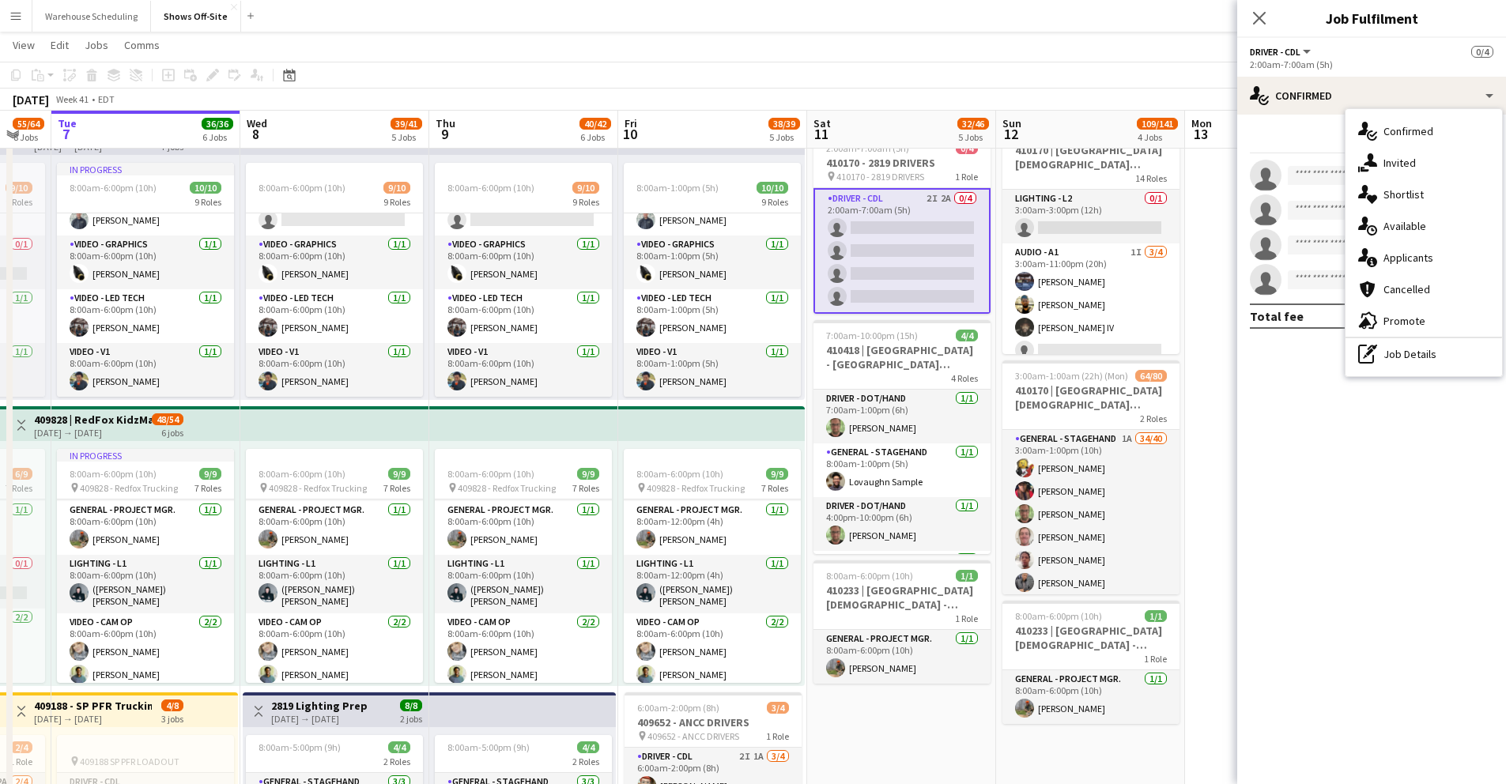
click at [1405, 163] on span "Invited" at bounding box center [1400, 163] width 32 height 14
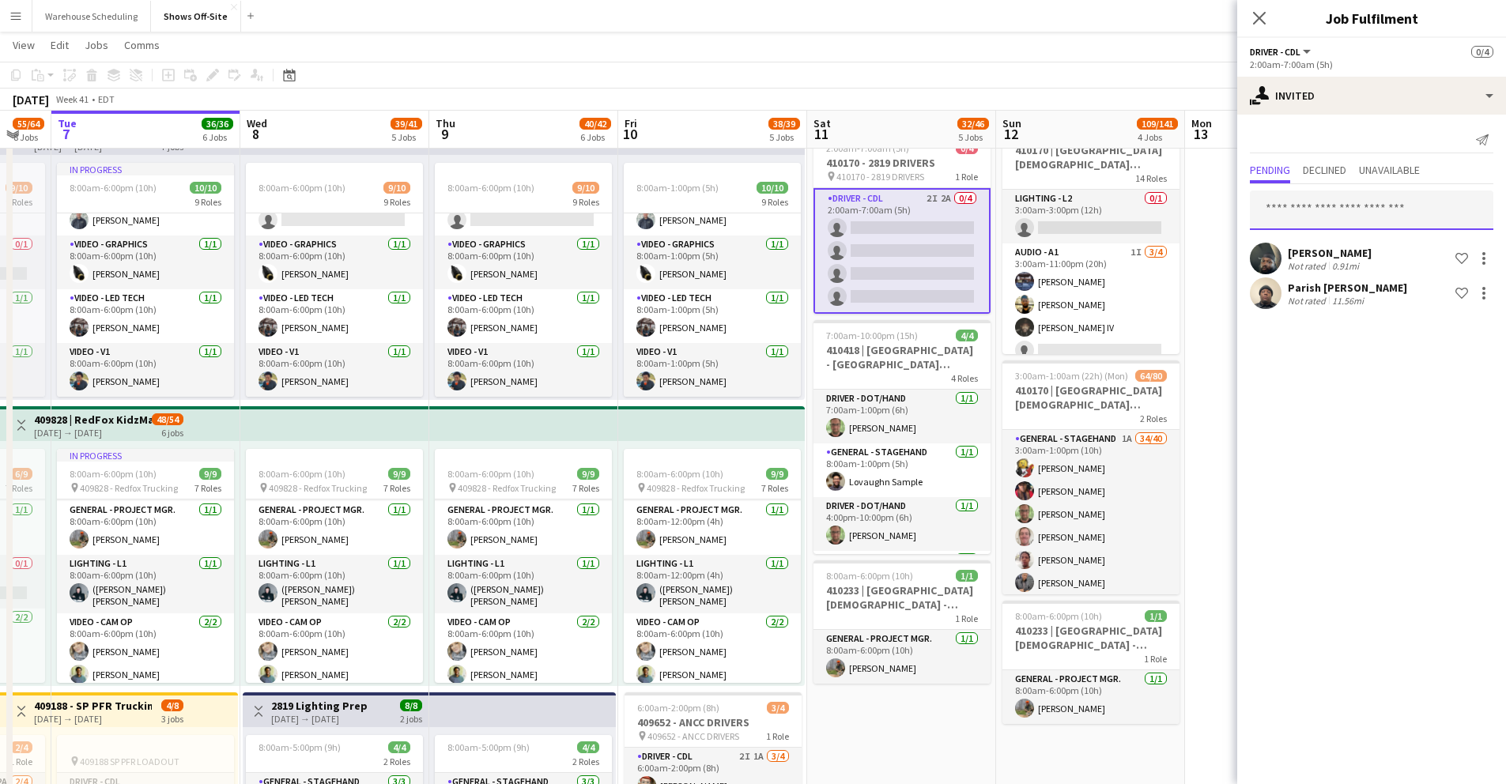
click at [1315, 216] on input "text" at bounding box center [1372, 211] width 244 height 40
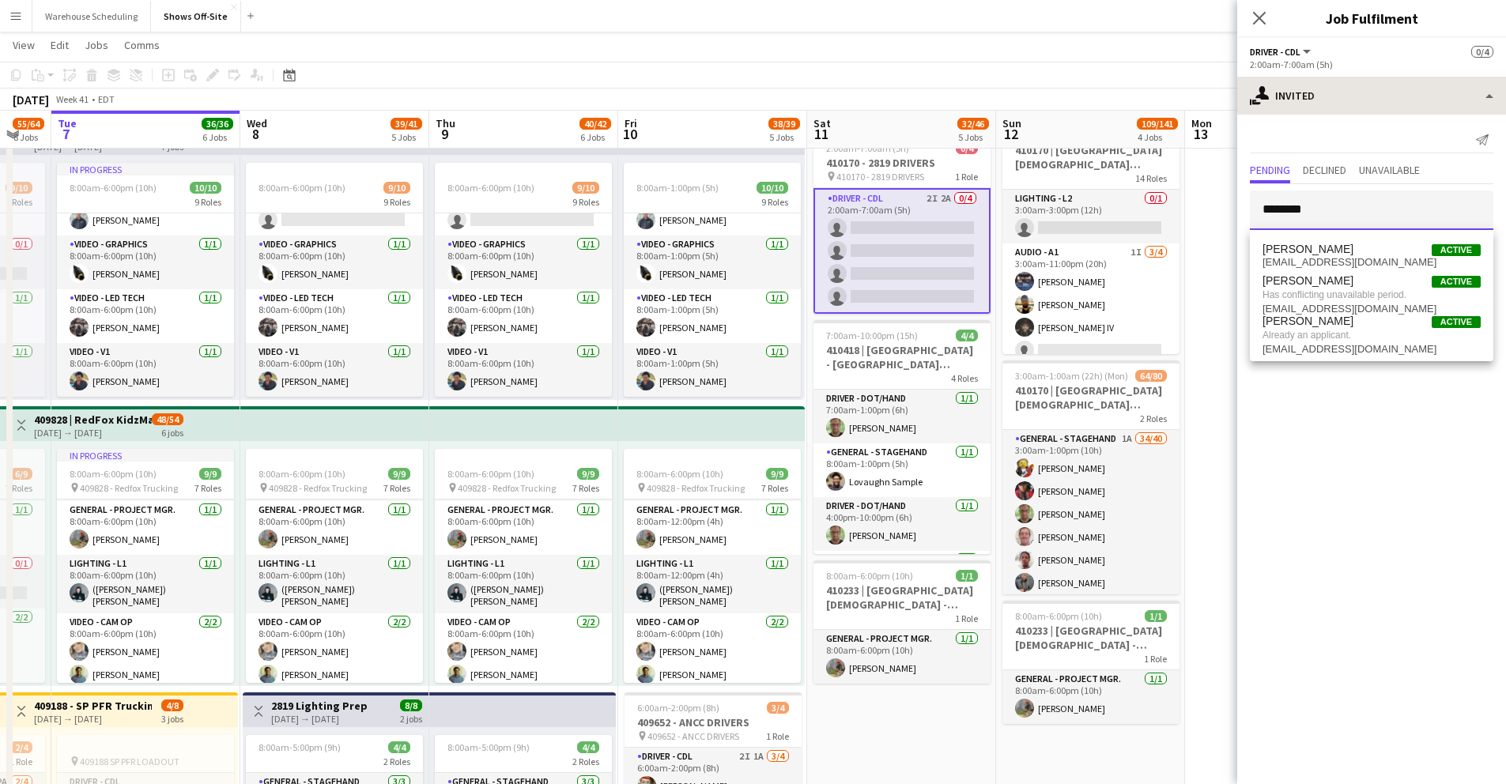
type input "********"
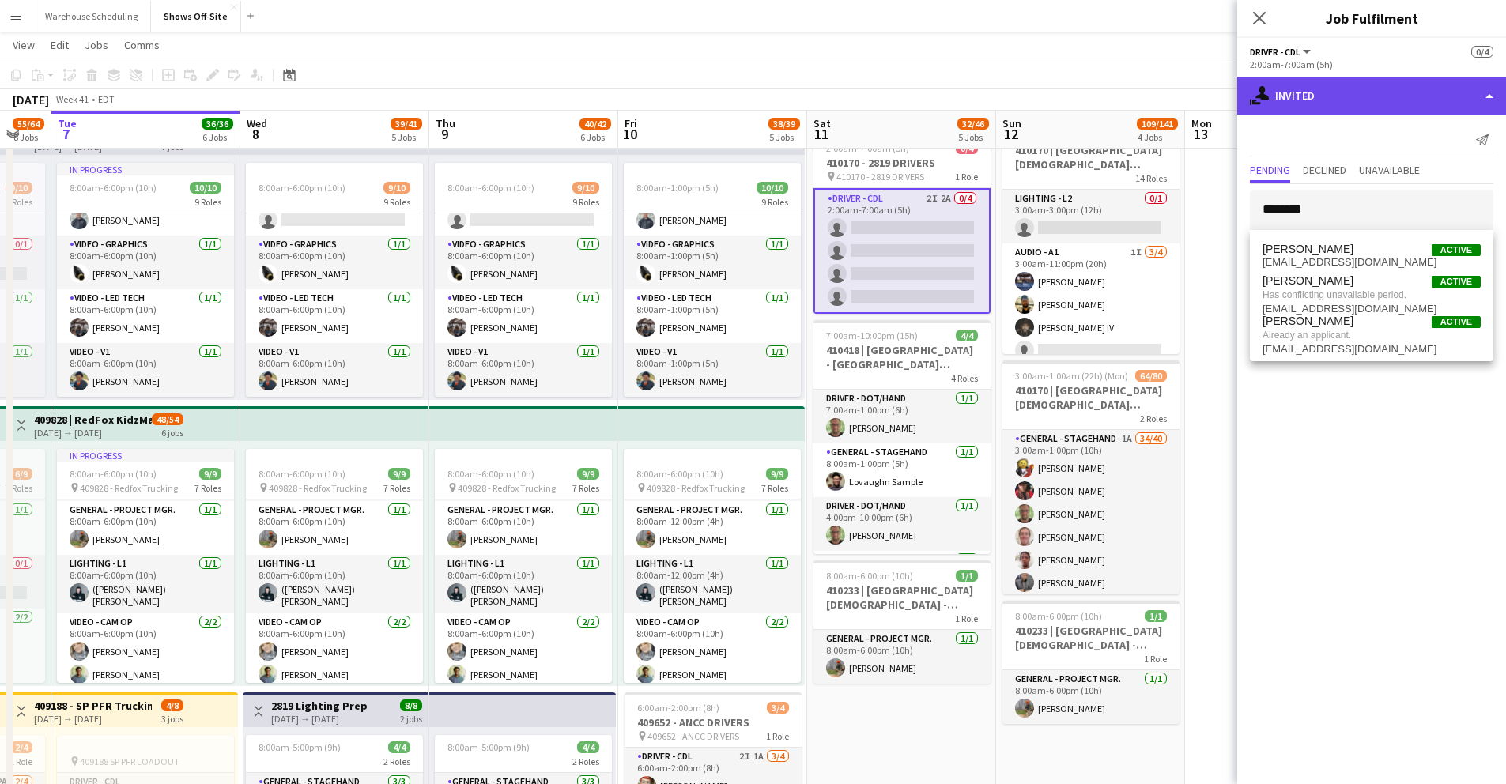
click at [1309, 93] on div "single-neutral-actions-share-1 Invited" at bounding box center [1372, 96] width 269 height 38
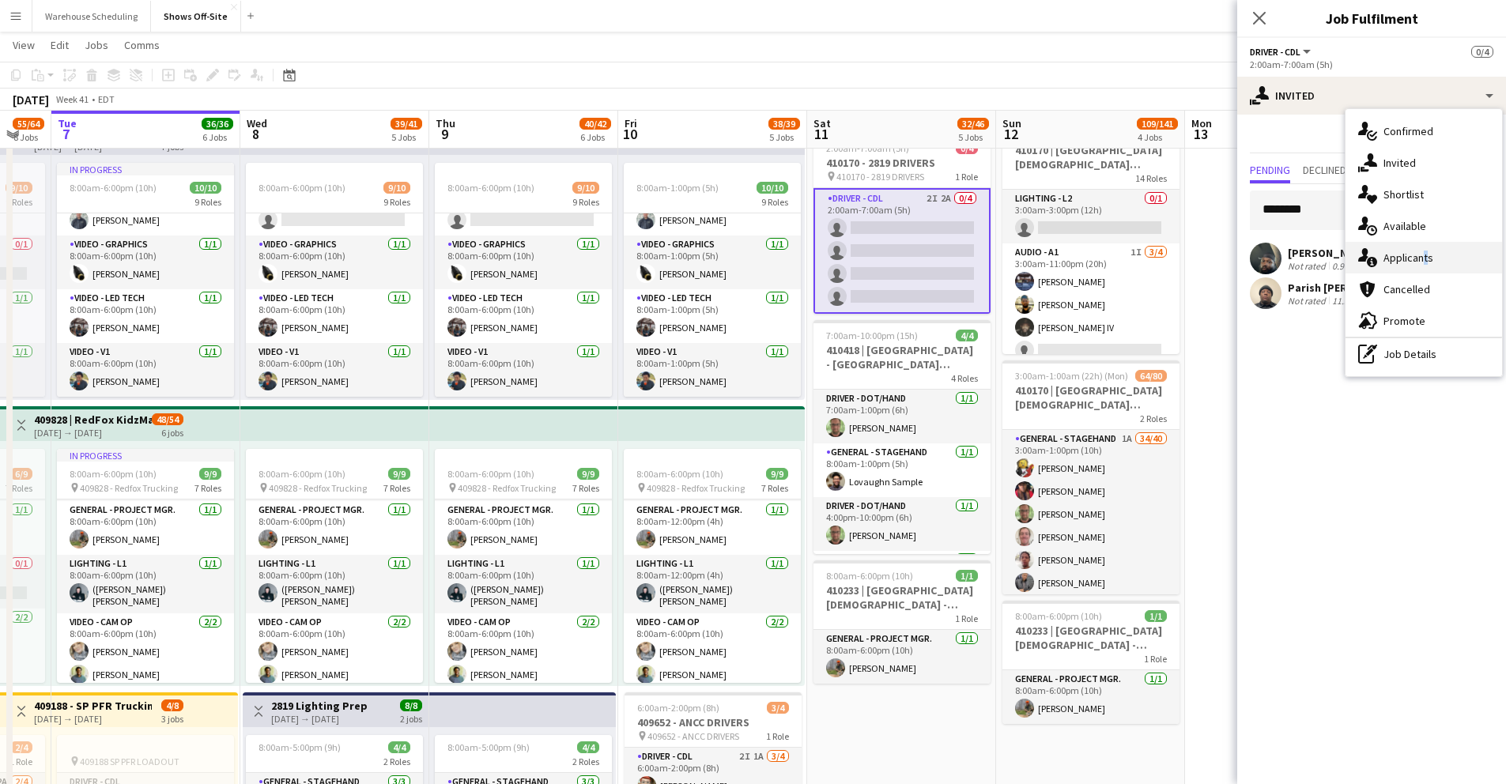
click at [1416, 255] on span "Applicants" at bounding box center [1409, 258] width 50 height 14
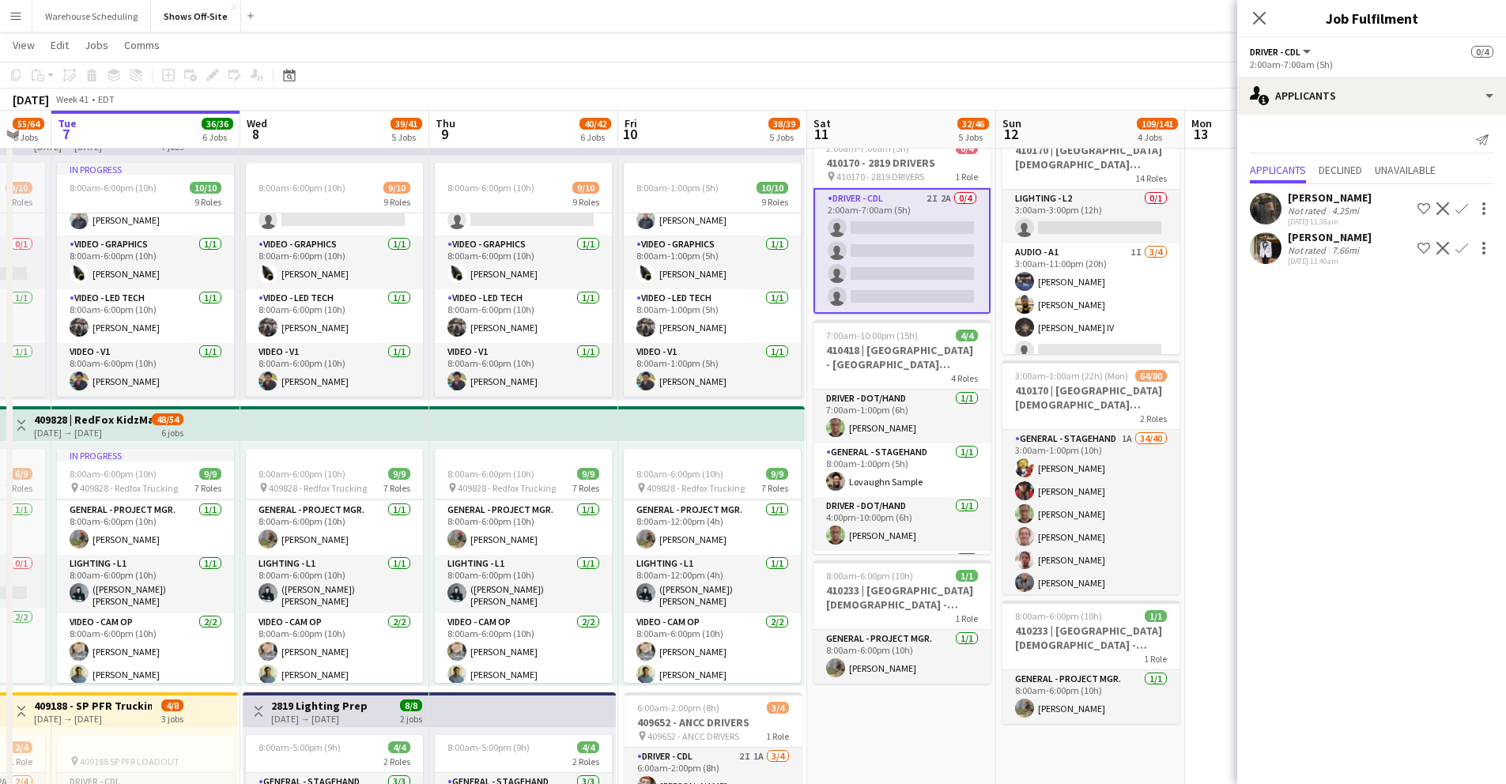
click at [1416, 250] on app-icon "Confirm" at bounding box center [1462, 248] width 13 height 13
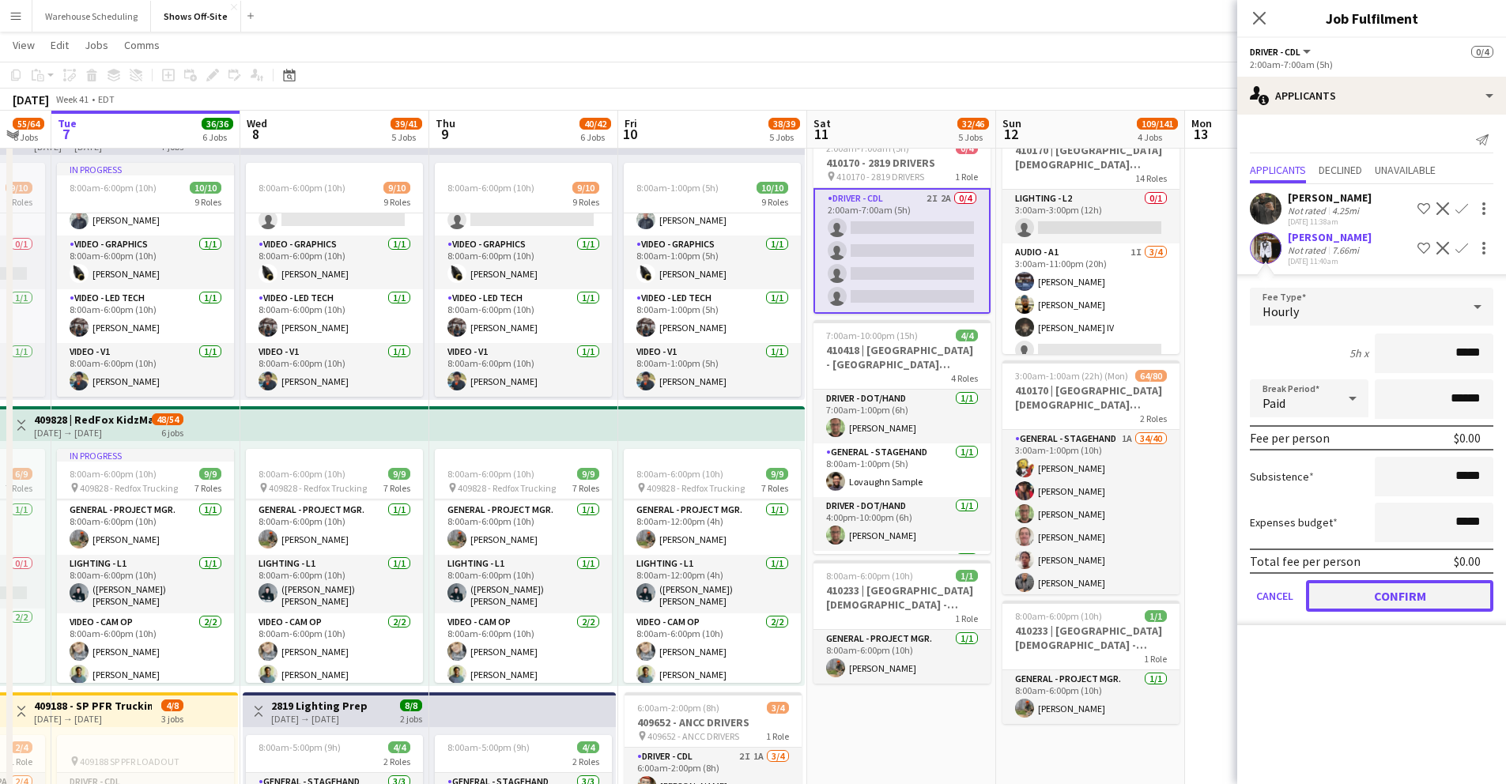
click at [1416, 592] on button "Confirm" at bounding box center [1399, 596] width 187 height 32
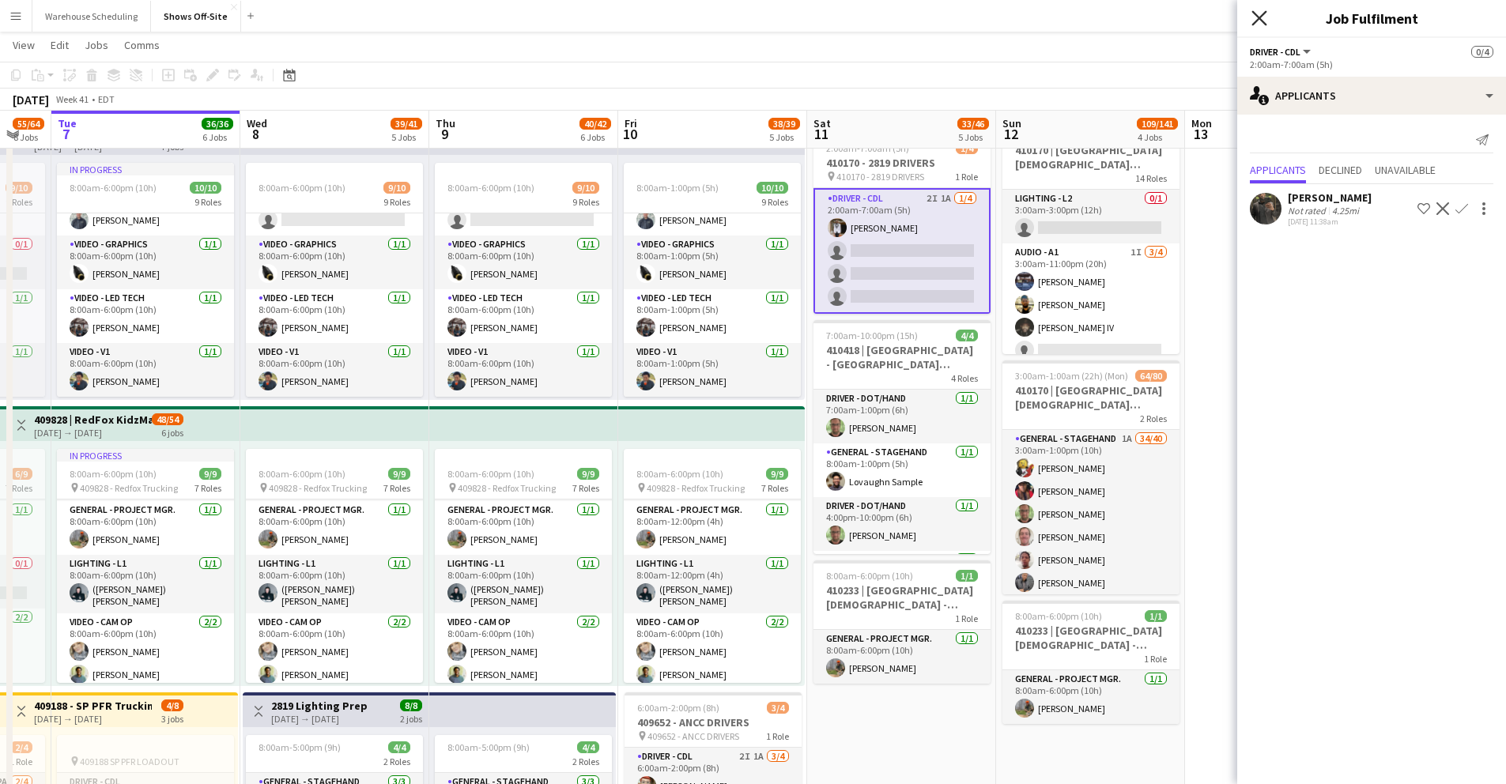
click at [1253, 13] on icon "Close pop-in" at bounding box center [1259, 17] width 15 height 15
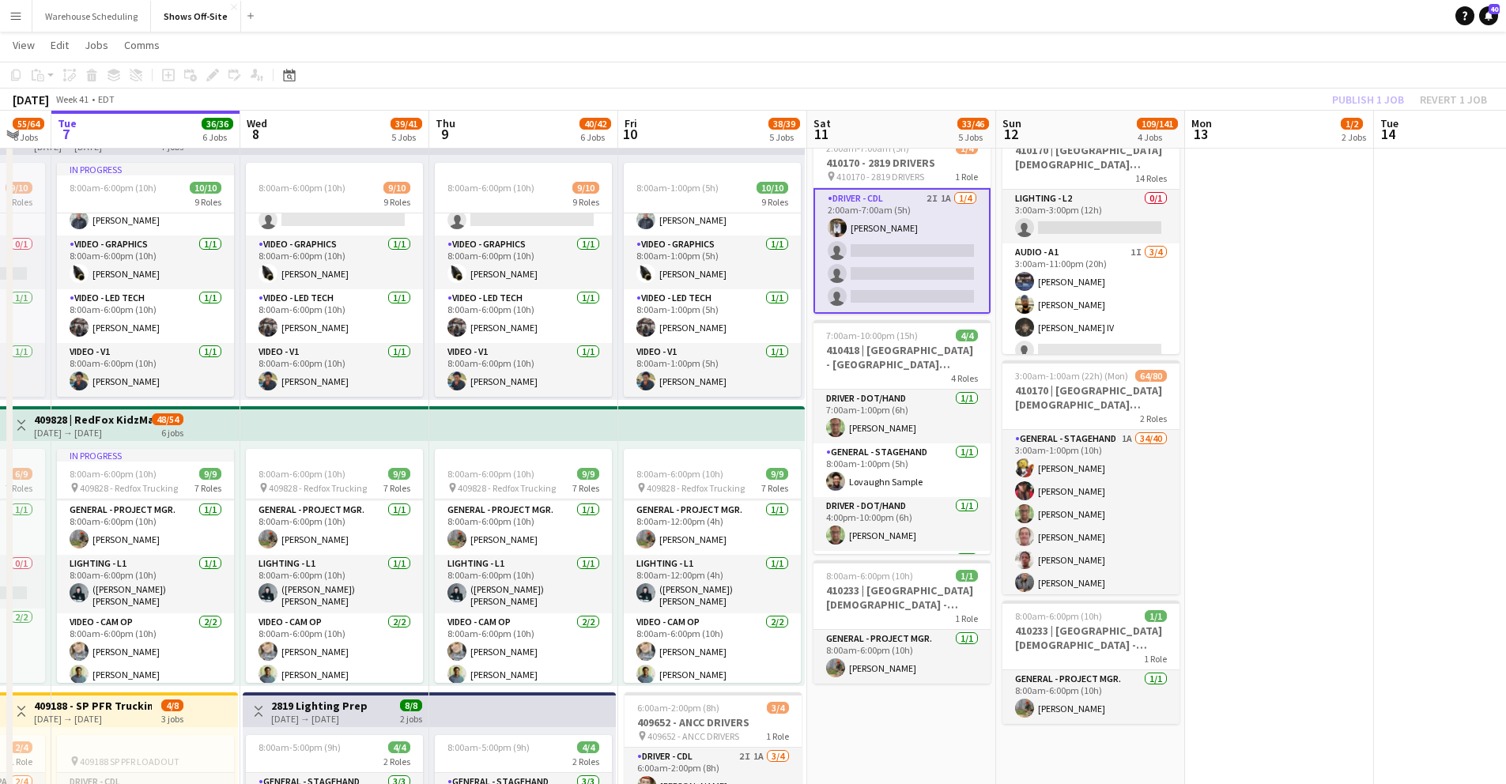
click at [1146, 63] on app-toolbar "Copy Paste Paste Command V Paste with crew Command Shift V Paste linked Job [GE…" at bounding box center [753, 75] width 1506 height 27
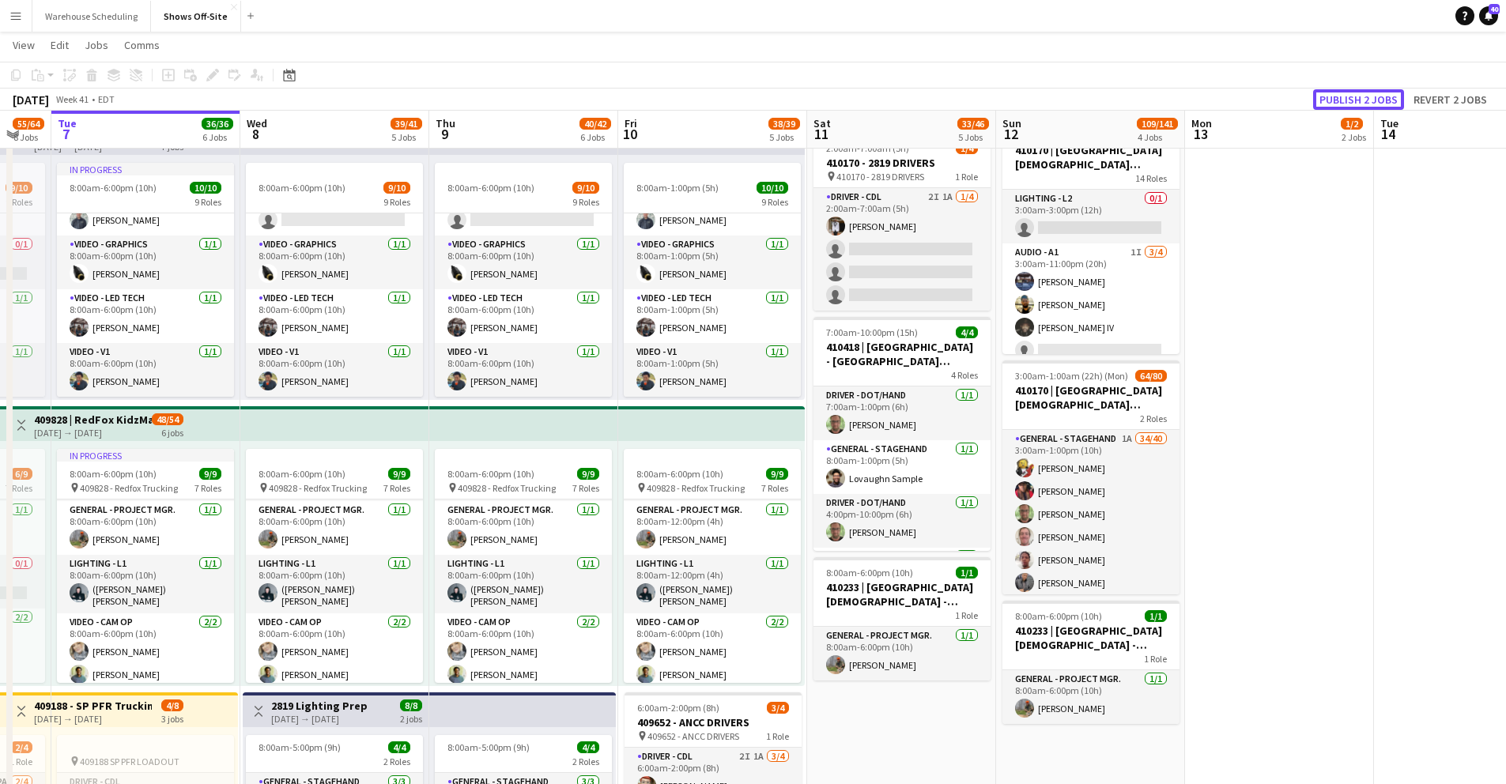
click at [1332, 104] on button "Publish 2 jobs" at bounding box center [1358, 99] width 91 height 21
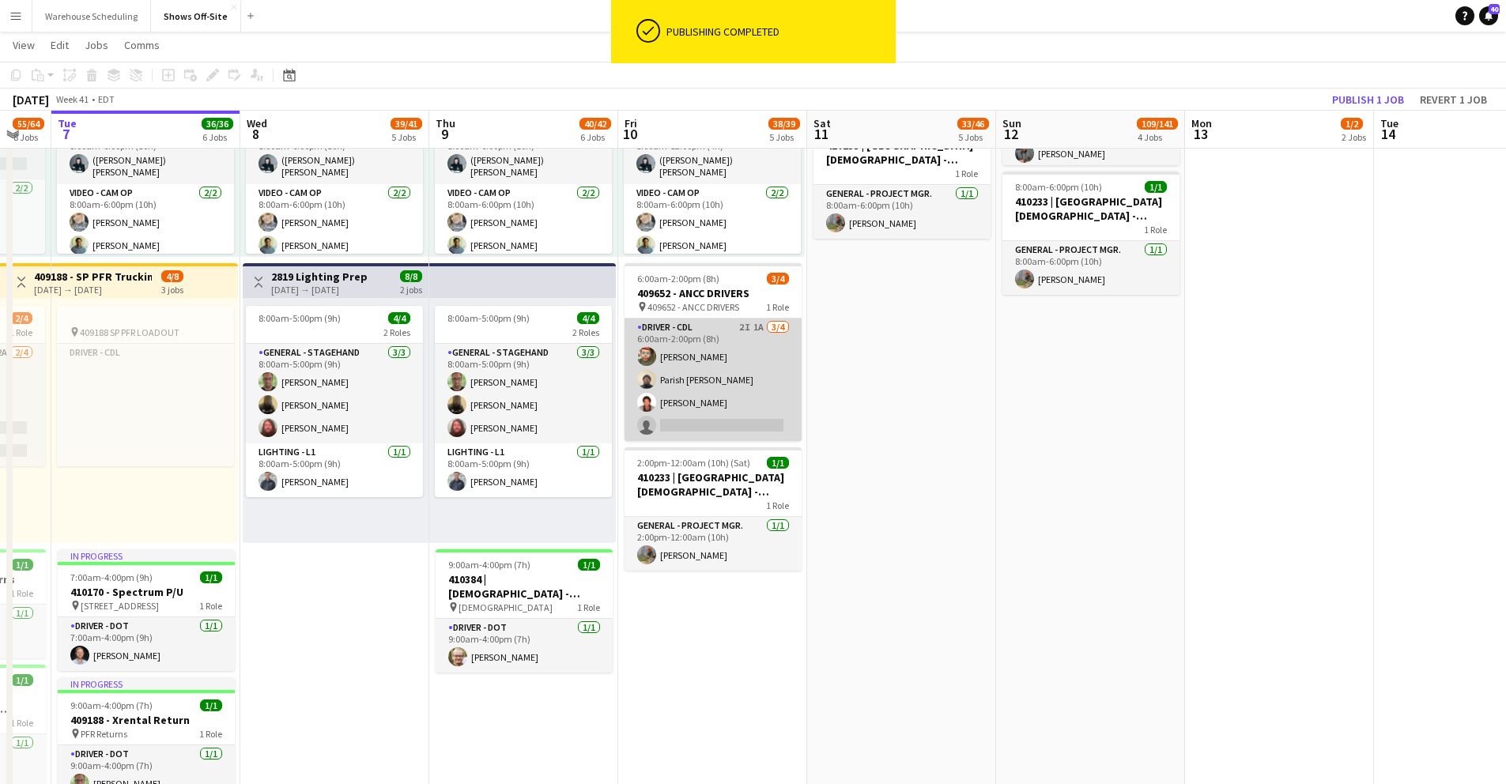
click at [687, 420] on app-card-role "Driver - CDL 2I 1A [DATE] 6:00am-2:00pm (8h) [PERSON_NAME] Parish [PERSON_NAME]…" at bounding box center [713, 380] width 177 height 123
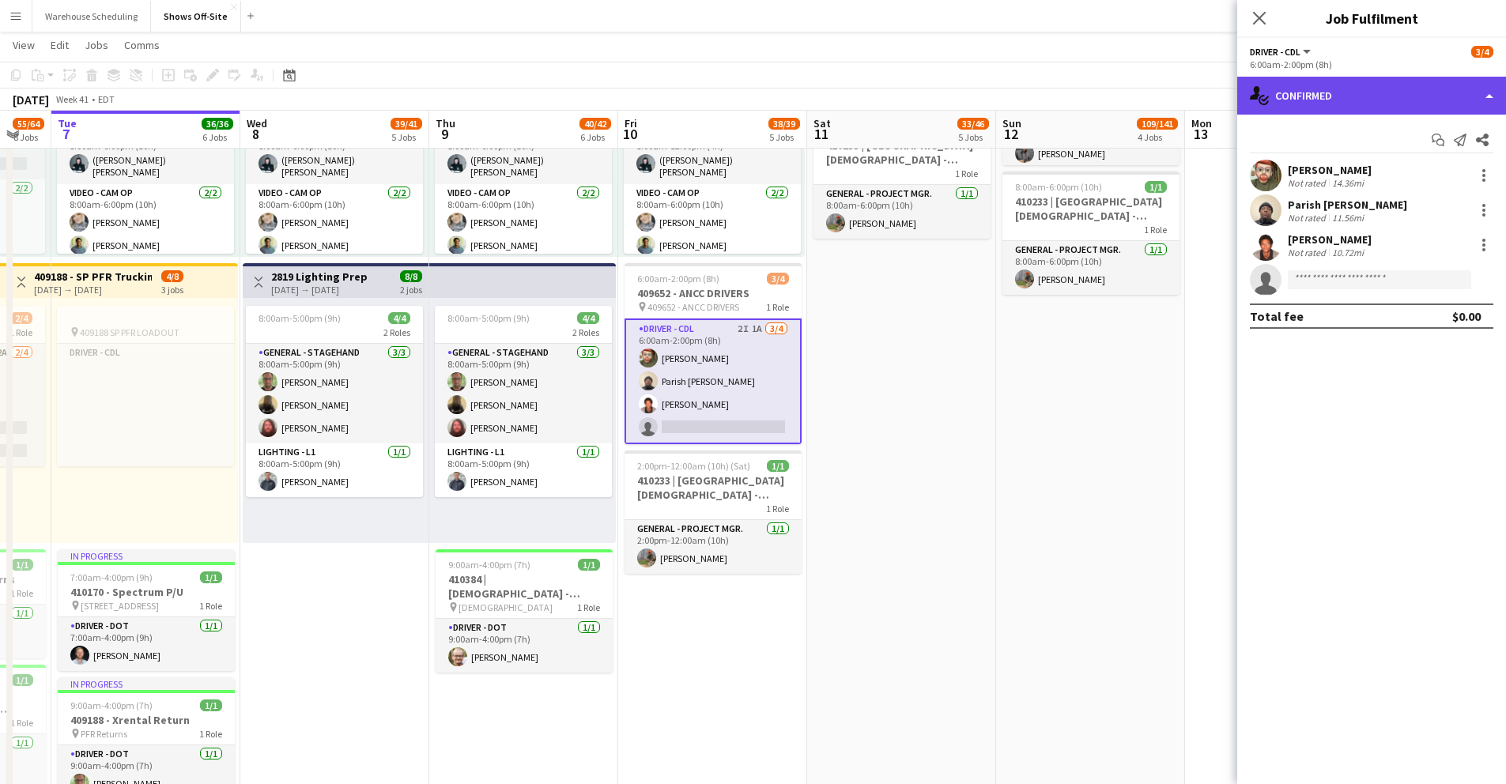
click at [1376, 79] on div "single-neutral-actions-check-2 Confirmed" at bounding box center [1372, 96] width 269 height 38
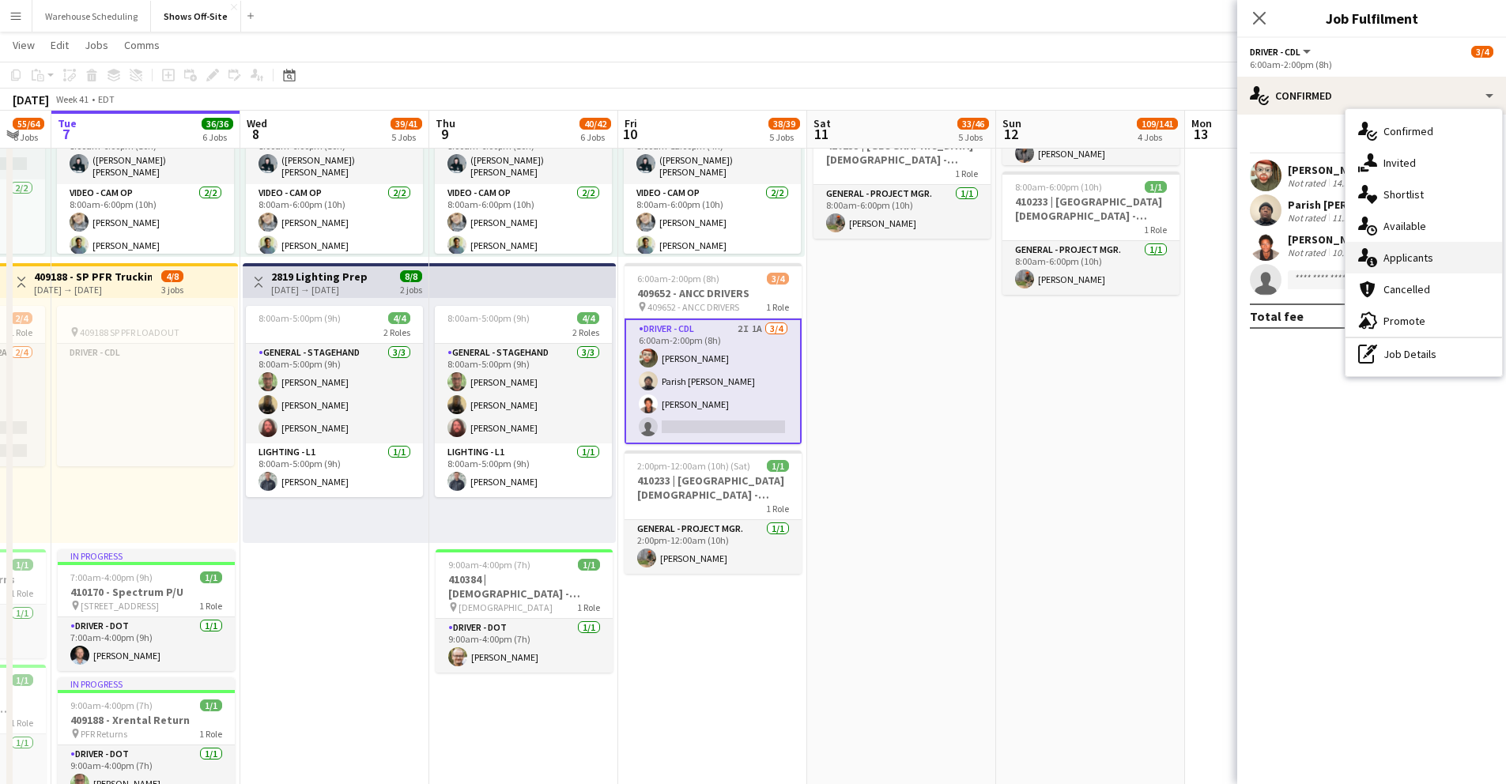
click at [1416, 252] on span "Applicants" at bounding box center [1409, 258] width 50 height 14
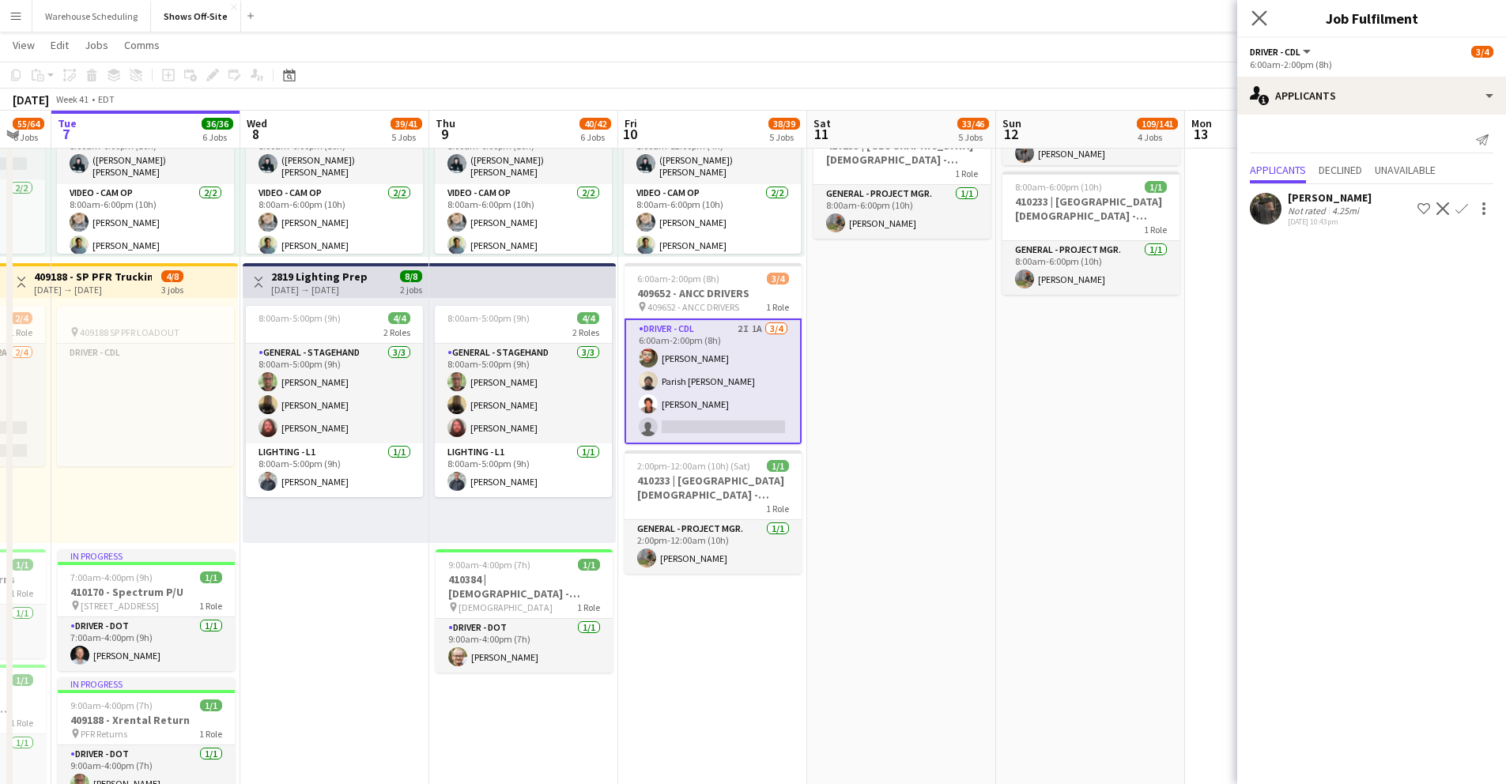
click at [1268, 21] on app-icon "Close pop-in" at bounding box center [1260, 18] width 23 height 23
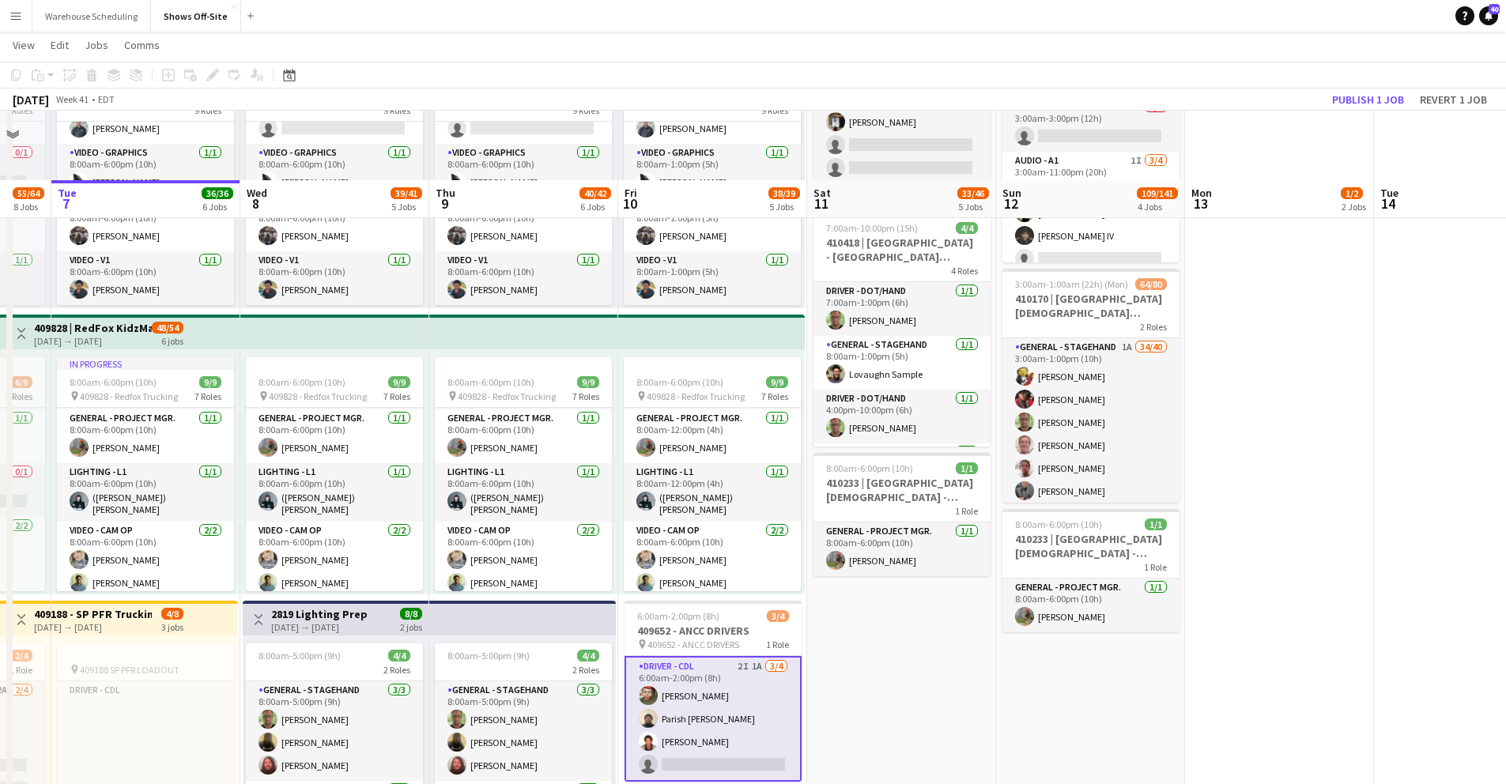
scroll to position [923, 0]
